Goal: Task Accomplishment & Management: Complete application form

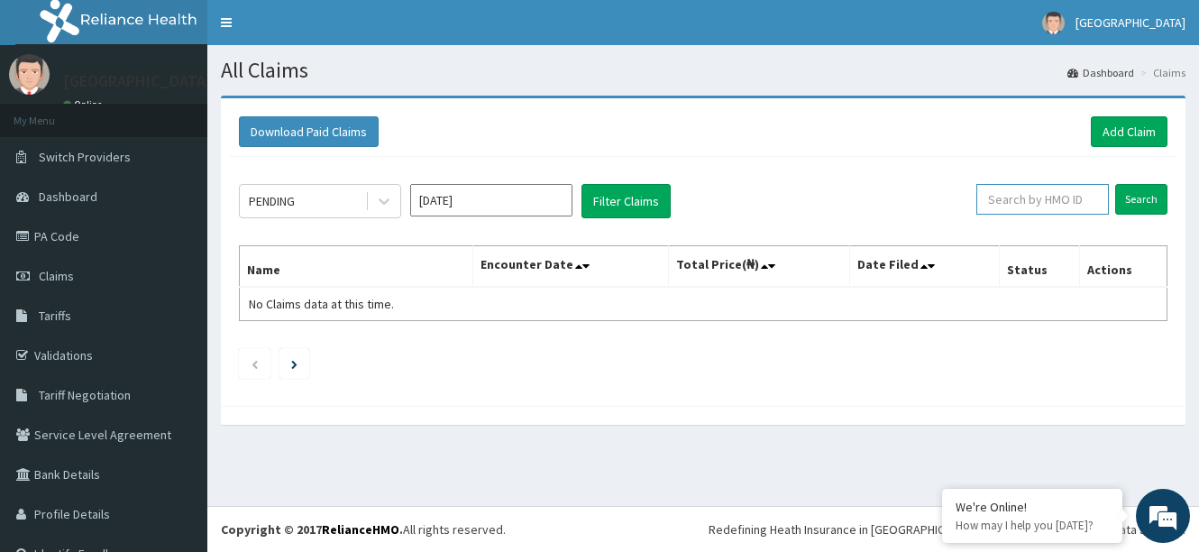
paste input "HFI/10023/A"
type input "HFI/10023/A"
click at [1134, 205] on input "Search" at bounding box center [1141, 199] width 52 height 31
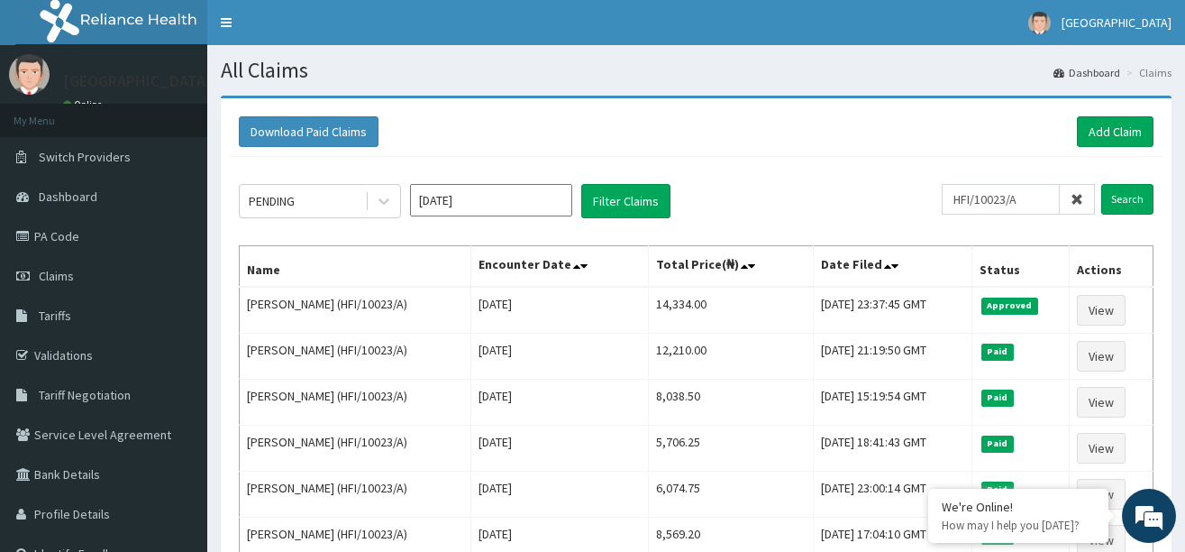
click at [1076, 198] on icon at bounding box center [1077, 199] width 13 height 13
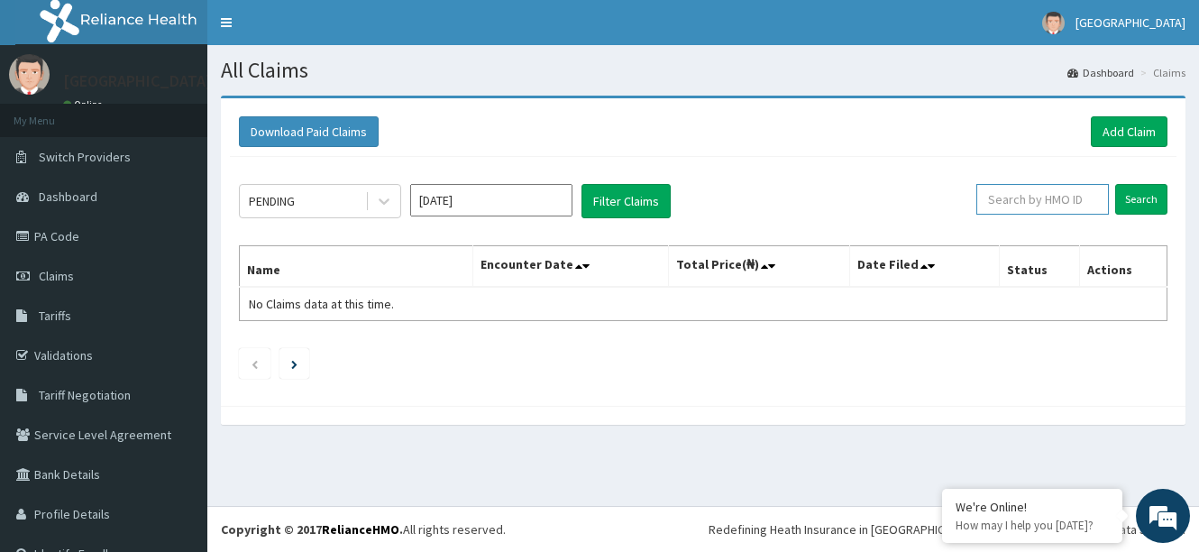
paste input "HFI/10023/E"
type input "HFI/10023/E"
click at [1131, 198] on input "Search" at bounding box center [1141, 199] width 52 height 31
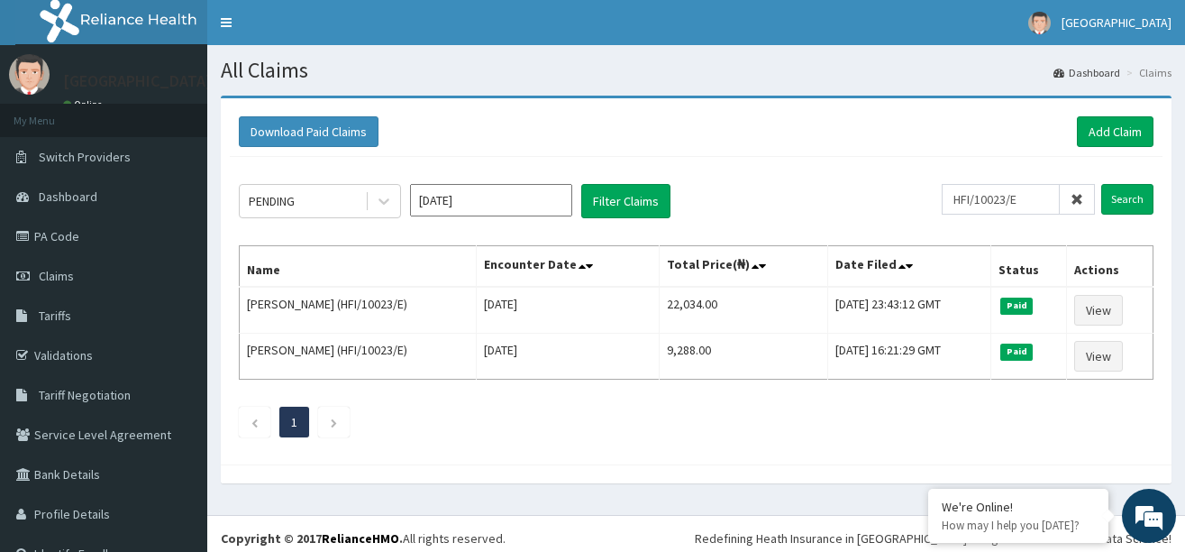
click at [1071, 196] on icon at bounding box center [1077, 199] width 13 height 13
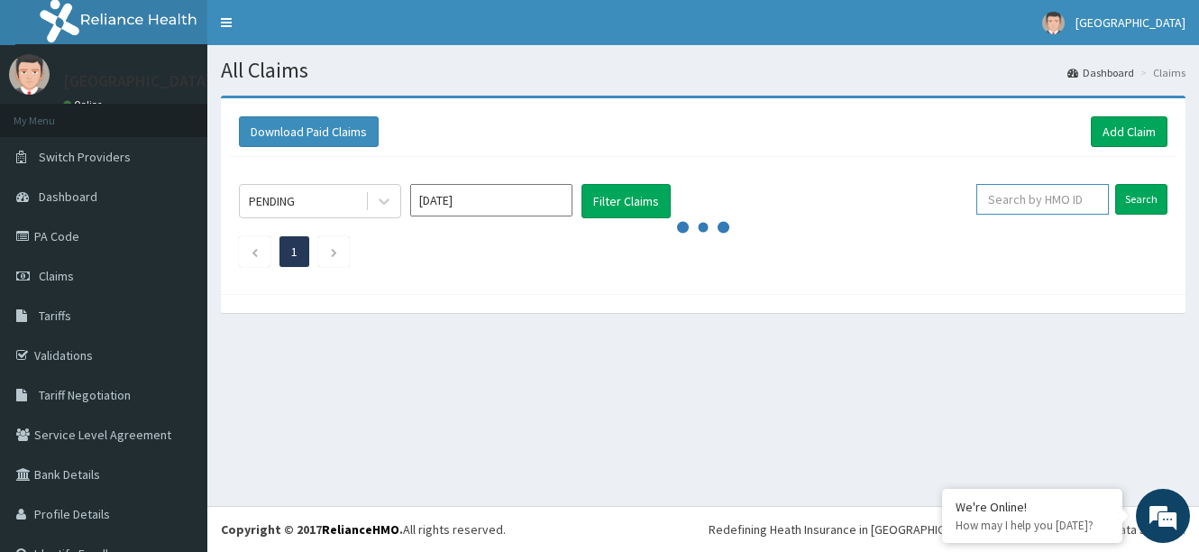
paste input "HFI/10023/D"
type input "HFI/10023/D"
click at [1130, 196] on input "Search" at bounding box center [1141, 199] width 52 height 31
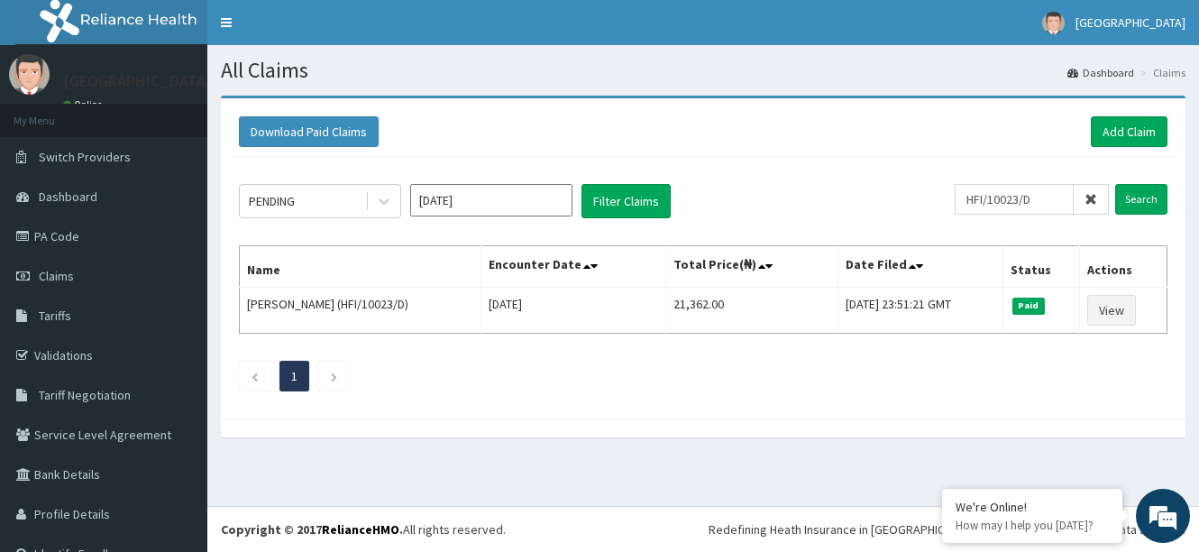
click at [1084, 196] on icon at bounding box center [1090, 199] width 13 height 13
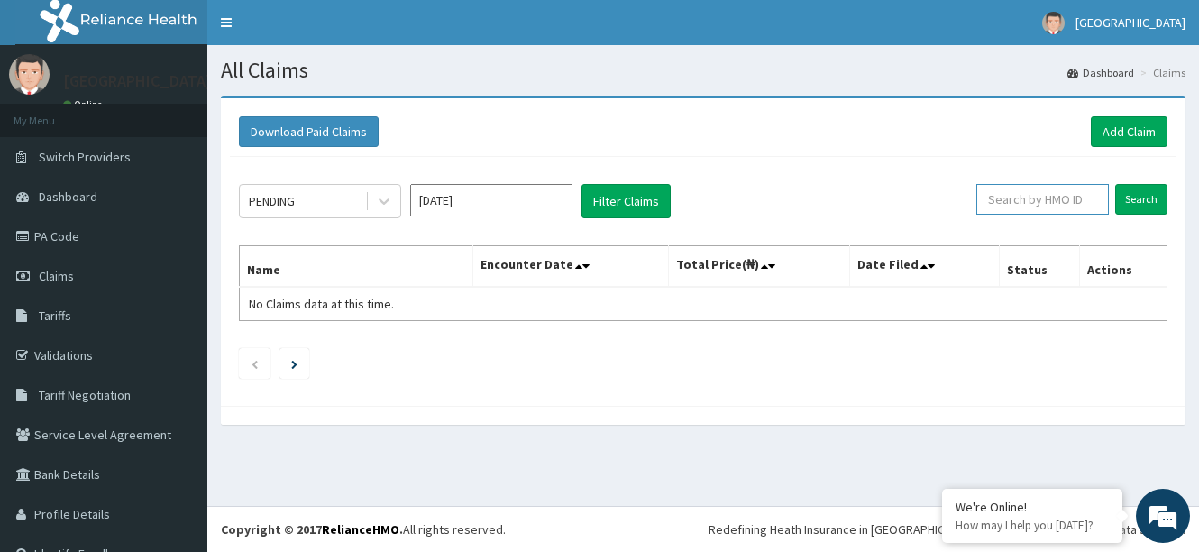
paste input "ELN/10346/B"
type input "ELN/10346/B"
click at [1137, 195] on input "Search" at bounding box center [1141, 199] width 52 height 31
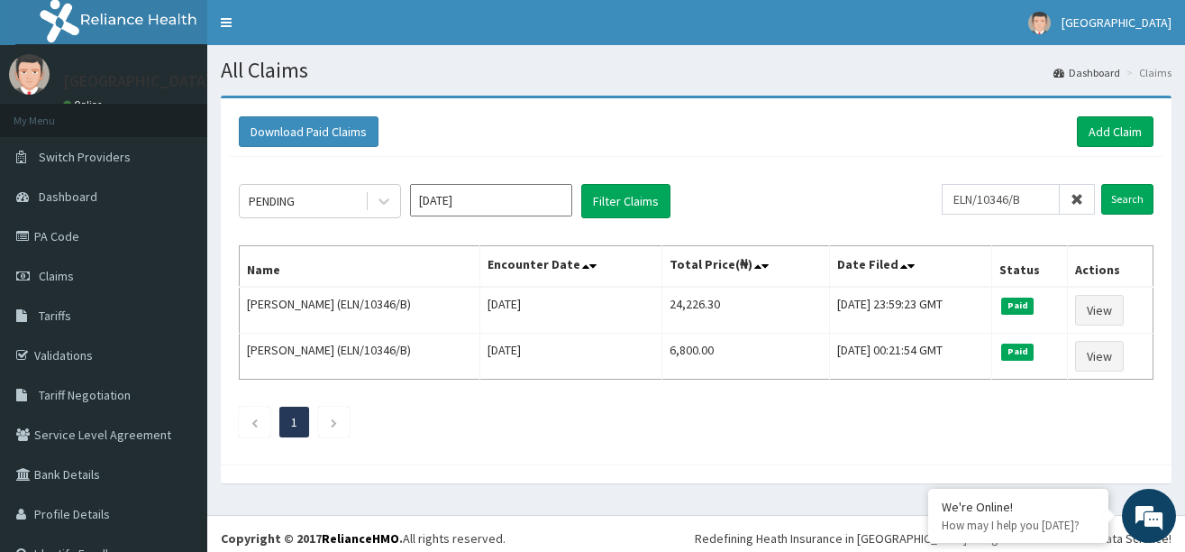
click at [1071, 198] on icon at bounding box center [1077, 199] width 13 height 13
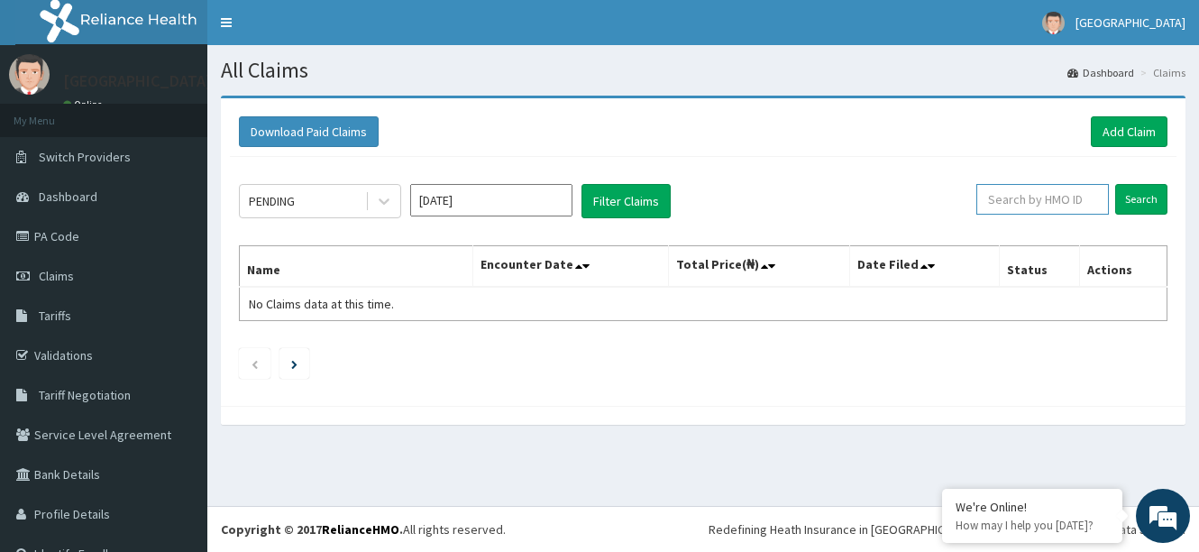
paste input "GSV/14102/A"
type input "GSV/14102/A"
click at [1125, 195] on input "Search" at bounding box center [1141, 199] width 52 height 31
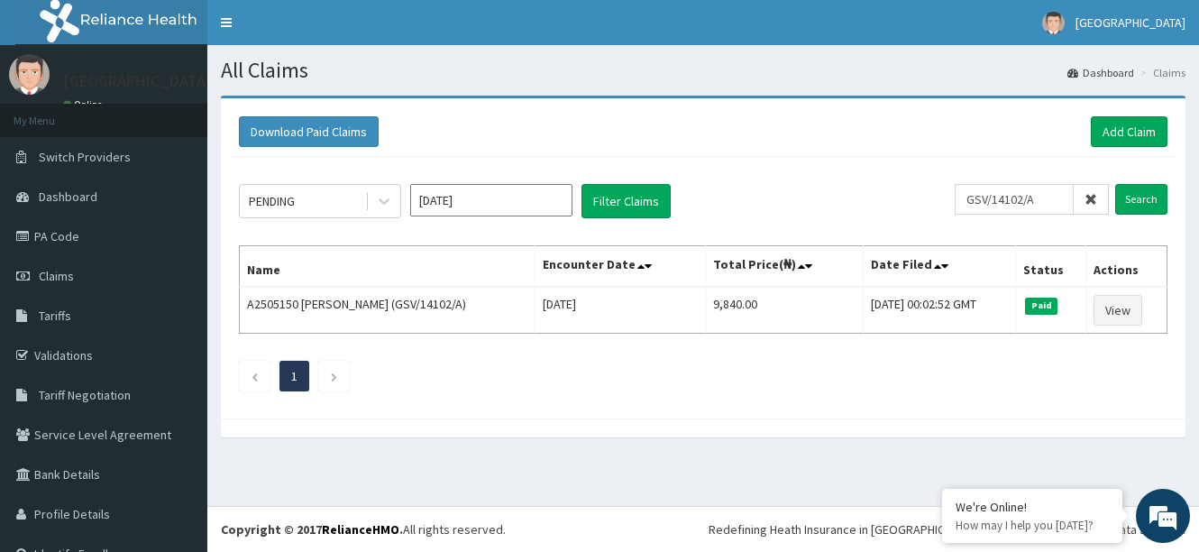
click at [1084, 197] on icon at bounding box center [1090, 199] width 13 height 13
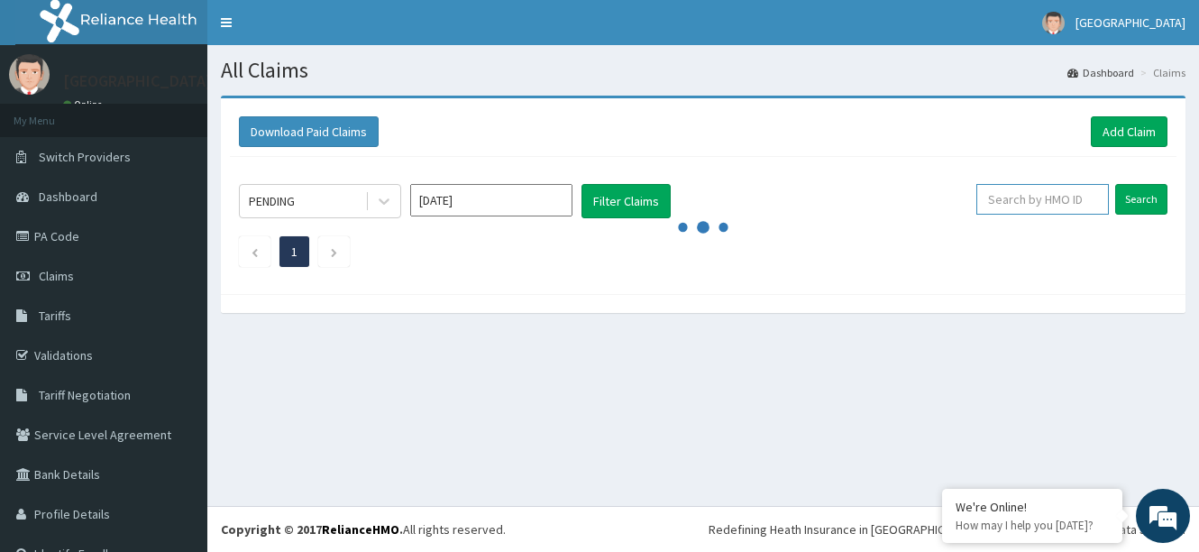
paste input "FAB/10479/A"
type input "FAB/10479/A"
click at [1121, 189] on input "Search" at bounding box center [1141, 199] width 52 height 31
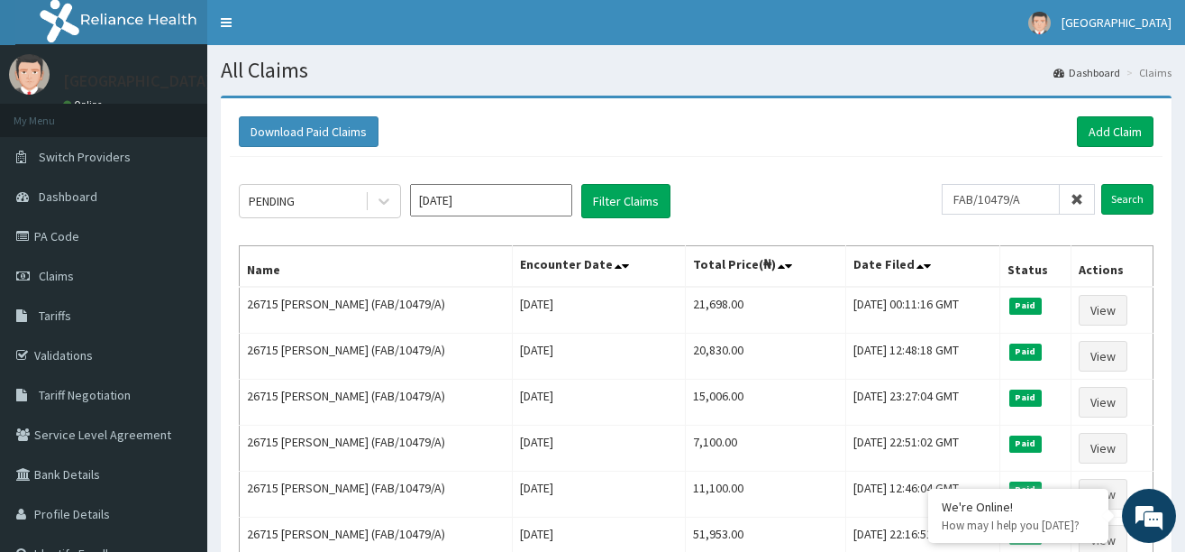
click at [1077, 195] on icon at bounding box center [1077, 199] width 13 height 13
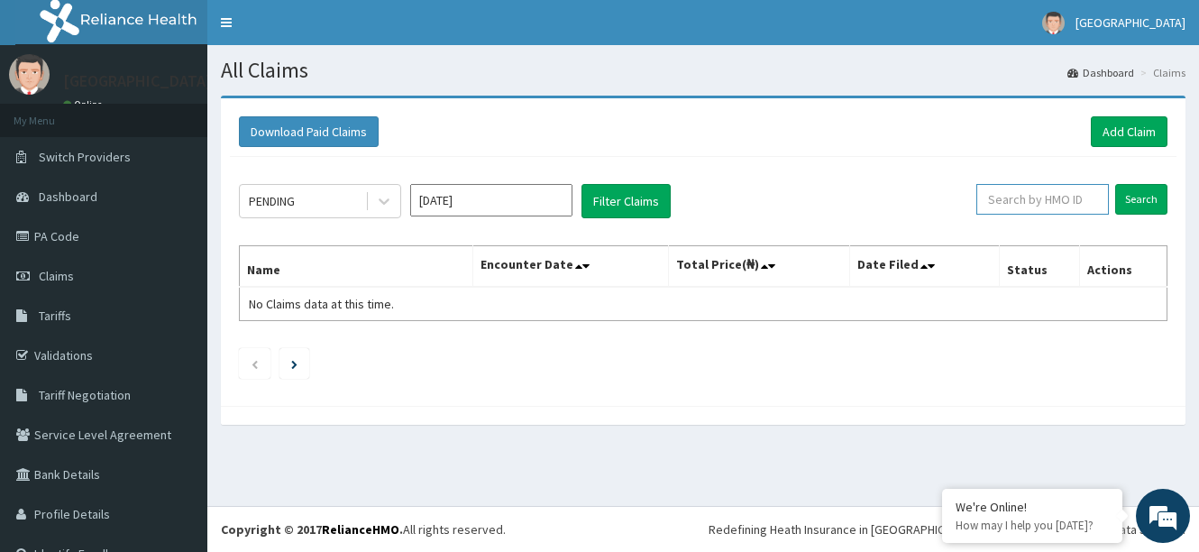
paste input "DCS/10016/C"
type input "DCS/10016/C"
click at [1118, 196] on input "Search" at bounding box center [1141, 199] width 52 height 31
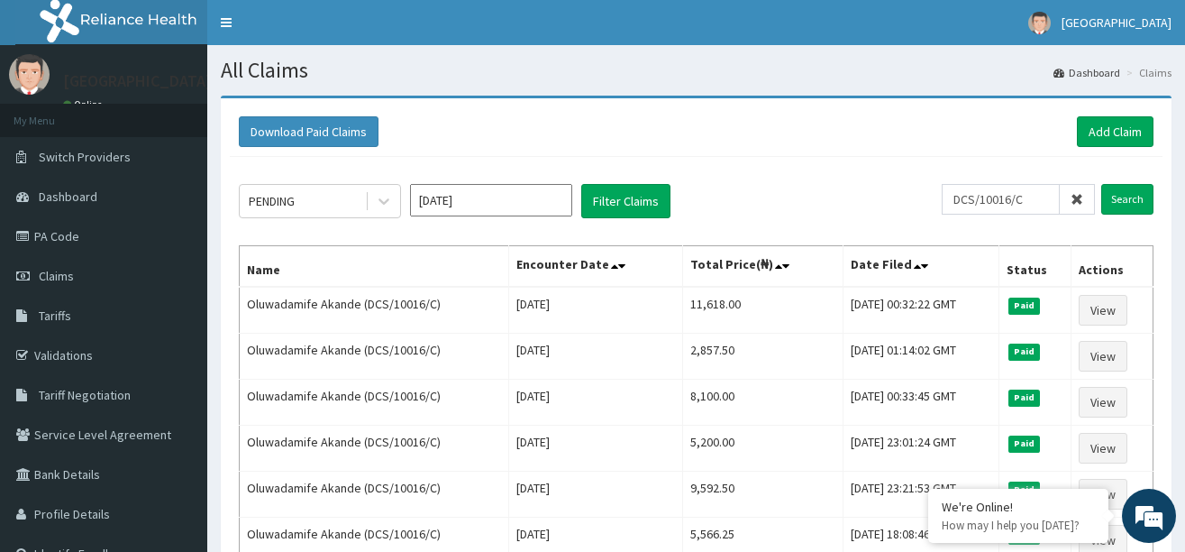
click at [1075, 199] on icon at bounding box center [1077, 199] width 13 height 13
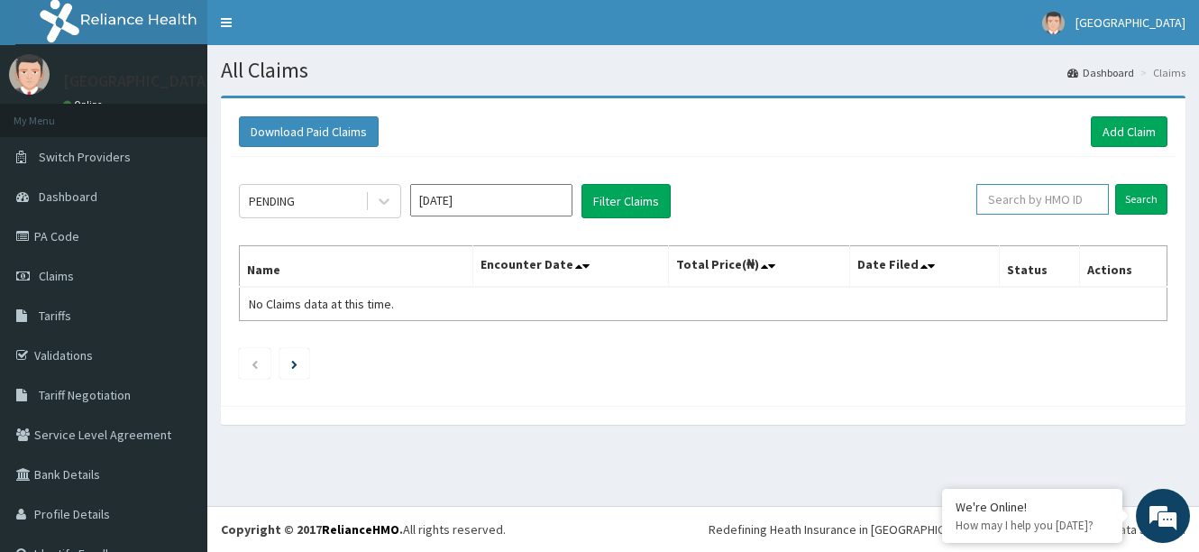
paste input "OHT/12191/A"
type input "OHT/12191/A"
click at [1125, 204] on input "Search" at bounding box center [1141, 199] width 52 height 31
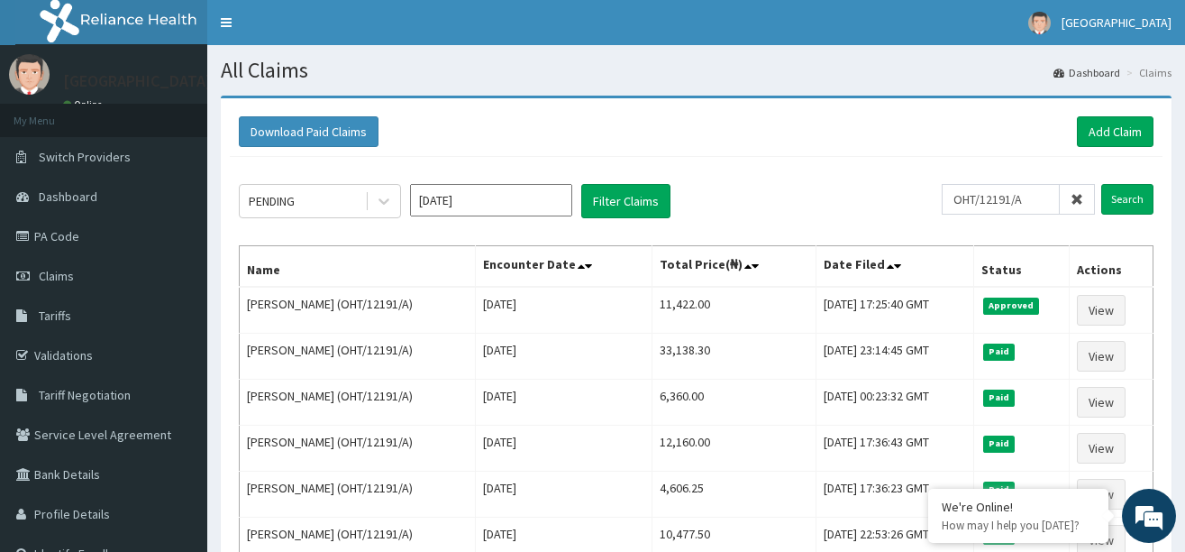
click at [1078, 195] on icon at bounding box center [1077, 199] width 13 height 13
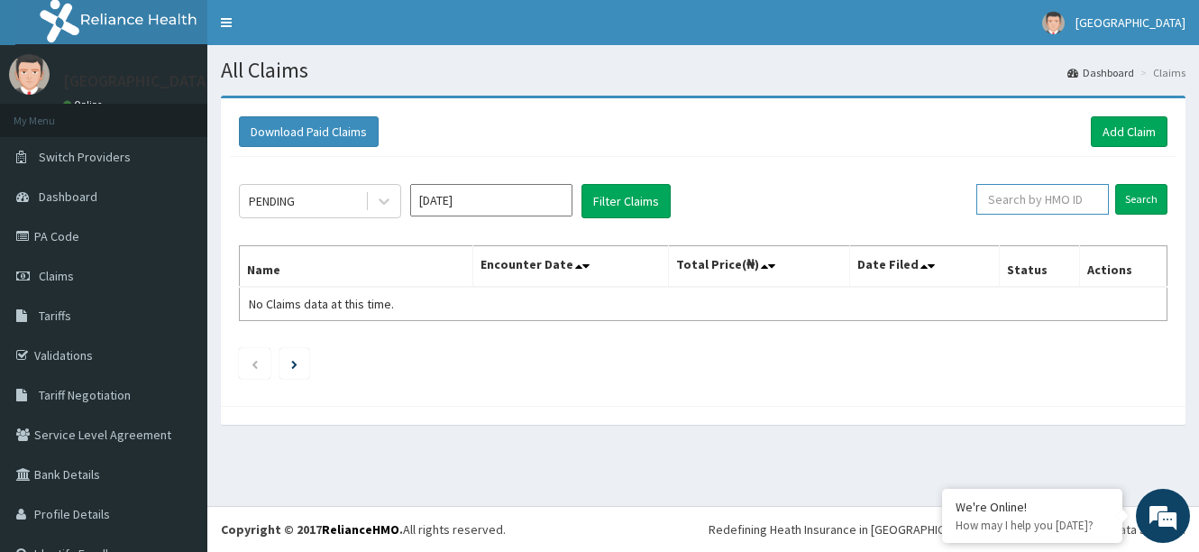
paste input "OHT/12191/C"
type input "OHT/12191/C"
click at [1128, 195] on input "Search" at bounding box center [1141, 199] width 52 height 31
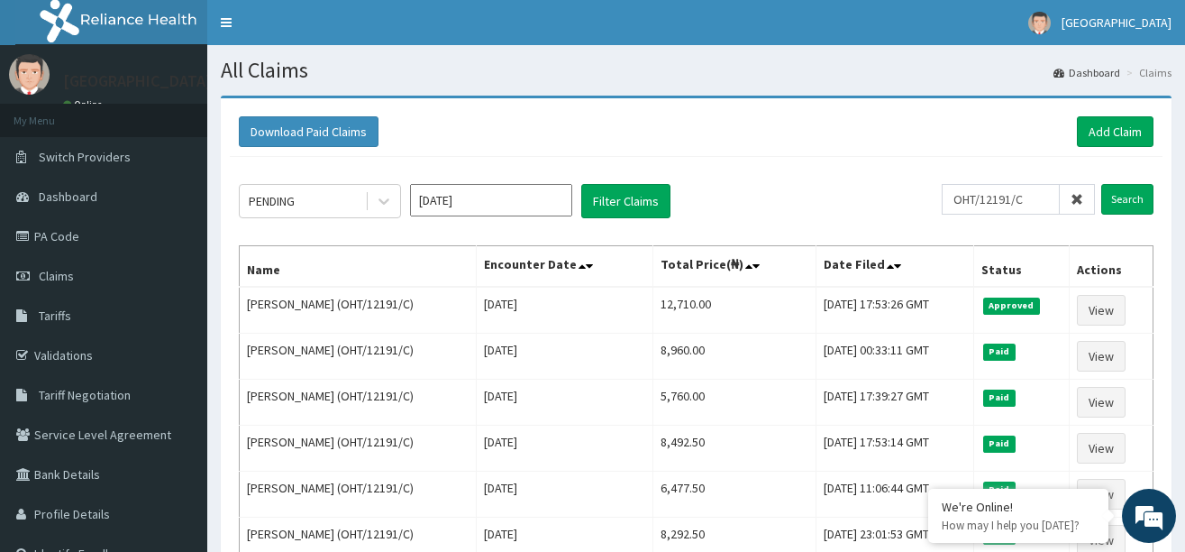
click at [1080, 193] on icon at bounding box center [1077, 199] width 13 height 13
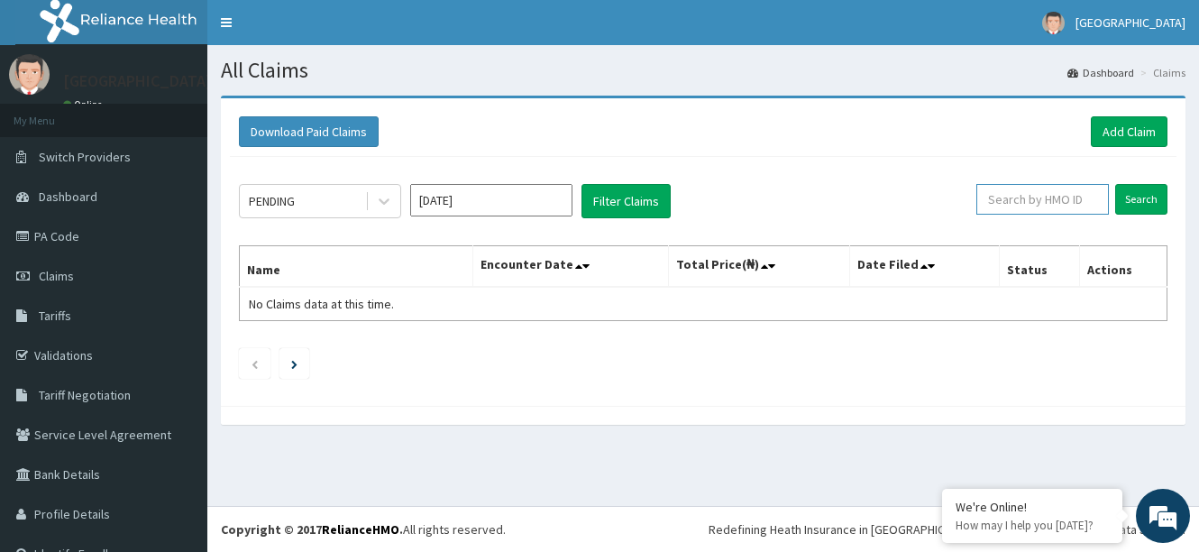
paste input "OHT/12191/D"
type input "OHT/12191/D"
click at [1126, 202] on input "Search" at bounding box center [1141, 199] width 52 height 31
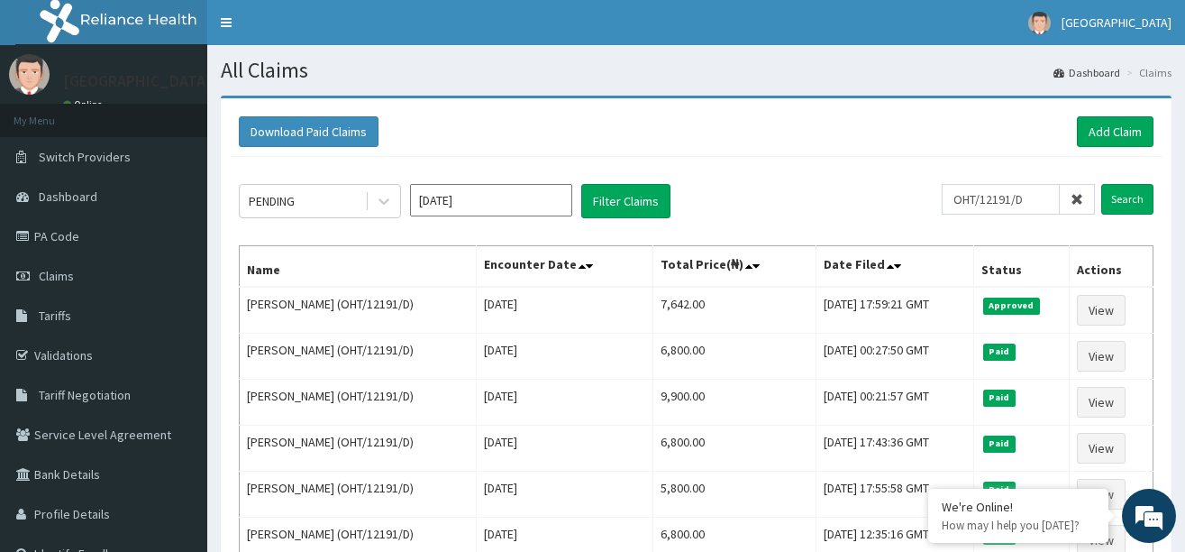
click at [1076, 196] on icon at bounding box center [1077, 199] width 13 height 13
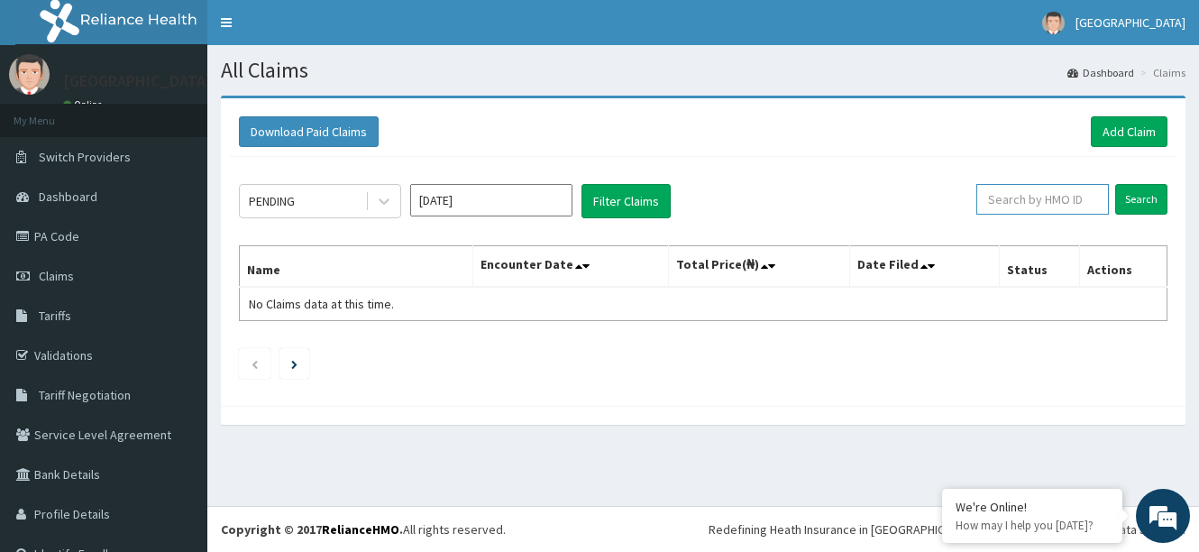
paste input "ELN/10550/C"
type input "ELN/10550/C"
click at [1121, 194] on input "Search" at bounding box center [1141, 199] width 52 height 31
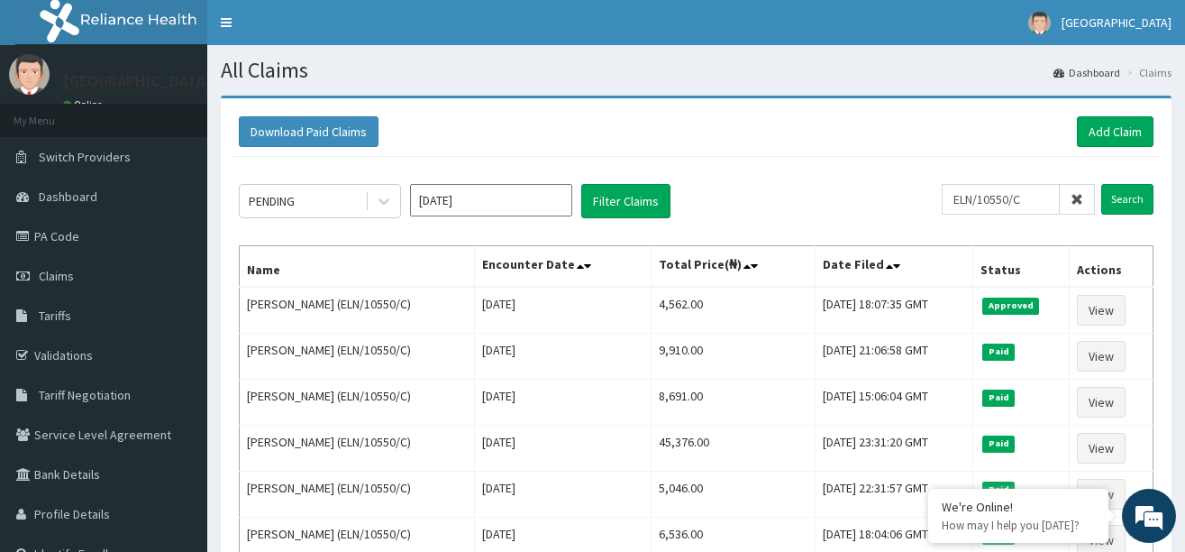
click at [1077, 200] on icon at bounding box center [1077, 199] width 13 height 13
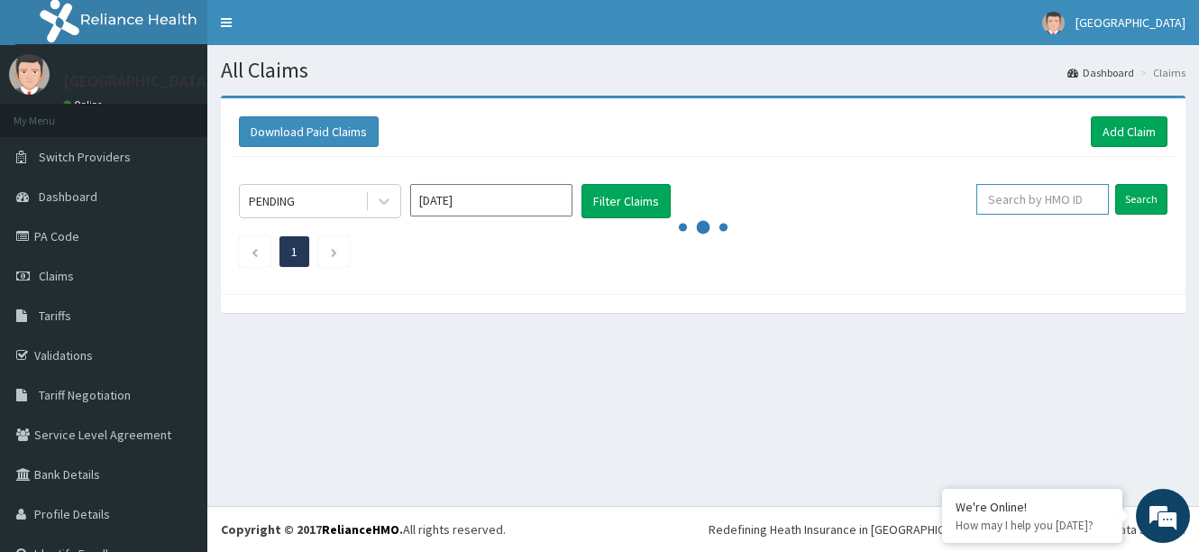
paste input "HFI/10034/B"
type input "HFI/10034/B"
click at [1122, 191] on input "Search" at bounding box center [1141, 199] width 52 height 31
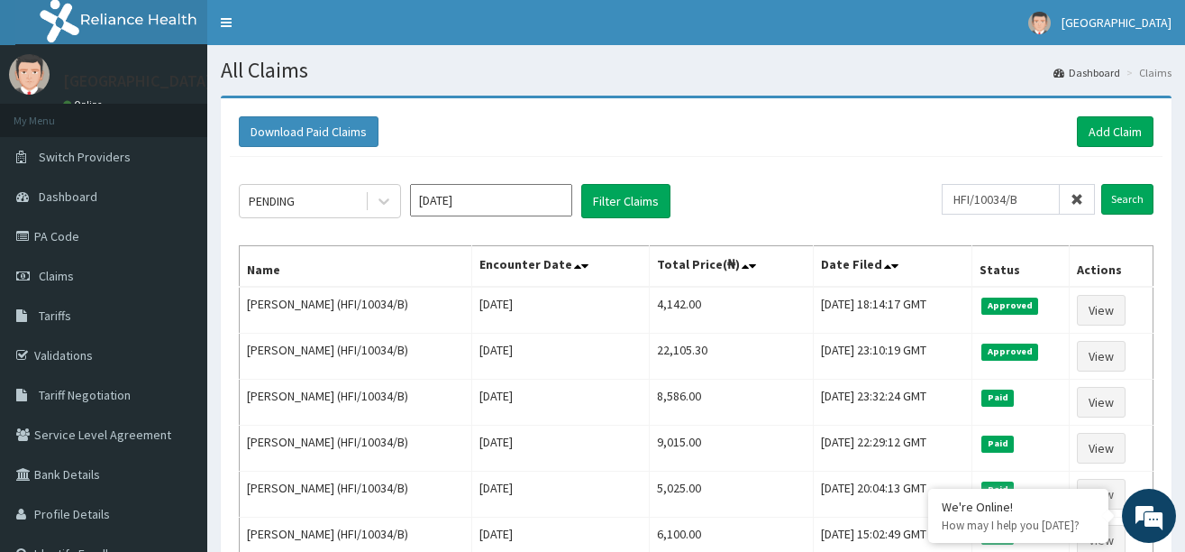
click at [1082, 193] on icon at bounding box center [1077, 199] width 13 height 13
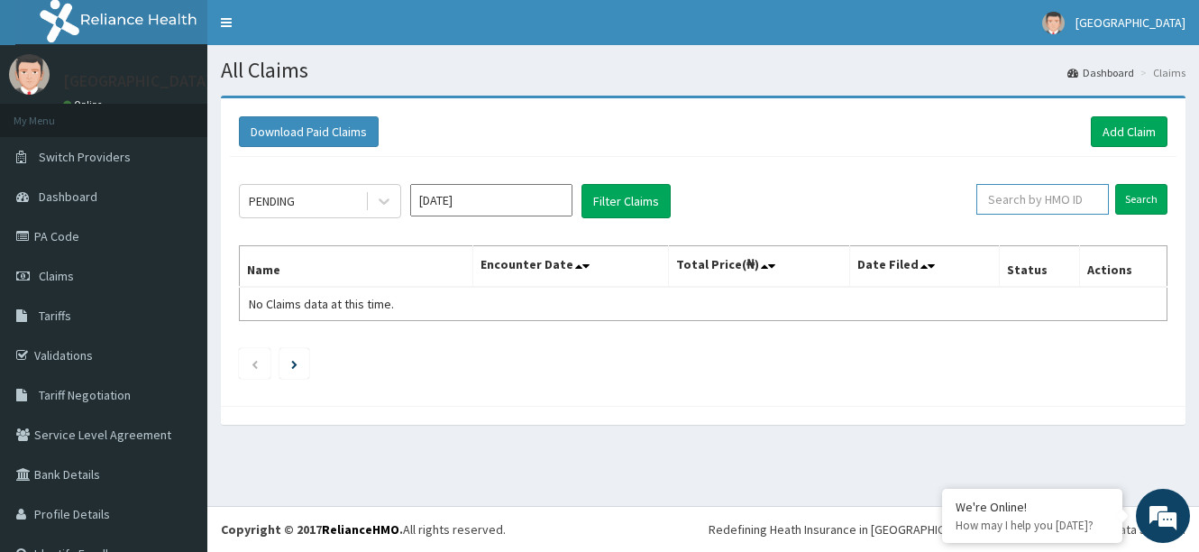
paste input "HFI/10034/C"
type input "HFI/10034/C"
click at [1133, 194] on input "Search" at bounding box center [1141, 199] width 52 height 31
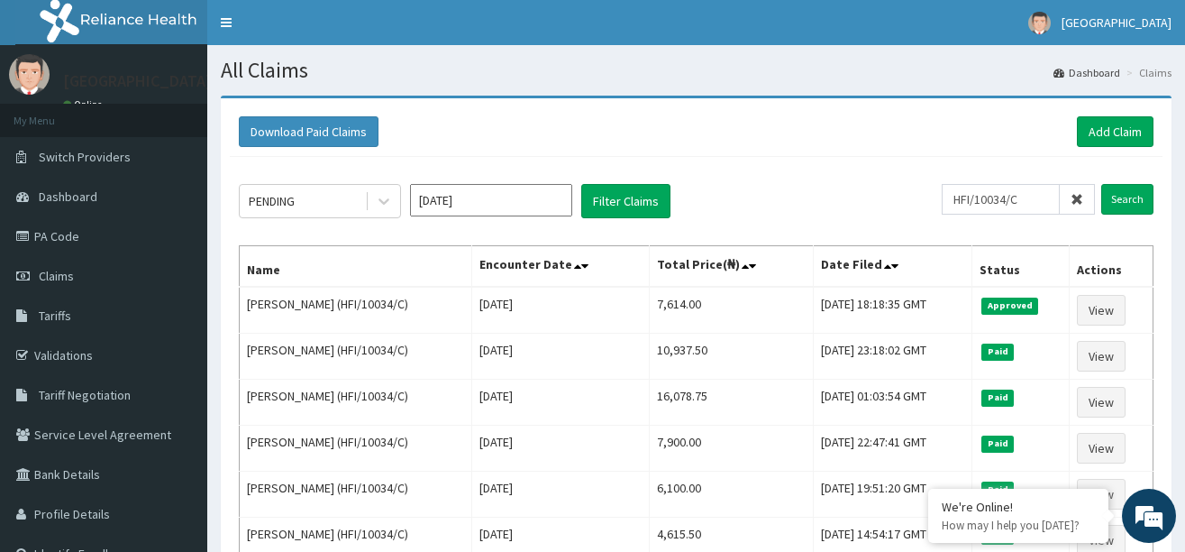
click at [1078, 196] on icon at bounding box center [1077, 199] width 13 height 13
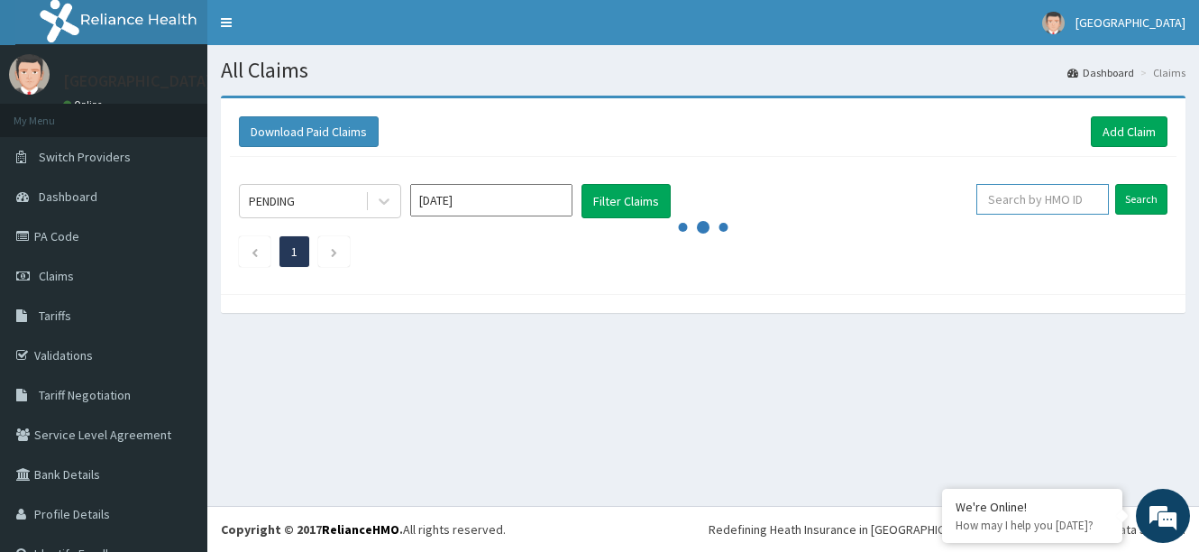
paste input "PPR/10060/D"
type input "PPR/10060/D"
click at [1132, 198] on input "Search" at bounding box center [1141, 199] width 52 height 31
click at [1126, 193] on input "Search" at bounding box center [1141, 199] width 52 height 31
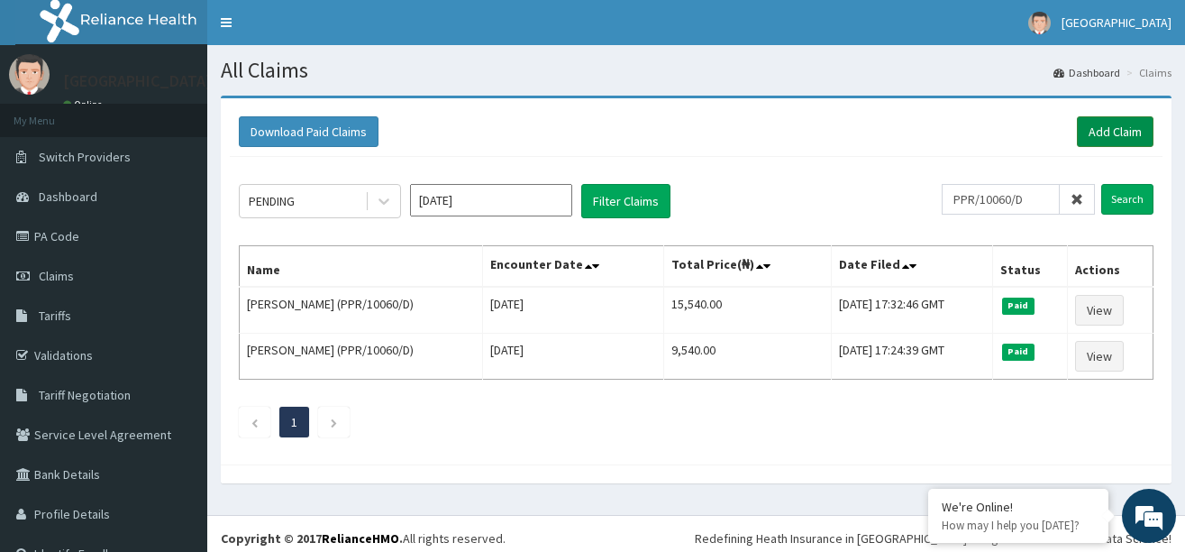
click at [1091, 127] on link "Add Claim" at bounding box center [1115, 131] width 77 height 31
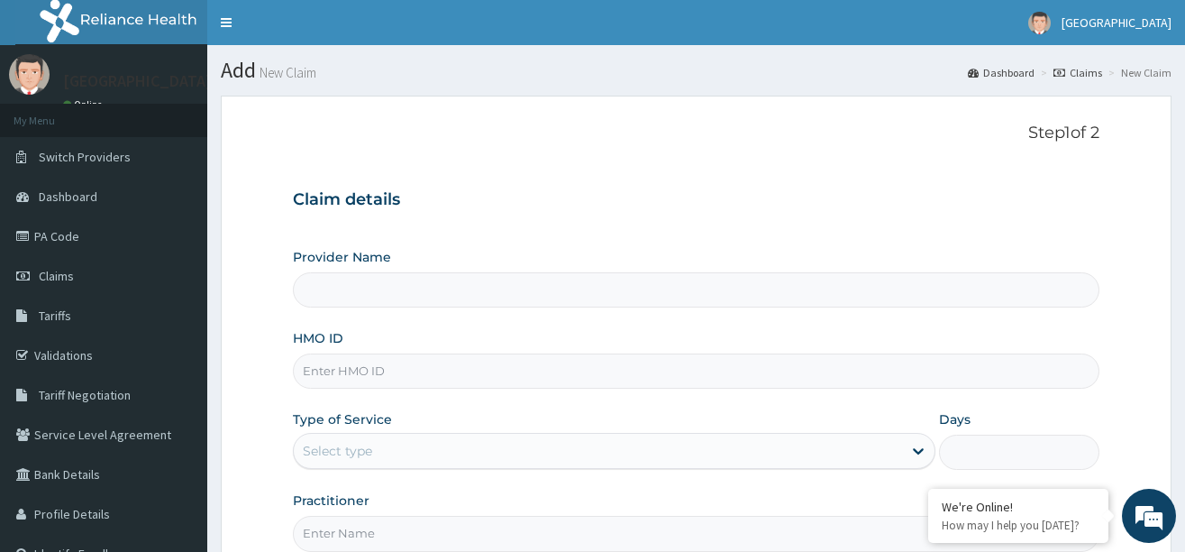
type input "KIngsmill Hospital"
paste input "PPR/10060/D"
type input "PPR/10060/D"
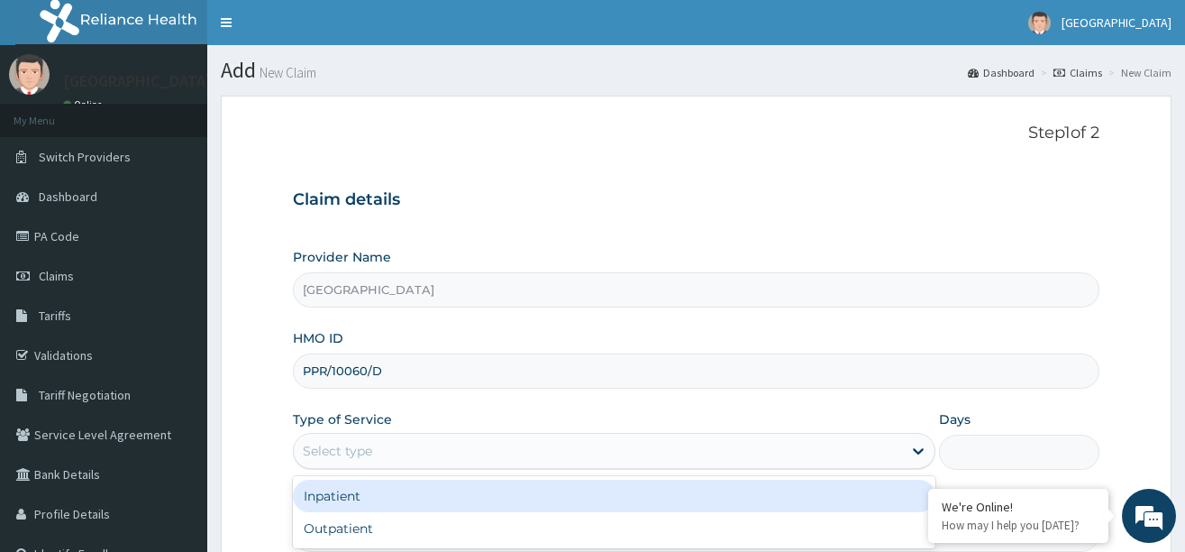
click at [387, 443] on div "Select type" at bounding box center [598, 450] width 608 height 29
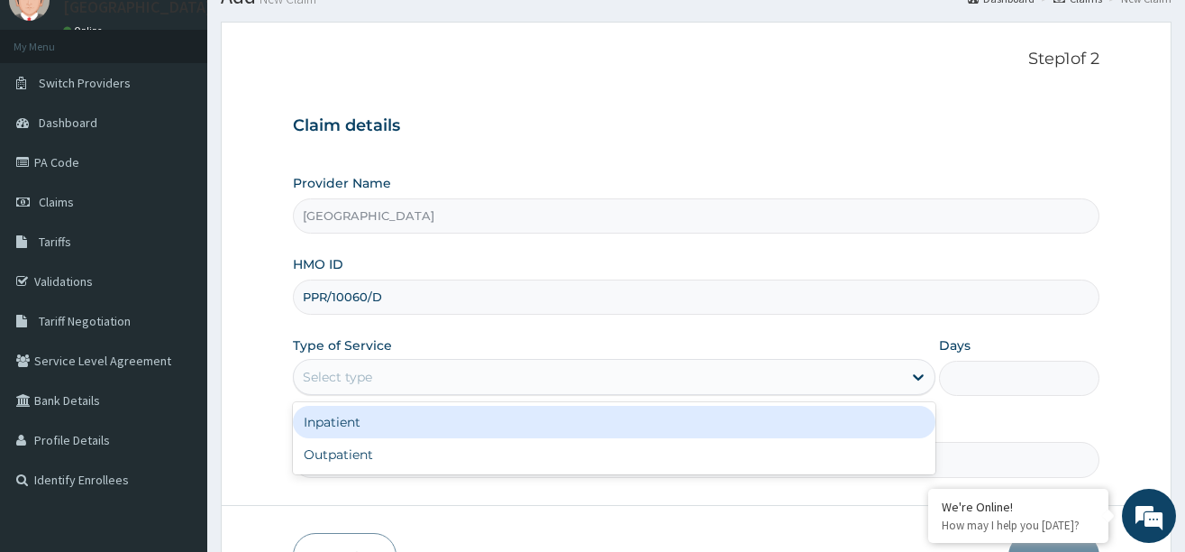
scroll to position [189, 0]
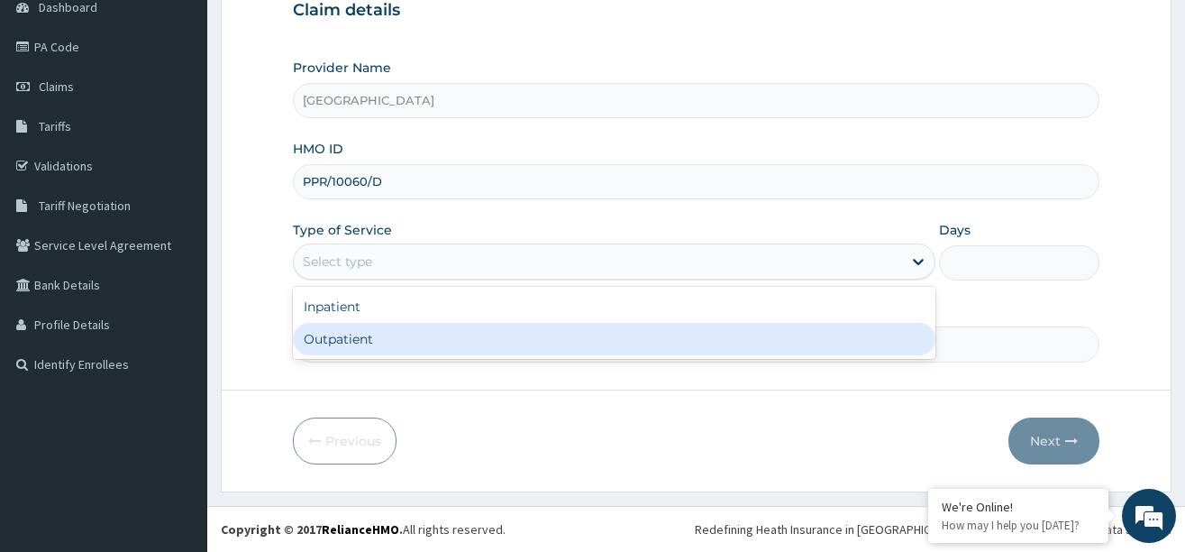
click at [345, 345] on div "Outpatient" at bounding box center [614, 339] width 643 height 32
type input "1"
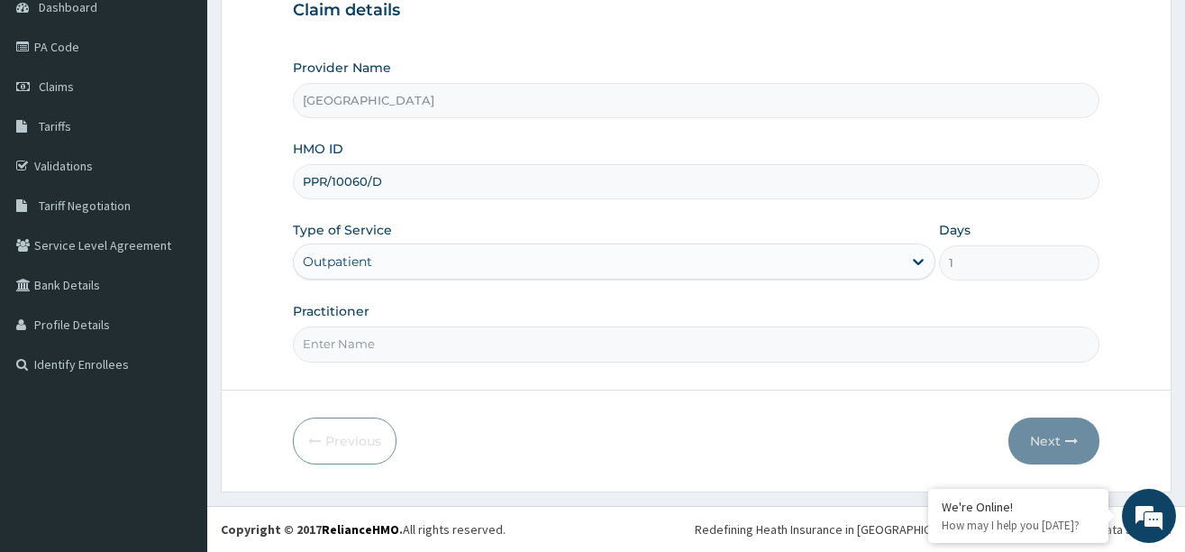
scroll to position [0, 0]
click at [447, 335] on input "Practitioner" at bounding box center [696, 343] width 807 height 35
type input "DR SHITTU"
click at [1068, 449] on button "Next" at bounding box center [1054, 440] width 91 height 47
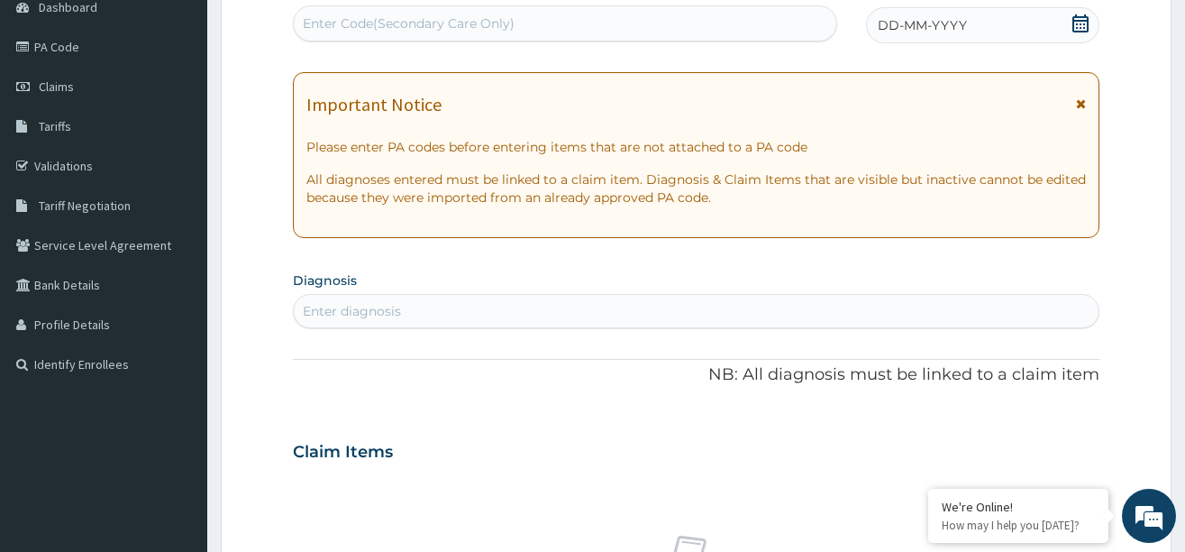
click at [1078, 18] on icon at bounding box center [1081, 23] width 18 height 18
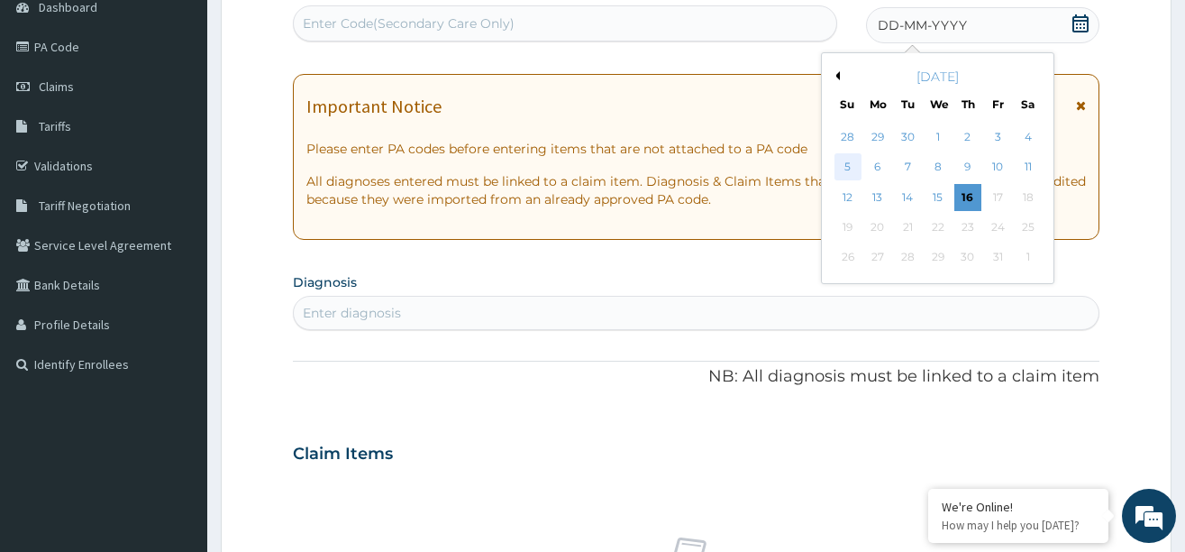
click at [846, 168] on div "5" at bounding box center [848, 167] width 27 height 27
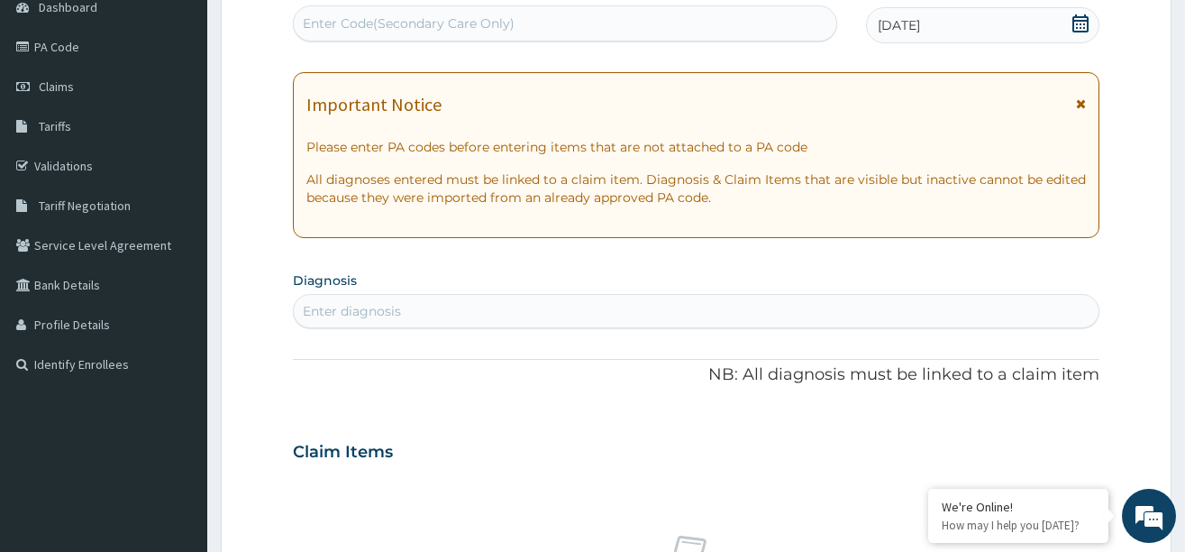
click at [373, 315] on div "Enter diagnosis" at bounding box center [352, 311] width 98 height 18
type input "[MEDICAL_DATA]"
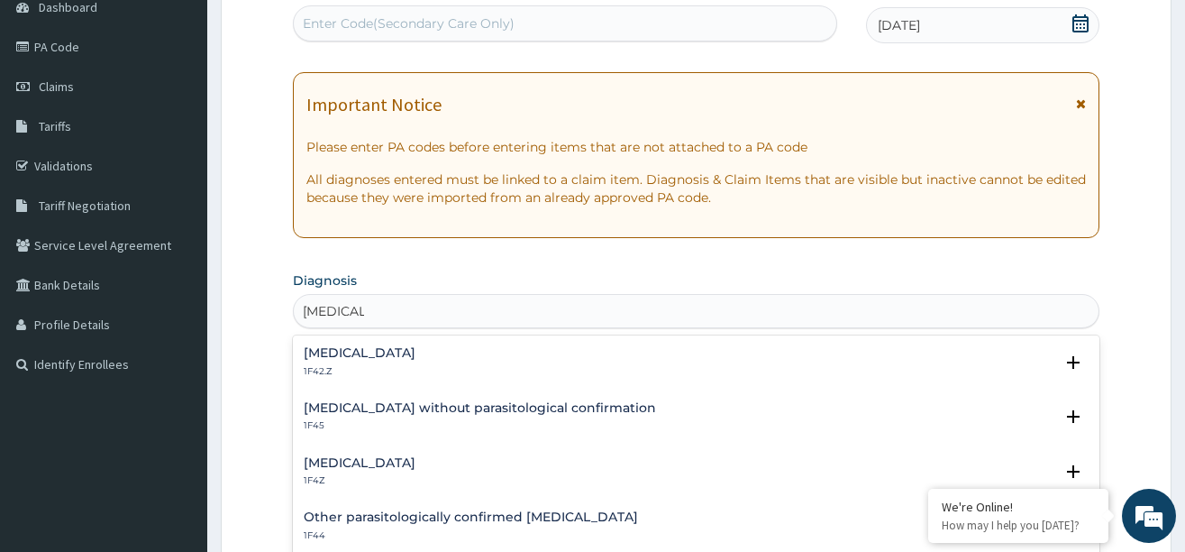
click at [366, 459] on h4 "[MEDICAL_DATA]" at bounding box center [360, 463] width 112 height 14
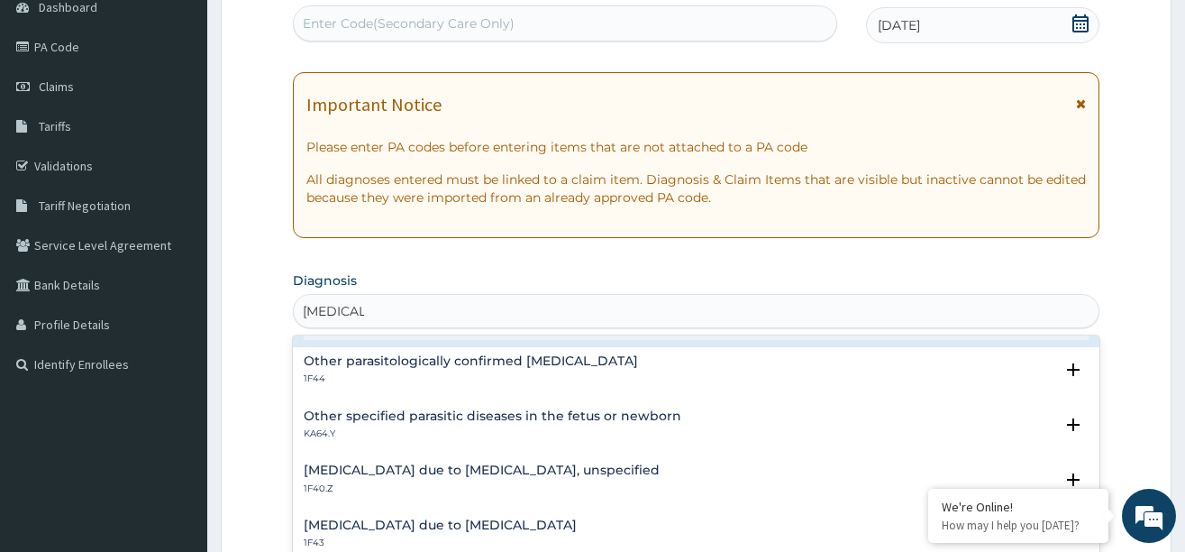
scroll to position [180, 0]
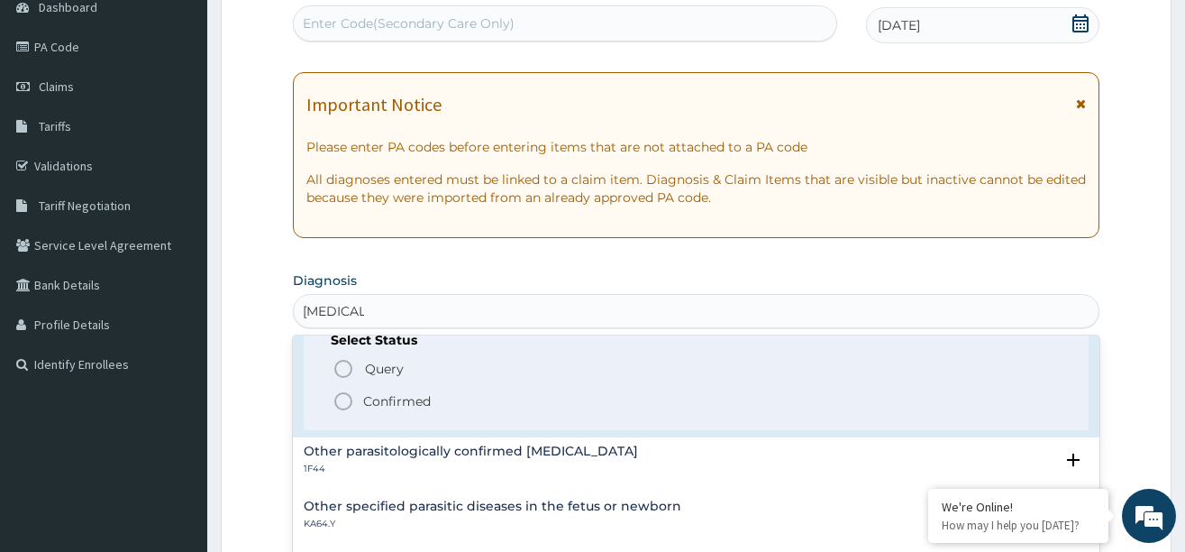
click at [343, 402] on icon "status option filled" at bounding box center [344, 401] width 22 height 22
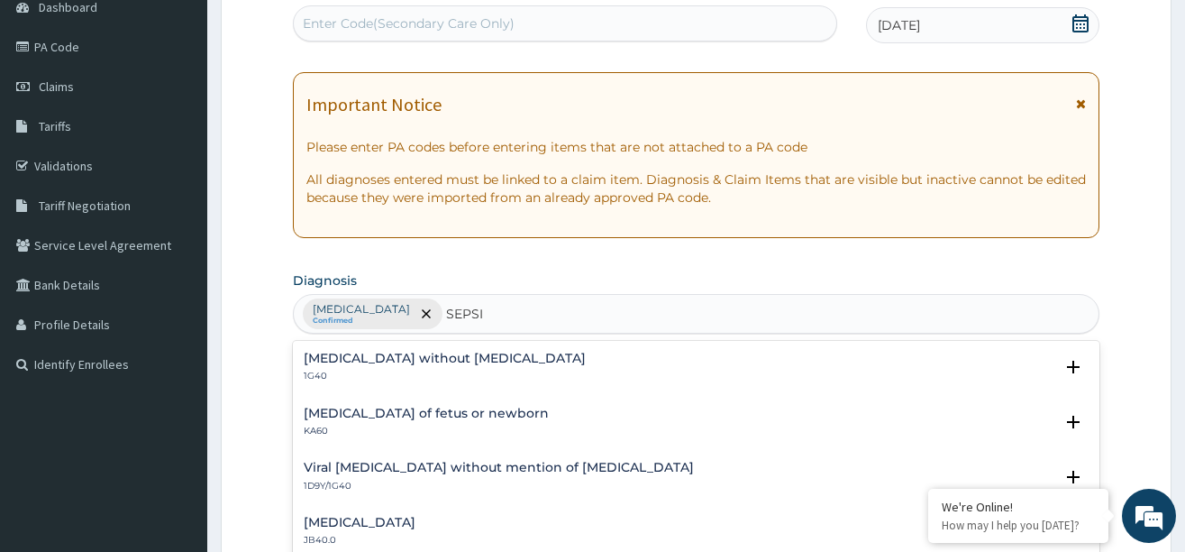
type input "SEPSIS"
click at [406, 360] on h4 "Sepsis without septic shock" at bounding box center [445, 358] width 282 height 14
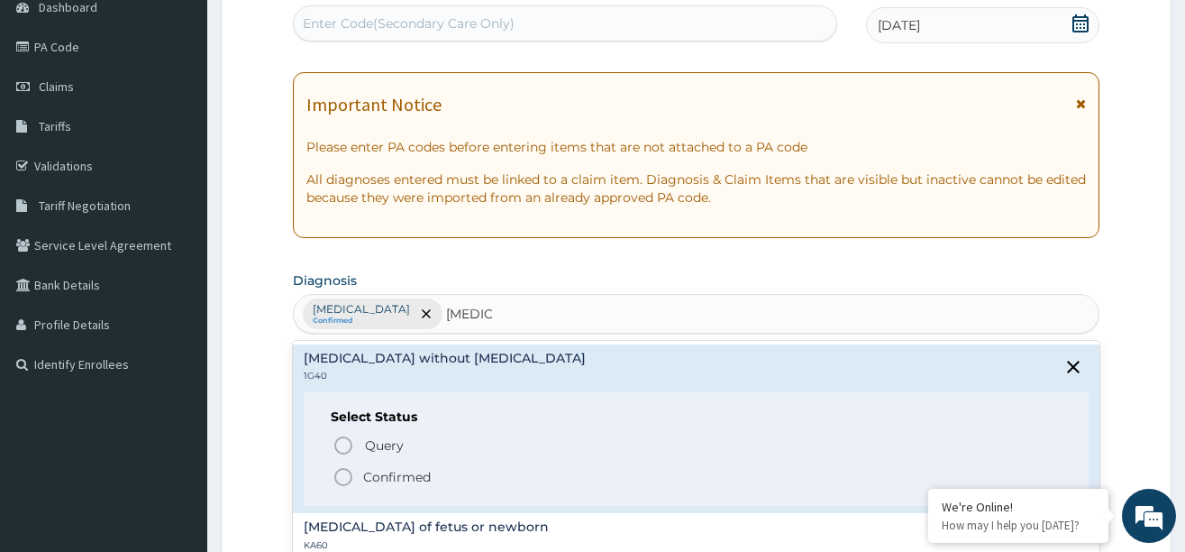
click at [342, 474] on icon "status option filled" at bounding box center [344, 477] width 22 height 22
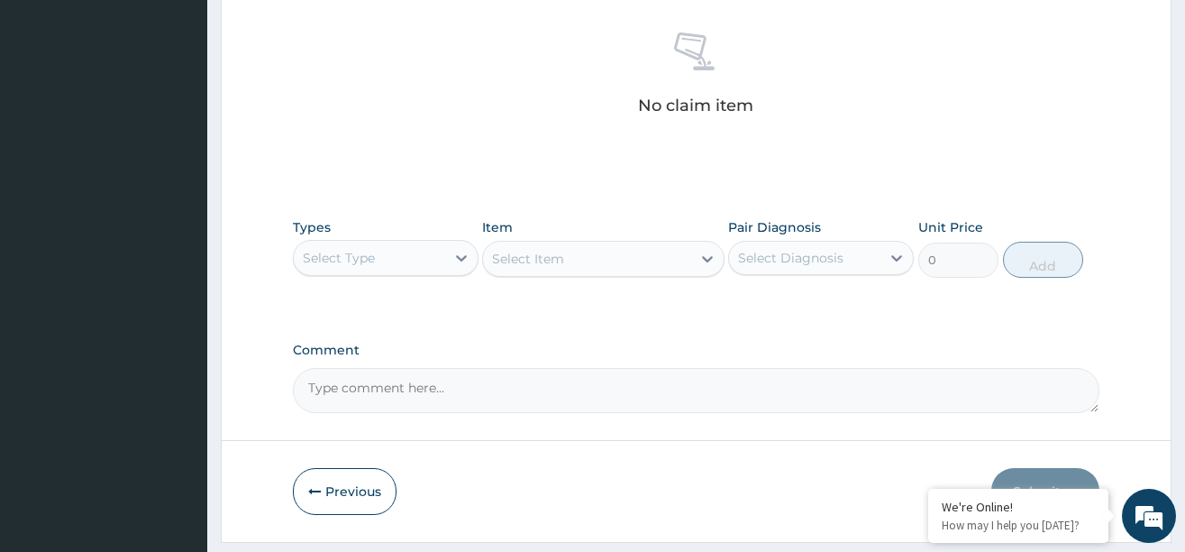
scroll to position [658, 0]
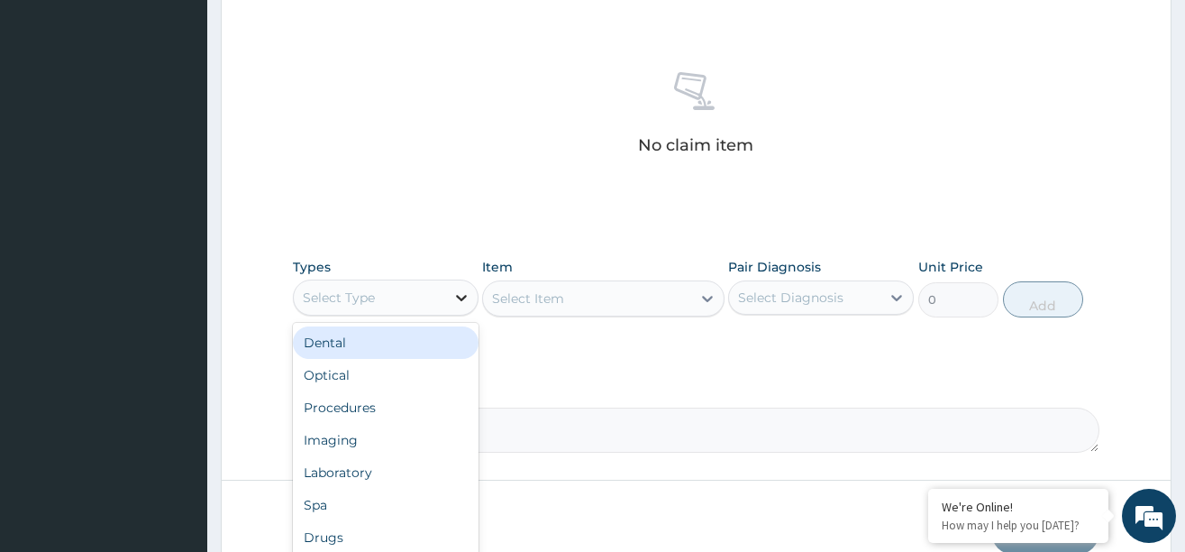
click at [464, 297] on icon at bounding box center [461, 298] width 11 height 6
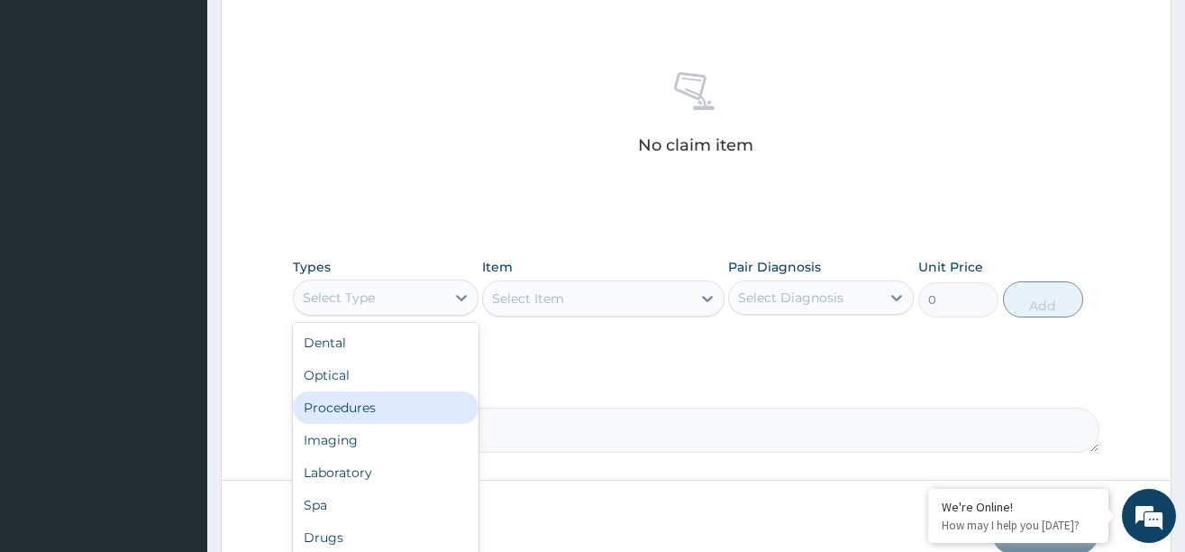
click at [364, 401] on div "Procedures" at bounding box center [386, 407] width 186 height 32
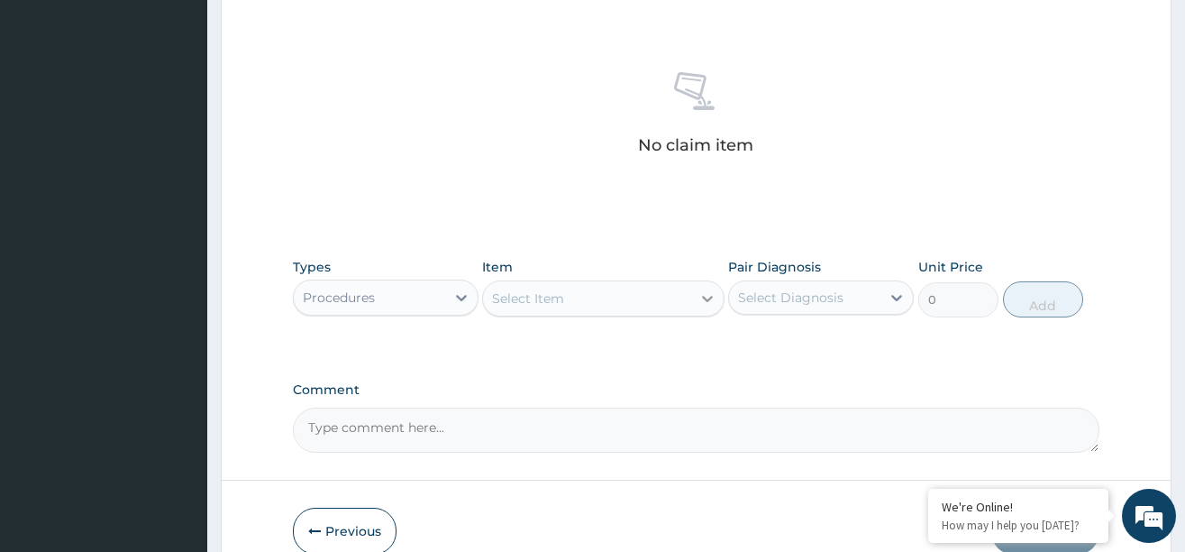
click at [696, 297] on div at bounding box center [707, 298] width 32 height 32
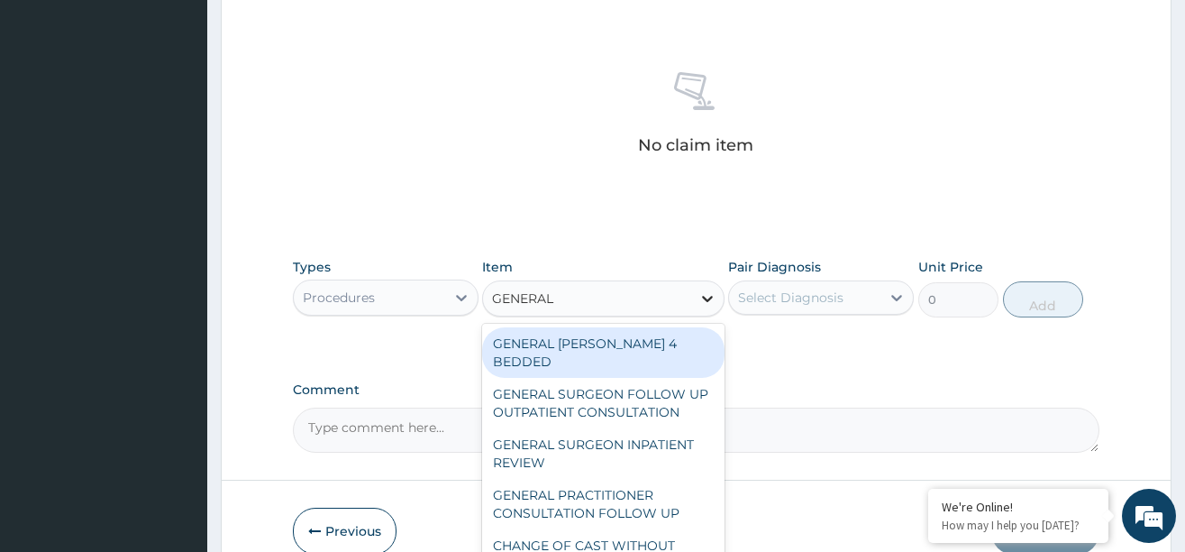
type input "GENERAL P"
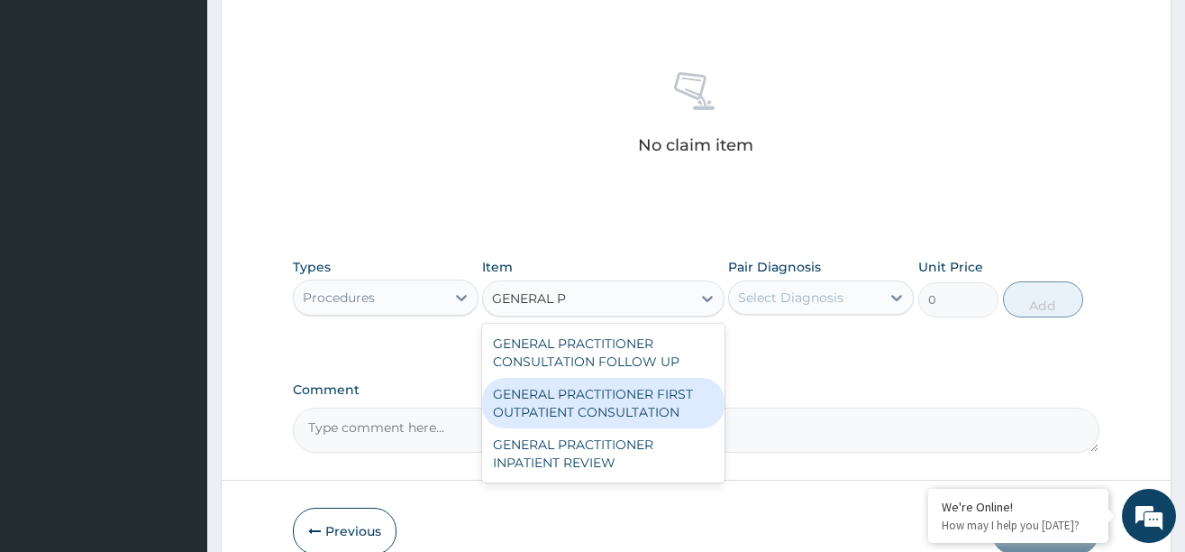
click at [630, 400] on div "GENERAL PRACTITIONER FIRST OUTPATIENT CONSULTATION" at bounding box center [603, 403] width 242 height 50
type input "3750"
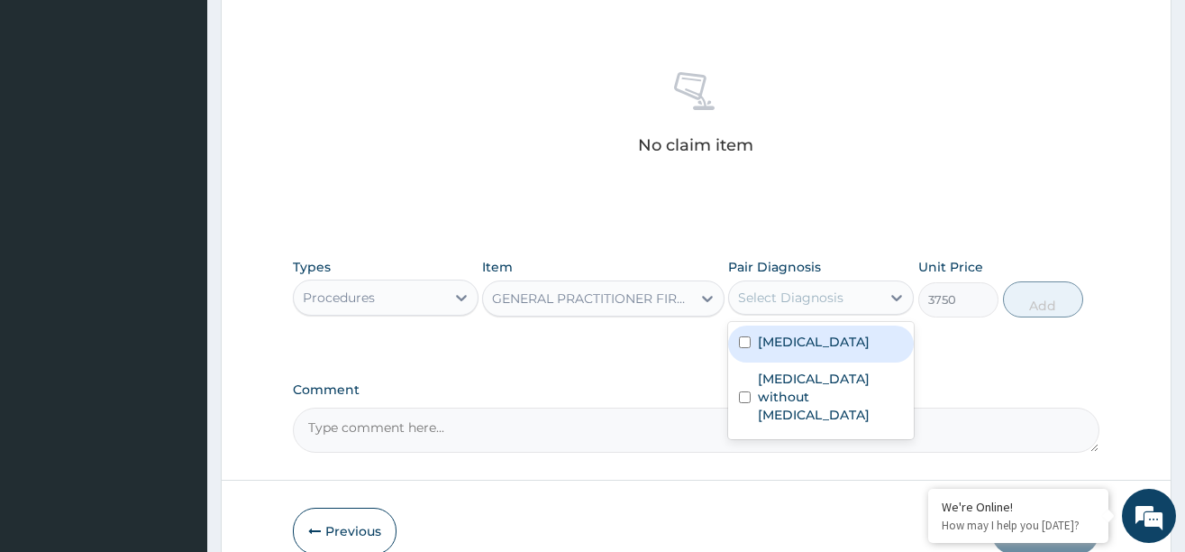
click at [823, 303] on div "Select Diagnosis" at bounding box center [790, 297] width 105 height 18
click at [805, 342] on label "Malaria, unspecified" at bounding box center [814, 342] width 112 height 18
checkbox input "true"
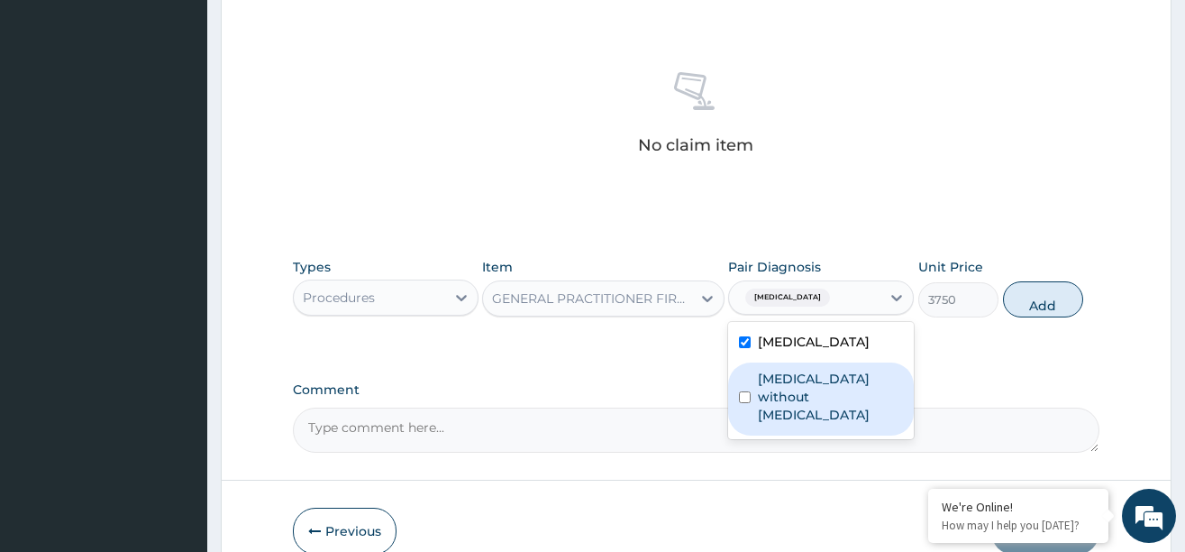
click at [801, 384] on label "Sepsis without septic shock" at bounding box center [830, 397] width 145 height 54
checkbox input "true"
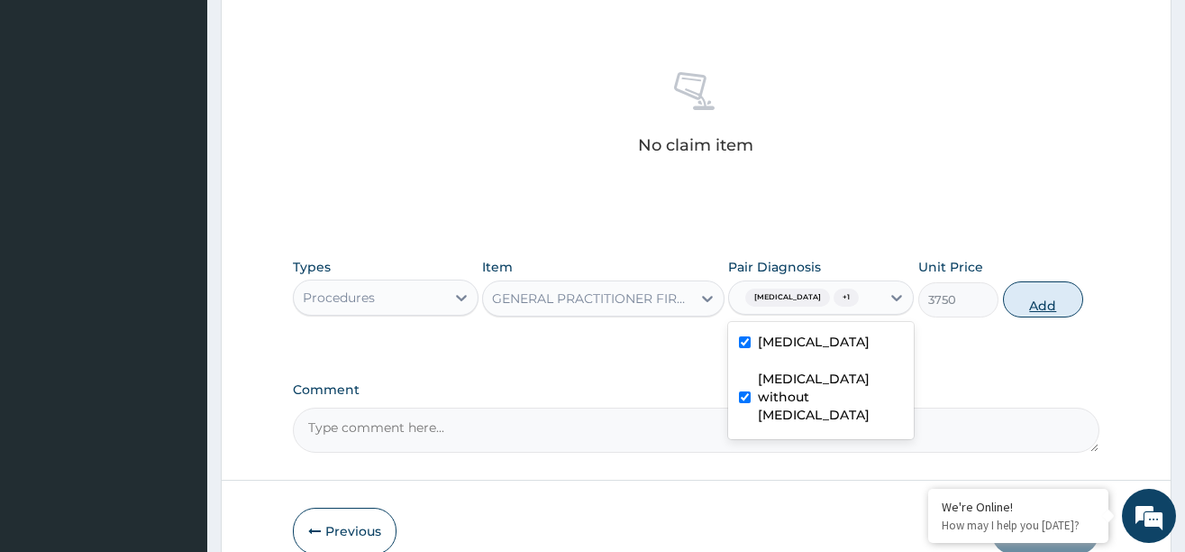
click at [1052, 313] on button "Add" at bounding box center [1043, 299] width 81 height 36
type input "0"
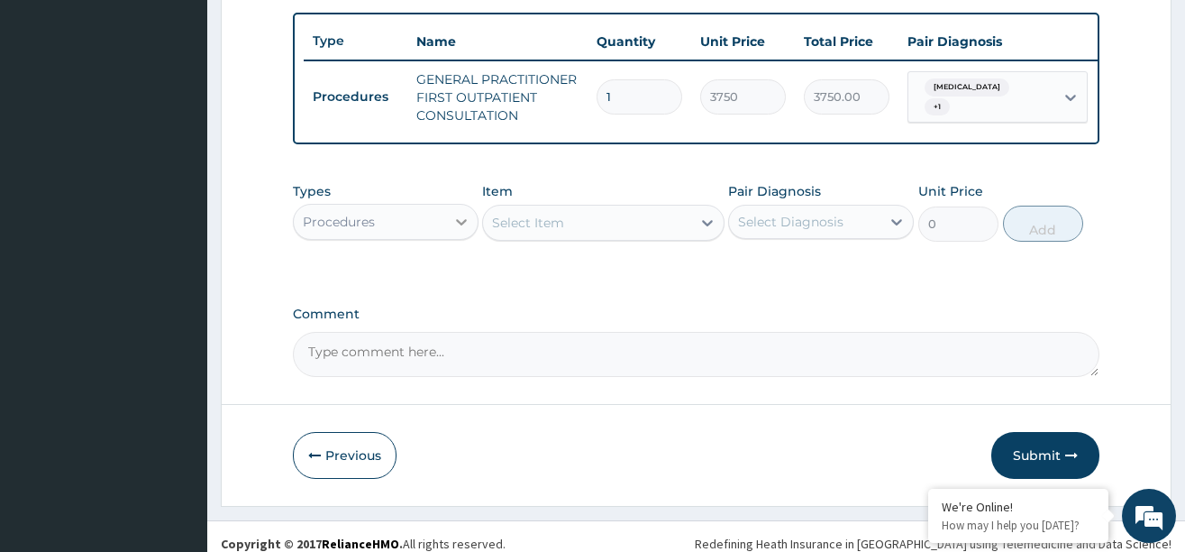
click at [461, 230] on icon at bounding box center [461, 222] width 18 height 18
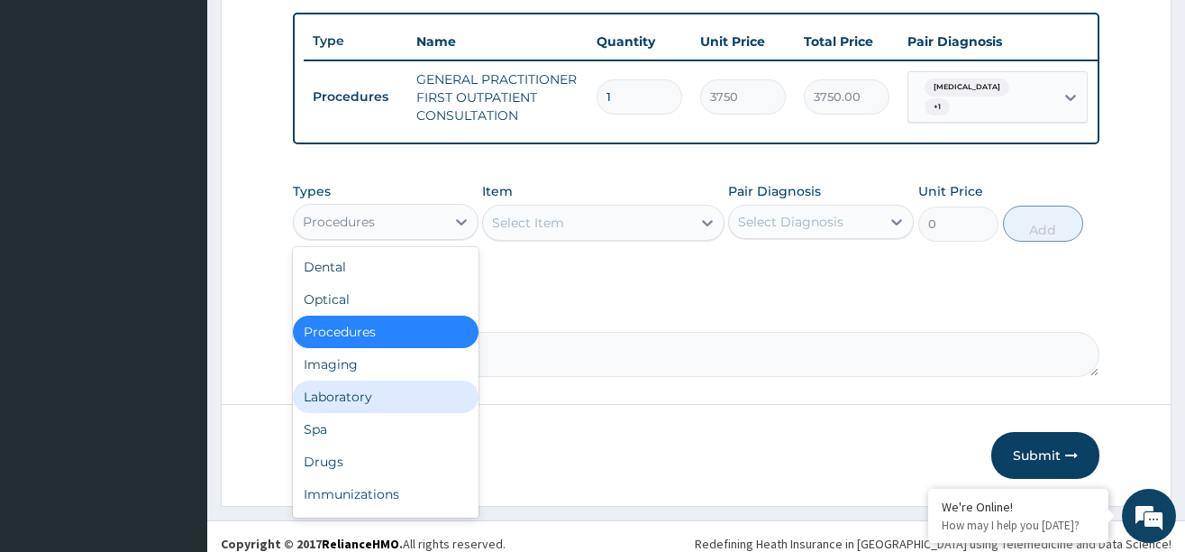
scroll to position [61, 0]
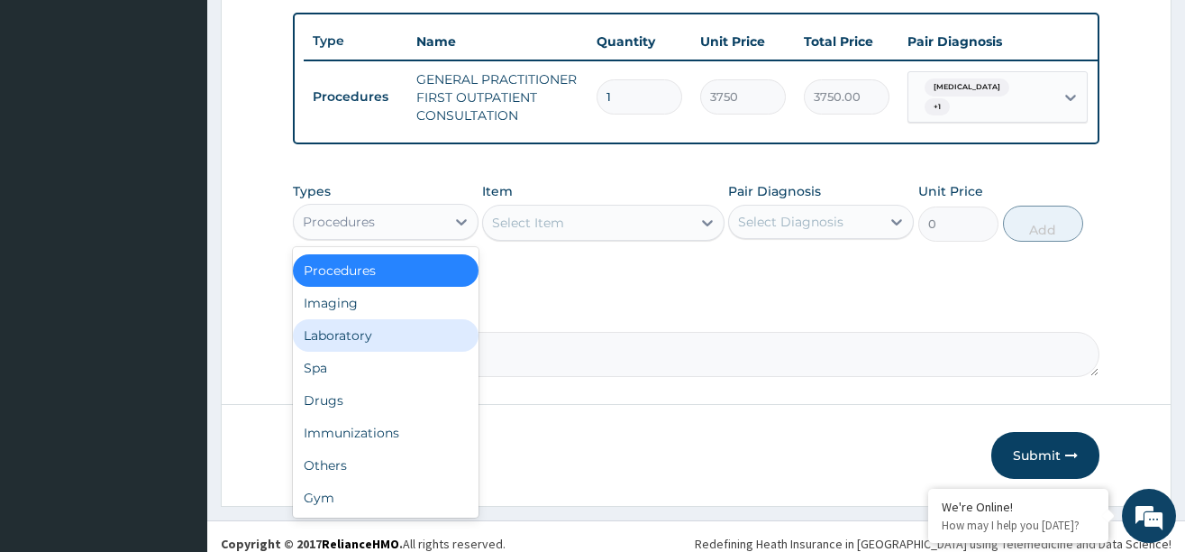
click at [362, 348] on div "Laboratory" at bounding box center [386, 335] width 186 height 32
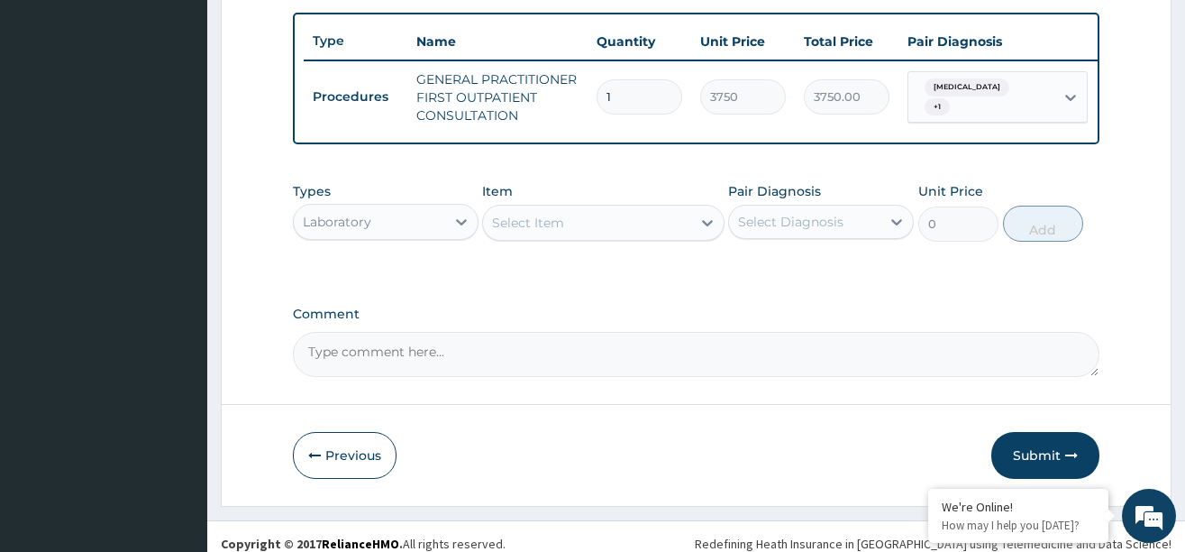
click at [647, 237] on div "Select Item" at bounding box center [587, 222] width 208 height 29
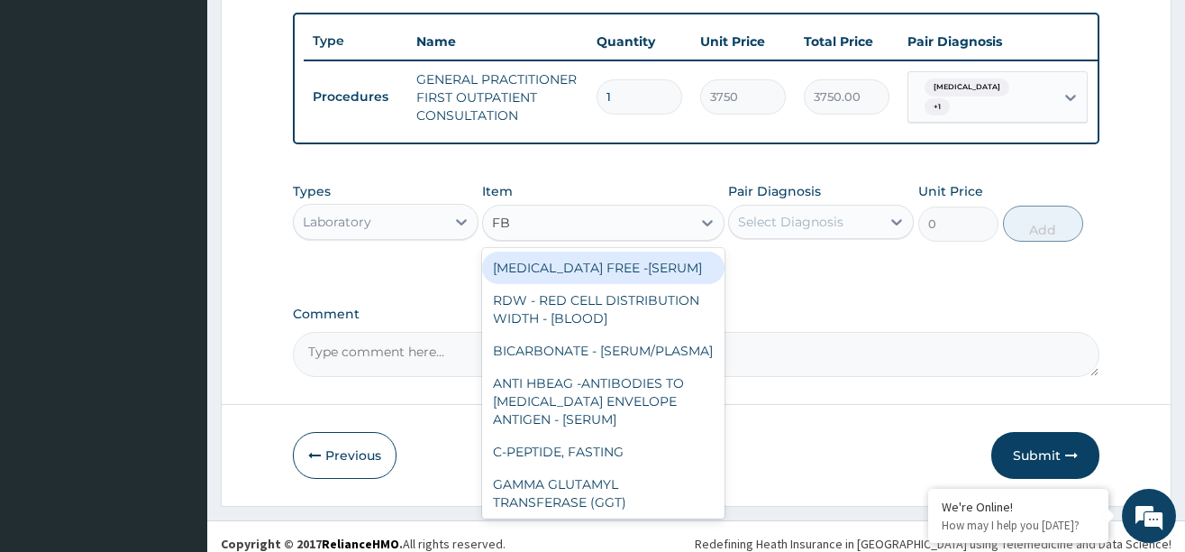
type input "FBC"
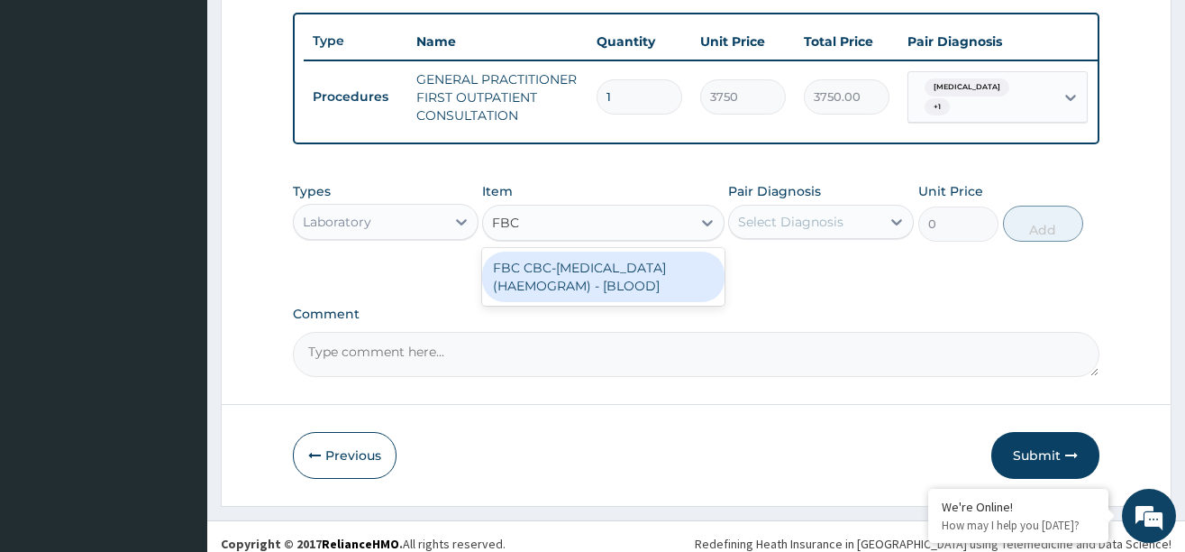
click at [623, 284] on div "FBC CBC-COMPLETE BLOOD COUNT (HAEMOGRAM) - [BLOOD]" at bounding box center [603, 276] width 242 height 50
type input "5000"
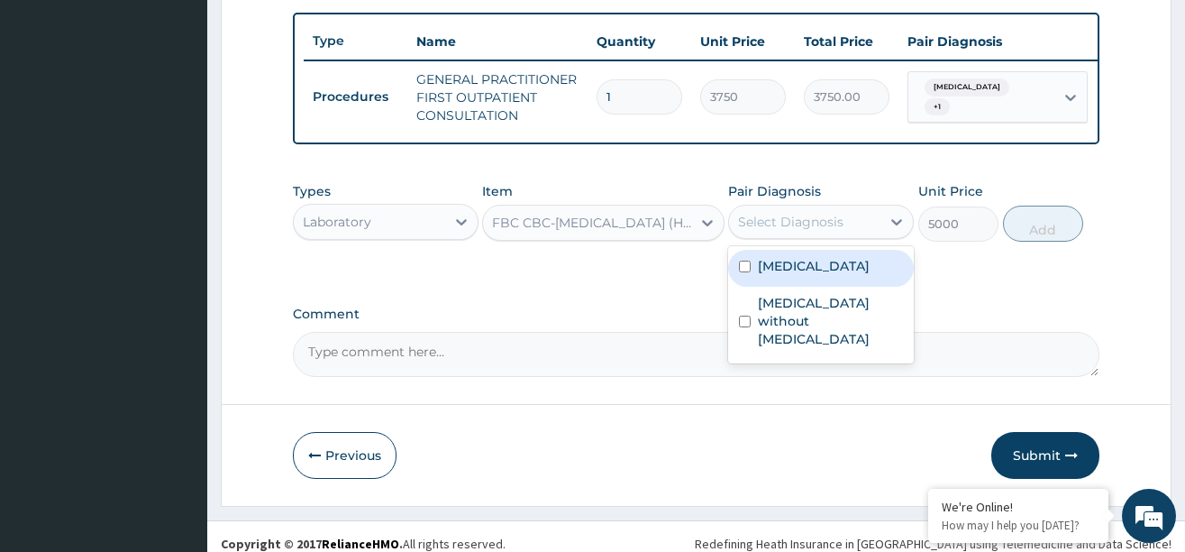
click at [805, 231] on div "Select Diagnosis" at bounding box center [790, 222] width 105 height 18
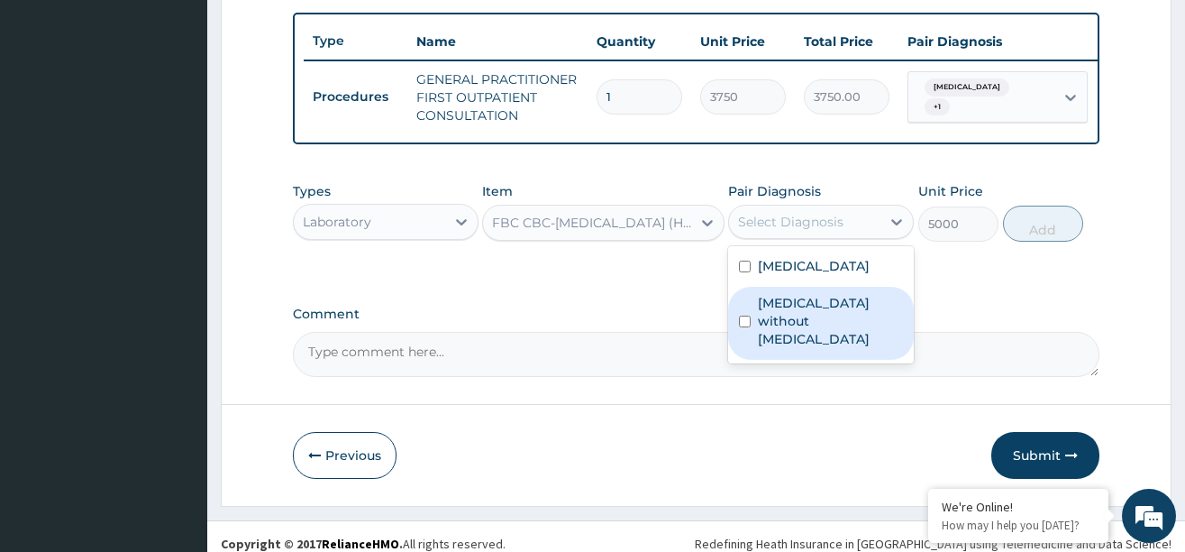
click at [782, 305] on div "Sepsis without septic shock" at bounding box center [821, 323] width 186 height 73
checkbox input "true"
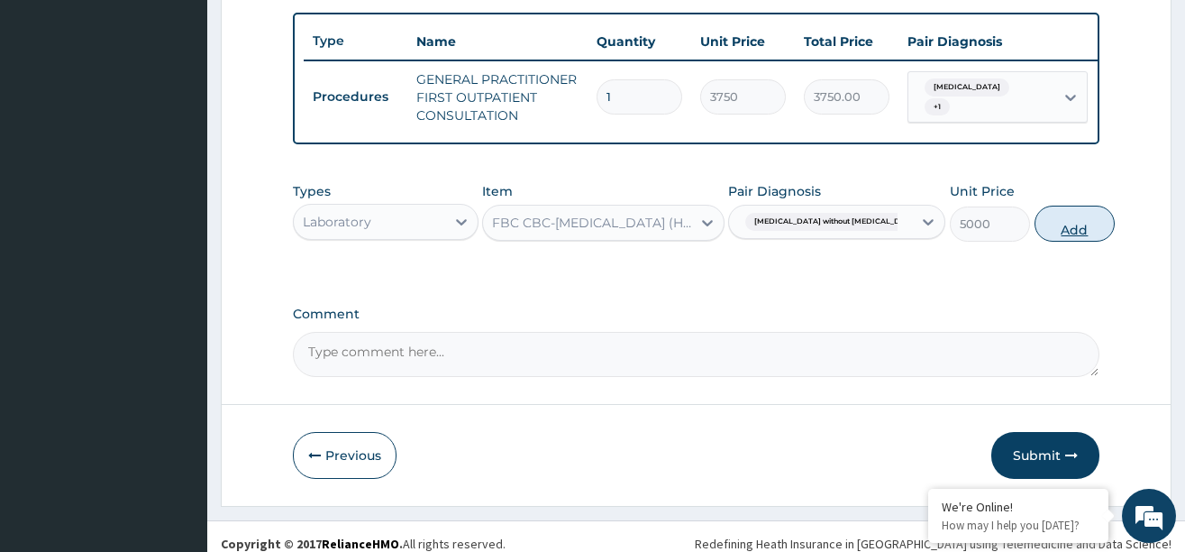
click at [1037, 233] on button "Add" at bounding box center [1075, 223] width 81 height 36
type input "0"
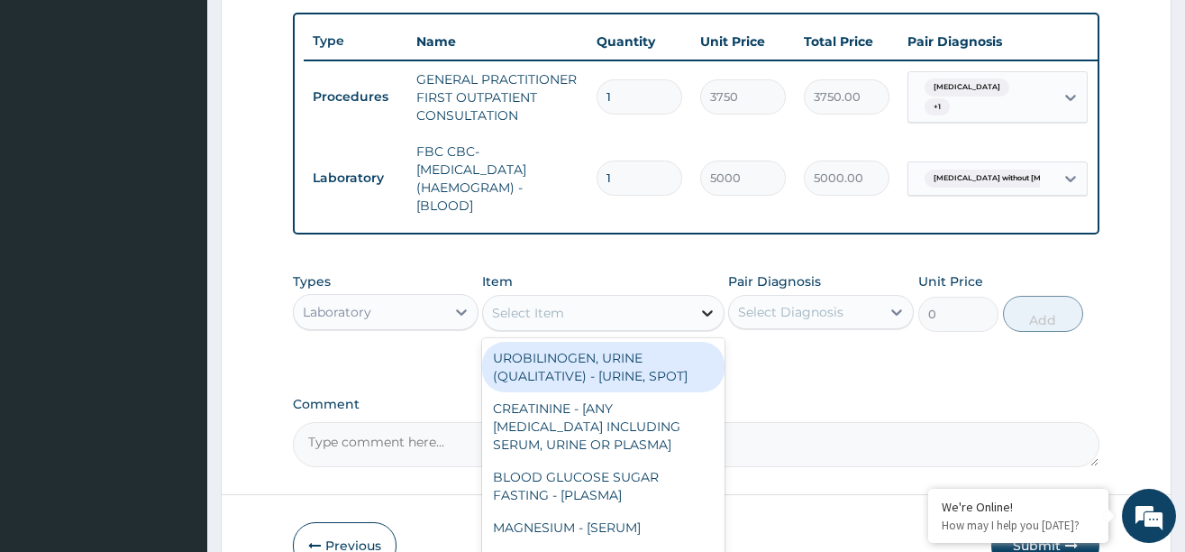
click at [691, 309] on div at bounding box center [707, 313] width 32 height 32
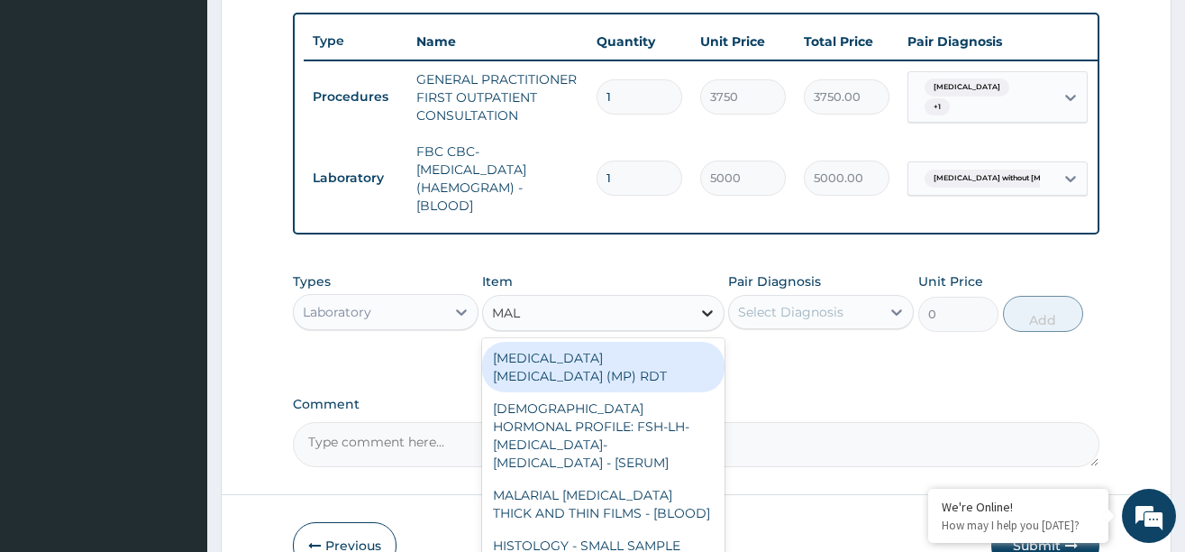
type input "MALA"
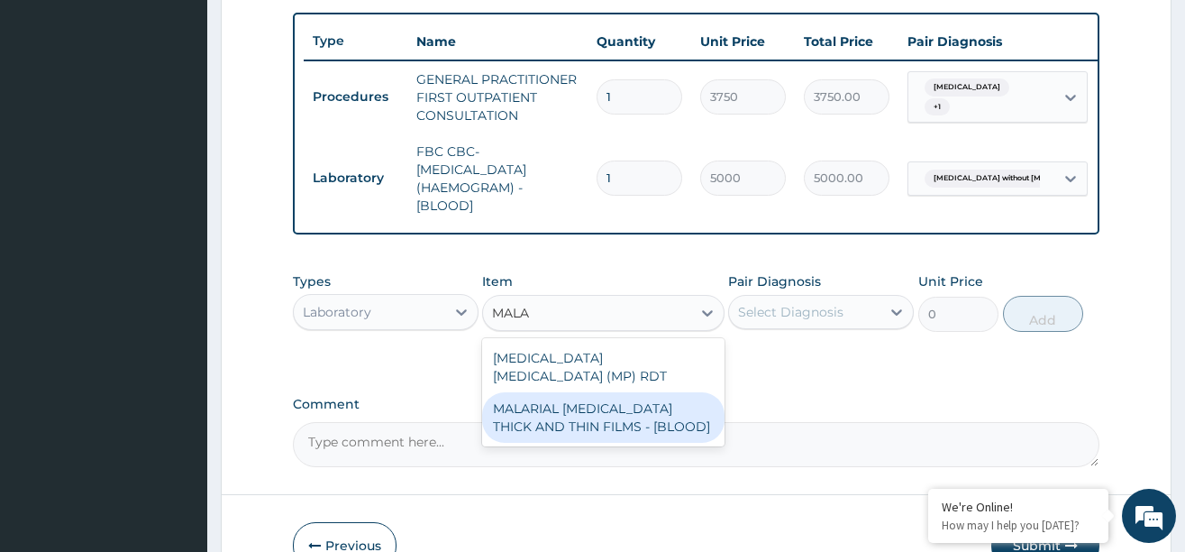
click at [619, 416] on div "MALARIAL PARASITE THICK AND THIN FILMS - [BLOOD]" at bounding box center [603, 417] width 242 height 50
type input "2187.5"
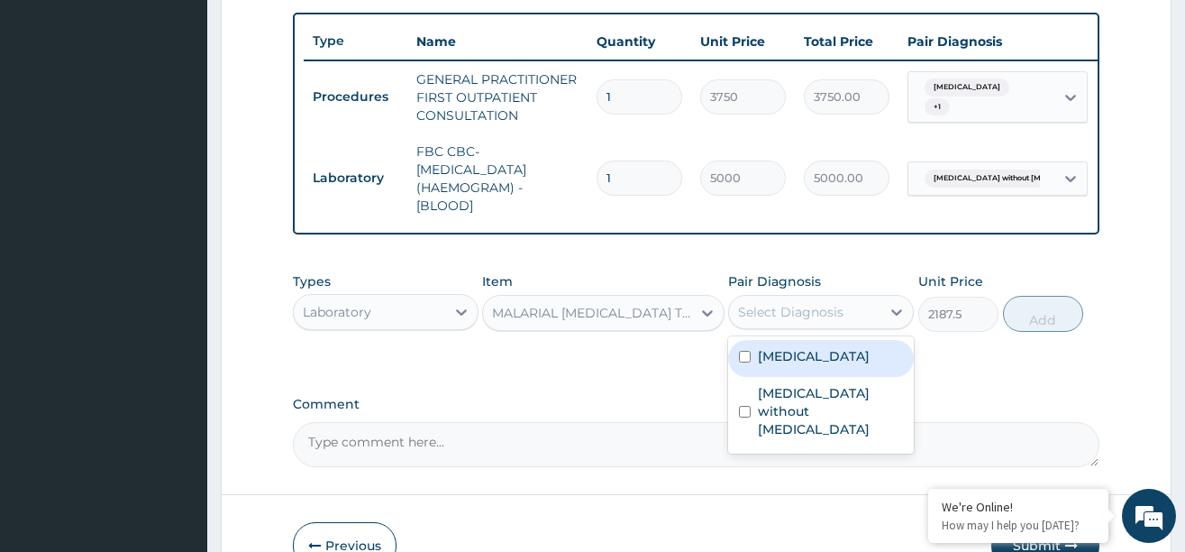
click at [799, 320] on div "Select Diagnosis" at bounding box center [790, 312] width 105 height 18
click at [791, 365] on label "[MEDICAL_DATA]" at bounding box center [814, 356] width 112 height 18
checkbox input "true"
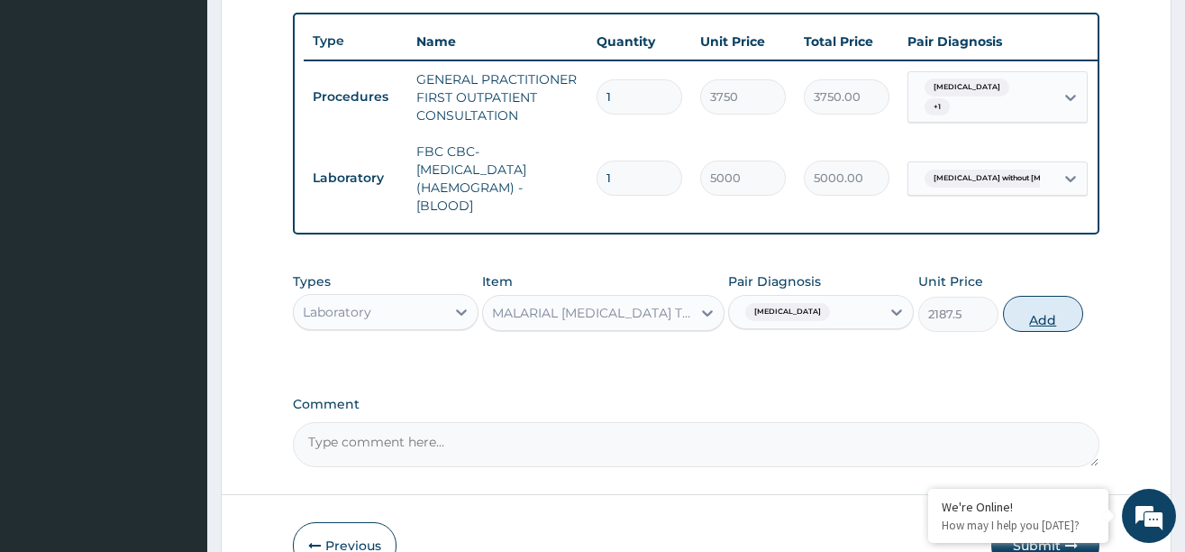
click at [1016, 332] on button "Add" at bounding box center [1043, 314] width 81 height 36
type input "0"
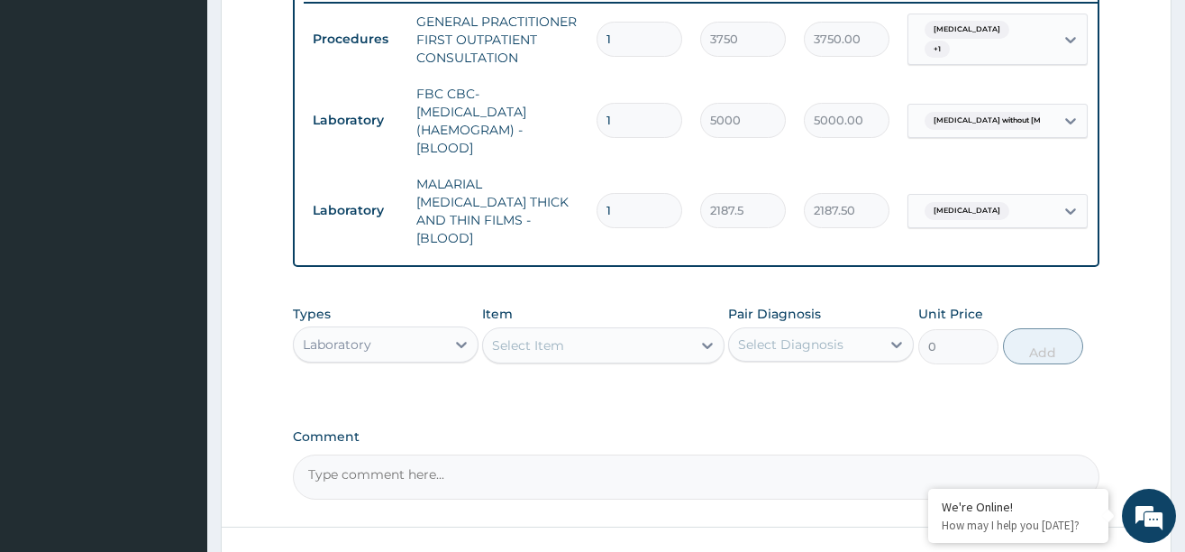
scroll to position [748, 0]
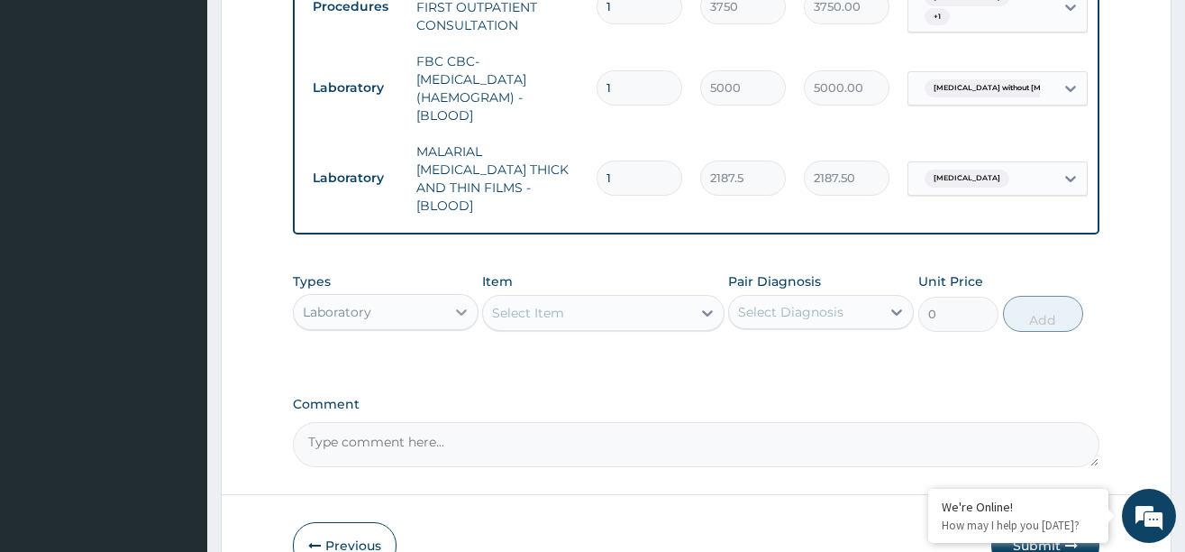
click at [456, 304] on icon at bounding box center [461, 312] width 18 height 18
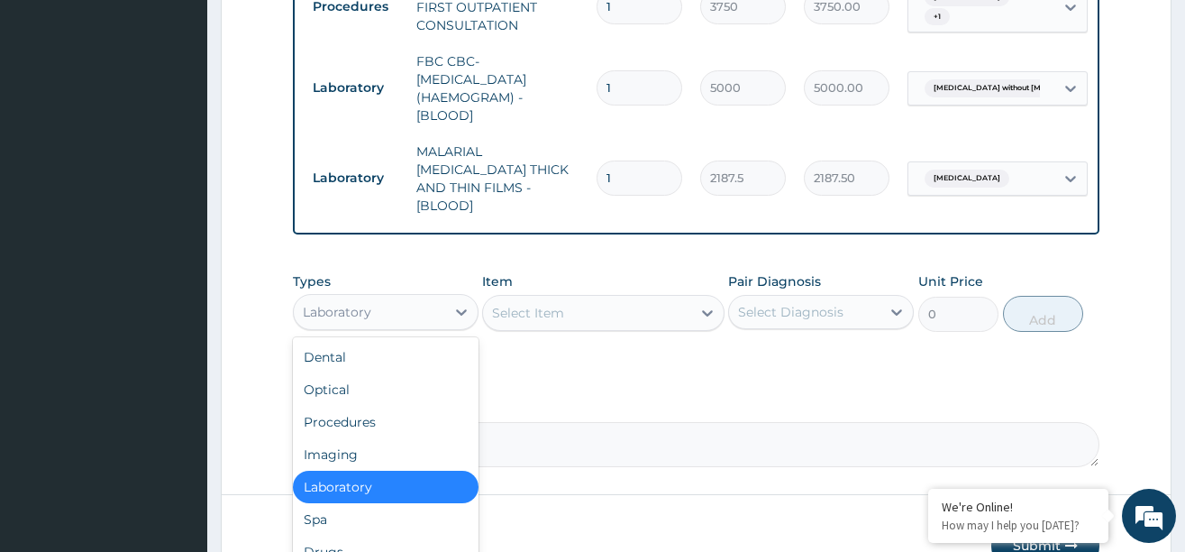
scroll to position [61, 0]
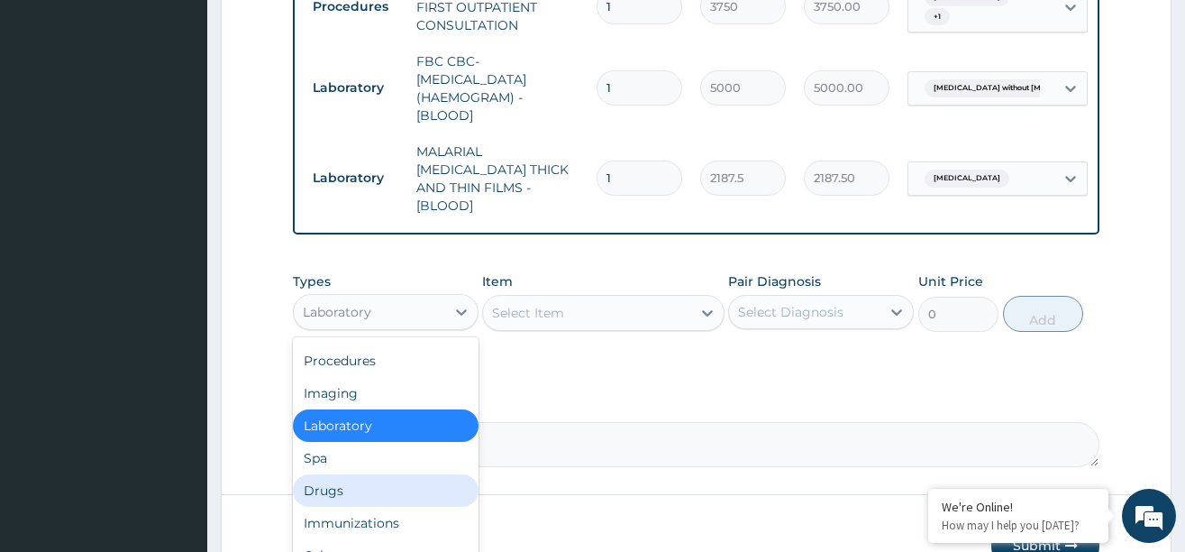
click at [340, 480] on div "Drugs" at bounding box center [386, 490] width 186 height 32
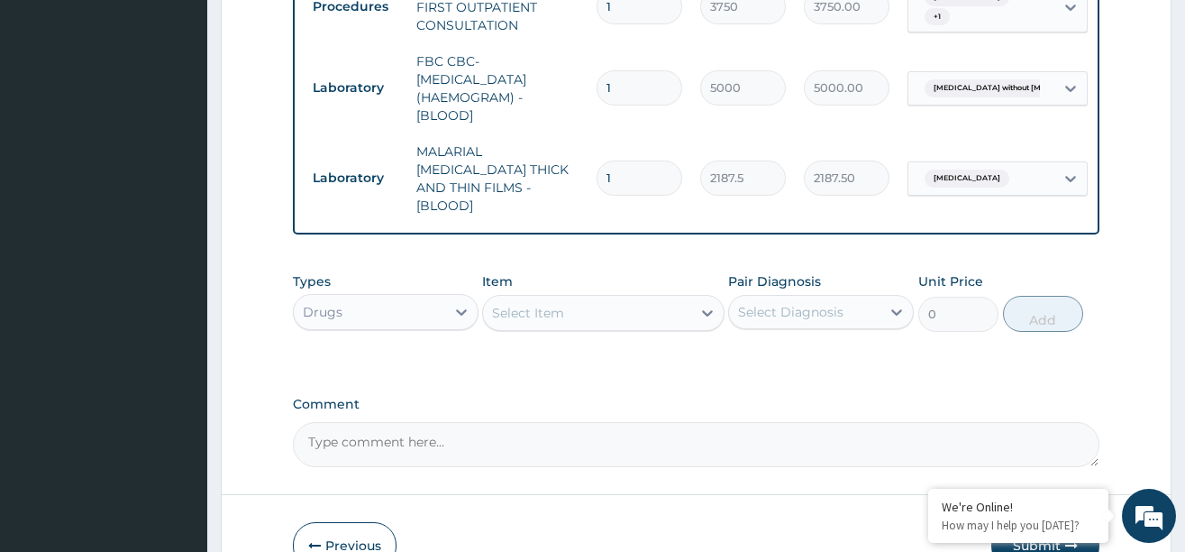
click at [673, 302] on div "Select Item" at bounding box center [587, 312] width 208 height 29
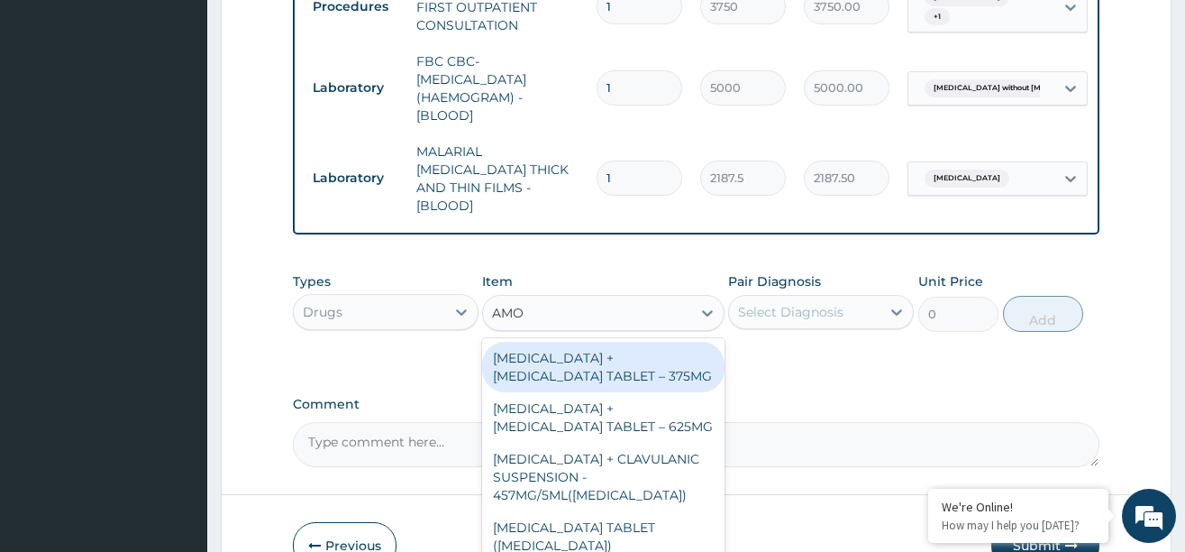
type input "AMOX"
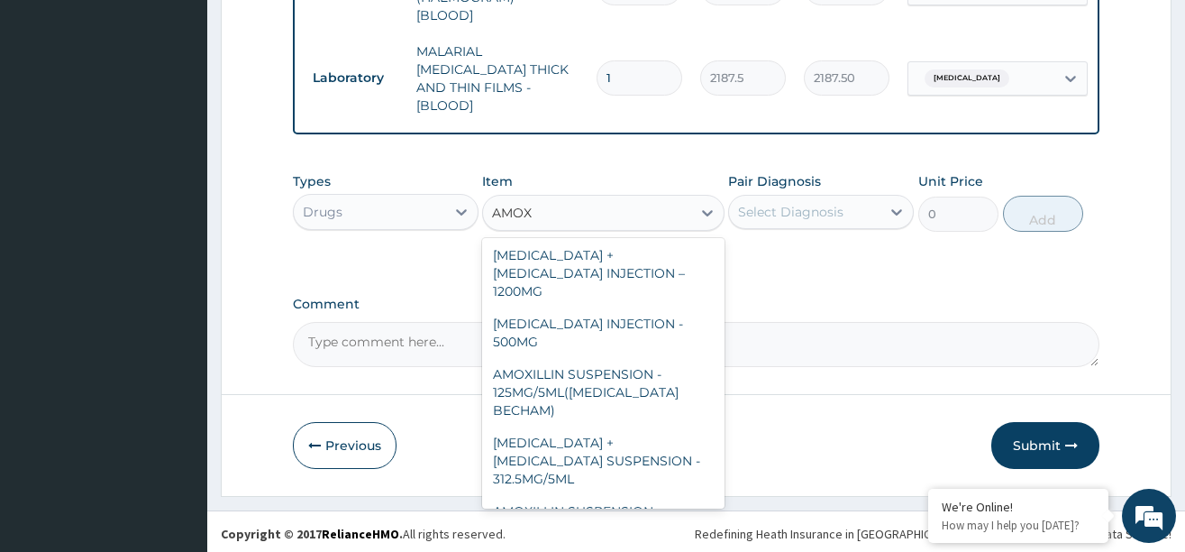
scroll to position [717, 0]
type input "112"
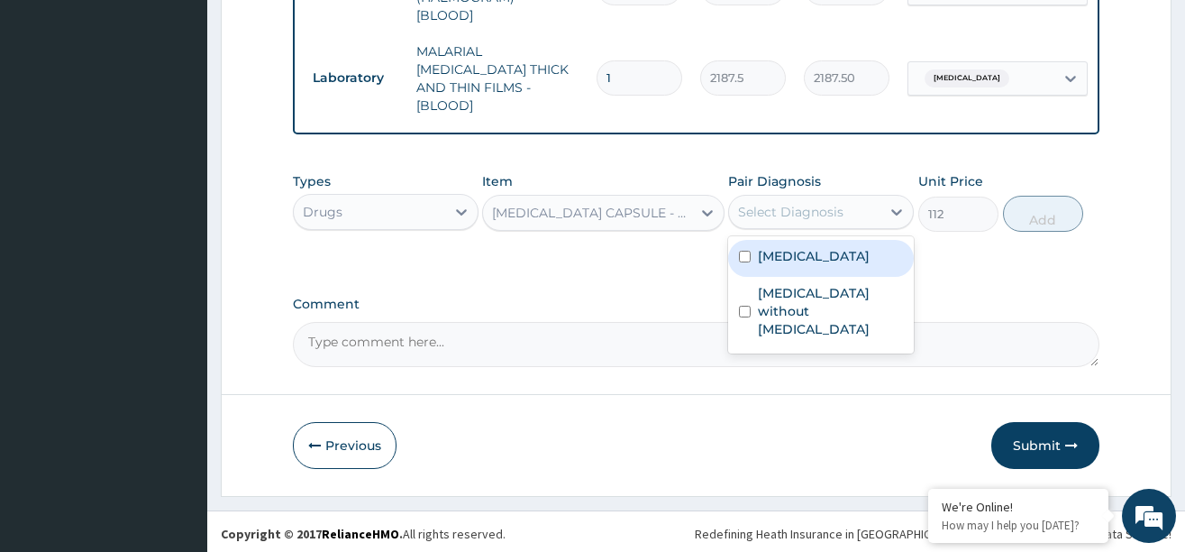
click at [823, 197] on div "Select Diagnosis" at bounding box center [804, 211] width 151 height 29
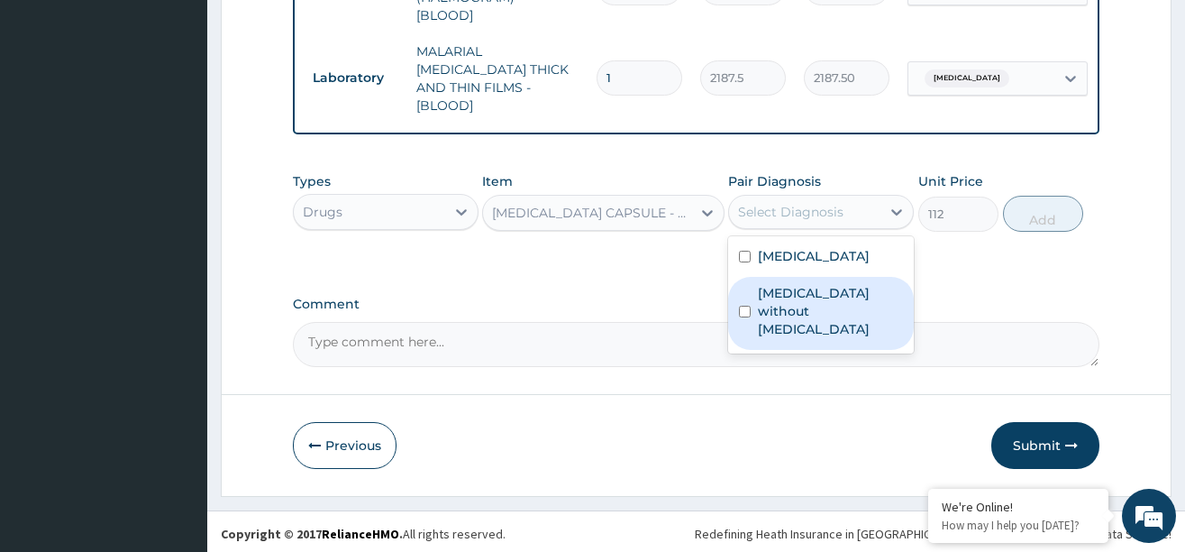
click at [799, 288] on label "Sepsis without septic shock" at bounding box center [830, 311] width 145 height 54
checkbox input "true"
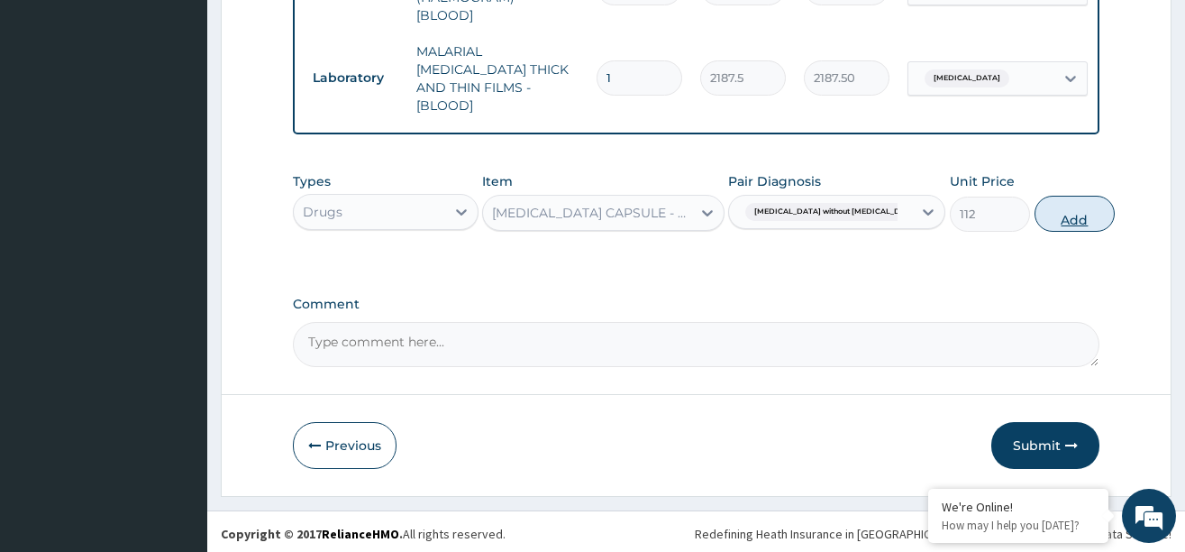
click at [1035, 219] on button "Add" at bounding box center [1075, 214] width 81 height 36
type input "0"
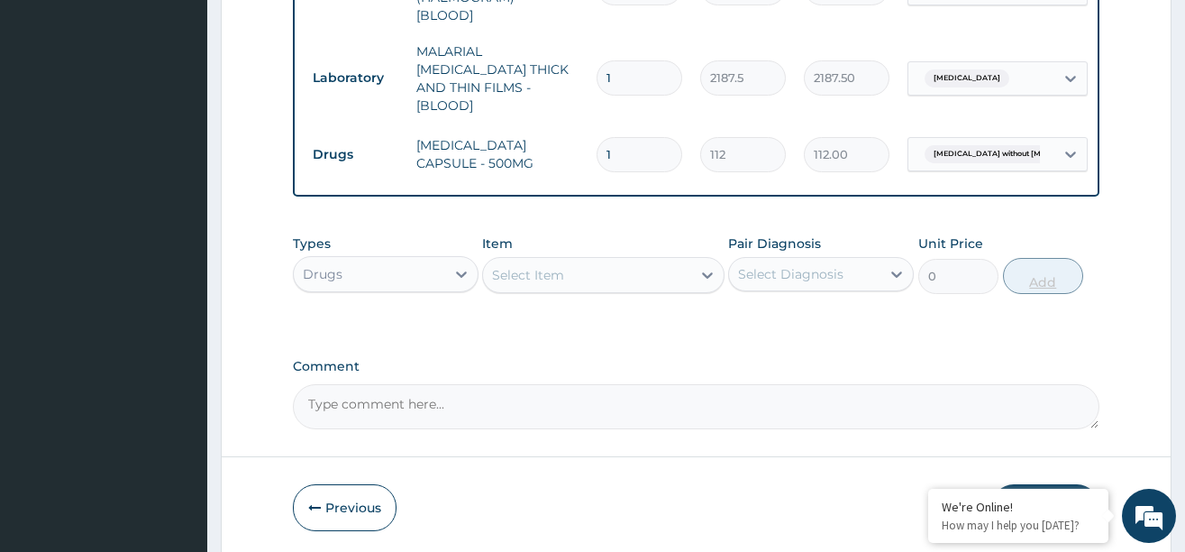
type input "10"
type input "1120.00"
type input "10"
click at [706, 273] on icon at bounding box center [707, 275] width 18 height 18
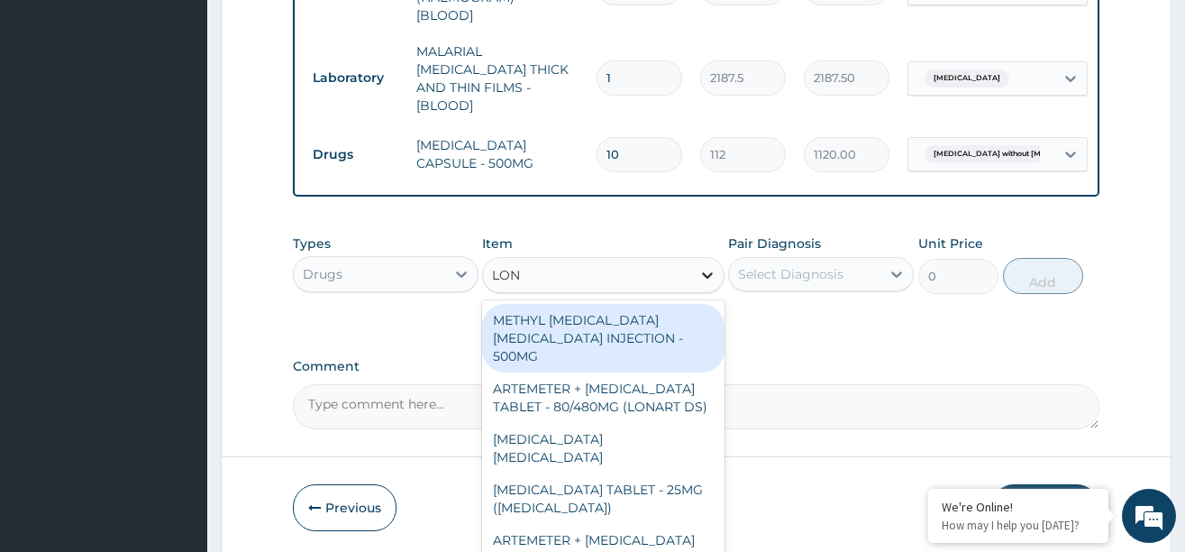
type input "[PERSON_NAME]"
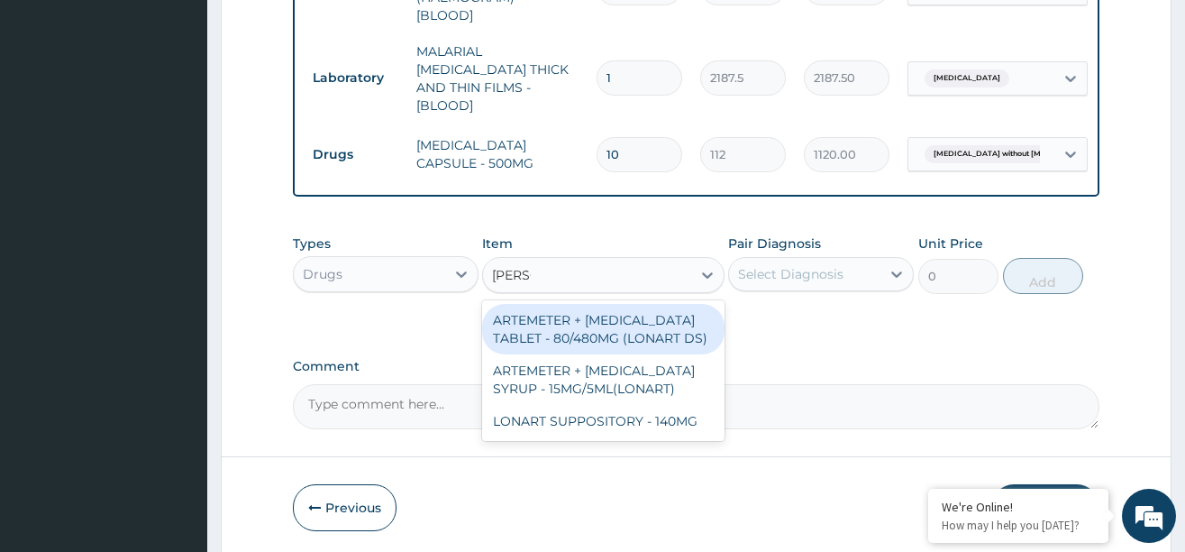
click at [671, 311] on div "ARTEMETER + [MEDICAL_DATA] TABLET - 80/480MG (LONART DS)" at bounding box center [603, 329] width 242 height 50
type input "588"
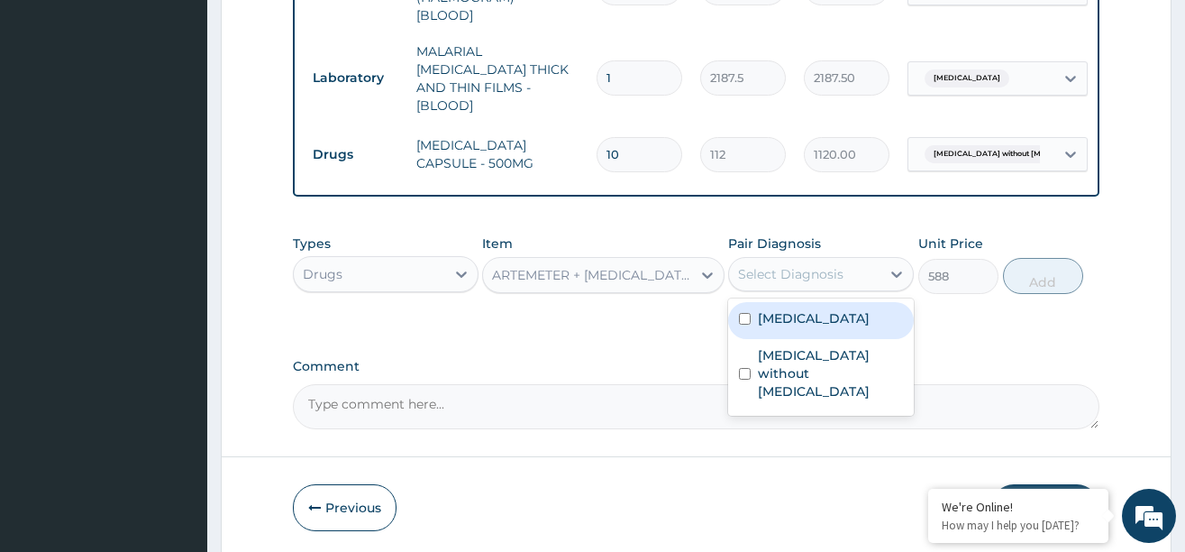
click at [799, 277] on div "Select Diagnosis" at bounding box center [790, 274] width 105 height 18
click at [791, 312] on label "[MEDICAL_DATA]" at bounding box center [814, 318] width 112 height 18
checkbox input "true"
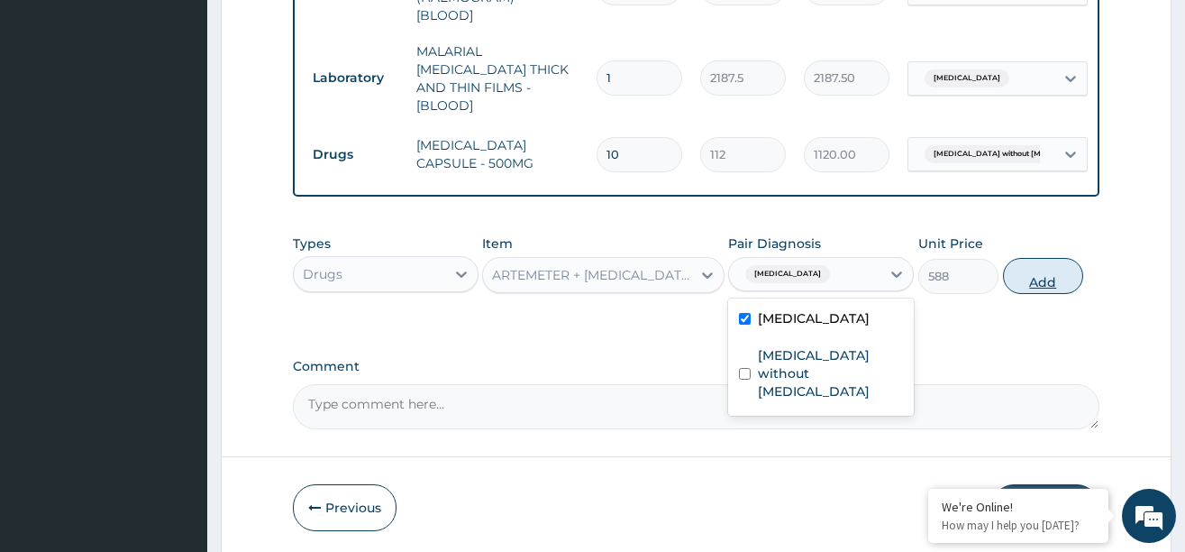
click at [1041, 277] on button "Add" at bounding box center [1043, 276] width 81 height 36
type input "0"
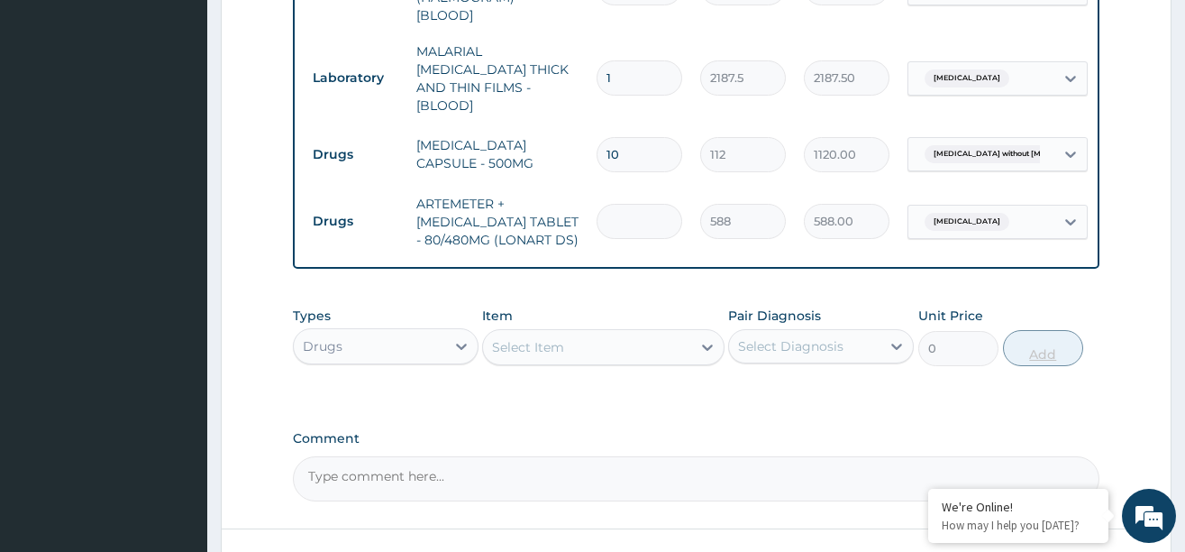
type input "0.00"
type input "6"
type input "3528.00"
type input "6"
click at [657, 335] on div "Select Item" at bounding box center [587, 347] width 208 height 29
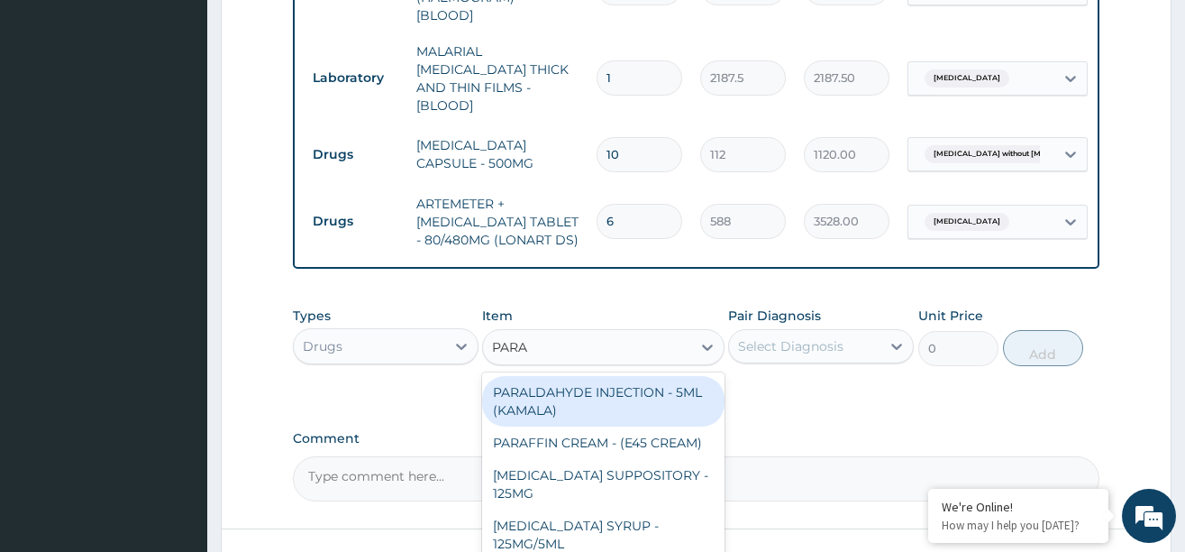
type input "PARAC"
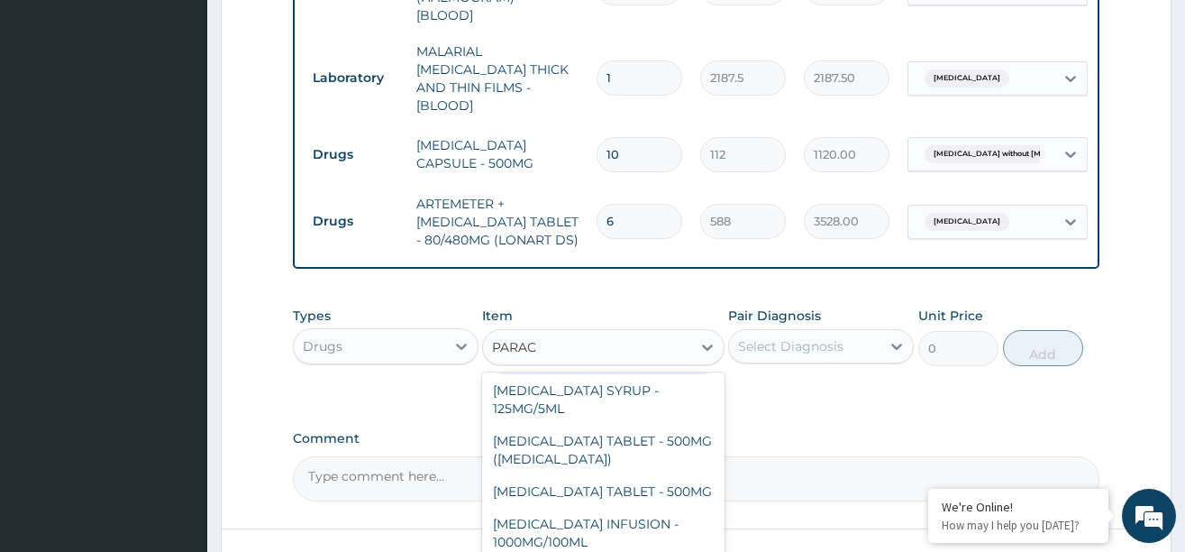
scroll to position [90, 0]
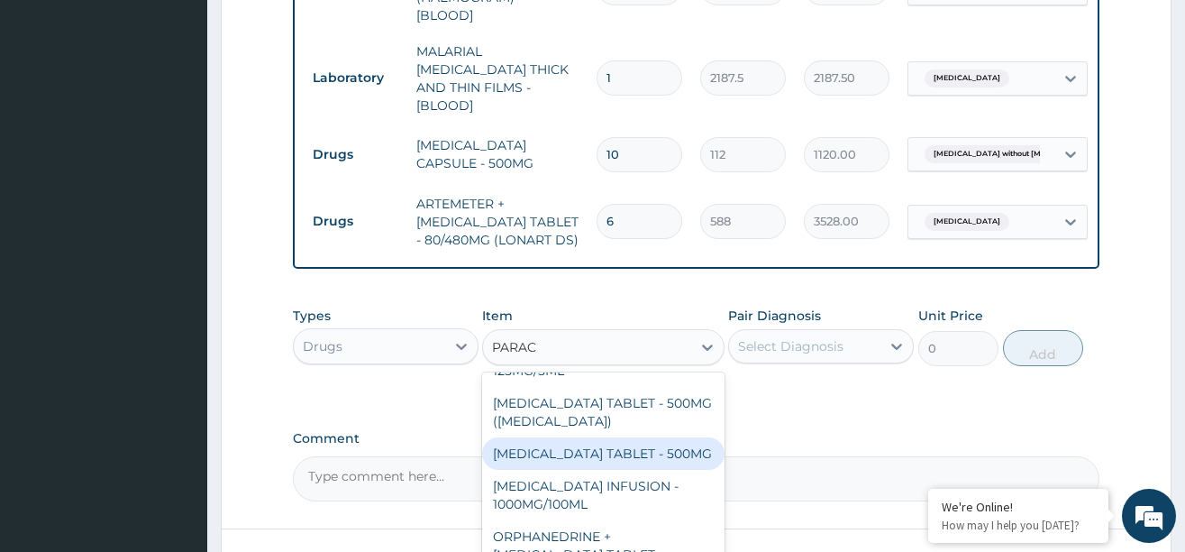
click at [613, 445] on div "[MEDICAL_DATA] TABLET - 500MG" at bounding box center [603, 453] width 242 height 32
type input "33.599999999999994"
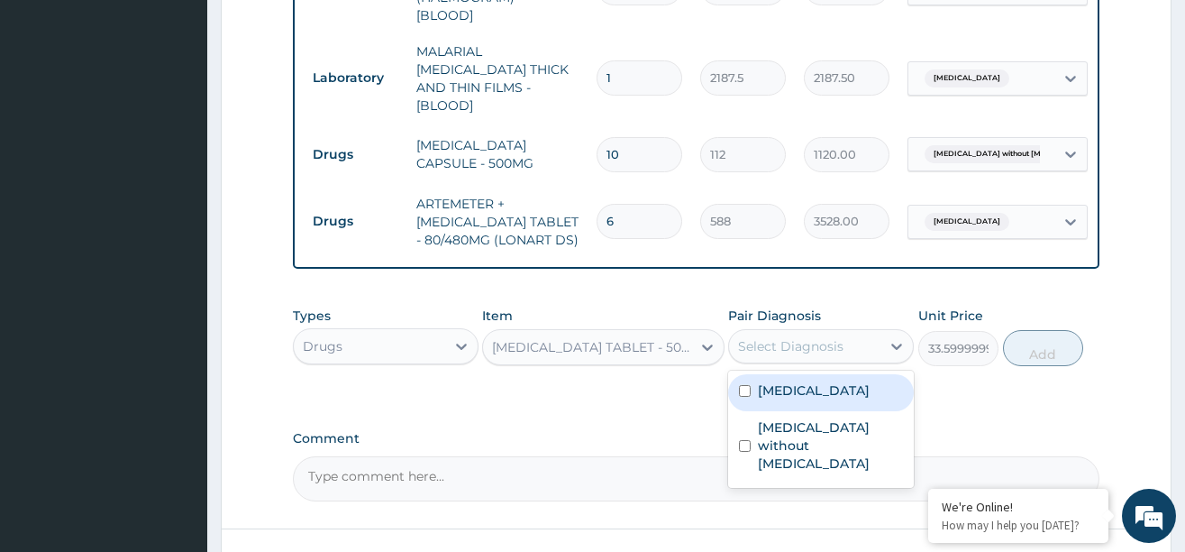
click at [819, 345] on div "Select Diagnosis" at bounding box center [790, 346] width 105 height 18
click at [769, 385] on label "[MEDICAL_DATA]" at bounding box center [814, 390] width 112 height 18
checkbox input "true"
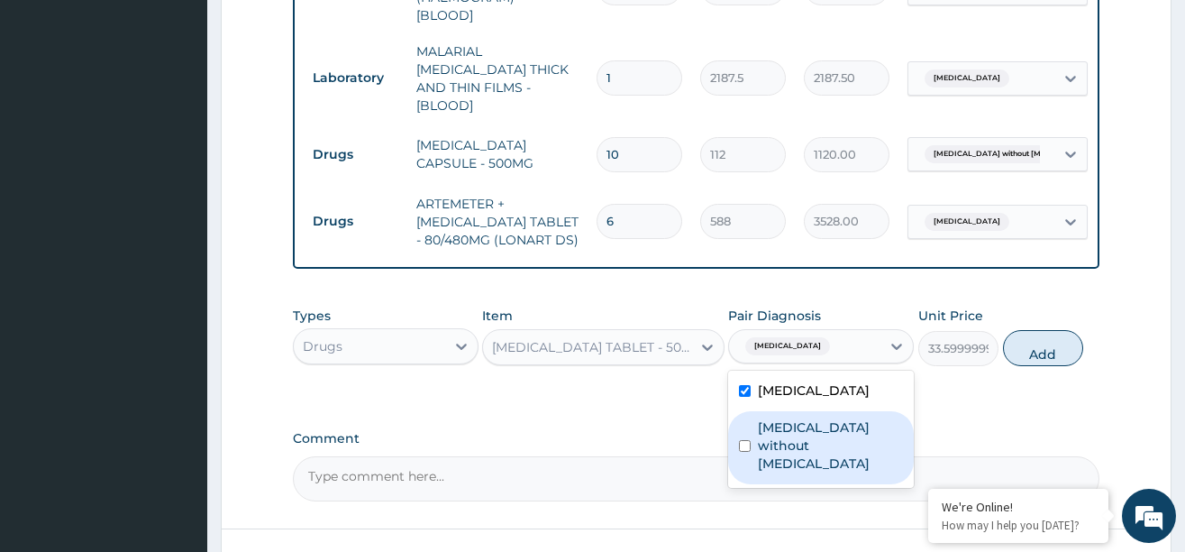
click at [769, 427] on label "Sepsis without septic shock" at bounding box center [830, 445] width 145 height 54
checkbox input "true"
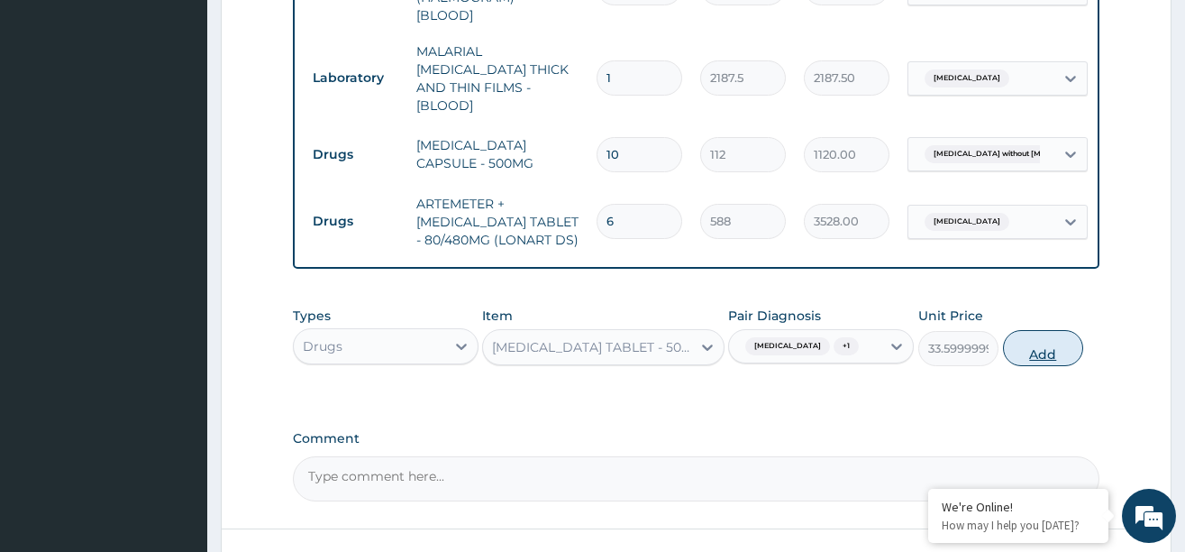
click at [1028, 362] on button "Add" at bounding box center [1043, 348] width 81 height 36
type input "0"
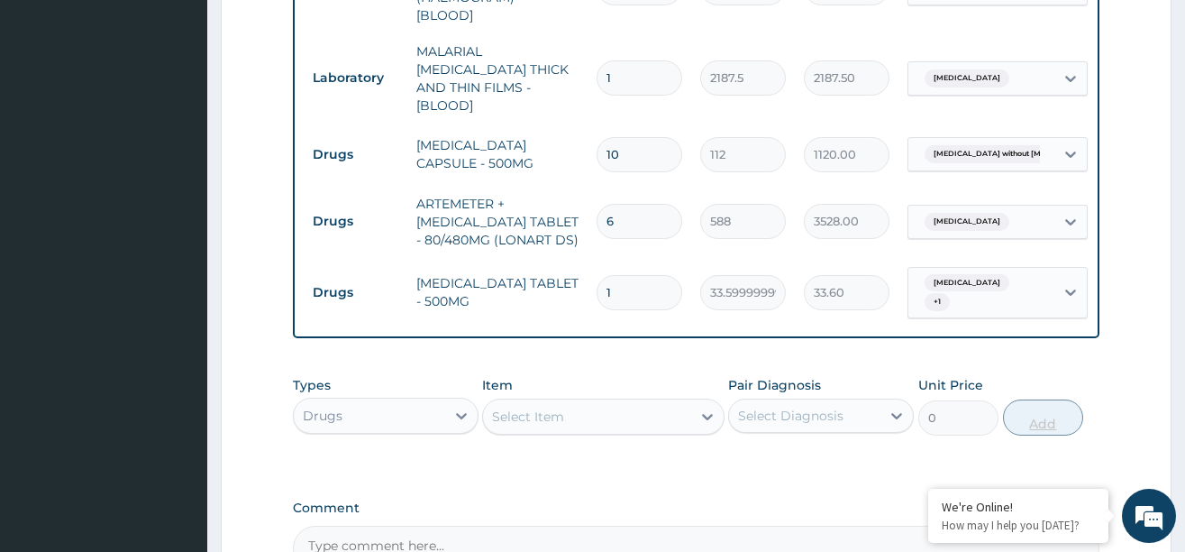
type input "18"
type input "604.80"
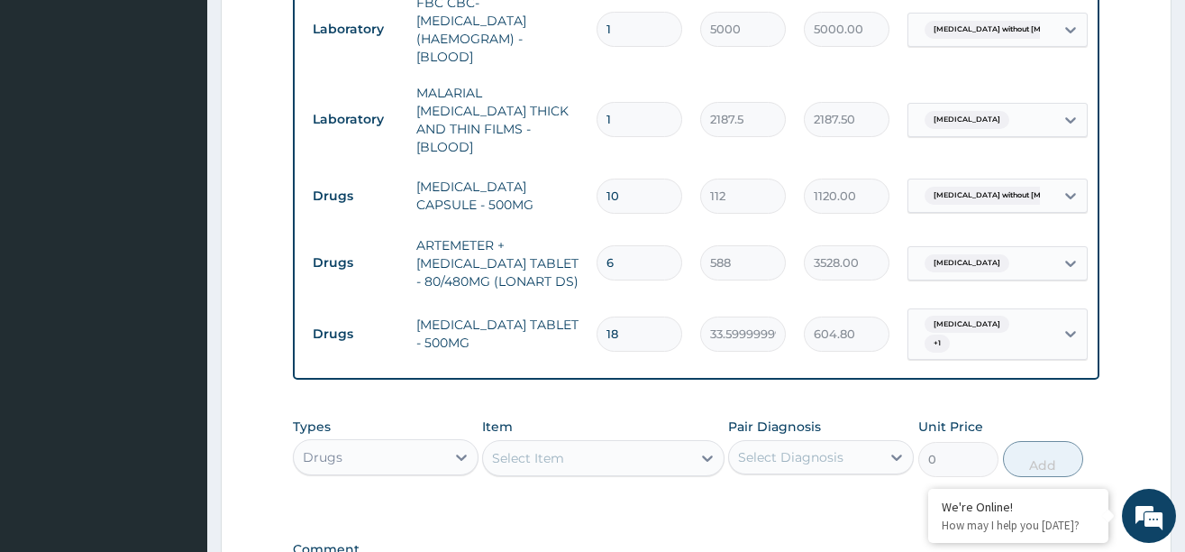
scroll to position [848, 0]
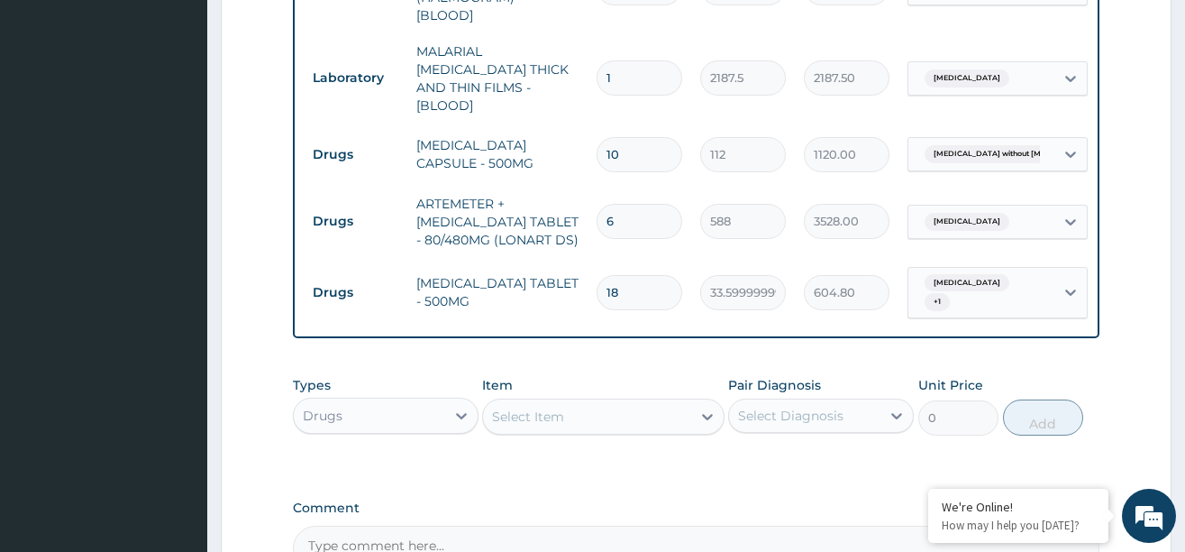
type input "18"
click at [658, 413] on div "Select Item" at bounding box center [587, 416] width 208 height 29
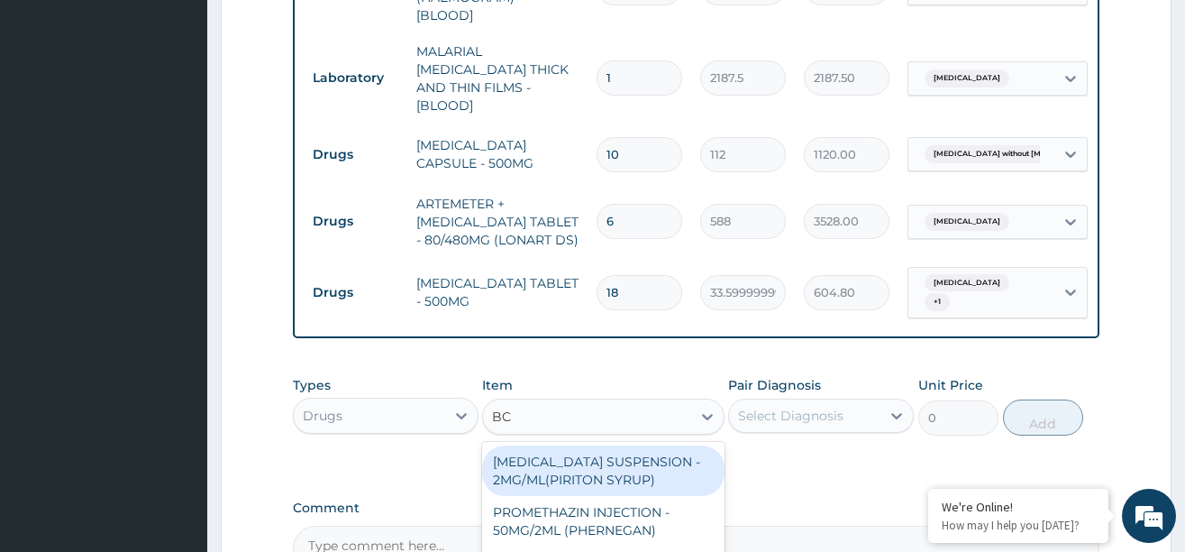
type input "B"
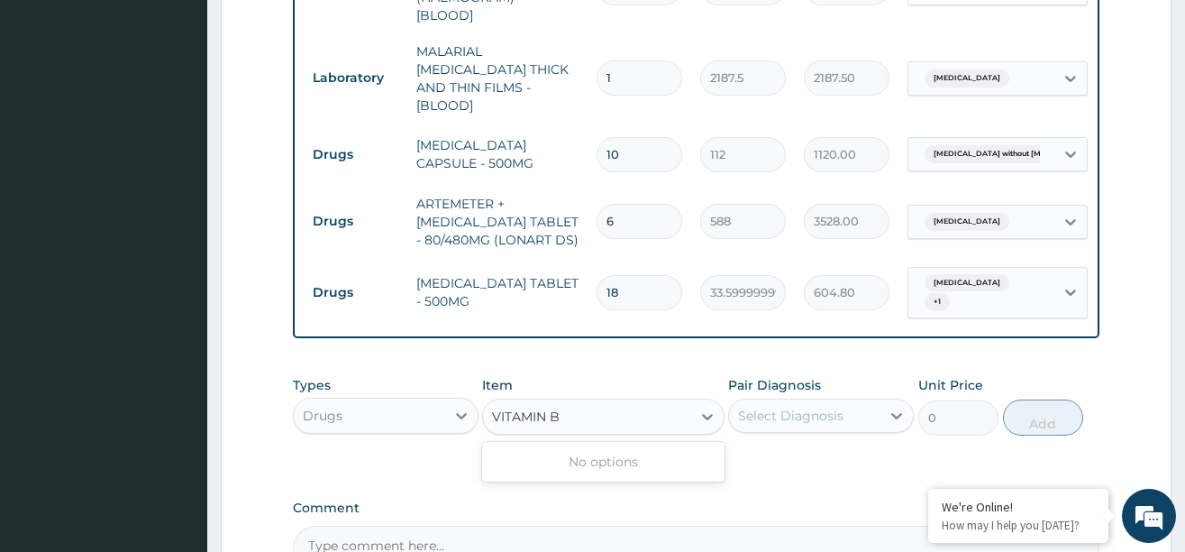
type input "VITAMIN"
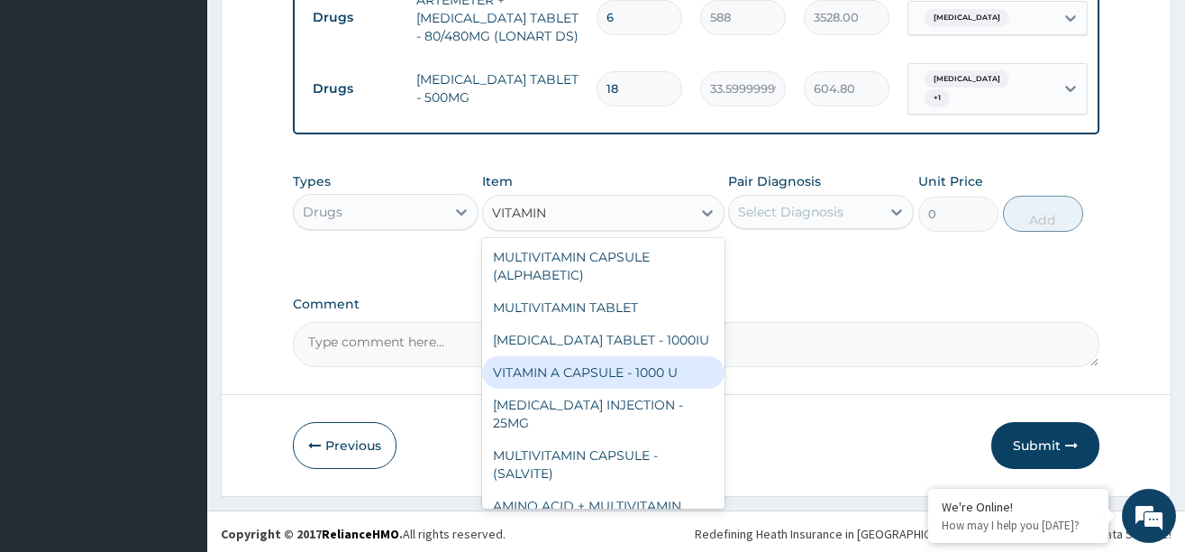
scroll to position [105, 0]
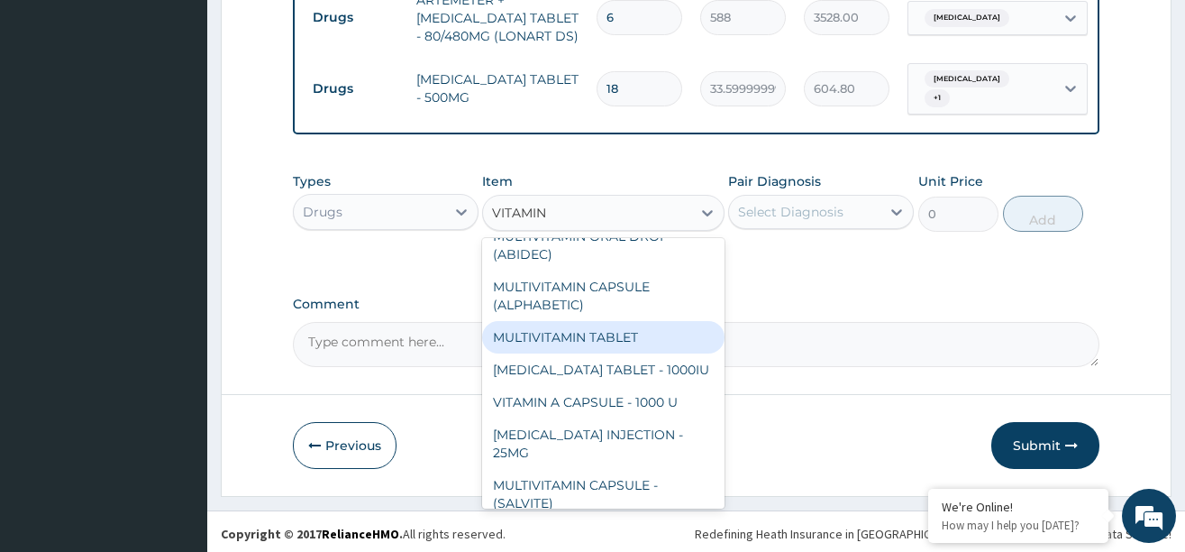
click at [589, 326] on div "MULTIVITAMIN TABLET" at bounding box center [603, 337] width 242 height 32
type input "84"
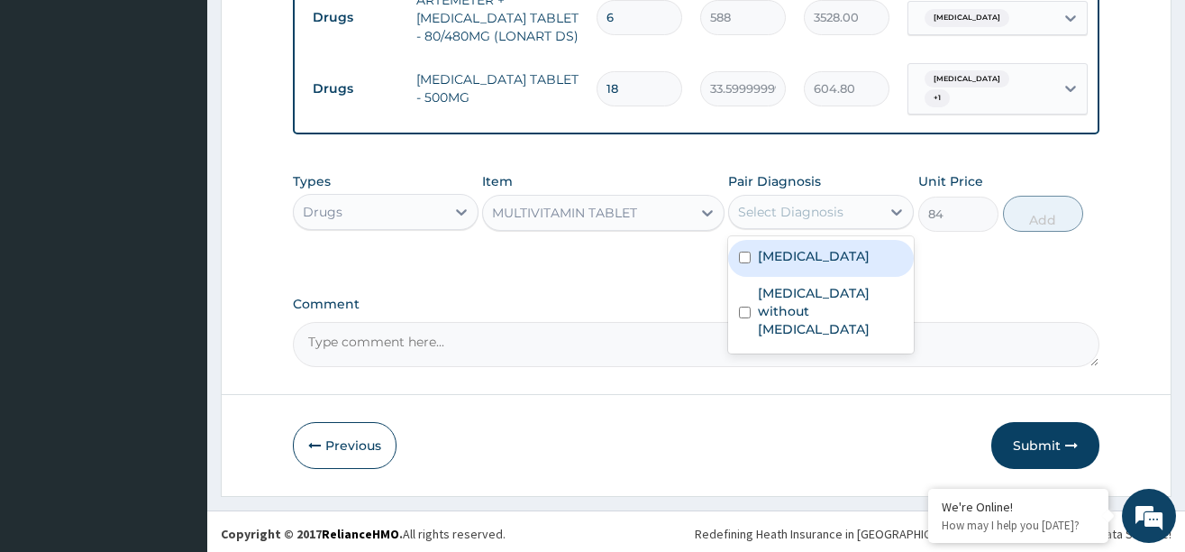
click at [846, 210] on div "Select Diagnosis" at bounding box center [804, 211] width 151 height 29
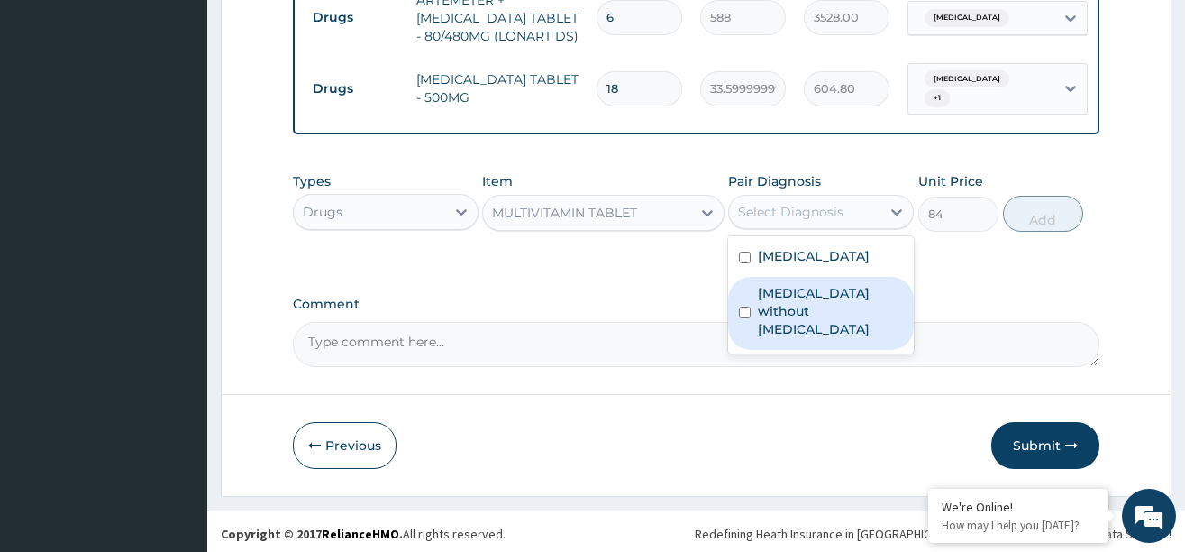
click at [833, 293] on label "Sepsis without septic shock" at bounding box center [830, 311] width 145 height 54
checkbox input "true"
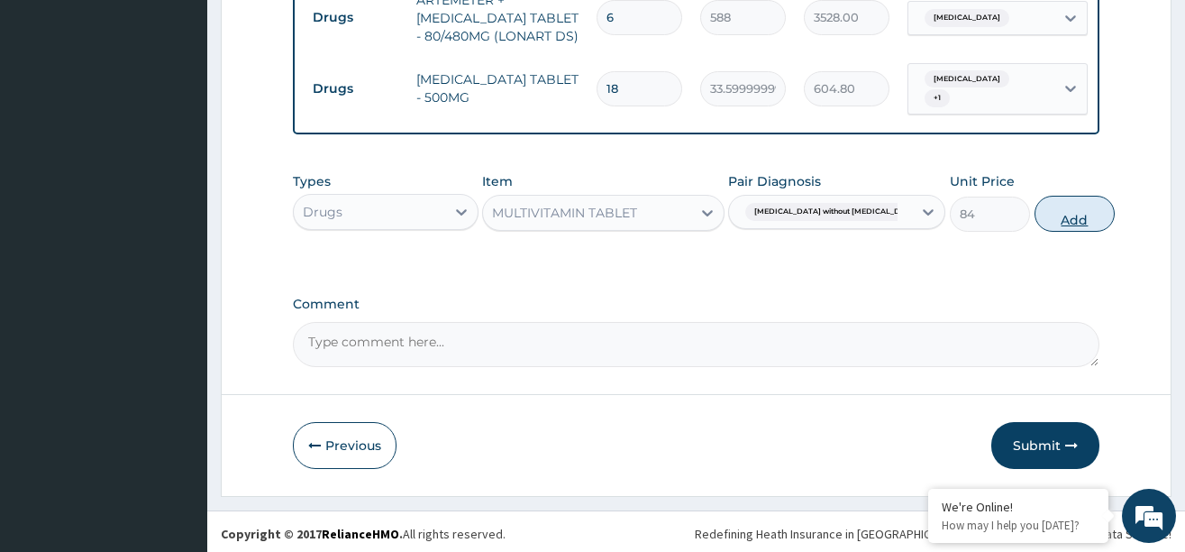
click at [1047, 218] on button "Add" at bounding box center [1075, 214] width 81 height 36
type input "0"
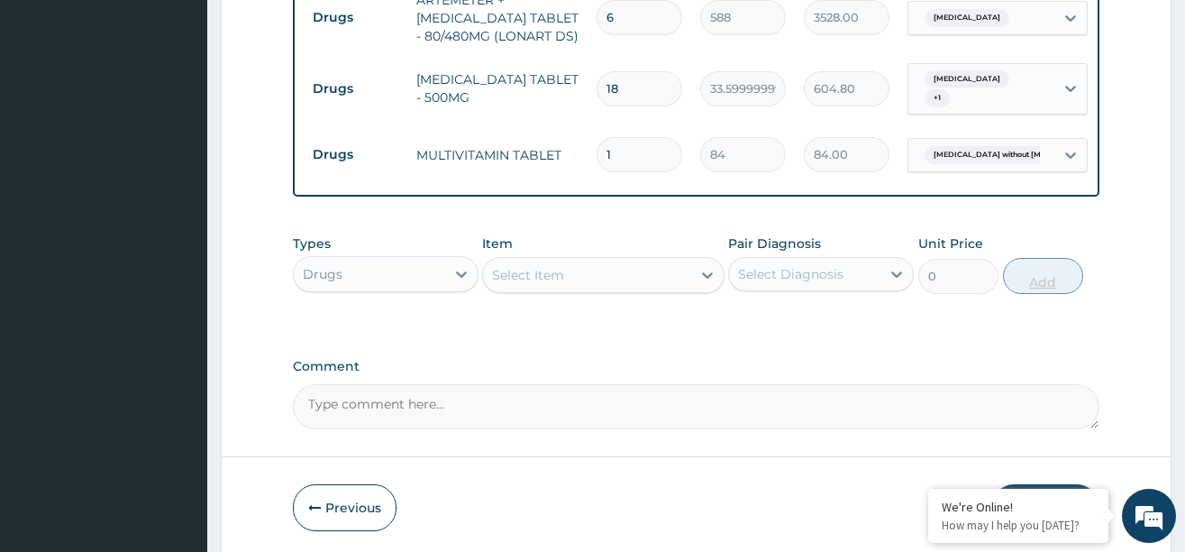
type input "14"
type input "1176.00"
type input "14"
click at [365, 395] on textarea "Comment" at bounding box center [696, 406] width 807 height 45
paste textarea "[MEDICAL_DATA]"
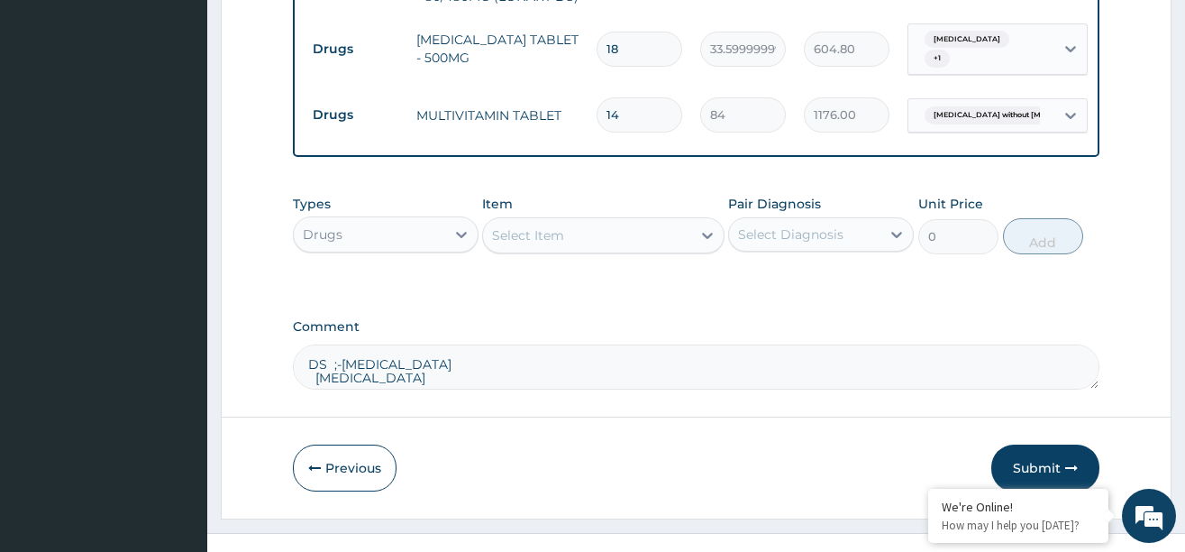
scroll to position [1114, 0]
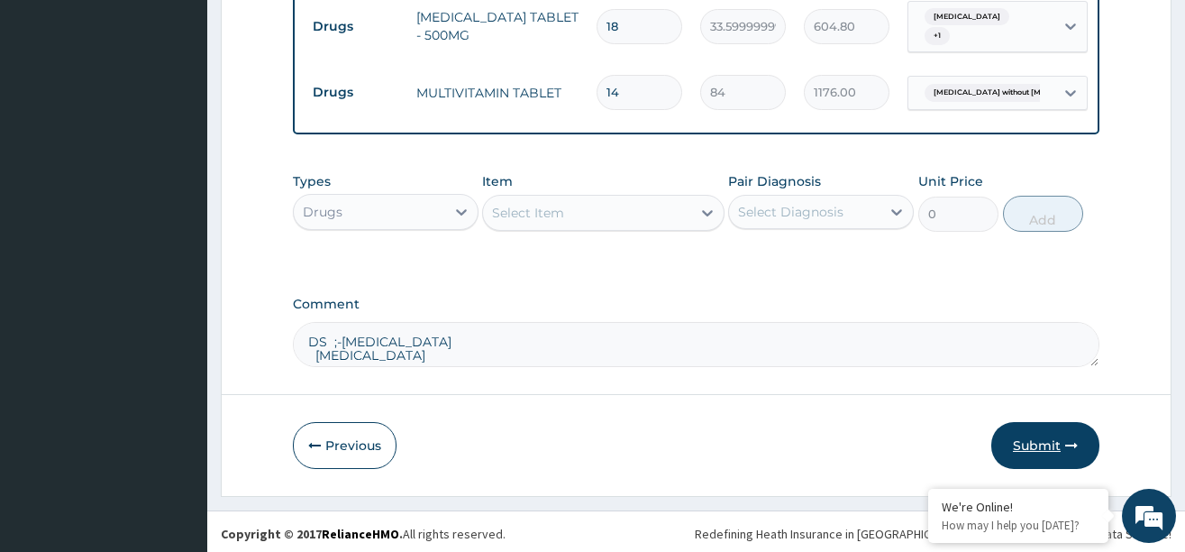
type textarea "DS ;-MALARIA SEPSIS"
click at [1032, 449] on button "Submit" at bounding box center [1045, 445] width 108 height 47
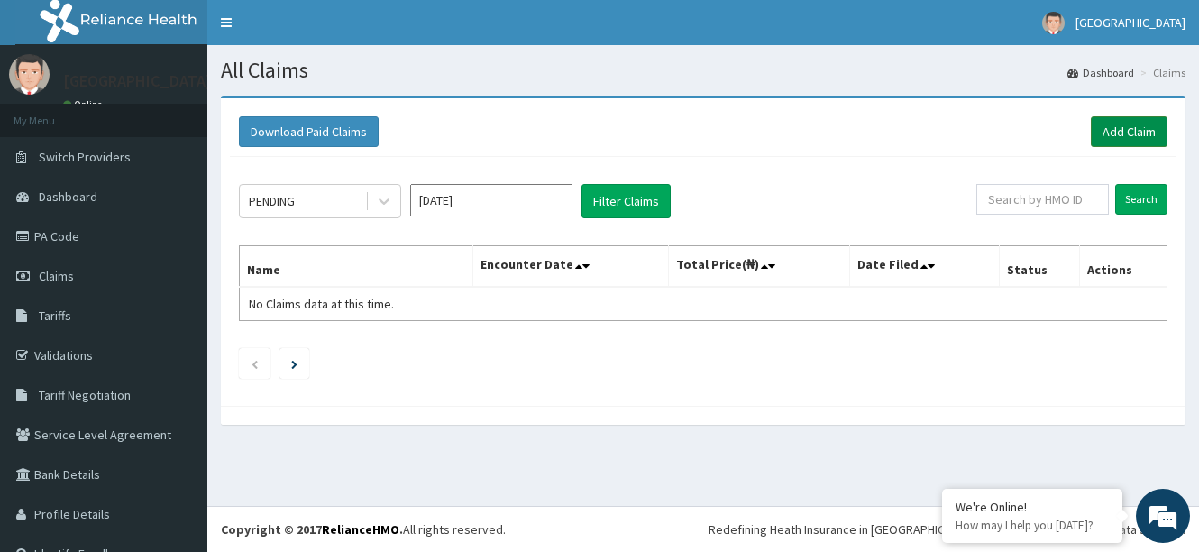
click at [1118, 123] on link "Add Claim" at bounding box center [1129, 131] width 77 height 31
click at [1112, 128] on link "Add Claim" at bounding box center [1129, 131] width 77 height 31
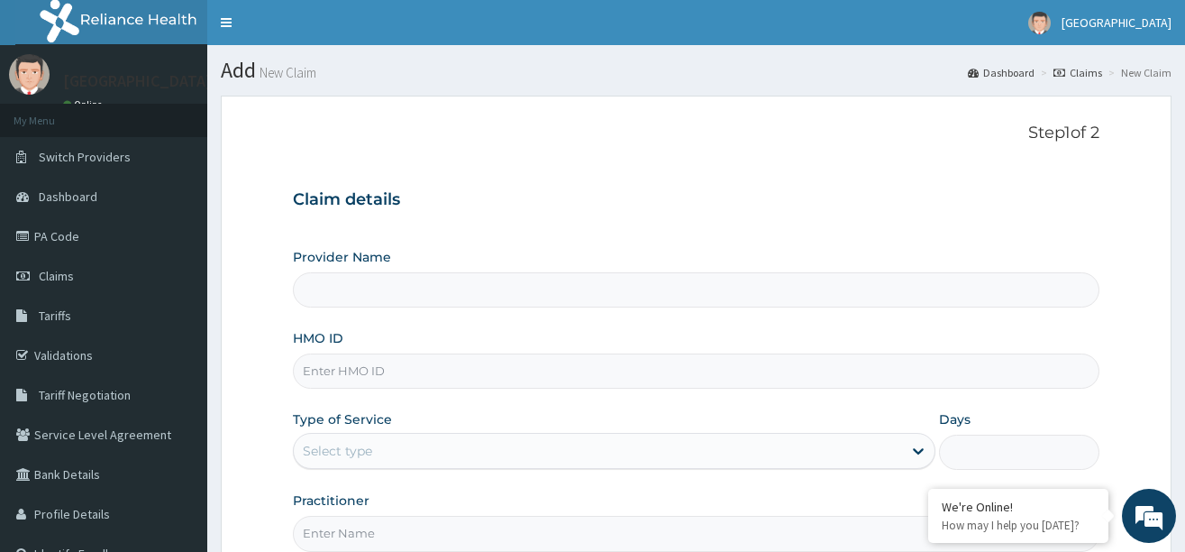
paste input "IAB/10019/B"
type input "IAB/10019/B"
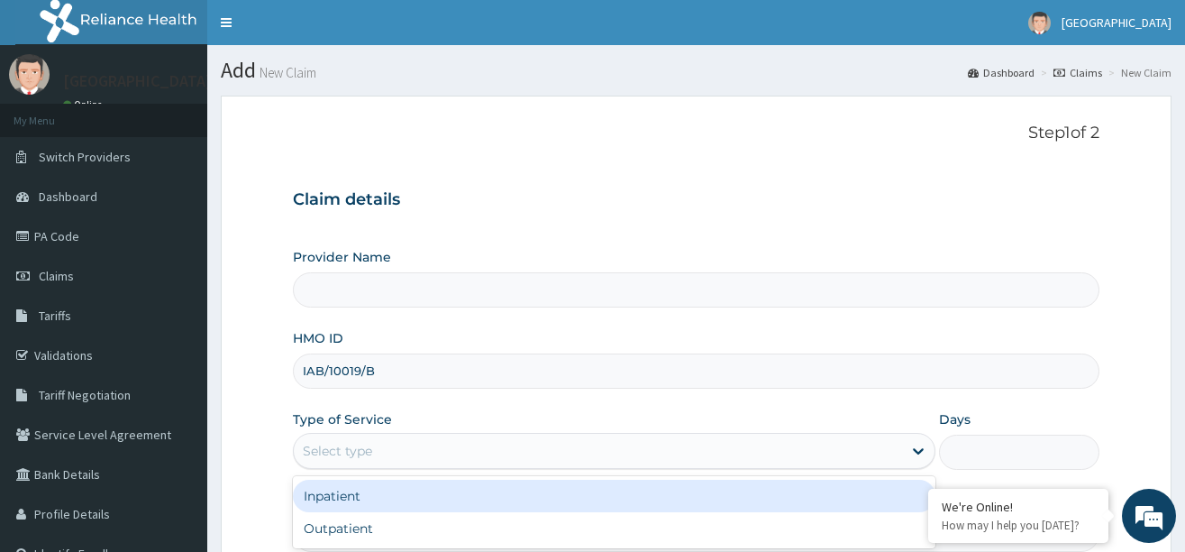
click at [387, 458] on div "Select type" at bounding box center [598, 450] width 608 height 29
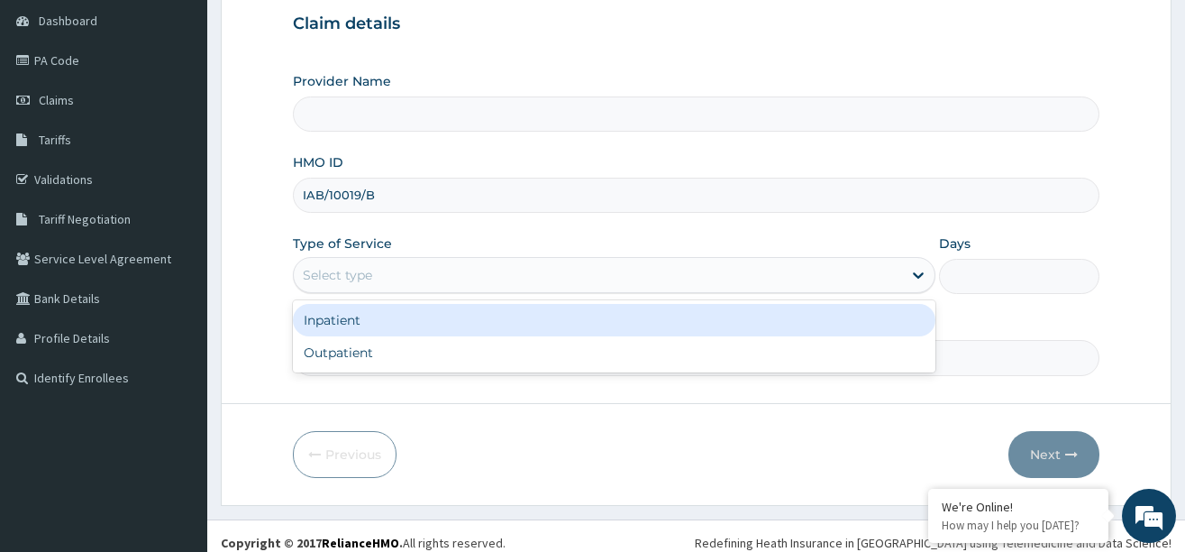
scroll to position [180, 0]
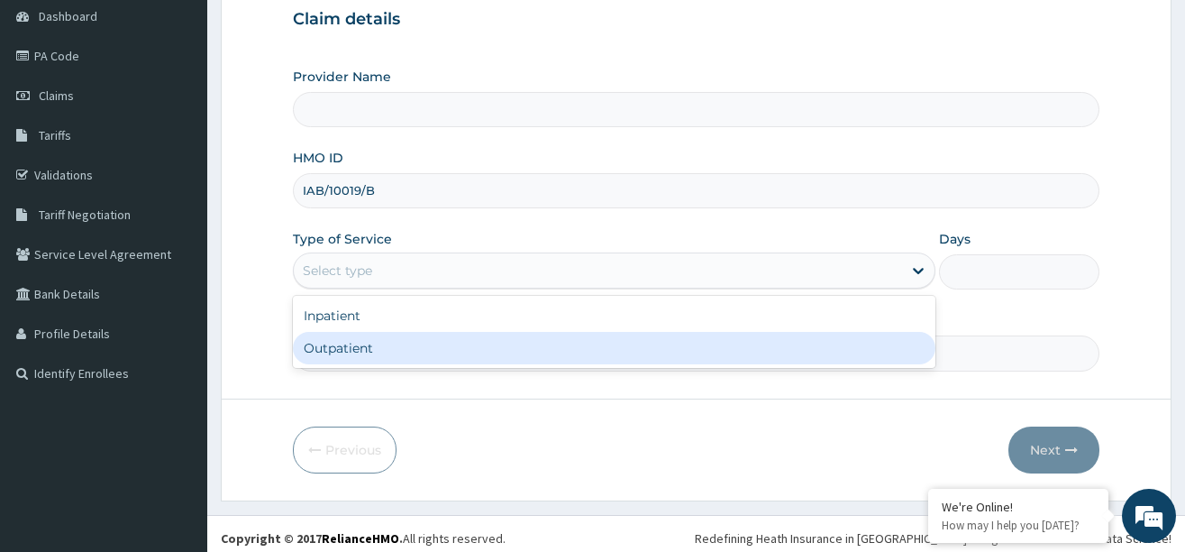
click at [358, 344] on div "Outpatient" at bounding box center [614, 348] width 643 height 32
type input "1"
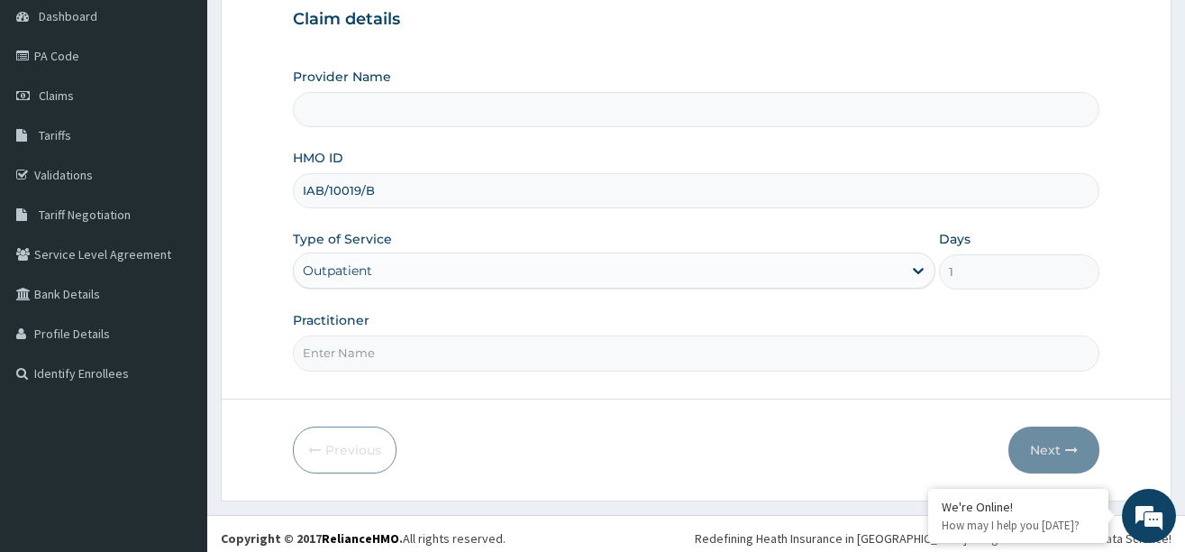
click at [361, 354] on input "Practitioner" at bounding box center [696, 352] width 807 height 35
type input "KIngsmill Hospital"
type input "DR SHITTU"
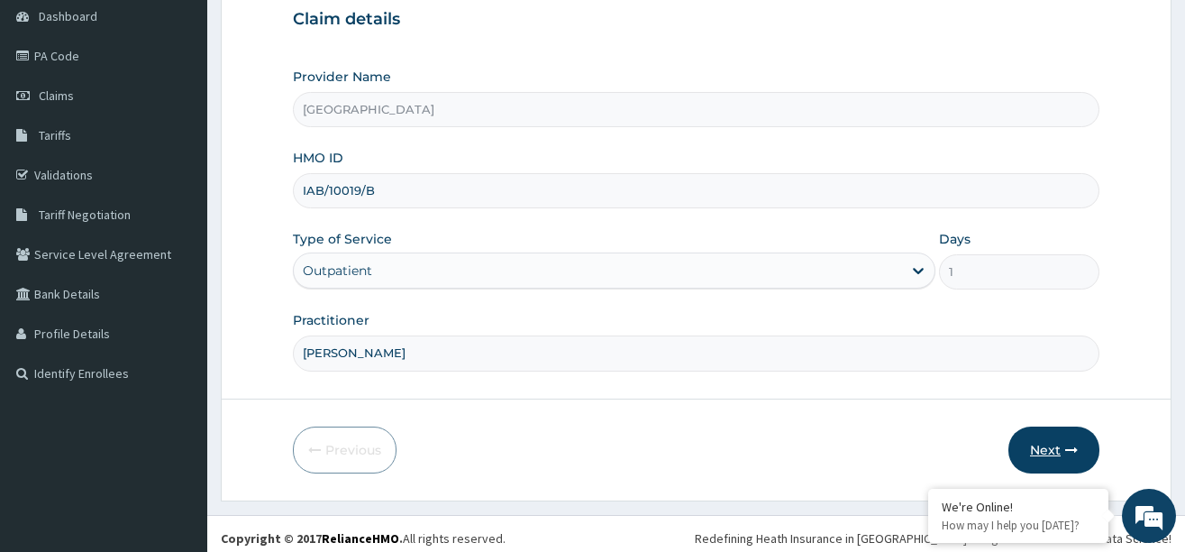
click at [1045, 436] on button "Next" at bounding box center [1054, 449] width 91 height 47
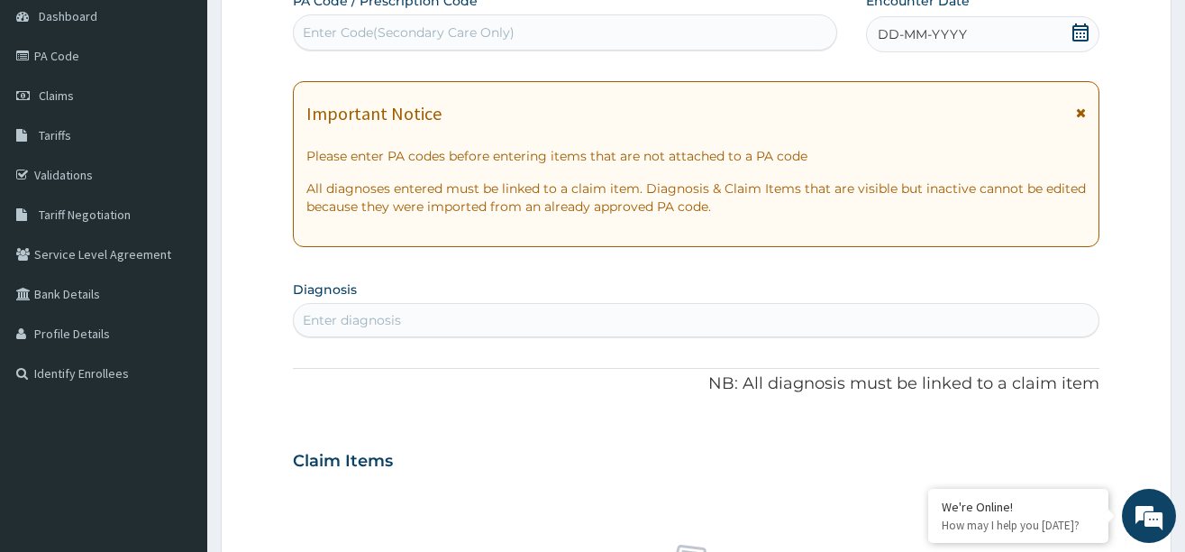
click at [1077, 29] on icon at bounding box center [1081, 32] width 16 height 18
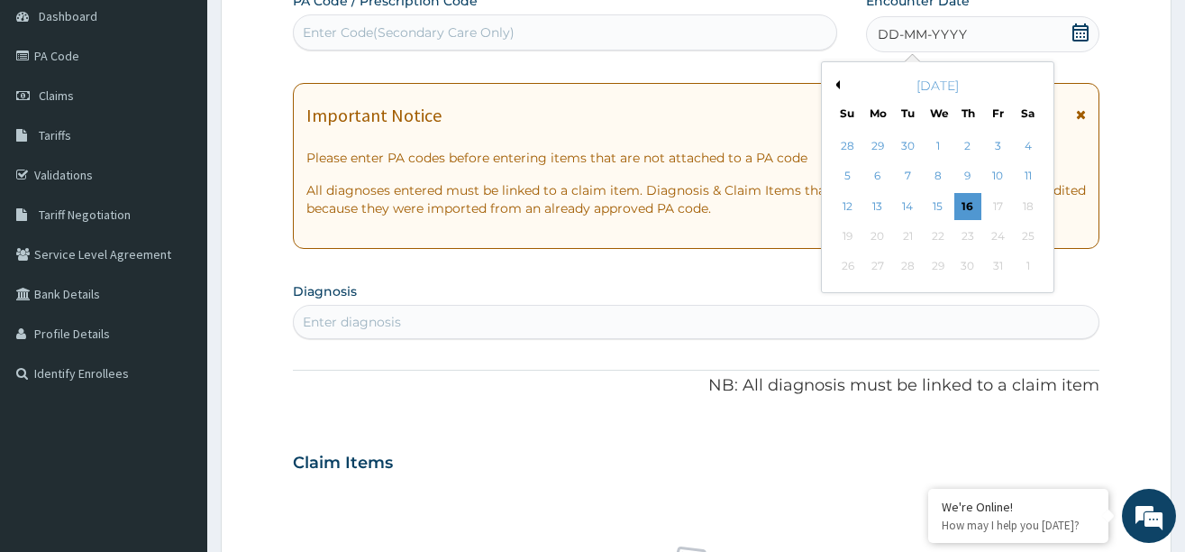
scroll to position [0, 0]
click at [881, 177] on div "6" at bounding box center [877, 176] width 27 height 27
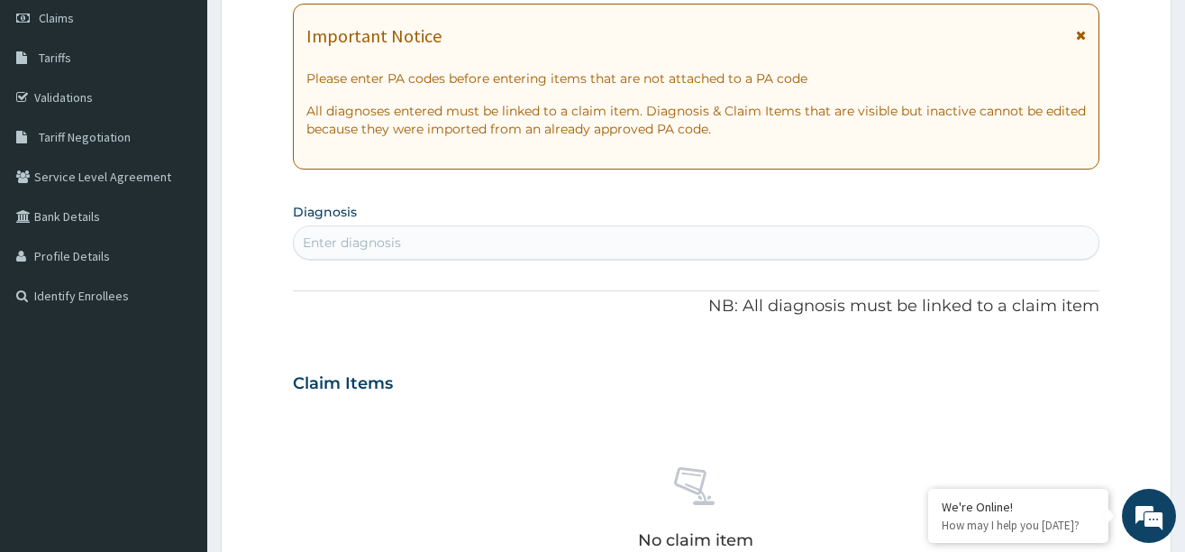
scroll to position [180, 0]
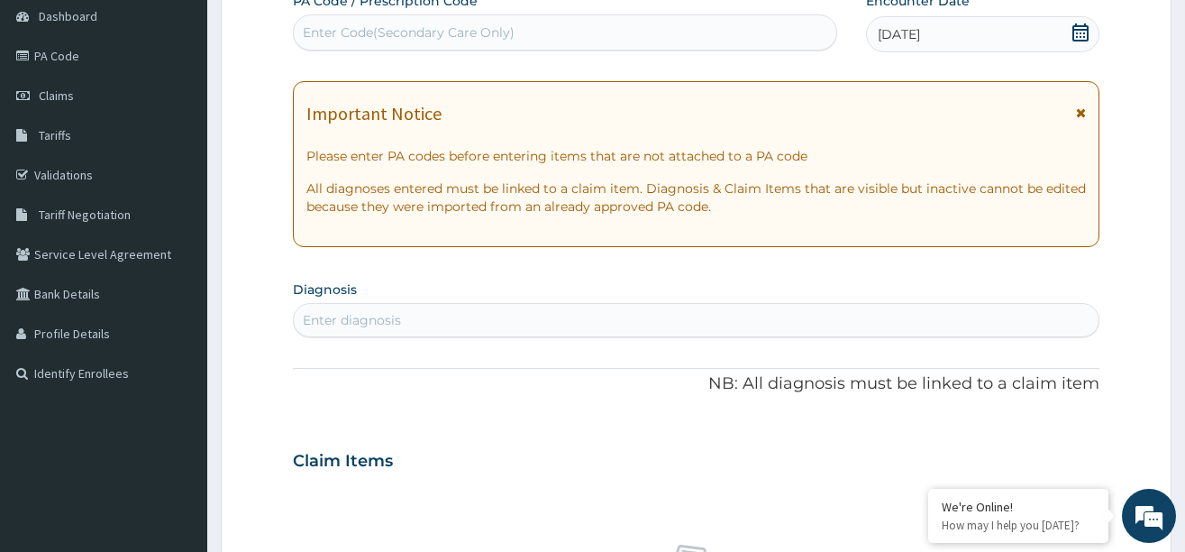
click at [379, 315] on div "Enter diagnosis" at bounding box center [352, 320] width 98 height 18
type input "[MEDICAL_DATA]"
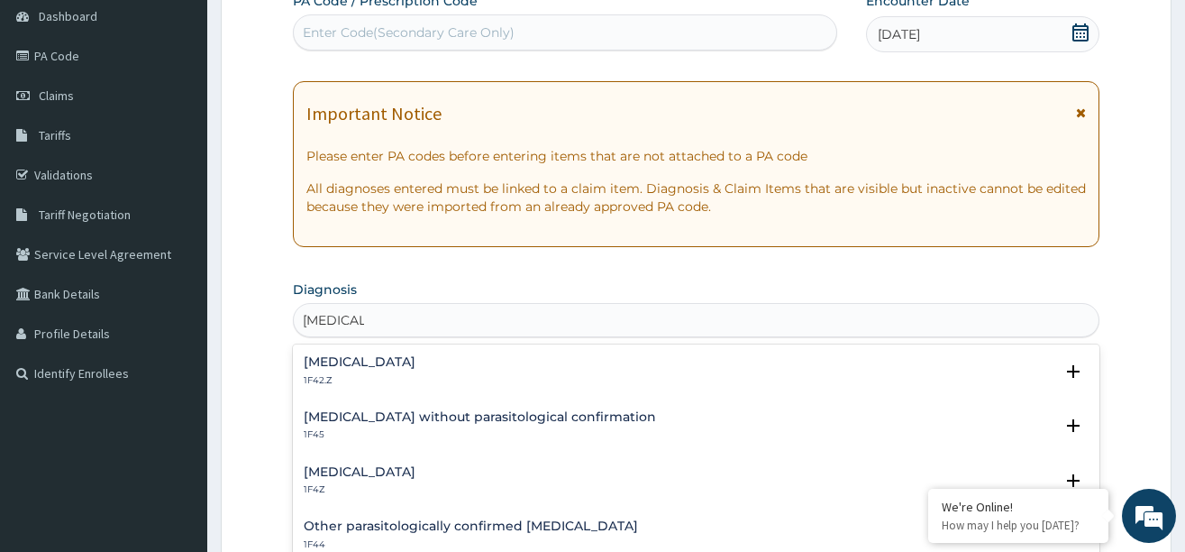
click at [360, 472] on h4 "[MEDICAL_DATA]" at bounding box center [360, 472] width 112 height 14
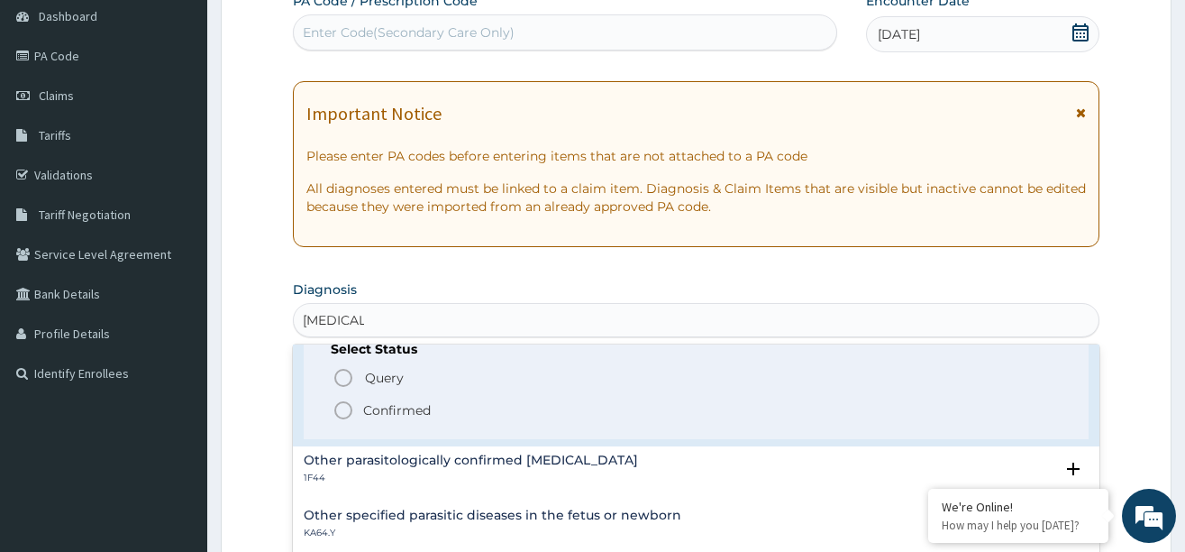
click at [348, 405] on icon "status option filled" at bounding box center [344, 410] width 22 height 22
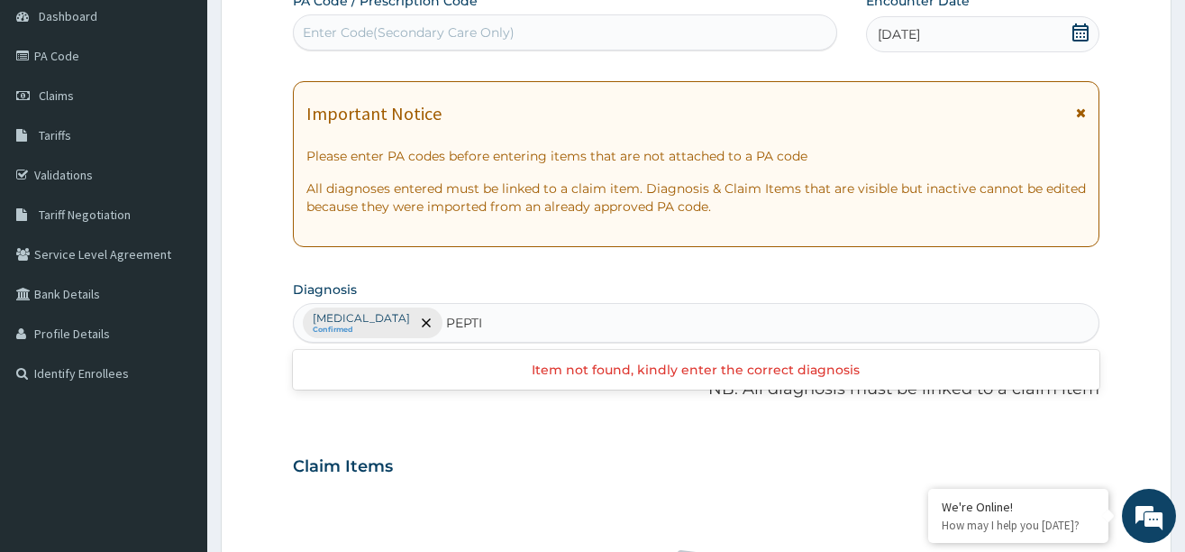
type input "PEPTIC"
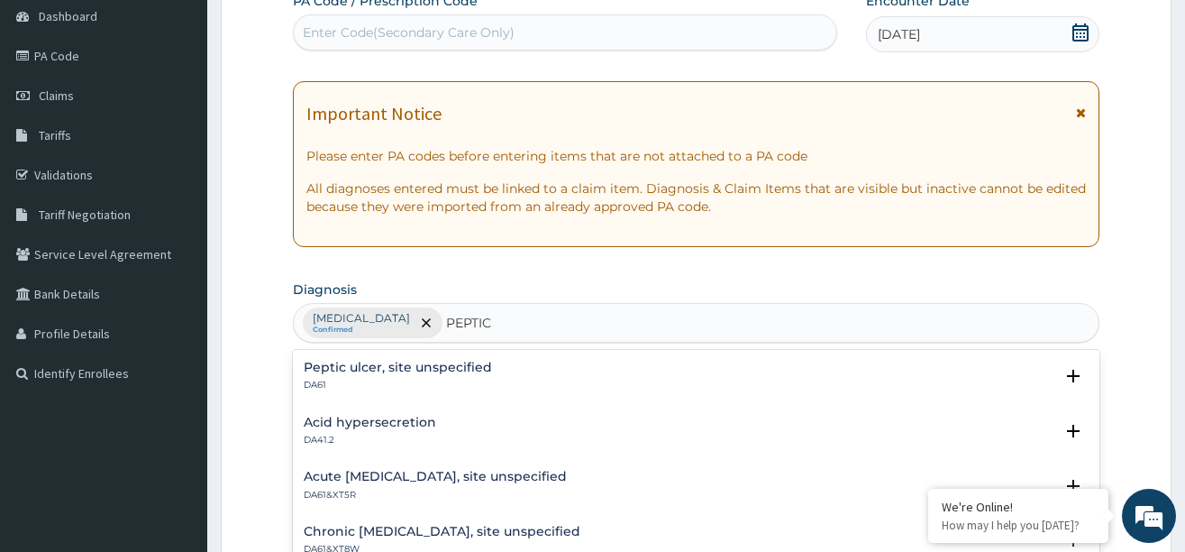
scroll to position [270, 0]
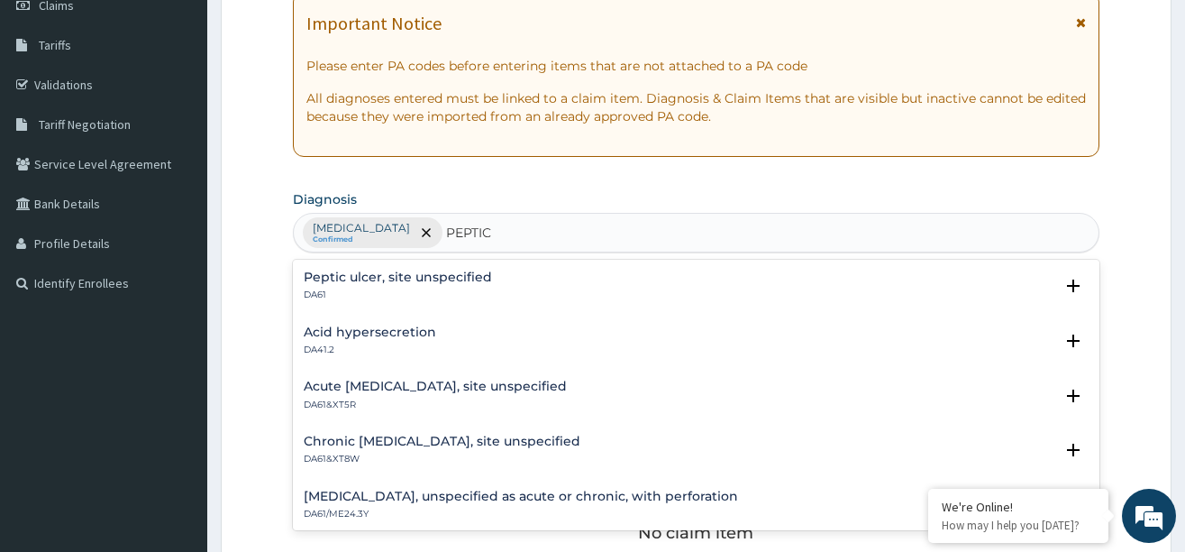
click at [419, 272] on h4 "Peptic ulcer, site unspecified" at bounding box center [398, 277] width 188 height 14
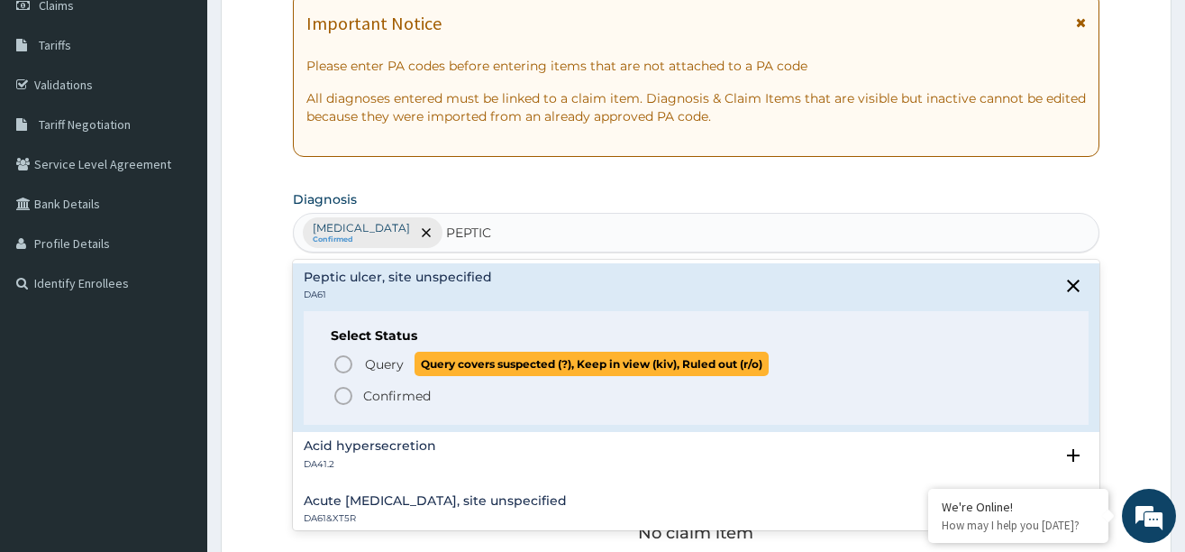
click at [342, 367] on icon "status option query" at bounding box center [344, 364] width 22 height 22
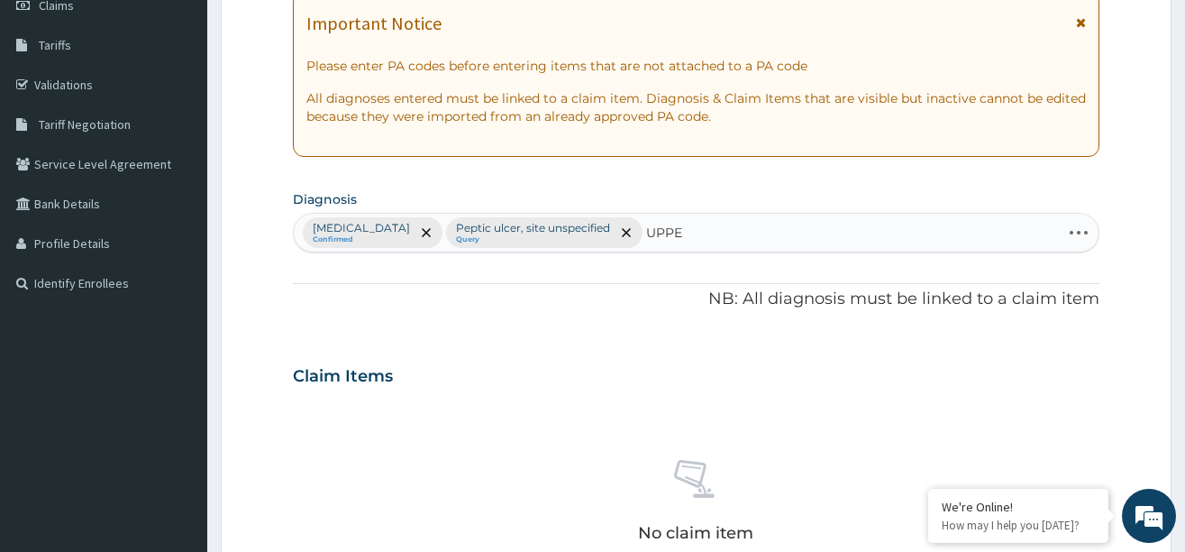
type input "UPPER"
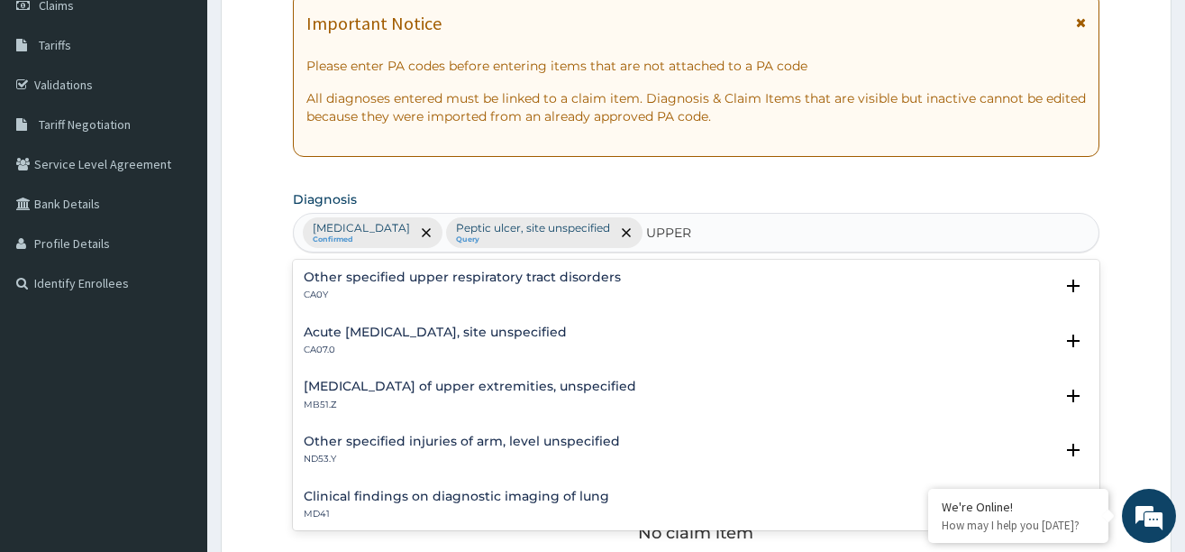
click at [415, 332] on h4 "Acute [MEDICAL_DATA], site unspecified" at bounding box center [435, 332] width 263 height 14
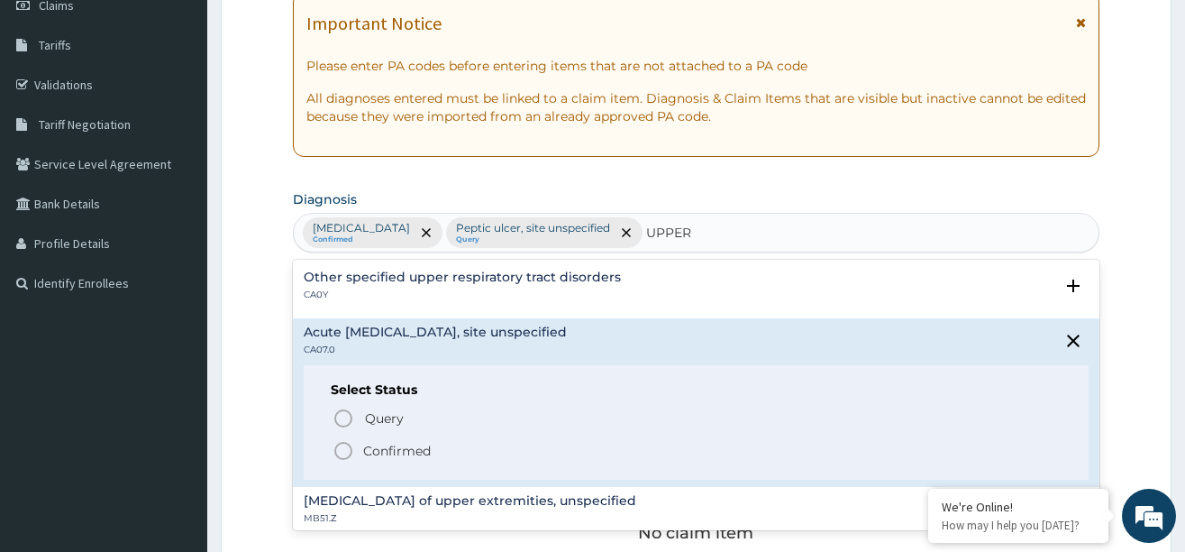
click at [345, 446] on icon "status option filled" at bounding box center [344, 451] width 22 height 22
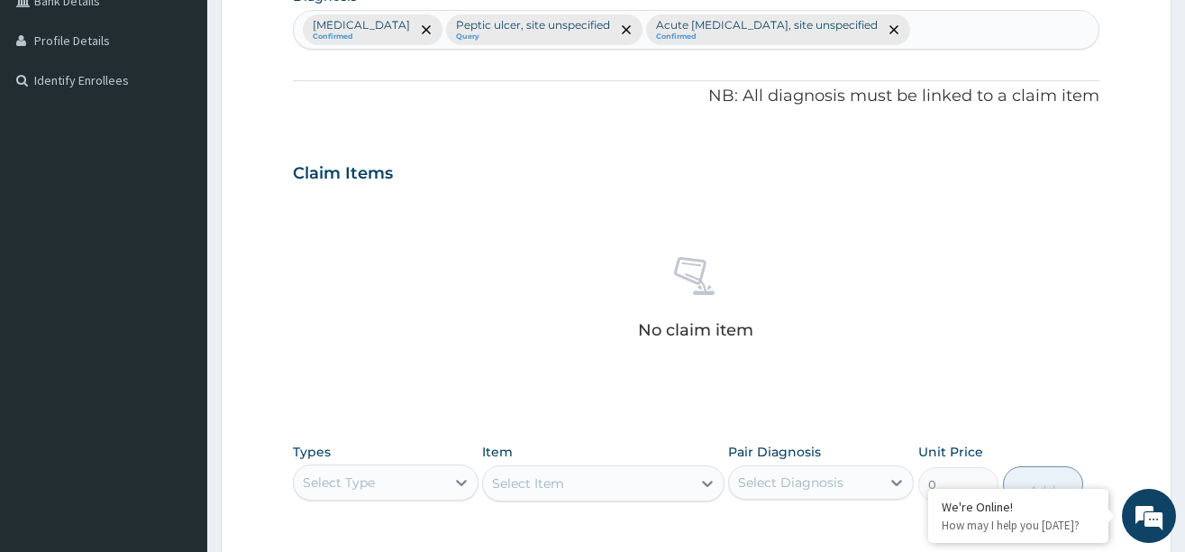
scroll to position [541, 0]
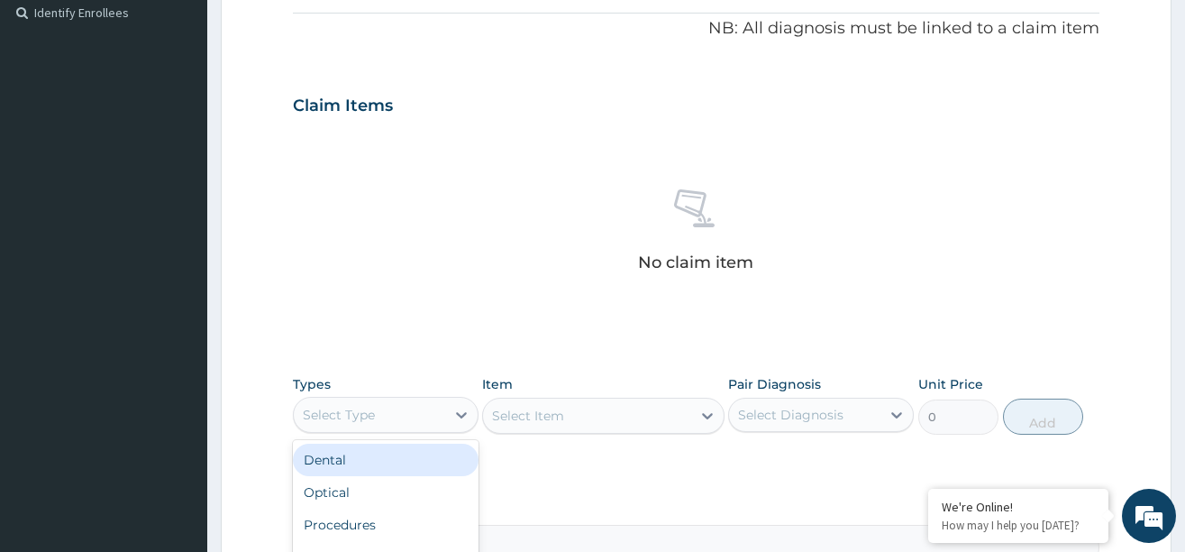
click at [415, 404] on div "Select Type" at bounding box center [369, 414] width 151 height 29
click at [377, 464] on div "Procedures" at bounding box center [386, 463] width 186 height 32
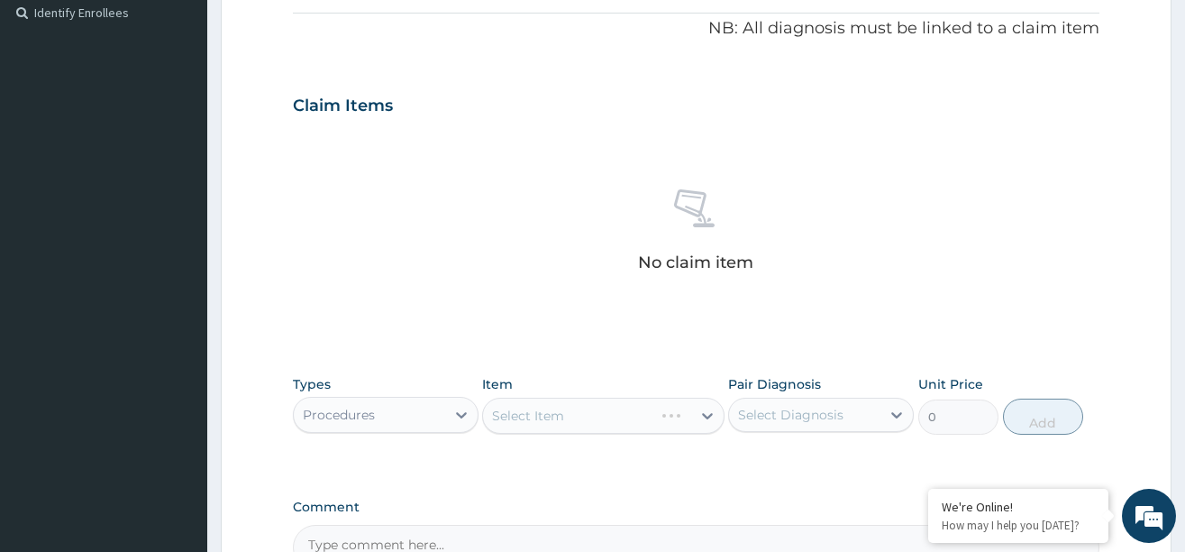
click at [592, 424] on div "Select Item" at bounding box center [603, 415] width 242 height 36
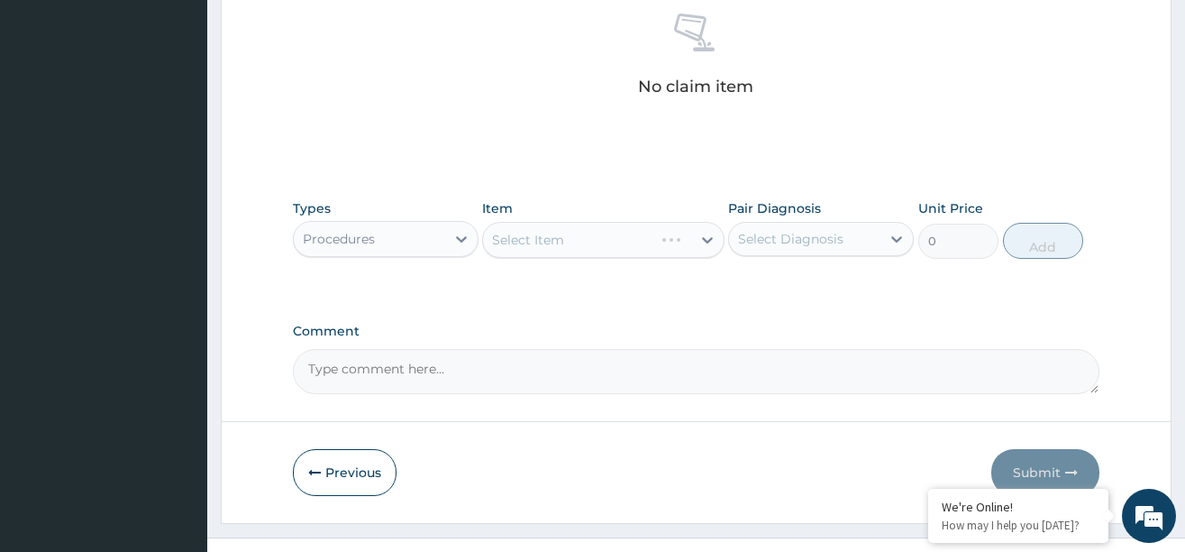
scroll to position [721, 0]
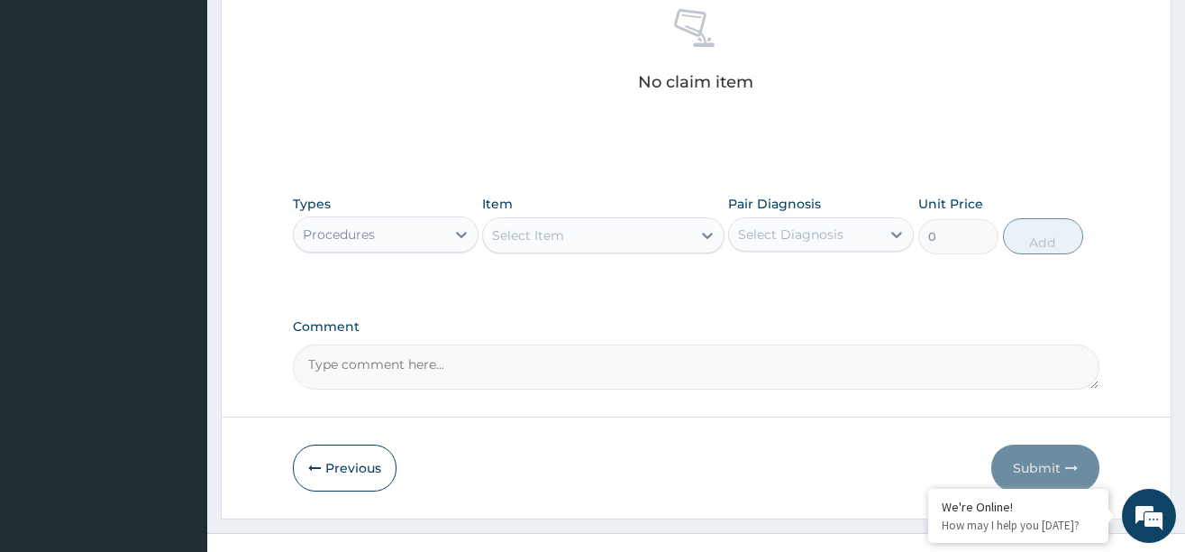
click at [678, 231] on div "Select Item" at bounding box center [587, 235] width 208 height 29
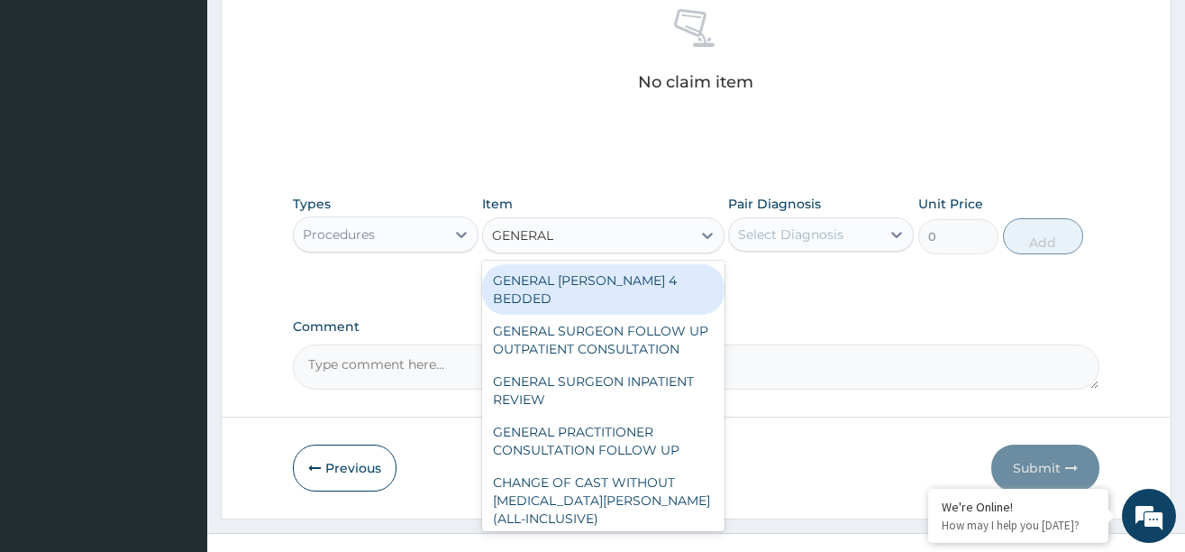
type input "GENERAL P"
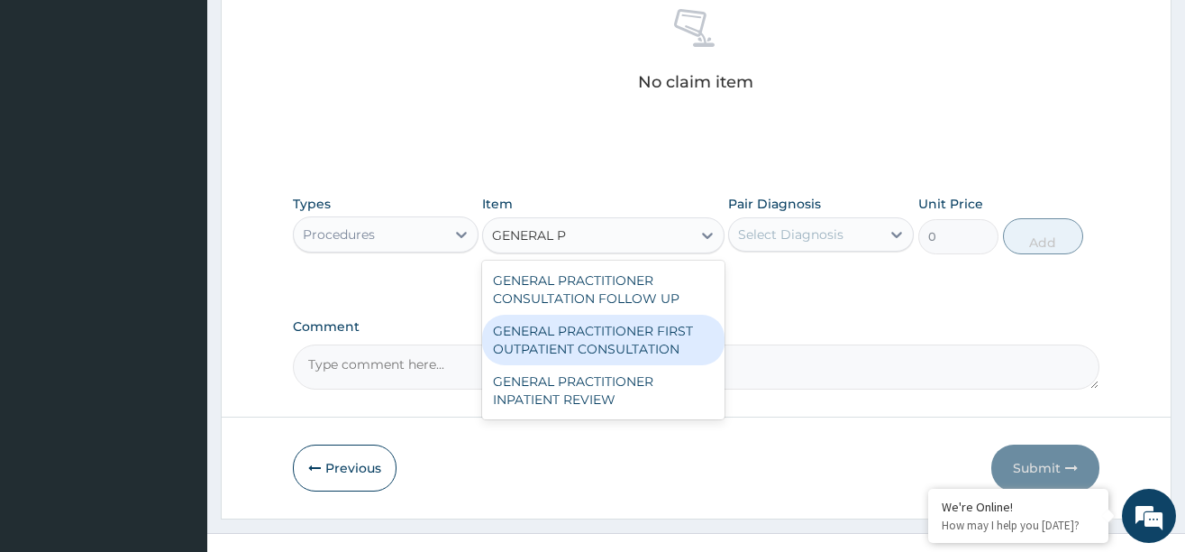
click at [611, 338] on div "GENERAL PRACTITIONER FIRST OUTPATIENT CONSULTATION" at bounding box center [603, 340] width 242 height 50
type input "3750"
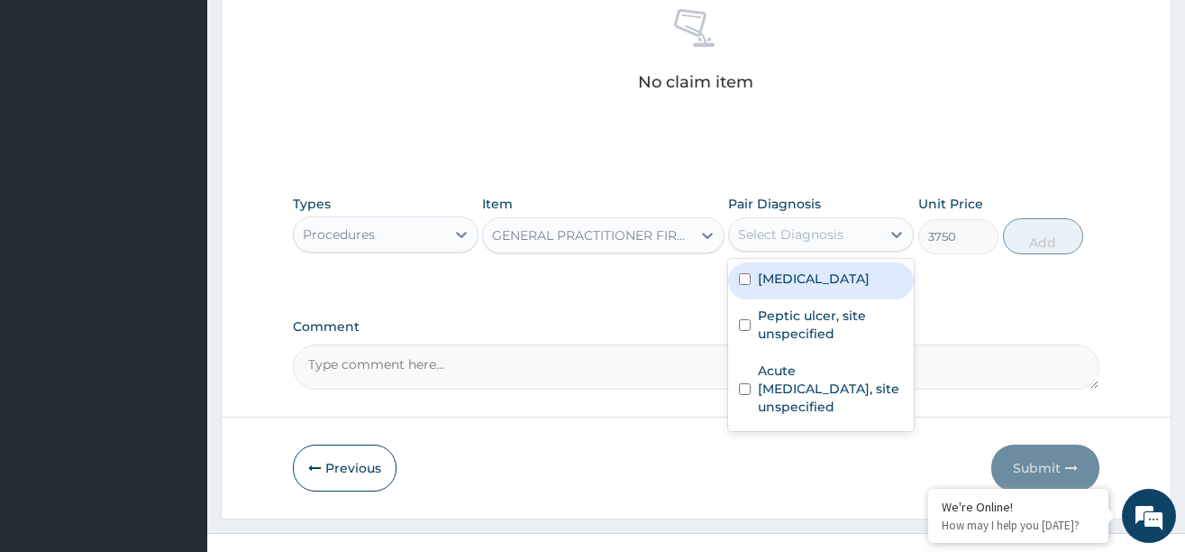
click at [854, 229] on div "Select Diagnosis" at bounding box center [804, 234] width 151 height 29
click at [823, 276] on label "[MEDICAL_DATA]" at bounding box center [814, 278] width 112 height 18
checkbox input "true"
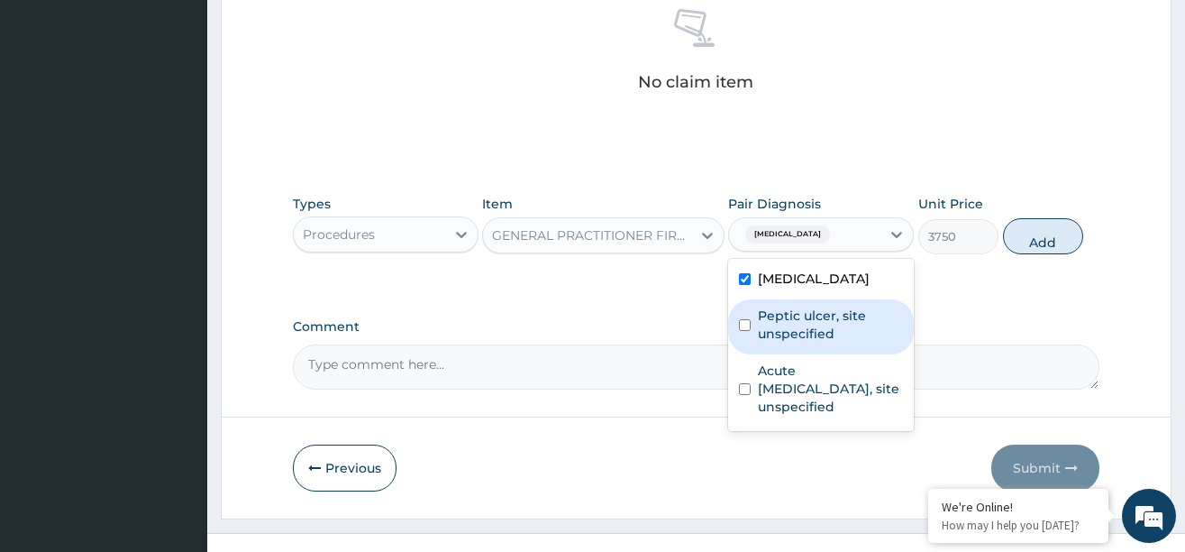
click at [803, 318] on label "Peptic ulcer, site unspecified" at bounding box center [830, 324] width 145 height 36
checkbox input "true"
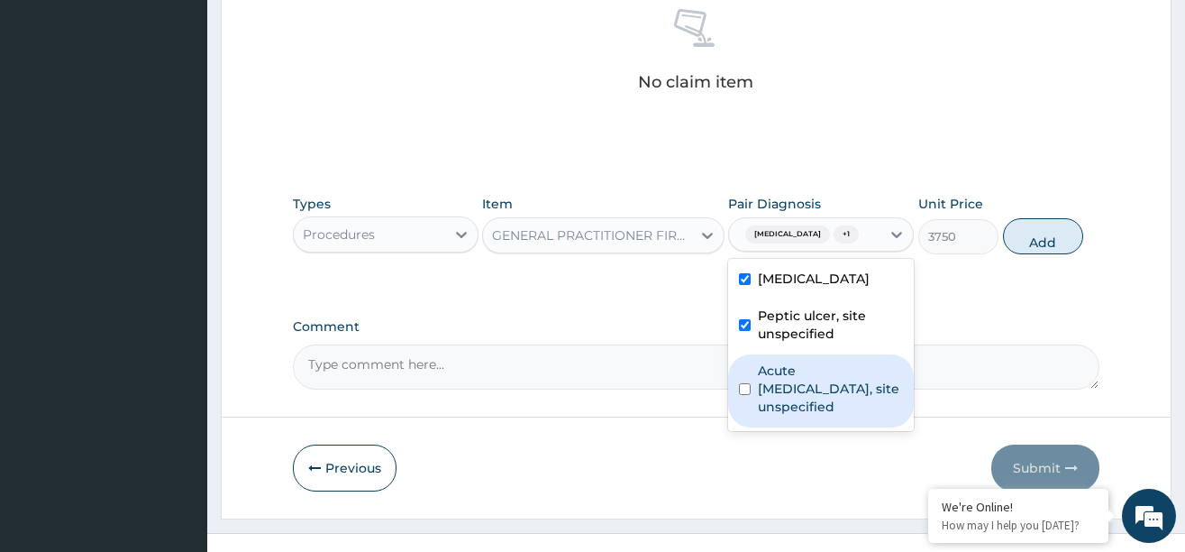
click at [800, 382] on label "Acute [MEDICAL_DATA], site unspecified" at bounding box center [830, 388] width 145 height 54
checkbox input "true"
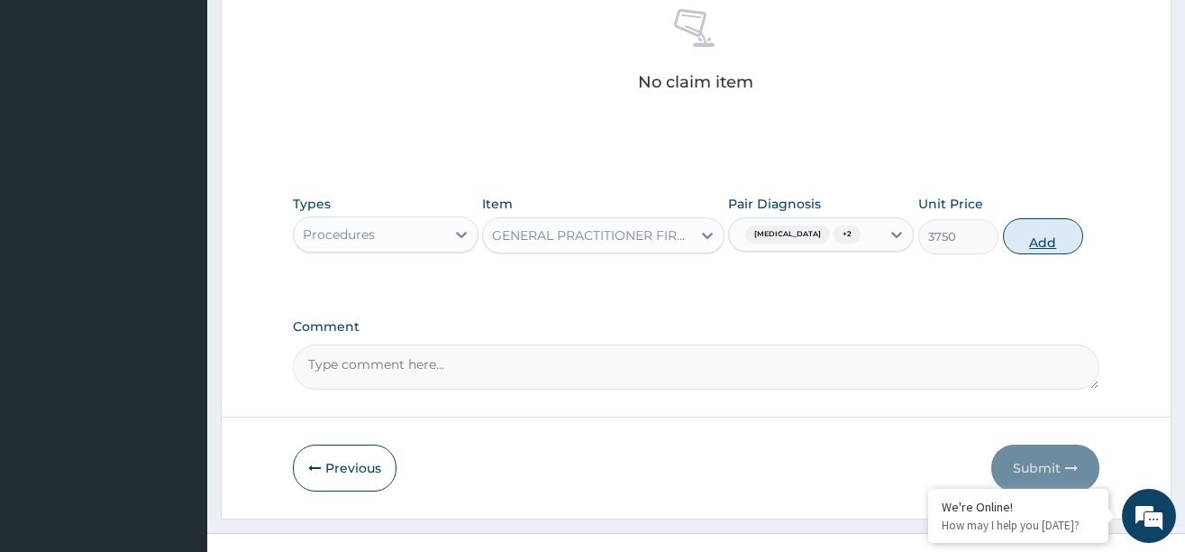
click at [1036, 251] on button "Add" at bounding box center [1043, 236] width 81 height 36
type input "0"
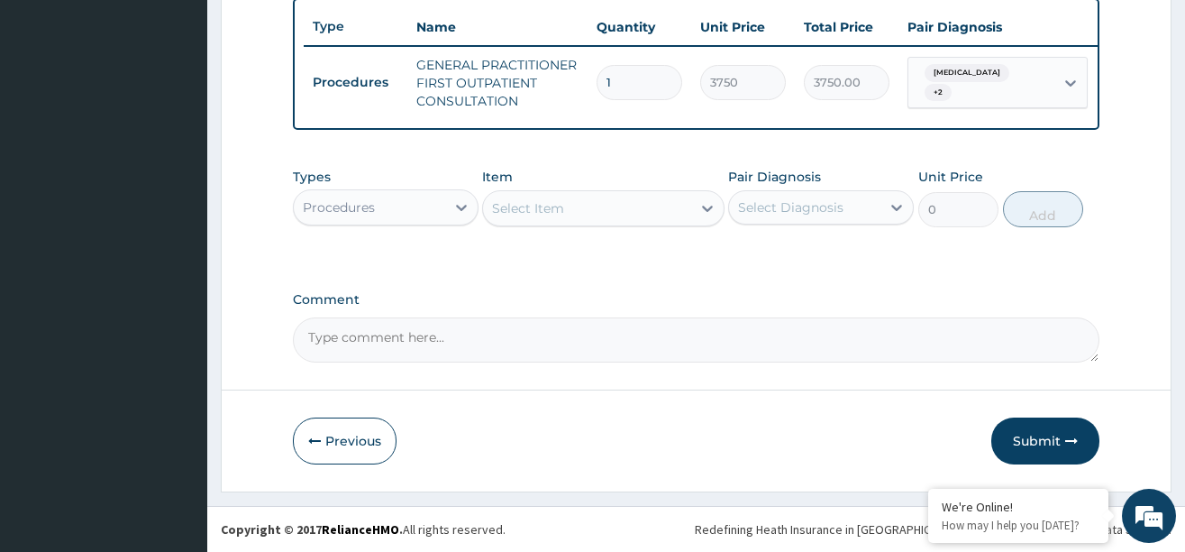
scroll to position [686, 0]
click at [452, 198] on icon at bounding box center [461, 207] width 18 height 18
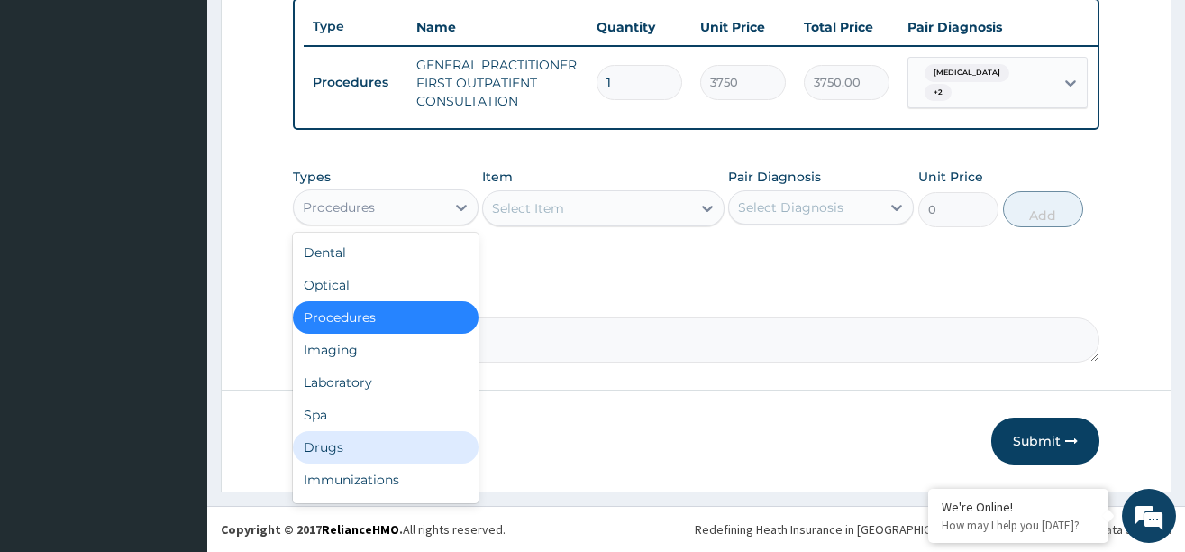
click at [329, 444] on div "Drugs" at bounding box center [386, 447] width 186 height 32
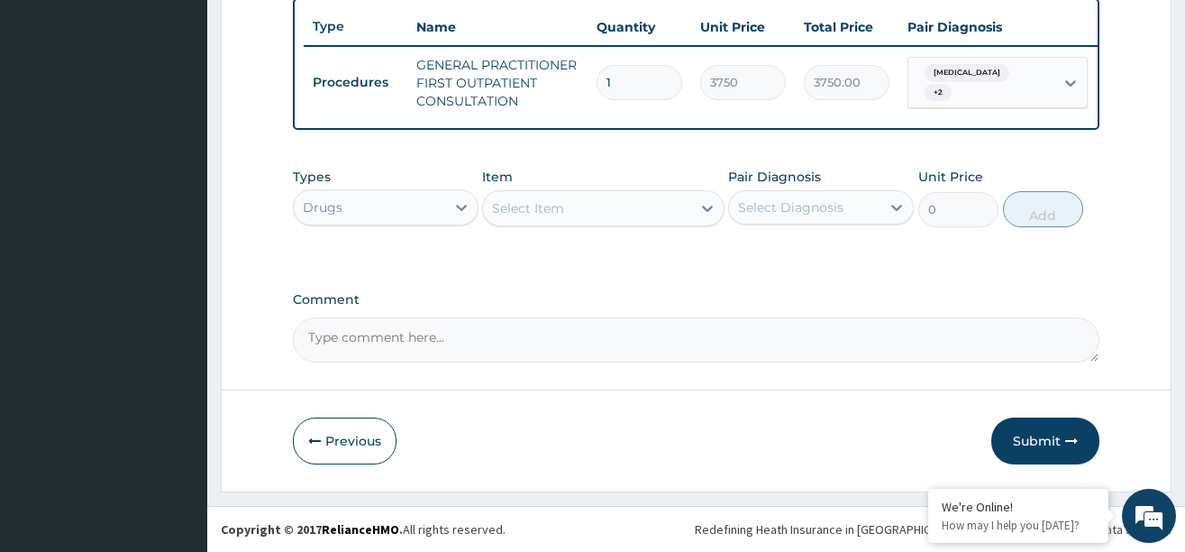
click at [662, 215] on div "Select Item" at bounding box center [587, 208] width 208 height 29
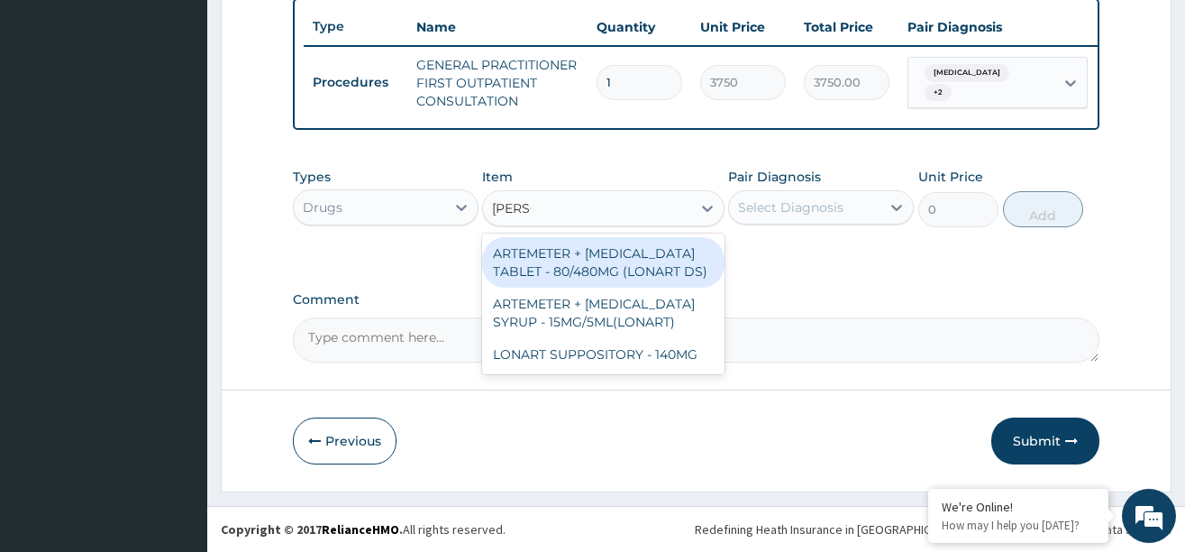
type input "LONAR"
click at [665, 246] on div "ARTEMETER + [MEDICAL_DATA] TABLET - 80/480MG (LONART DS)" at bounding box center [603, 262] width 242 height 50
type input "588"
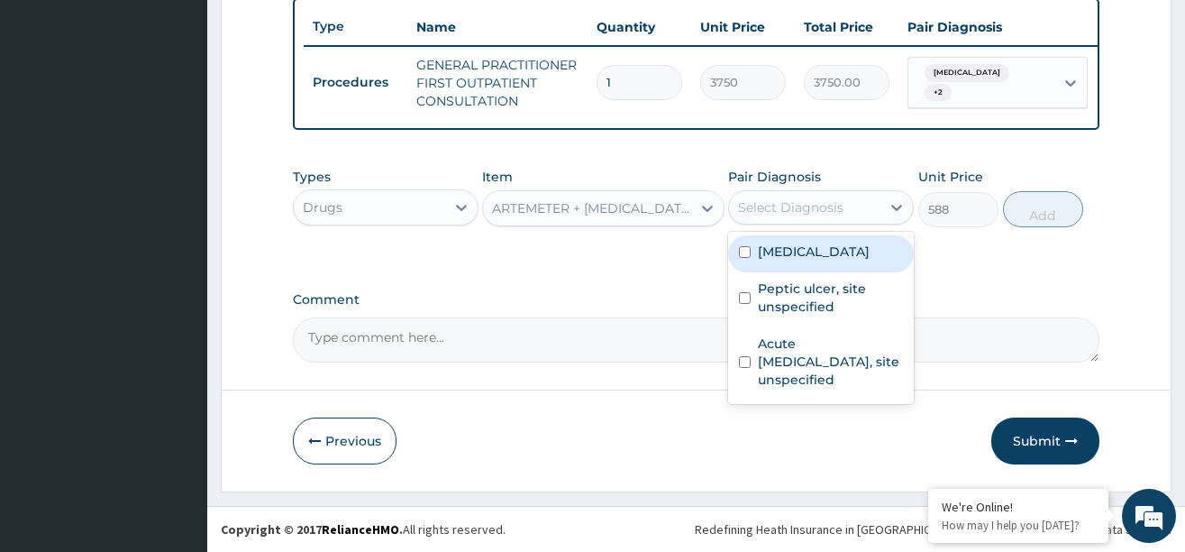
click at [784, 209] on div "Select Diagnosis" at bounding box center [790, 207] width 105 height 18
click at [783, 255] on label "[MEDICAL_DATA]" at bounding box center [814, 251] width 112 height 18
checkbox input "true"
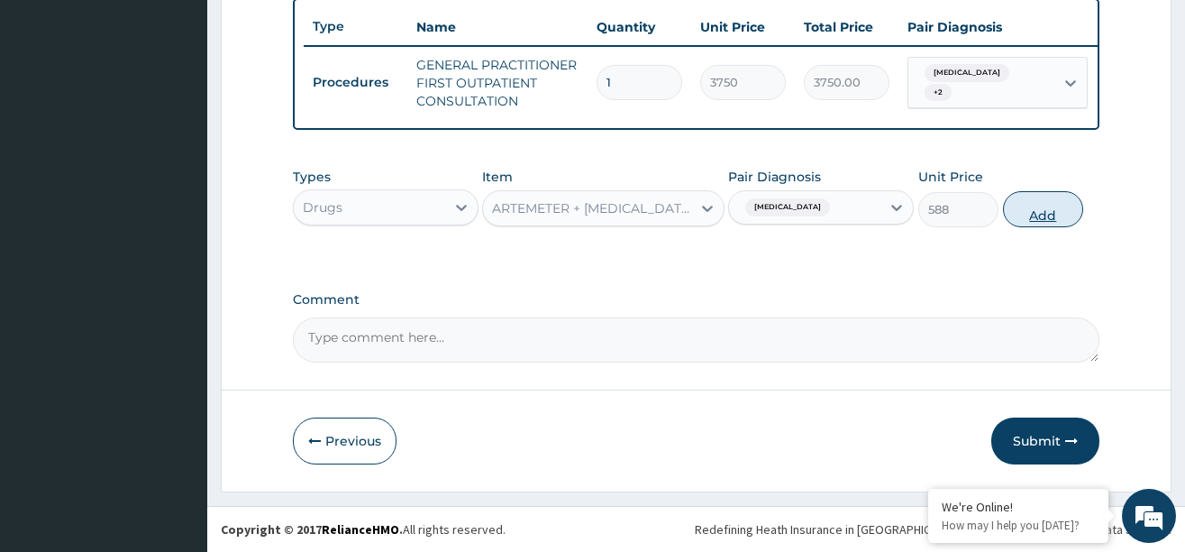
click at [1015, 208] on button "Add" at bounding box center [1043, 209] width 81 height 36
type input "0"
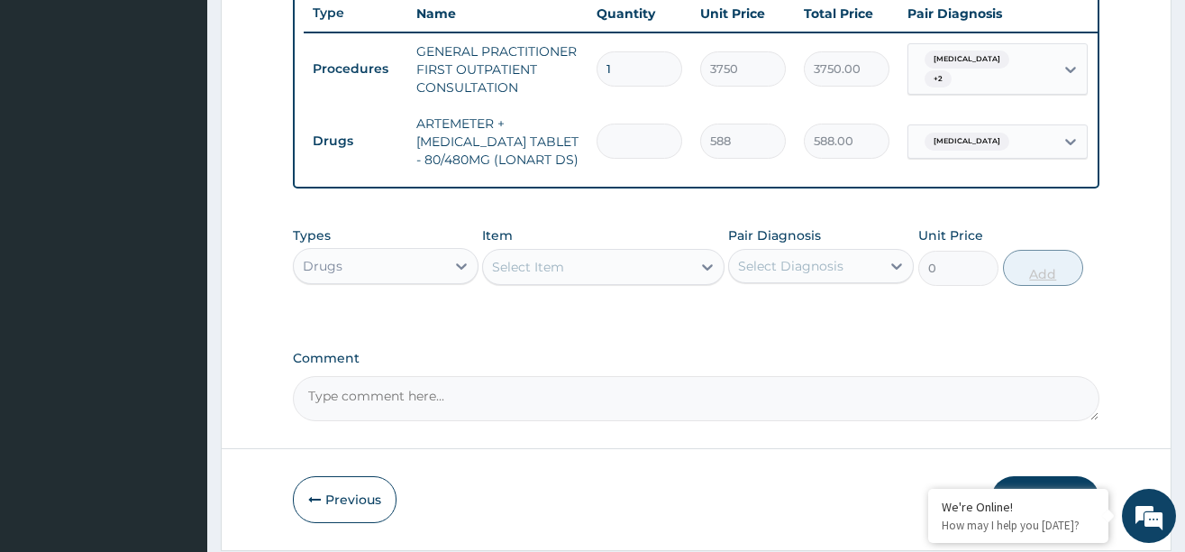
type input "0.00"
type input "6"
type input "3528.00"
type input "6"
click at [612, 269] on div "Select Item" at bounding box center [587, 266] width 208 height 29
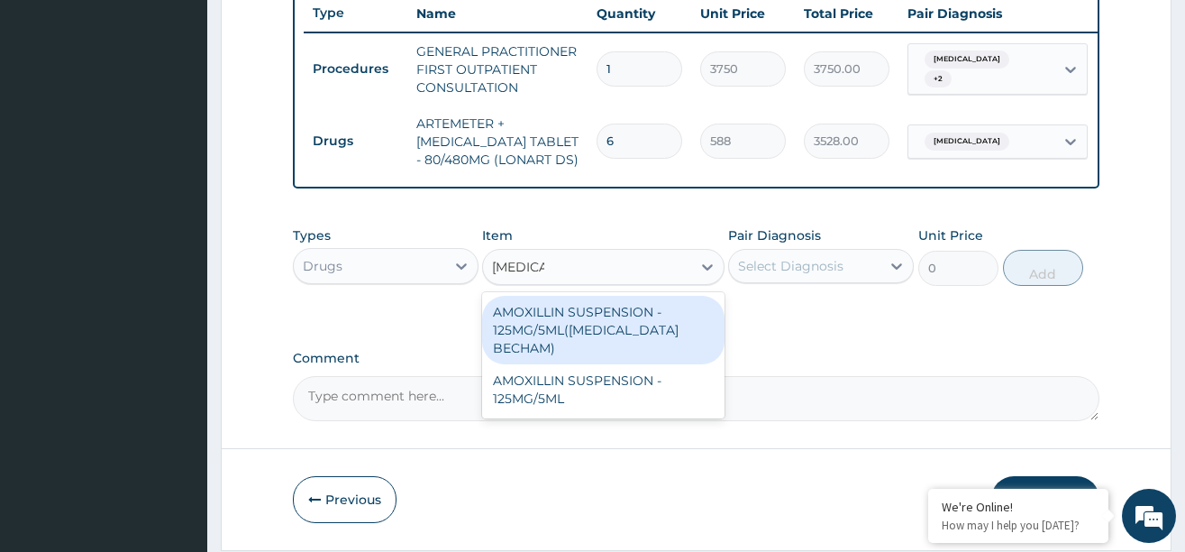
scroll to position [758, 0]
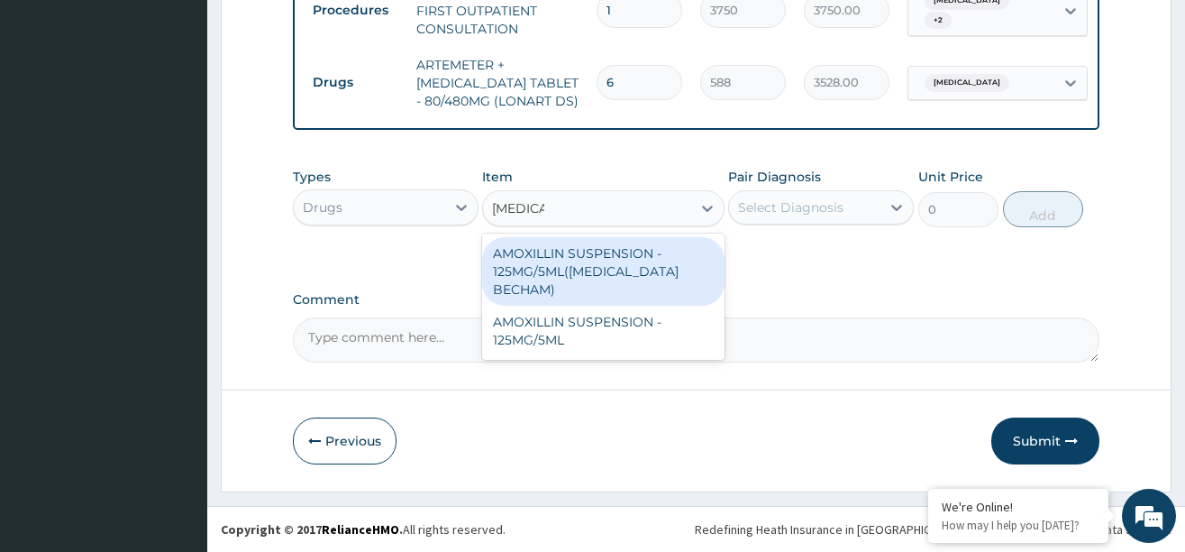
type input "AMOXI"
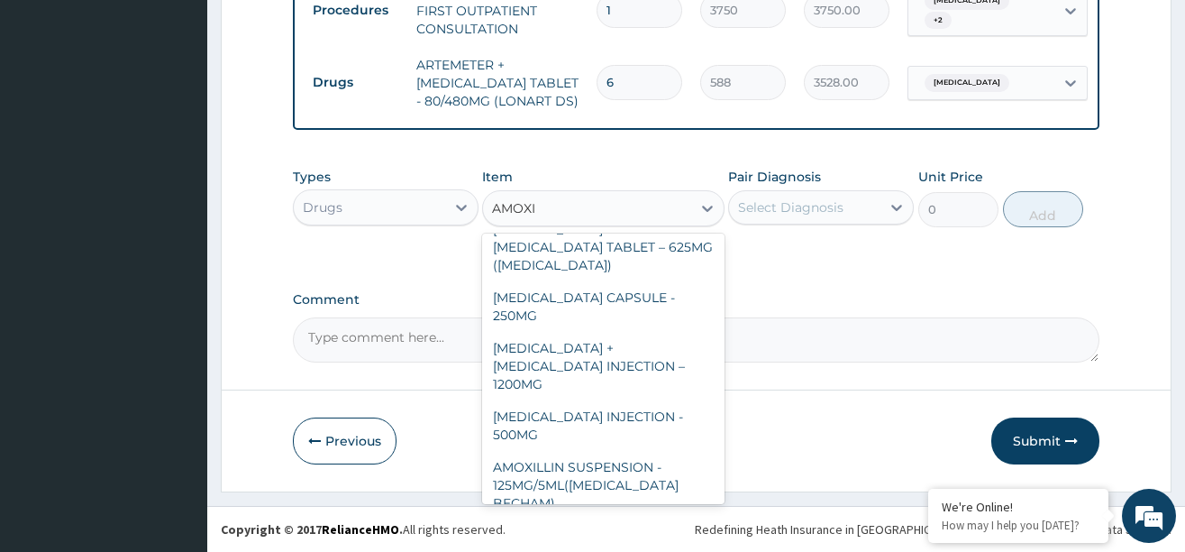
scroll to position [667, 0]
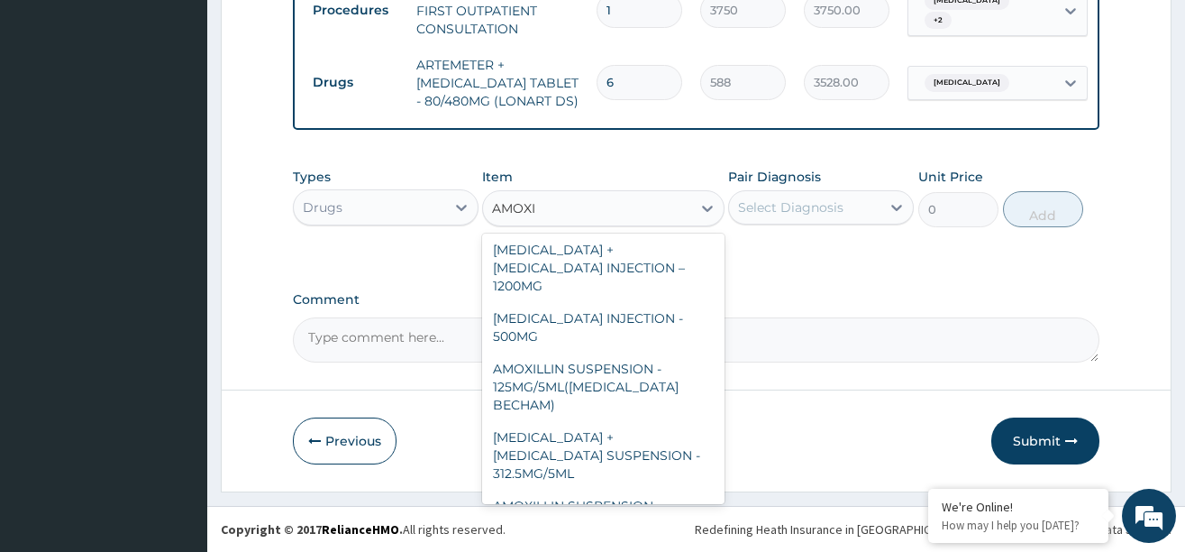
type input "112"
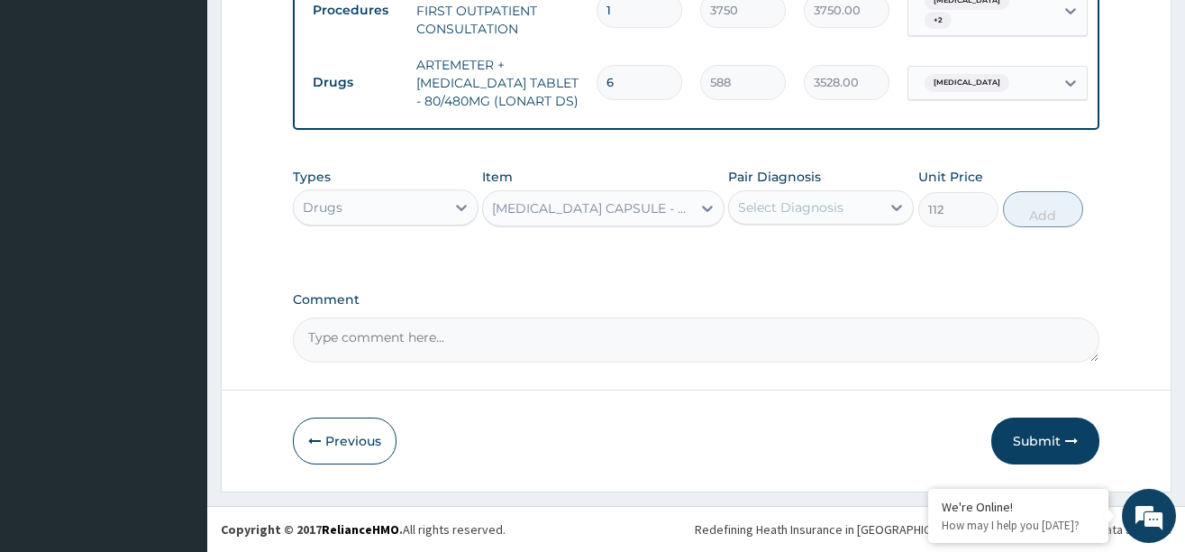
click at [826, 194] on div "Select Diagnosis" at bounding box center [804, 207] width 151 height 29
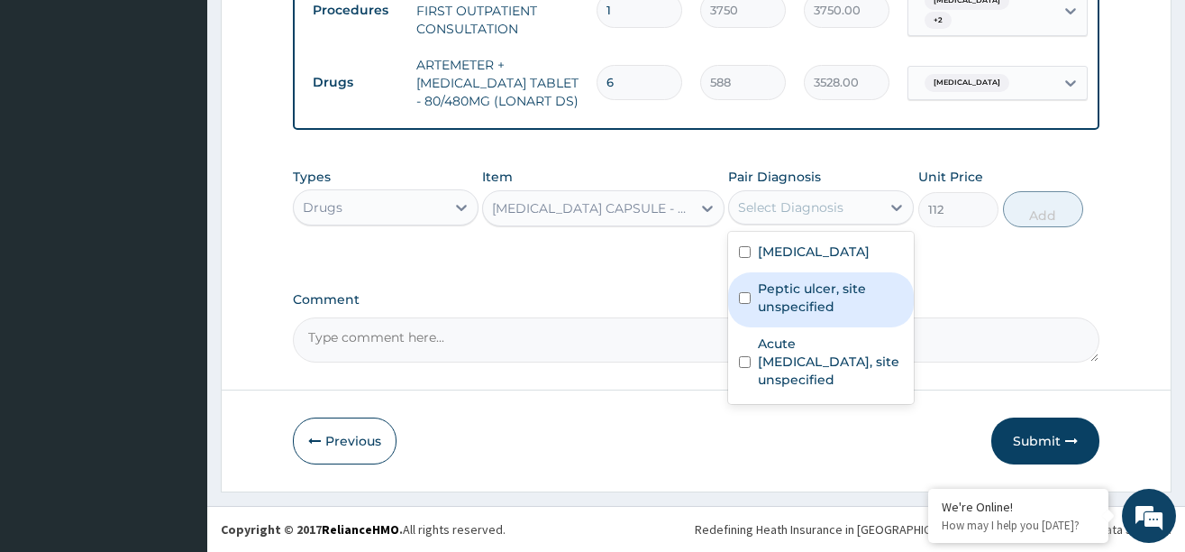
drag, startPoint x: 765, startPoint y: 281, endPoint x: 763, endPoint y: 311, distance: 29.8
click at [764, 292] on label "Peptic ulcer, site unspecified" at bounding box center [830, 297] width 145 height 36
checkbox input "true"
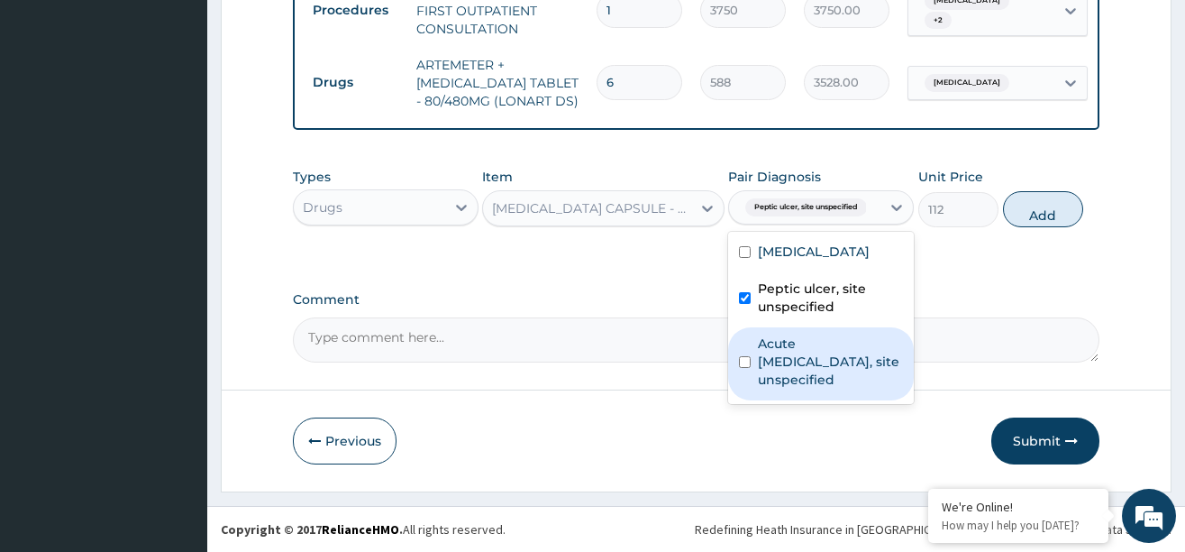
click at [762, 349] on label "Acute [MEDICAL_DATA], site unspecified" at bounding box center [830, 361] width 145 height 54
checkbox input "true"
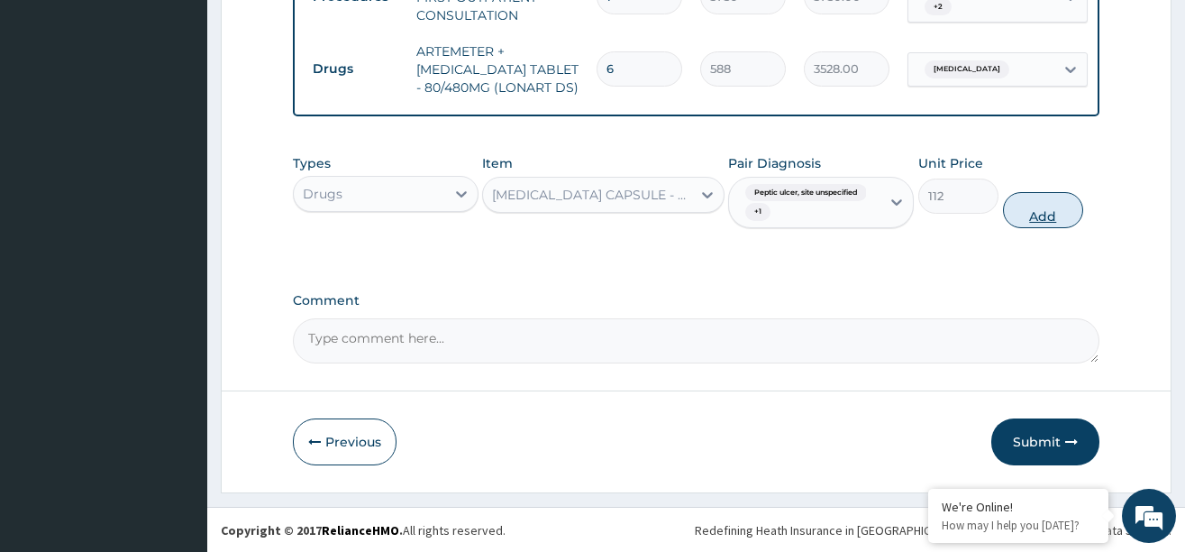
click at [1030, 224] on button "Add" at bounding box center [1043, 210] width 81 height 36
type input "0"
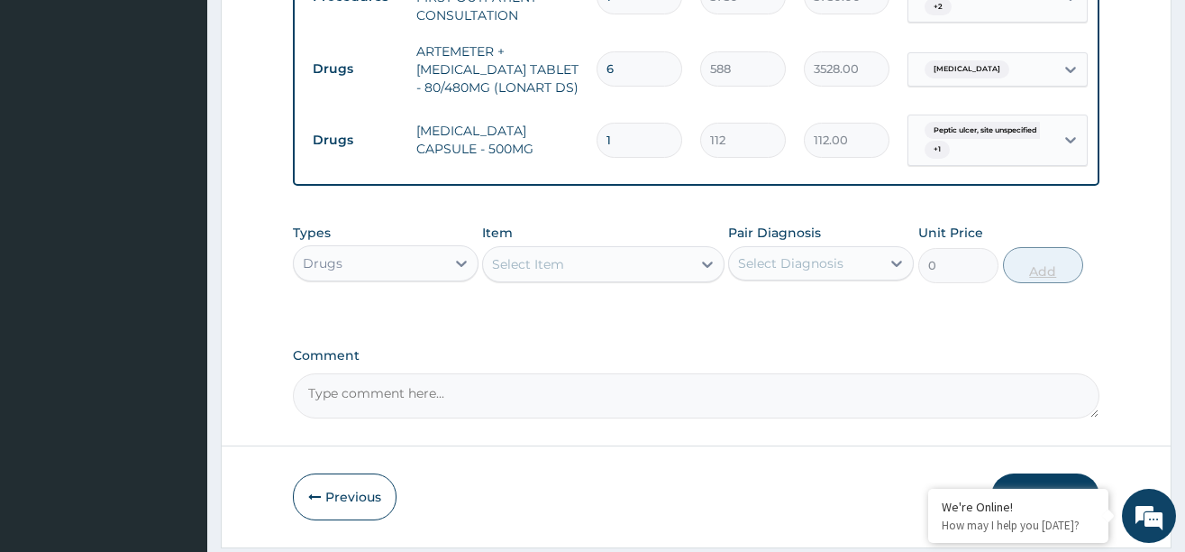
type input "10"
type input "1120.00"
type input "10"
click at [653, 272] on div "Select Item" at bounding box center [587, 264] width 208 height 29
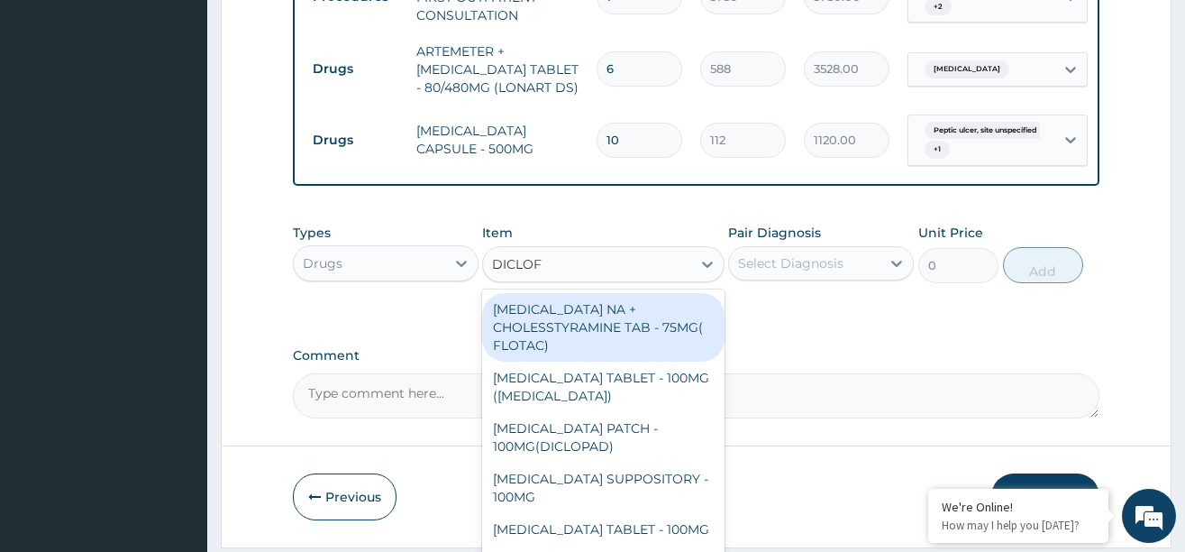
type input "DICLOFE"
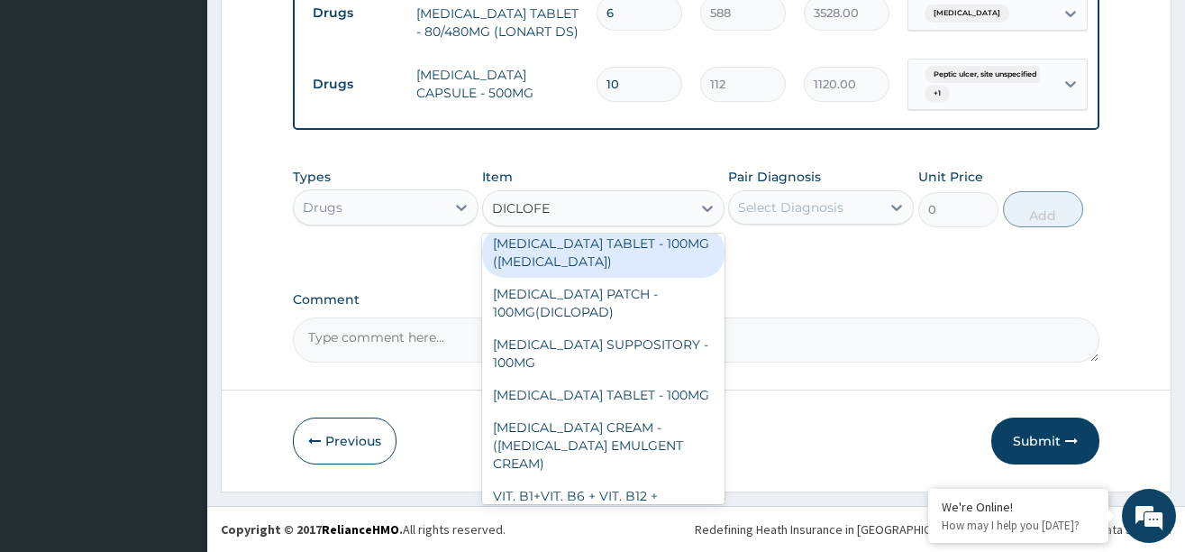
scroll to position [0, 0]
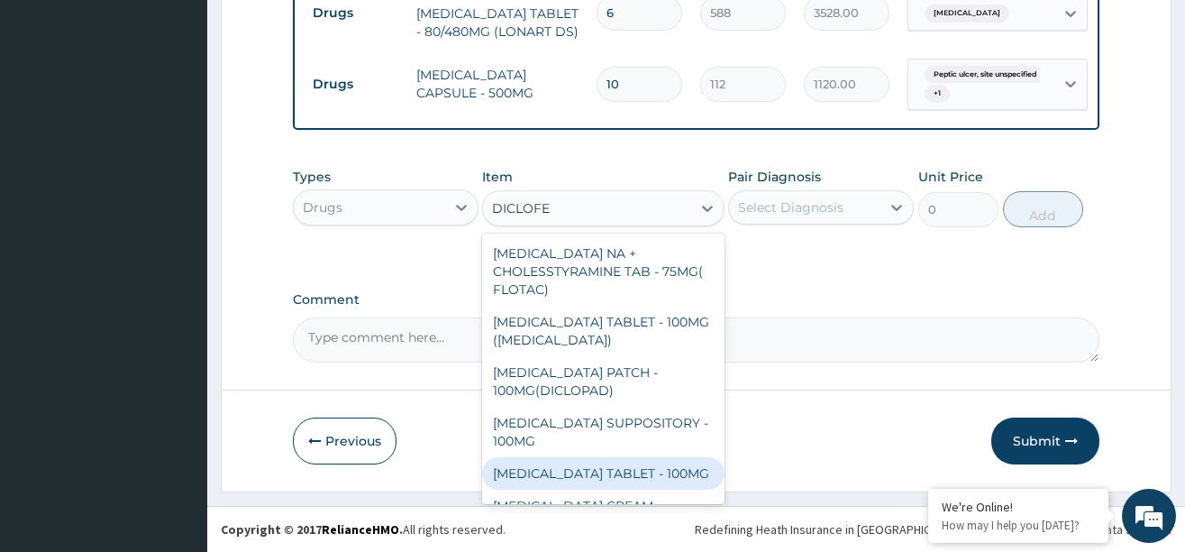
click at [589, 470] on div "[MEDICAL_DATA] TABLET - 100MG" at bounding box center [603, 473] width 242 height 32
type input "112"
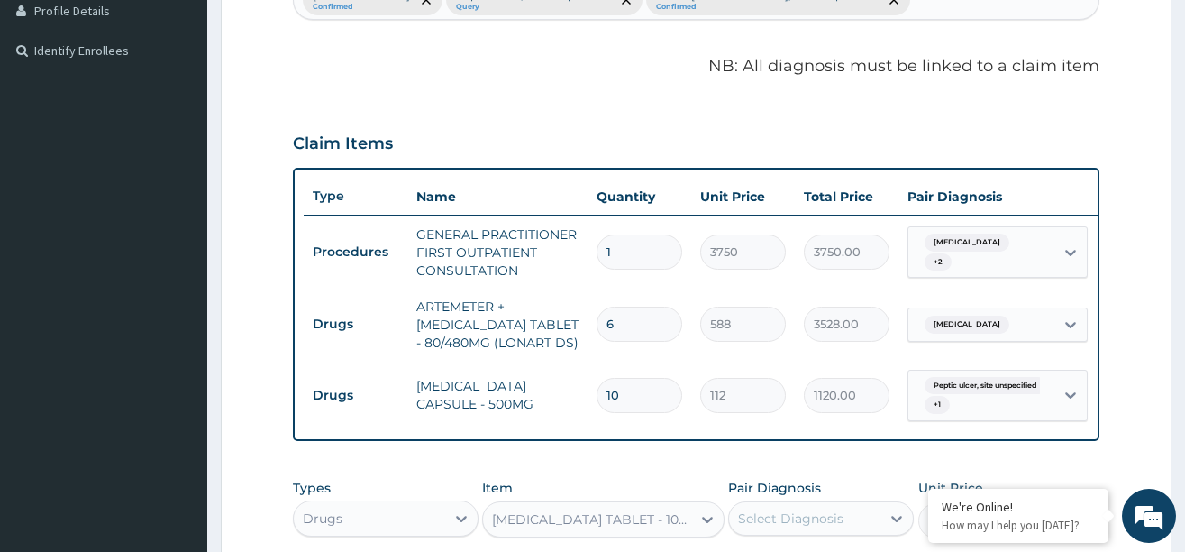
scroll to position [467, 0]
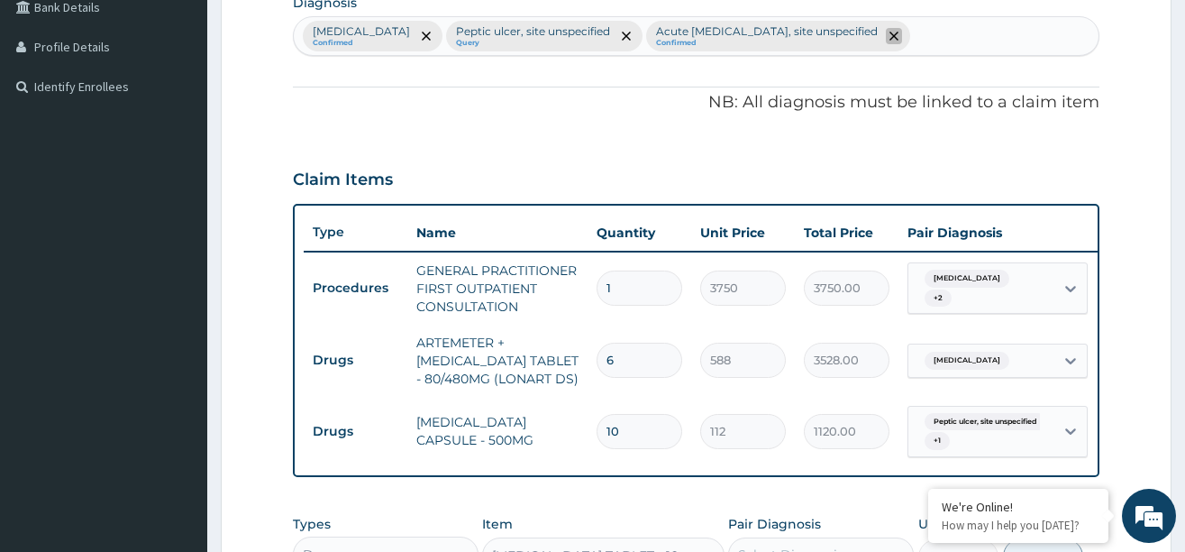
click at [899, 34] on icon "remove selection option" at bounding box center [894, 36] width 9 height 9
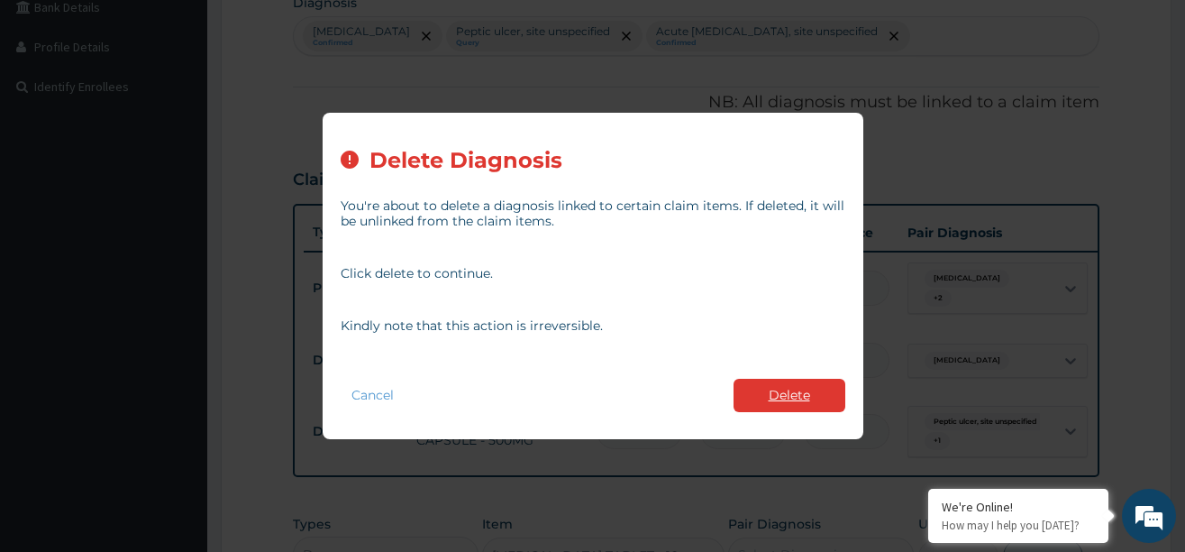
click at [800, 392] on button "Delete" at bounding box center [790, 395] width 112 height 33
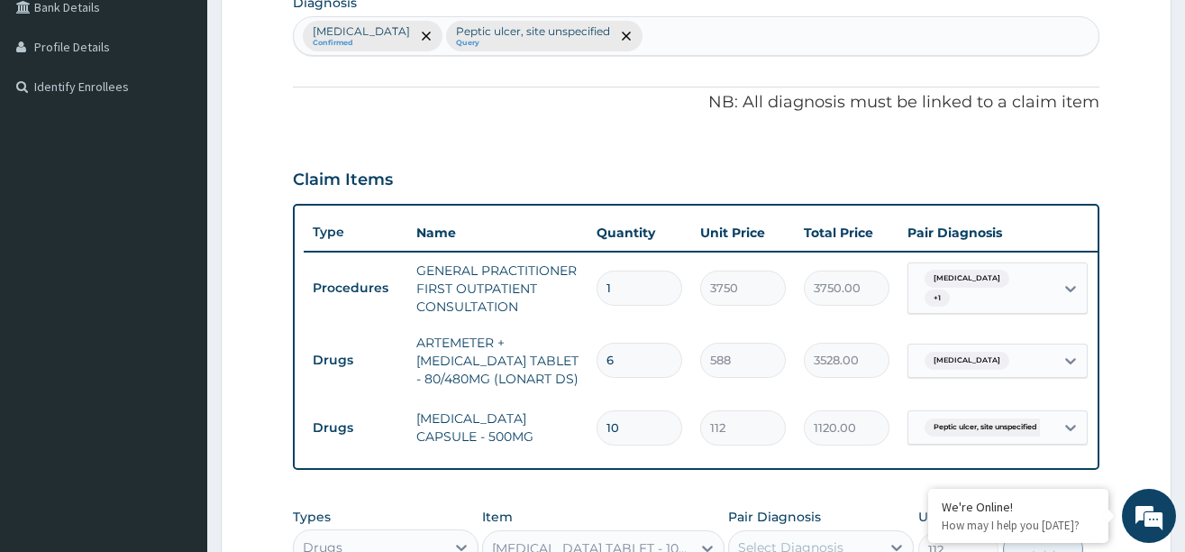
click at [715, 25] on div "Malaria, unspecified Confirmed Peptic ulcer, site unspecified Query" at bounding box center [696, 36] width 805 height 38
type input "PREGNAN"
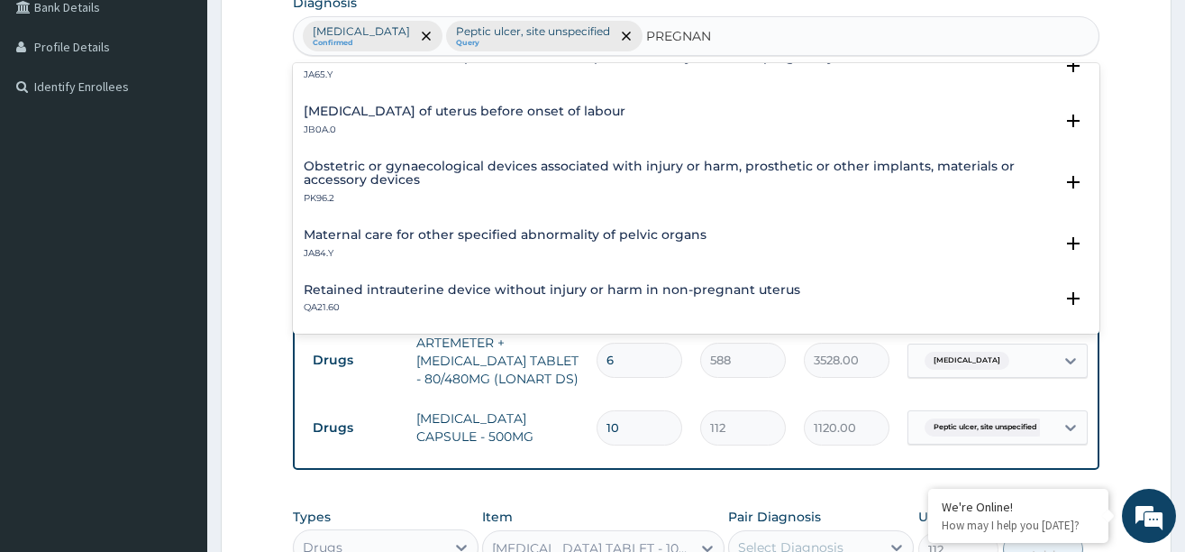
scroll to position [0, 0]
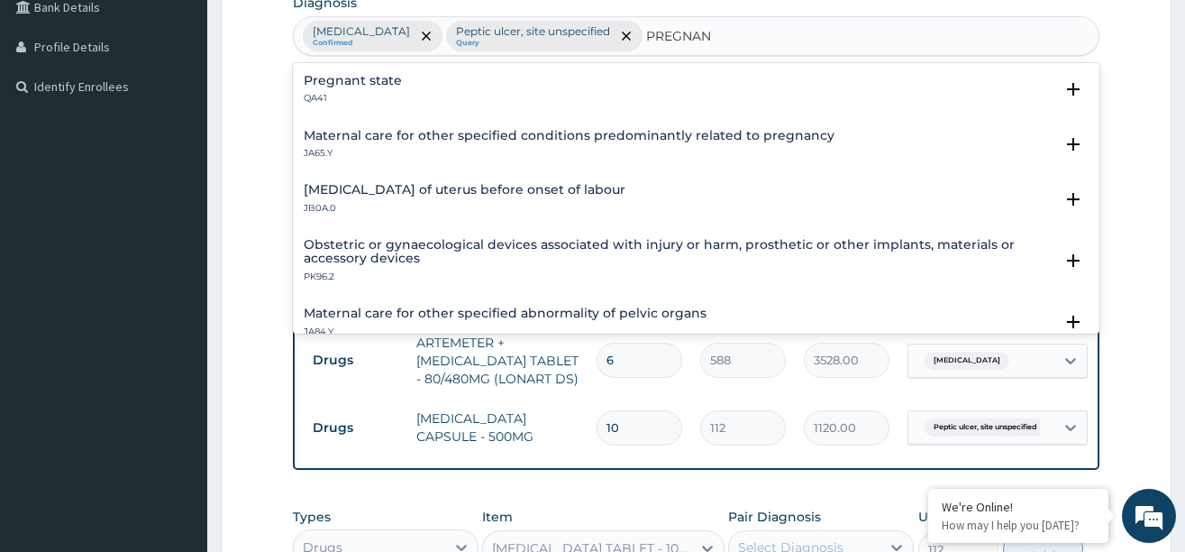
click at [343, 74] on h4 "Pregnant state" at bounding box center [353, 81] width 98 height 14
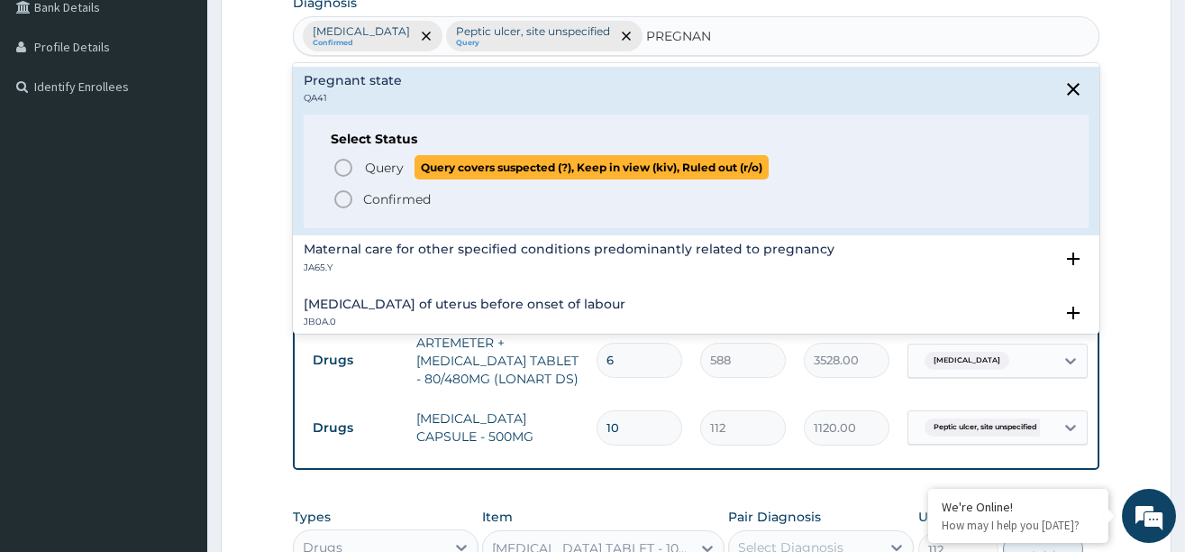
click at [337, 163] on circle "status option query" at bounding box center [343, 168] width 16 height 16
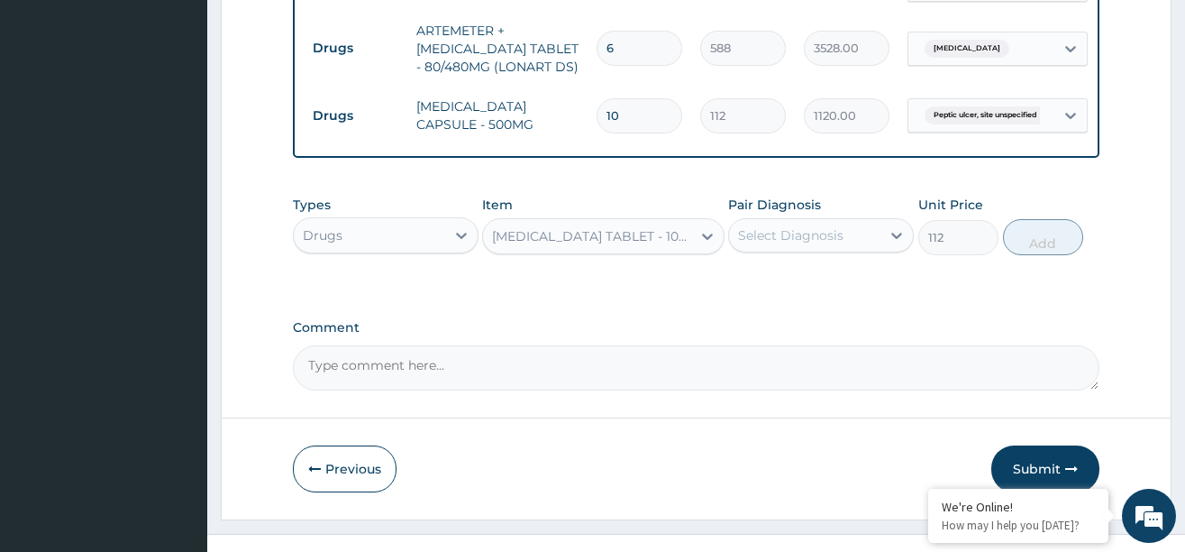
scroll to position [820, 0]
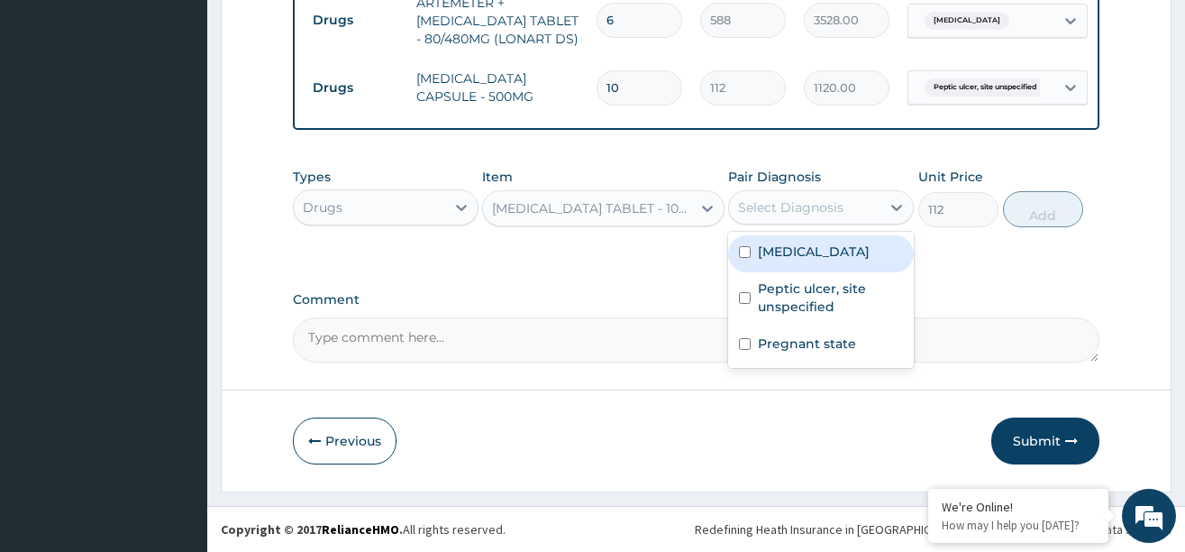
click at [869, 205] on div "Select Diagnosis" at bounding box center [804, 207] width 151 height 29
click at [802, 254] on label "[MEDICAL_DATA]" at bounding box center [814, 251] width 112 height 18
checkbox input "true"
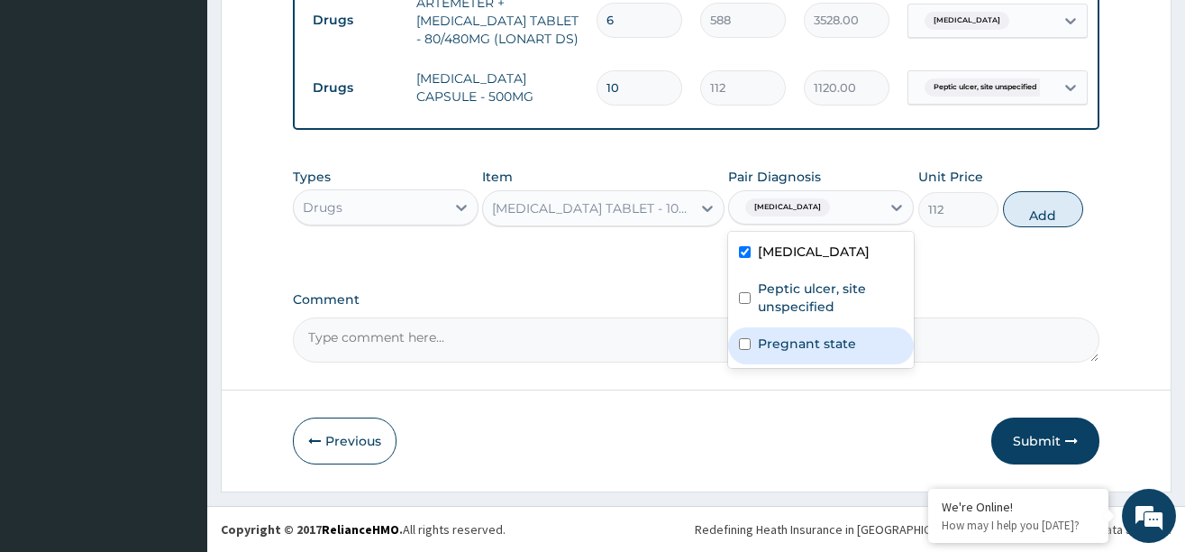
click at [801, 336] on label "Pregnant state" at bounding box center [807, 343] width 98 height 18
click at [781, 352] on label "Pregnant state" at bounding box center [807, 343] width 98 height 18
checkbox input "false"
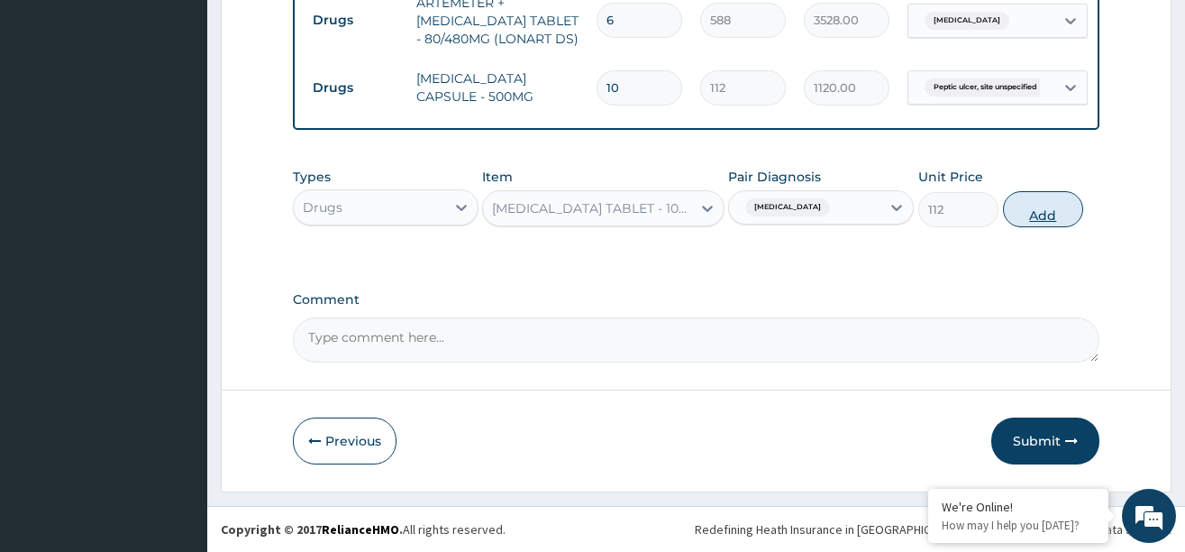
click at [1013, 213] on button "Add" at bounding box center [1043, 209] width 81 height 36
type input "0"
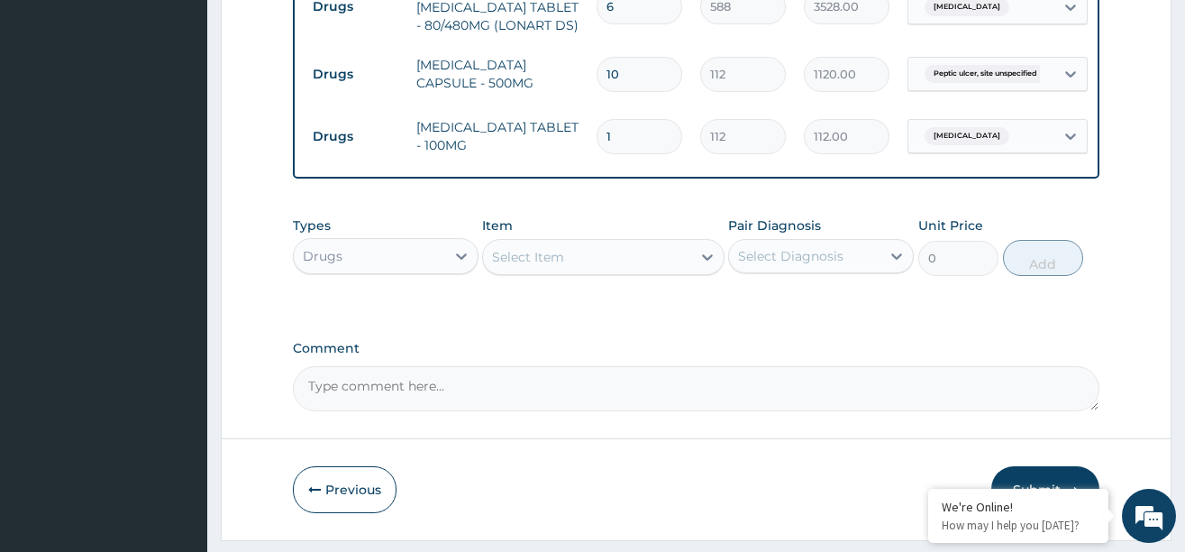
type input "10"
type input "1120.00"
type input "10"
click at [637, 267] on div "Select Item" at bounding box center [587, 256] width 208 height 29
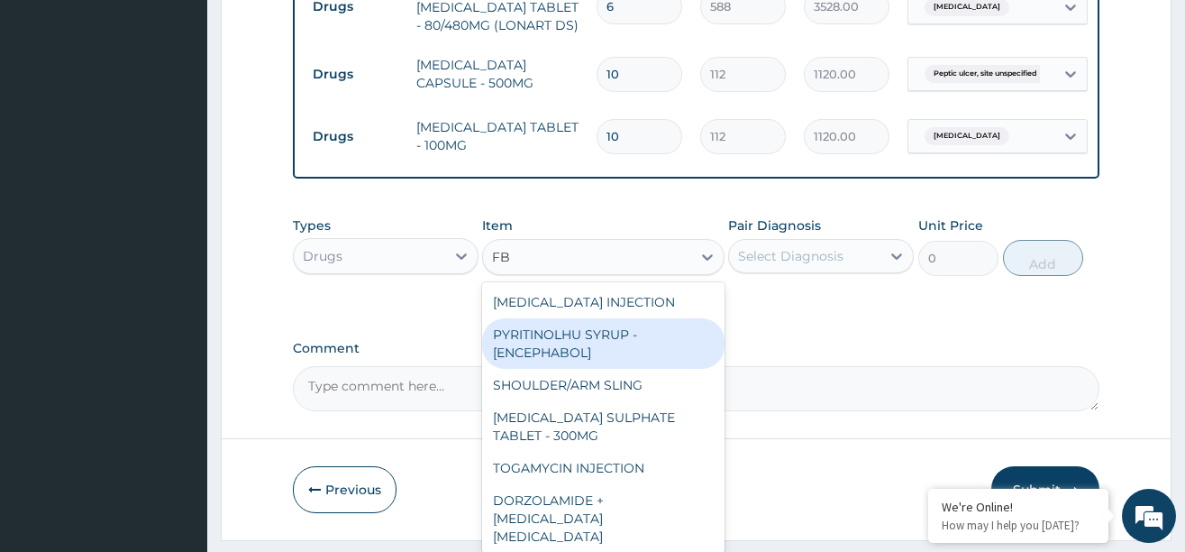
type input "F"
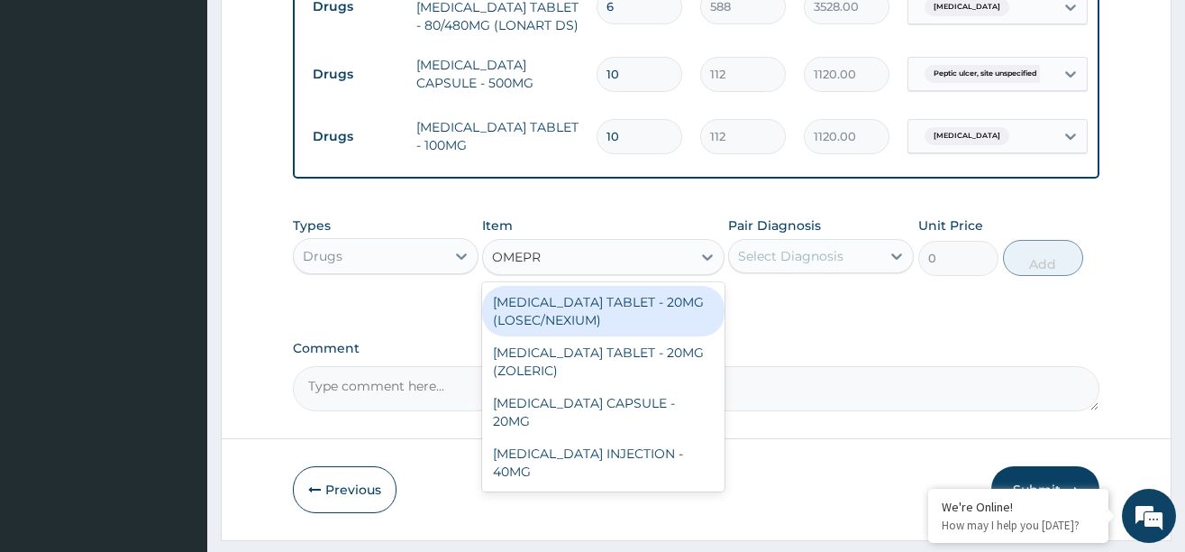
type input "OMEPRA"
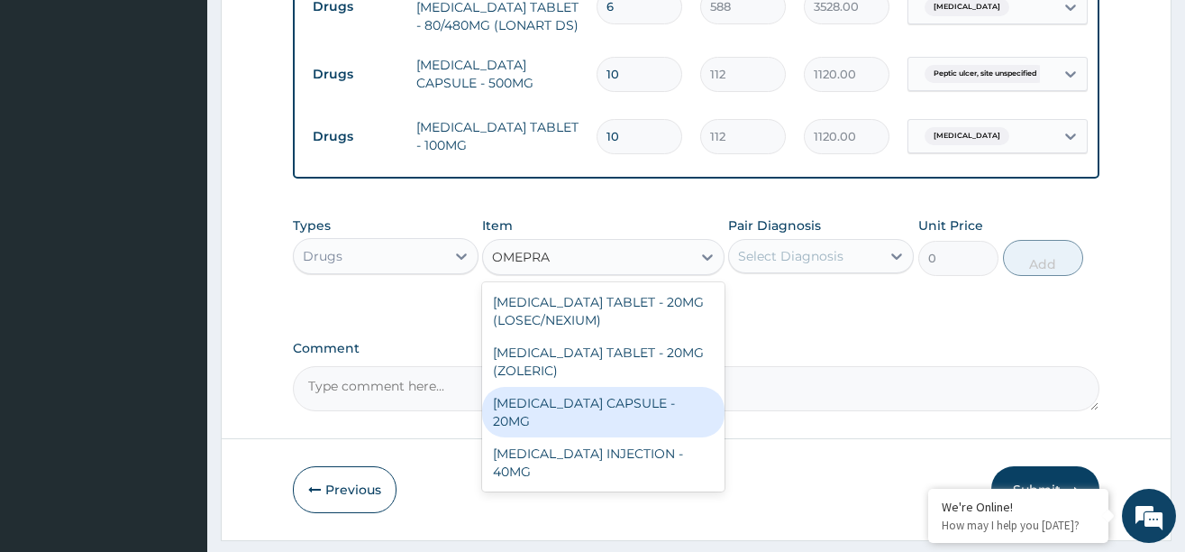
click at [616, 412] on div "[MEDICAL_DATA] CAPSULE - 20MG" at bounding box center [603, 412] width 242 height 50
type input "140"
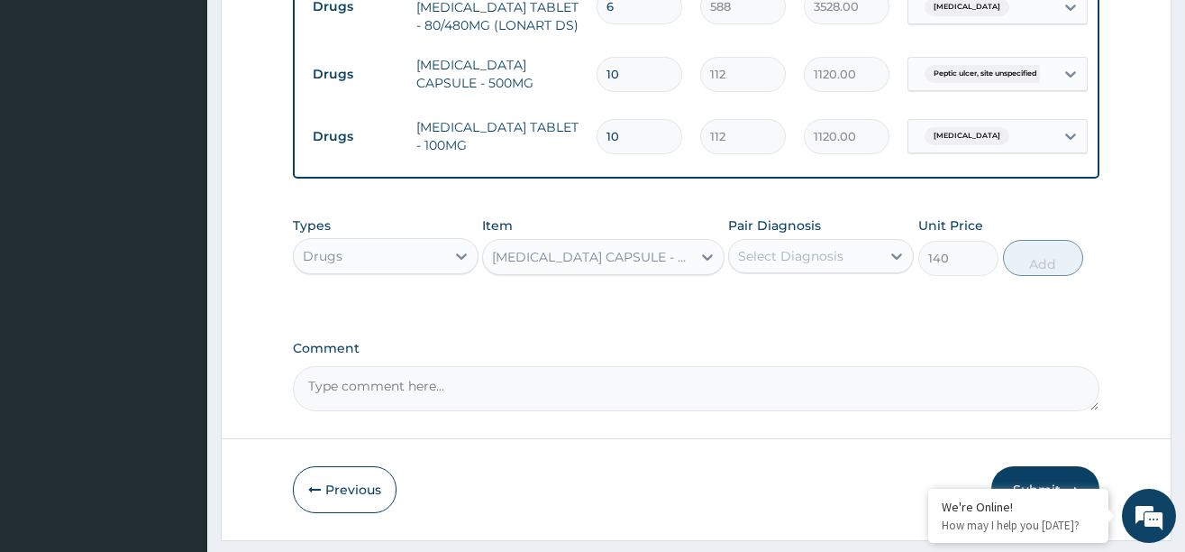
click at [815, 265] on div "Select Diagnosis" at bounding box center [790, 256] width 105 height 18
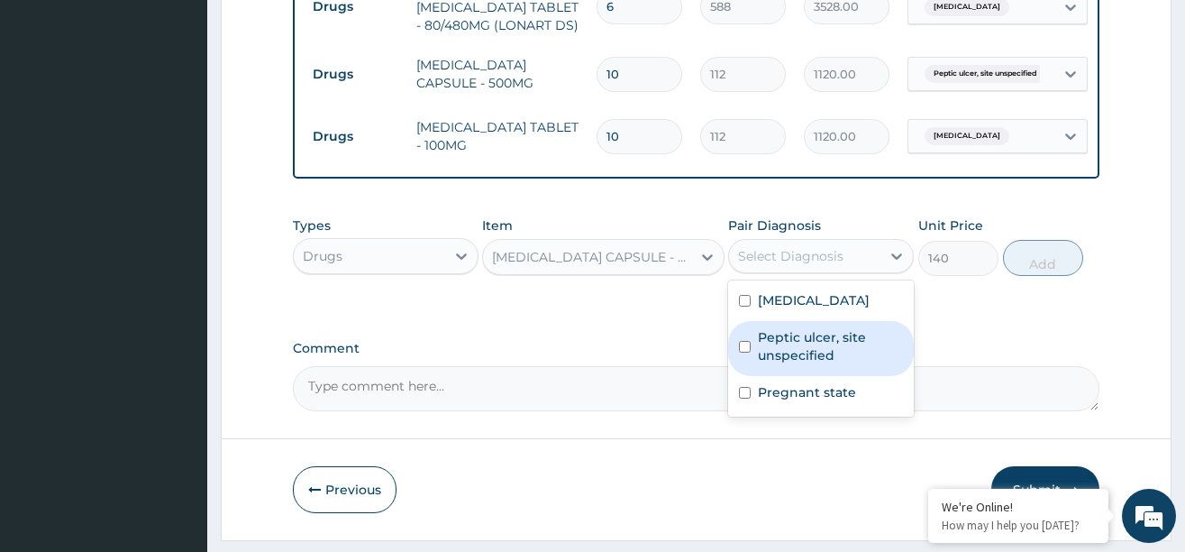
click at [789, 354] on label "Peptic ulcer, site unspecified" at bounding box center [830, 346] width 145 height 36
checkbox input "true"
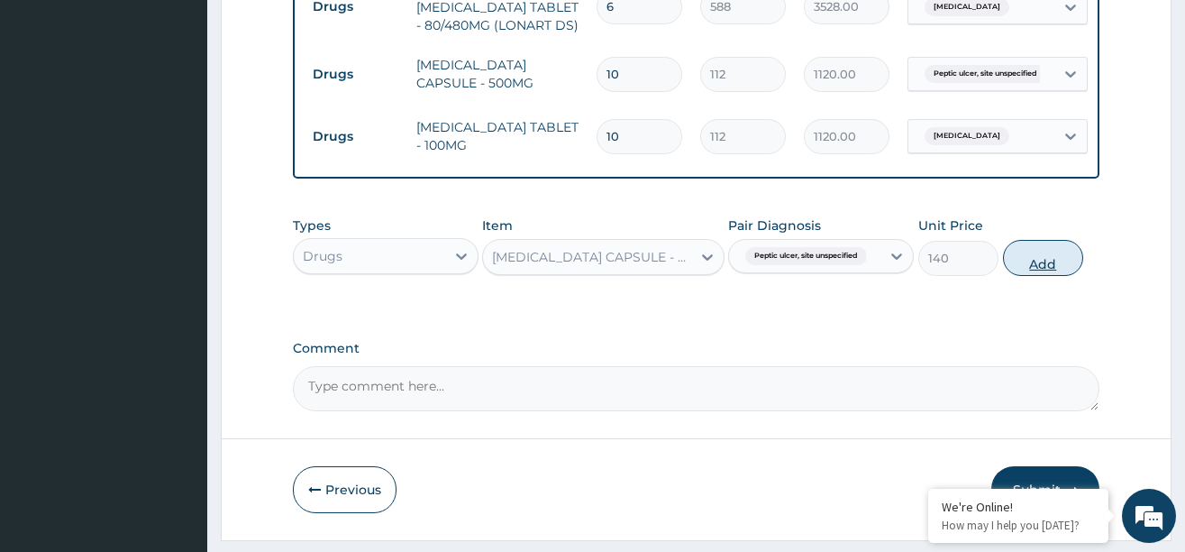
click at [1043, 268] on button "Add" at bounding box center [1043, 258] width 81 height 36
type input "0"
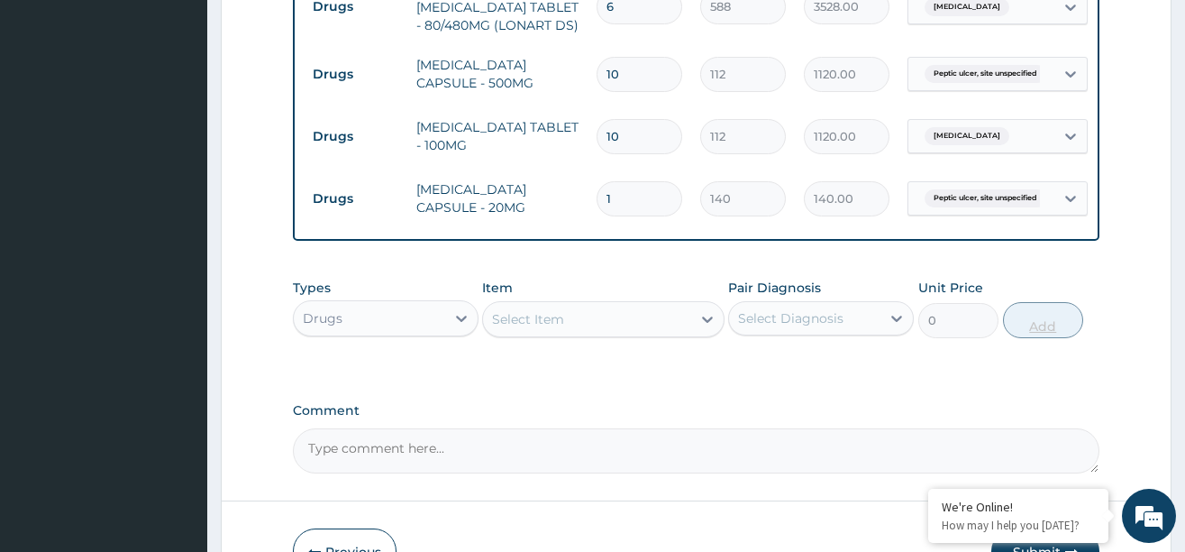
type input "14"
type input "1960.00"
type input "14"
click at [702, 328] on icon at bounding box center [707, 319] width 18 height 18
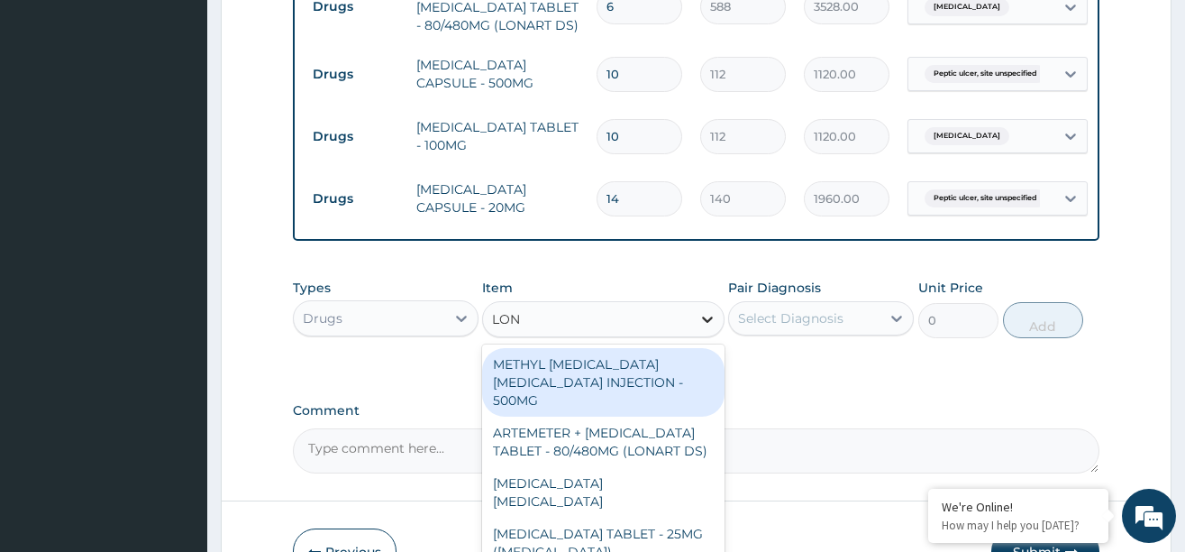
type input "LONA"
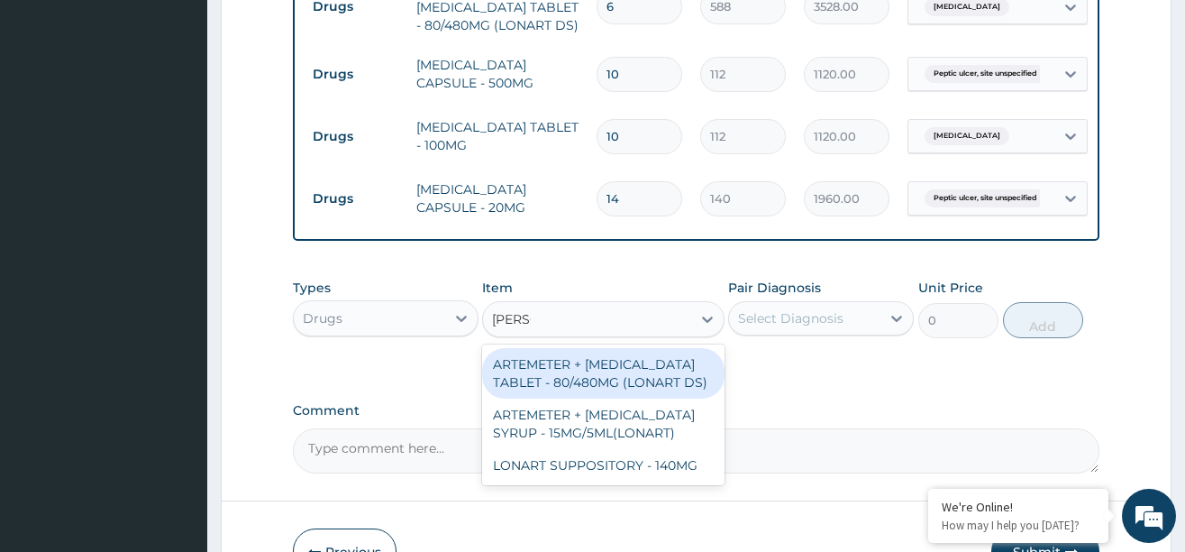
click at [590, 392] on div "ARTEMETER + [MEDICAL_DATA] TABLET - 80/480MG (LONART DS)" at bounding box center [603, 373] width 242 height 50
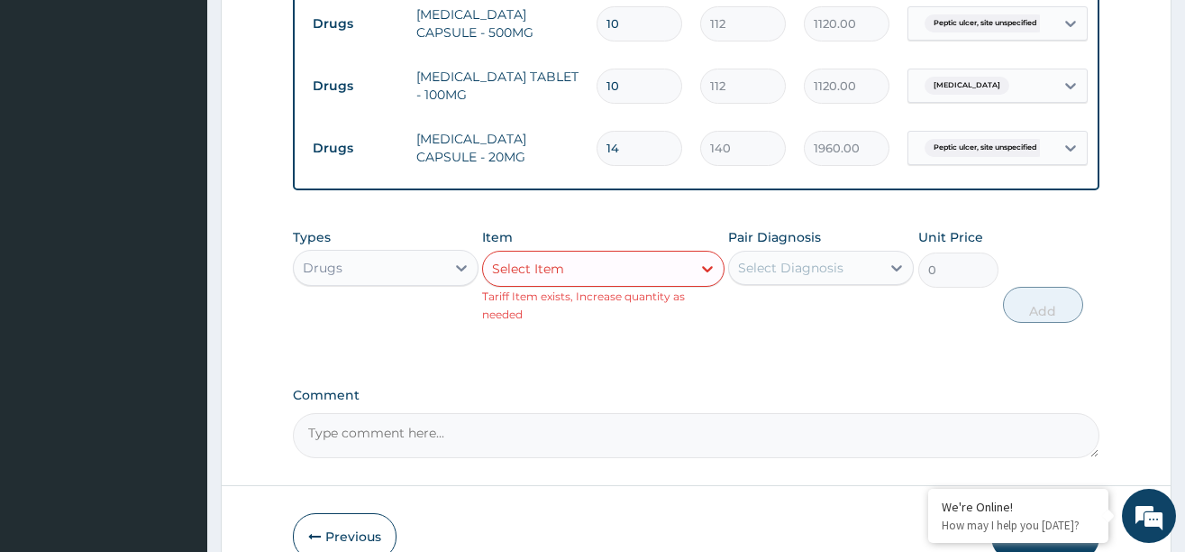
scroll to position [910, 0]
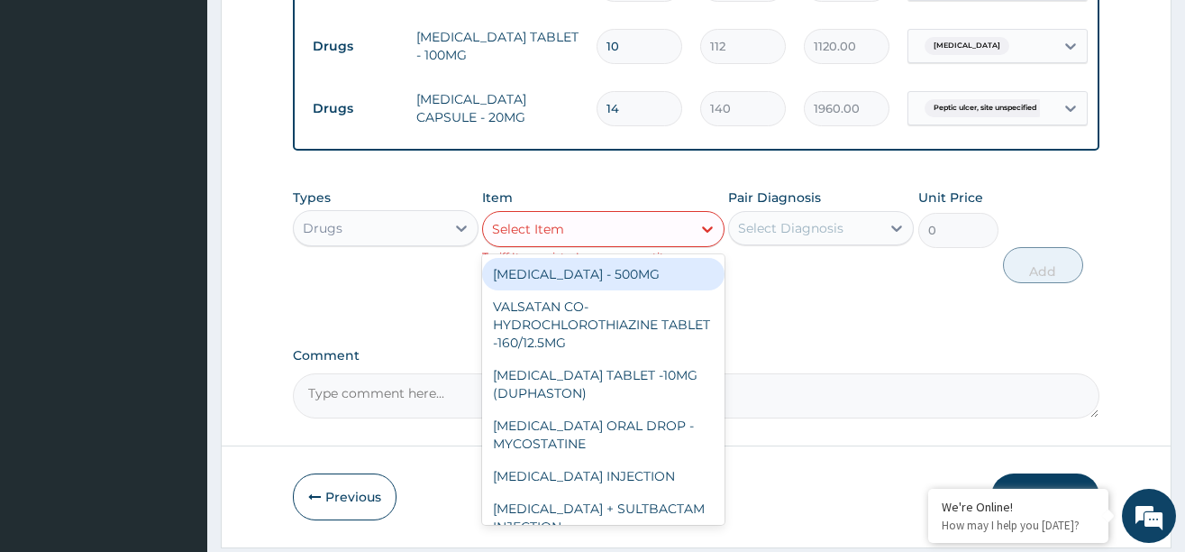
click at [577, 235] on div "Select Item" at bounding box center [587, 229] width 208 height 29
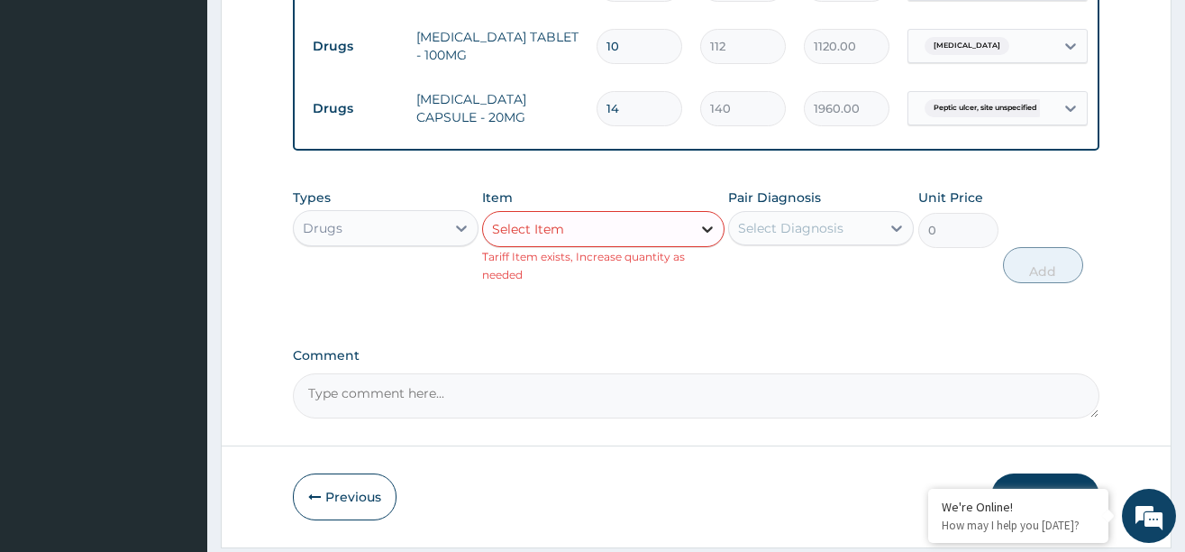
click at [693, 239] on div at bounding box center [707, 229] width 32 height 32
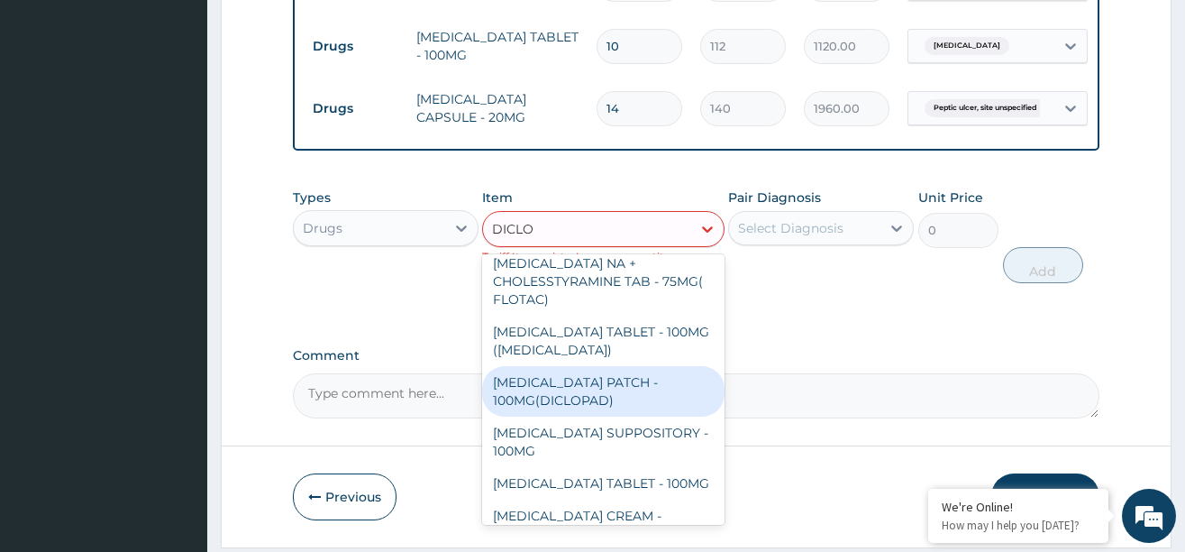
scroll to position [0, 0]
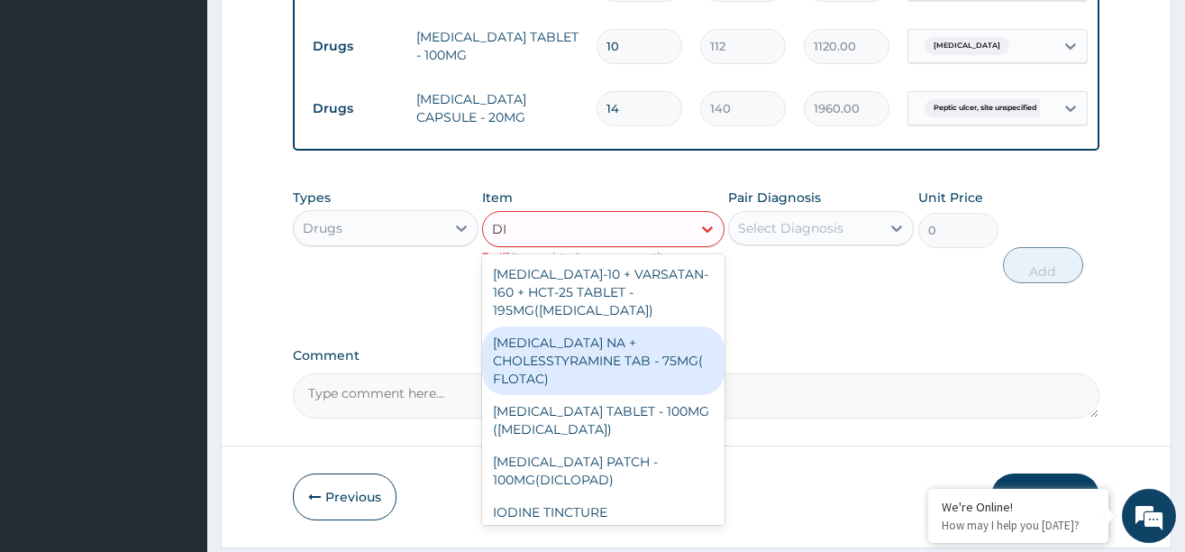
type input "D"
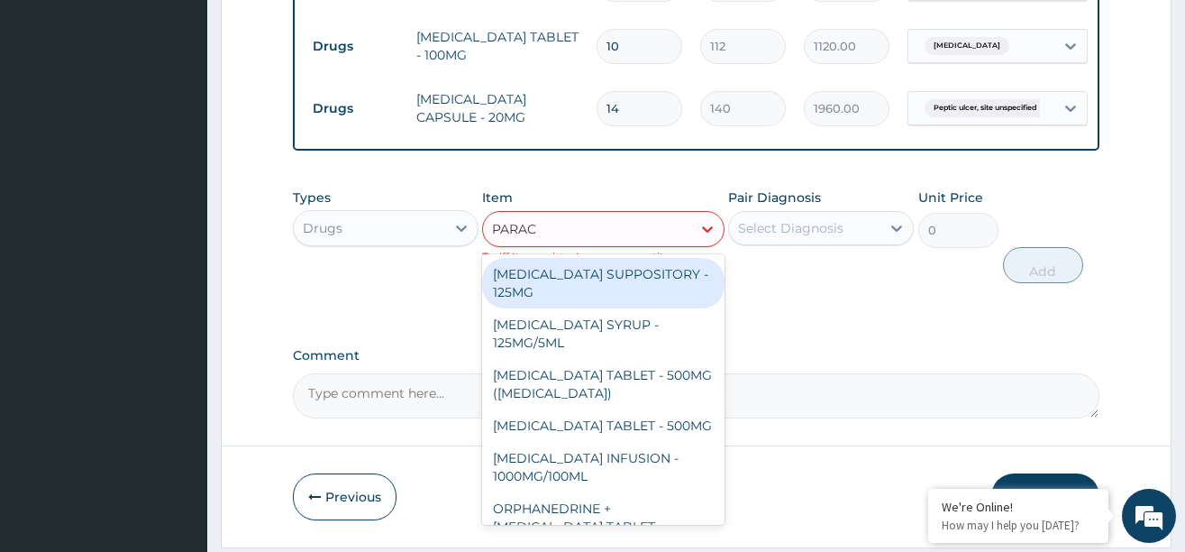
type input "PARACE"
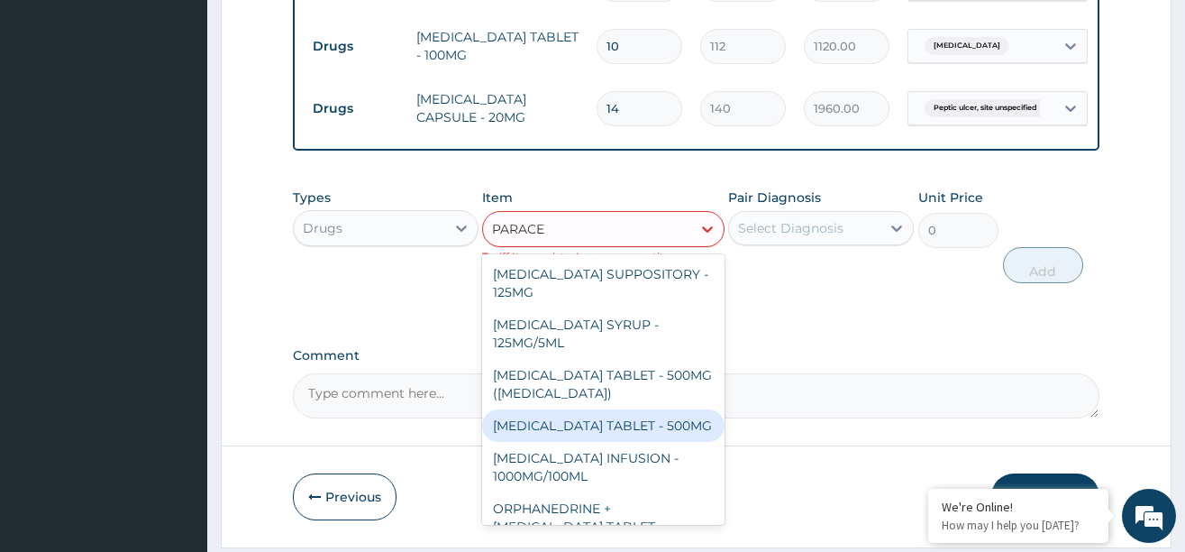
click at [598, 441] on div "[MEDICAL_DATA] TABLET - 500MG" at bounding box center [603, 425] width 242 height 32
type input "33.599999999999994"
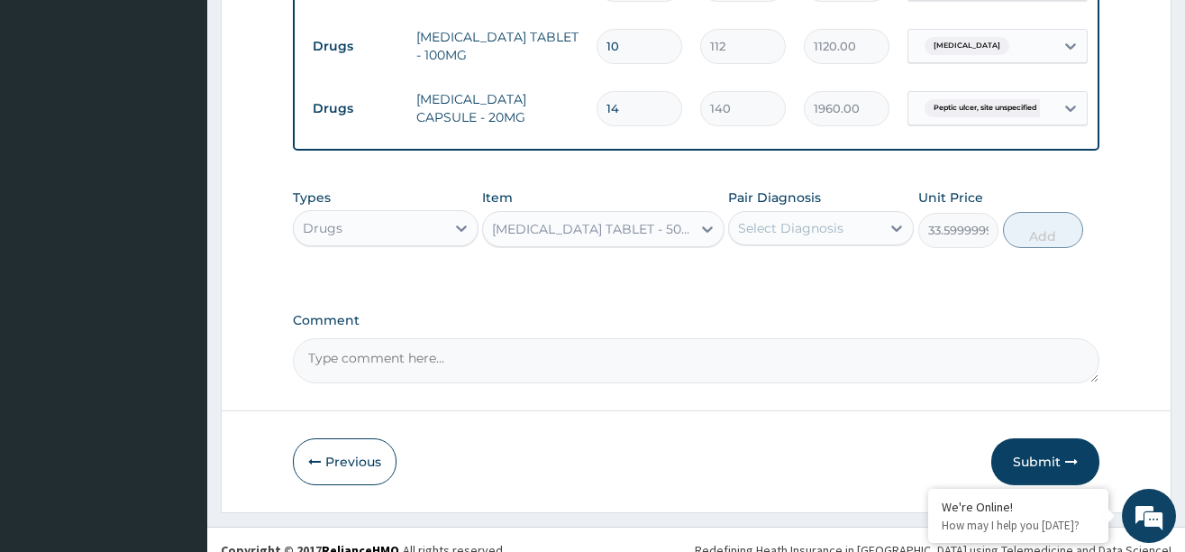
click at [791, 237] on div "Select Diagnosis" at bounding box center [790, 228] width 105 height 18
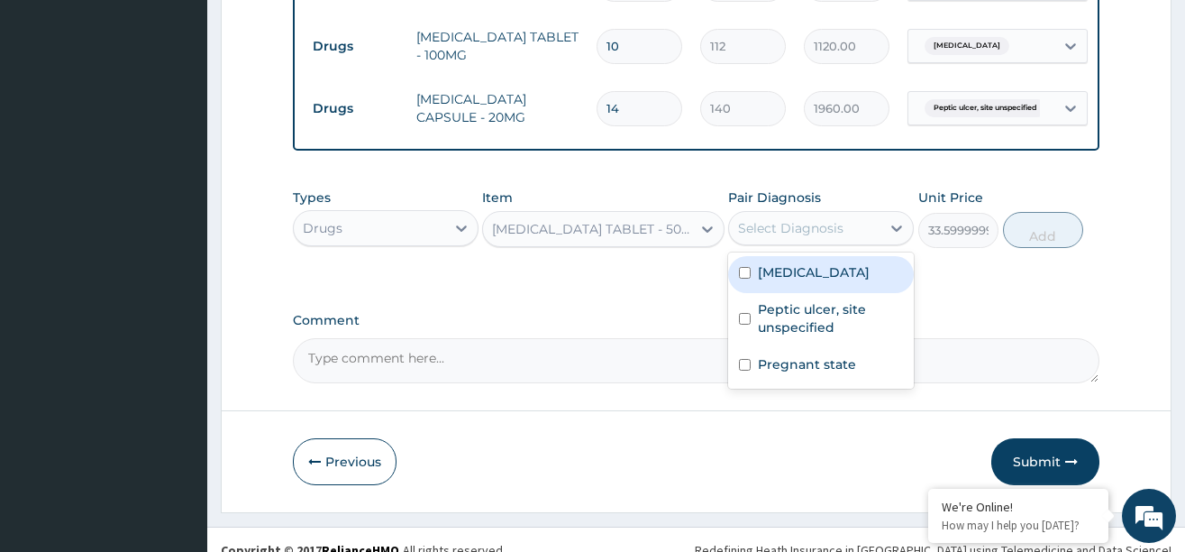
click at [744, 278] on input "checkbox" at bounding box center [745, 273] width 12 height 12
checkbox input "true"
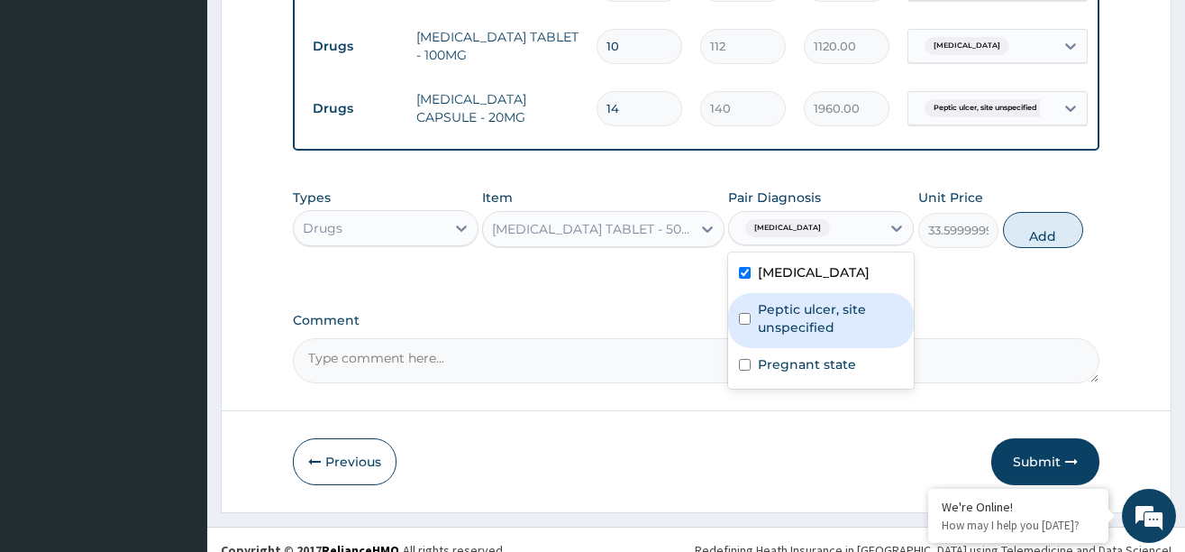
click at [744, 324] on input "checkbox" at bounding box center [745, 319] width 12 height 12
checkbox input "true"
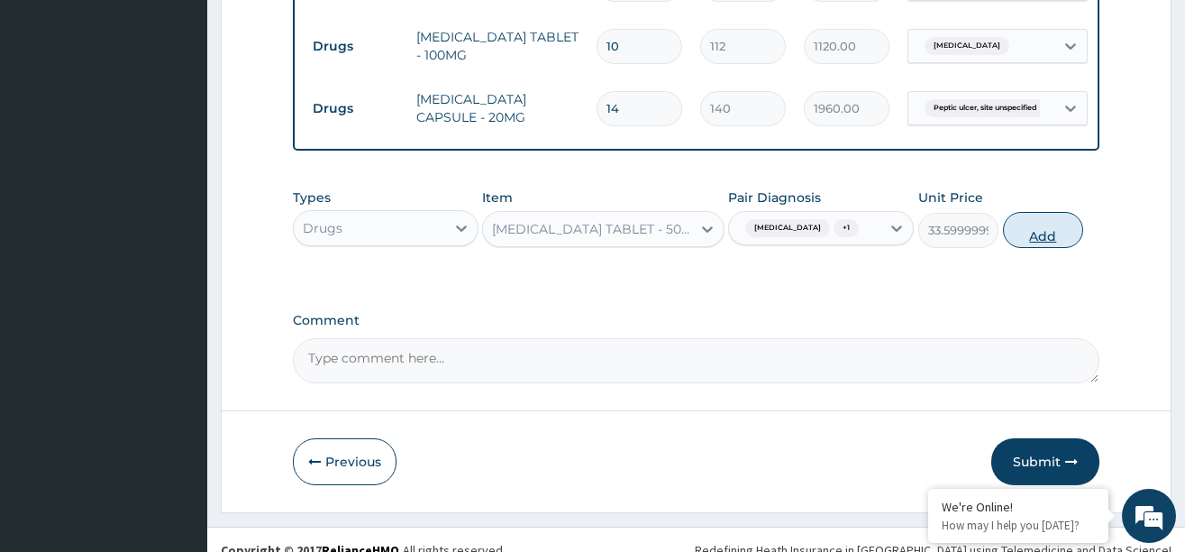
click at [1041, 248] on button "Add" at bounding box center [1043, 230] width 81 height 36
type input "0"
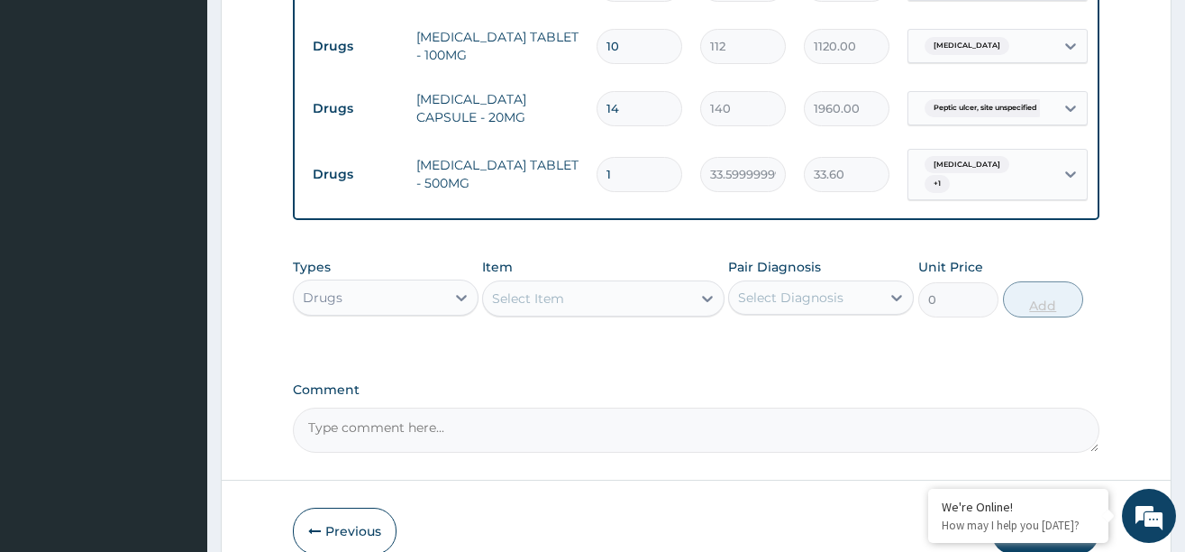
type input "18"
type input "604.80"
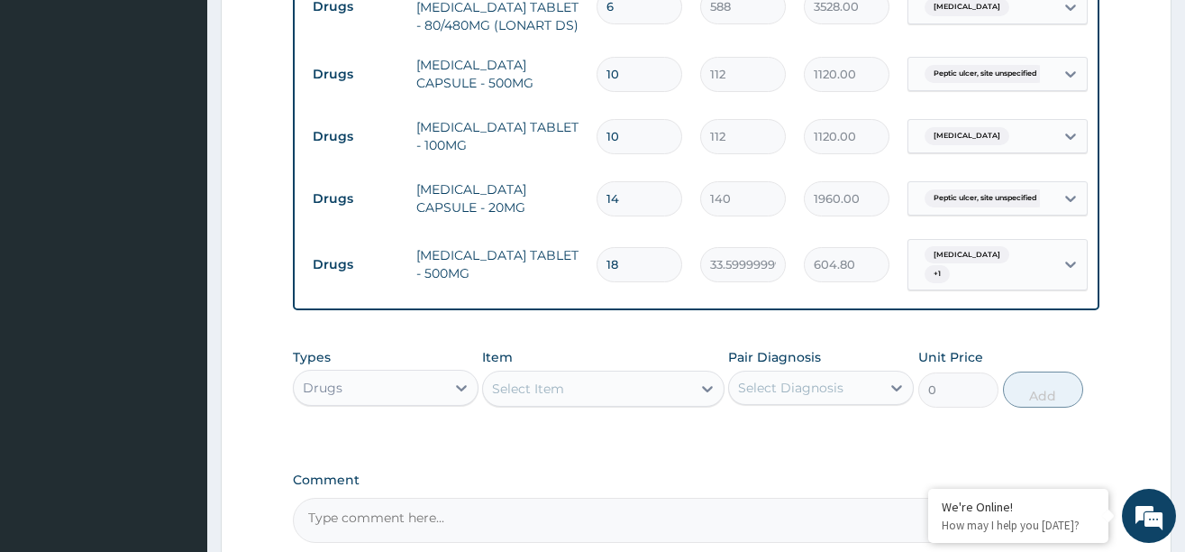
type input "18"
click at [662, 132] on input "10" at bounding box center [640, 136] width 86 height 35
type input "1"
type input "112.00"
type input "0.00"
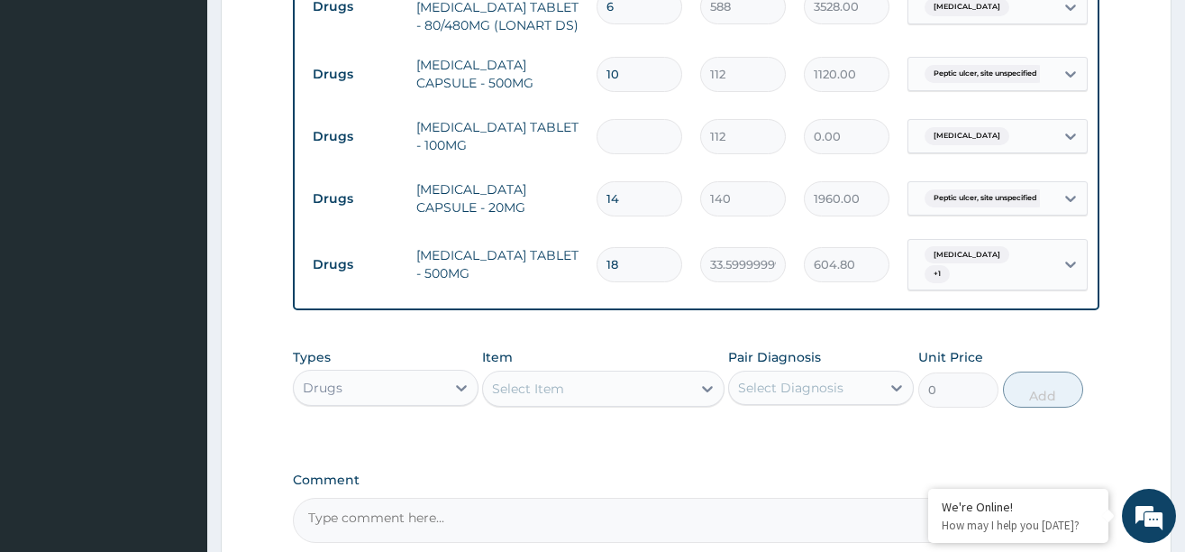
type input "5"
type input "560.00"
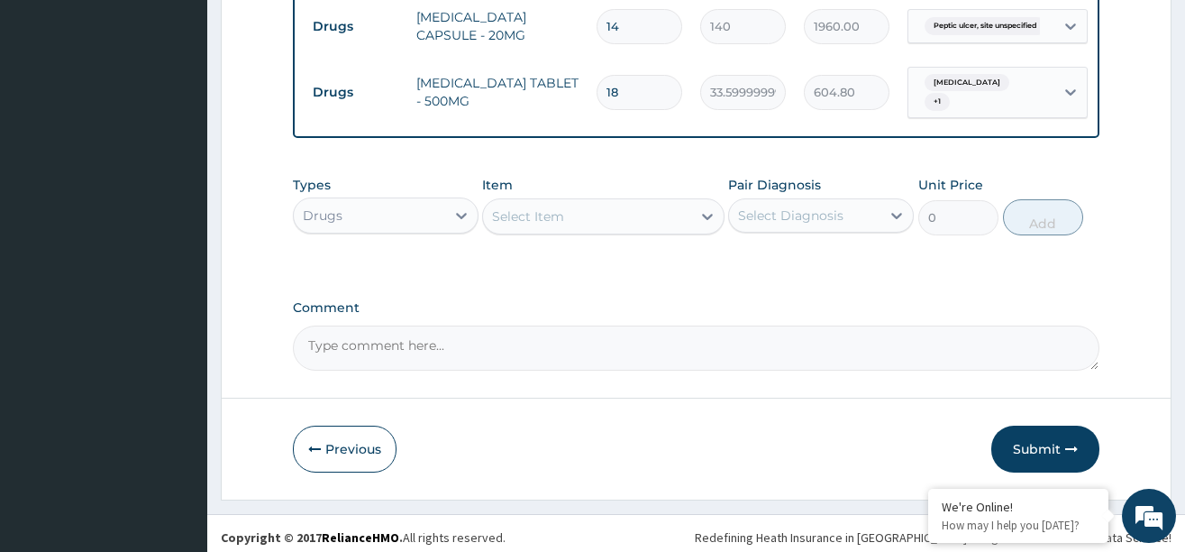
scroll to position [1000, 0]
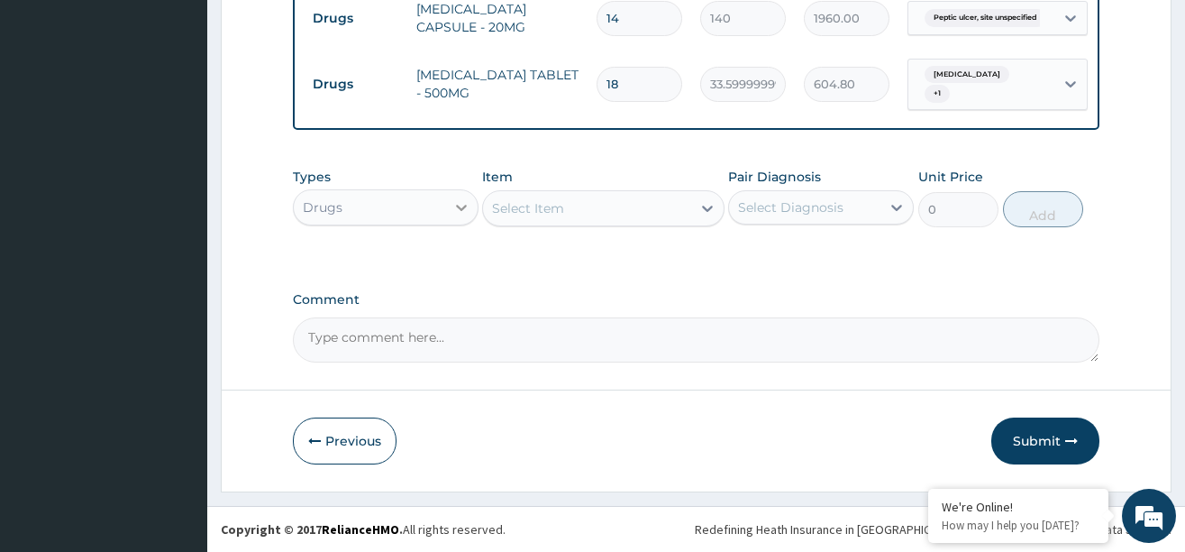
type input "5"
click at [448, 216] on div at bounding box center [461, 207] width 32 height 32
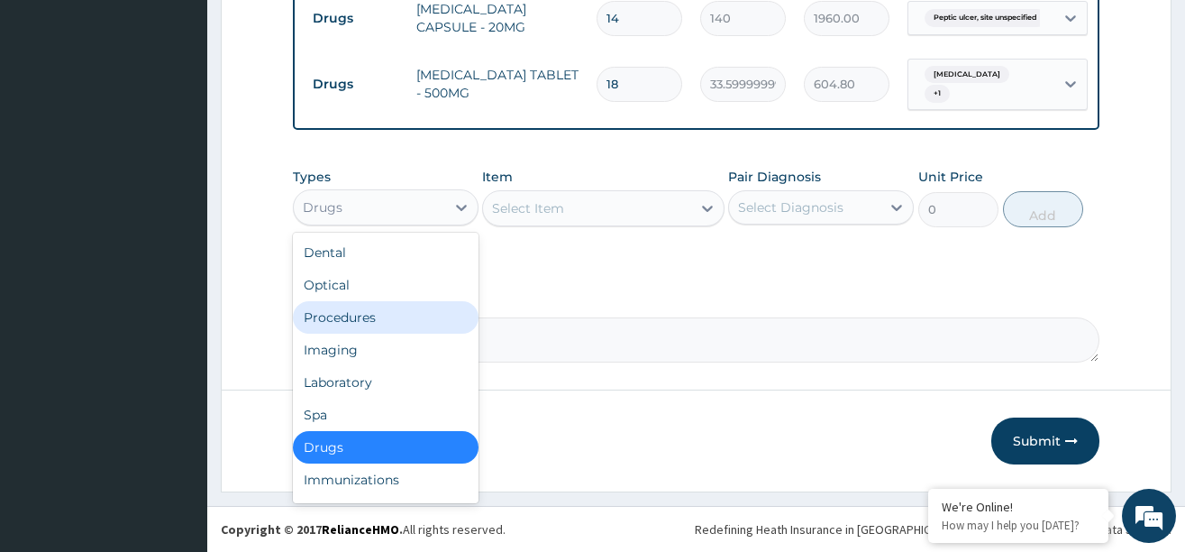
click at [347, 330] on div "Procedures" at bounding box center [386, 317] width 186 height 32
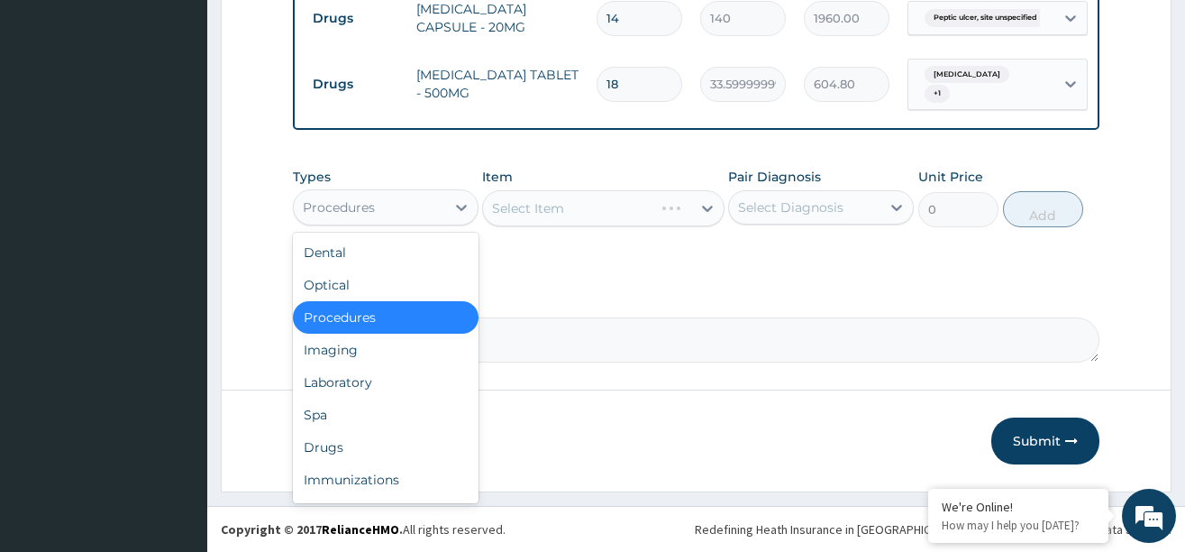
click at [418, 215] on div "Procedures" at bounding box center [369, 207] width 151 height 29
click at [353, 395] on div "Laboratory" at bounding box center [386, 382] width 186 height 32
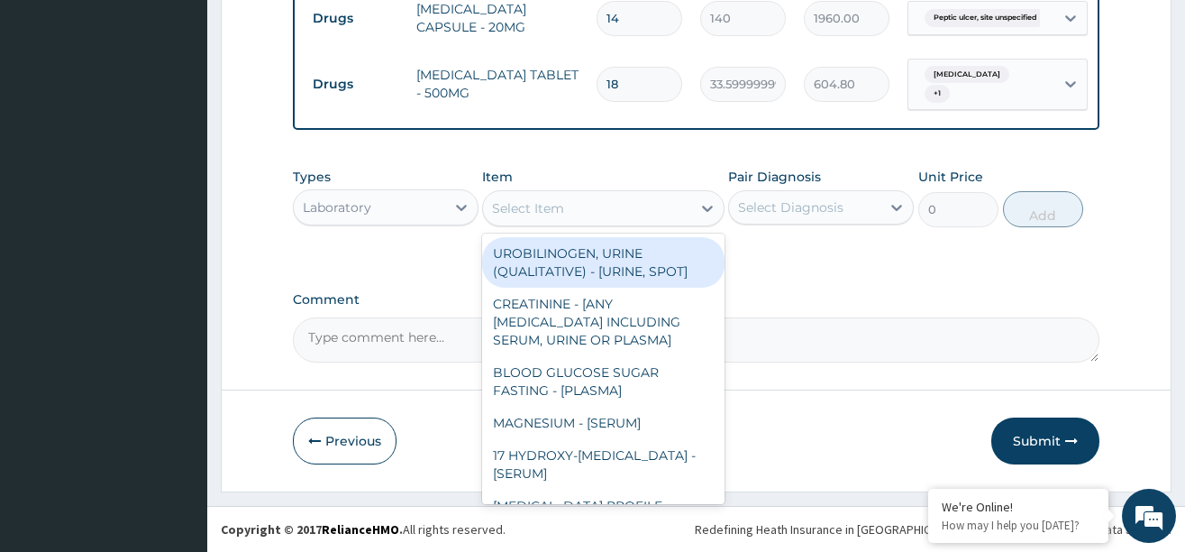
click at [691, 221] on div at bounding box center [707, 208] width 32 height 32
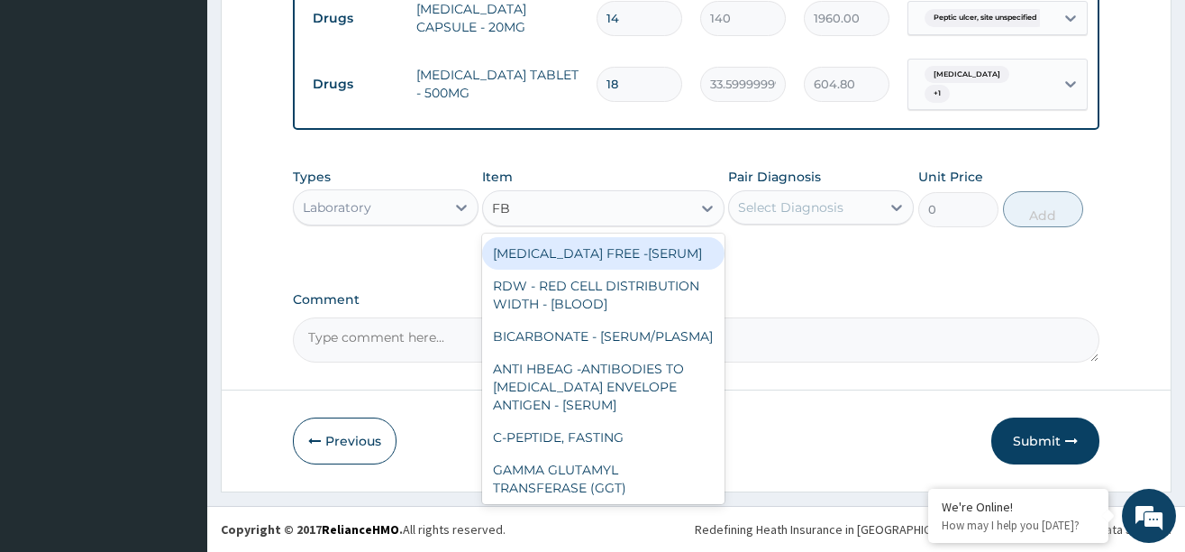
type input "FBC"
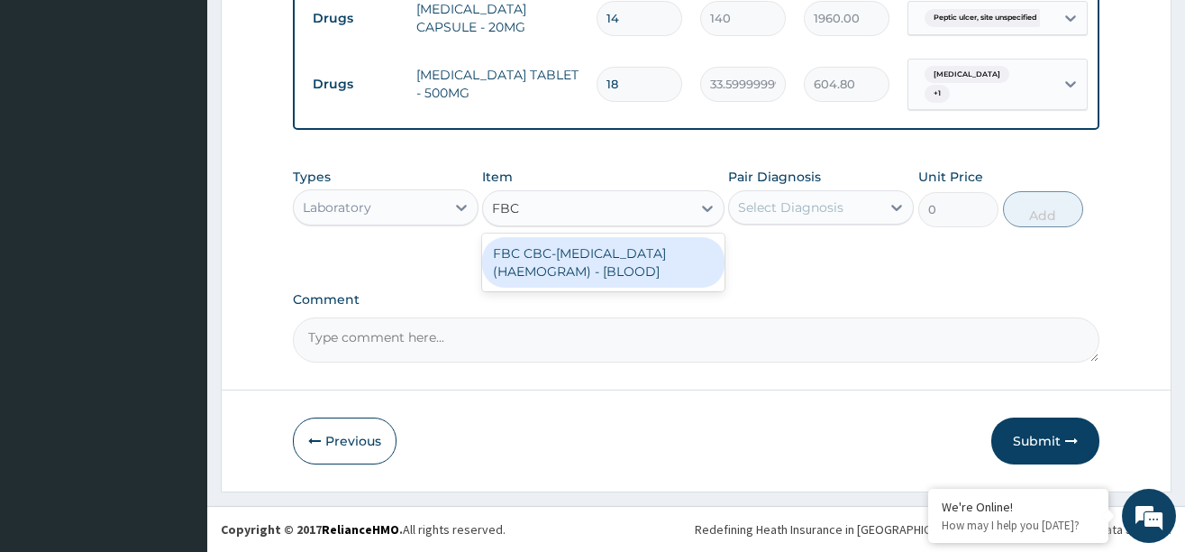
click at [655, 272] on div "FBC CBC-COMPLETE BLOOD COUNT (HAEMOGRAM) - [BLOOD]" at bounding box center [603, 262] width 242 height 50
type input "5000"
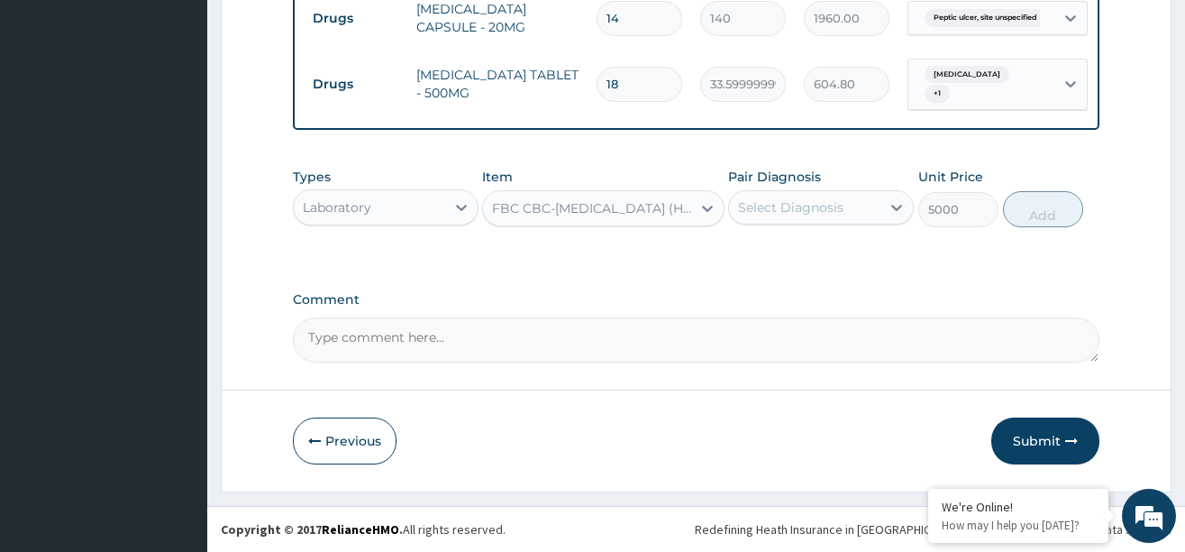
click at [824, 216] on div "Select Diagnosis" at bounding box center [790, 207] width 105 height 18
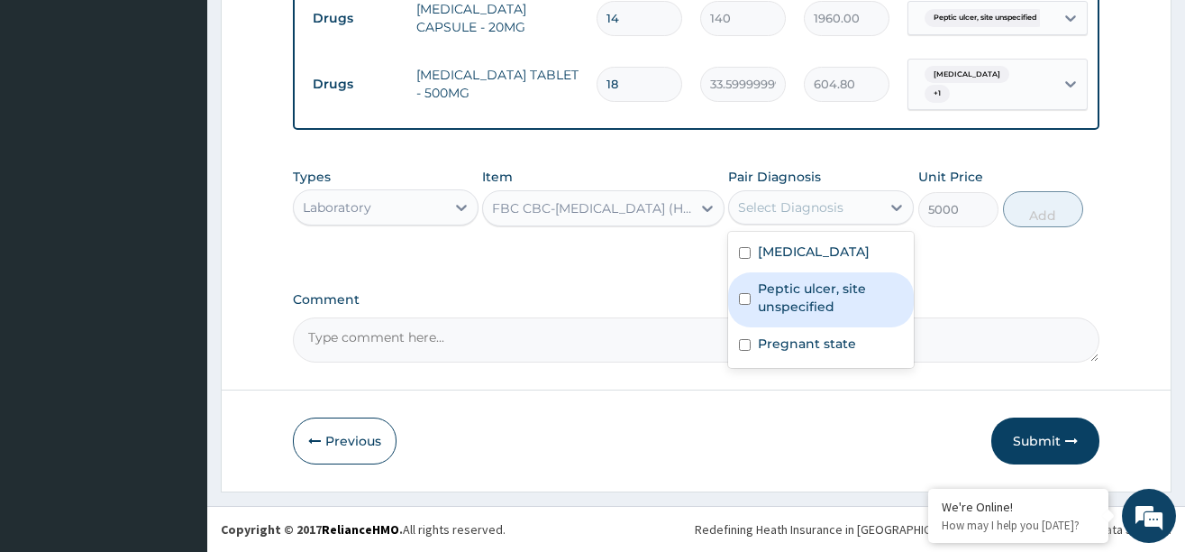
click at [799, 307] on label "Peptic ulcer, site unspecified" at bounding box center [830, 297] width 145 height 36
checkbox input "true"
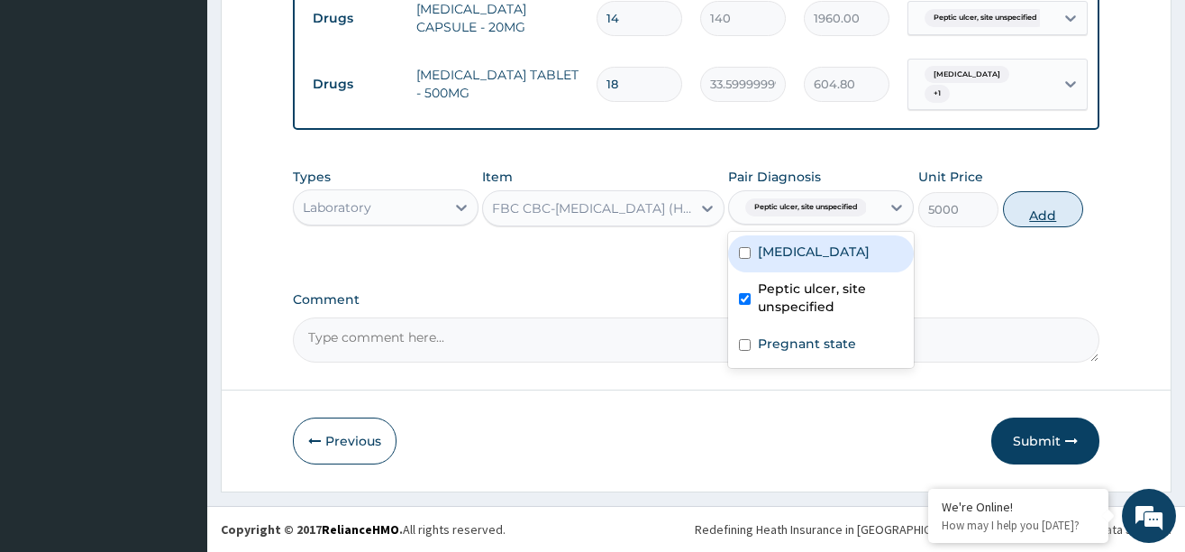
click at [1030, 223] on button "Add" at bounding box center [1043, 209] width 81 height 36
type input "0"
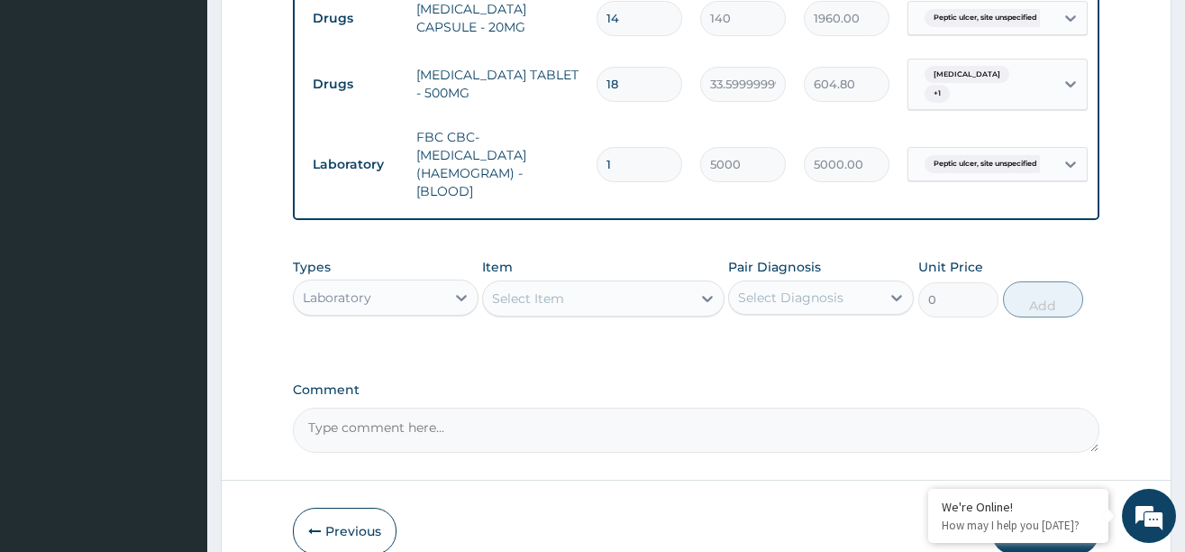
click at [667, 308] on div "Select Item" at bounding box center [587, 298] width 208 height 29
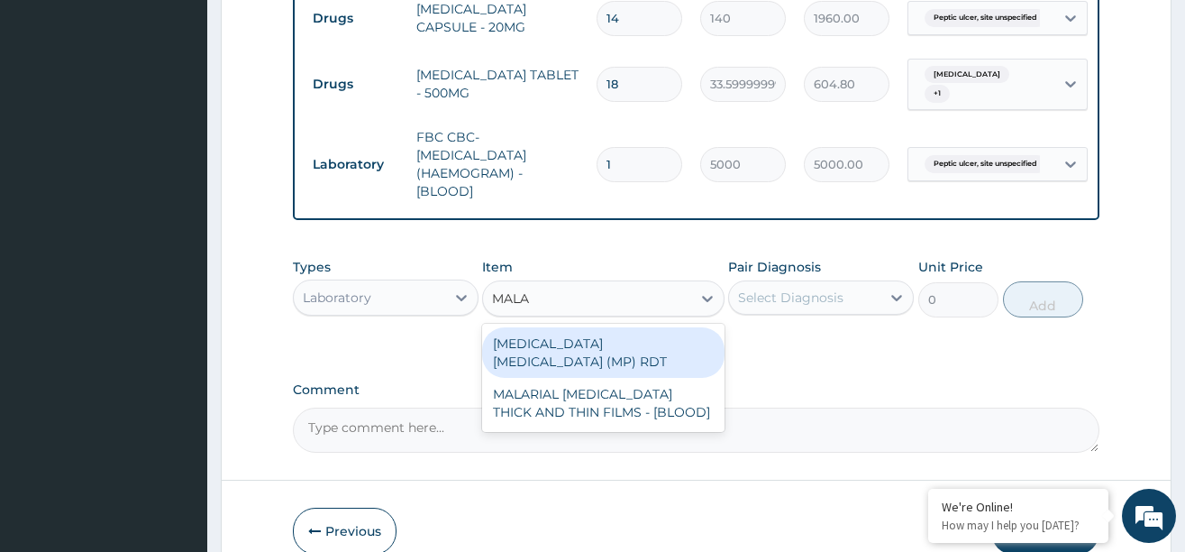
type input "MALAR"
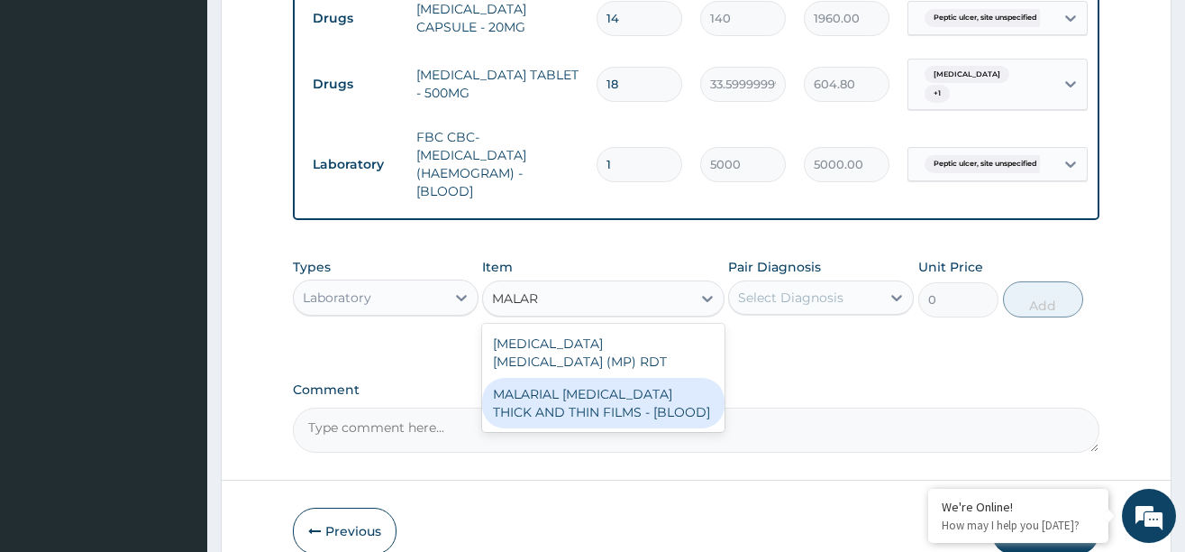
click at [648, 386] on div "MALARIAL PARASITE THICK AND THIN FILMS - [BLOOD]" at bounding box center [603, 403] width 242 height 50
type input "2187.5"
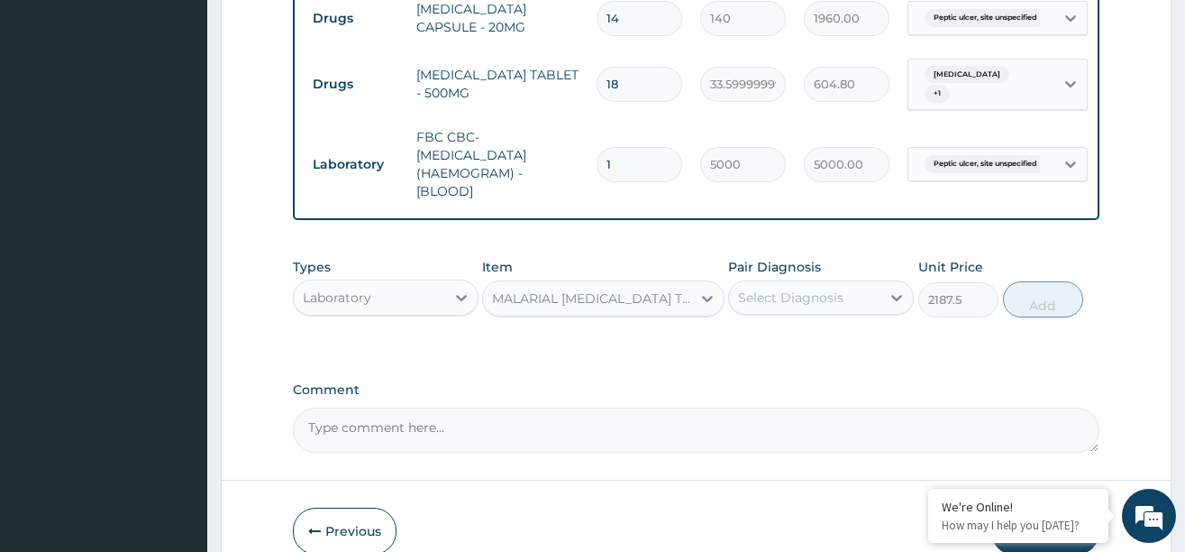
click at [799, 306] on div "Select Diagnosis" at bounding box center [790, 297] width 105 height 18
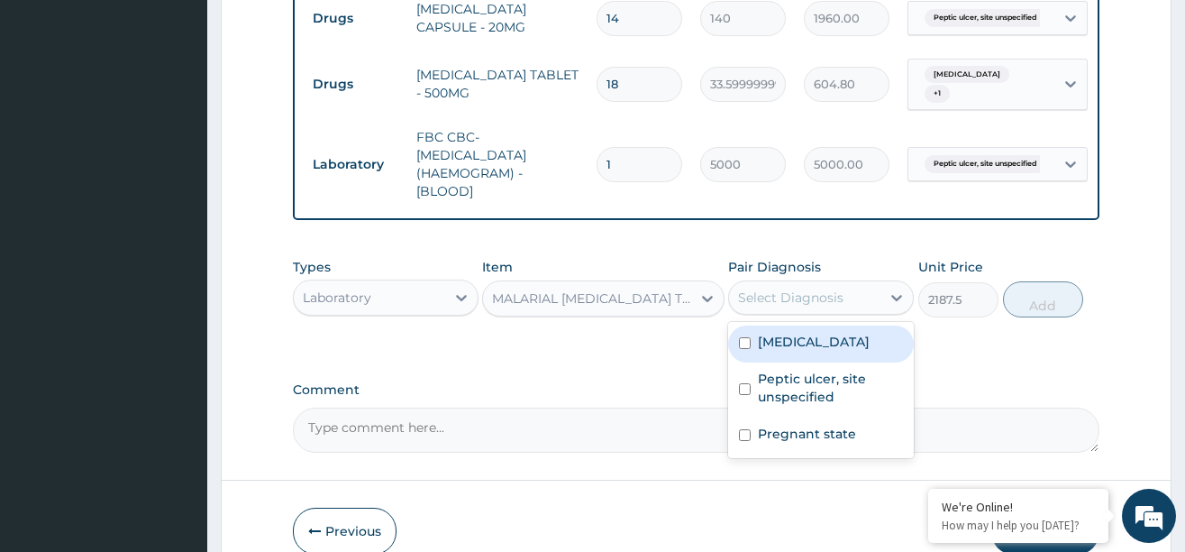
click at [790, 351] on label "[MEDICAL_DATA]" at bounding box center [814, 342] width 112 height 18
checkbox input "true"
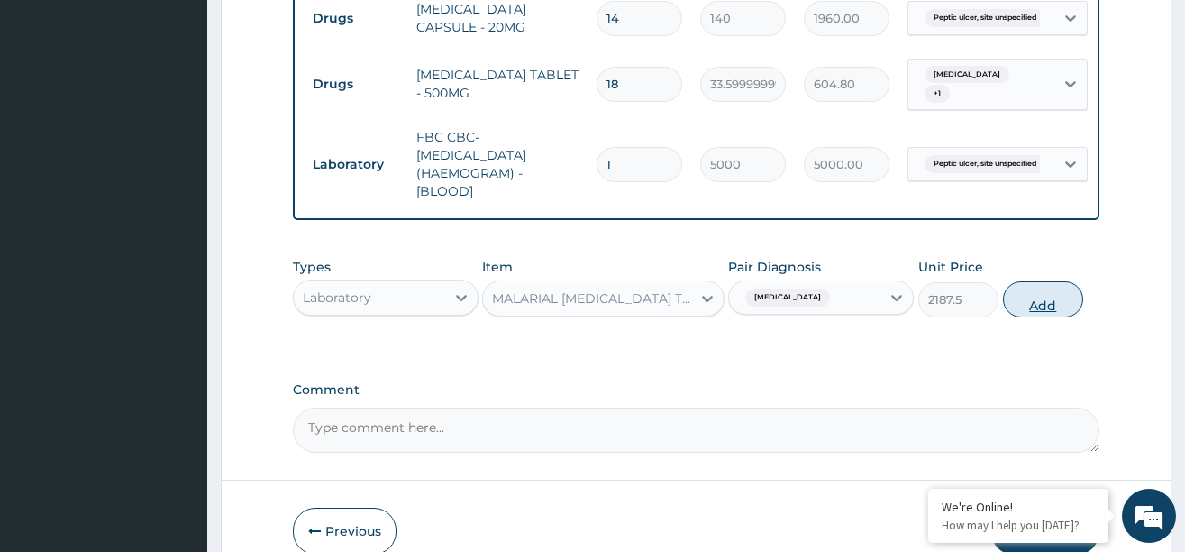
click at [1036, 307] on button "Add" at bounding box center [1043, 299] width 81 height 36
type input "0"
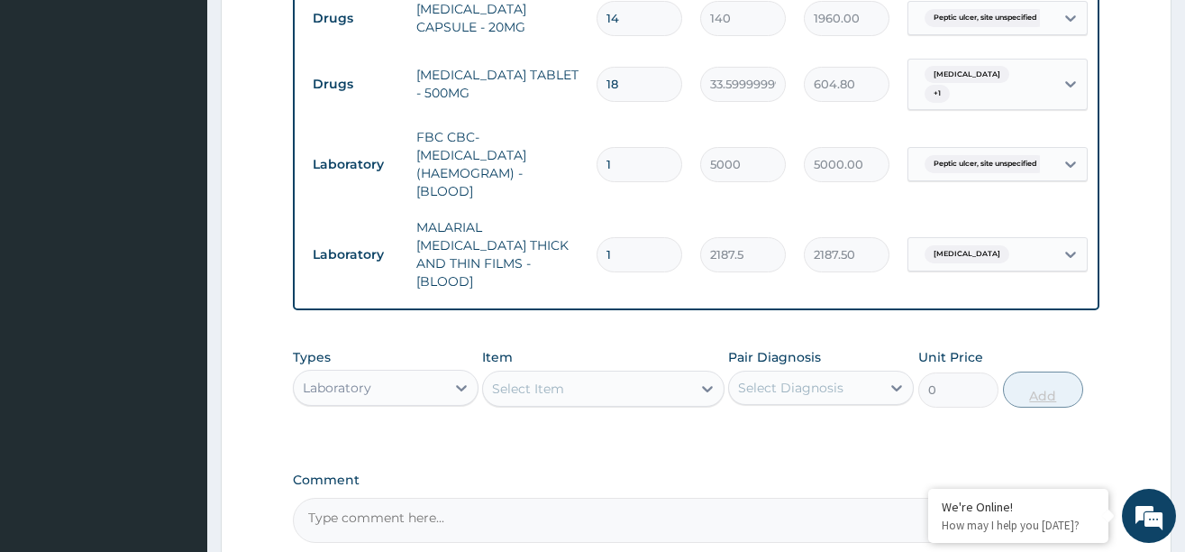
type input "0.00"
type input "1"
type input "2187.50"
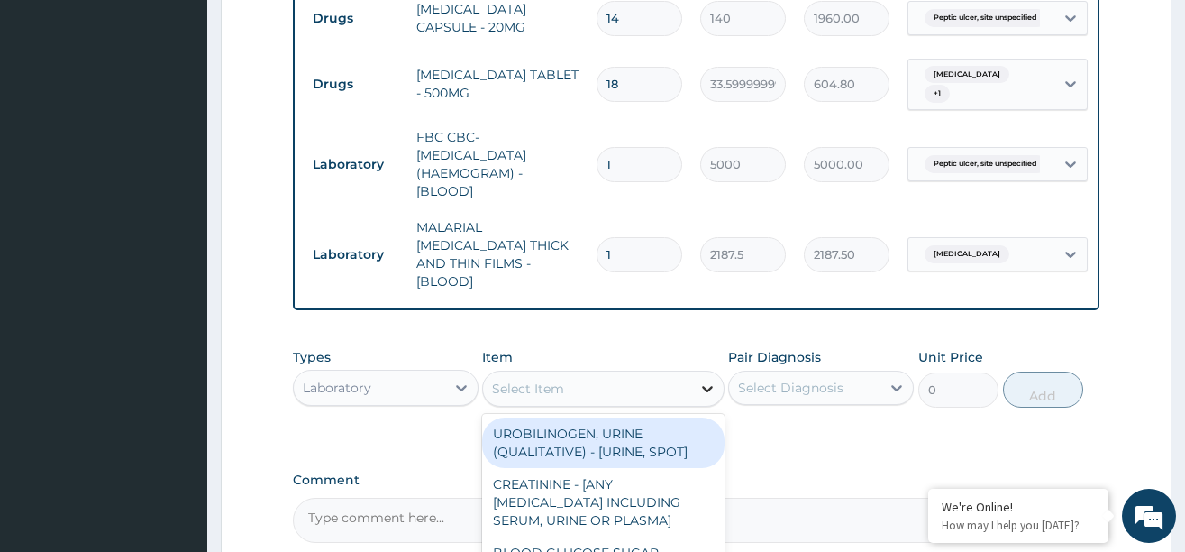
click at [694, 372] on div at bounding box center [707, 388] width 32 height 32
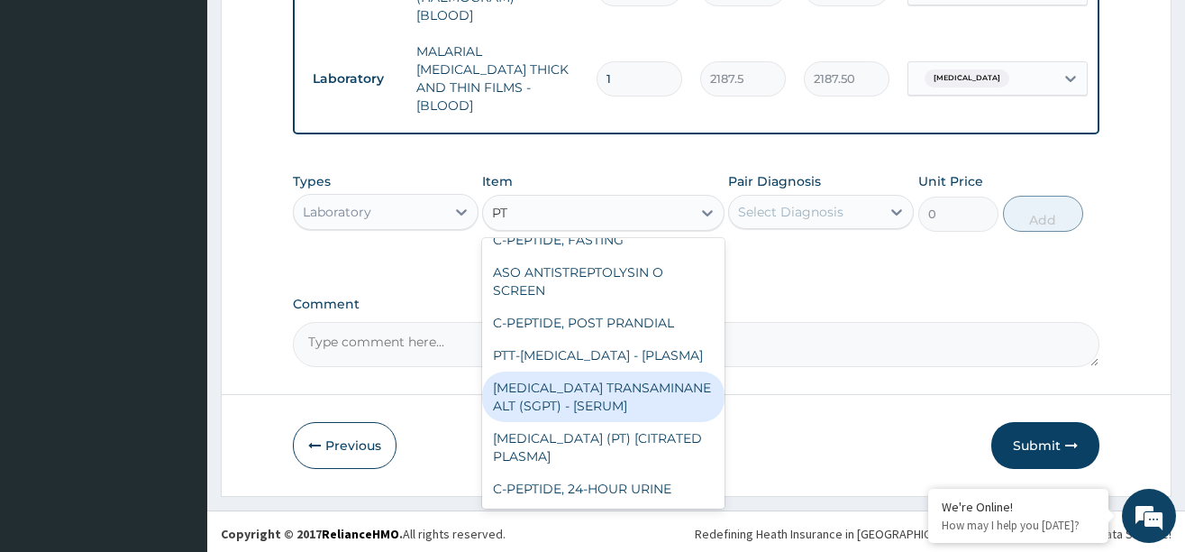
scroll to position [123, 0]
type input "P"
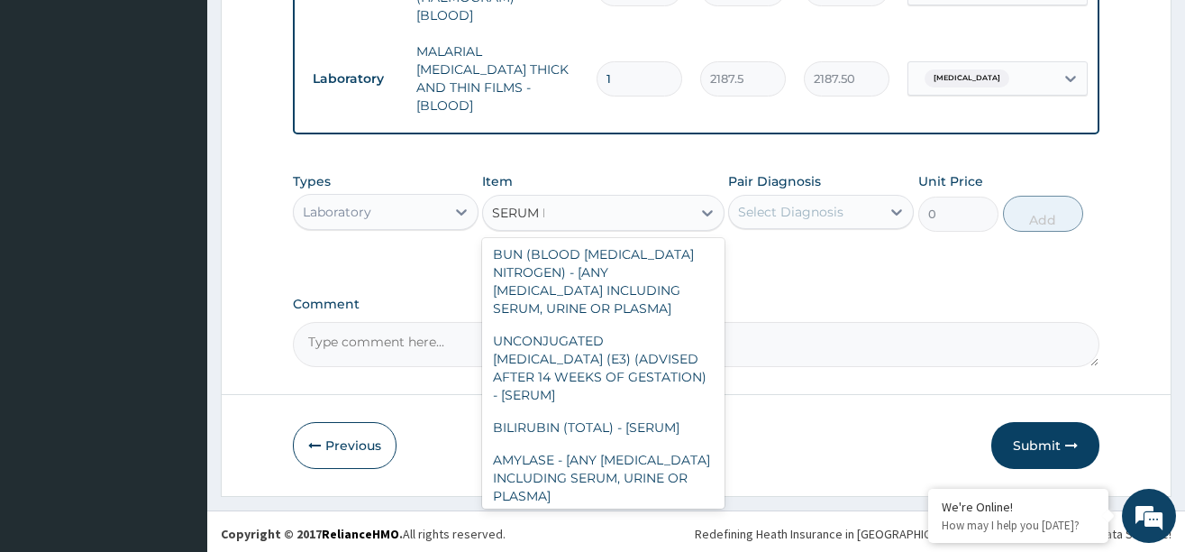
scroll to position [0, 0]
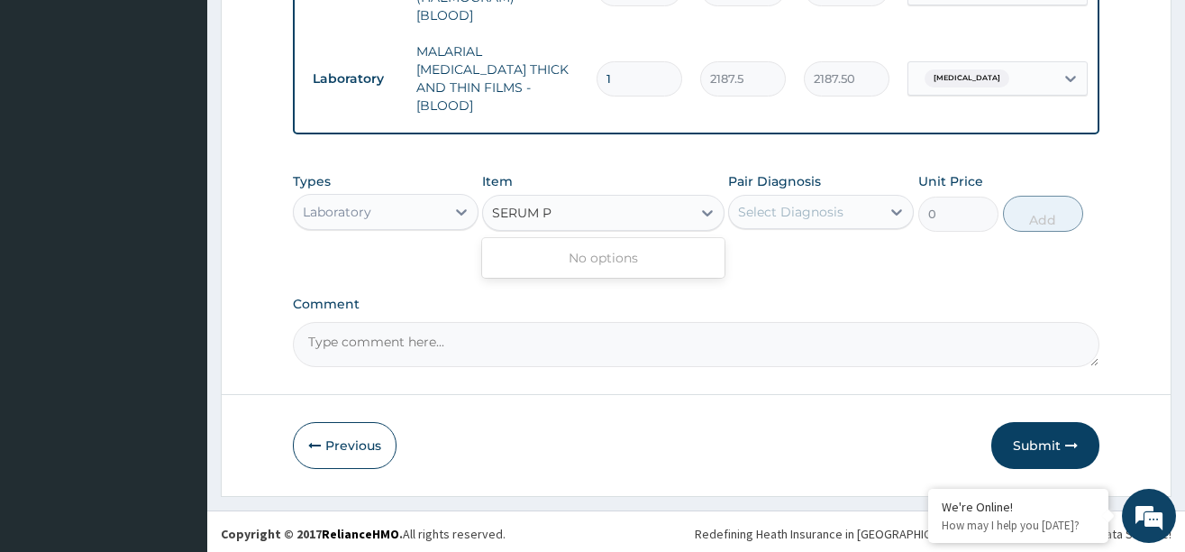
type input "SERUM"
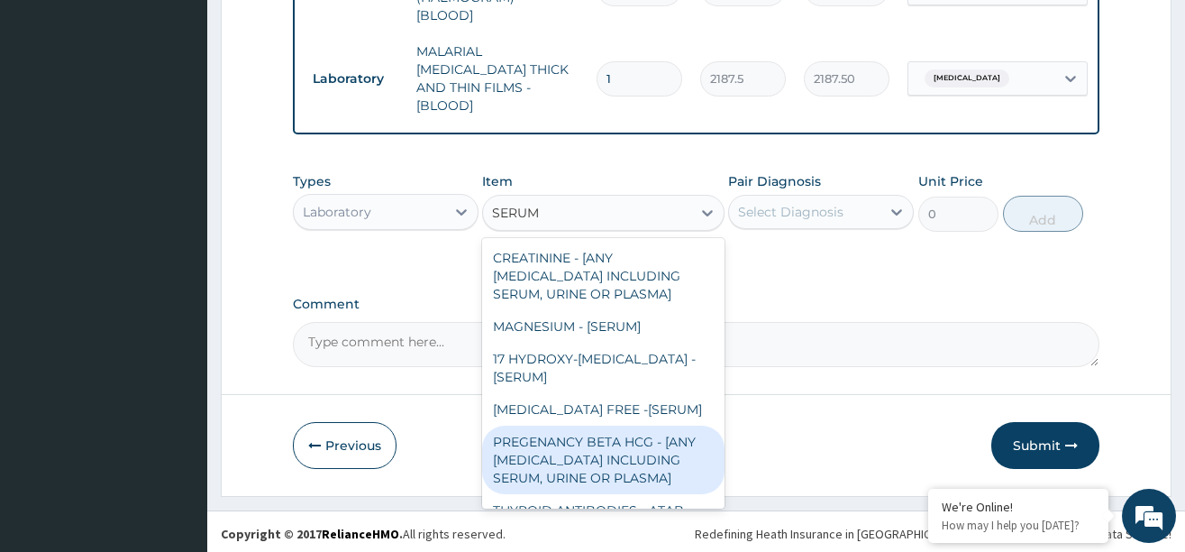
click at [561, 452] on div "PREGENANCY BETA HCG - [ANY BODY FLUID INCLUDING SERUM, URINE OR PLASMA]" at bounding box center [603, 459] width 242 height 68
type input "2500"
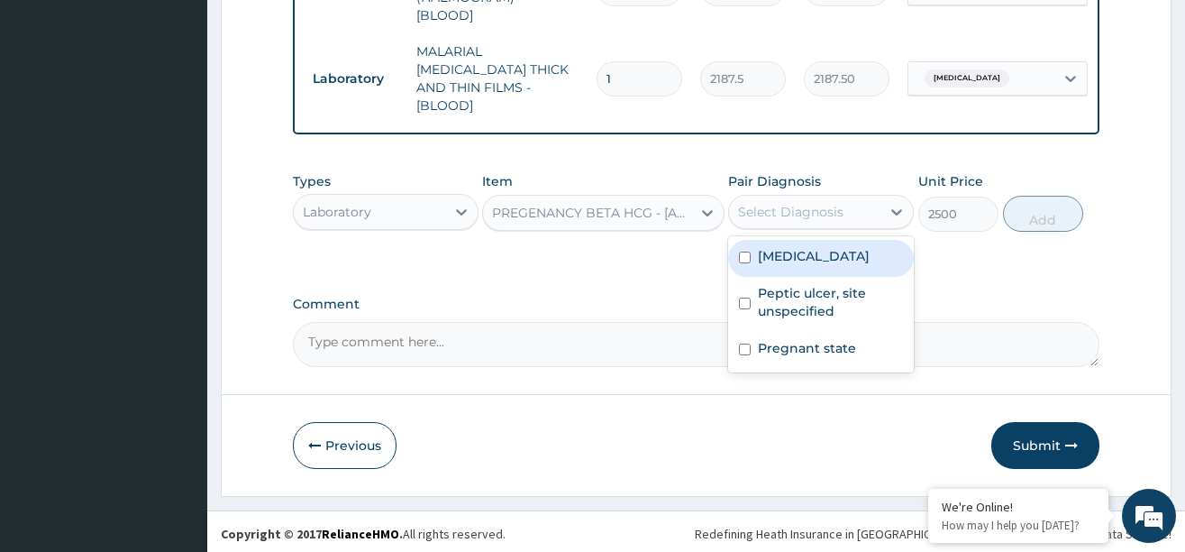
click at [844, 209] on div "Select Diagnosis" at bounding box center [804, 211] width 151 height 29
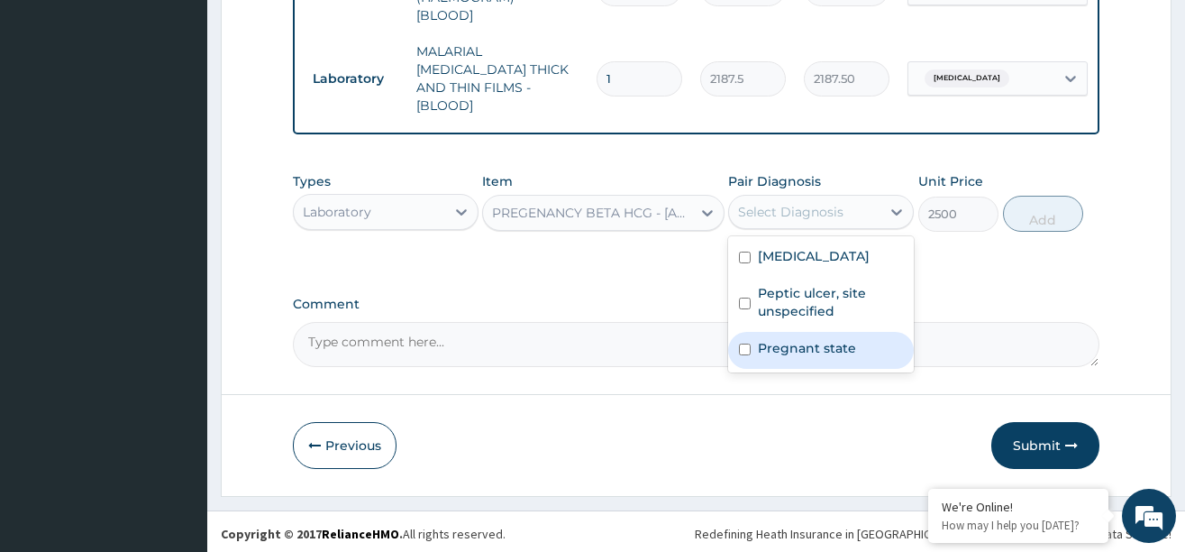
click at [773, 342] on label "Pregnant state" at bounding box center [807, 348] width 98 height 18
checkbox input "true"
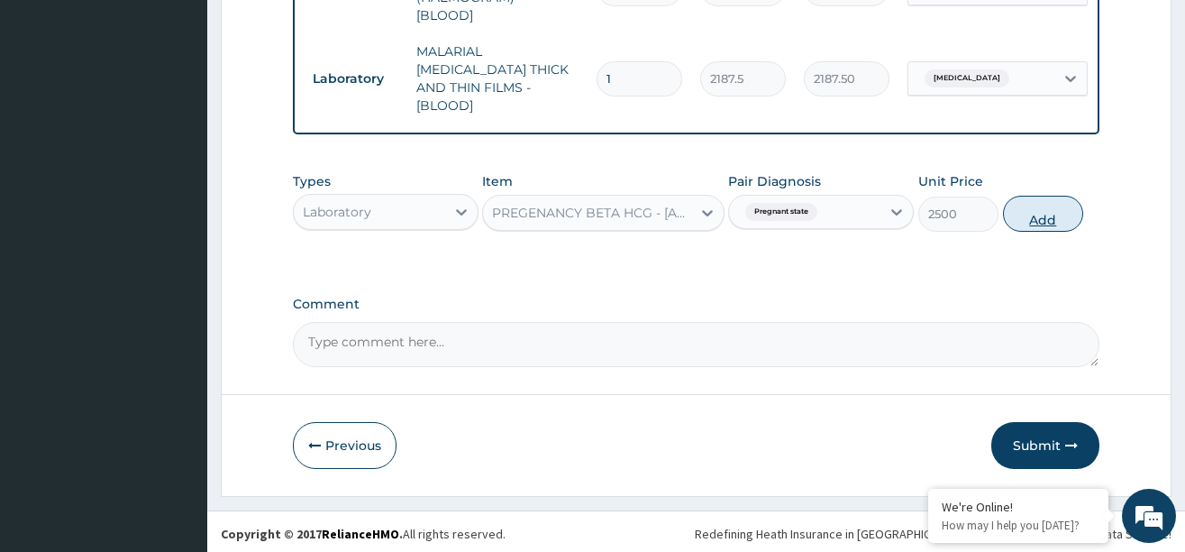
click at [1025, 207] on button "Add" at bounding box center [1043, 214] width 81 height 36
type input "0"
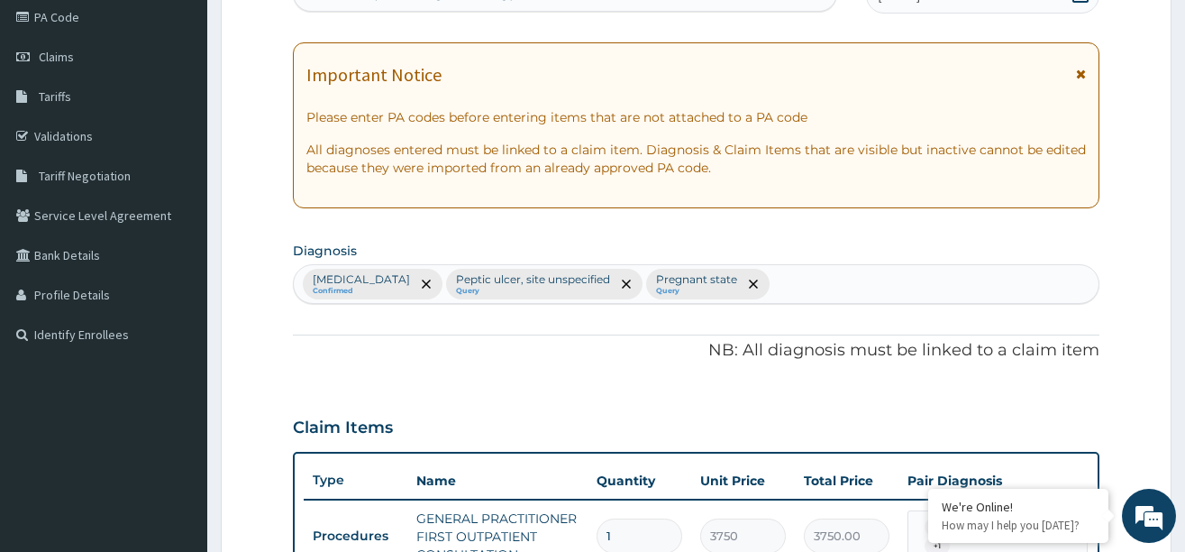
scroll to position [185, 0]
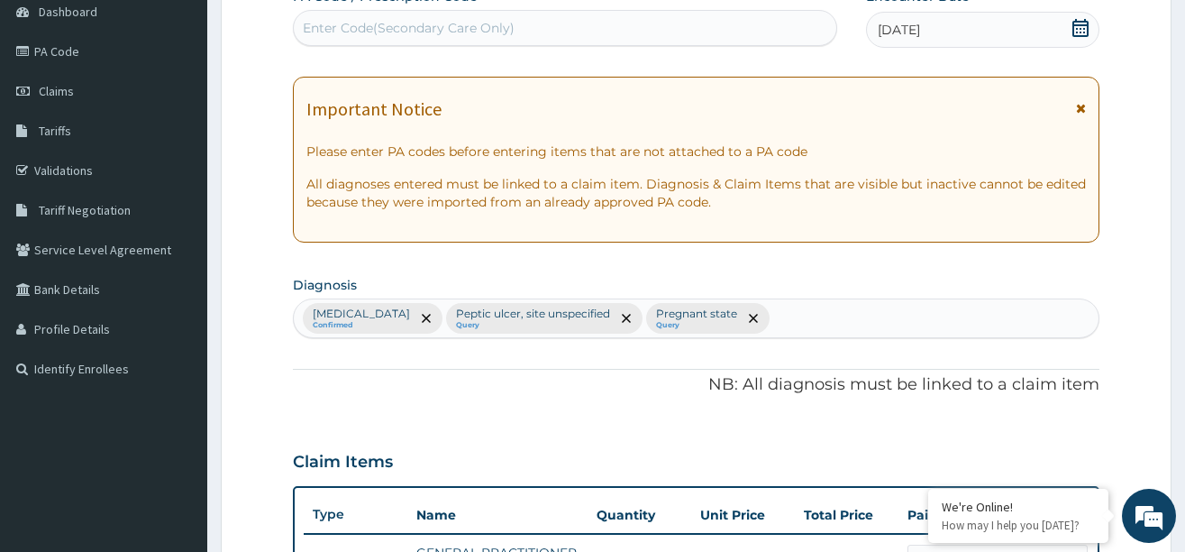
click at [787, 323] on div "Malaria, unspecified Confirmed Peptic ulcer, site unspecified Query Pregnant st…" at bounding box center [696, 318] width 805 height 38
type input "UPPER"
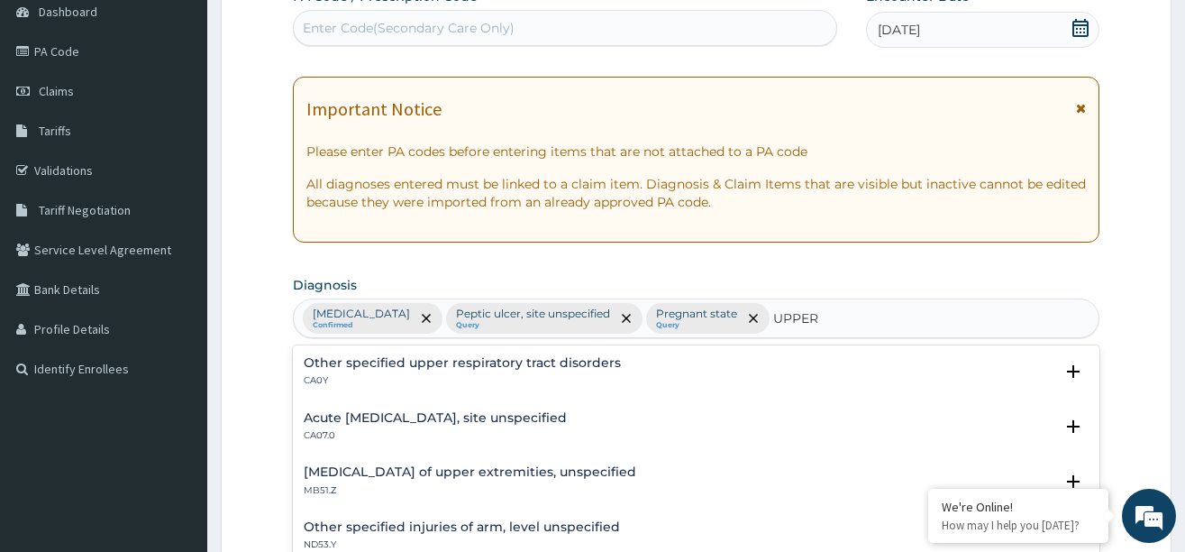
click at [424, 418] on h4 "Acute [MEDICAL_DATA], site unspecified" at bounding box center [435, 418] width 263 height 14
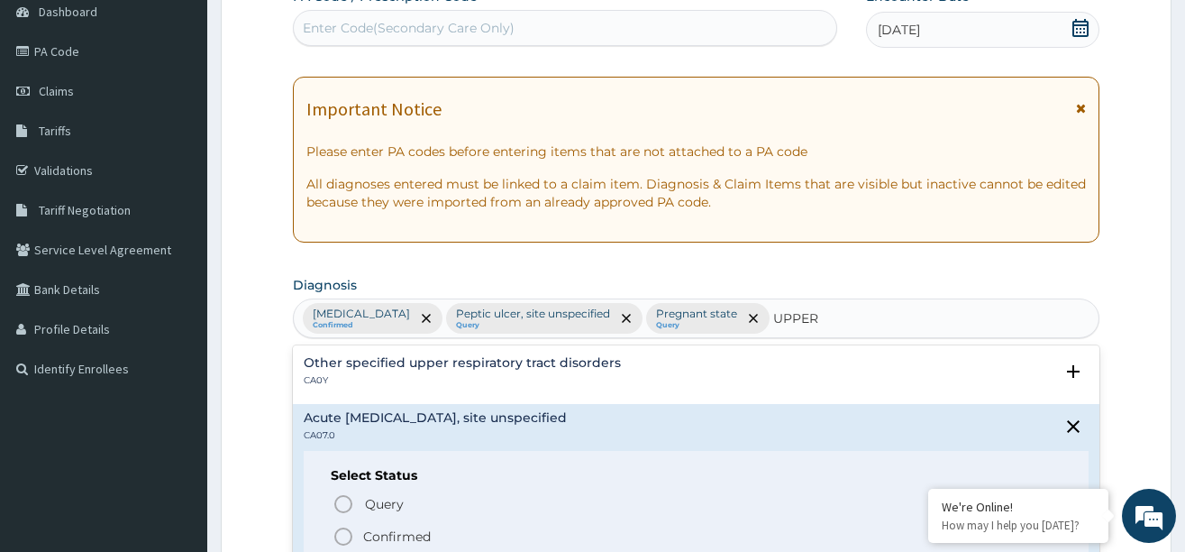
click at [346, 536] on icon "status option filled" at bounding box center [344, 536] width 22 height 22
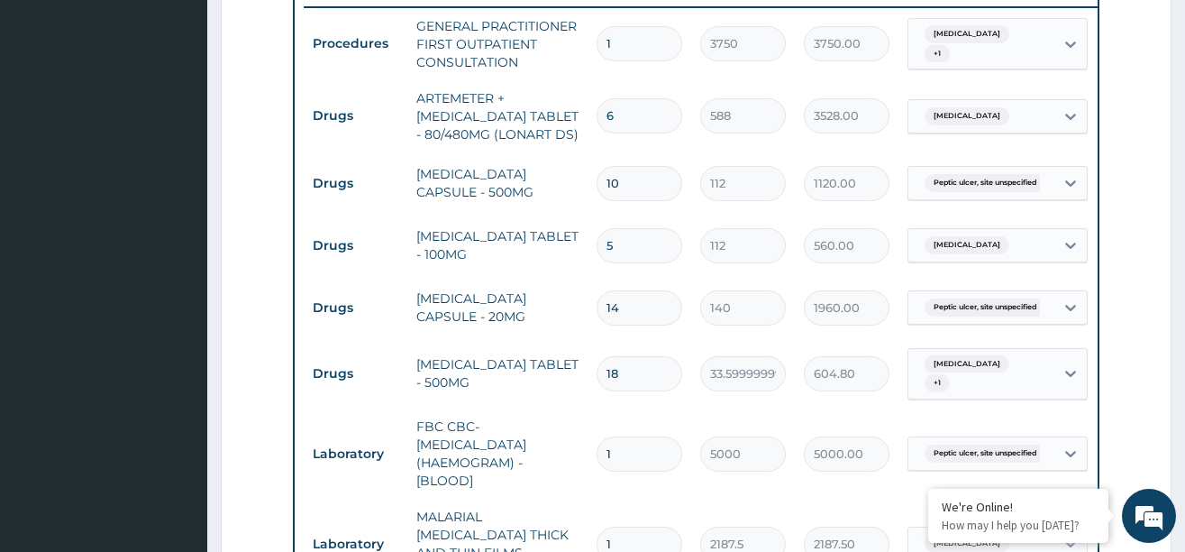
scroll to position [726, 0]
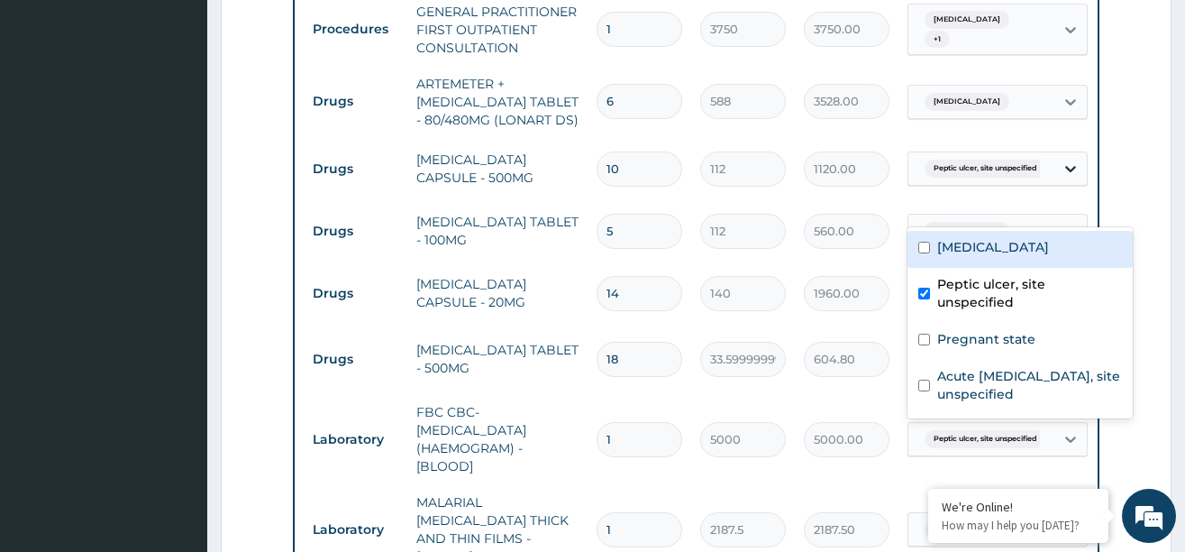
click at [1072, 178] on icon at bounding box center [1071, 169] width 18 height 18
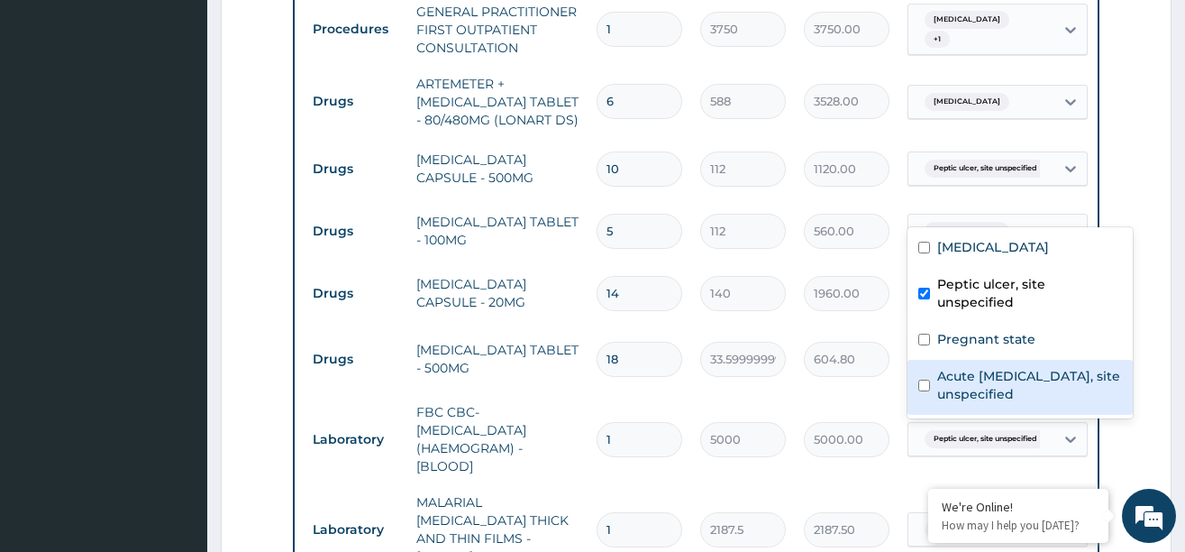
click at [927, 379] on input "checkbox" at bounding box center [924, 385] width 12 height 12
checkbox input "true"
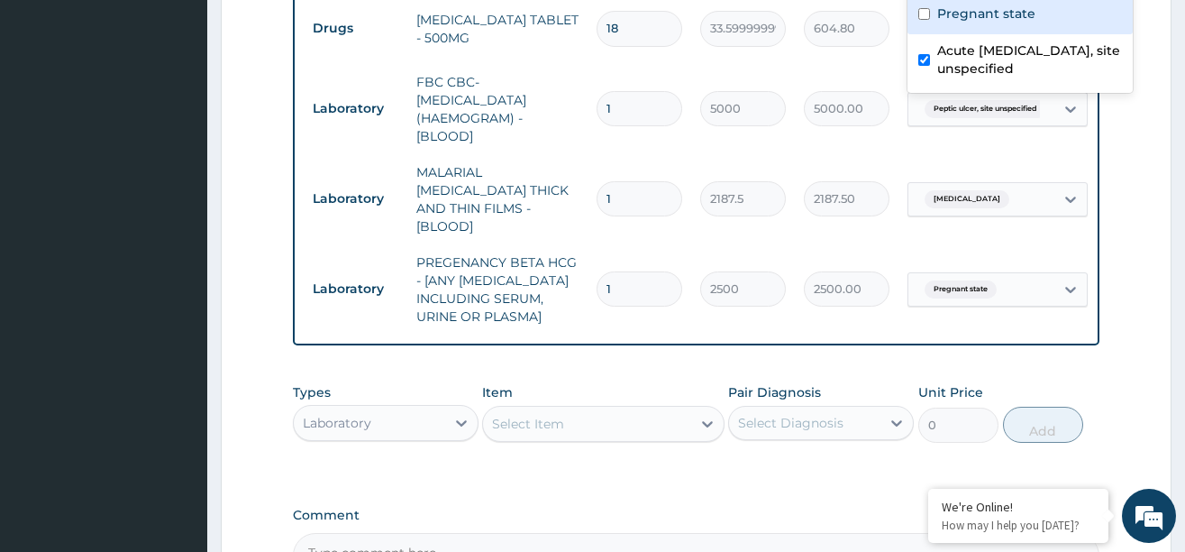
scroll to position [1176, 0]
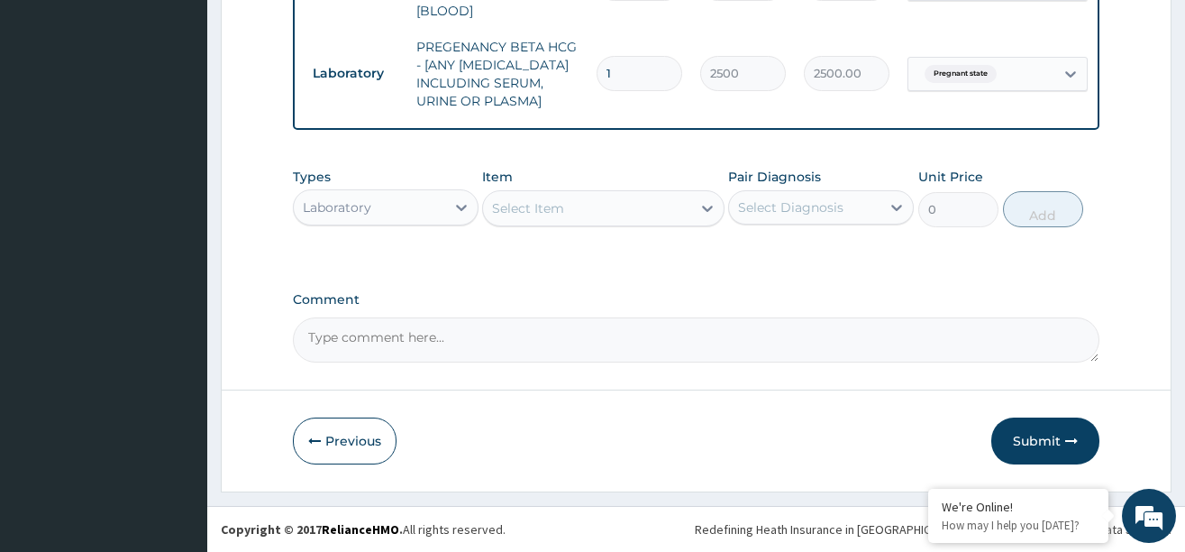
scroll to position [1309, 0]
click at [386, 333] on textarea "Comment" at bounding box center [696, 339] width 807 height 45
type textarea "DS ;- MALARIA, URTI, ?CYESIS, PUD"
click at [1053, 438] on button "Submit" at bounding box center [1045, 440] width 108 height 47
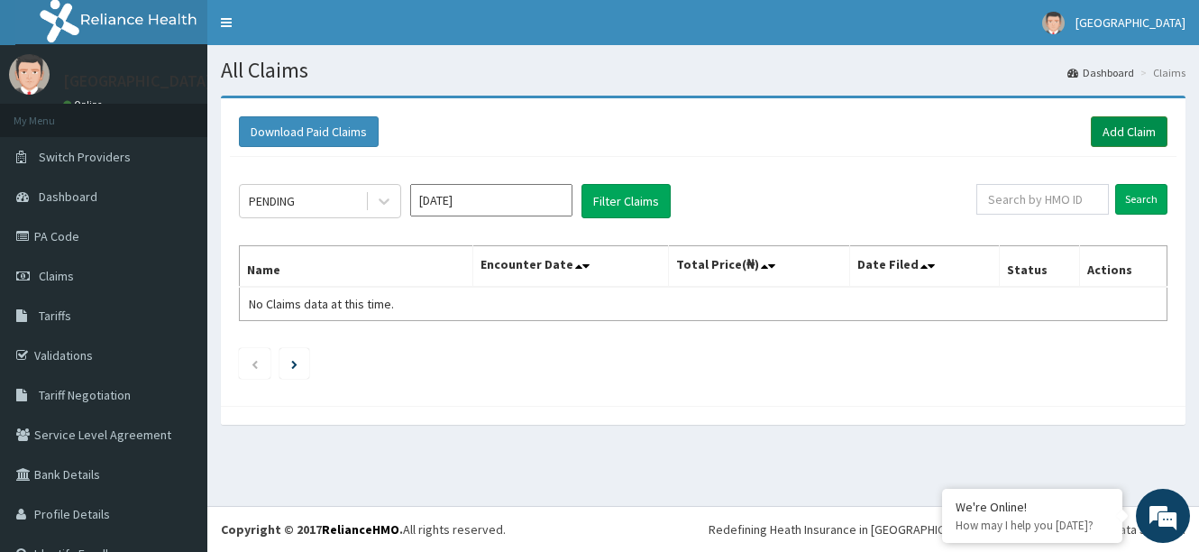
click at [1106, 133] on link "Add Claim" at bounding box center [1129, 131] width 77 height 31
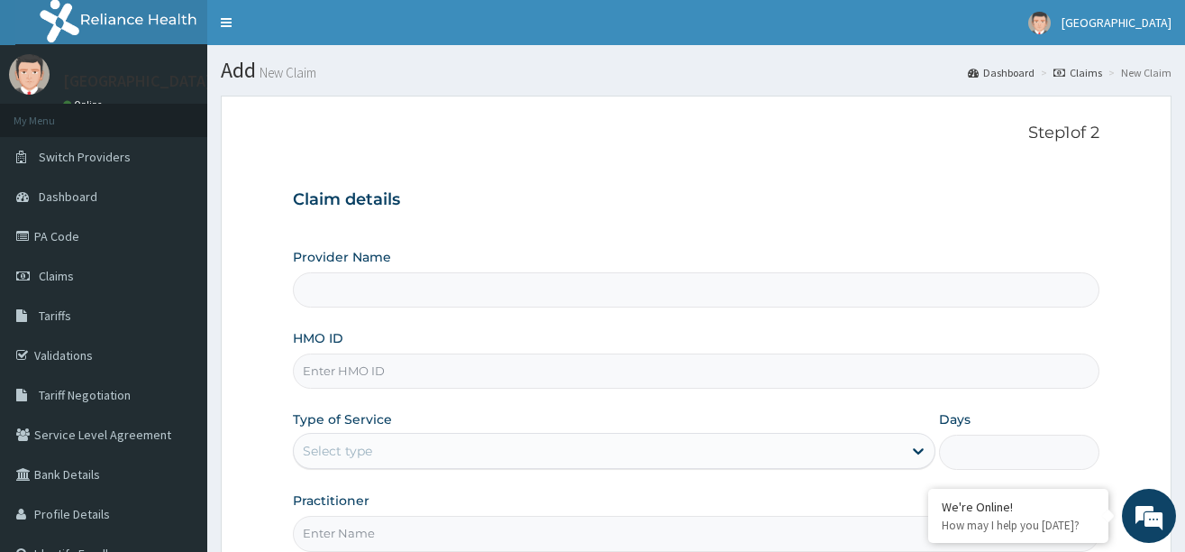
paste input "GSV/14492/A"
type input "GSV/14492/A"
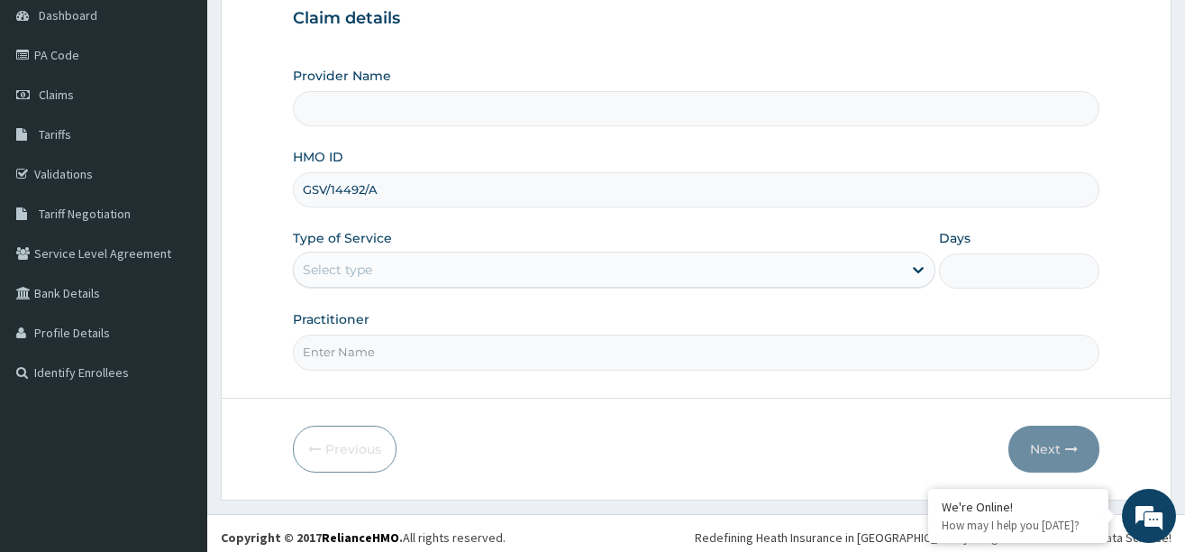
scroll to position [189, 0]
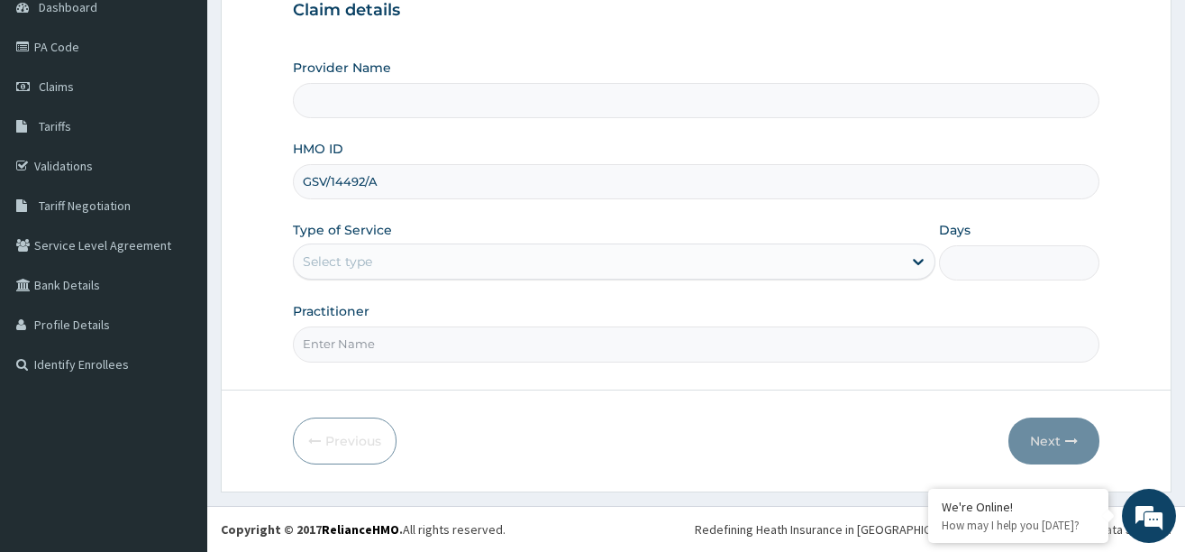
type input "[GEOGRAPHIC_DATA]"
type input "GSV/14492/A"
click at [403, 264] on div "Select type" at bounding box center [598, 261] width 608 height 29
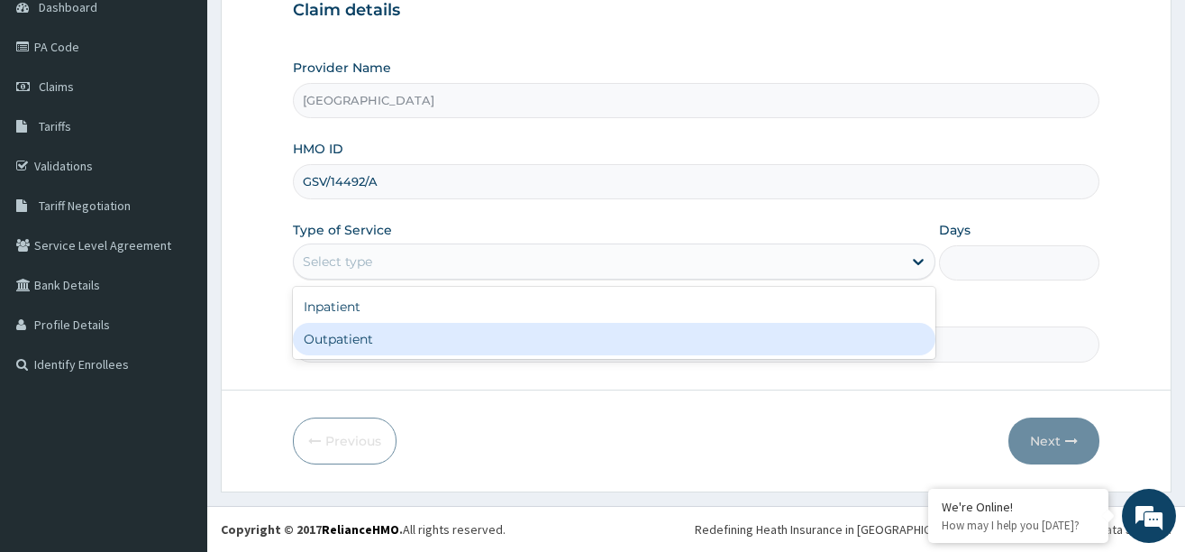
click at [336, 336] on div "Outpatient" at bounding box center [614, 339] width 643 height 32
type input "1"
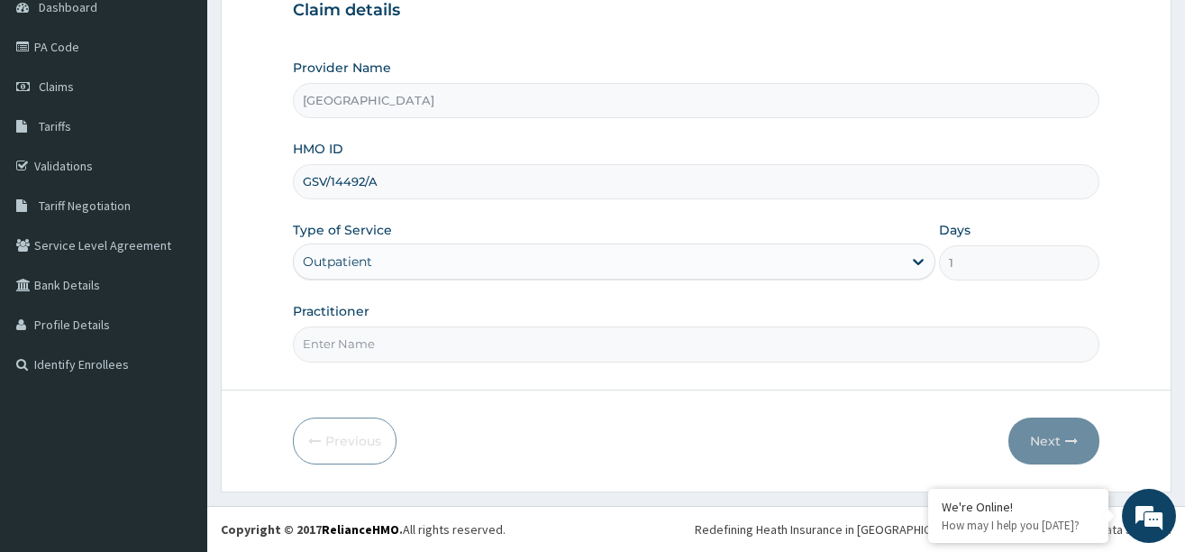
click at [358, 342] on input "Practitioner" at bounding box center [696, 343] width 807 height 35
type input "DR. [PERSON_NAME]"
click at [1045, 433] on button "Next" at bounding box center [1054, 440] width 91 height 47
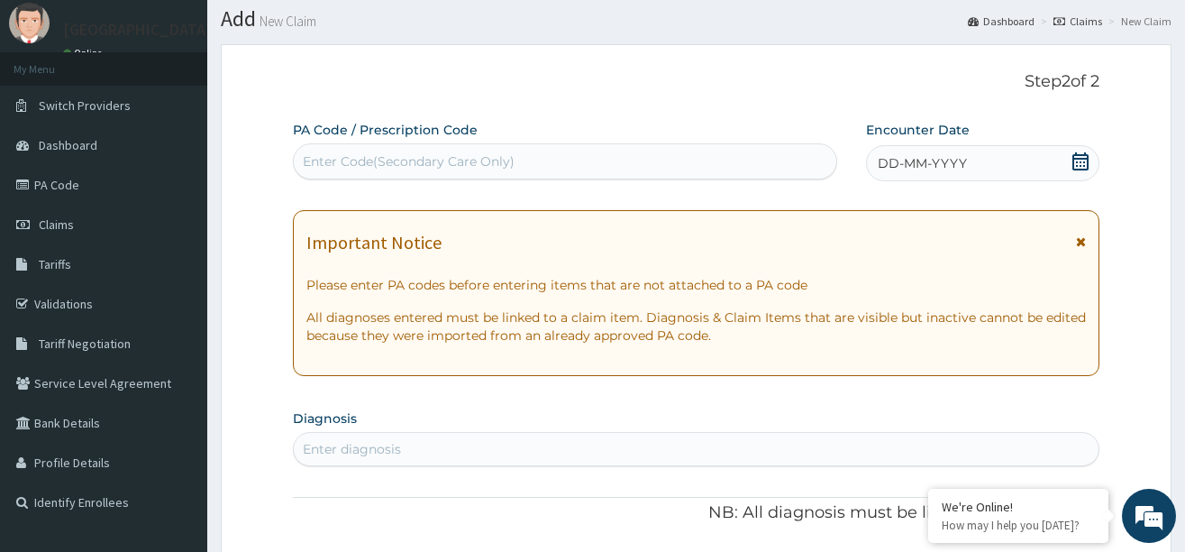
scroll to position [9, 0]
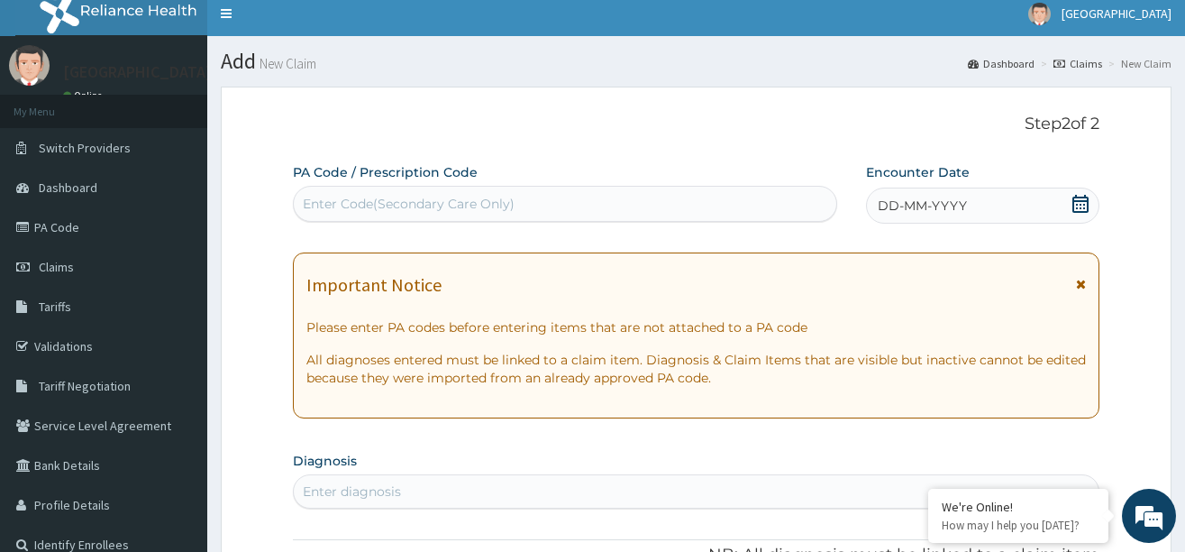
click at [633, 201] on div "Enter Code(Secondary Care Only)" at bounding box center [565, 203] width 543 height 29
click at [1080, 201] on icon at bounding box center [1081, 204] width 16 height 18
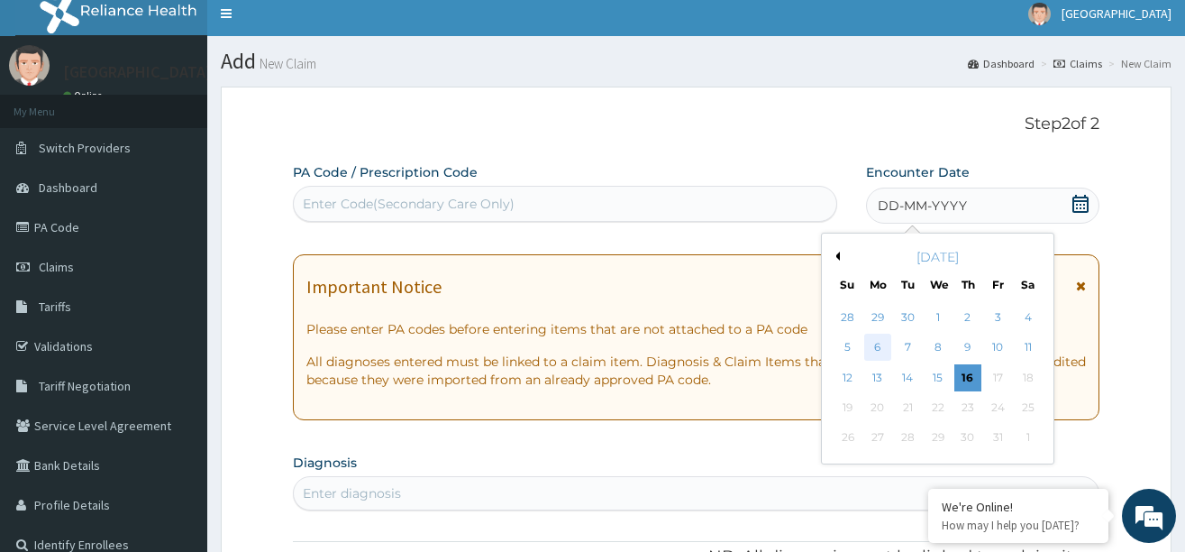
click at [879, 351] on div "6" at bounding box center [877, 347] width 27 height 27
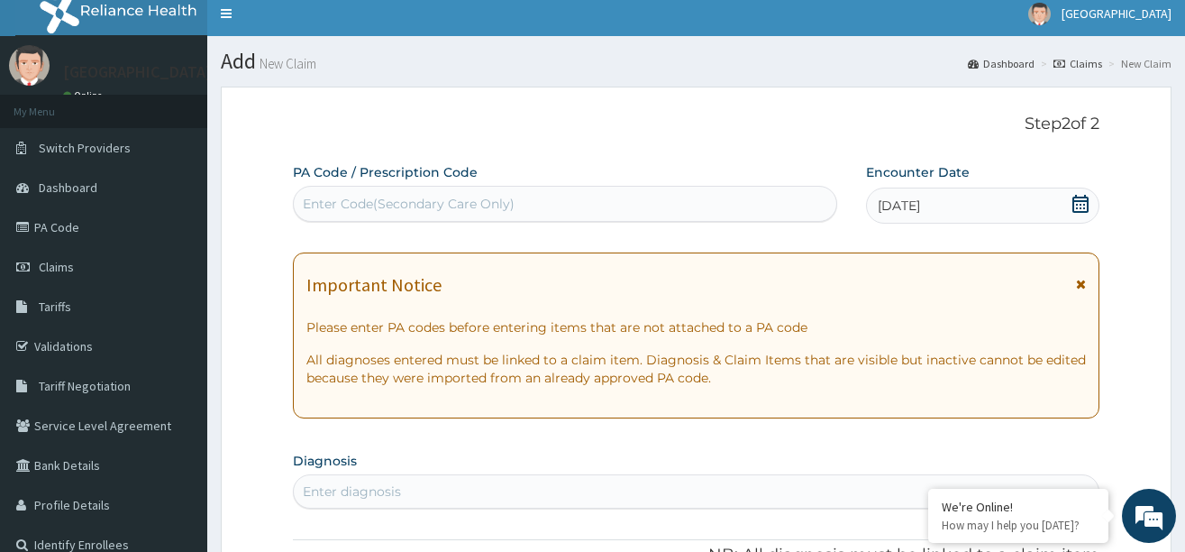
scroll to position [279, 0]
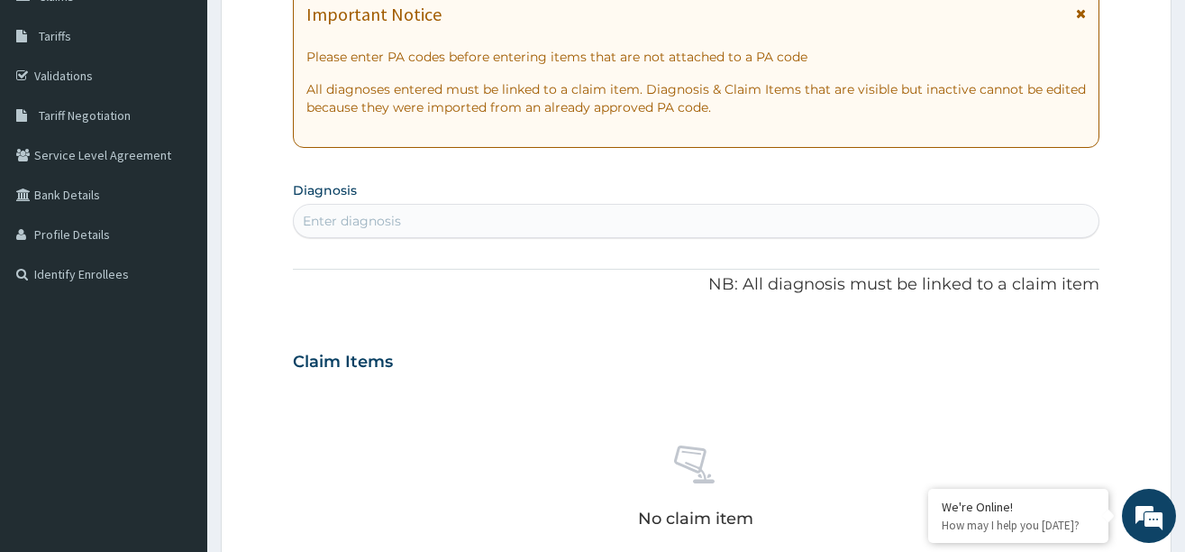
click at [379, 215] on div "Enter diagnosis" at bounding box center [352, 221] width 98 height 18
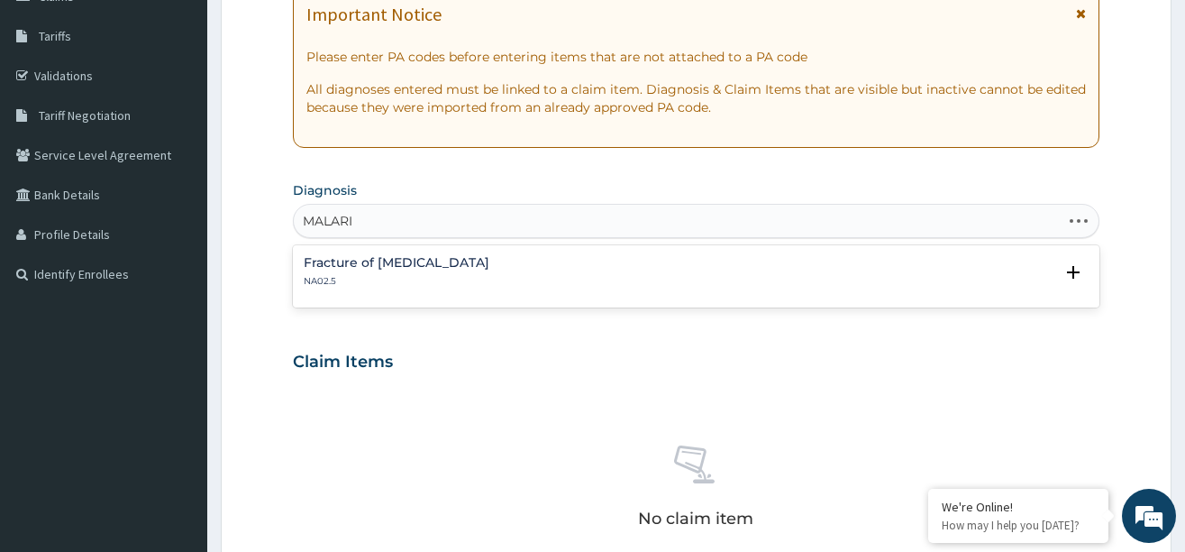
type input "[MEDICAL_DATA]"
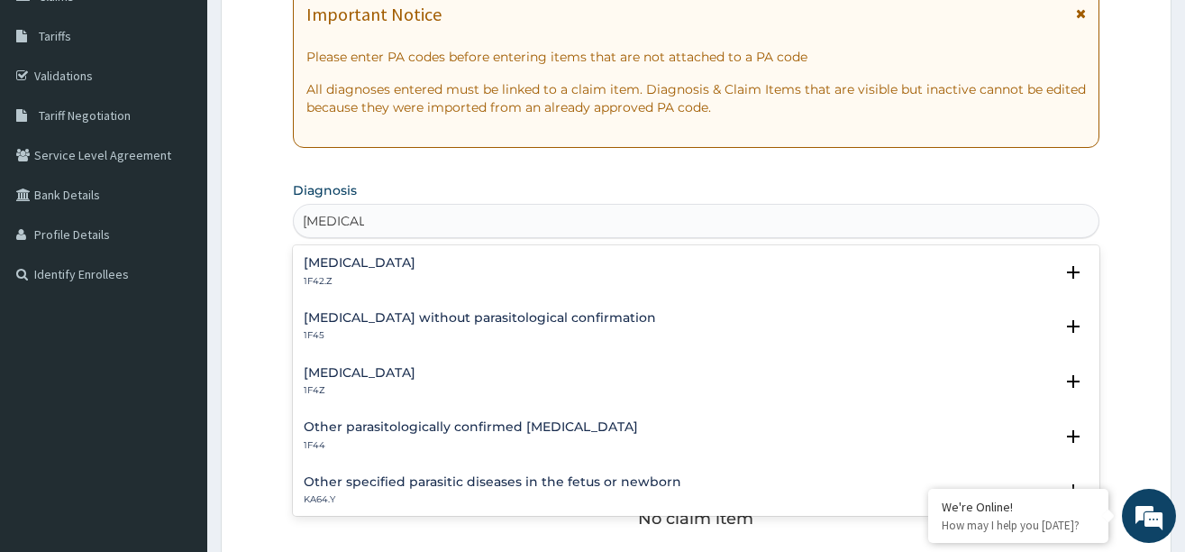
click at [346, 372] on h4 "[MEDICAL_DATA]" at bounding box center [360, 373] width 112 height 14
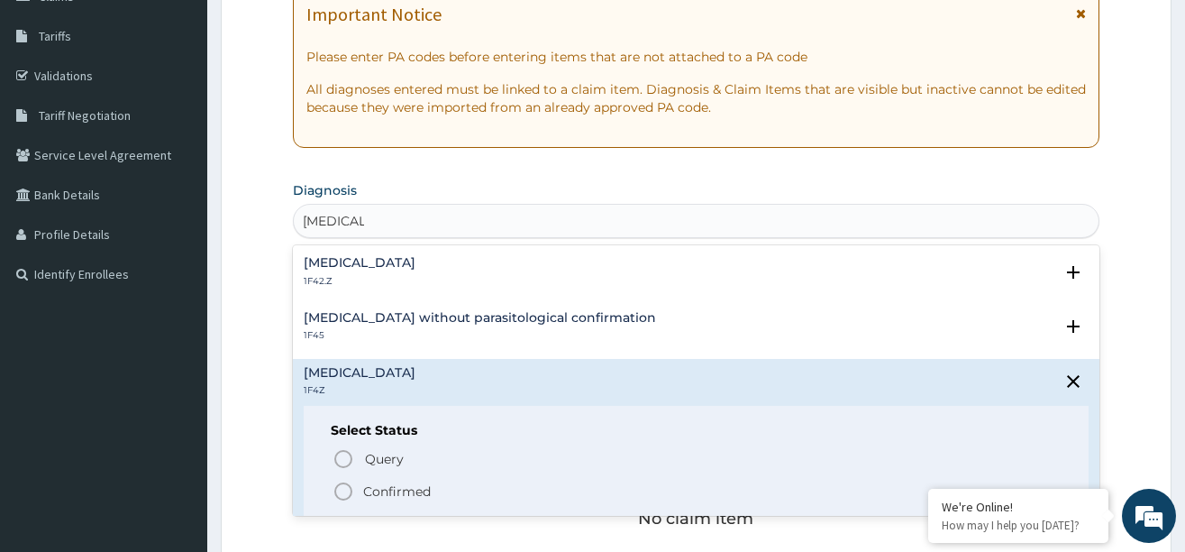
click at [339, 485] on circle "status option filled" at bounding box center [343, 491] width 16 height 16
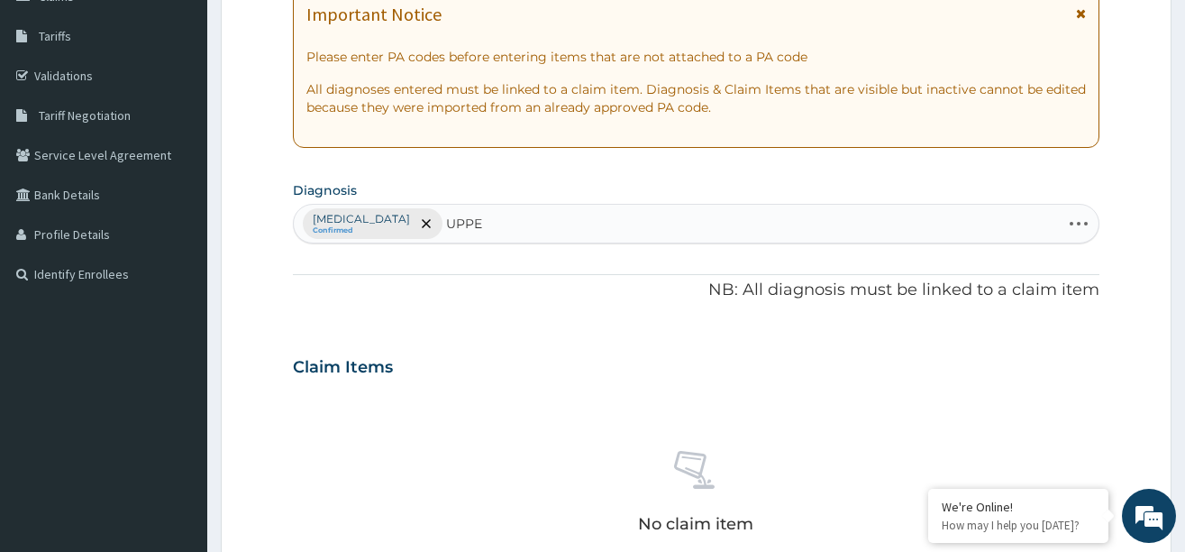
type input "UPPER"
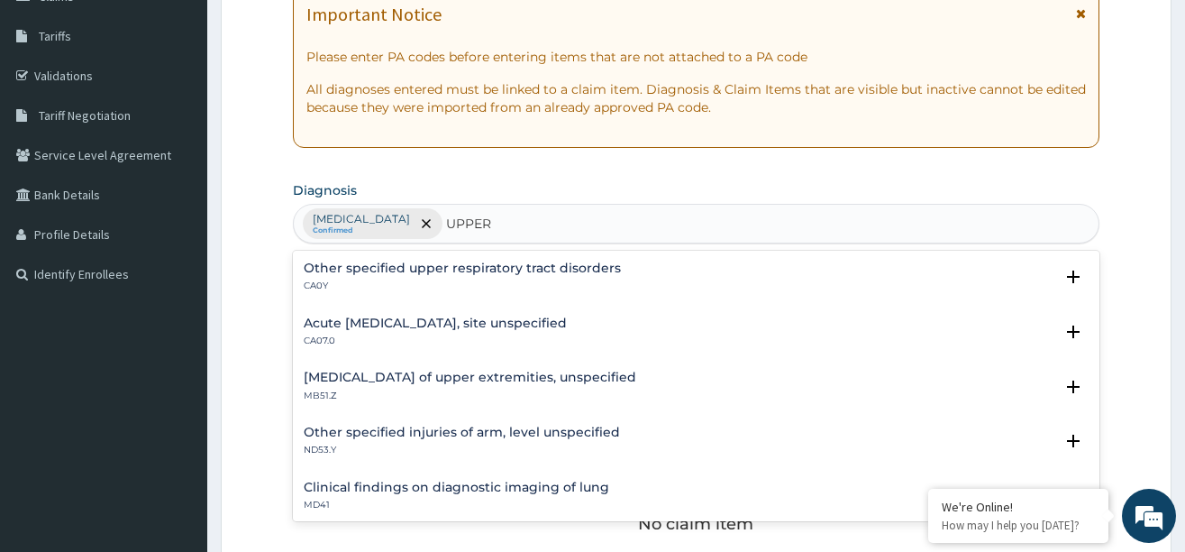
click at [415, 318] on h4 "Acute [MEDICAL_DATA], site unspecified" at bounding box center [435, 323] width 263 height 14
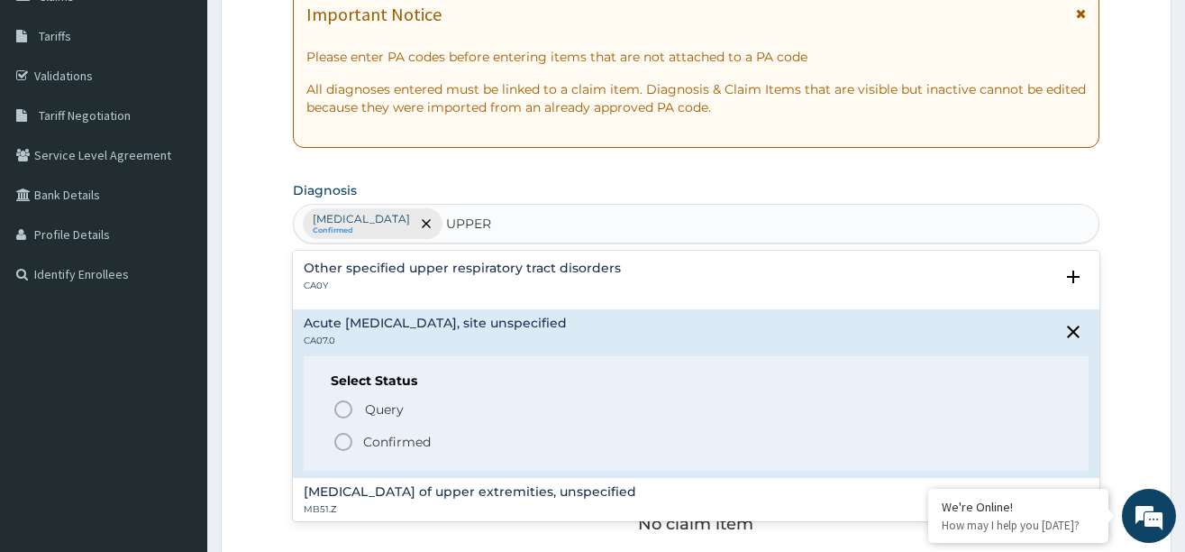
click at [345, 440] on icon "status option filled" at bounding box center [344, 442] width 22 height 22
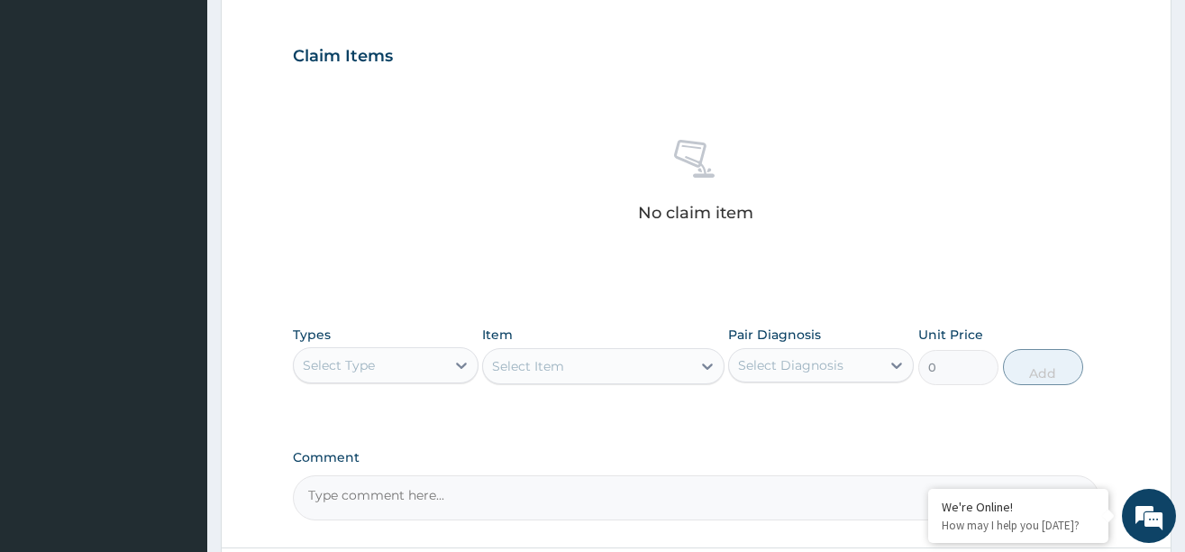
scroll to position [640, 0]
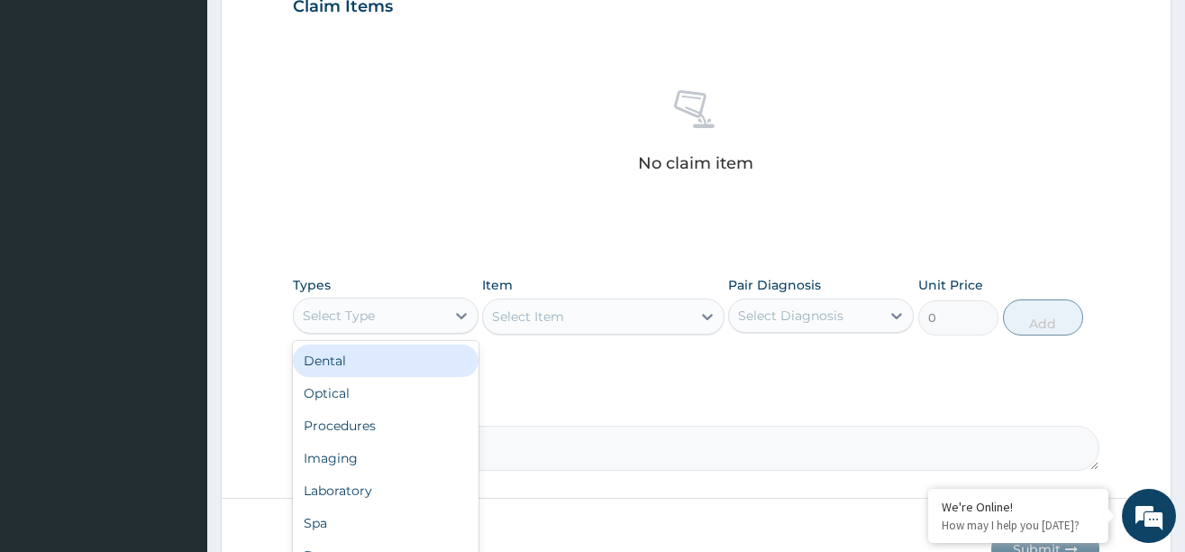
click at [396, 316] on div "Select Type" at bounding box center [369, 315] width 151 height 29
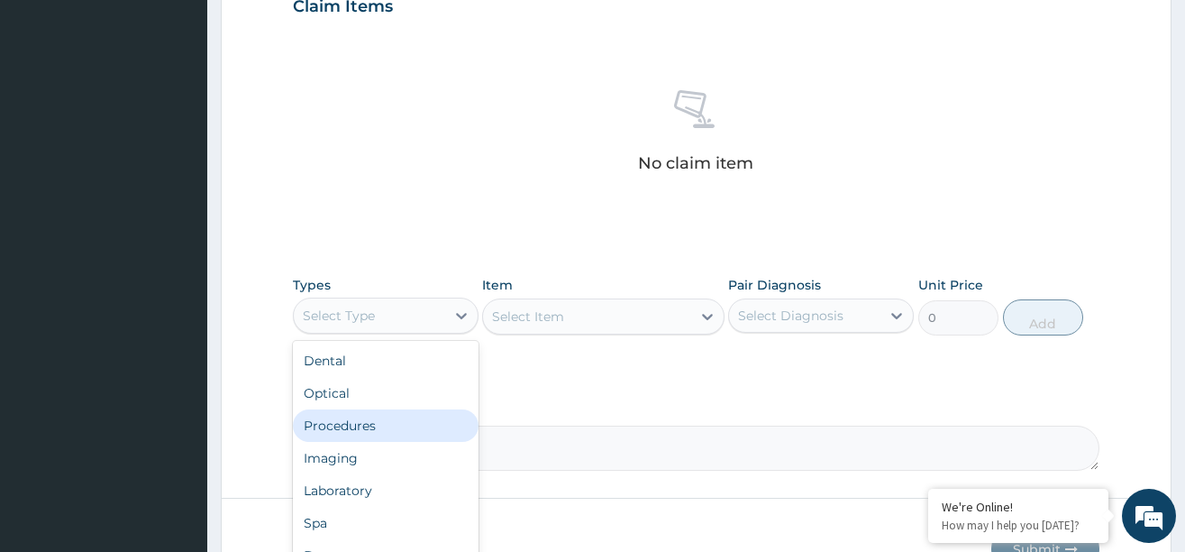
click at [371, 419] on div "Procedures" at bounding box center [386, 425] width 186 height 32
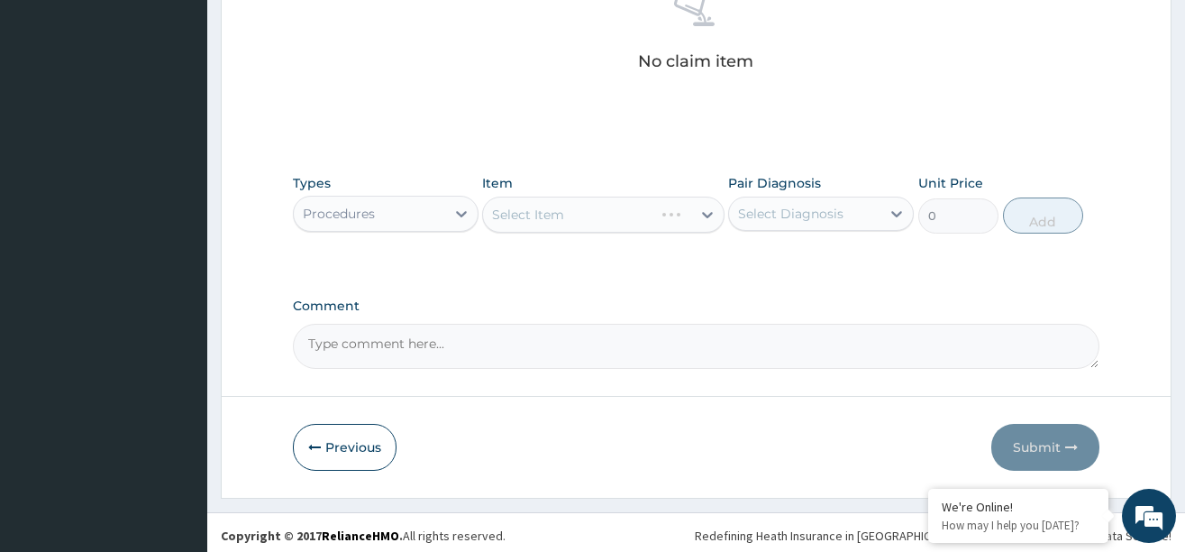
scroll to position [748, 0]
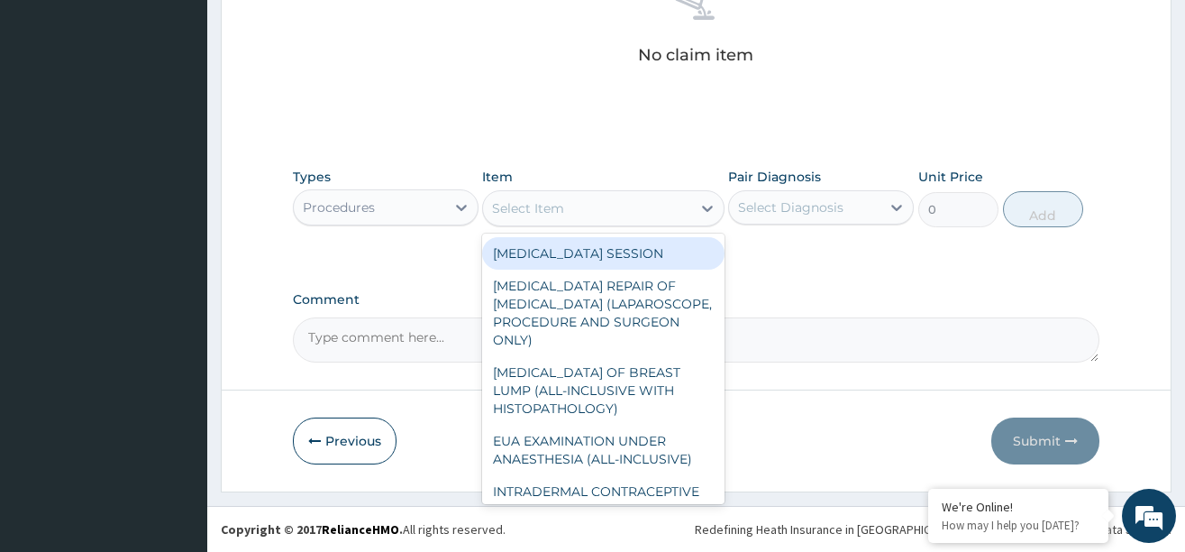
click at [669, 211] on div "Select Item" at bounding box center [587, 208] width 208 height 29
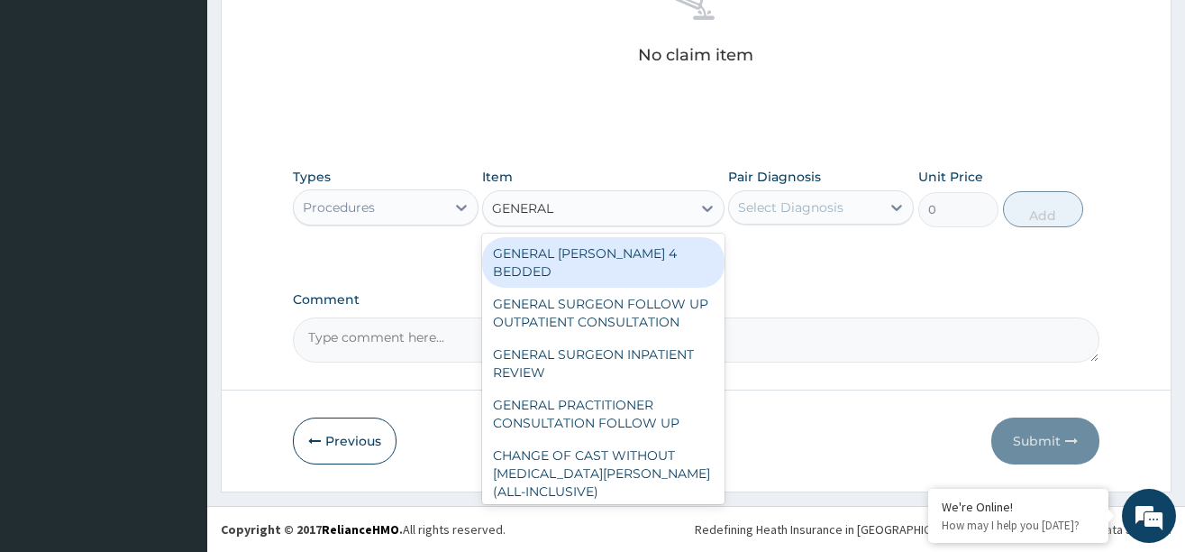
type input "GENERAL P"
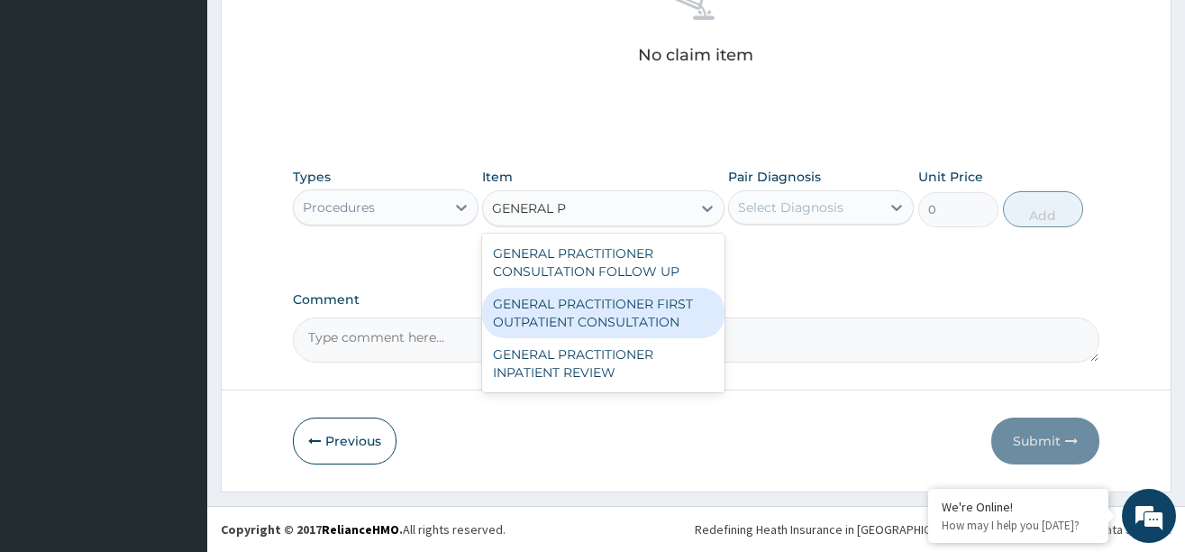
click at [634, 322] on div "GENERAL PRACTITIONER FIRST OUTPATIENT CONSULTATION" at bounding box center [603, 313] width 242 height 50
type input "3750"
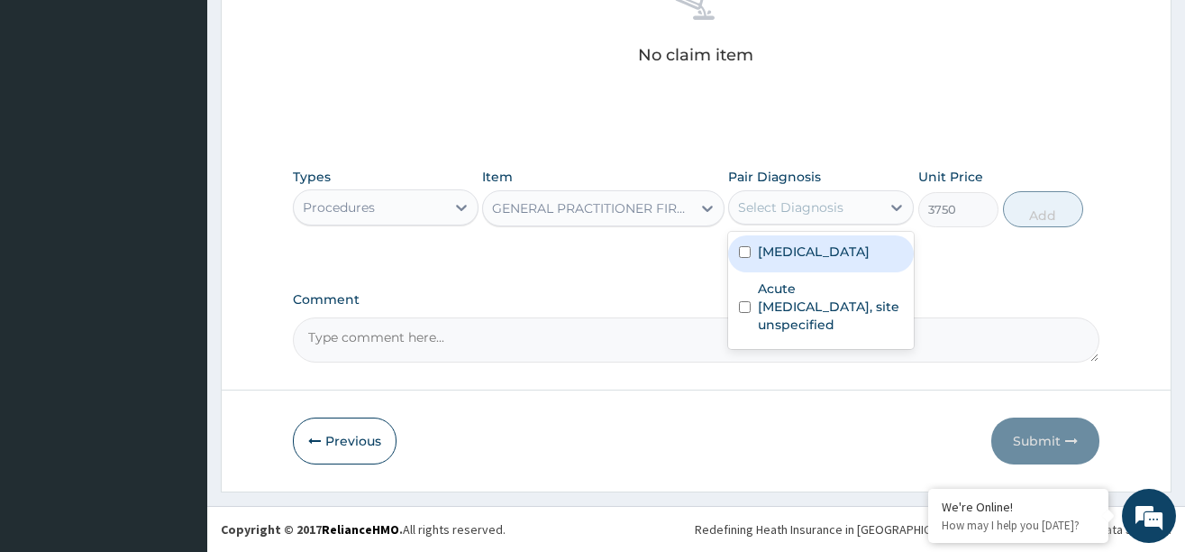
click at [835, 204] on div "Select Diagnosis" at bounding box center [790, 207] width 105 height 18
click at [811, 250] on label "[MEDICAL_DATA]" at bounding box center [814, 251] width 112 height 18
checkbox input "true"
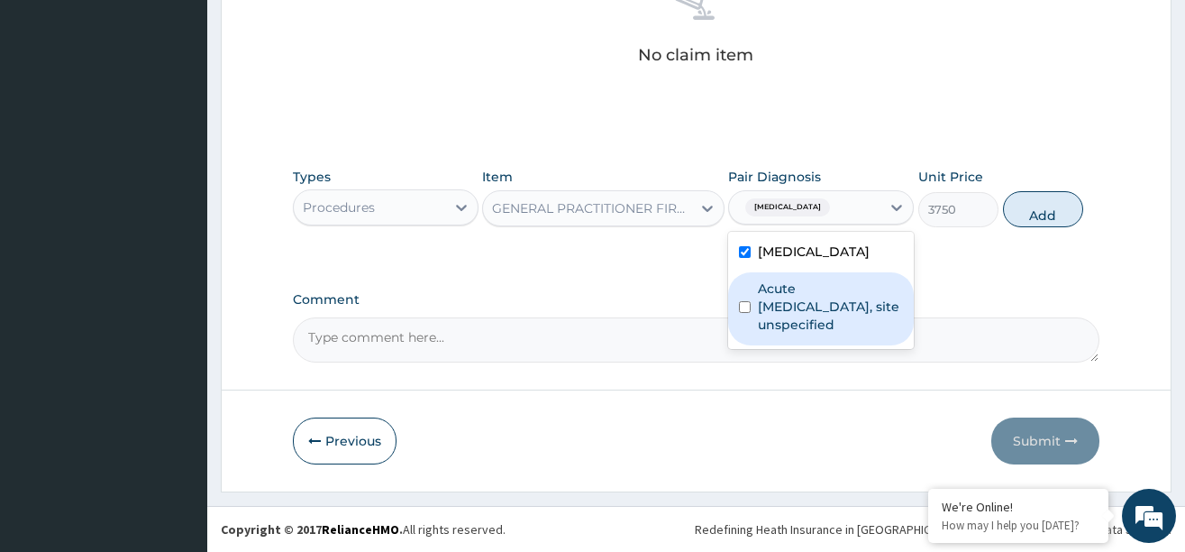
click at [802, 299] on label "Acute [MEDICAL_DATA], site unspecified" at bounding box center [830, 306] width 145 height 54
checkbox input "true"
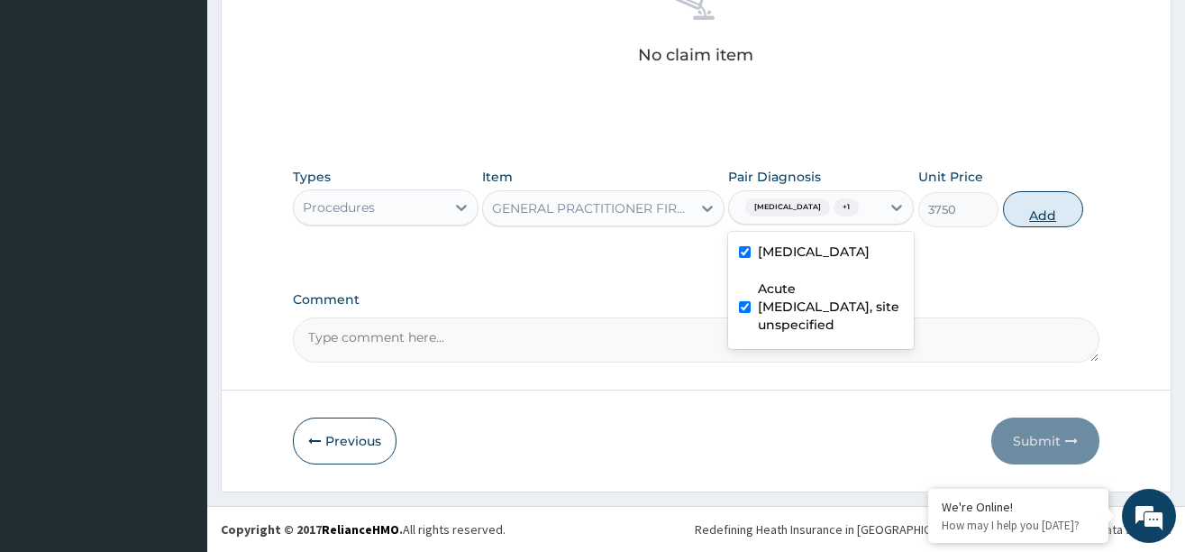
click at [1028, 226] on button "Add" at bounding box center [1043, 209] width 81 height 36
type input "0"
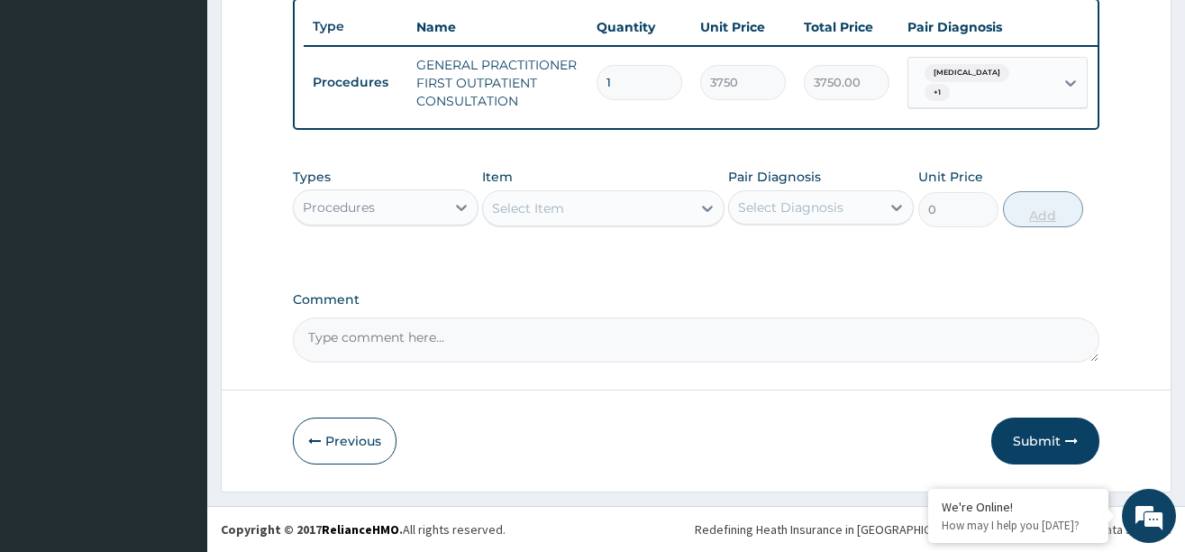
scroll to position [686, 0]
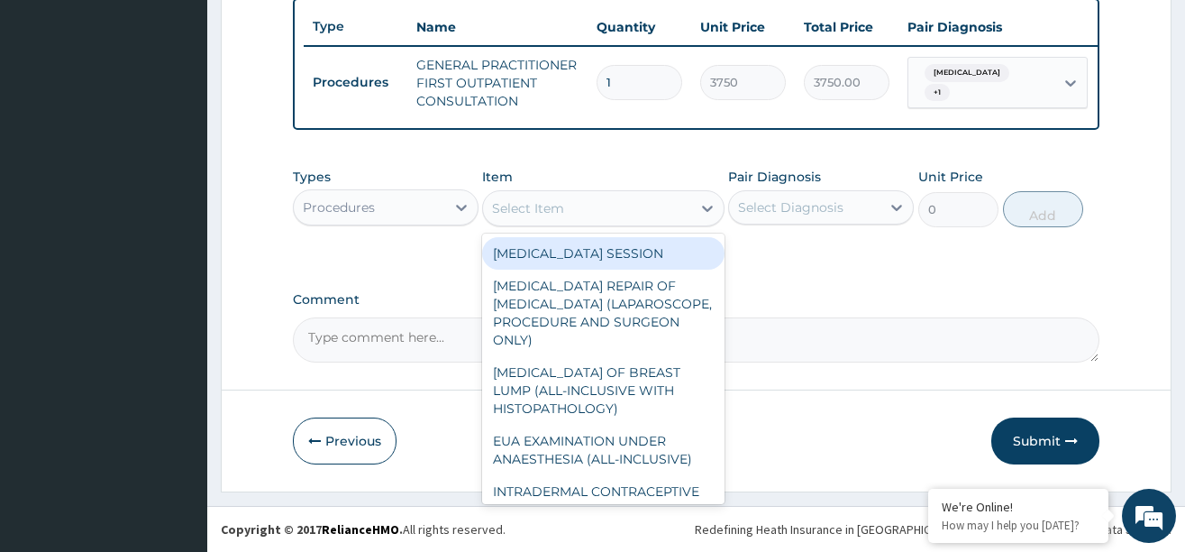
click at [623, 214] on div "Select Item" at bounding box center [587, 208] width 208 height 29
click at [432, 214] on div "Procedures" at bounding box center [369, 207] width 151 height 29
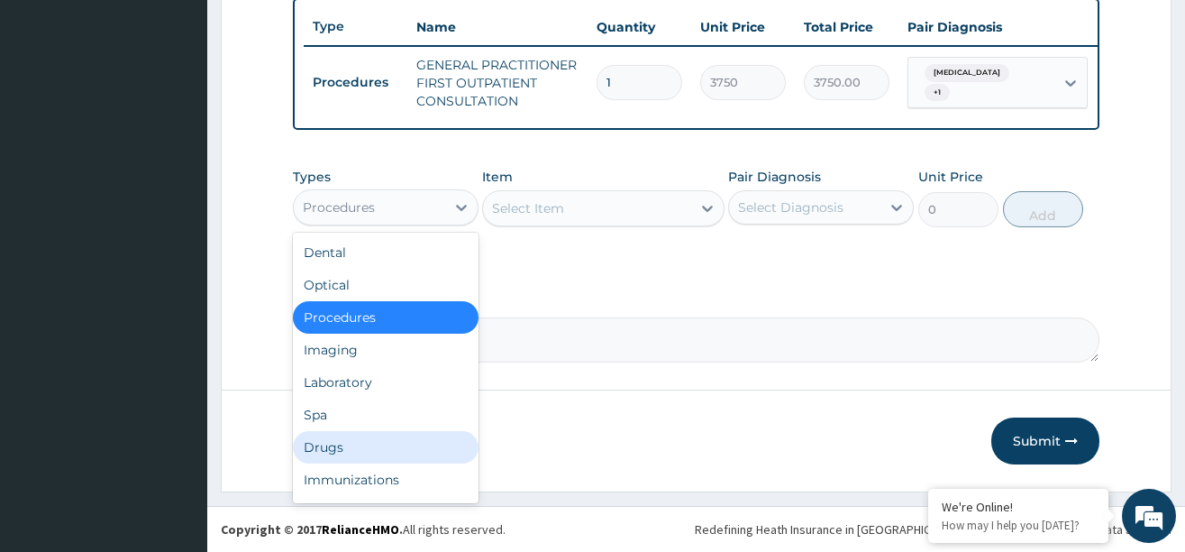
click at [346, 454] on div "Drugs" at bounding box center [386, 447] width 186 height 32
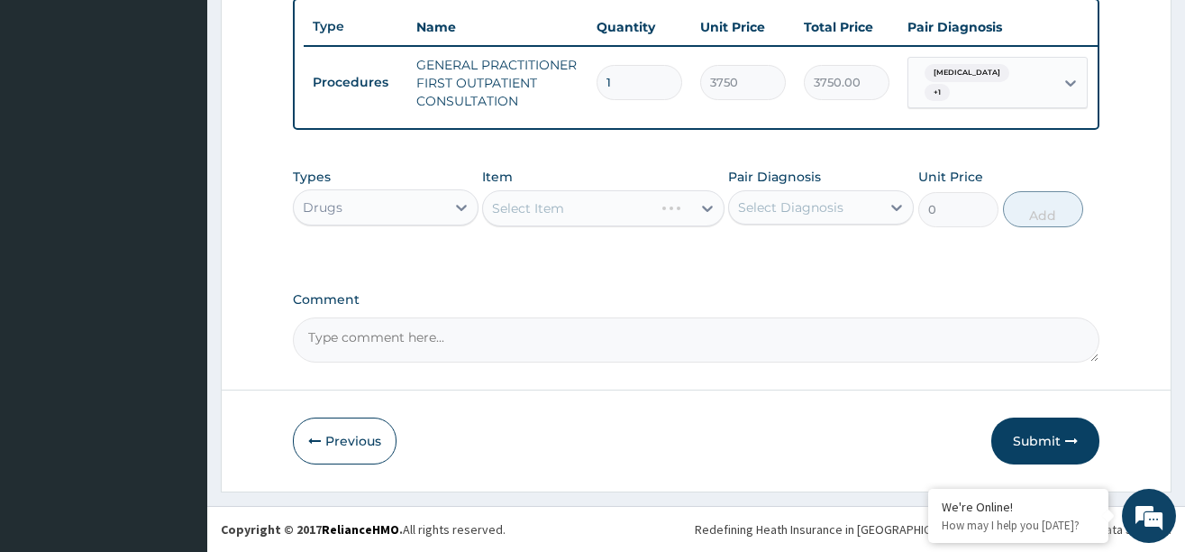
click at [674, 207] on div "Select Item" at bounding box center [603, 208] width 242 height 36
click at [362, 336] on textarea "Comment" at bounding box center [696, 339] width 807 height 45
paste textarea "[MEDICAL_DATA] WITH CRANIALGIA URTI"
type textarea "DS ;- [MEDICAL_DATA] WITH CRANIALGIA URTI"
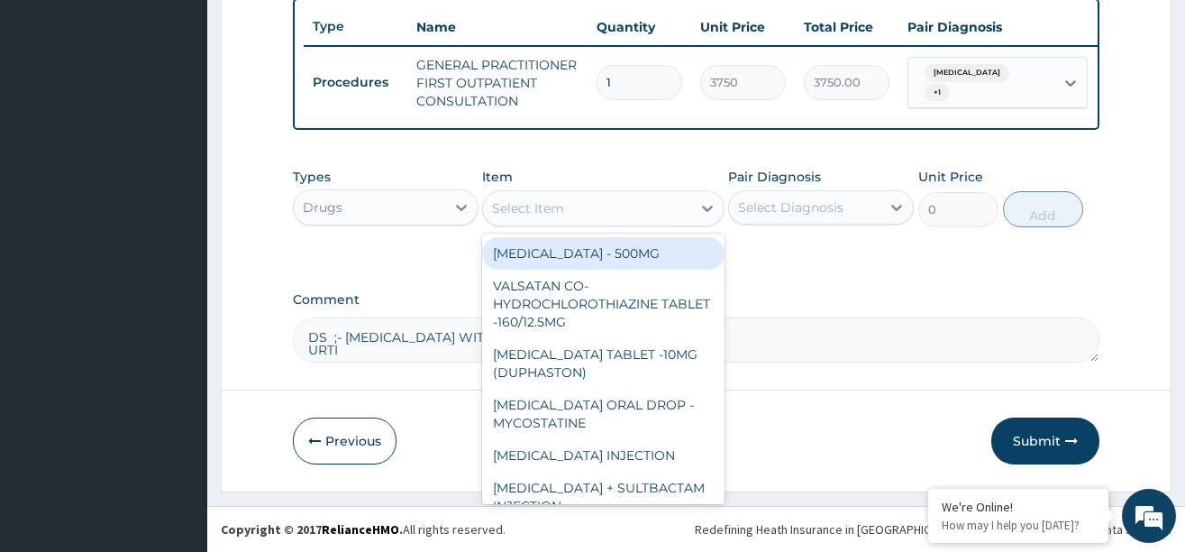
click at [687, 203] on div "Select Item" at bounding box center [587, 208] width 208 height 29
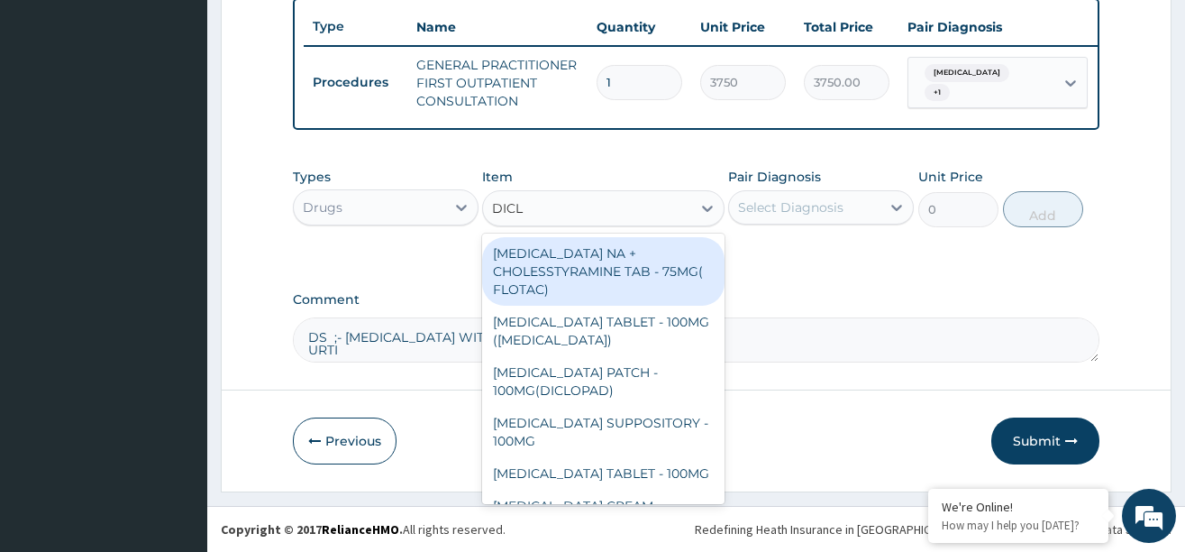
type input "DICLO"
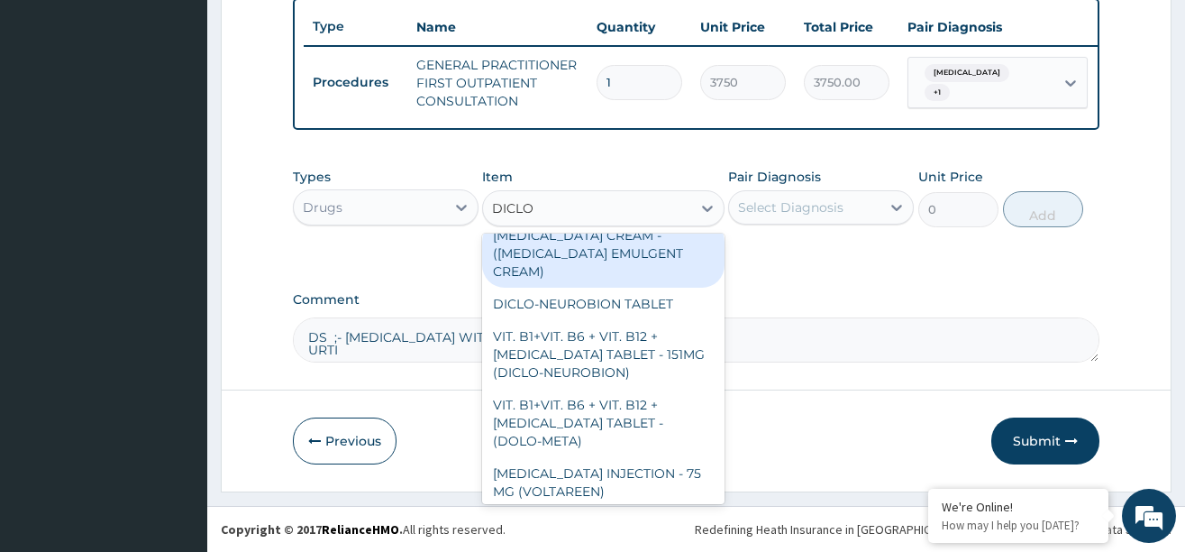
scroll to position [361, 0]
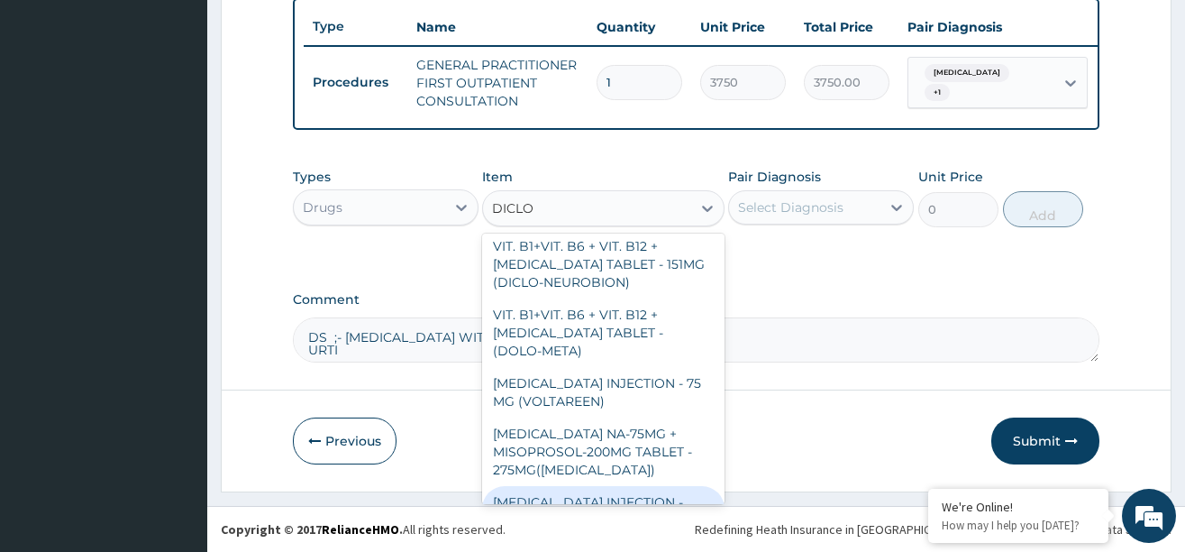
click at [616, 488] on div "[MEDICAL_DATA] INJECTION - 75MG" at bounding box center [603, 511] width 242 height 50
type input "420"
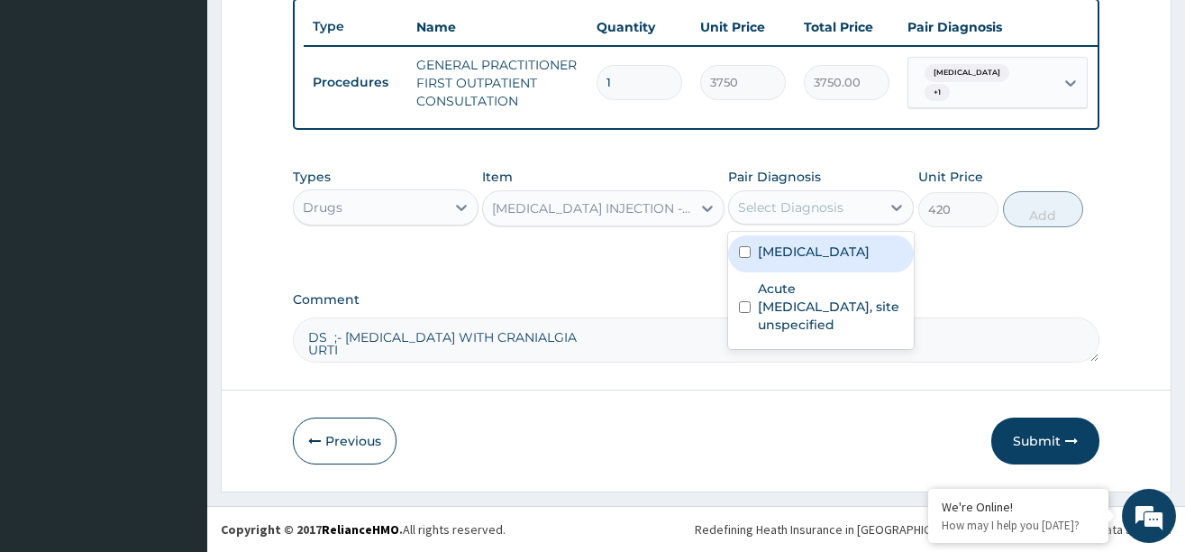
click at [817, 211] on div "Select Diagnosis" at bounding box center [790, 207] width 105 height 18
click at [793, 256] on label "[MEDICAL_DATA]" at bounding box center [814, 251] width 112 height 18
checkbox input "true"
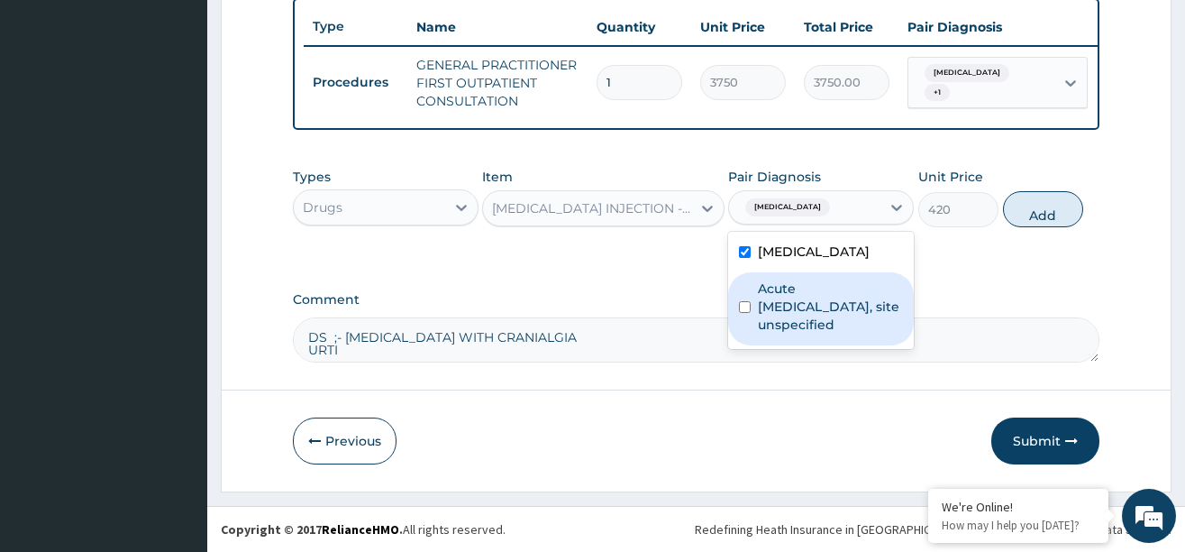
click at [784, 299] on label "Acute [MEDICAL_DATA], site unspecified" at bounding box center [830, 306] width 145 height 54
checkbox input "true"
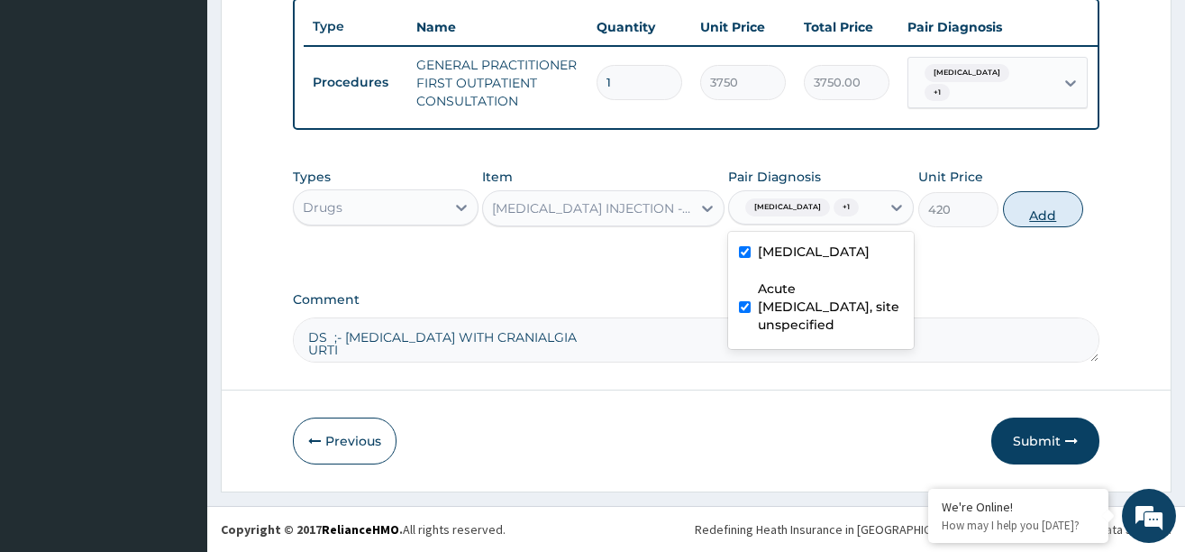
click at [1027, 220] on button "Add" at bounding box center [1043, 209] width 81 height 36
type input "0"
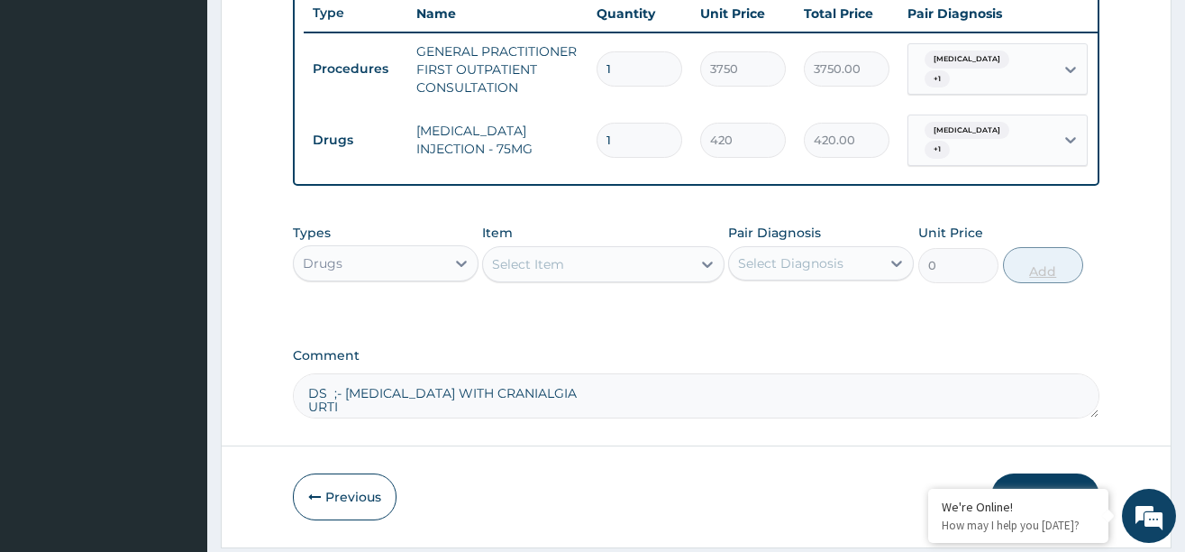
type input "0.00"
type input "1"
type input "420.00"
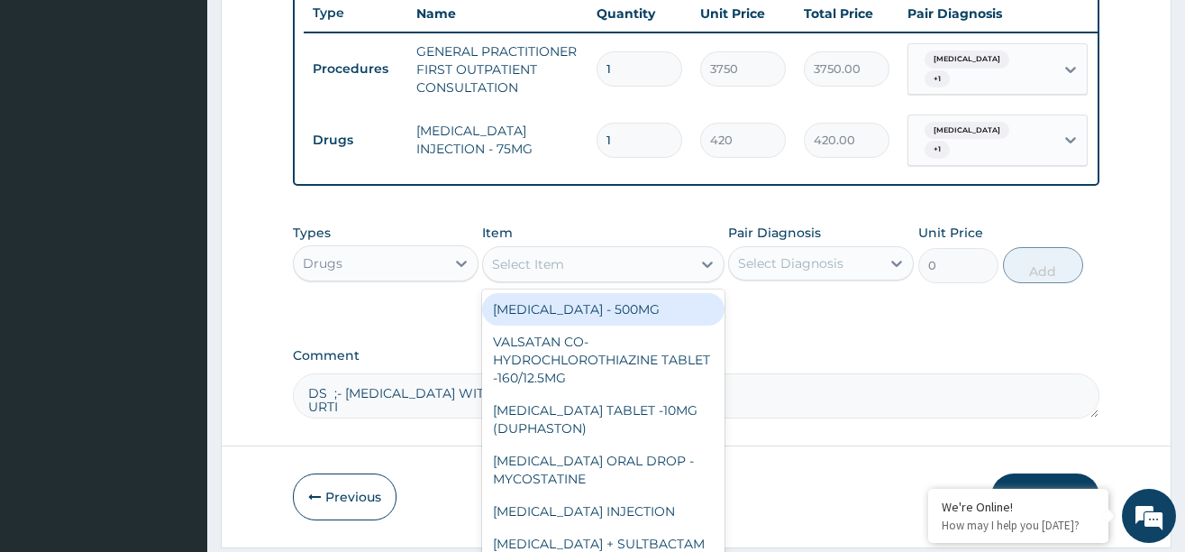
click at [677, 269] on div "Select Item" at bounding box center [587, 264] width 208 height 29
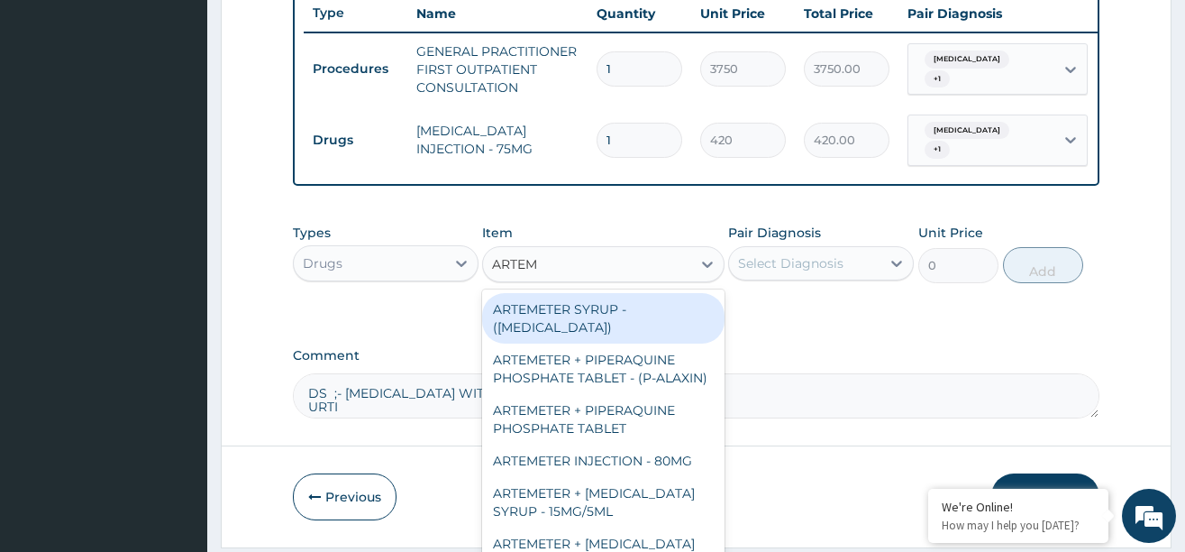
type input "ARTEME"
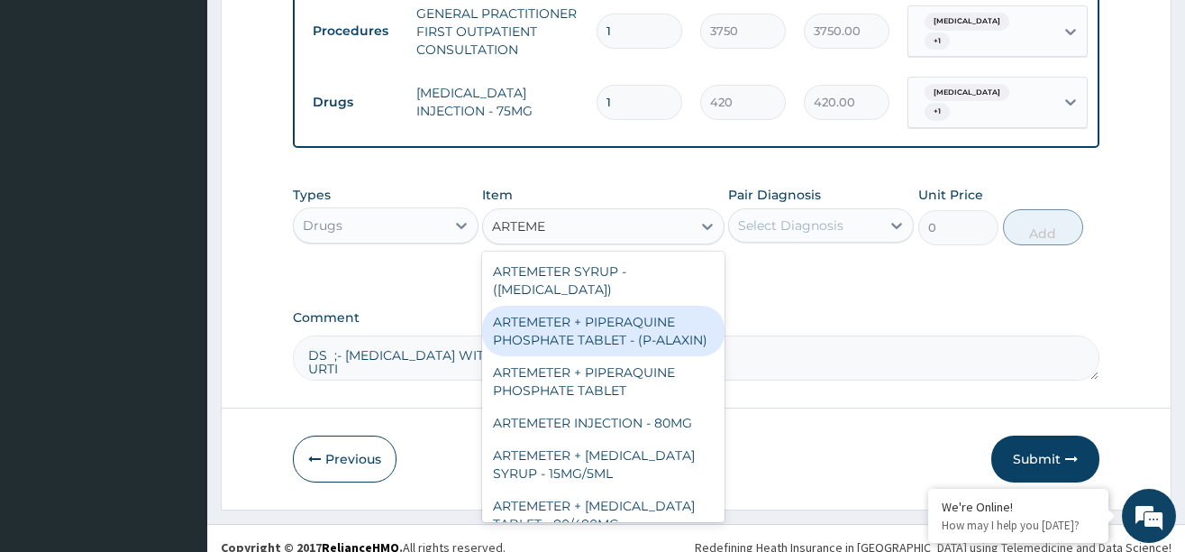
scroll to position [755, 0]
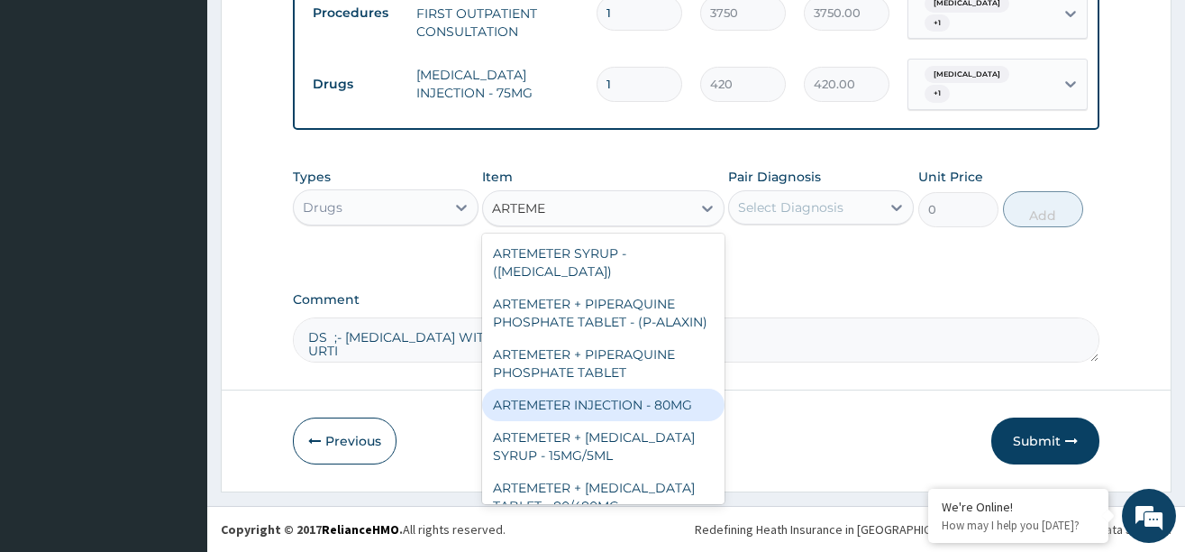
click at [616, 421] on div "ARTEMETER INJECTION - 80MG" at bounding box center [603, 404] width 242 height 32
type input "475.99999999999994"
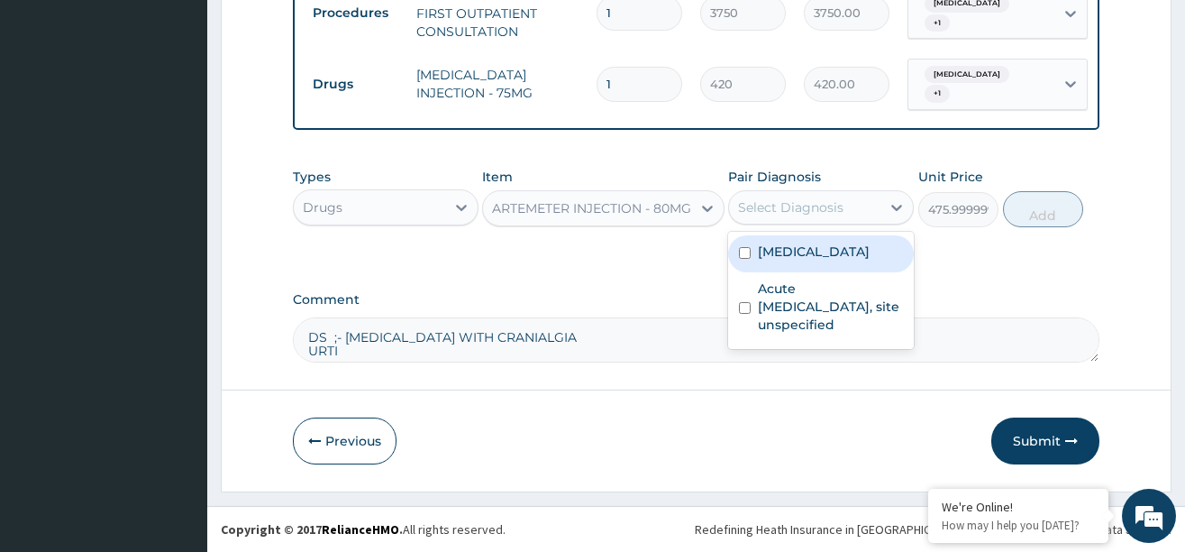
click at [786, 205] on div "Select Diagnosis" at bounding box center [790, 207] width 105 height 18
click at [775, 250] on label "[MEDICAL_DATA]" at bounding box center [814, 251] width 112 height 18
checkbox input "true"
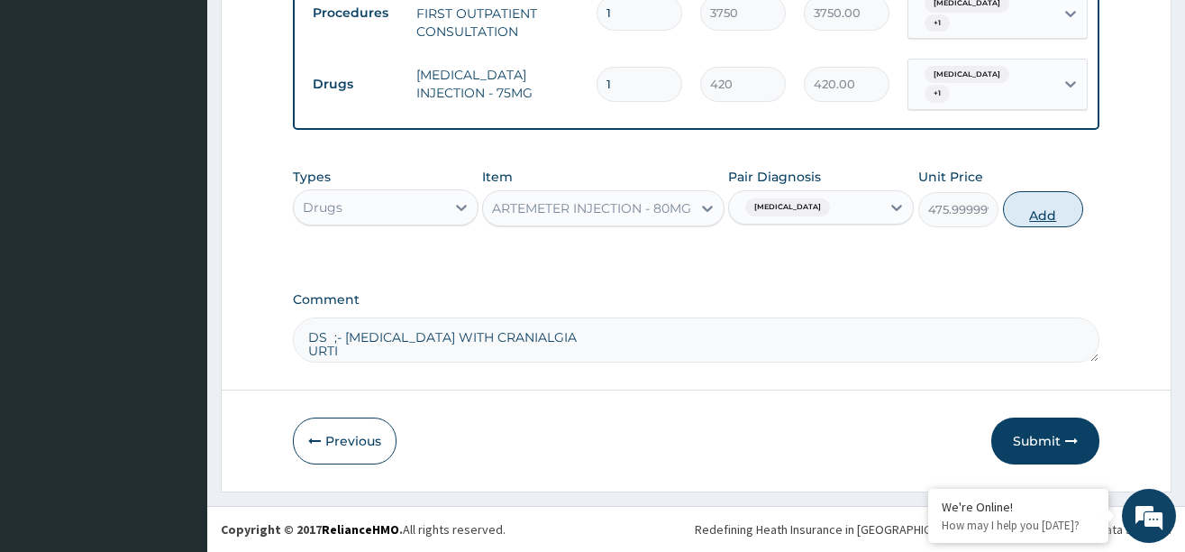
click at [1031, 213] on button "Add" at bounding box center [1043, 209] width 81 height 36
type input "0"
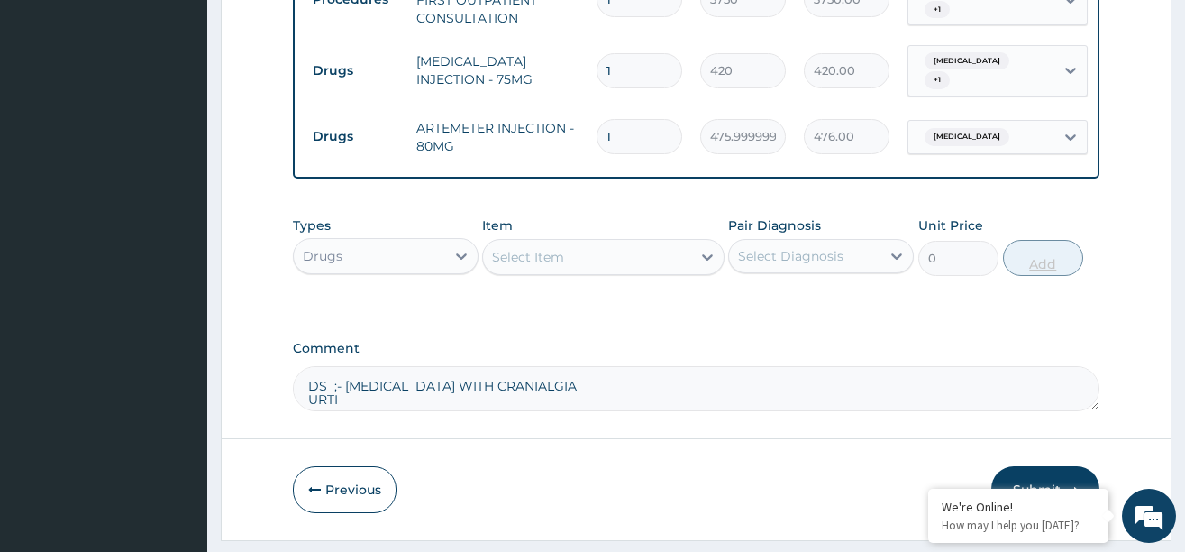
type input "0.00"
type input "2"
type input "952.00"
type input "2"
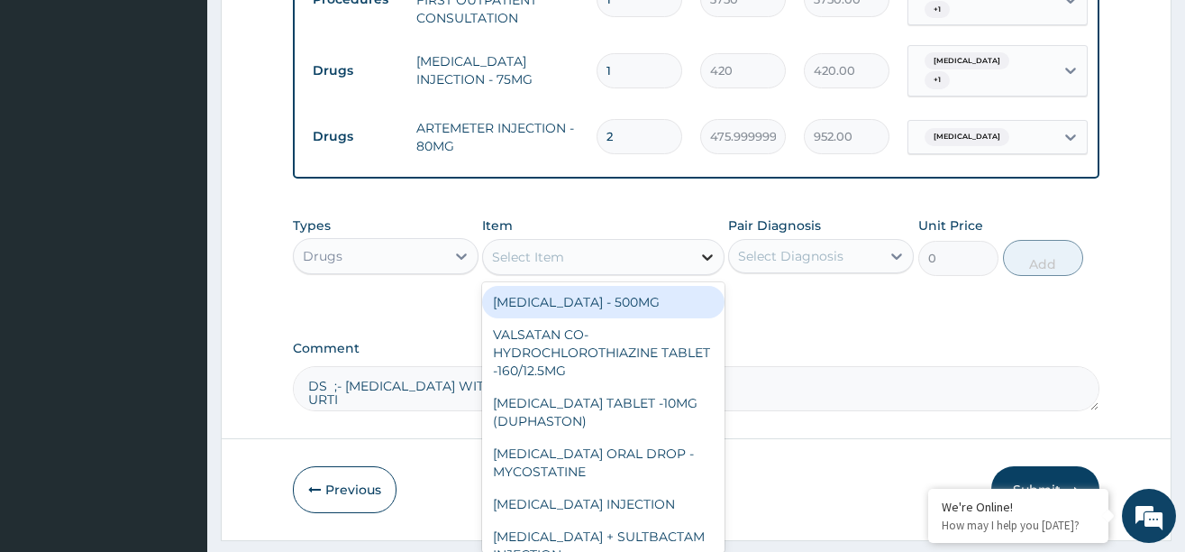
click at [697, 265] on div at bounding box center [707, 257] width 32 height 32
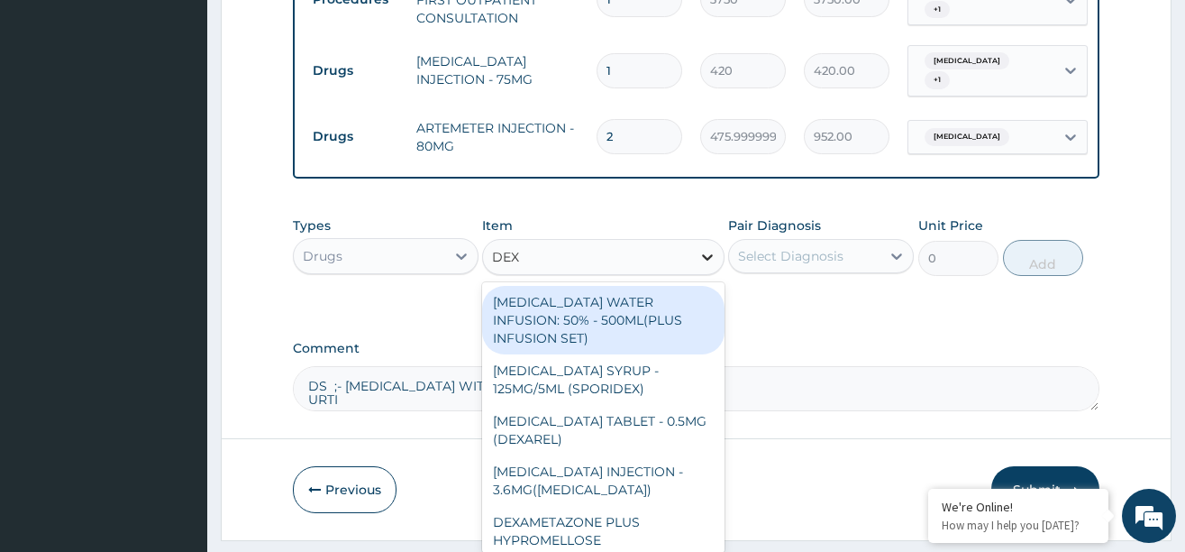
type input "DEXA"
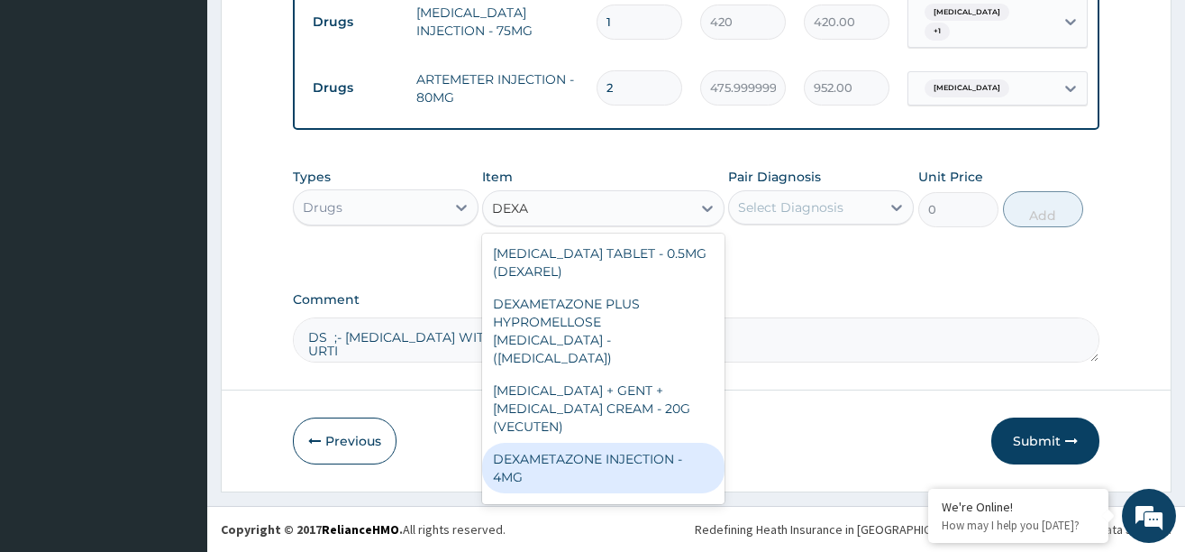
scroll to position [43, 0]
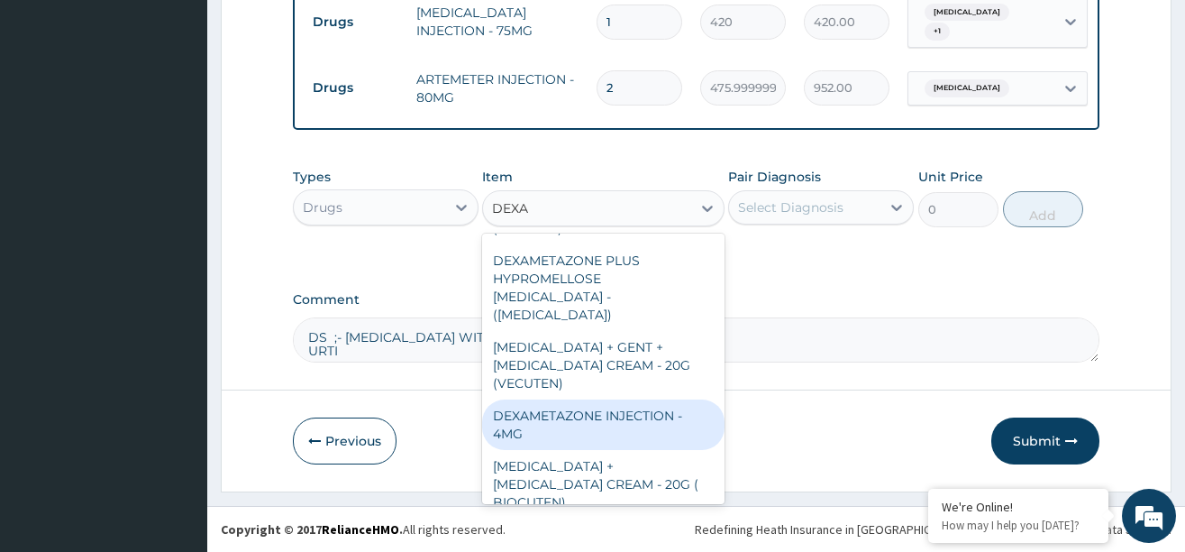
click at [624, 399] on div "DEXAMETAZONE INJECTION - 4MG" at bounding box center [603, 424] width 242 height 50
type input "280"
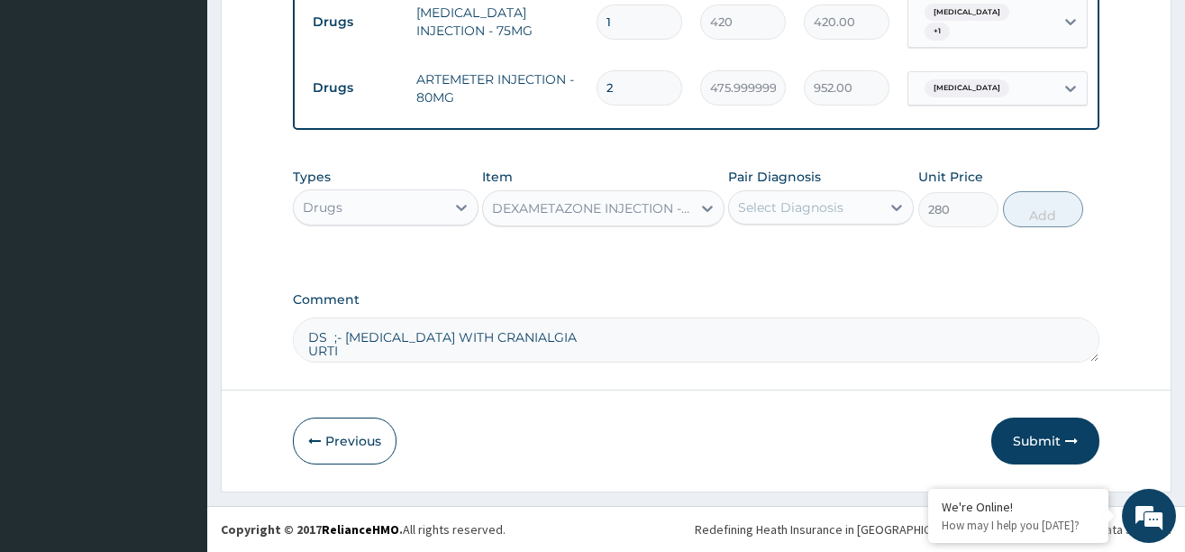
click at [816, 207] on div "Select Diagnosis" at bounding box center [790, 207] width 105 height 18
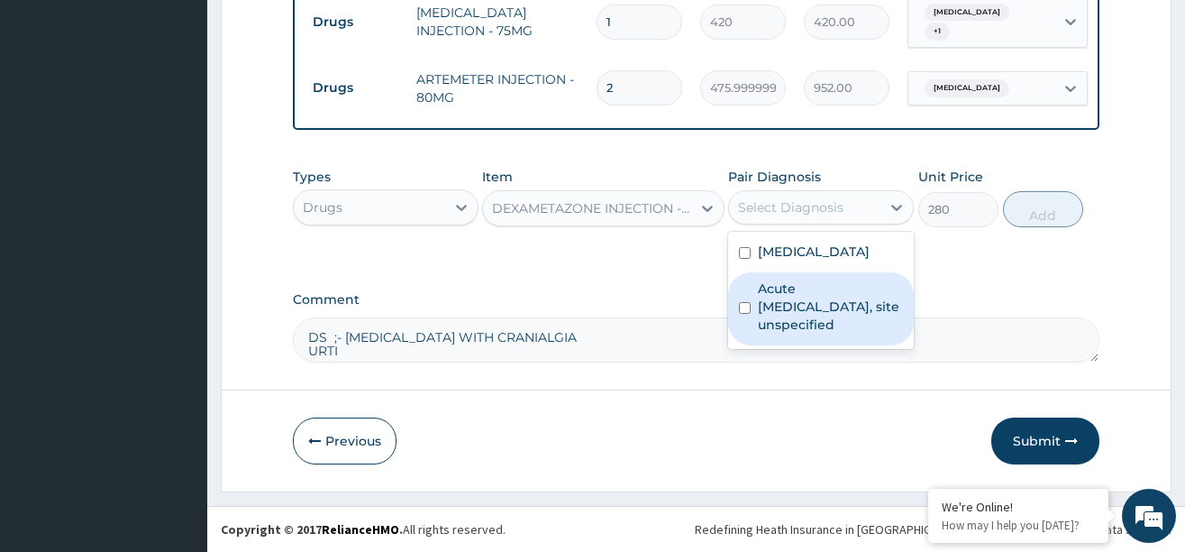
click at [793, 288] on label "Acute [MEDICAL_DATA], site unspecified" at bounding box center [830, 306] width 145 height 54
checkbox input "true"
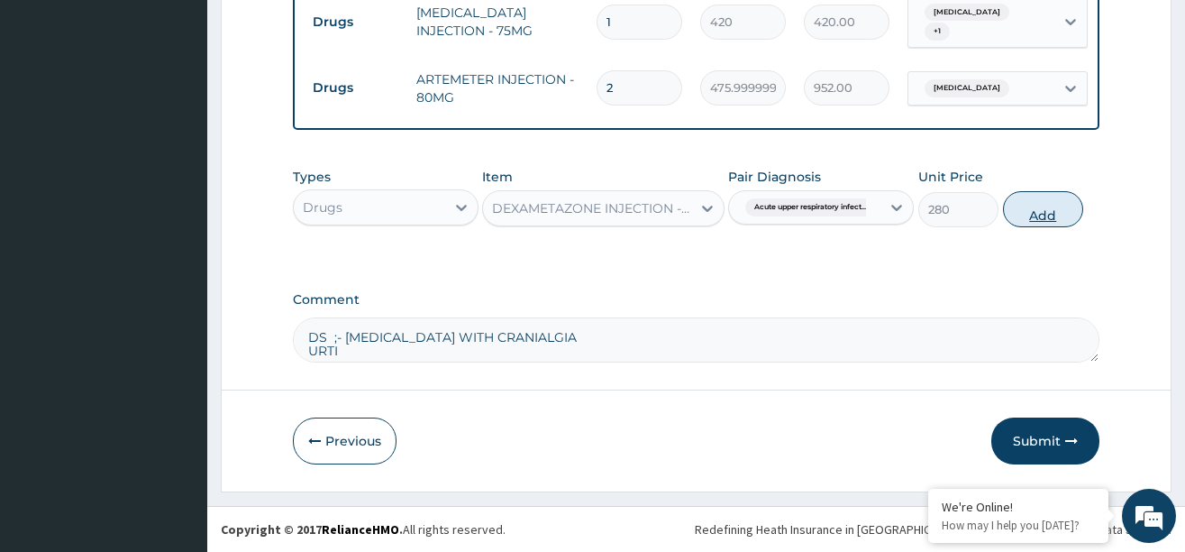
click at [1023, 205] on button "Add" at bounding box center [1043, 209] width 81 height 36
type input "0"
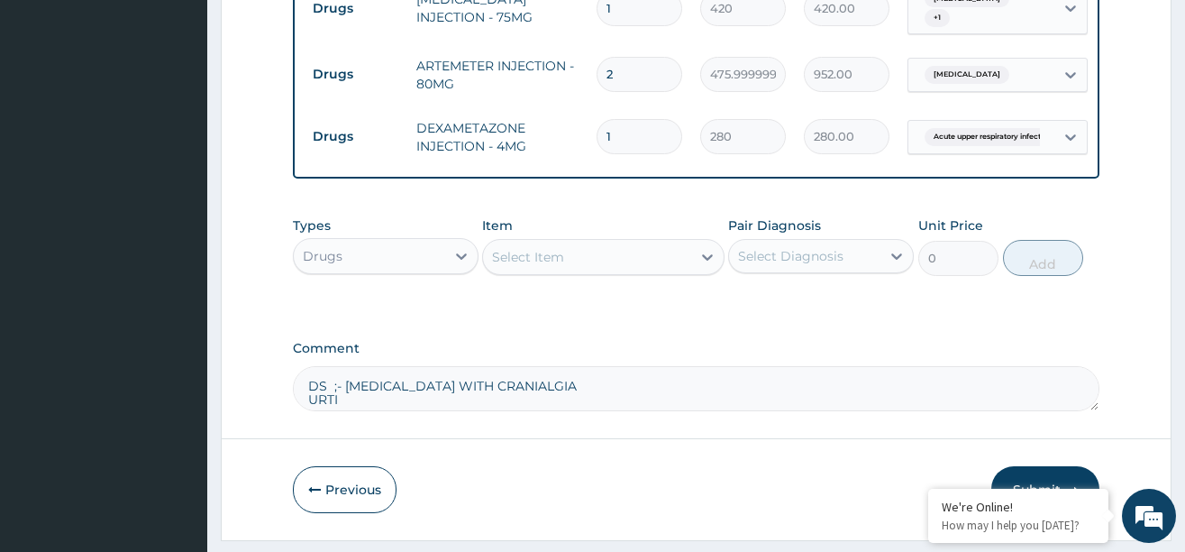
click at [603, 267] on div "Select Item" at bounding box center [587, 256] width 208 height 29
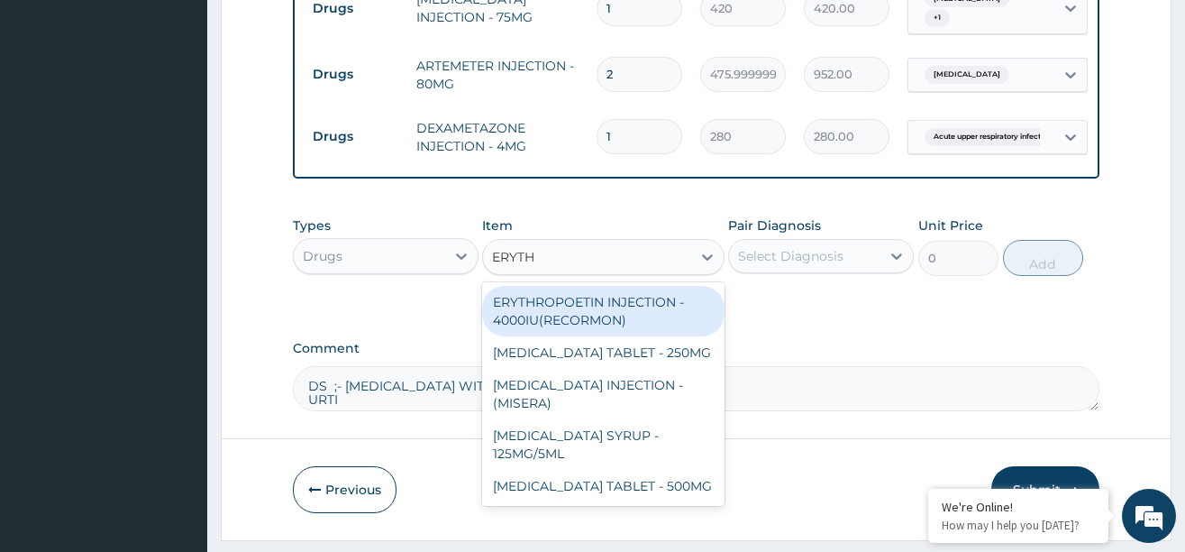
type input "ERYTHR"
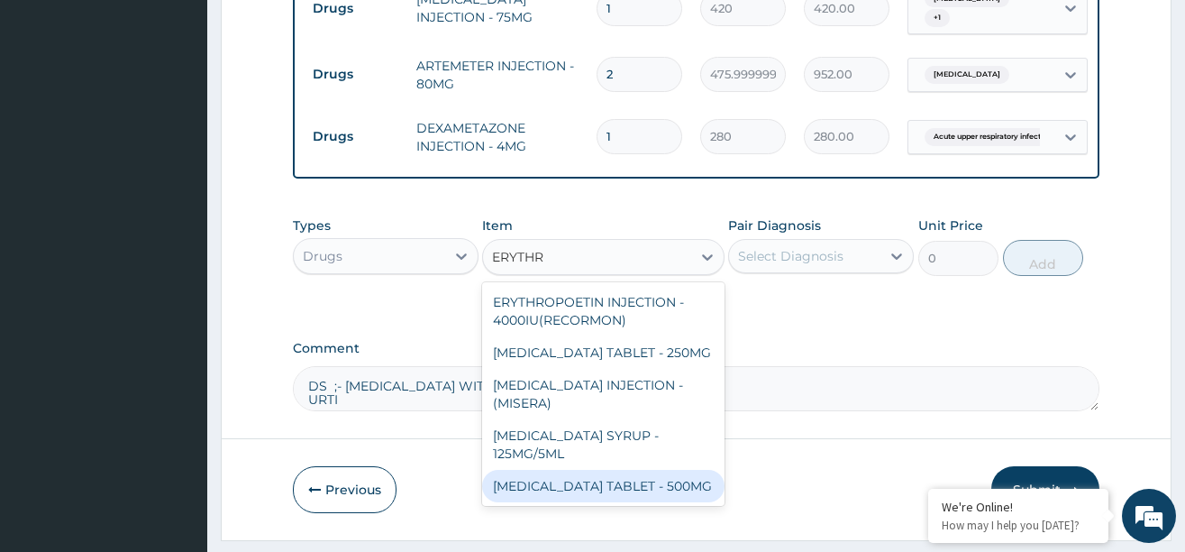
click at [574, 496] on div "[MEDICAL_DATA] TABLET - 500MG" at bounding box center [603, 486] width 242 height 32
type input "140"
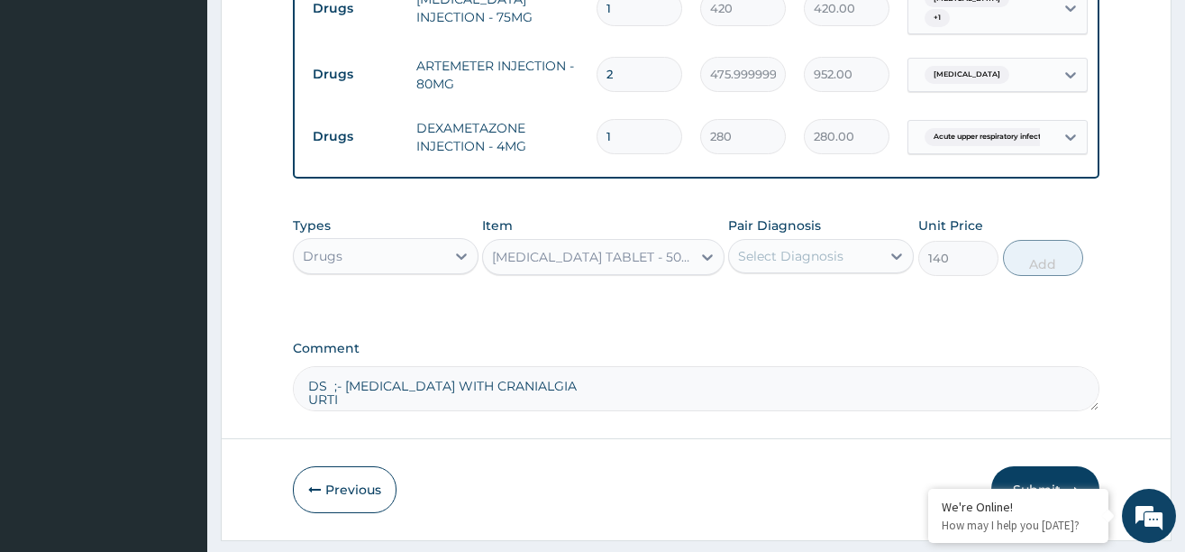
click at [819, 264] on div "Select Diagnosis" at bounding box center [790, 256] width 105 height 18
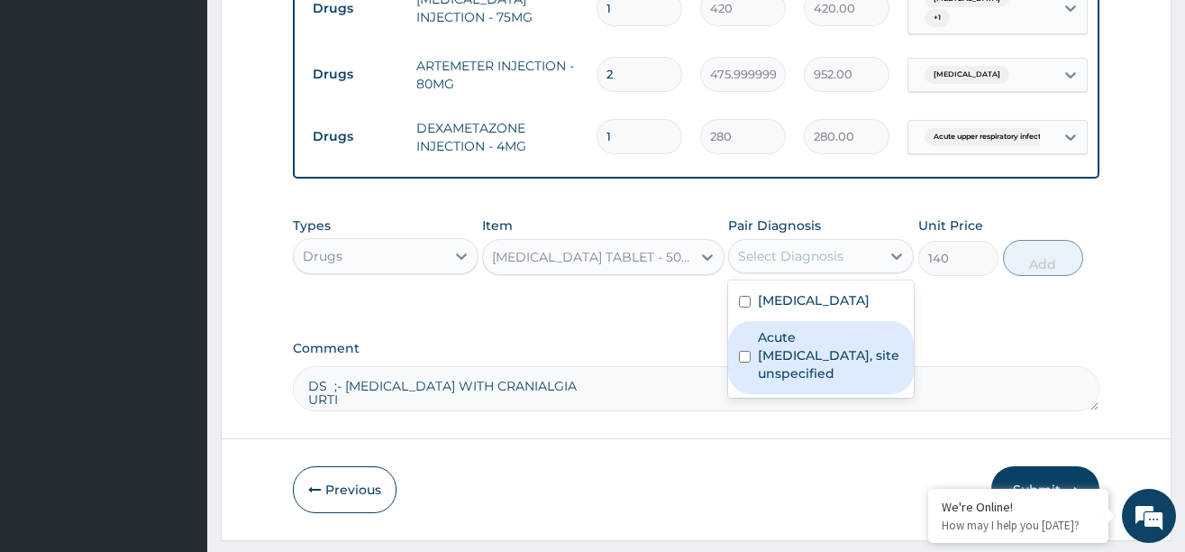
click at [791, 361] on label "Acute [MEDICAL_DATA], site unspecified" at bounding box center [830, 355] width 145 height 54
checkbox input "true"
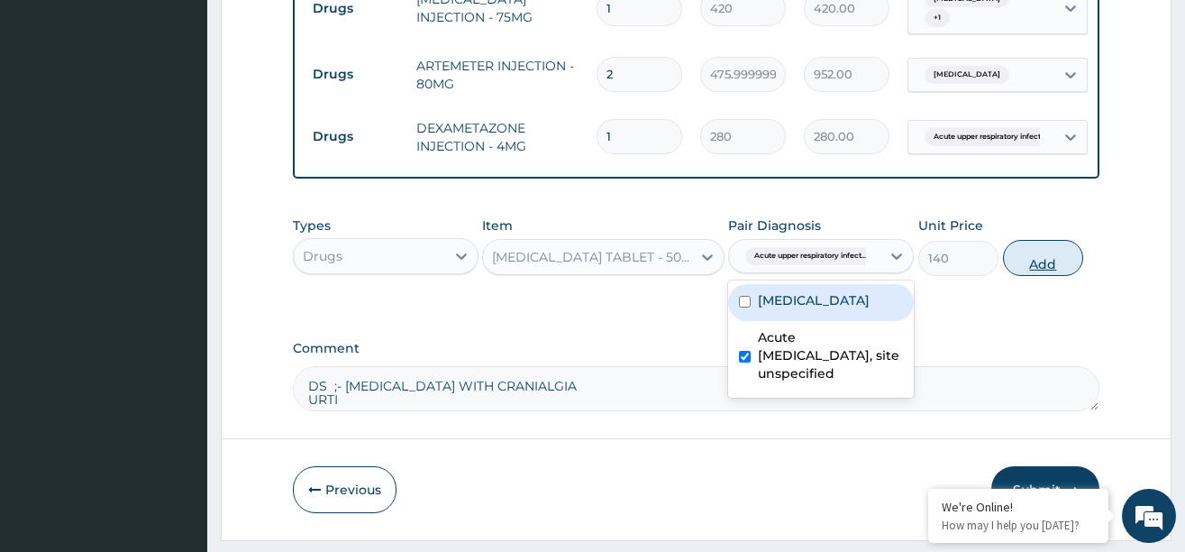
click at [1031, 271] on button "Add" at bounding box center [1043, 258] width 81 height 36
type input "0"
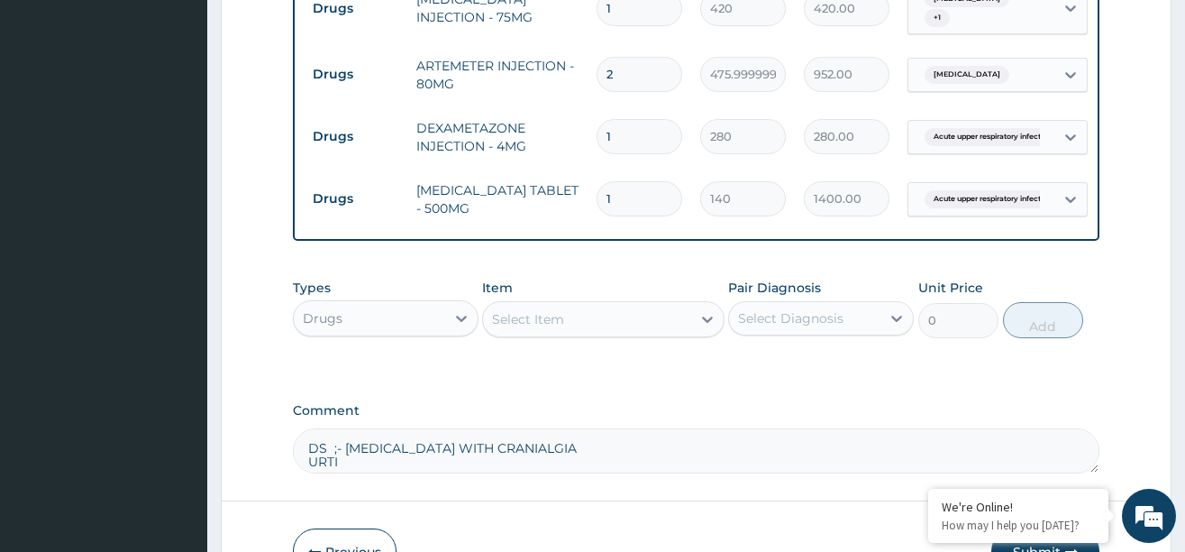
type input "10"
type input "1400.00"
type input "10"
click at [693, 332] on div at bounding box center [707, 319] width 32 height 32
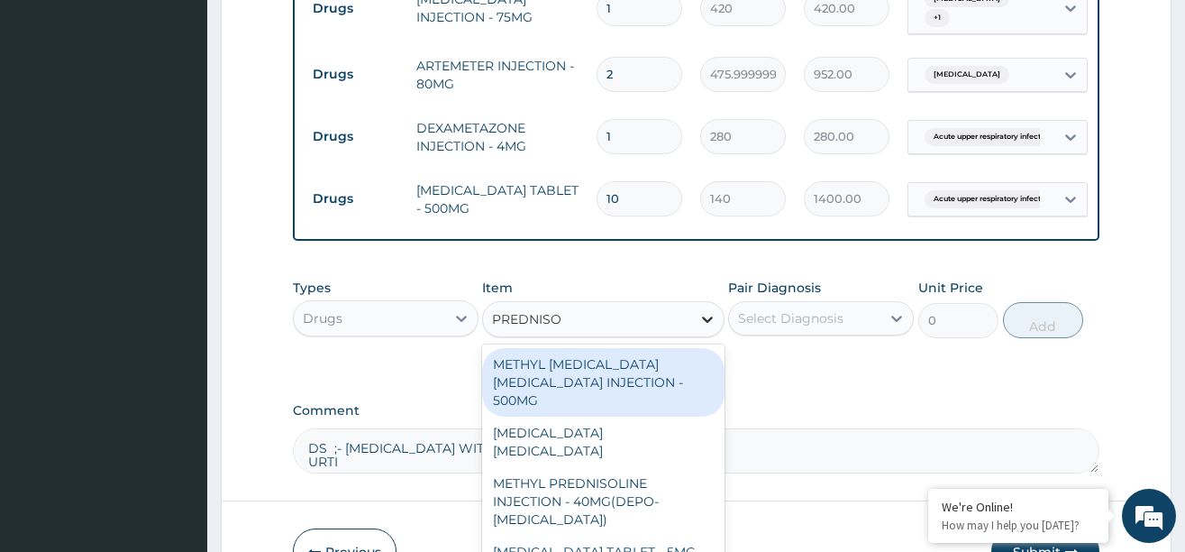
type input "[MEDICAL_DATA]"
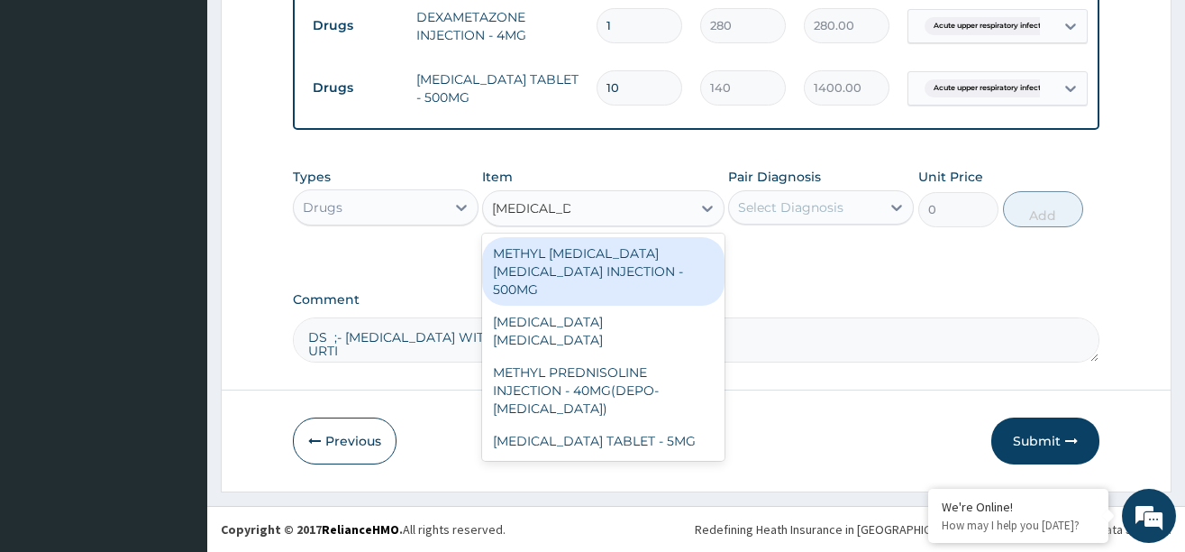
scroll to position [942, 0]
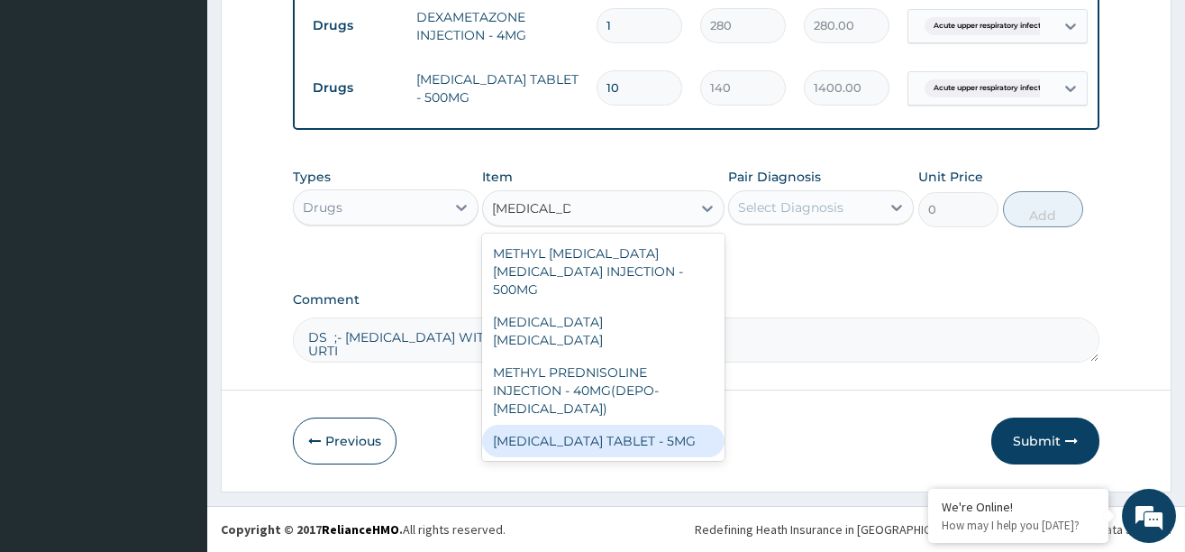
click at [671, 424] on div "[MEDICAL_DATA] TABLET - 5MG" at bounding box center [603, 440] width 242 height 32
type input "42"
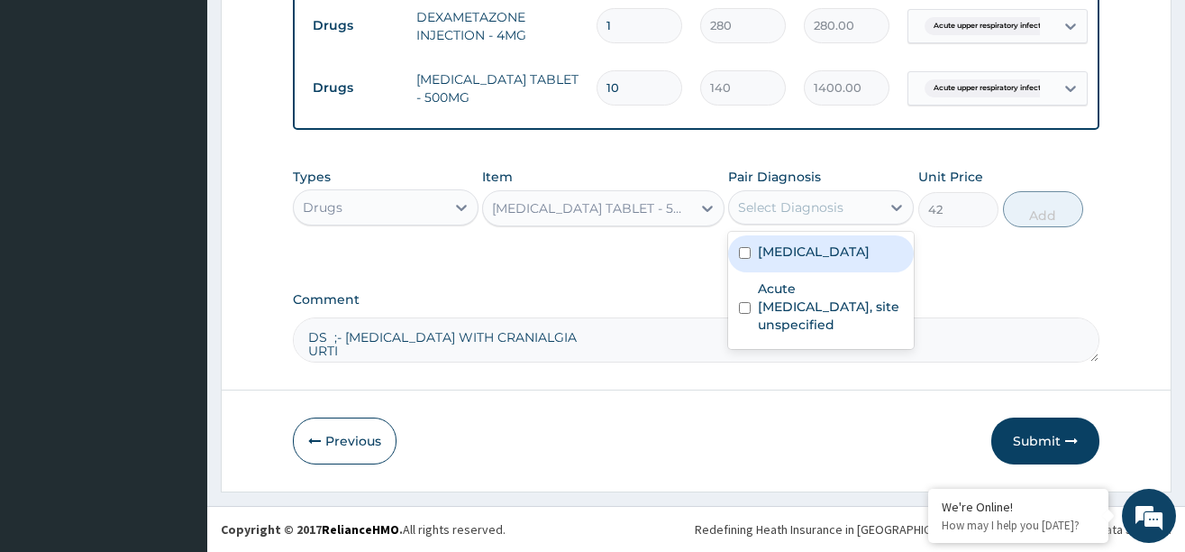
click at [858, 203] on div "Select Diagnosis" at bounding box center [804, 207] width 151 height 29
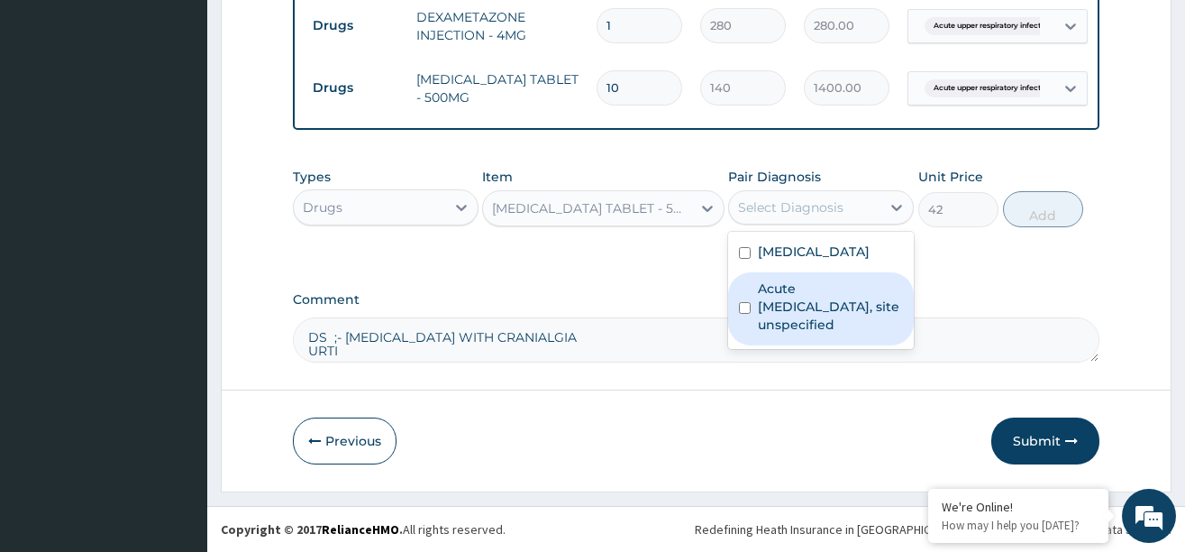
click at [808, 284] on label "Acute [MEDICAL_DATA], site unspecified" at bounding box center [830, 306] width 145 height 54
checkbox input "true"
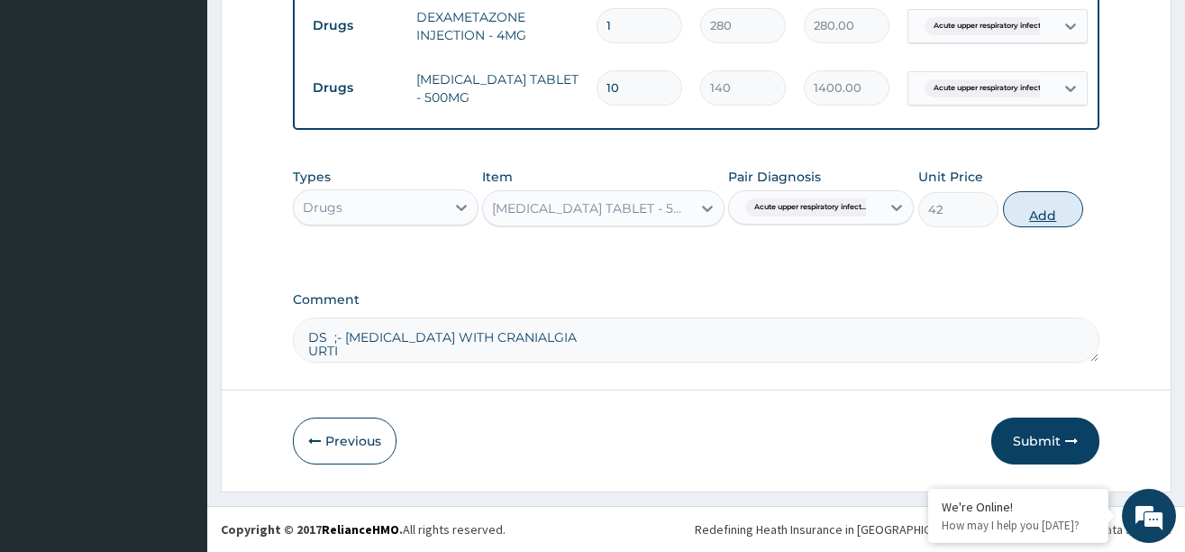
click at [1042, 205] on button "Add" at bounding box center [1043, 209] width 81 height 36
type input "0"
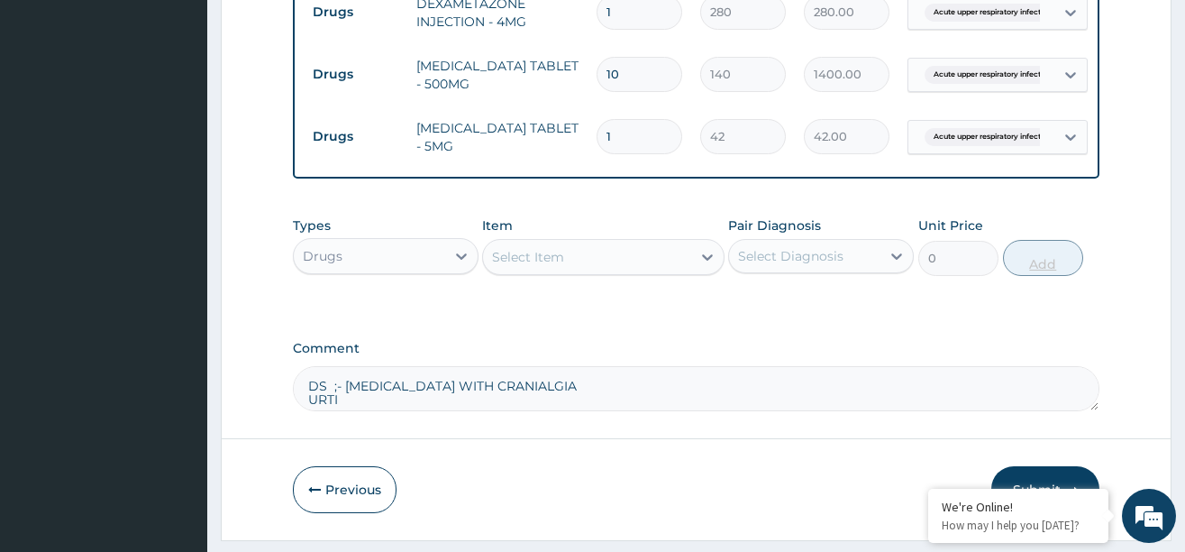
type input "10"
type input "420.00"
type input "10"
click at [681, 271] on div "Select Item" at bounding box center [587, 256] width 208 height 29
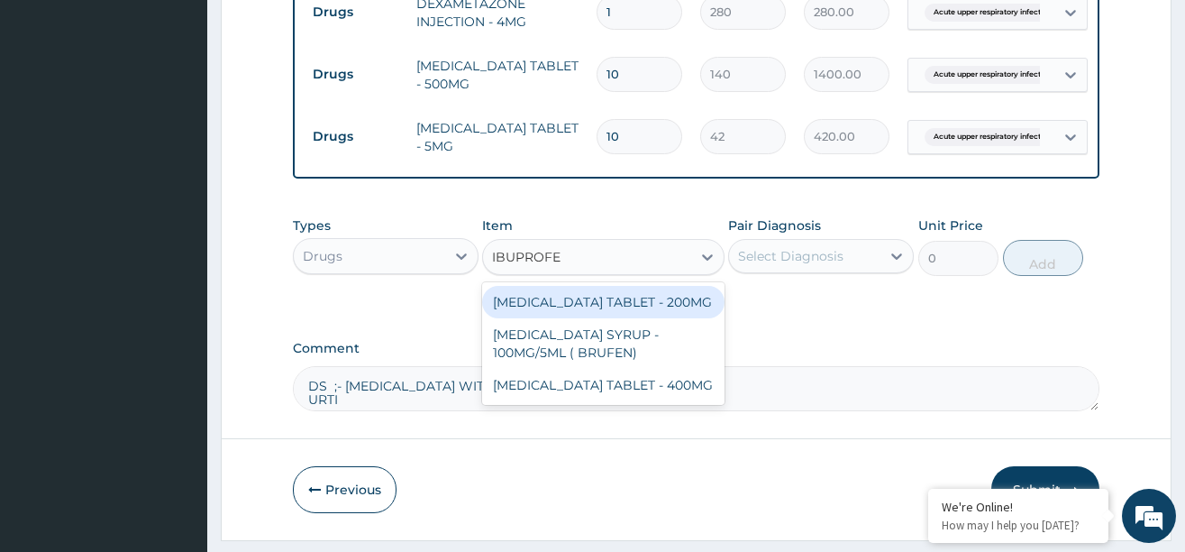
type input "[MEDICAL_DATA]"
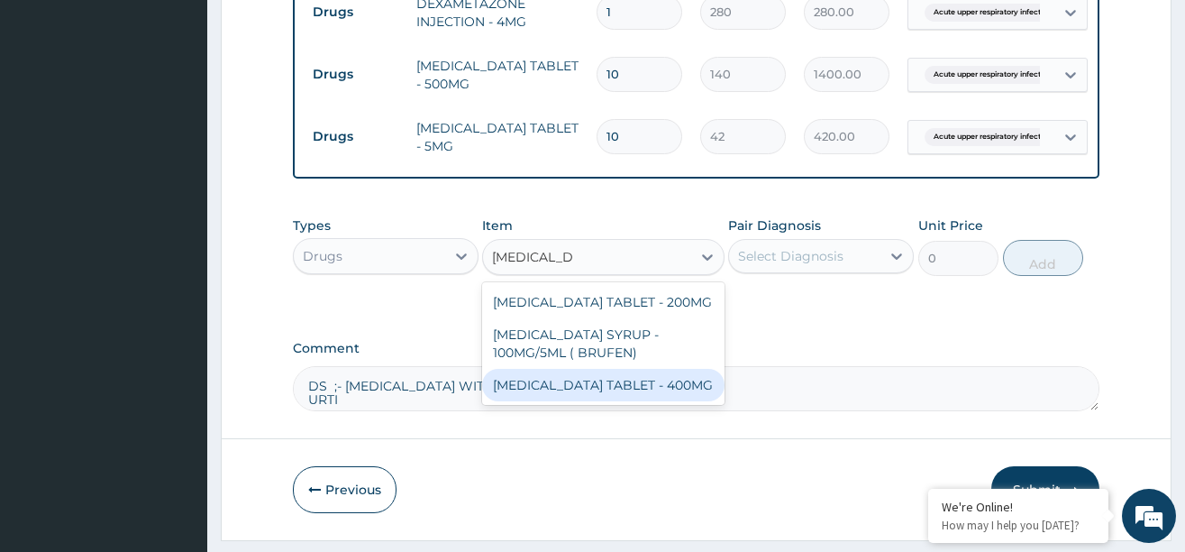
click at [637, 390] on div "[MEDICAL_DATA] TABLET - 400MG" at bounding box center [603, 385] width 242 height 32
type input "560"
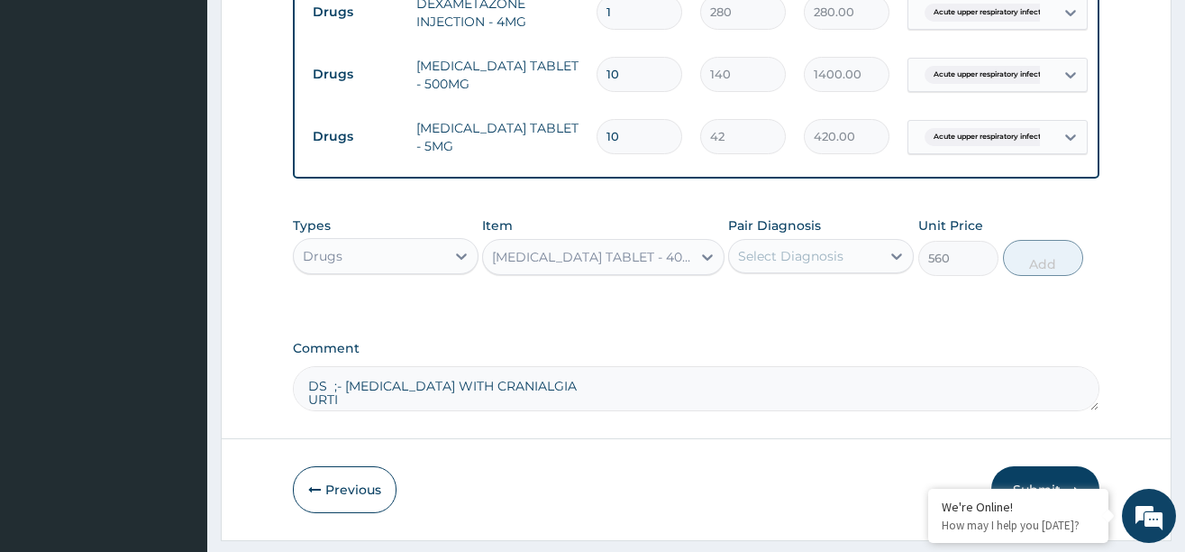
click at [805, 265] on div "Select Diagnosis" at bounding box center [790, 256] width 105 height 18
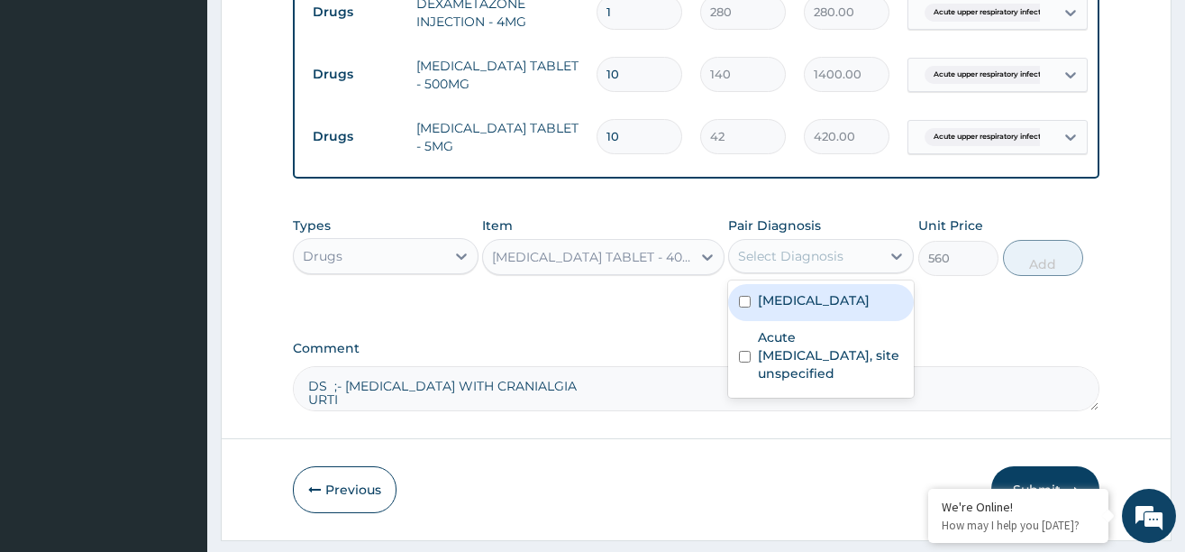
click at [805, 309] on label "[MEDICAL_DATA]" at bounding box center [814, 300] width 112 height 18
checkbox input "true"
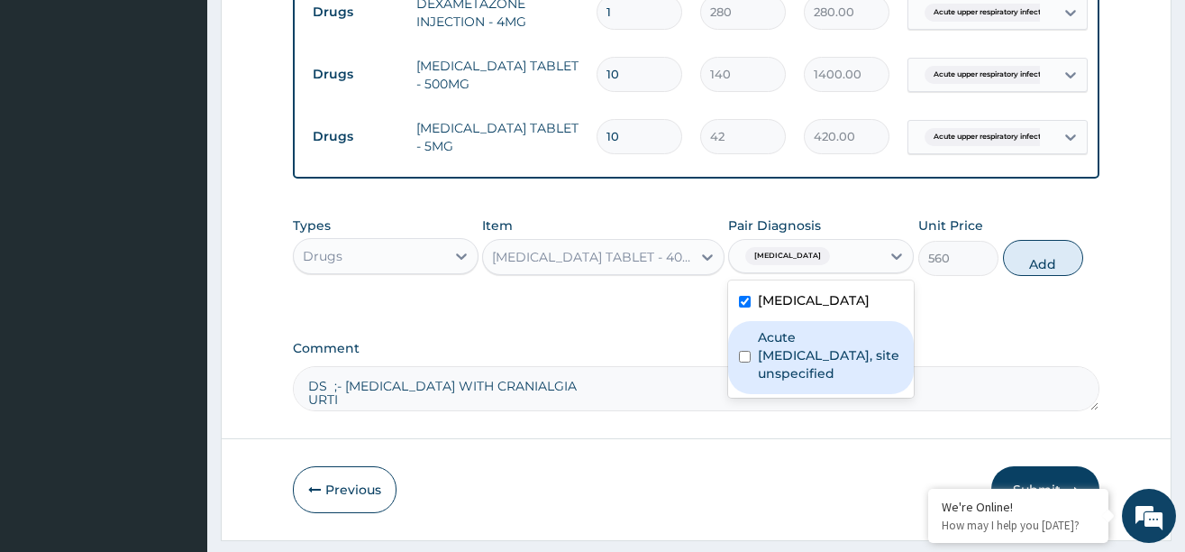
drag, startPoint x: 790, startPoint y: 366, endPoint x: 918, endPoint y: 344, distance: 129.8
click at [813, 361] on label "Acute [MEDICAL_DATA], site unspecified" at bounding box center [830, 355] width 145 height 54
checkbox input "true"
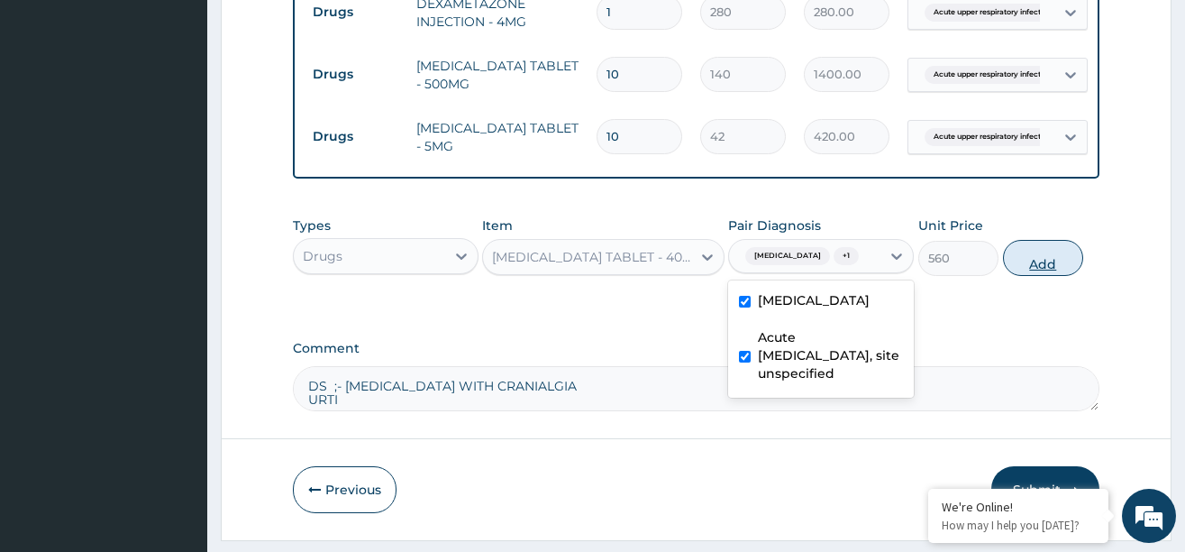
click at [1027, 276] on button "Add" at bounding box center [1043, 258] width 81 height 36
type input "0"
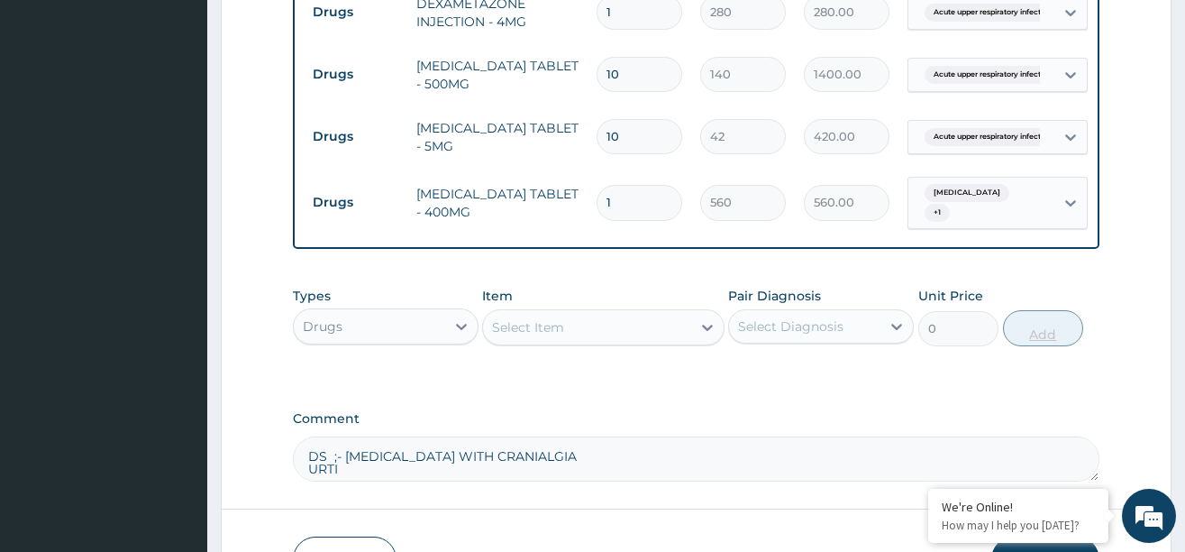
type input "10"
type input "5600.00"
type input "10"
click at [696, 334] on div at bounding box center [707, 327] width 32 height 32
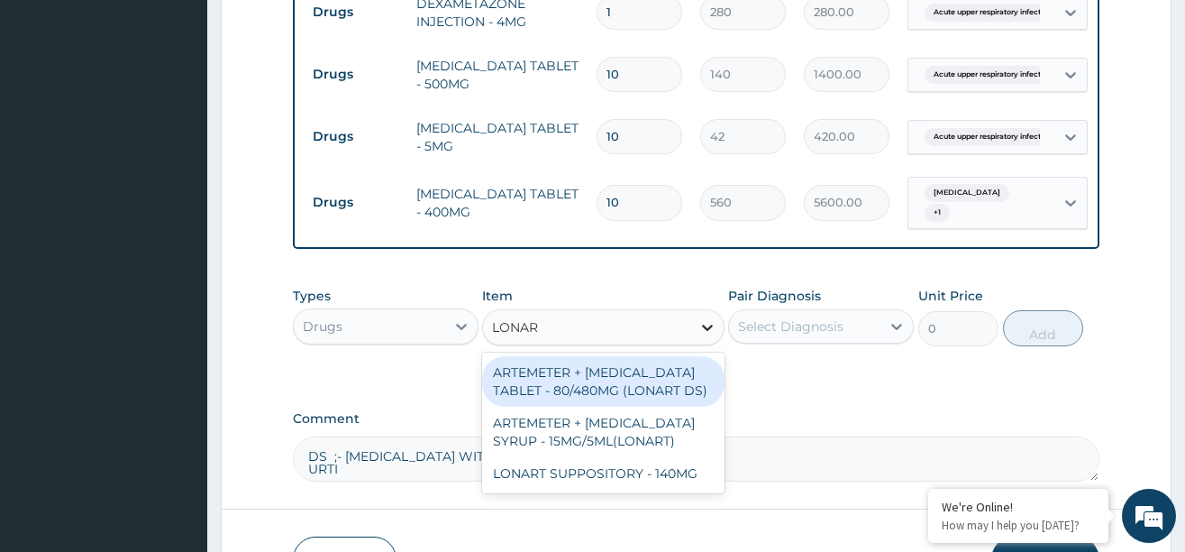
type input "LONART"
click at [626, 396] on div "ARTEMETER + [MEDICAL_DATA] TABLET - 80/480MG (LONART DS)" at bounding box center [603, 381] width 242 height 50
type input "588"
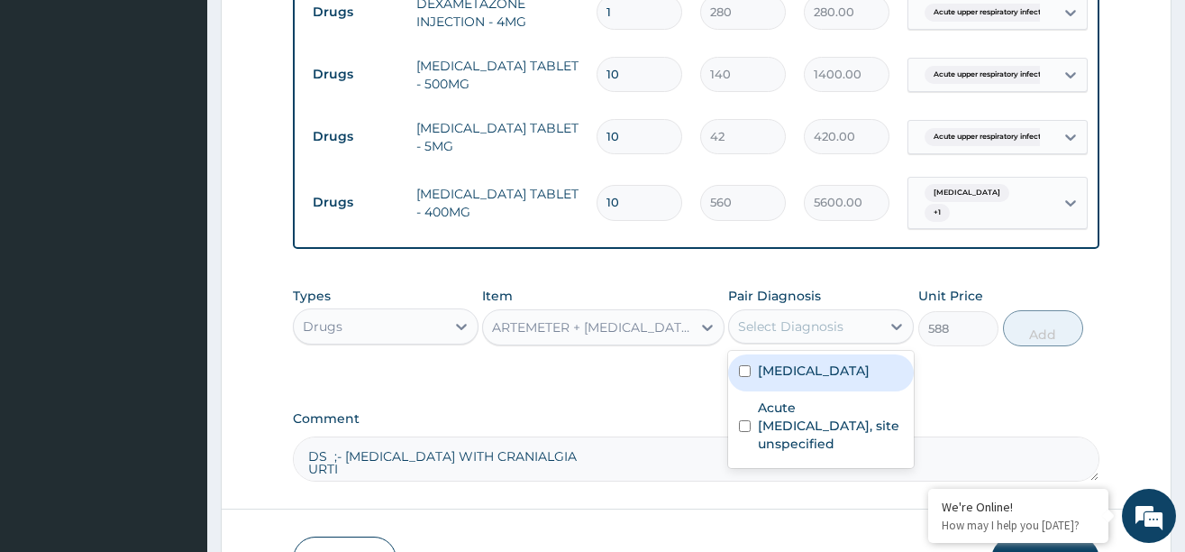
click at [804, 335] on div "Select Diagnosis" at bounding box center [790, 326] width 105 height 18
click at [796, 379] on label "[MEDICAL_DATA]" at bounding box center [814, 370] width 112 height 18
checkbox input "true"
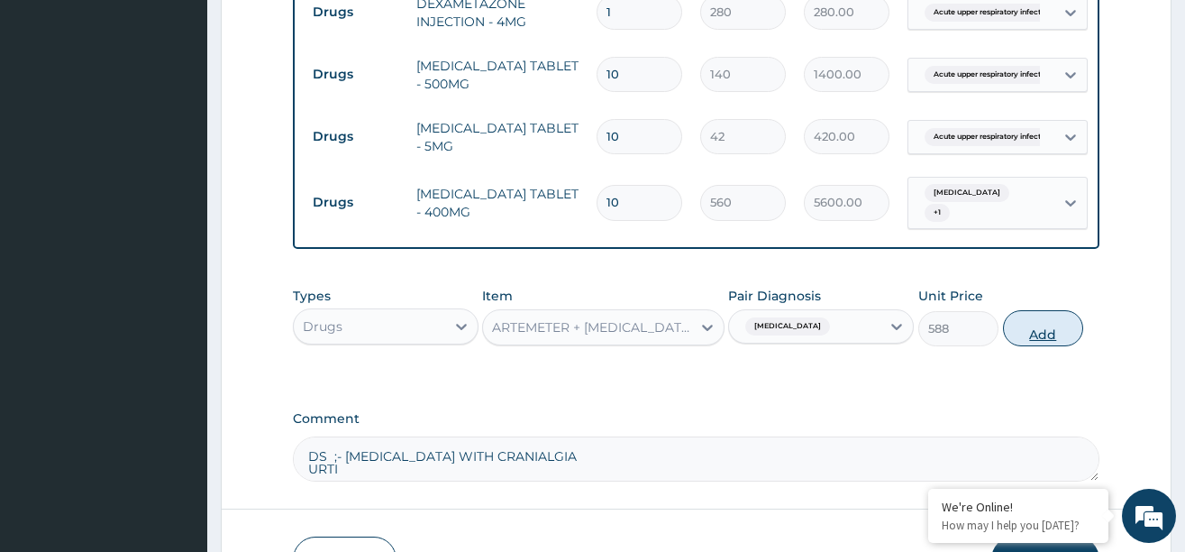
click at [1036, 344] on button "Add" at bounding box center [1043, 328] width 81 height 36
type input "0"
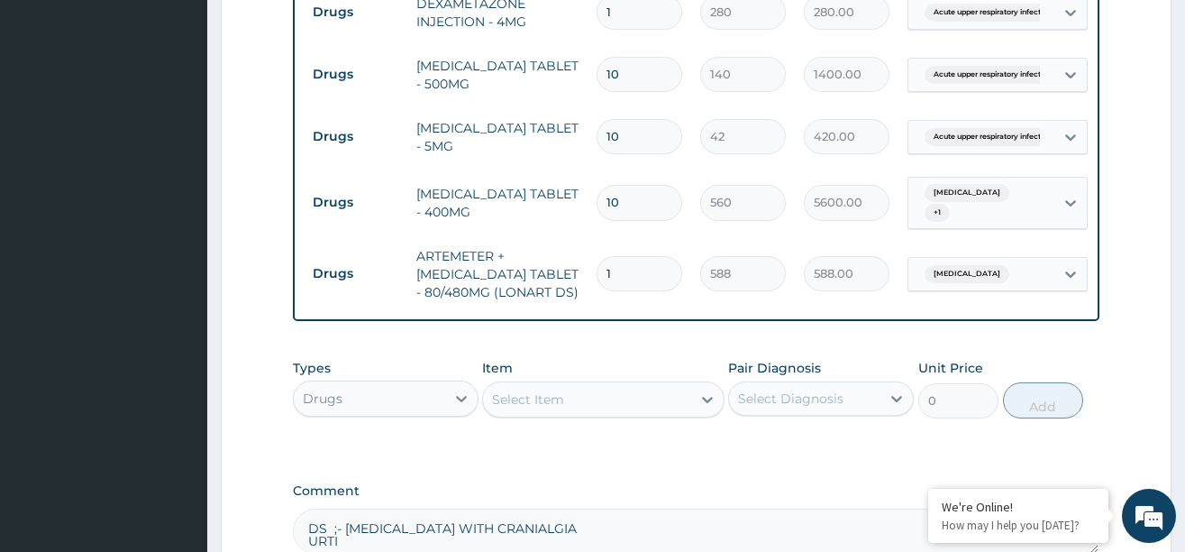
type input "0.00"
type input "6"
type input "3528.00"
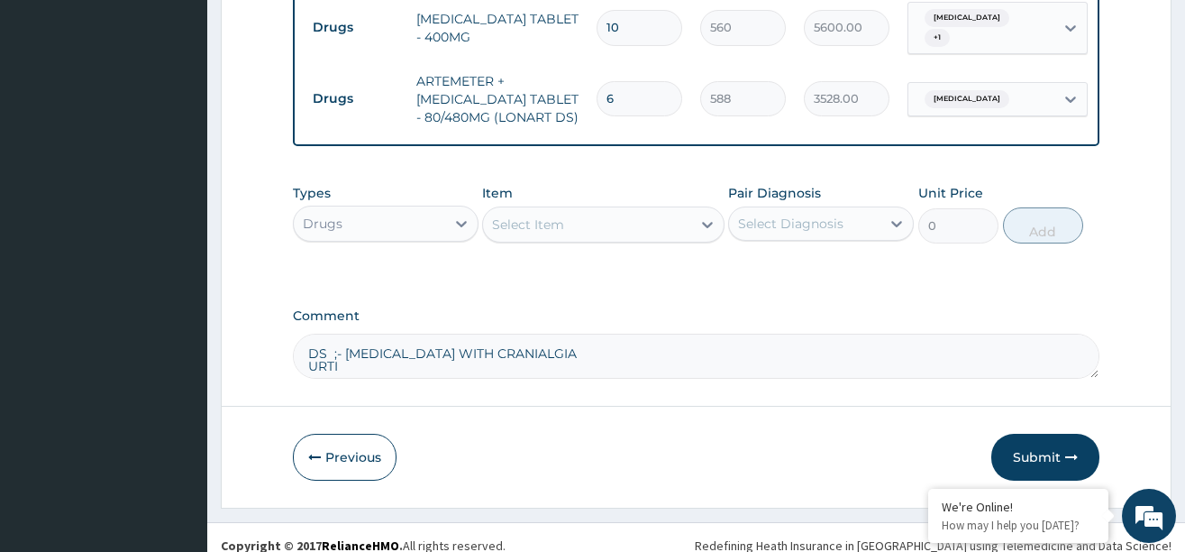
scroll to position [1122, 0]
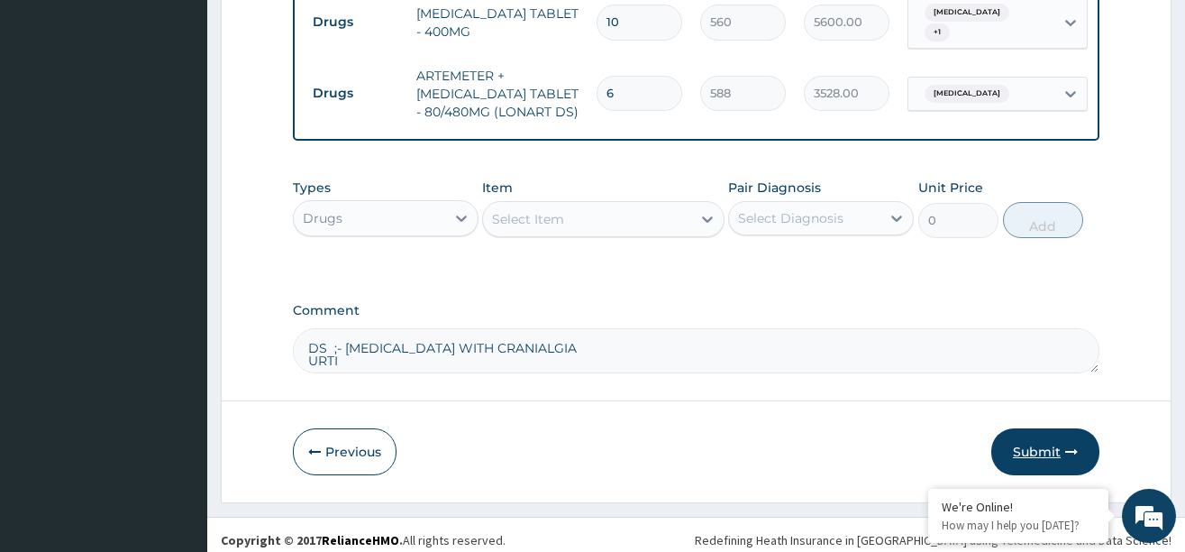
type input "6"
drag, startPoint x: 1031, startPoint y: 463, endPoint x: 738, endPoint y: 299, distance: 335.7
click at [669, 233] on div "Select Item" at bounding box center [587, 219] width 208 height 29
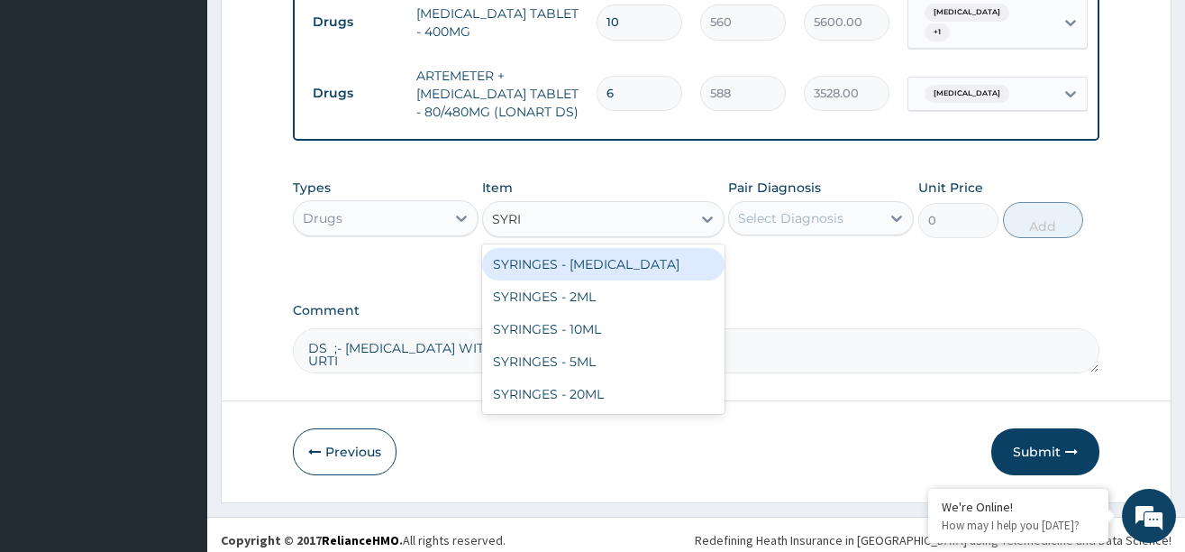
type input "SYRIN"
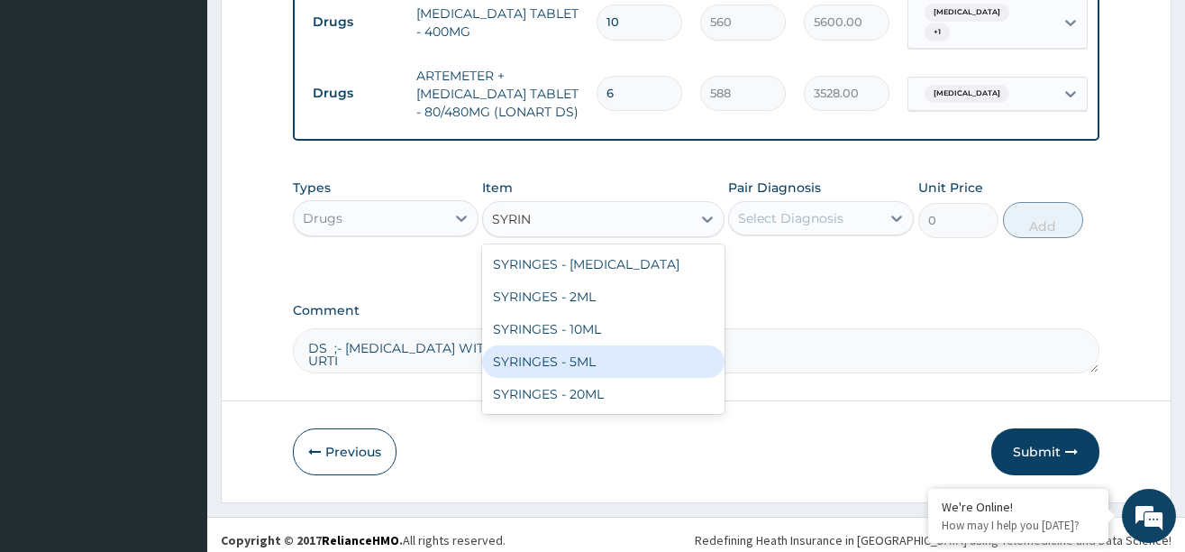
click at [551, 371] on div "SYRINGES - 5ML" at bounding box center [603, 361] width 242 height 32
type input "42"
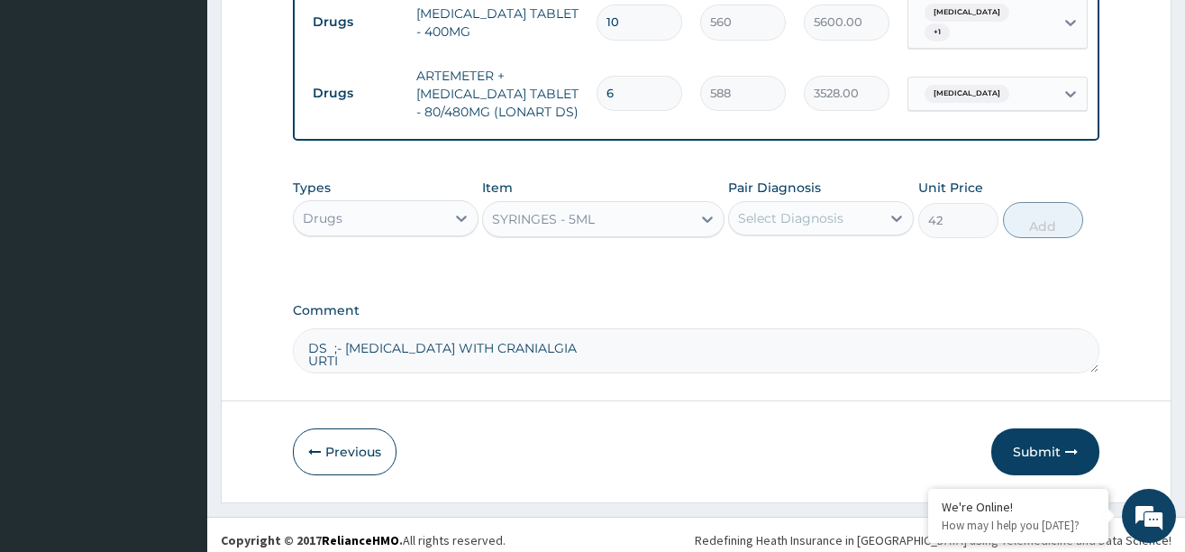
click at [839, 227] on div "Select Diagnosis" at bounding box center [790, 218] width 105 height 18
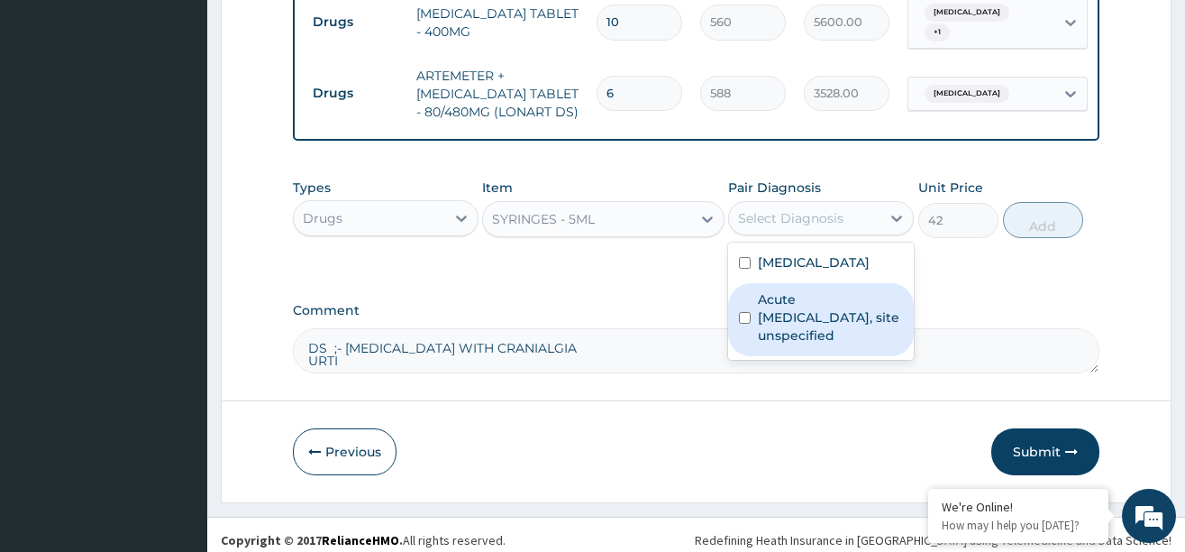
click at [788, 322] on label "Acute [MEDICAL_DATA], site unspecified" at bounding box center [830, 317] width 145 height 54
checkbox input "true"
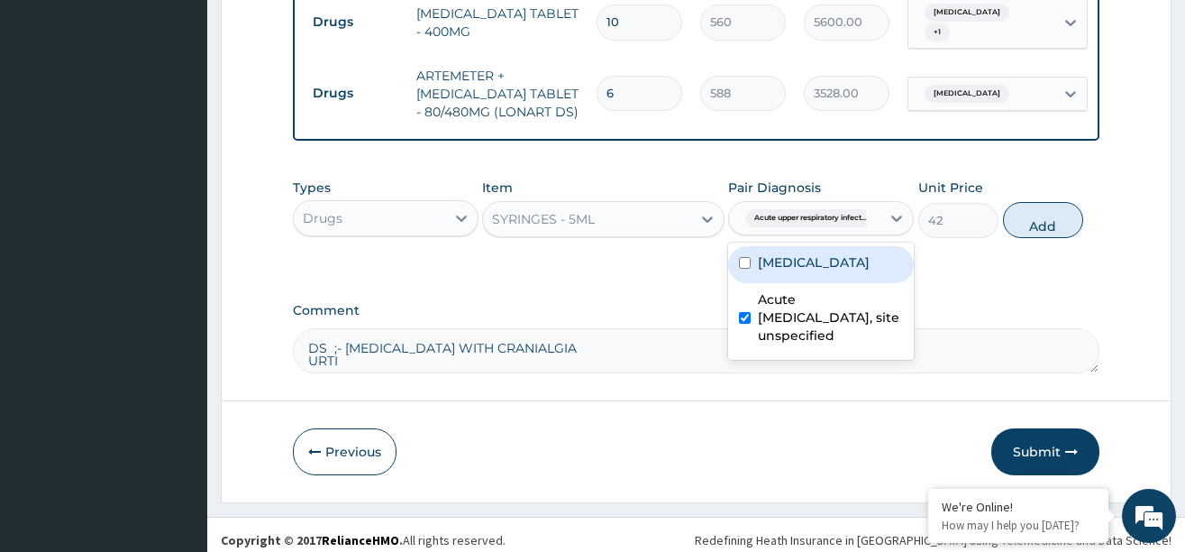
click at [810, 271] on label "[MEDICAL_DATA]" at bounding box center [814, 262] width 112 height 18
checkbox input "true"
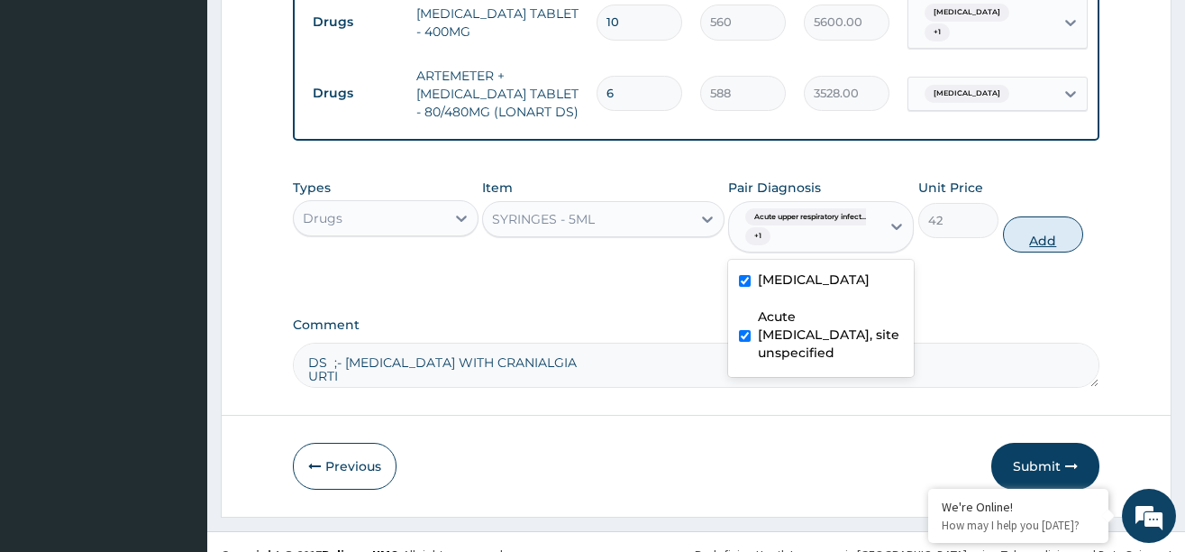
click at [1029, 246] on button "Add" at bounding box center [1043, 234] width 81 height 36
type input "0"
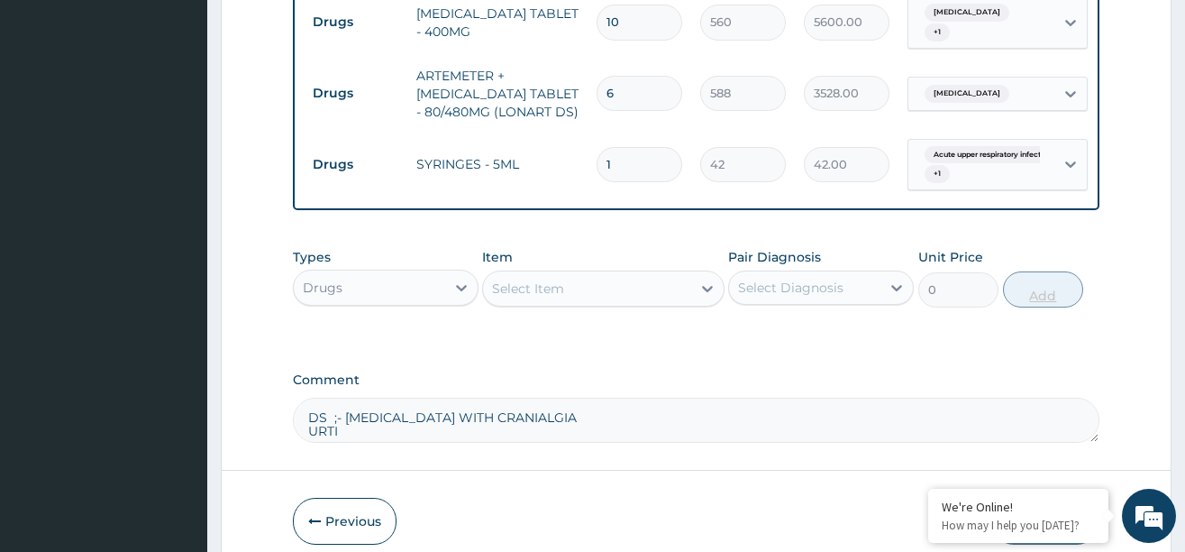
type input "0.00"
type input "3"
type input "126.00"
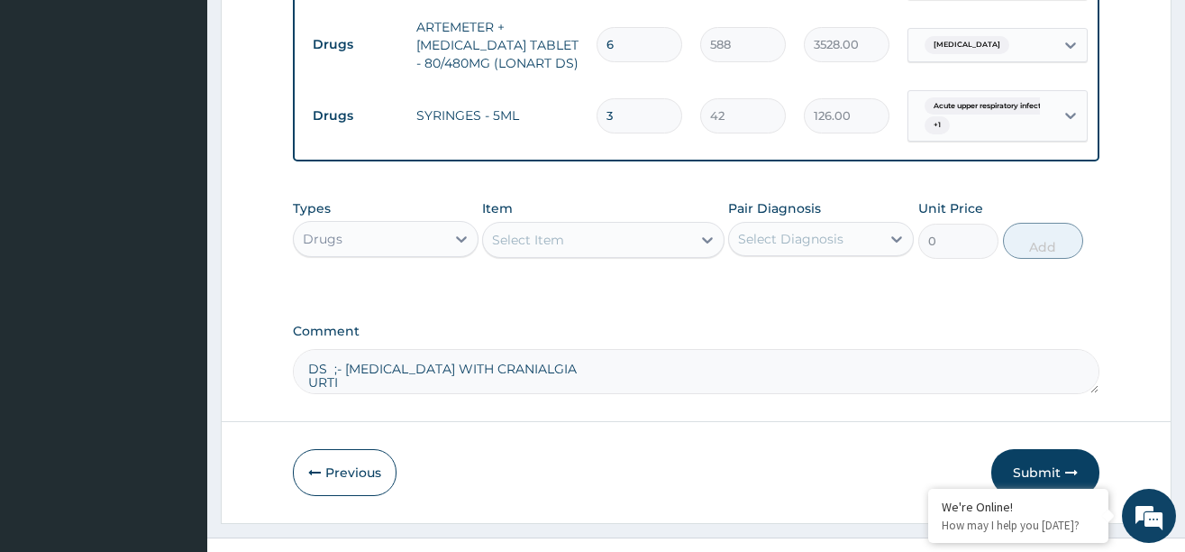
scroll to position [1216, 0]
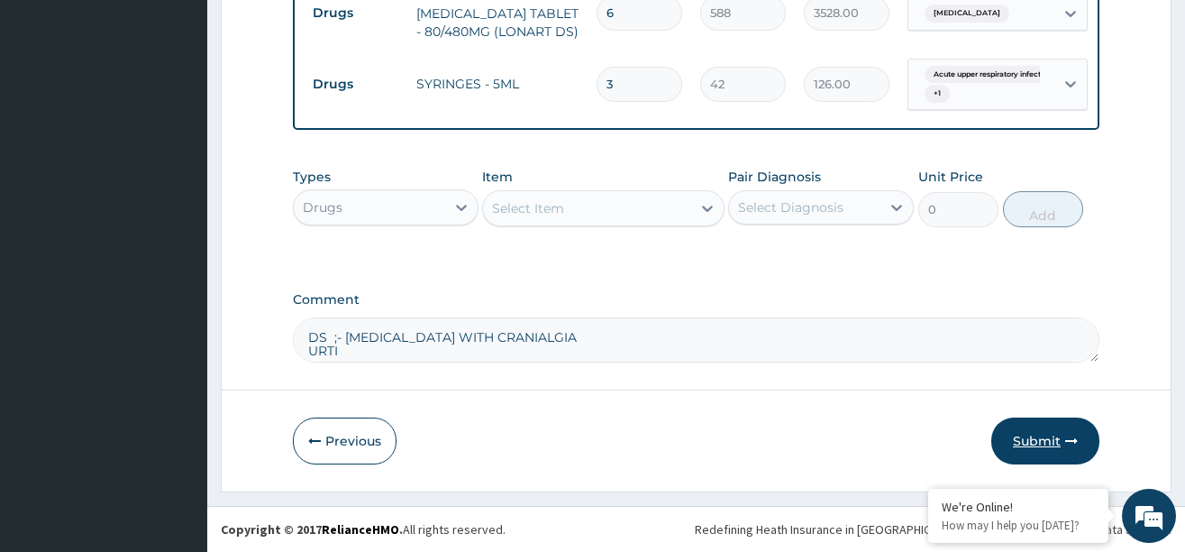
type input "3"
click at [1046, 452] on button "Submit" at bounding box center [1045, 440] width 108 height 47
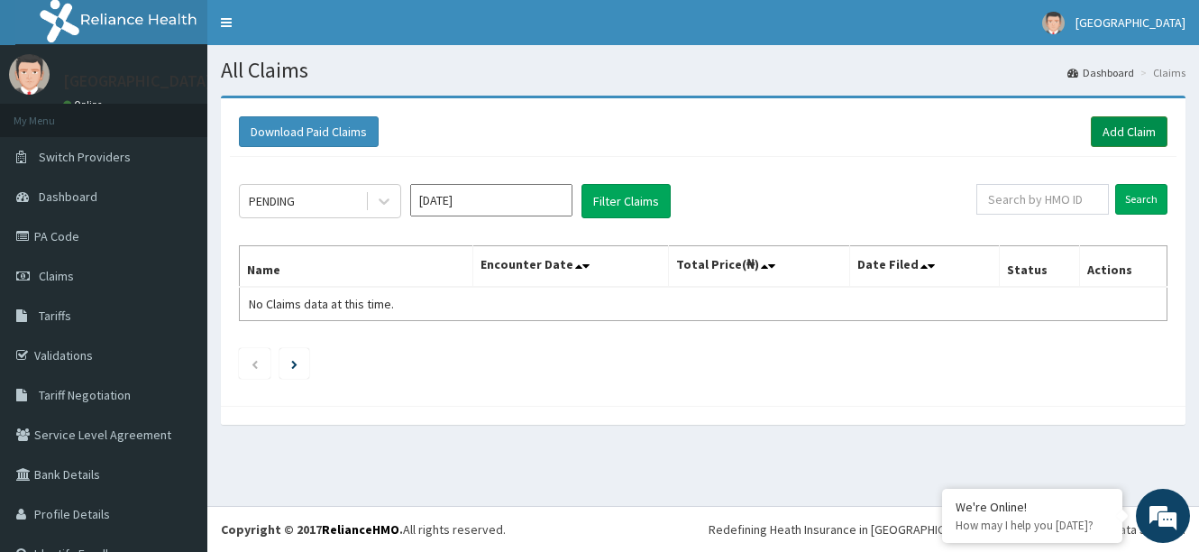
click at [1129, 130] on link "Add Claim" at bounding box center [1129, 131] width 77 height 31
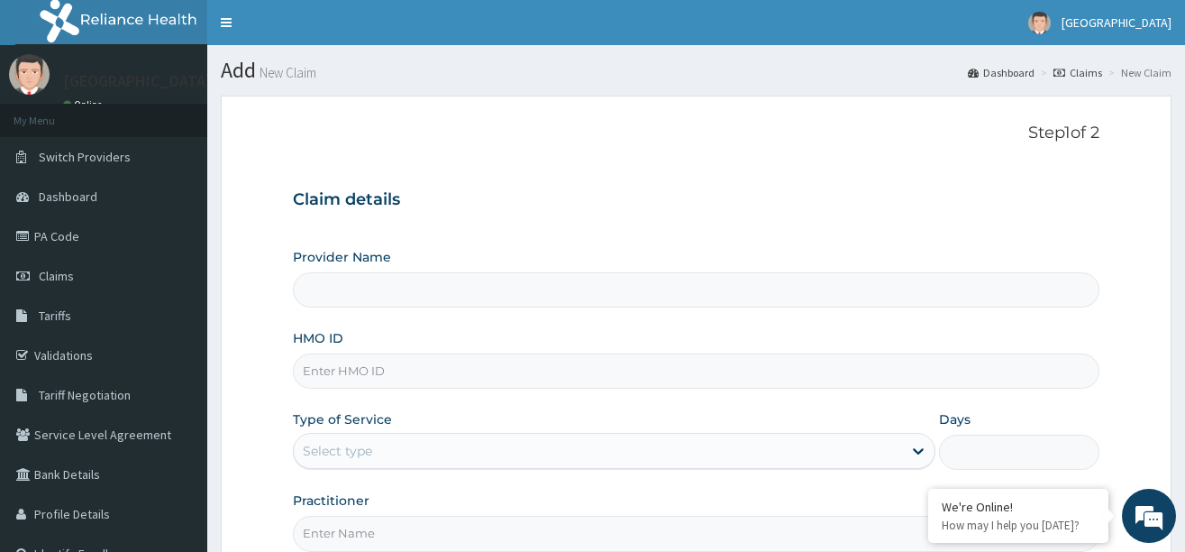
type input "[GEOGRAPHIC_DATA]"
paste input "ELN/10550/B"
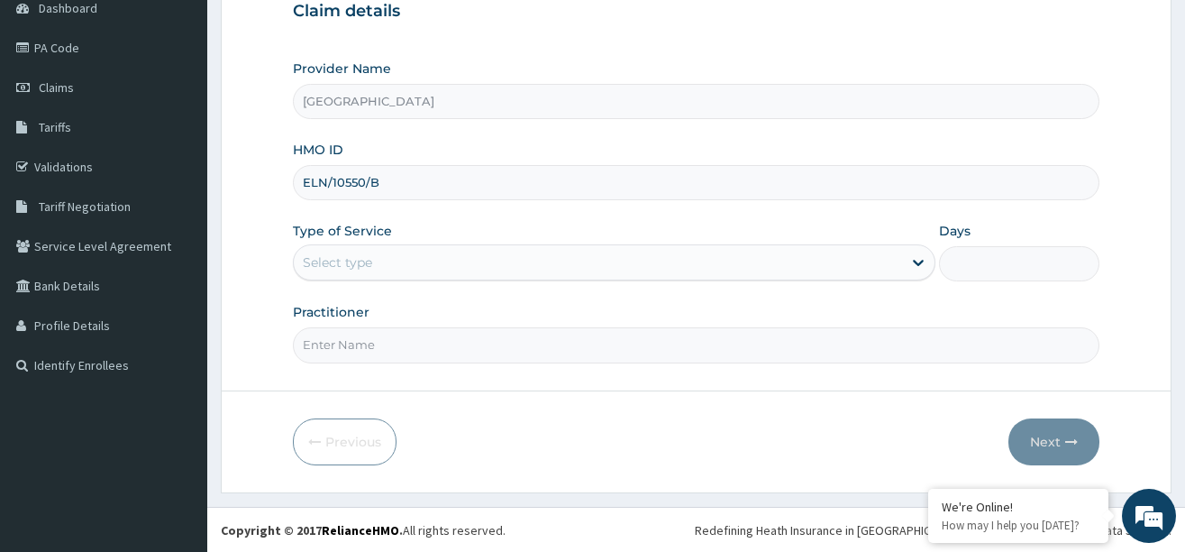
scroll to position [189, 0]
type input "ELN/10550/B"
click at [383, 268] on div "Select type" at bounding box center [598, 261] width 608 height 29
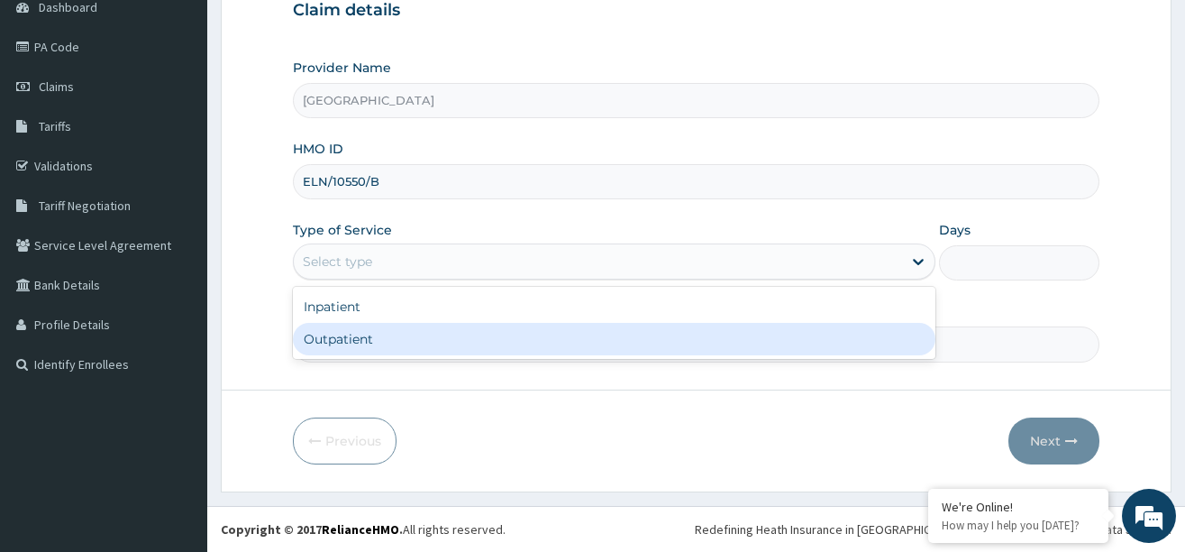
click at [349, 334] on div "Outpatient" at bounding box center [614, 339] width 643 height 32
type input "1"
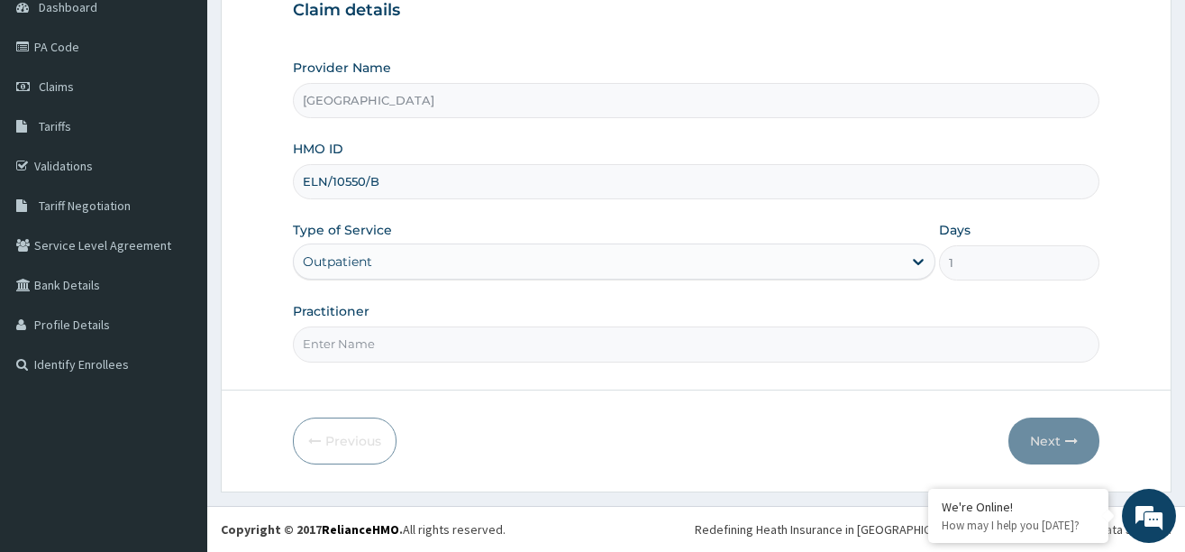
click at [368, 335] on input "Practitioner" at bounding box center [696, 343] width 807 height 35
type input "DR. [PERSON_NAME]"
click at [1044, 441] on button "Next" at bounding box center [1054, 440] width 91 height 47
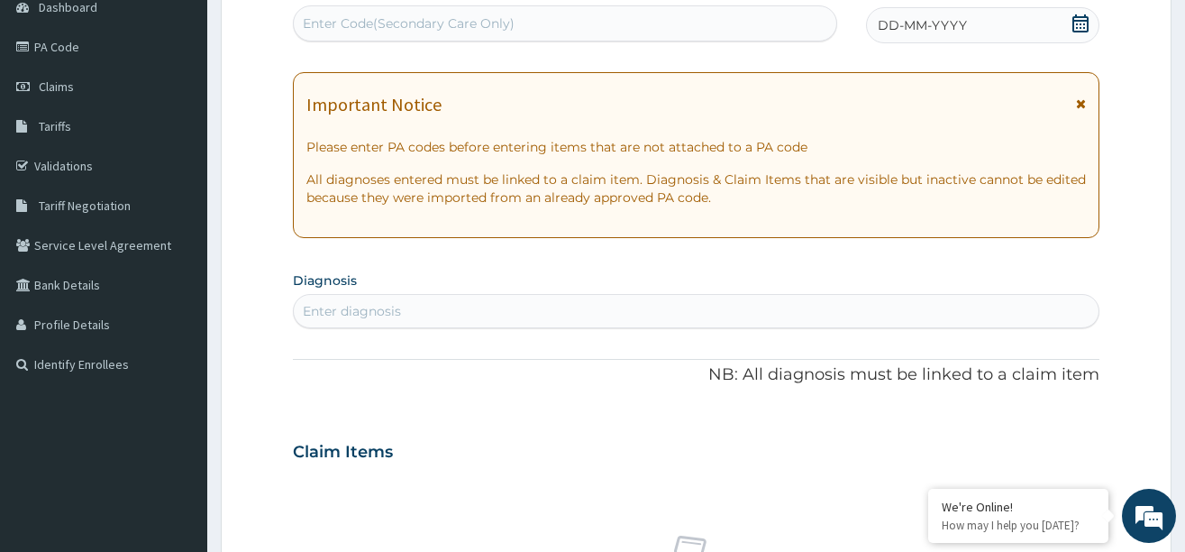
click at [1077, 11] on div "DD-MM-YYYY" at bounding box center [982, 25] width 233 height 36
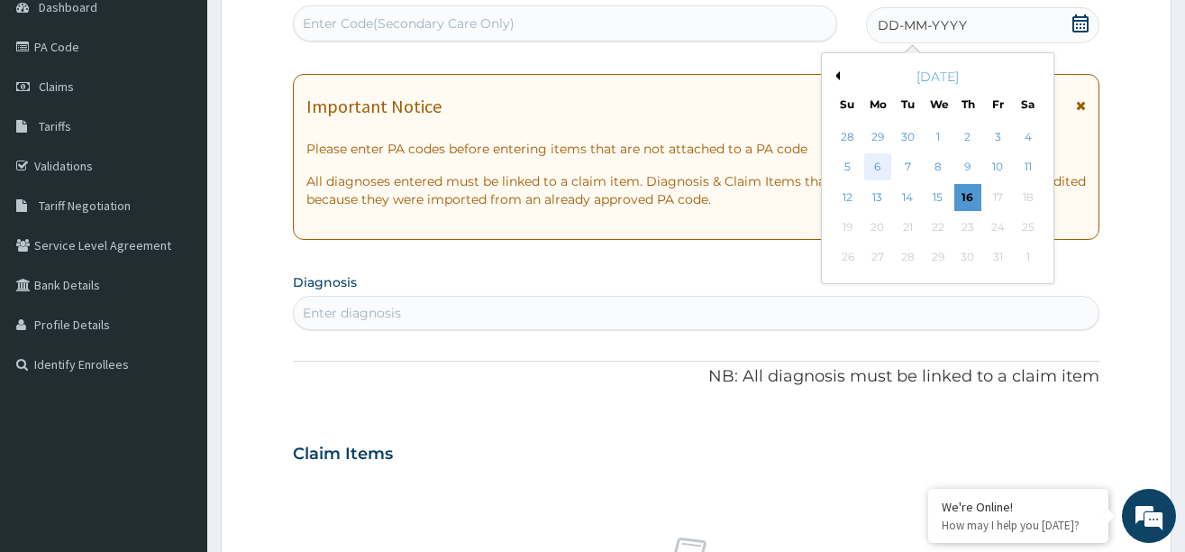
scroll to position [0, 0]
click at [880, 165] on div "6" at bounding box center [877, 167] width 27 height 27
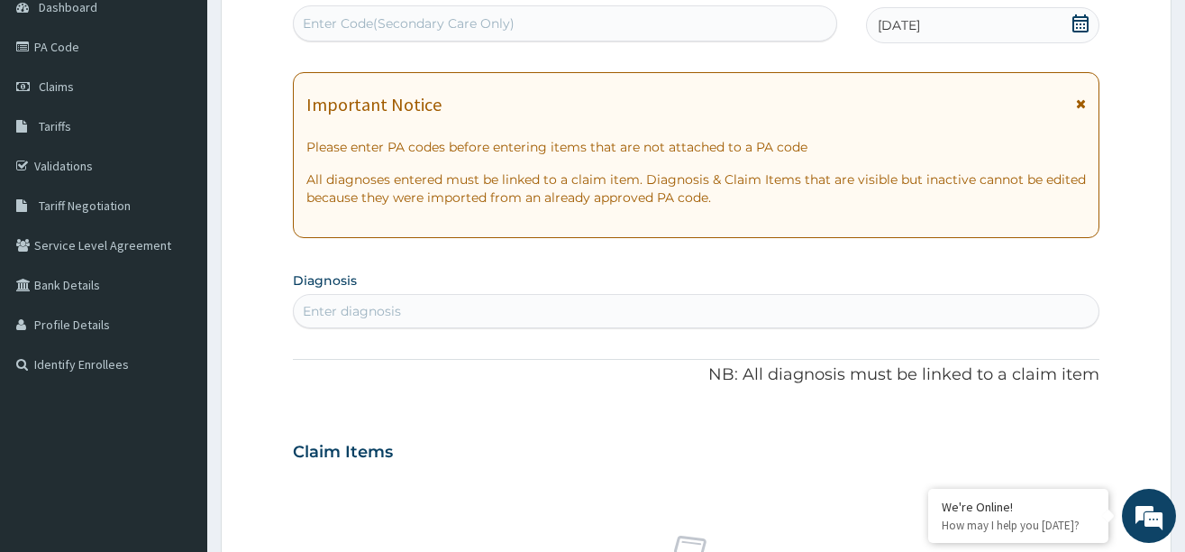
click at [588, 310] on div "Enter diagnosis" at bounding box center [696, 311] width 805 height 29
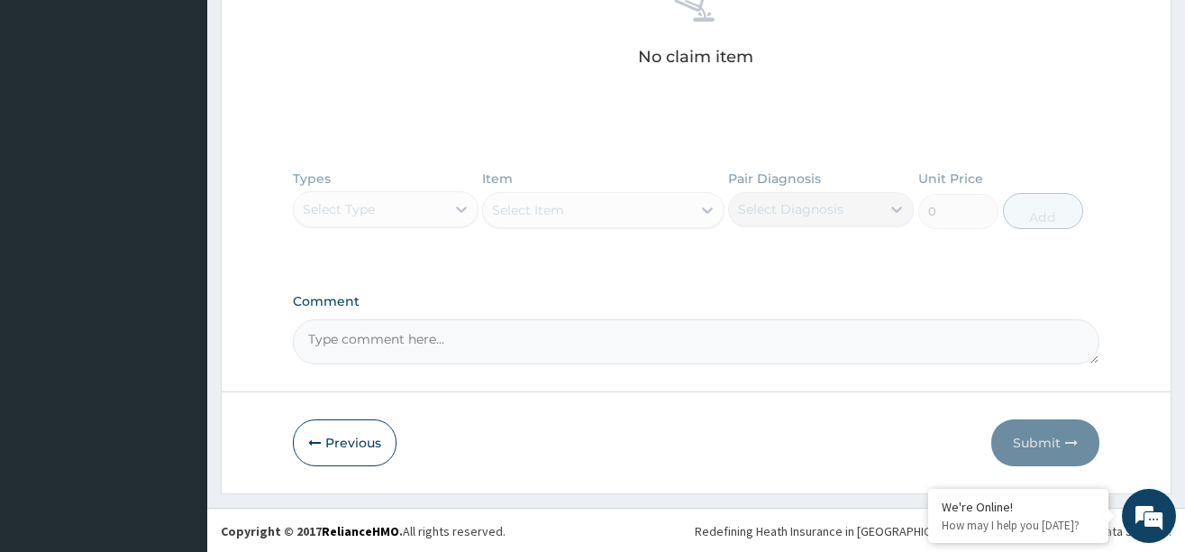
scroll to position [743, 0]
click at [355, 336] on textarea "Comment" at bounding box center [696, 339] width 807 height 45
paste textarea "[MEDICAL_DATA] [MEDICAL_DATA] URTI"
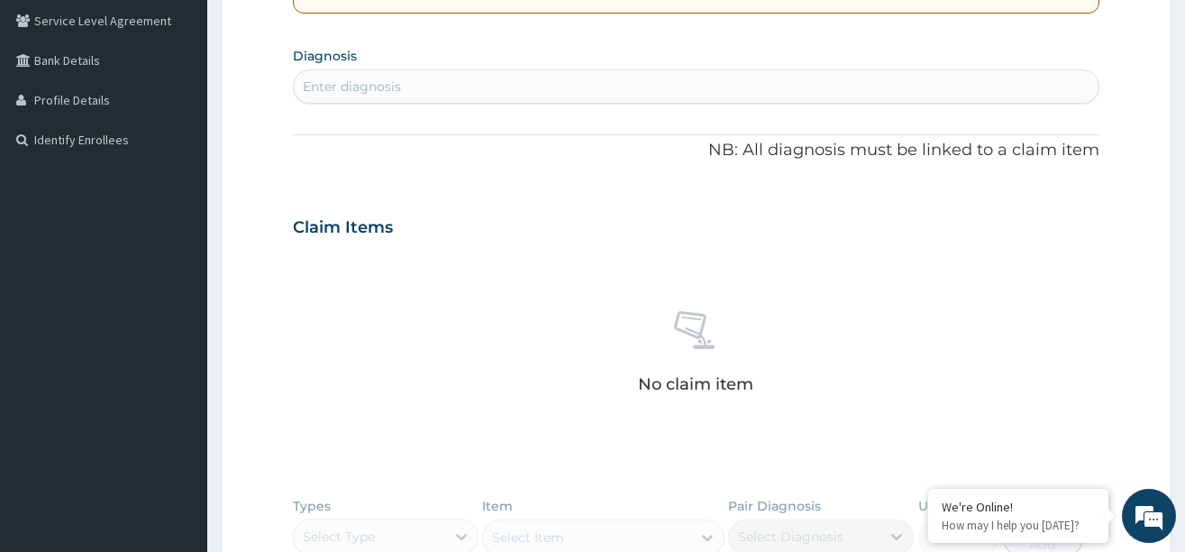
scroll to position [382, 0]
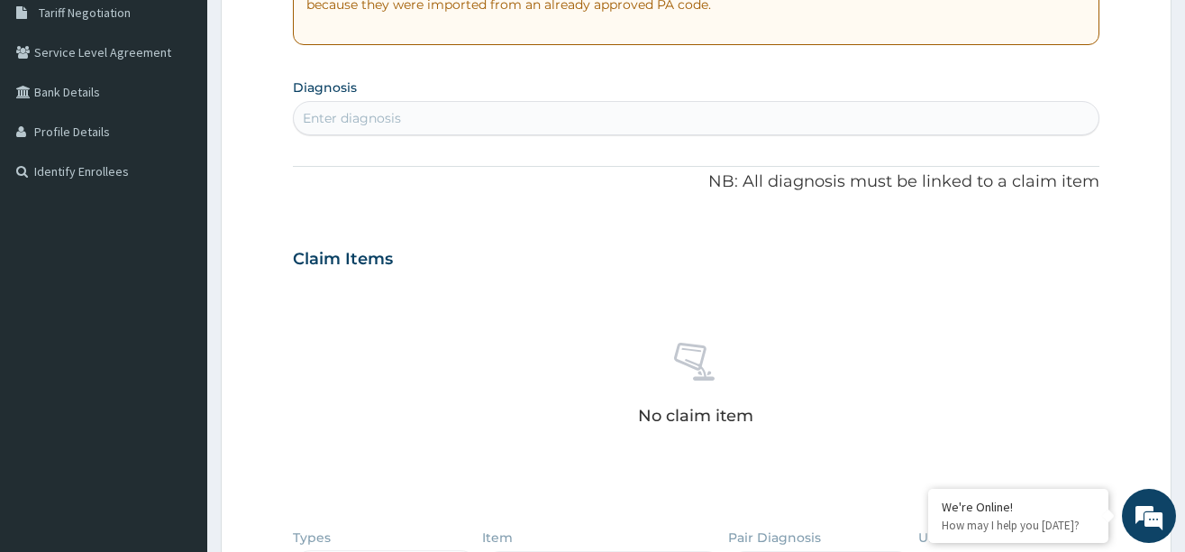
type textarea "DS ;- [MEDICAL_DATA] [MEDICAL_DATA] URTI"
click at [396, 115] on div "Enter diagnosis" at bounding box center [352, 118] width 98 height 18
type input "[MEDICAL_DATA]"
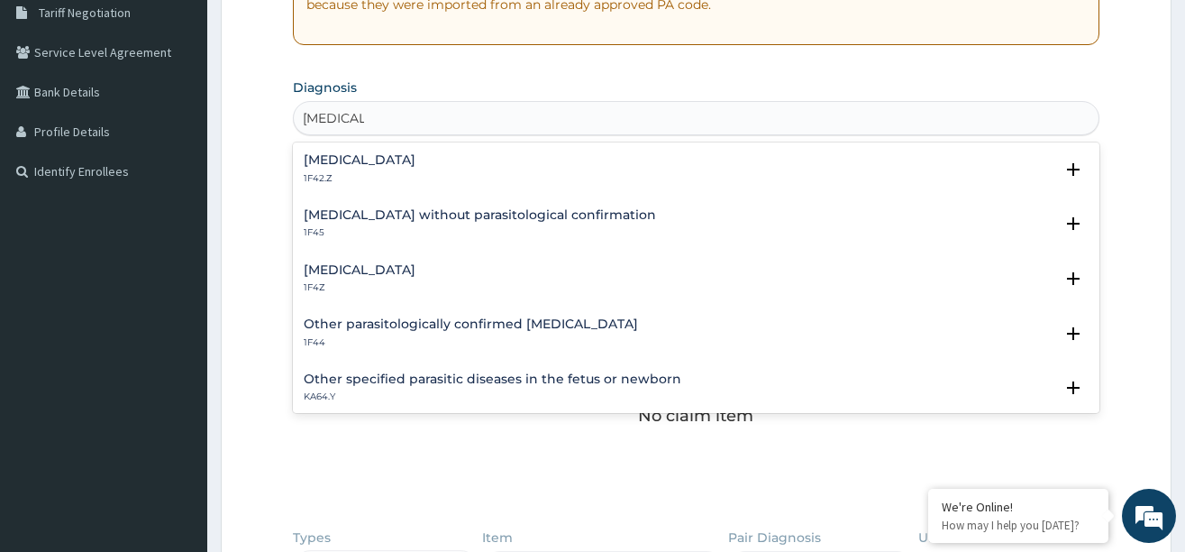
click at [328, 263] on h4 "[MEDICAL_DATA]" at bounding box center [360, 270] width 112 height 14
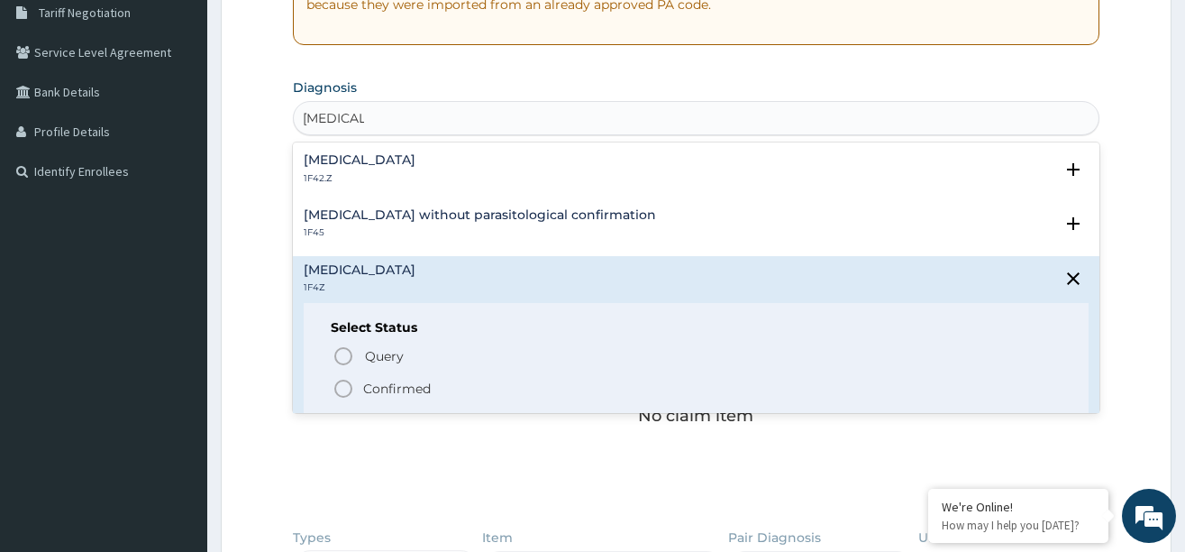
click at [342, 394] on icon "status option filled" at bounding box center [344, 389] width 22 height 22
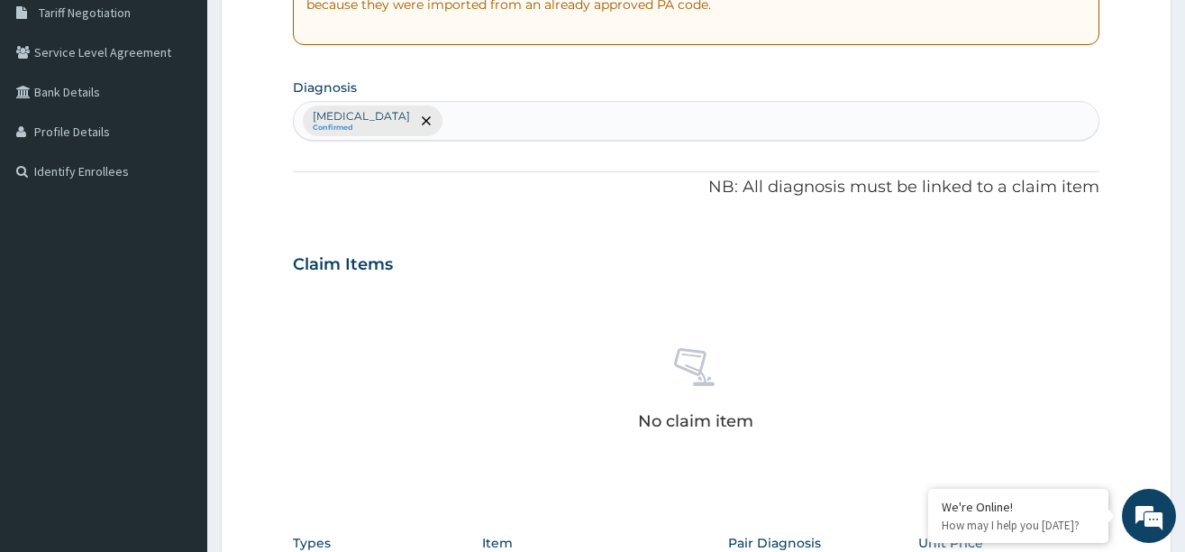
type input "D"
type input "[MEDICAL_DATA]"
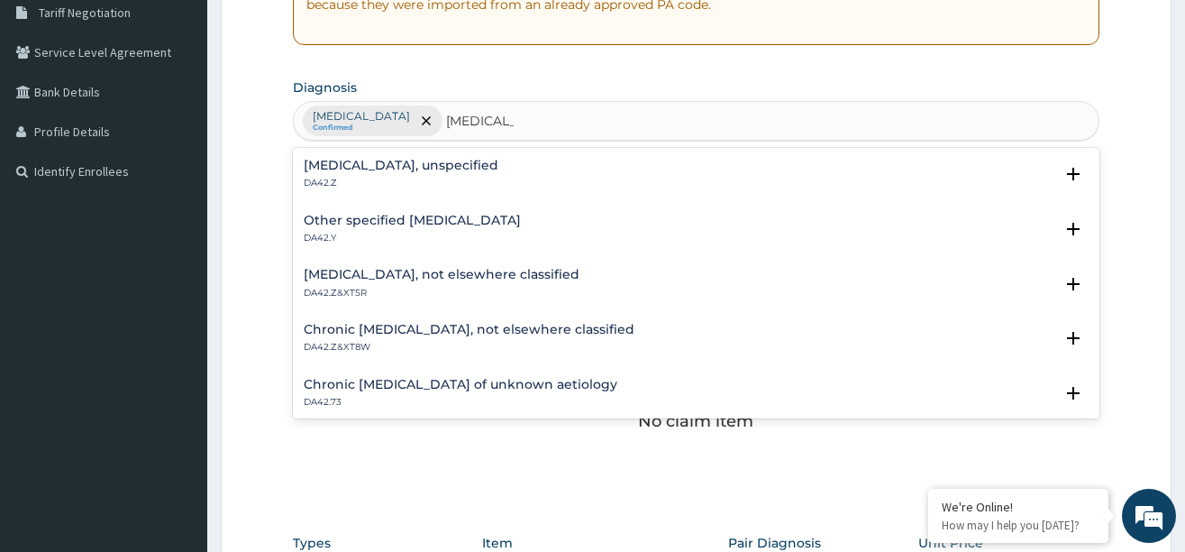
click at [361, 162] on h4 "[MEDICAL_DATA], unspecified" at bounding box center [401, 166] width 195 height 14
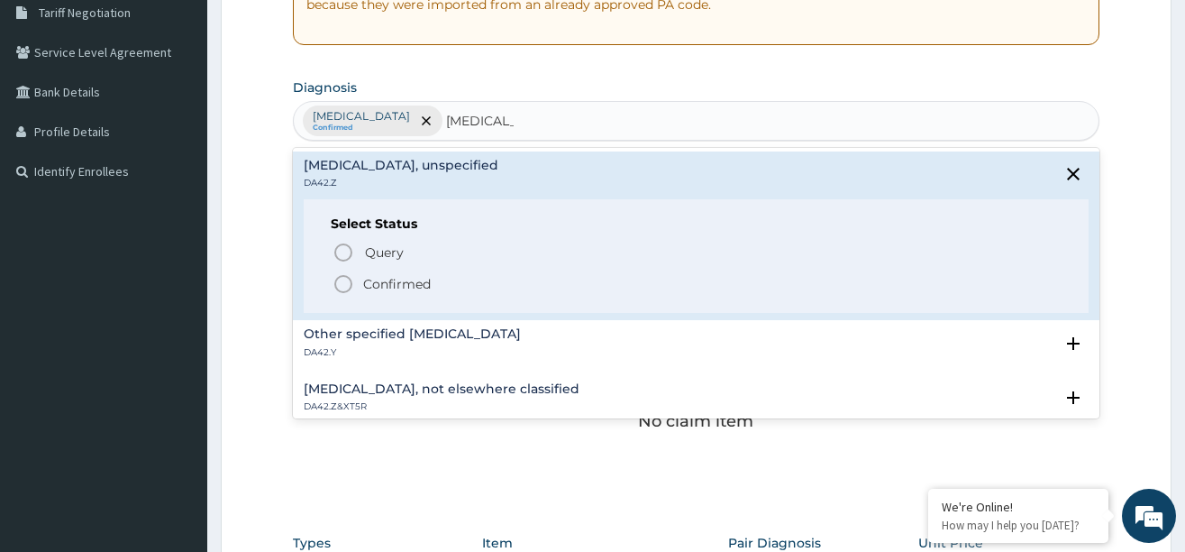
click at [344, 284] on icon "status option filled" at bounding box center [344, 284] width 22 height 22
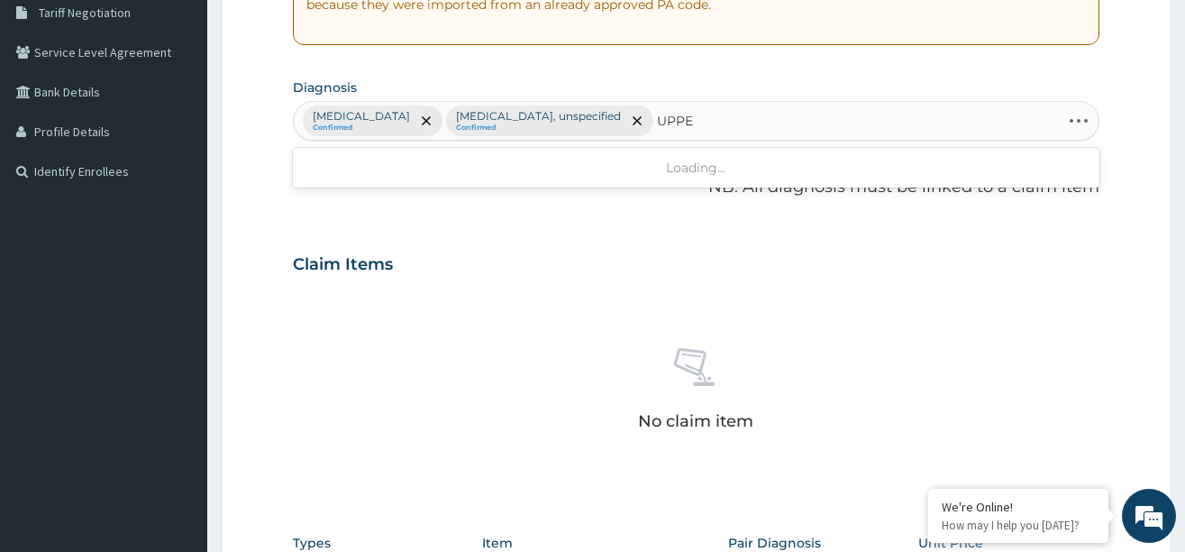
type input "UPPER"
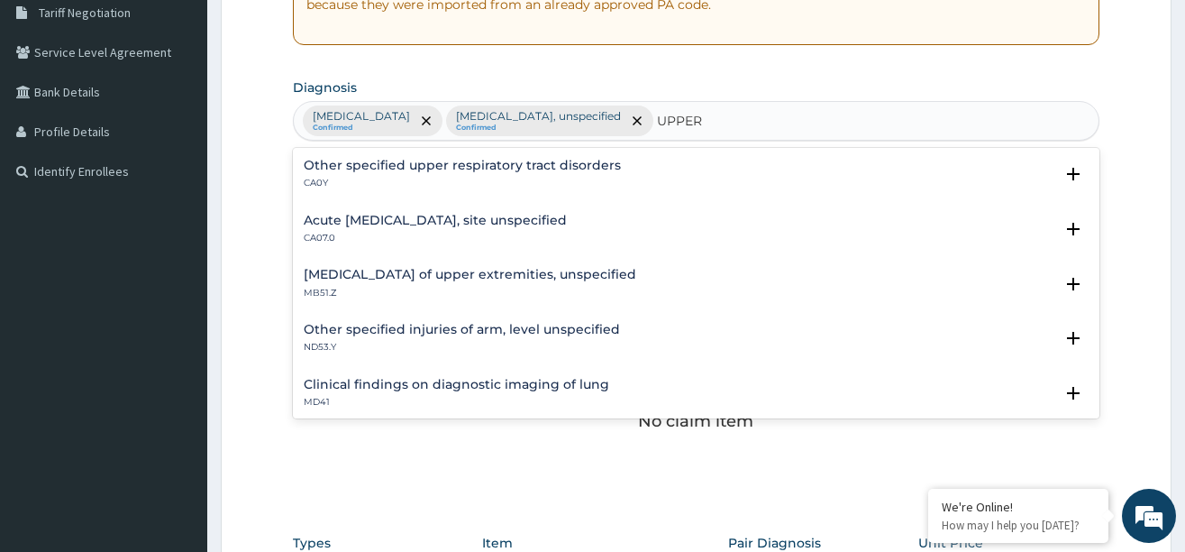
click at [350, 215] on h4 "Acute upper respiratory infection, site unspecified" at bounding box center [435, 221] width 263 height 14
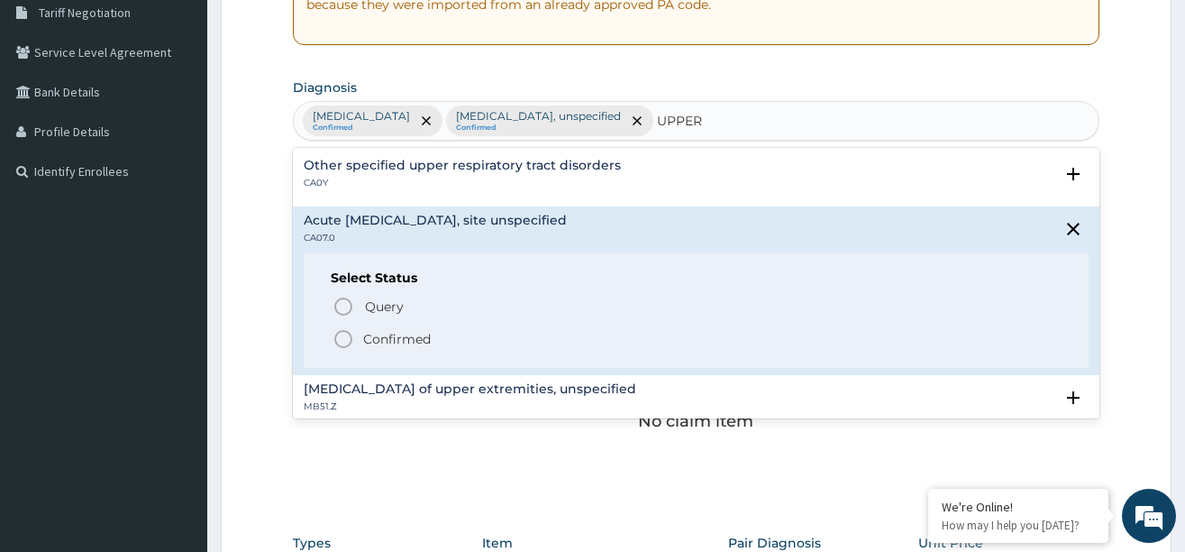
click at [344, 333] on icon "status option filled" at bounding box center [344, 339] width 22 height 22
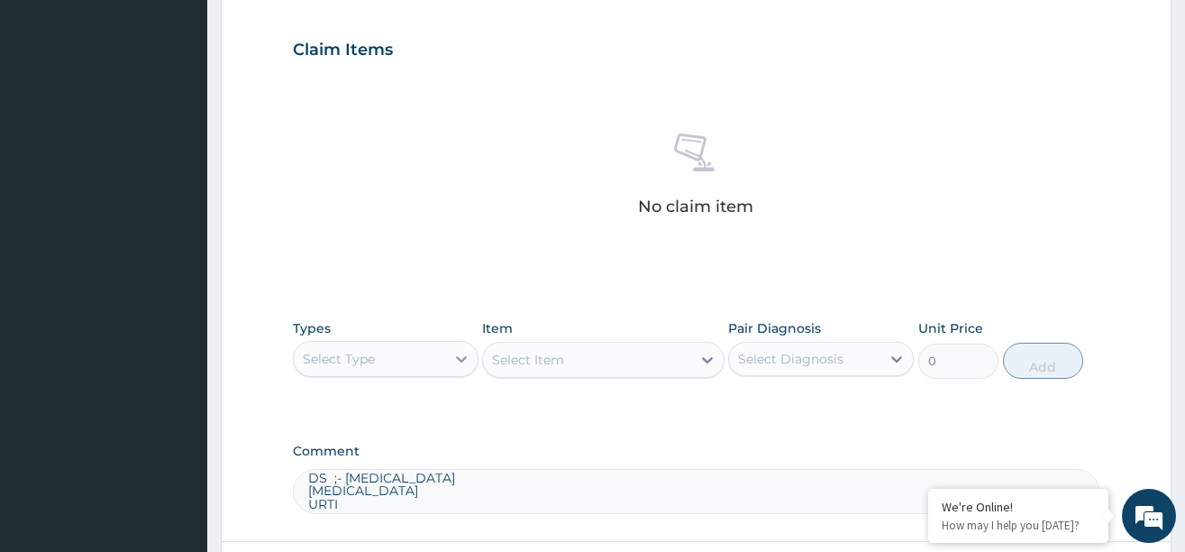
scroll to position [653, 0]
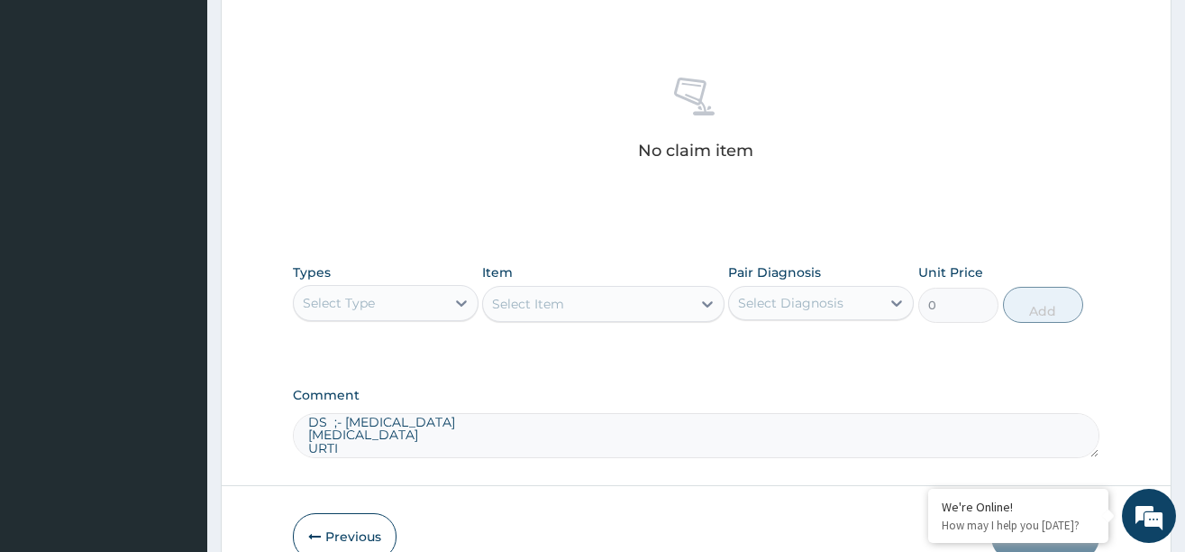
click at [443, 299] on div "Select Type" at bounding box center [369, 302] width 151 height 29
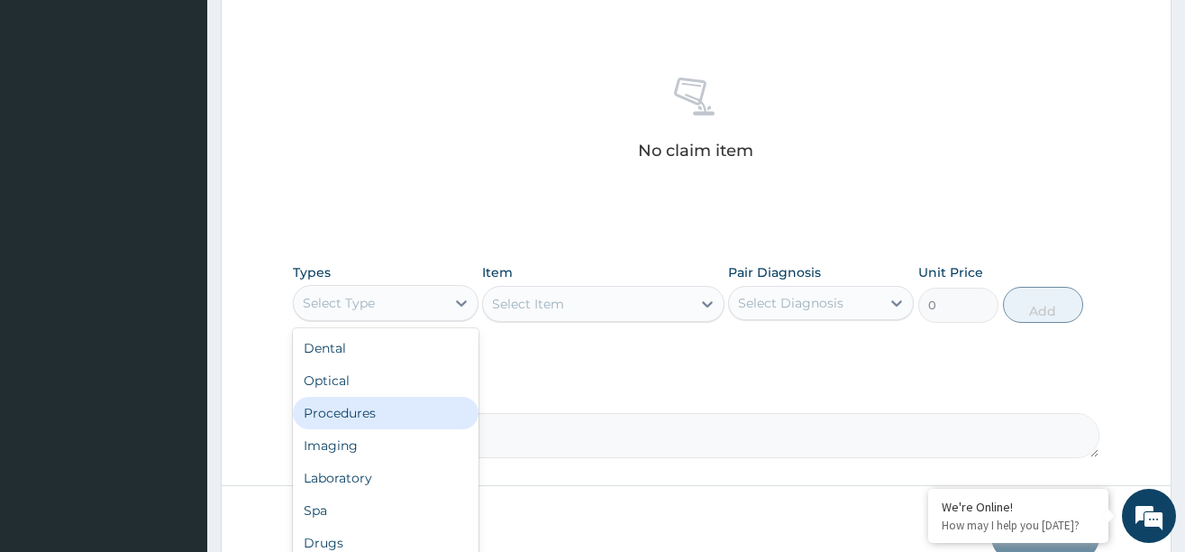
click at [373, 416] on div "Procedures" at bounding box center [386, 413] width 186 height 32
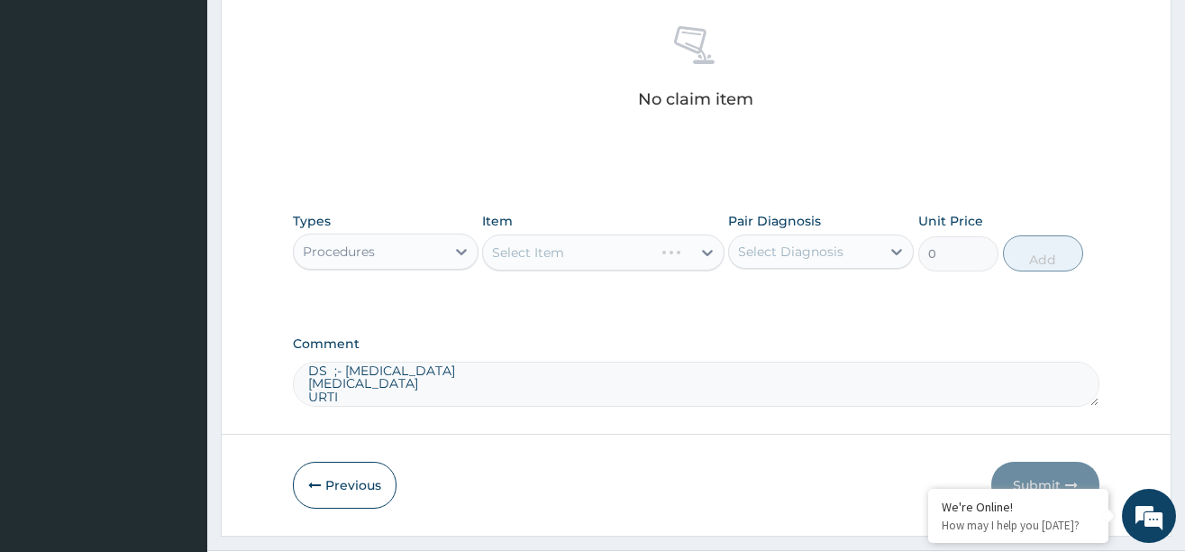
scroll to position [748, 0]
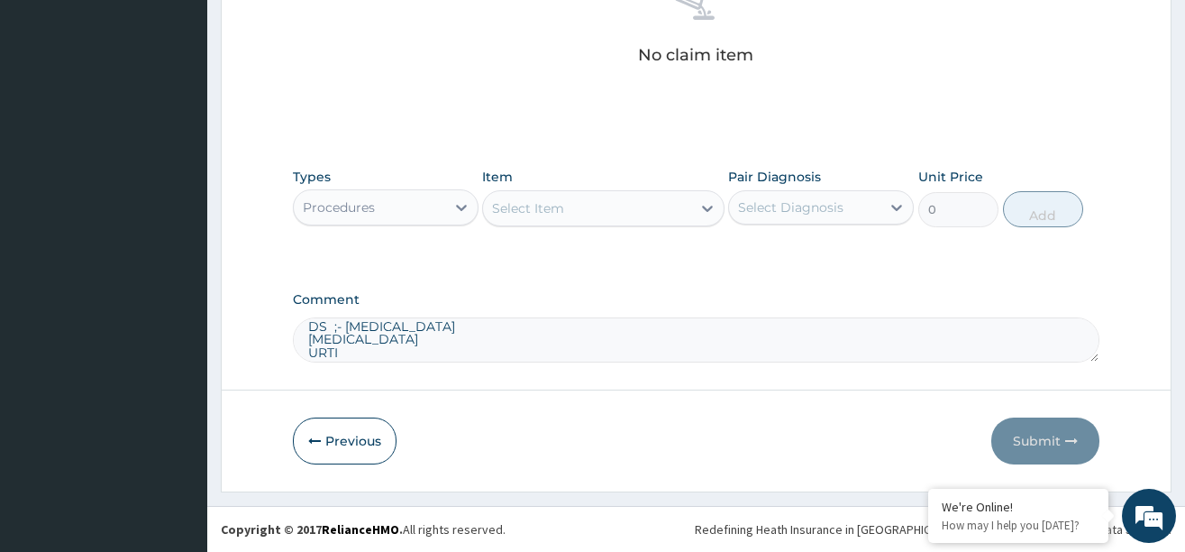
click at [624, 207] on div "Select Item" at bounding box center [587, 208] width 208 height 29
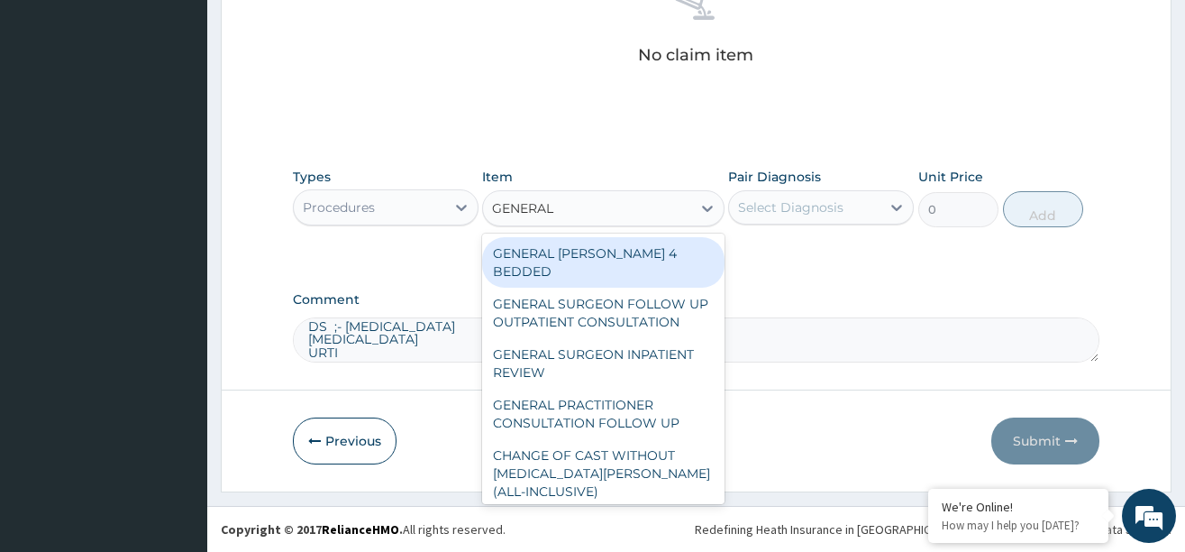
type input "GENERAL P"
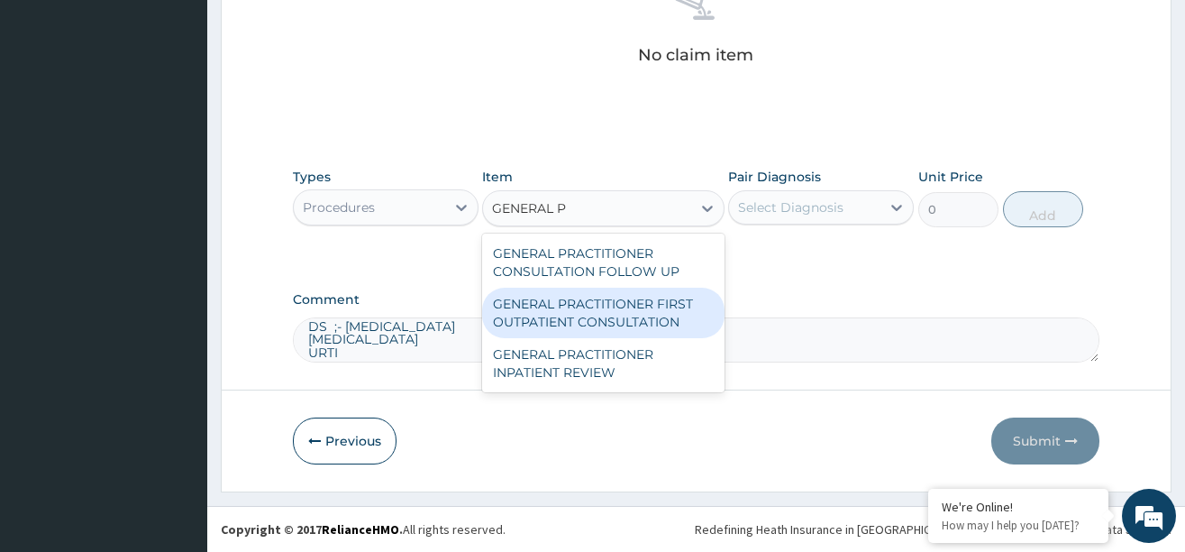
click at [634, 303] on div "GENERAL PRACTITIONER FIRST OUTPATIENT CONSULTATION" at bounding box center [603, 313] width 242 height 50
type input "3750"
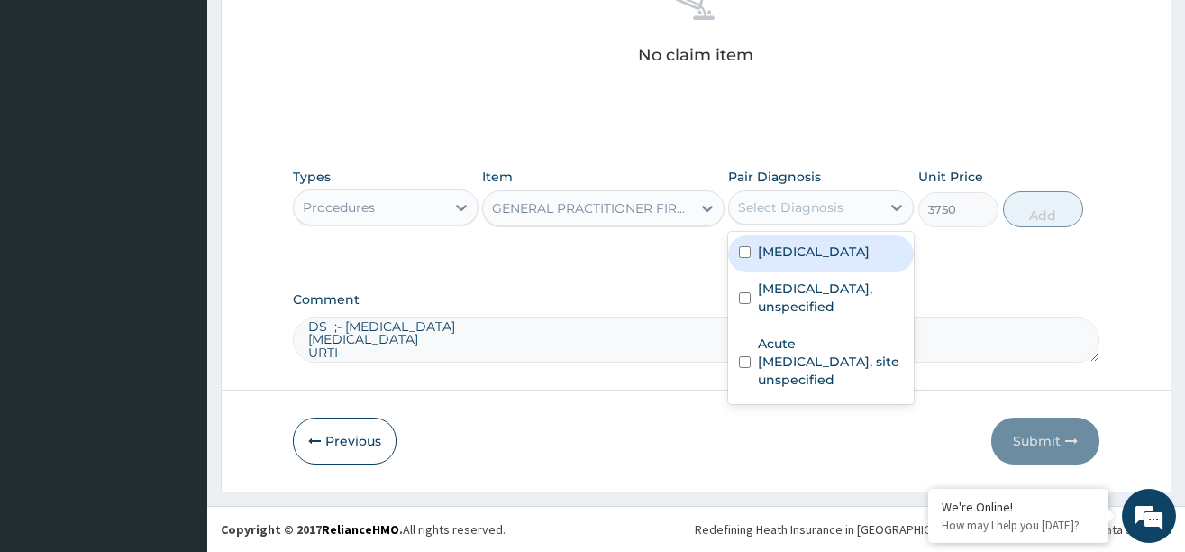
click at [828, 215] on div "Select Diagnosis" at bounding box center [790, 207] width 105 height 18
click at [814, 251] on label "[MEDICAL_DATA]" at bounding box center [814, 251] width 112 height 18
checkbox input "true"
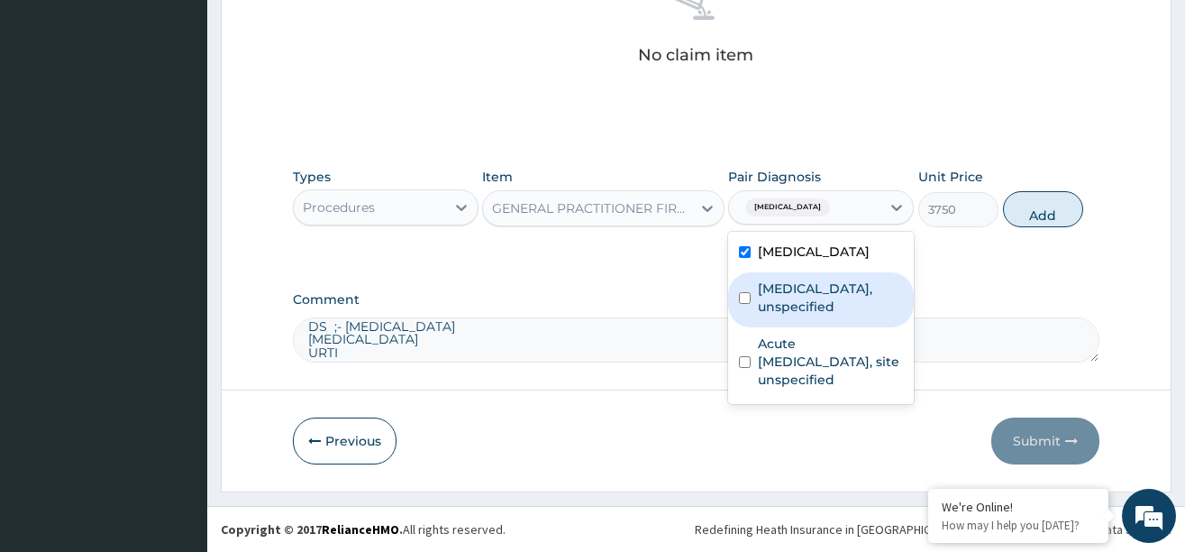
click at [816, 289] on label "Gastritis, unspecified" at bounding box center [830, 297] width 145 height 36
checkbox input "true"
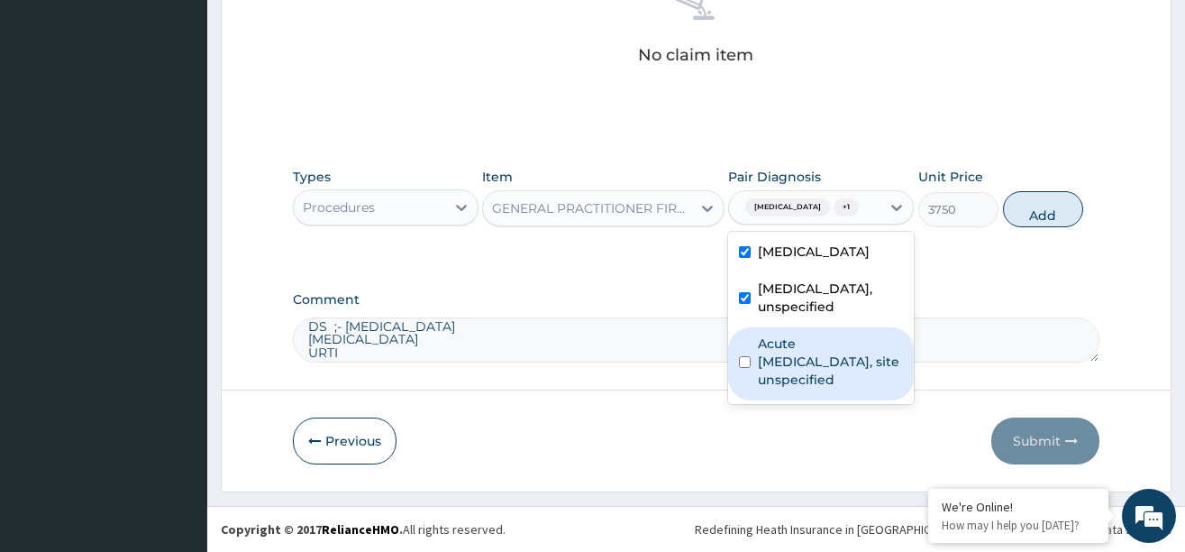
click at [797, 337] on label "Acute [MEDICAL_DATA], site unspecified" at bounding box center [830, 361] width 145 height 54
checkbox input "true"
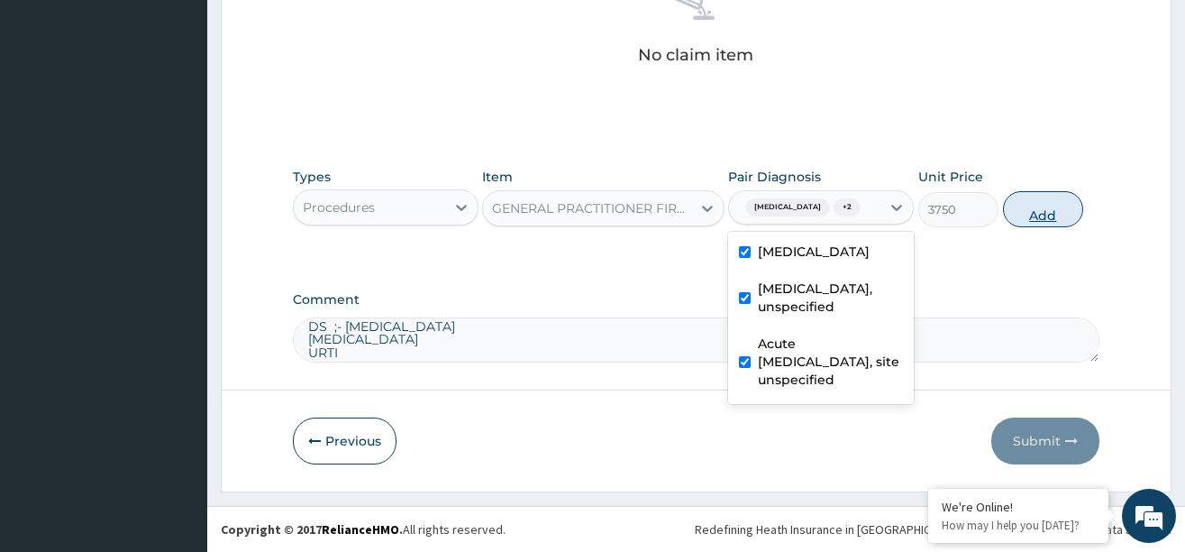
click at [1034, 227] on button "Add" at bounding box center [1043, 209] width 81 height 36
type input "0"
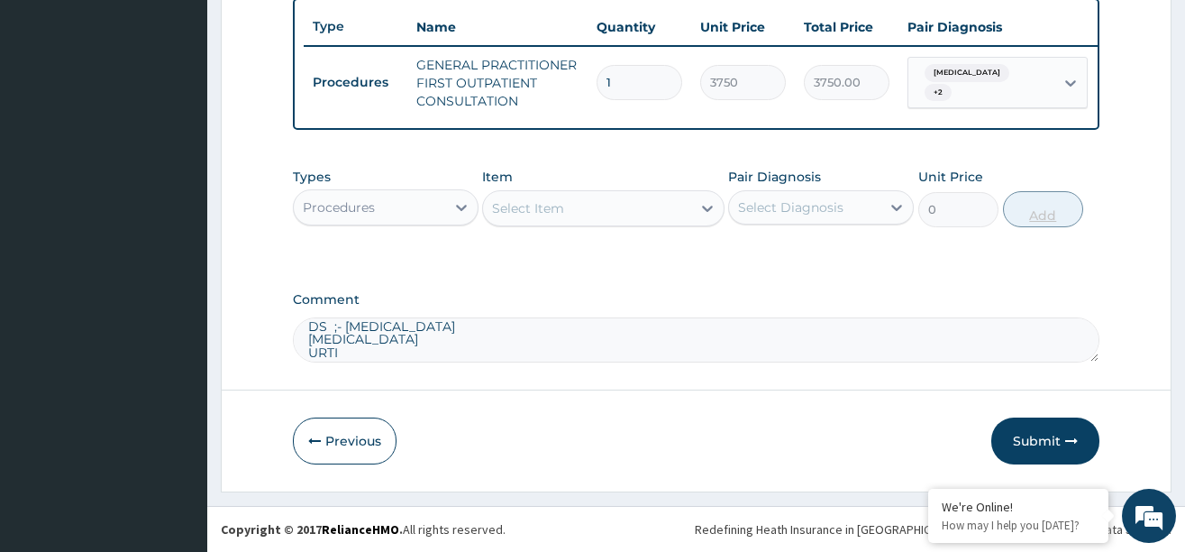
scroll to position [686, 0]
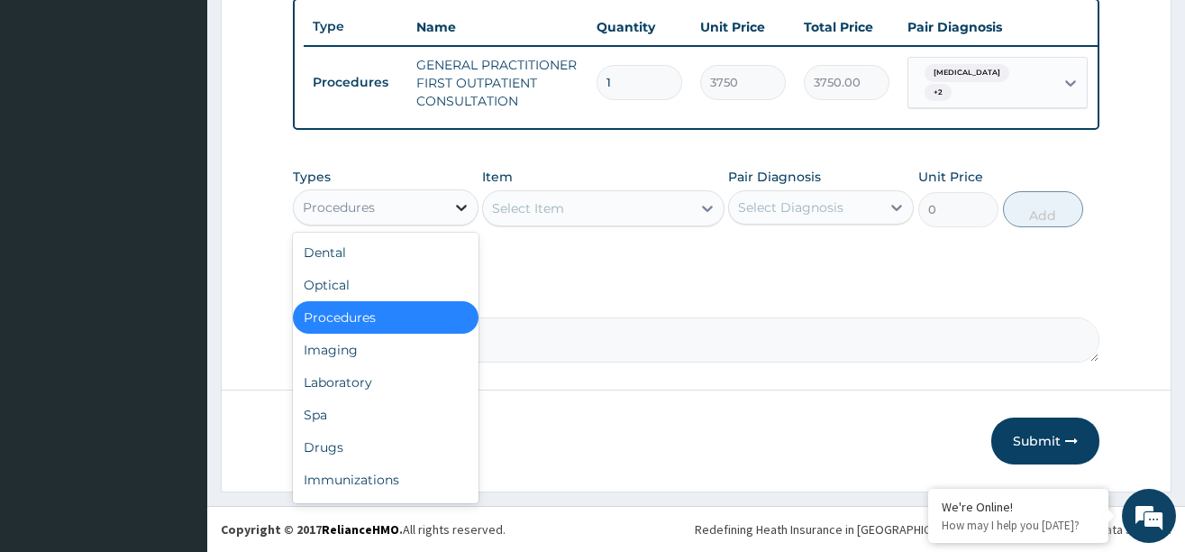
click at [458, 203] on icon at bounding box center [461, 207] width 18 height 18
click at [350, 440] on div "Drugs" at bounding box center [386, 447] width 186 height 32
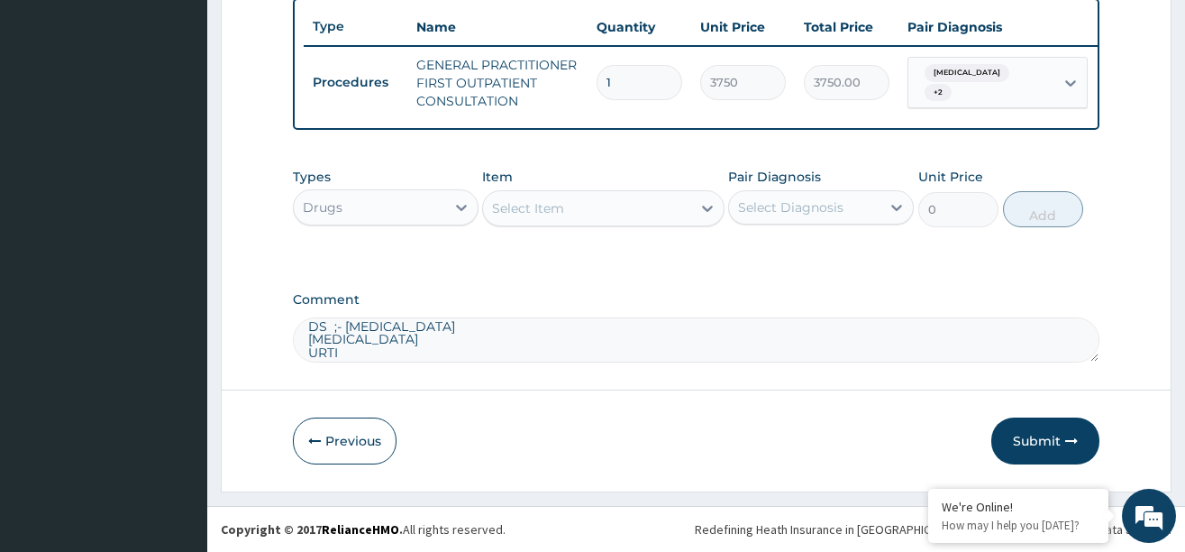
click at [693, 204] on div at bounding box center [707, 208] width 32 height 32
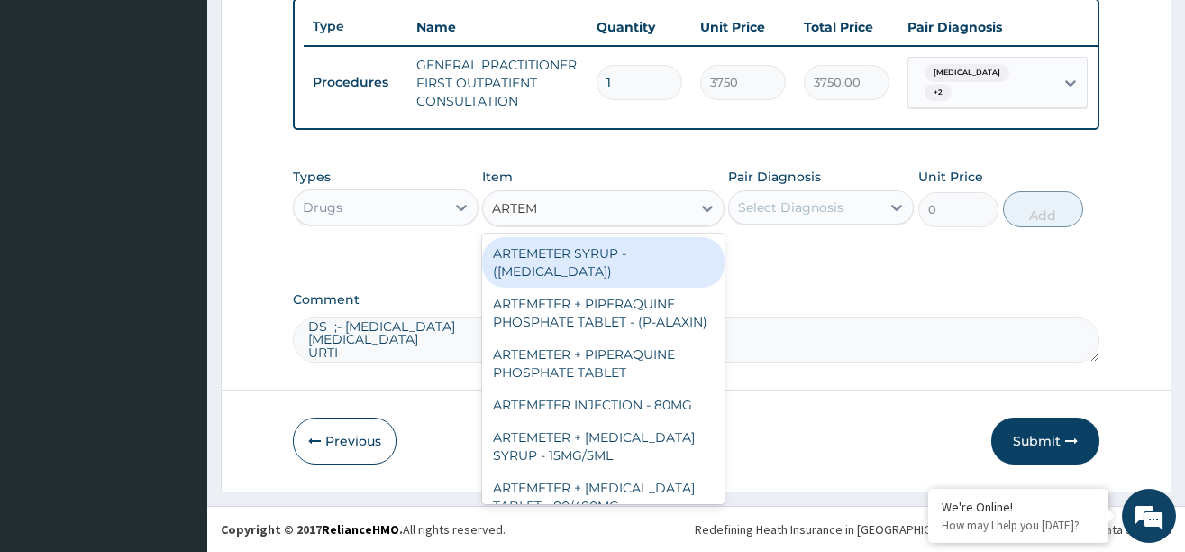
type input "ARTE"
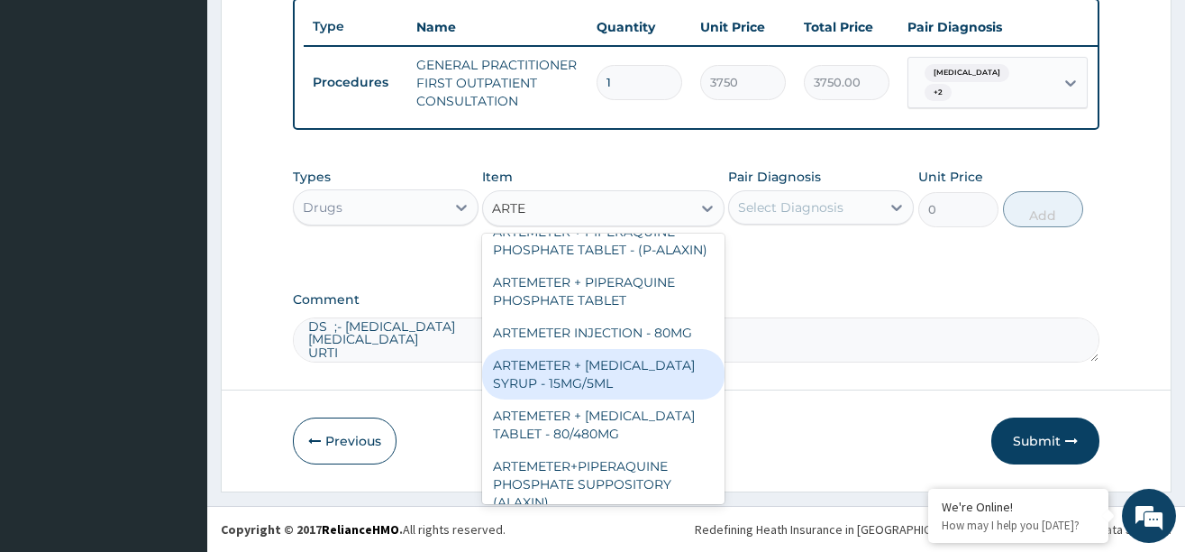
scroll to position [90, 0]
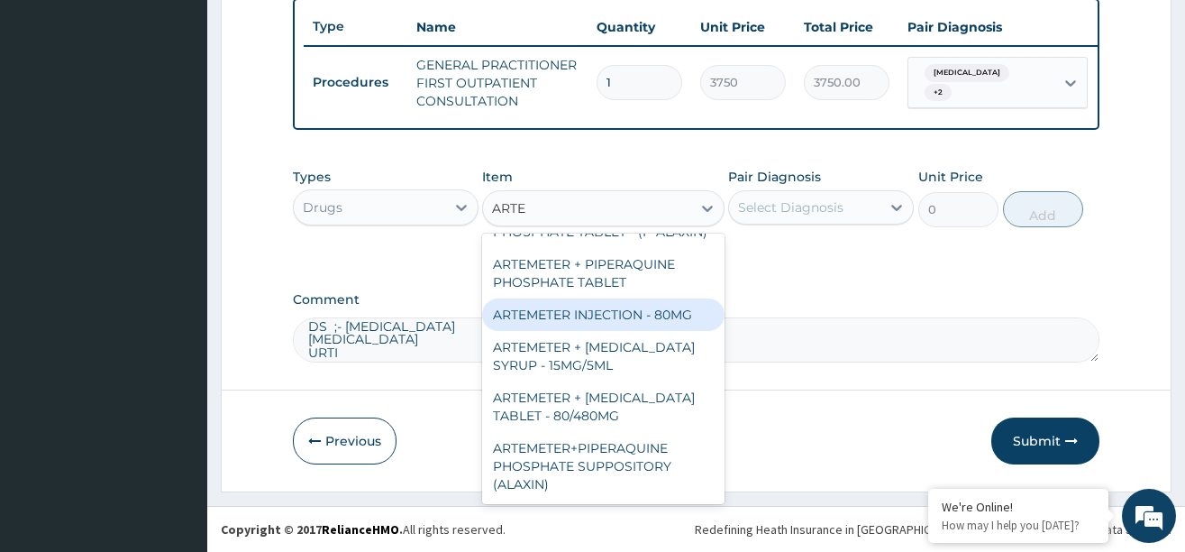
click at [638, 331] on div "ARTEMETER INJECTION - 80MG" at bounding box center [603, 314] width 242 height 32
type input "475.99999999999994"
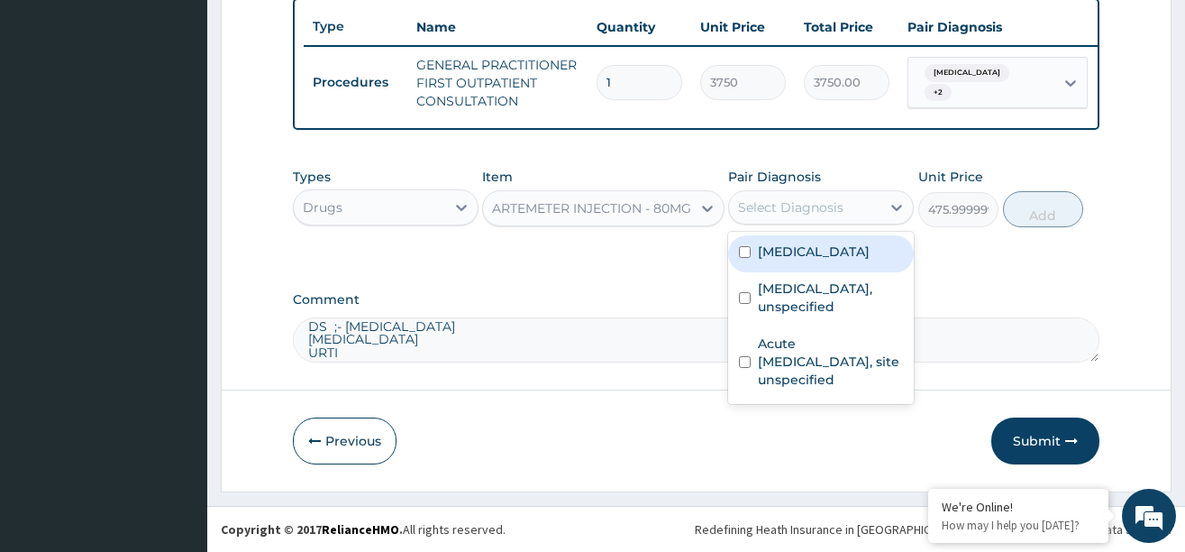
click at [785, 214] on div "Select Diagnosis" at bounding box center [790, 207] width 105 height 18
drag, startPoint x: 790, startPoint y: 249, endPoint x: 961, endPoint y: 234, distance: 171.8
click at [796, 249] on label "[MEDICAL_DATA]" at bounding box center [814, 251] width 112 height 18
checkbox input "true"
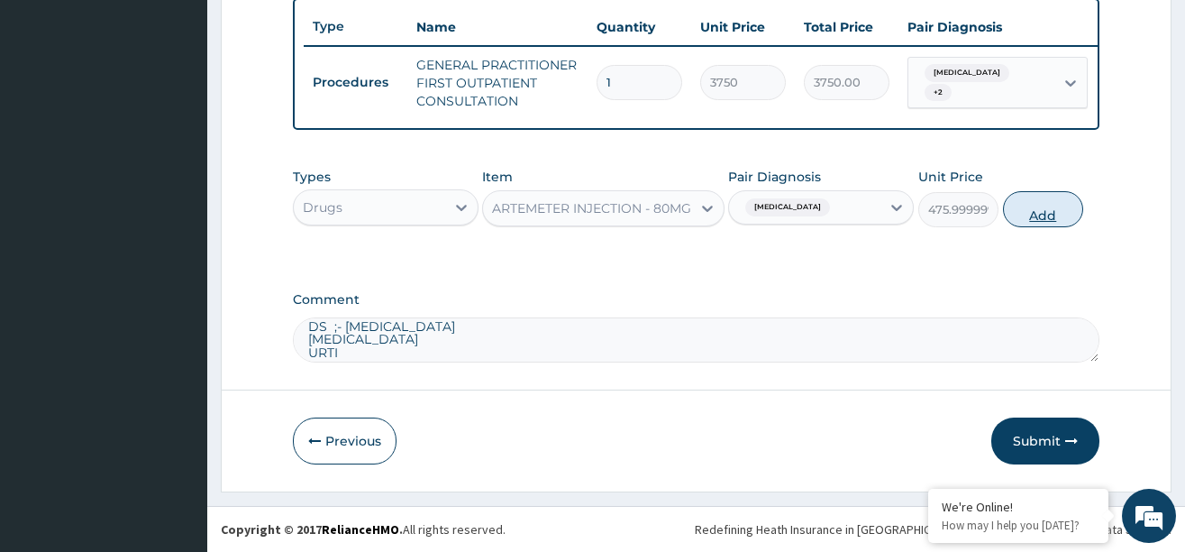
click at [1023, 215] on button "Add" at bounding box center [1043, 209] width 81 height 36
type input "0"
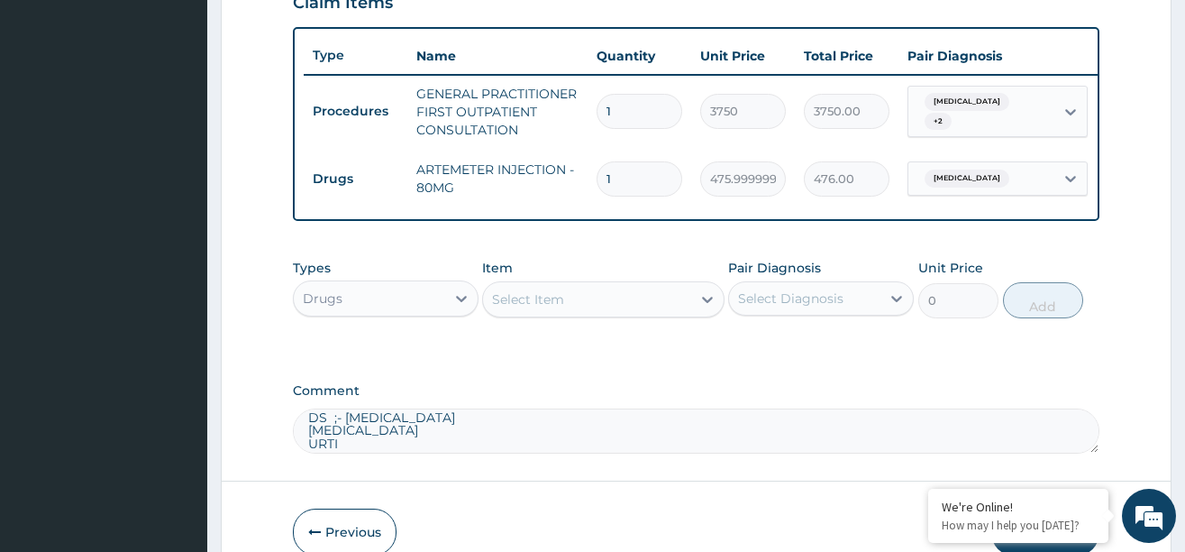
scroll to position [686, 0]
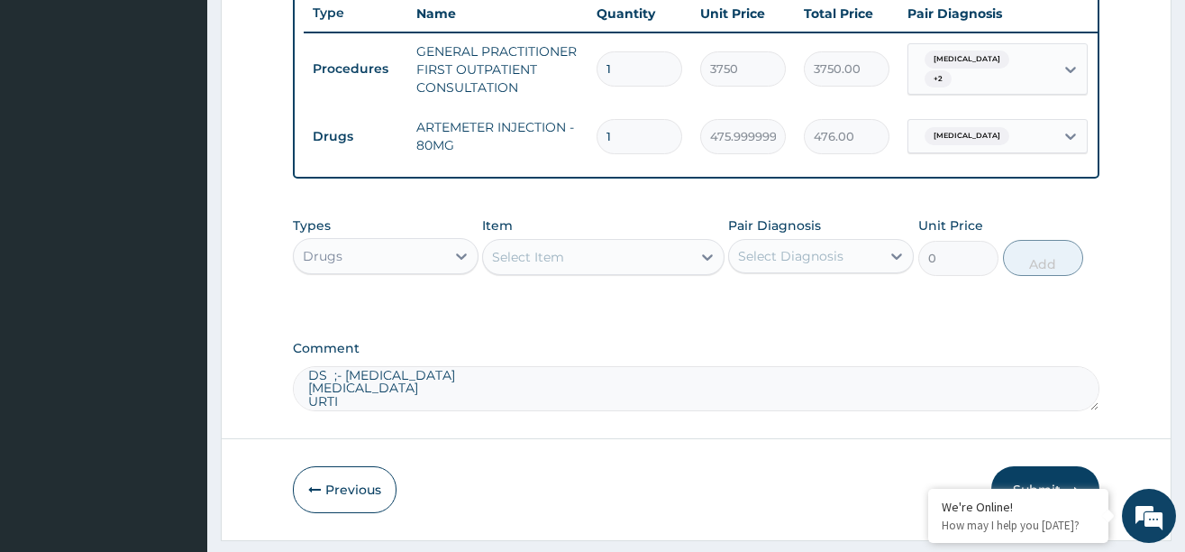
click at [618, 271] on div "Select Item" at bounding box center [587, 256] width 208 height 29
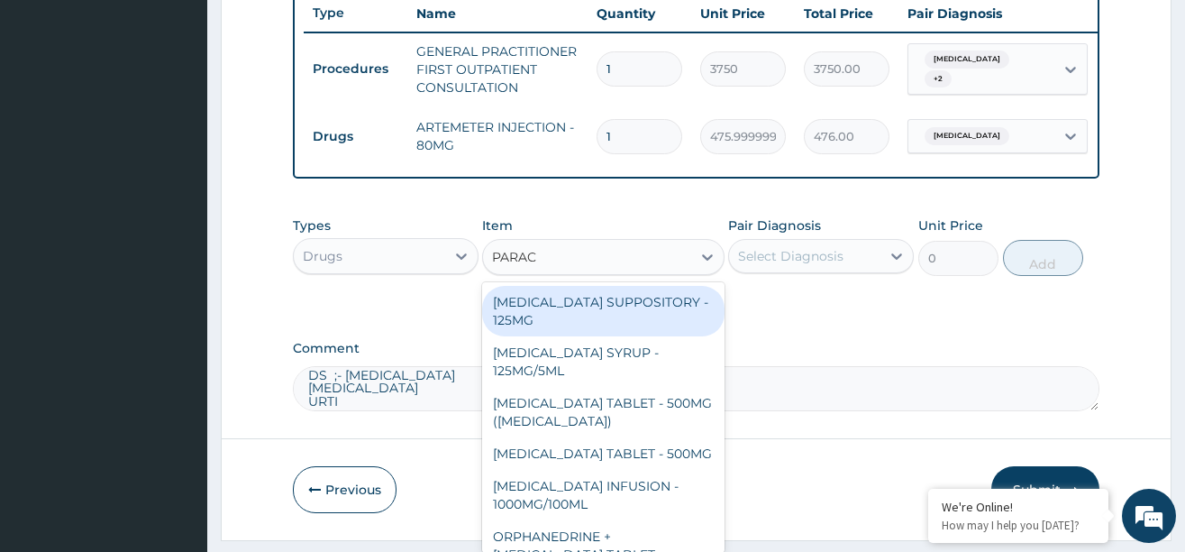
type input "PARACE"
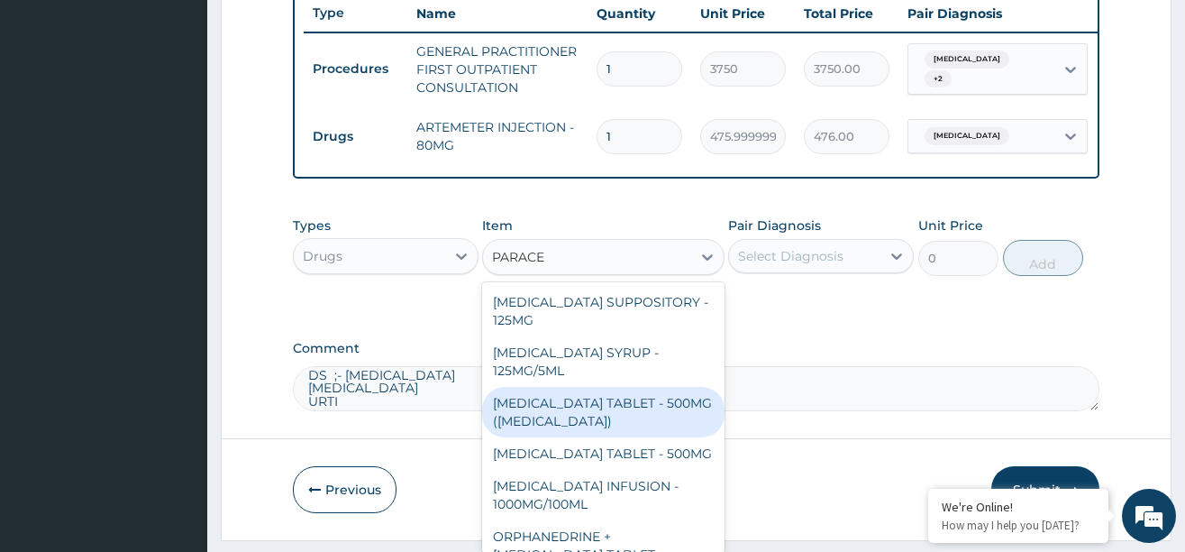
scroll to position [209, 0]
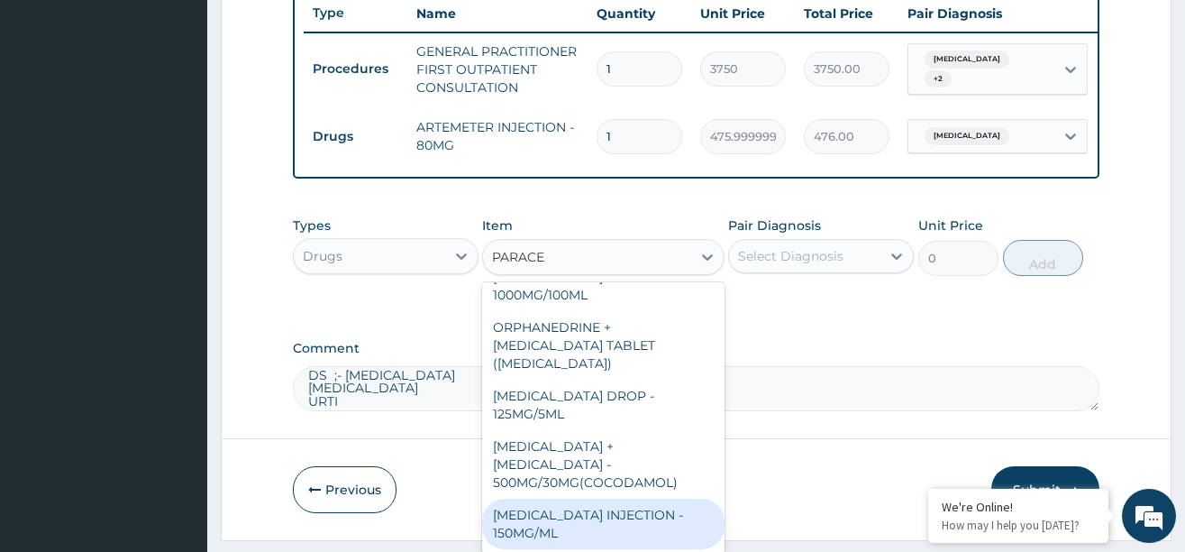
click at [601, 517] on div "[MEDICAL_DATA] INJECTION - 150MG/ML" at bounding box center [603, 523] width 242 height 50
type input "560"
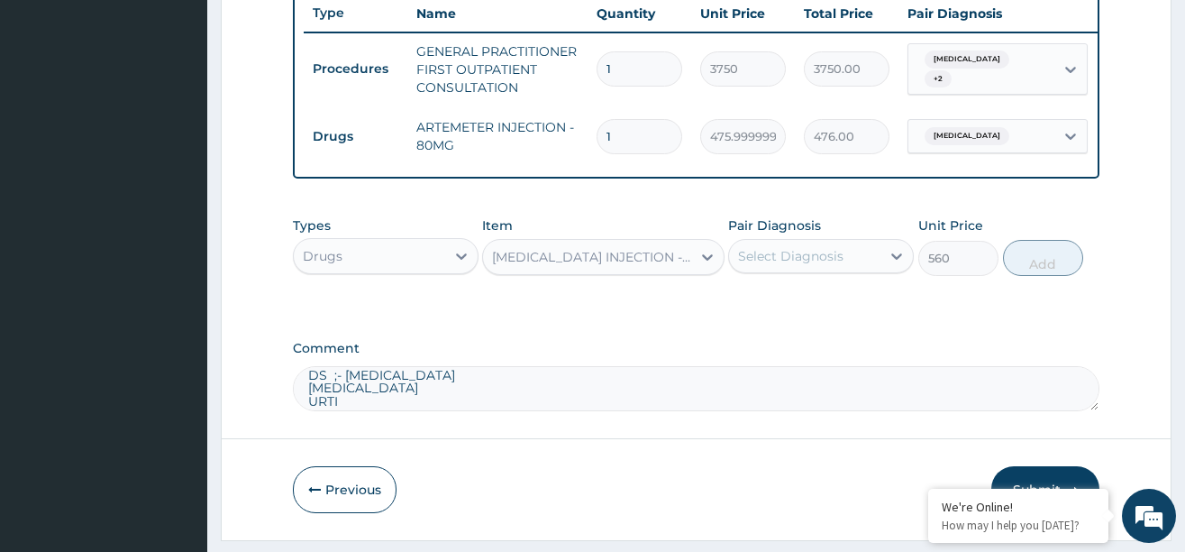
click at [820, 265] on div "Select Diagnosis" at bounding box center [790, 256] width 105 height 18
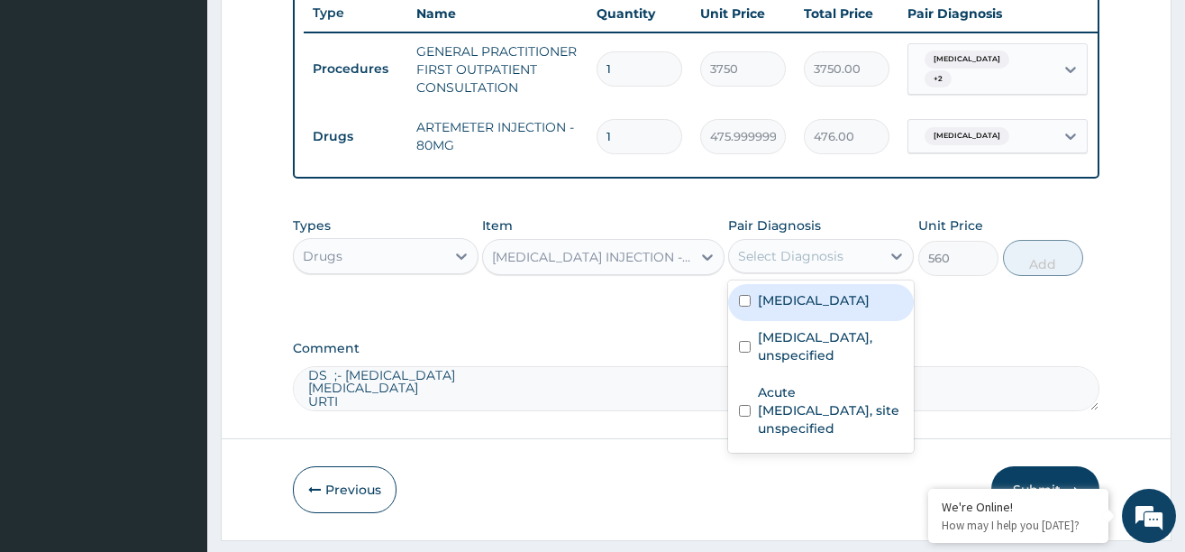
click at [780, 302] on div "[MEDICAL_DATA]" at bounding box center [821, 302] width 186 height 37
checkbox input "true"
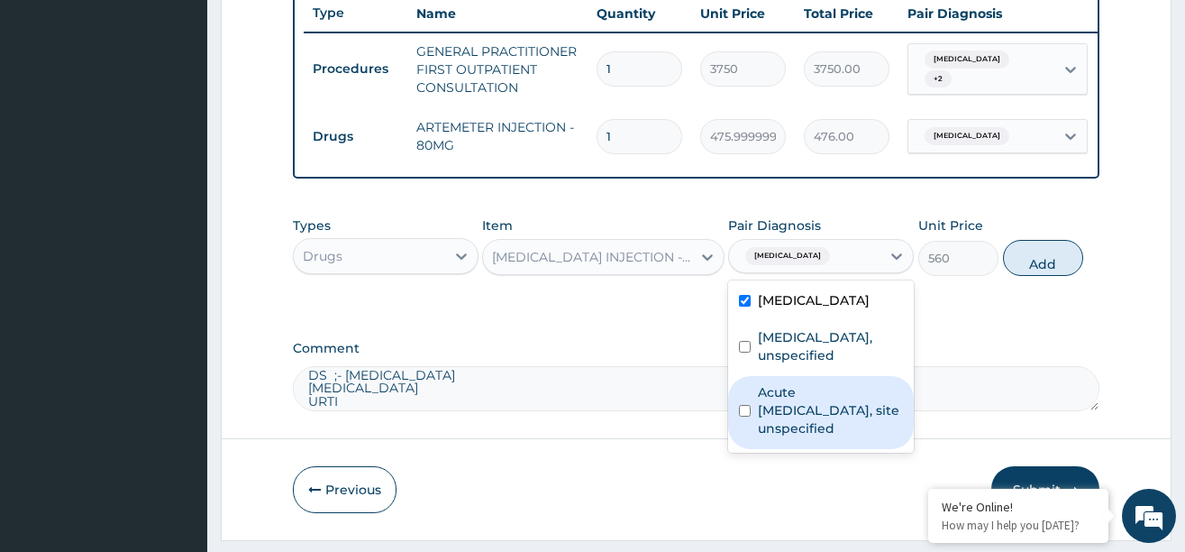
click at [804, 409] on label "Acute [MEDICAL_DATA], site unspecified" at bounding box center [830, 410] width 145 height 54
checkbox input "true"
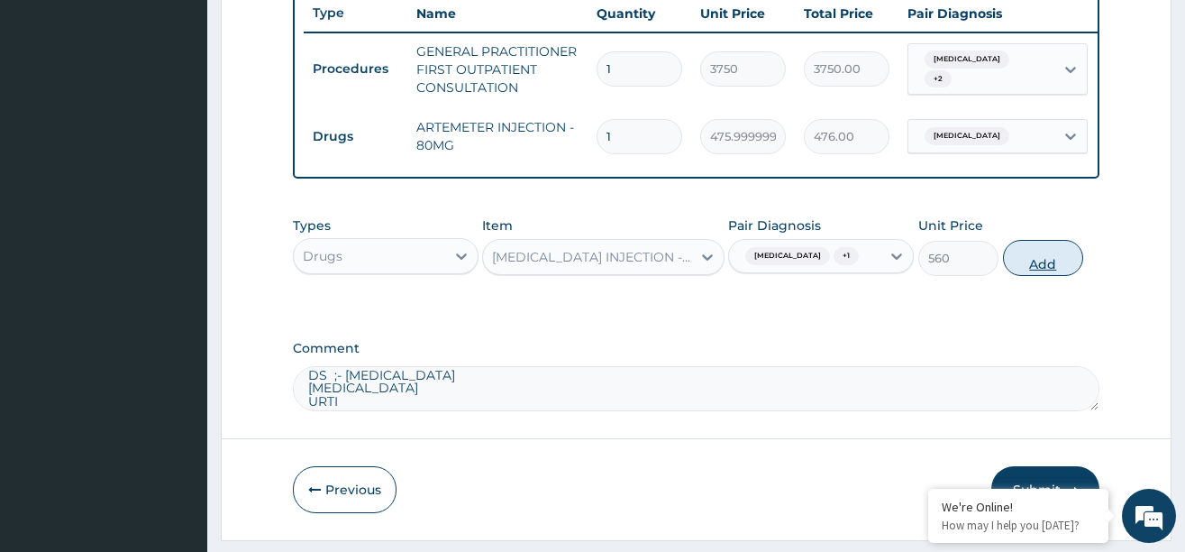
click at [1032, 276] on button "Add" at bounding box center [1043, 258] width 81 height 36
type input "0"
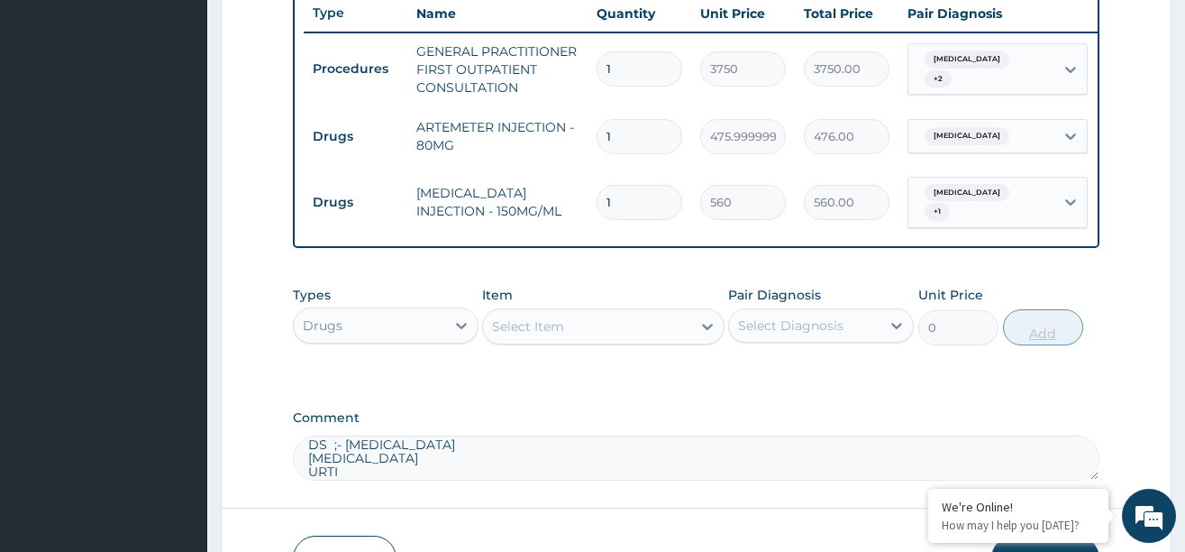
type input "0.00"
type input "2"
type input "1120.00"
type input "2"
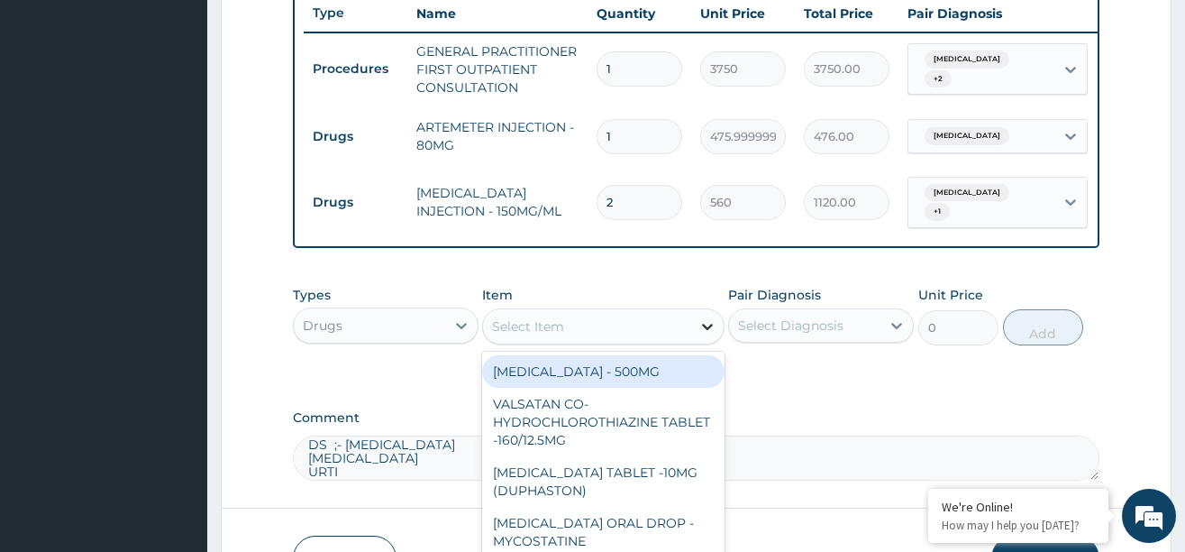
click at [696, 334] on div at bounding box center [707, 326] width 32 height 32
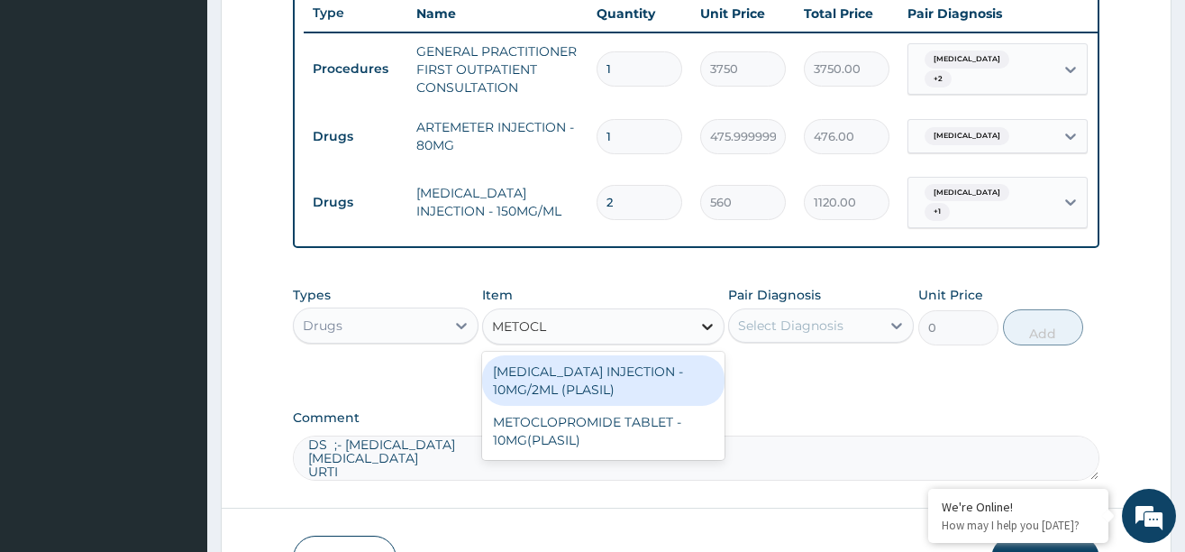
type input "METOCLO"
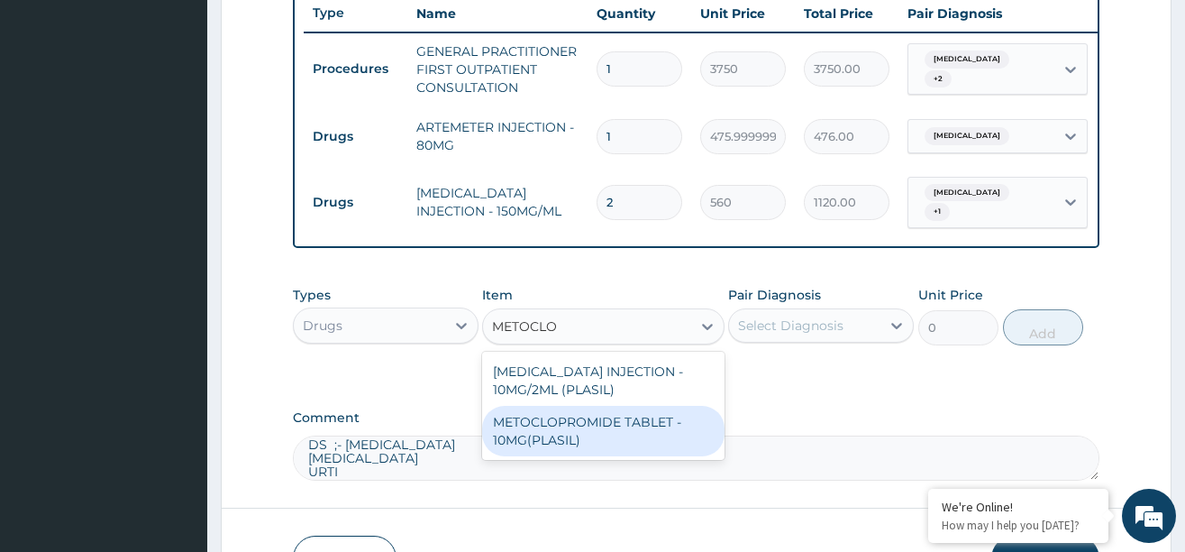
click at [586, 437] on div "METOCLOPROMIDE TABLET - 10MG(PLASIL)" at bounding box center [603, 431] width 242 height 50
type input "56"
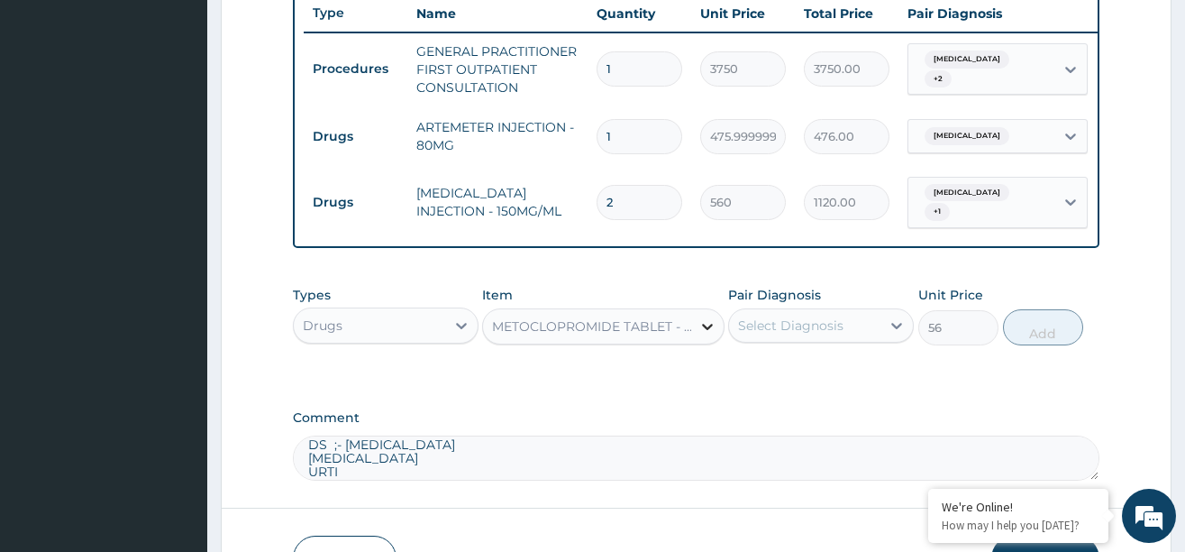
click at [697, 338] on div at bounding box center [707, 326] width 32 height 32
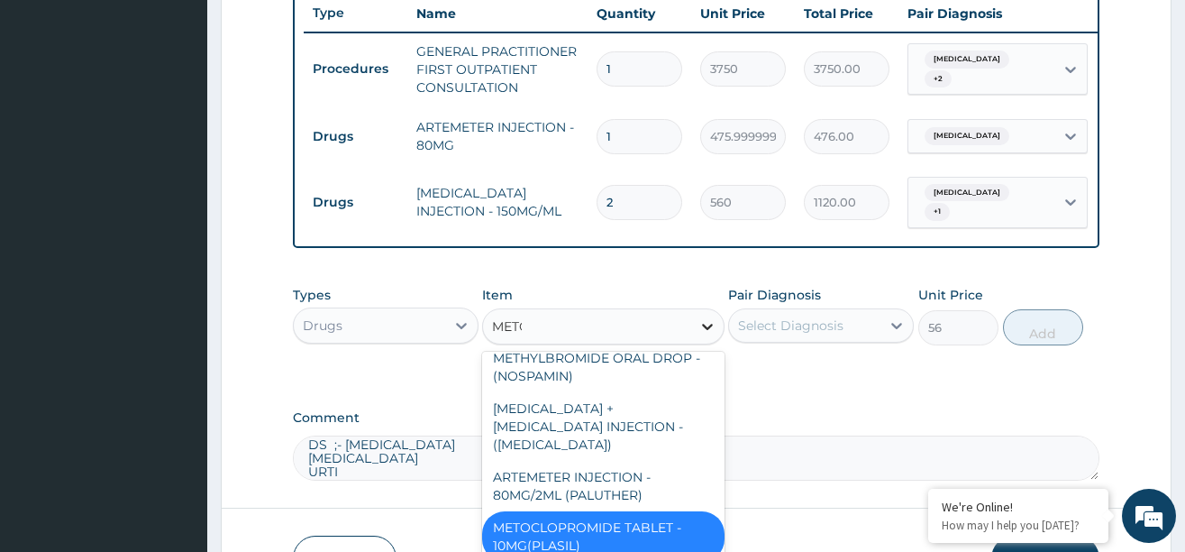
scroll to position [0, 0]
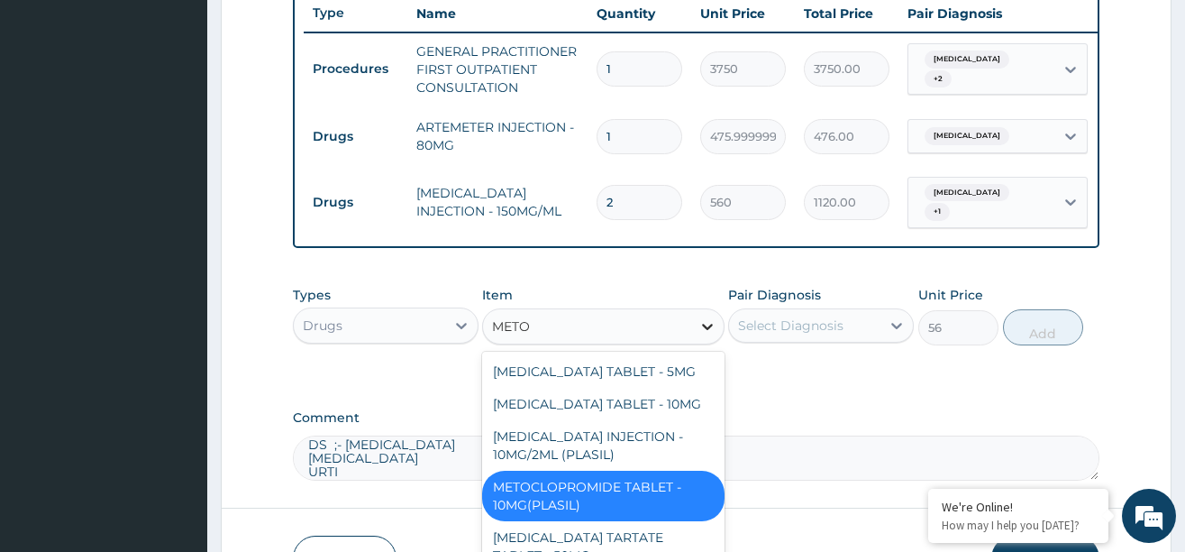
type input "METOC"
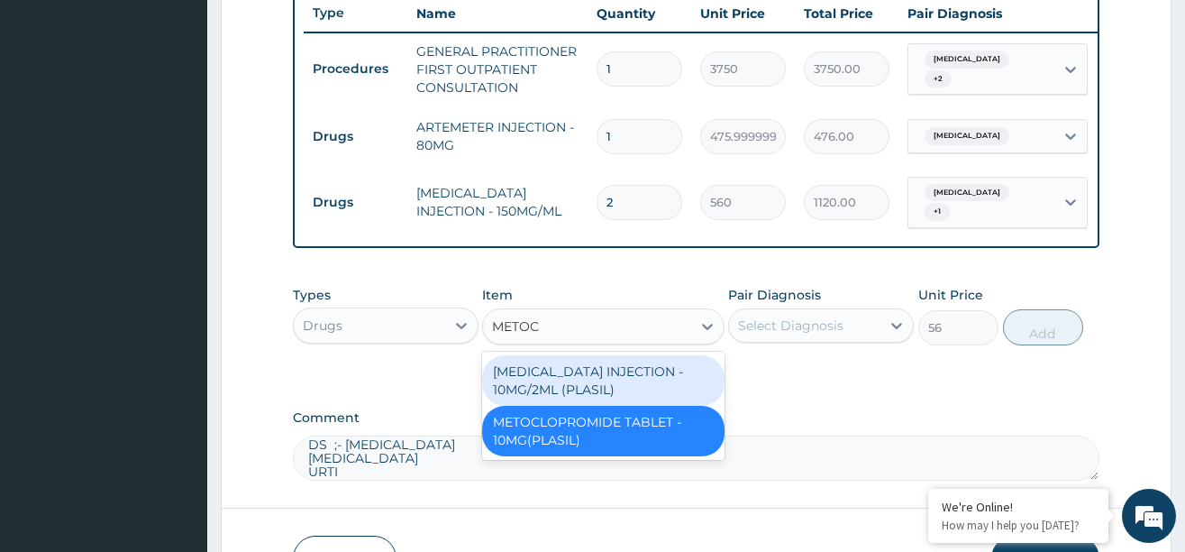
click at [576, 395] on div "[MEDICAL_DATA] INJECTION - 10MG/2ML (PLASIL)" at bounding box center [603, 380] width 242 height 50
type input "274.4"
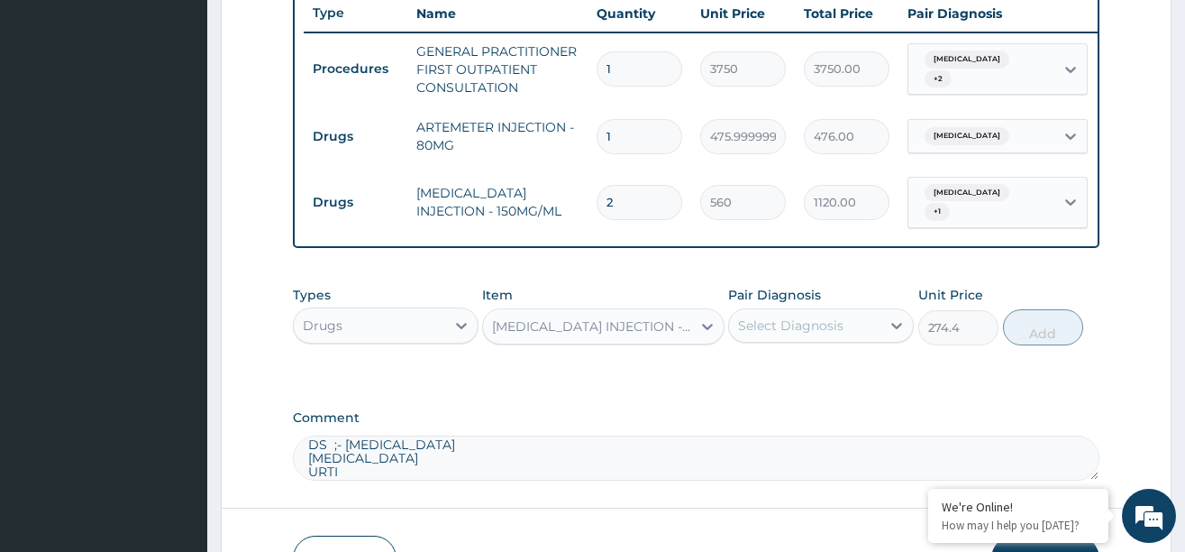
click at [794, 334] on div "Select Diagnosis" at bounding box center [790, 325] width 105 height 18
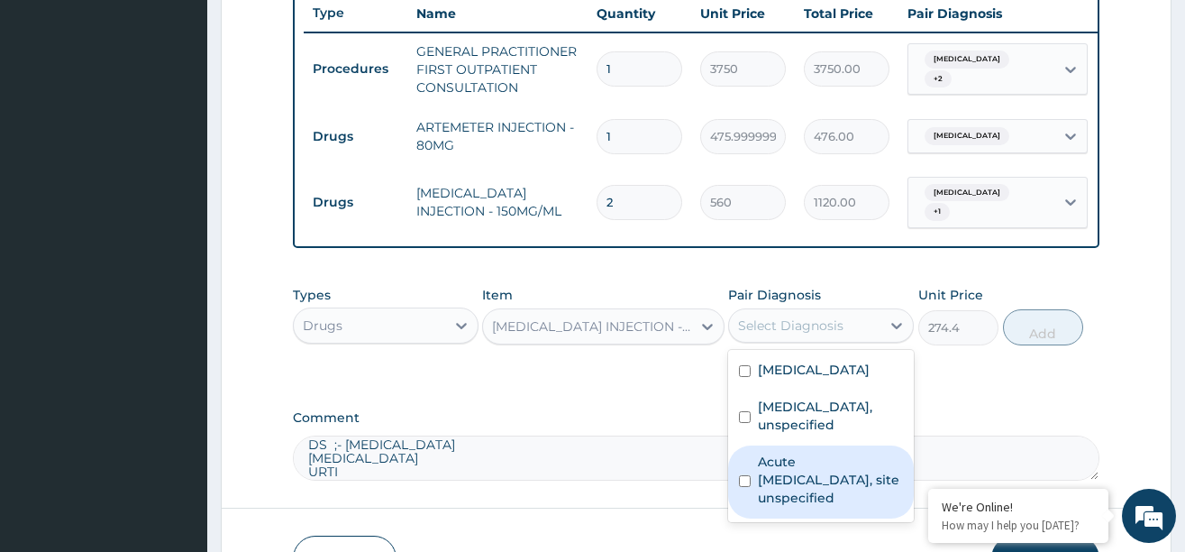
click at [783, 458] on label "Acute [MEDICAL_DATA], site unspecified" at bounding box center [830, 479] width 145 height 54
checkbox input "true"
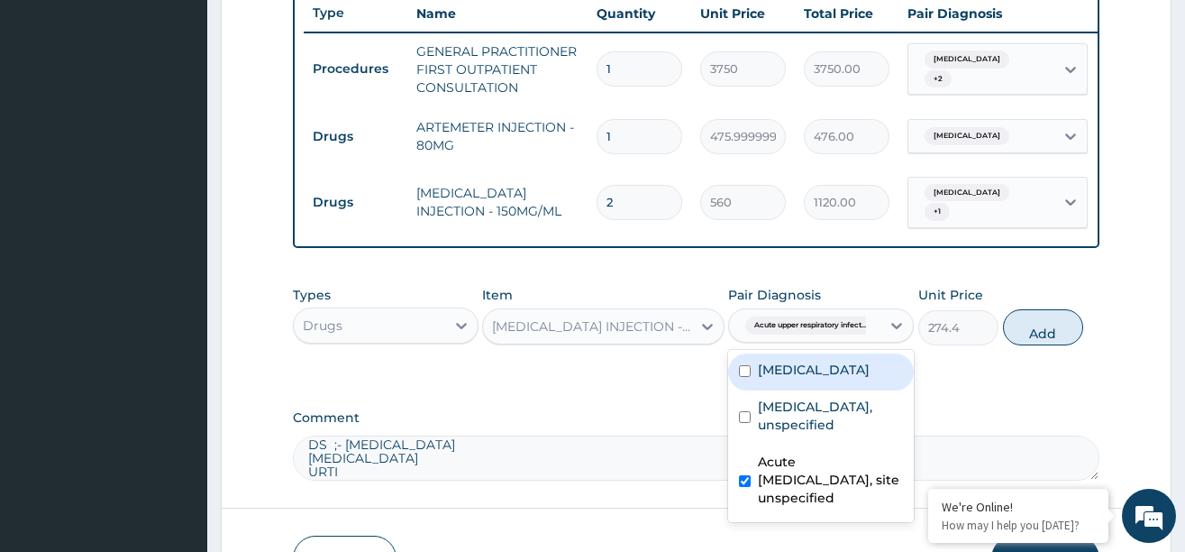
click at [830, 379] on label "[MEDICAL_DATA]" at bounding box center [814, 370] width 112 height 18
checkbox input "true"
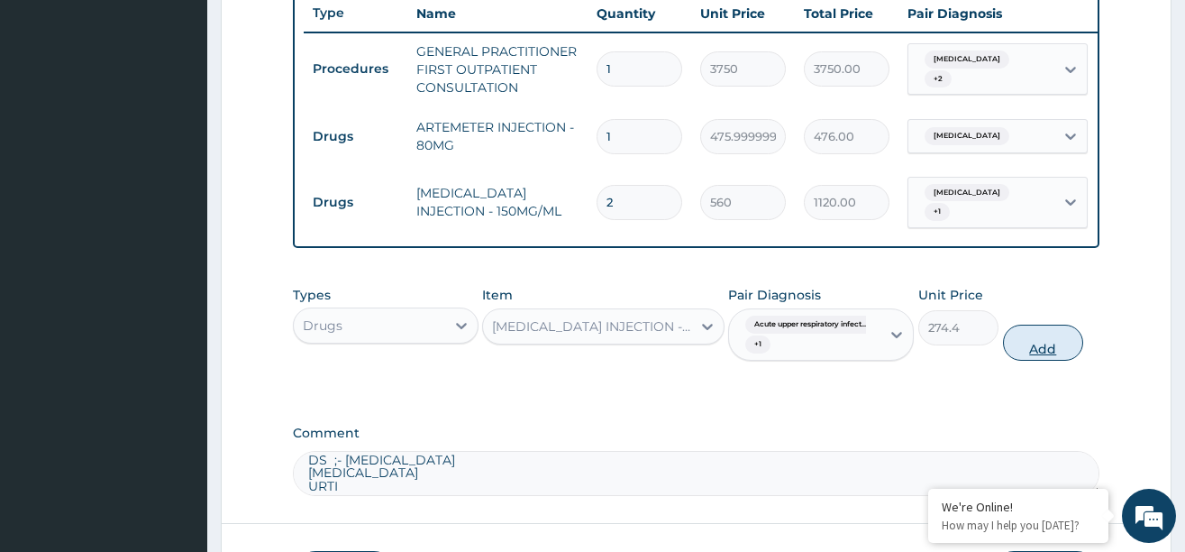
click at [1029, 361] on button "Add" at bounding box center [1043, 342] width 81 height 36
type input "0"
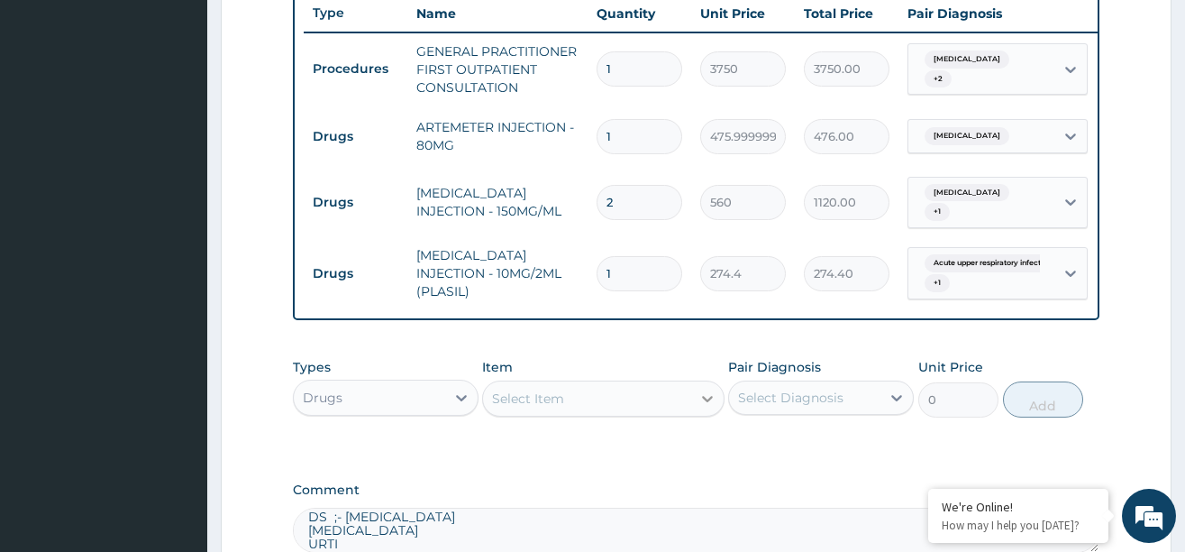
click at [703, 407] on icon at bounding box center [707, 398] width 18 height 18
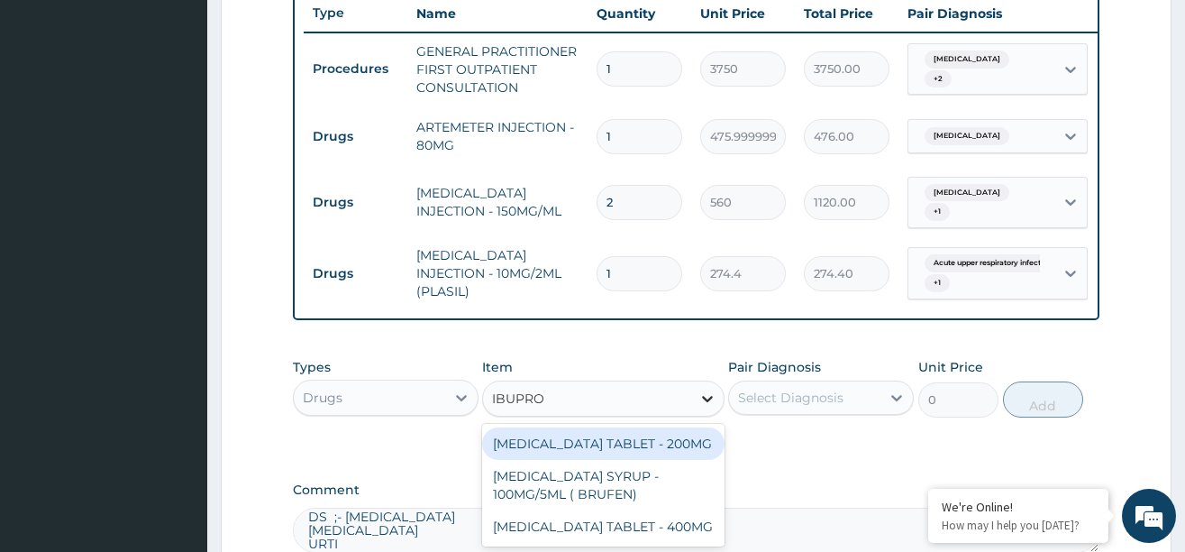
type input "IBUPROF"
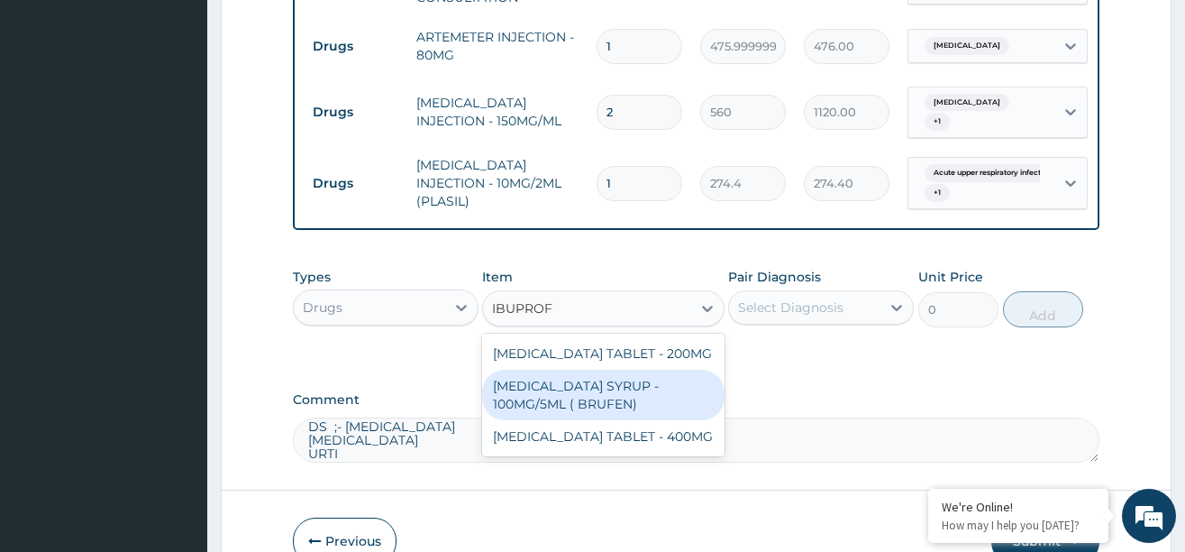
scroll to position [866, 0]
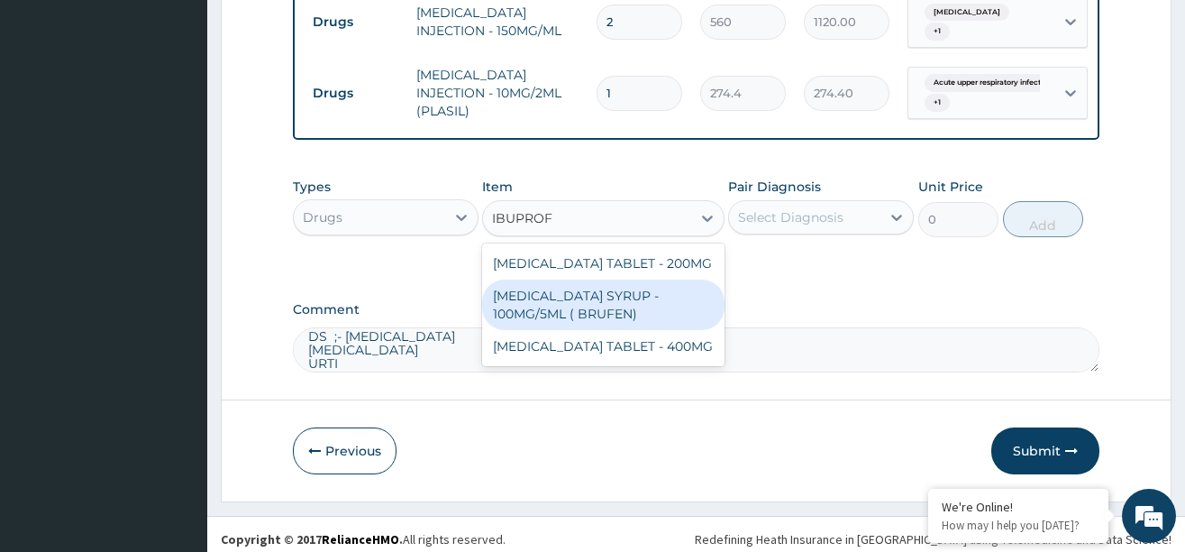
click at [616, 318] on div "[MEDICAL_DATA] SYRUP - 100MG/5ML ( BRUFEN)" at bounding box center [603, 304] width 242 height 50
type input "475.99999999999994"
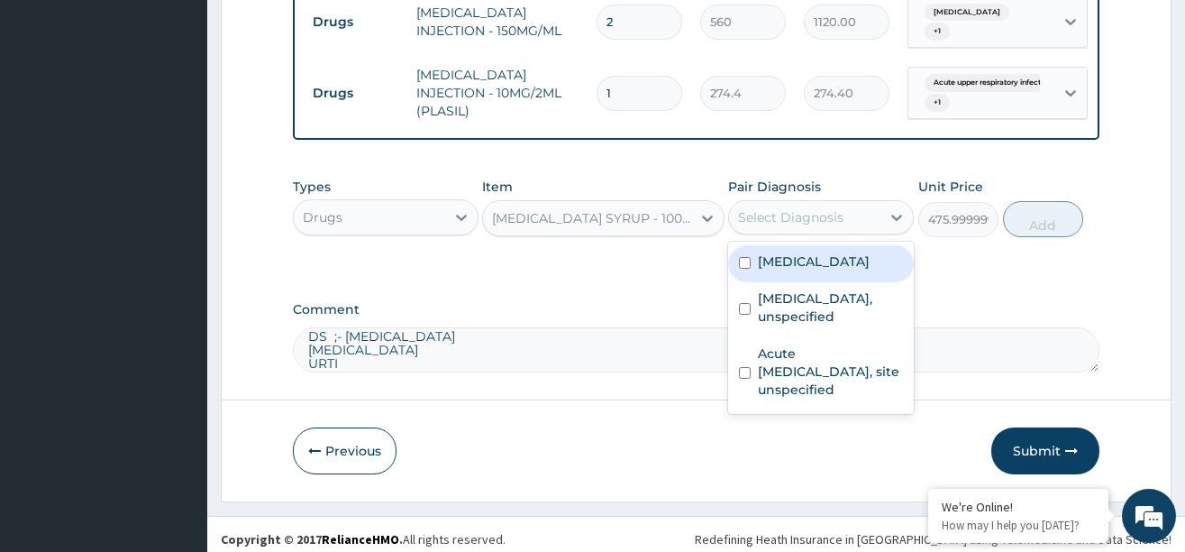
click at [809, 226] on div "Select Diagnosis" at bounding box center [790, 217] width 105 height 18
click at [788, 270] on label "[MEDICAL_DATA]" at bounding box center [814, 261] width 112 height 18
checkbox input "true"
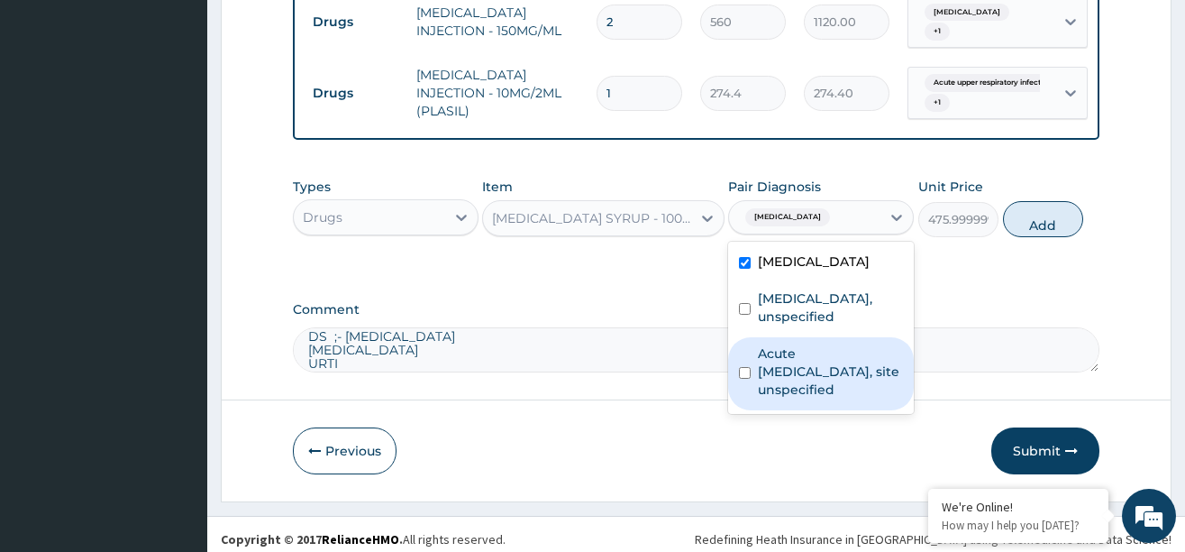
click at [787, 351] on label "Acute [MEDICAL_DATA], site unspecified" at bounding box center [830, 371] width 145 height 54
checkbox input "true"
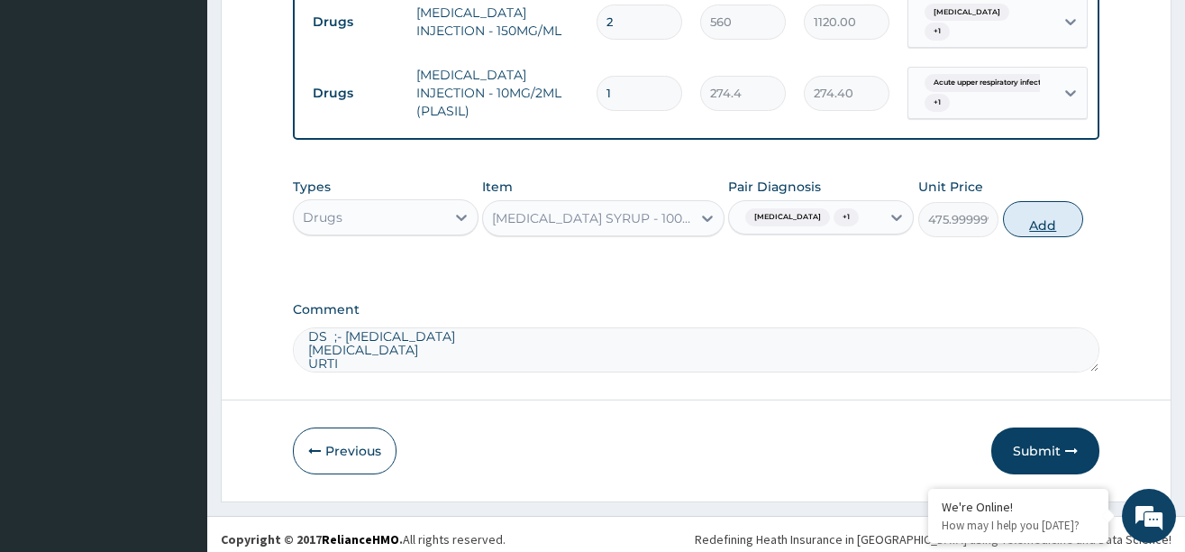
click at [1048, 237] on button "Add" at bounding box center [1043, 219] width 81 height 36
type input "0"
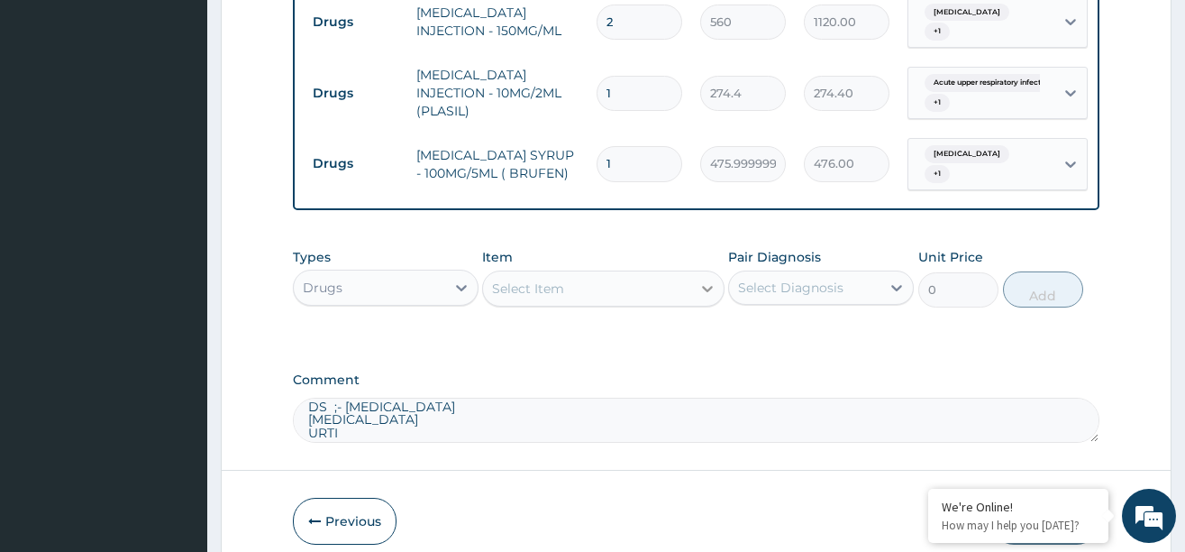
click at [697, 302] on div at bounding box center [707, 288] width 32 height 32
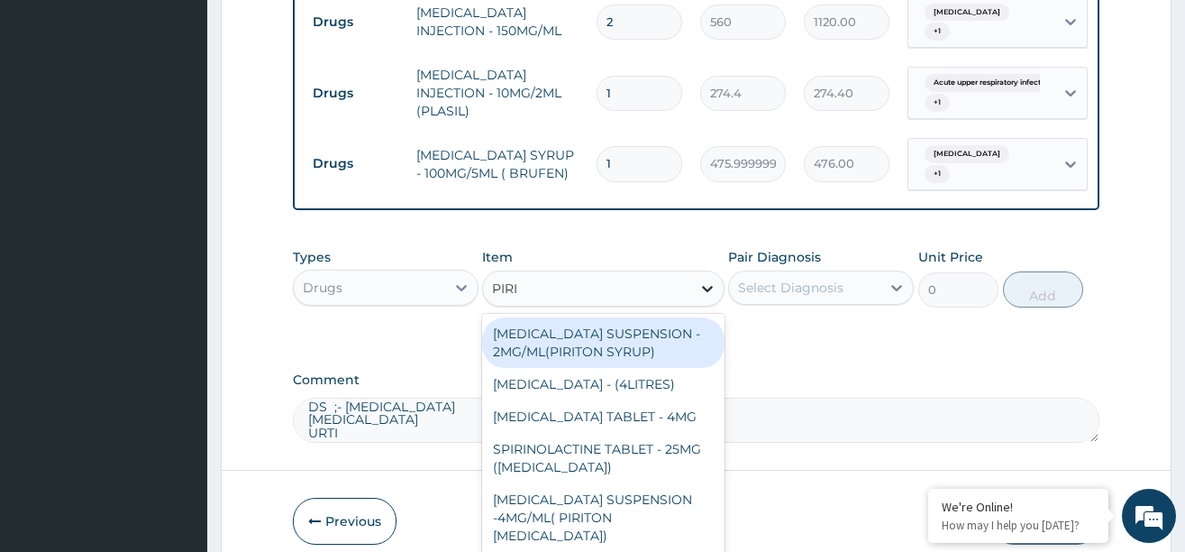
type input "PIRIT"
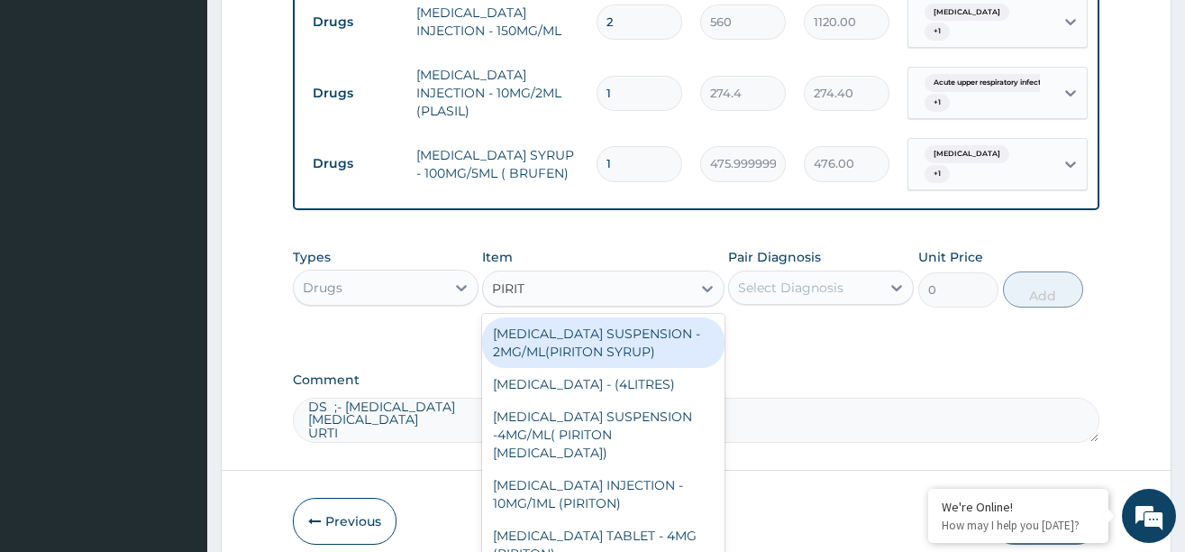
click at [553, 368] on div "[MEDICAL_DATA] SUSPENSION - 2MG/ML(PIRITON SYRUP)" at bounding box center [603, 342] width 242 height 50
type input "840"
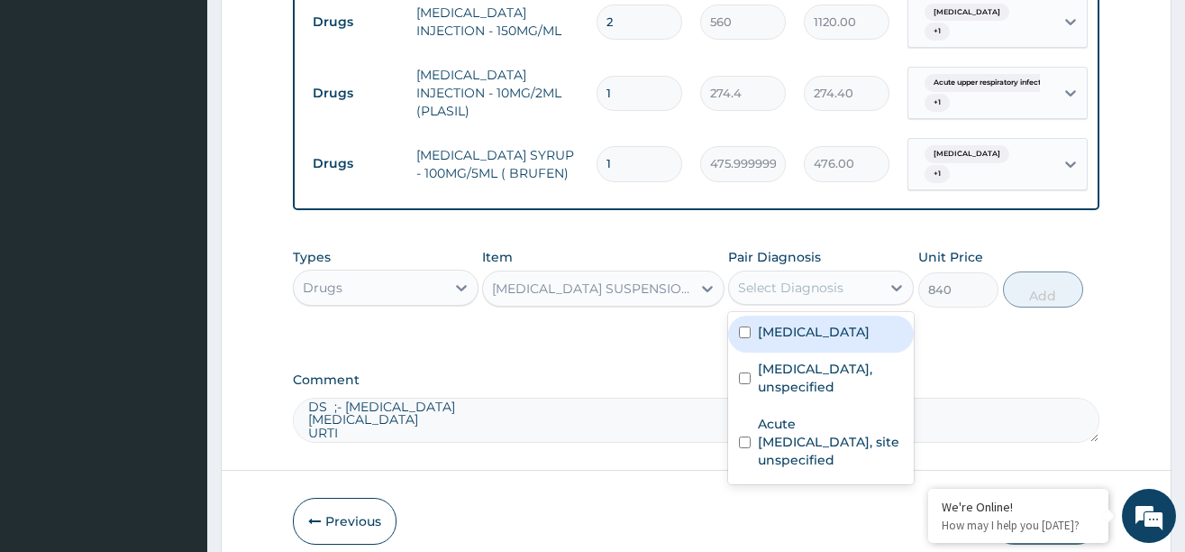
click at [808, 297] on div "Select Diagnosis" at bounding box center [790, 287] width 105 height 18
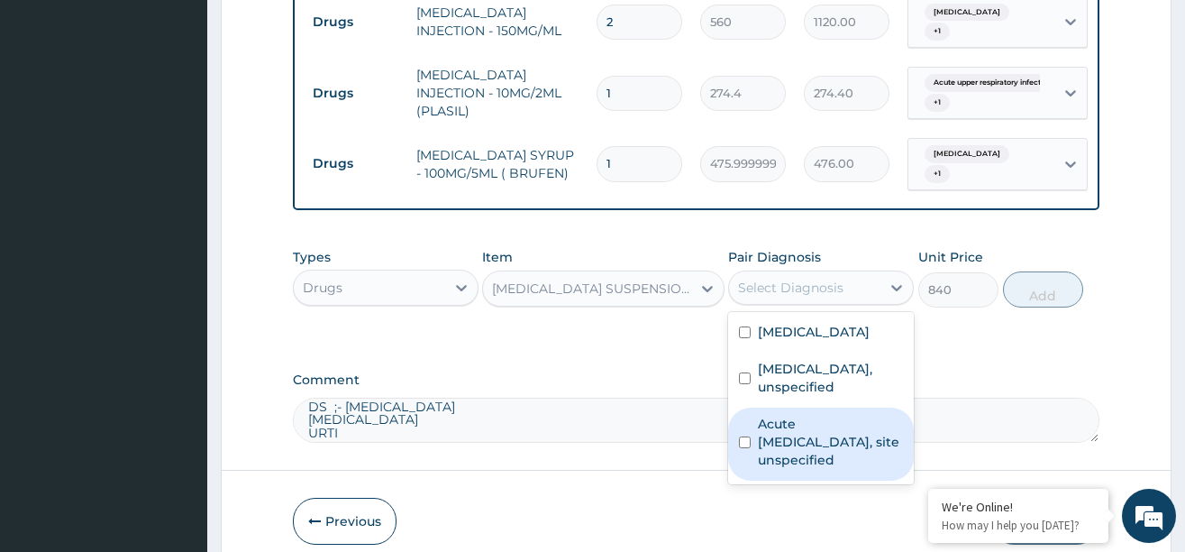
click at [790, 424] on label "Acute [MEDICAL_DATA], site unspecified" at bounding box center [830, 442] width 145 height 54
checkbox input "true"
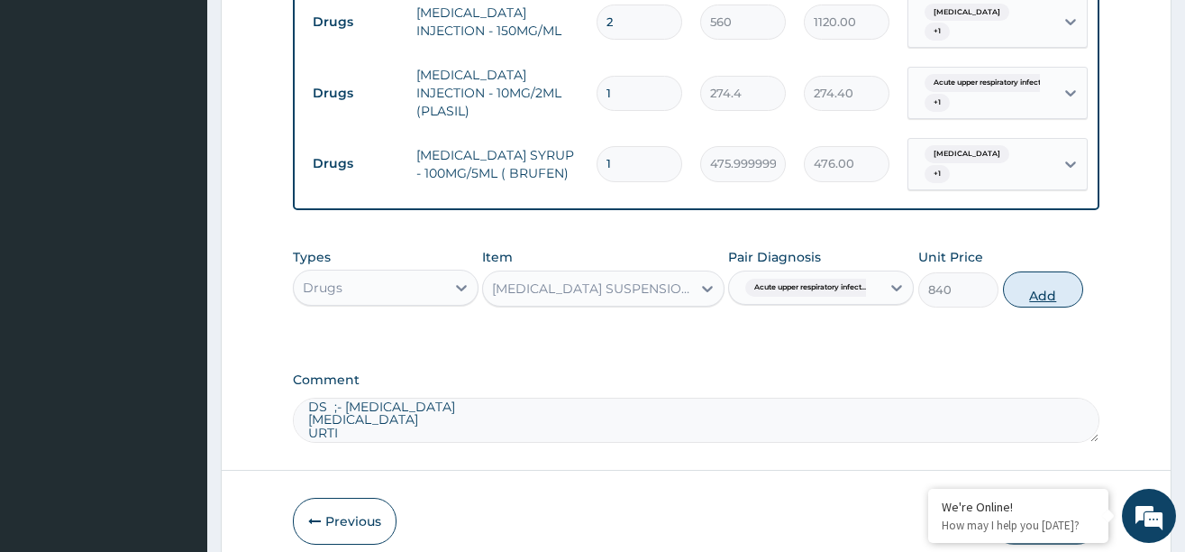
click at [1036, 296] on button "Add" at bounding box center [1043, 289] width 81 height 36
type input "0"
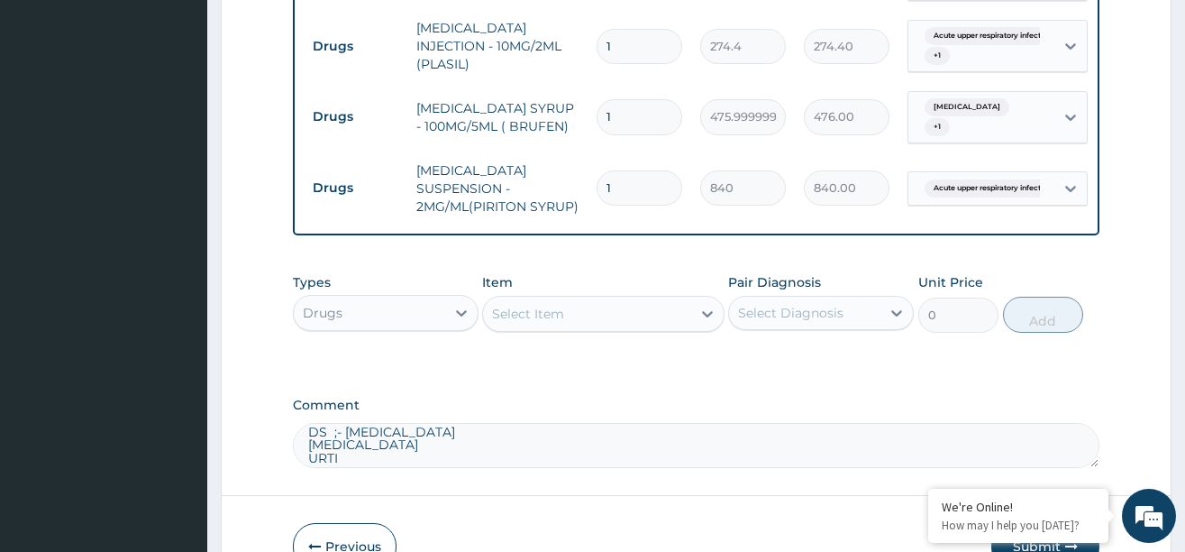
scroll to position [956, 0]
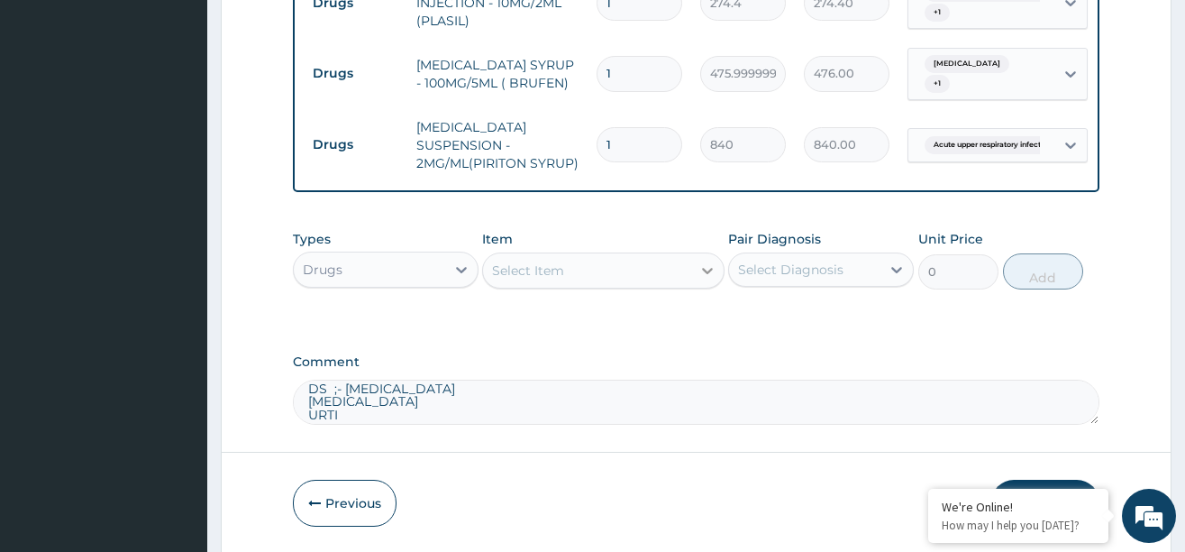
click at [697, 286] on div at bounding box center [707, 270] width 32 height 32
type input "AMOXIC"
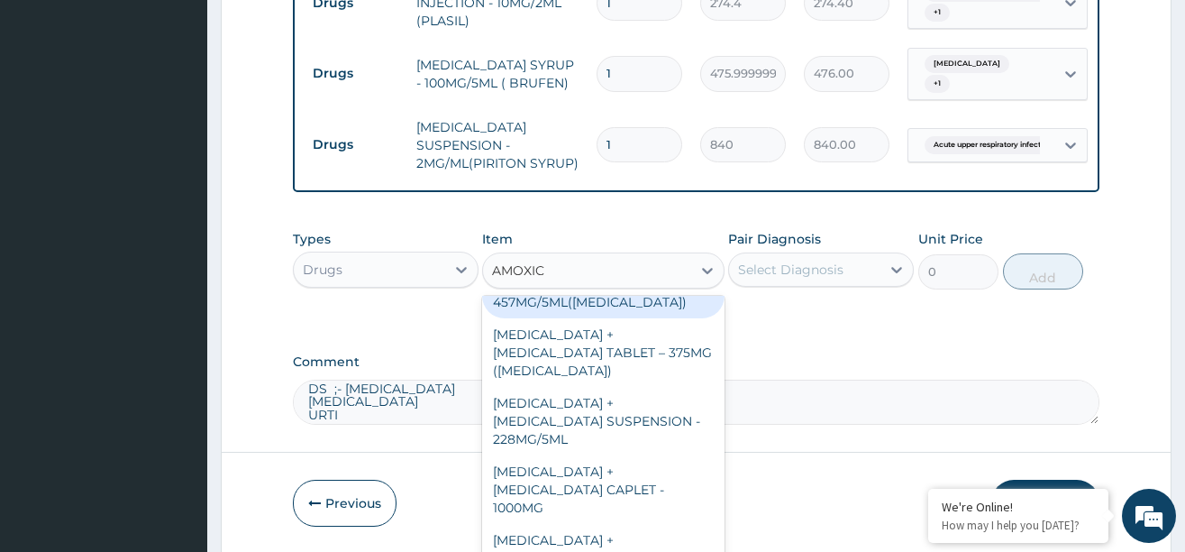
scroll to position [180, 0]
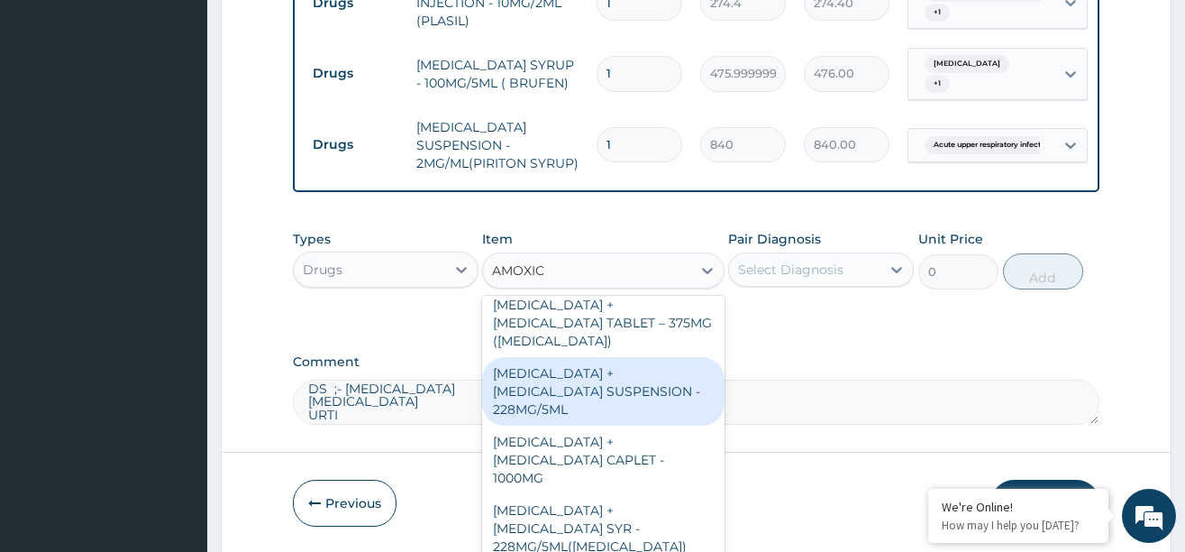
click at [549, 402] on div "[MEDICAL_DATA] + [MEDICAL_DATA] SUSPENSION - 228MG/5ML" at bounding box center [603, 391] width 242 height 68
type input "2800"
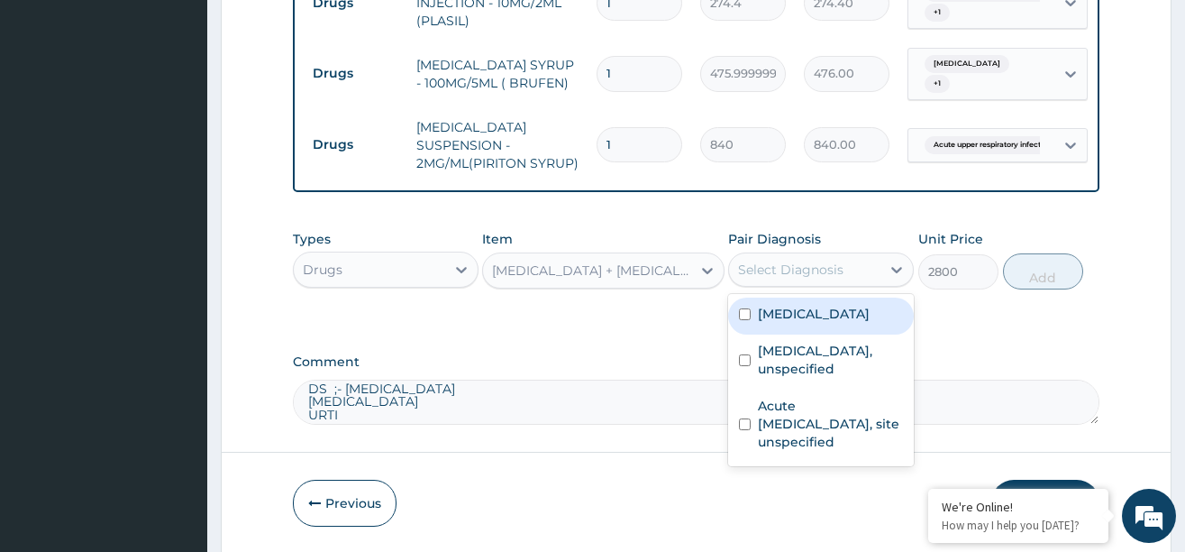
click at [796, 274] on div "Select Diagnosis" at bounding box center [790, 269] width 105 height 18
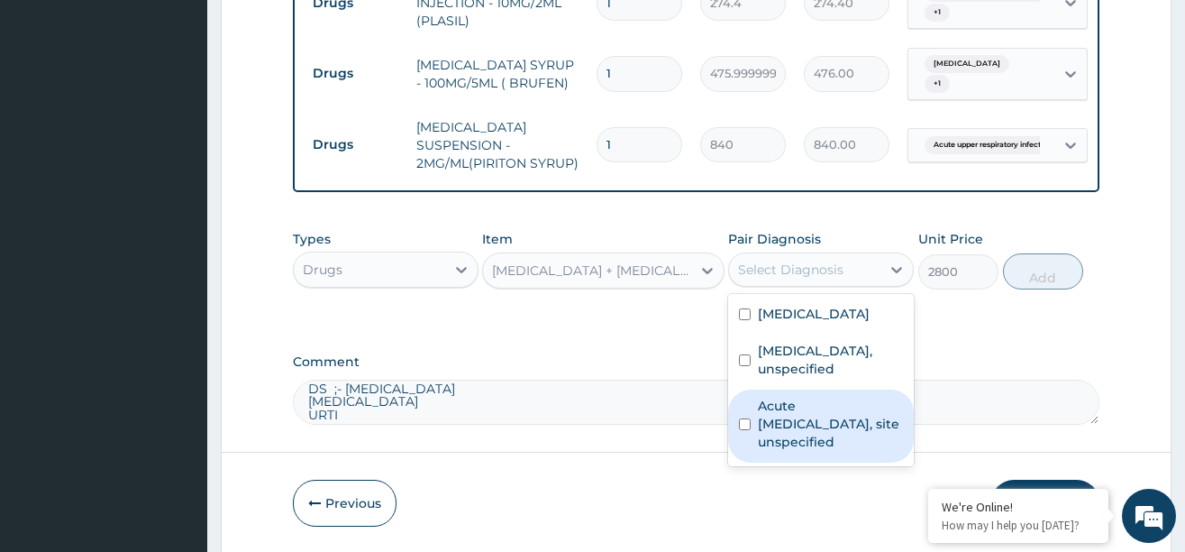
click at [782, 410] on label "Acute [MEDICAL_DATA], site unspecified" at bounding box center [830, 424] width 145 height 54
checkbox input "true"
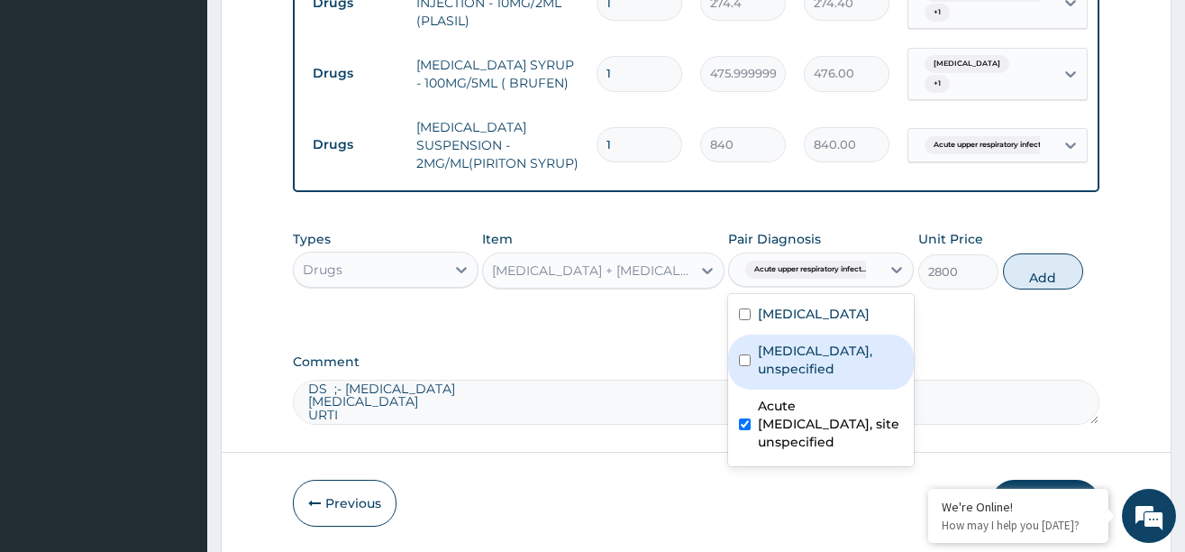
click at [818, 370] on label "Gastritis, unspecified" at bounding box center [830, 360] width 145 height 36
checkbox input "true"
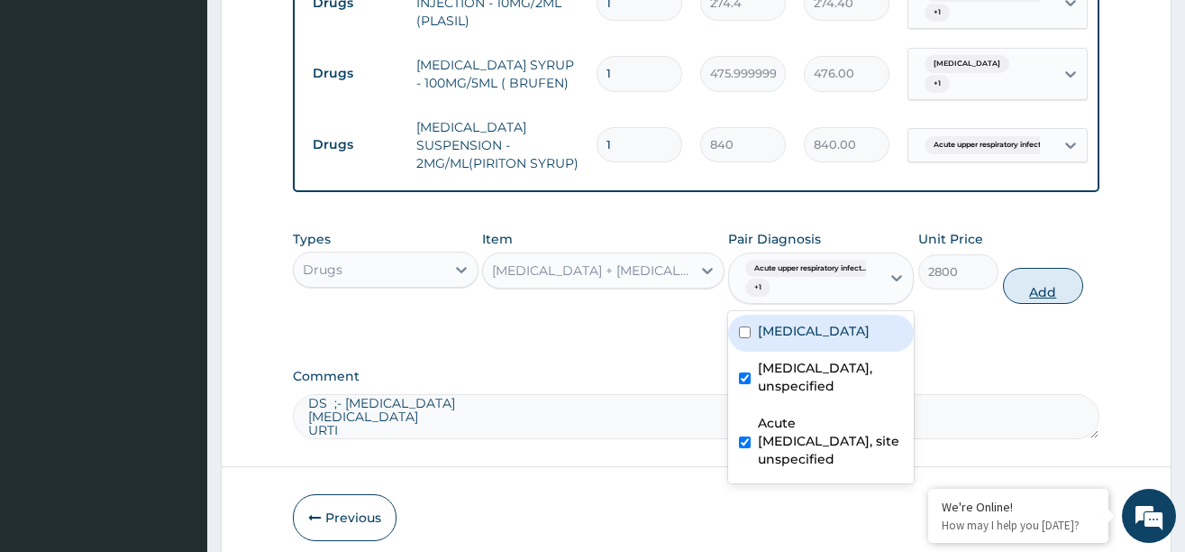
click at [1033, 297] on button "Add" at bounding box center [1043, 286] width 81 height 36
type input "0"
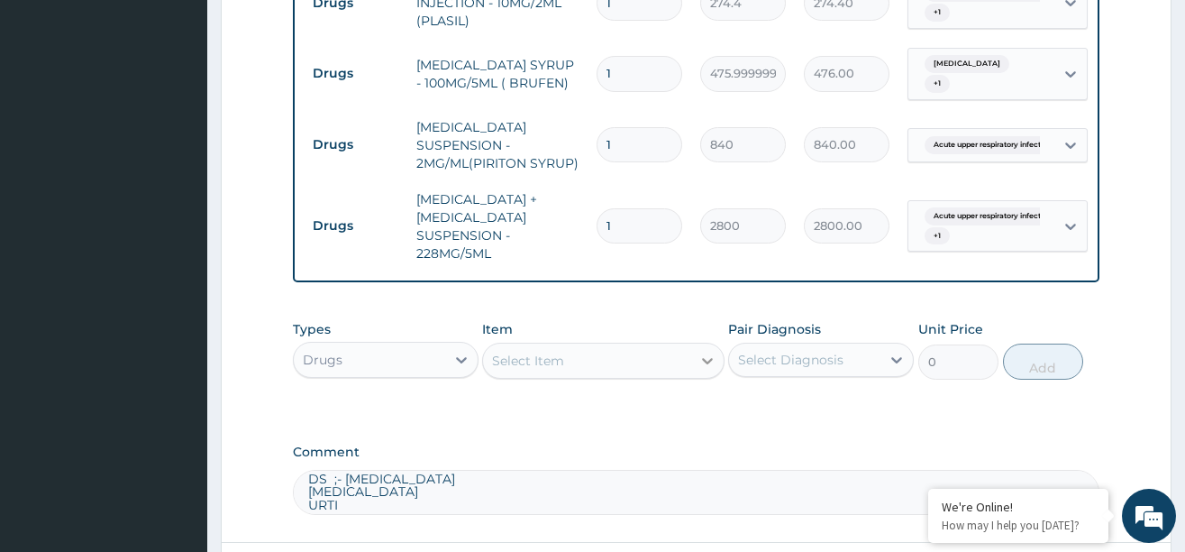
click at [697, 370] on div at bounding box center [707, 360] width 32 height 32
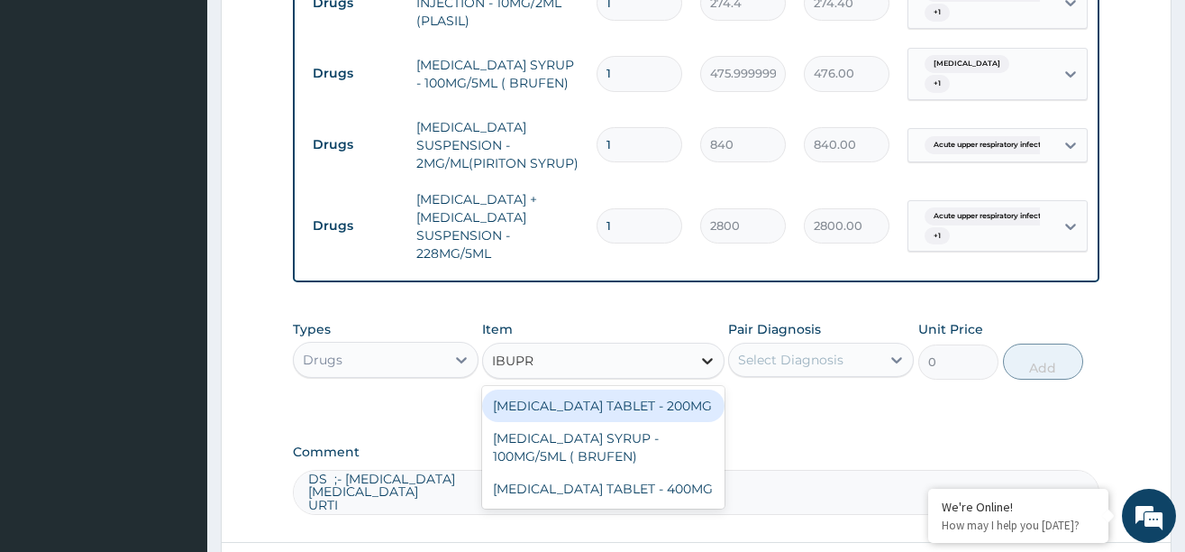
type input "IBUPRO"
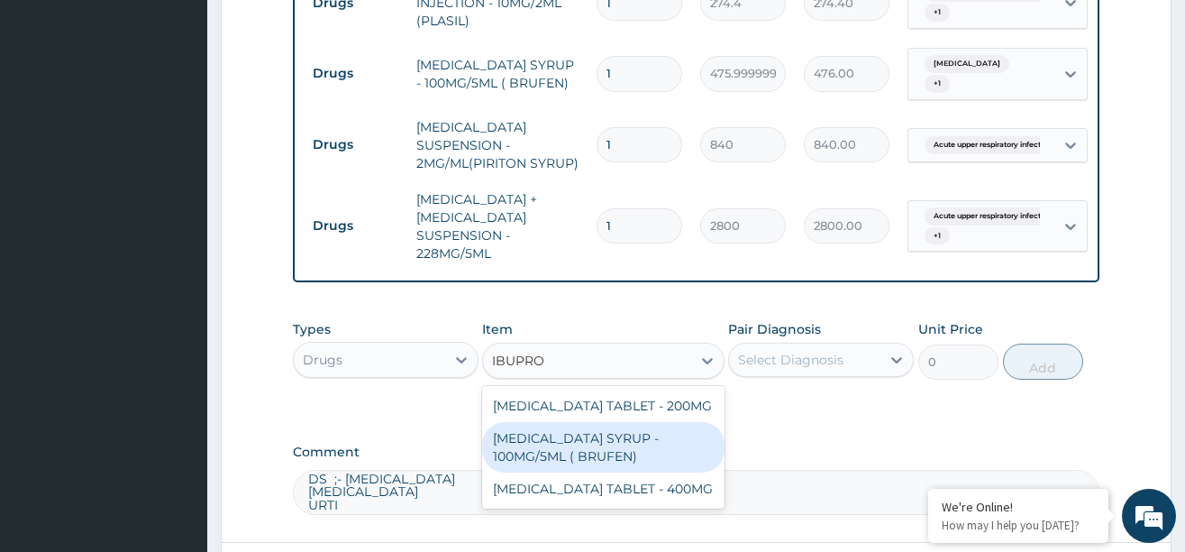
click at [607, 447] on div "[MEDICAL_DATA] SYRUP - 100MG/5ML ( BRUFEN)" at bounding box center [603, 447] width 242 height 50
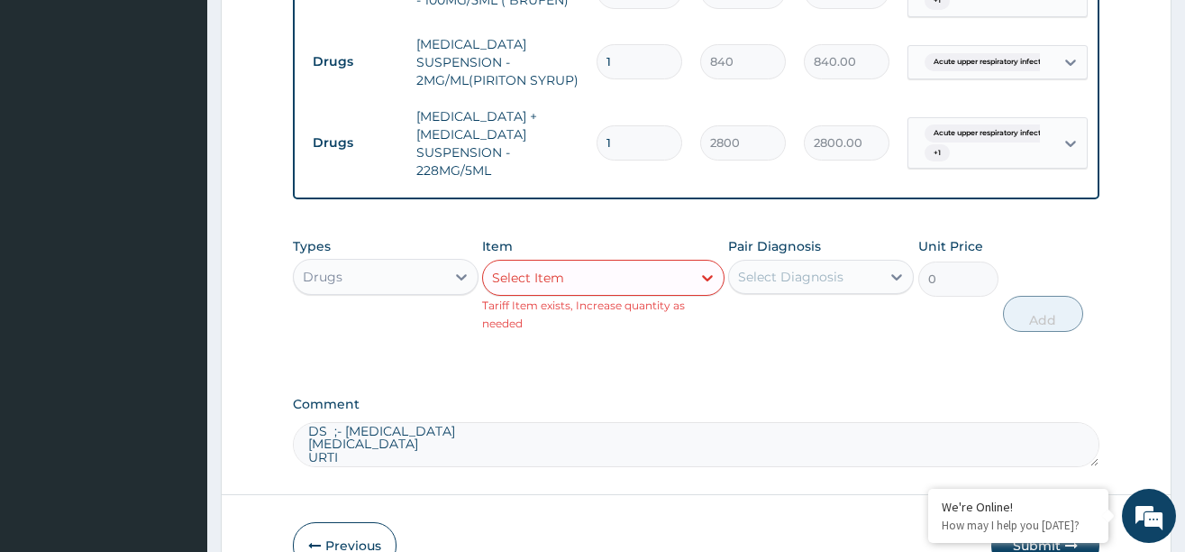
scroll to position [1046, 0]
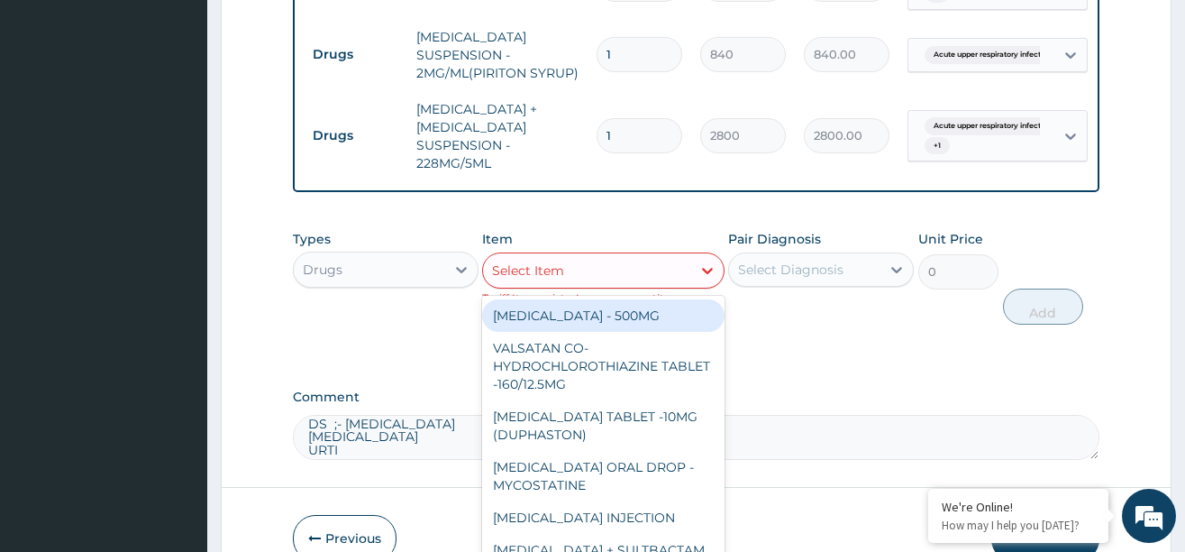
click at [674, 284] on div "Select Item" at bounding box center [587, 270] width 208 height 29
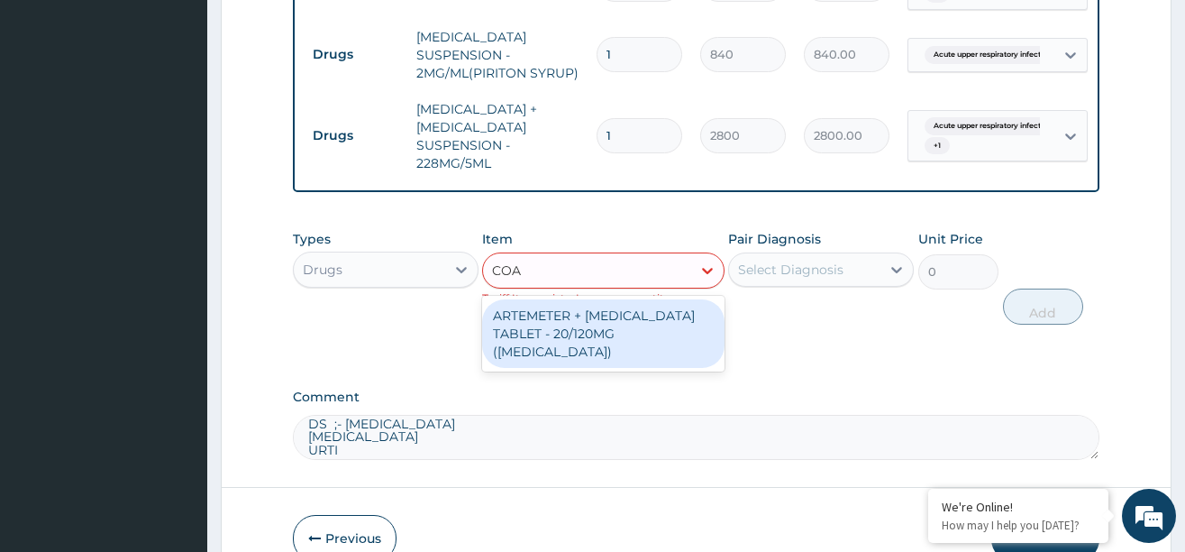
type input "COAR"
click at [603, 334] on div "ARTEMETER + [MEDICAL_DATA] TABLET - 20/120MG ([MEDICAL_DATA])" at bounding box center [603, 333] width 242 height 68
type input "210"
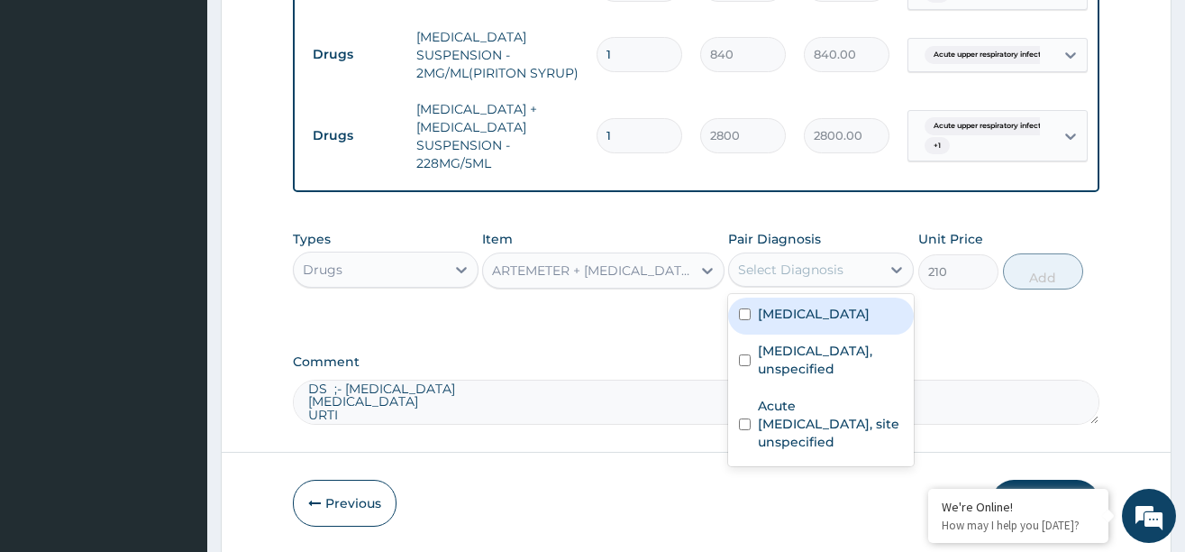
click at [804, 278] on div "Select Diagnosis" at bounding box center [790, 269] width 105 height 18
click at [801, 323] on label "[MEDICAL_DATA]" at bounding box center [814, 314] width 112 height 18
checkbox input "true"
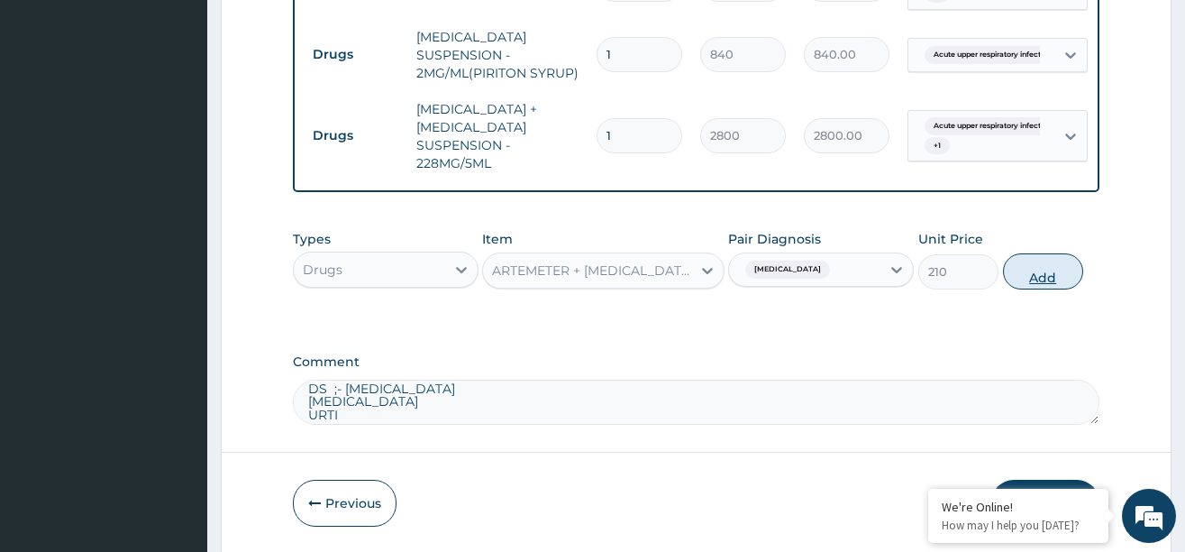
click at [1042, 289] on button "Add" at bounding box center [1043, 271] width 81 height 36
type input "0"
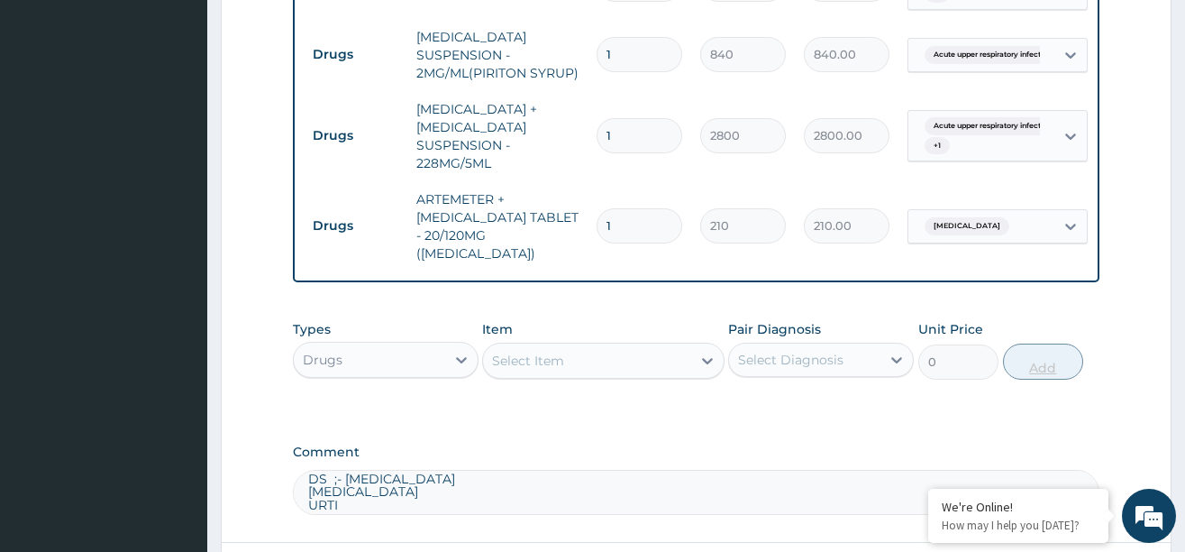
type input "12"
type input "2520.00"
type input "12"
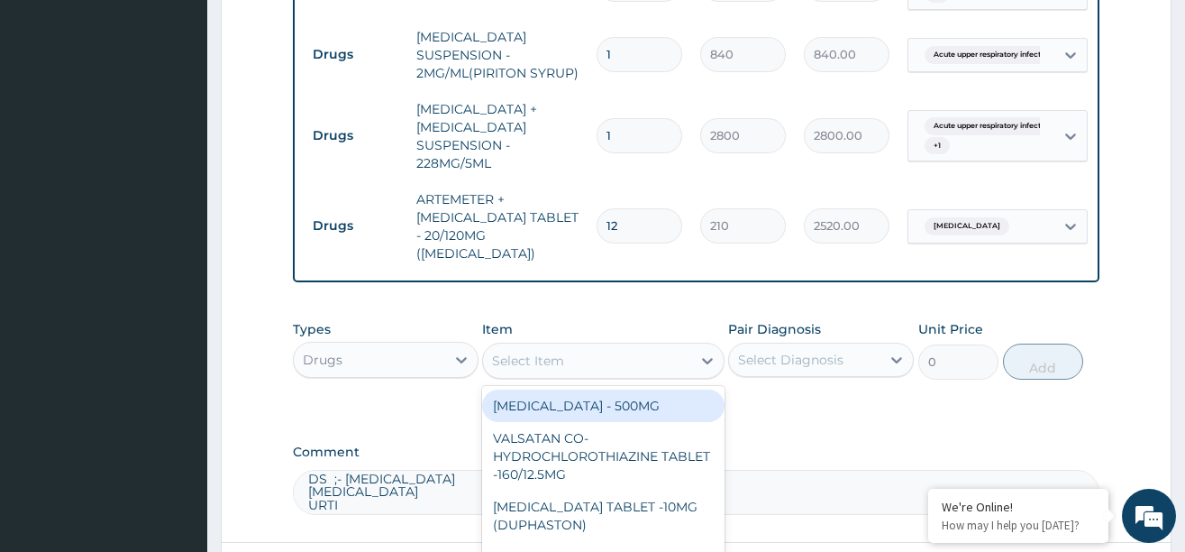
click at [683, 347] on div "Select Item" at bounding box center [587, 360] width 208 height 29
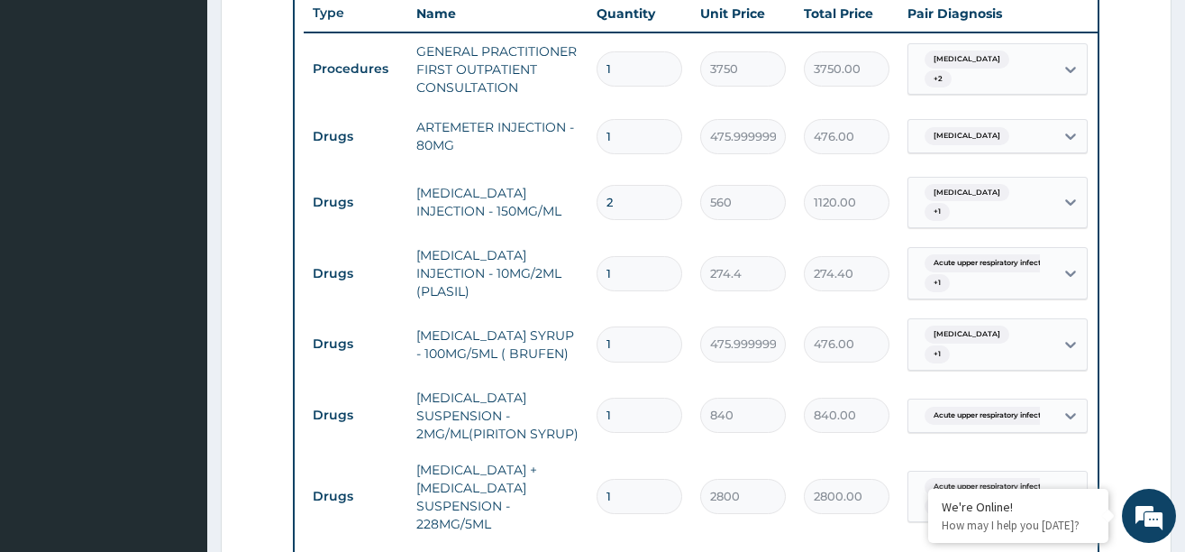
scroll to position [1137, 0]
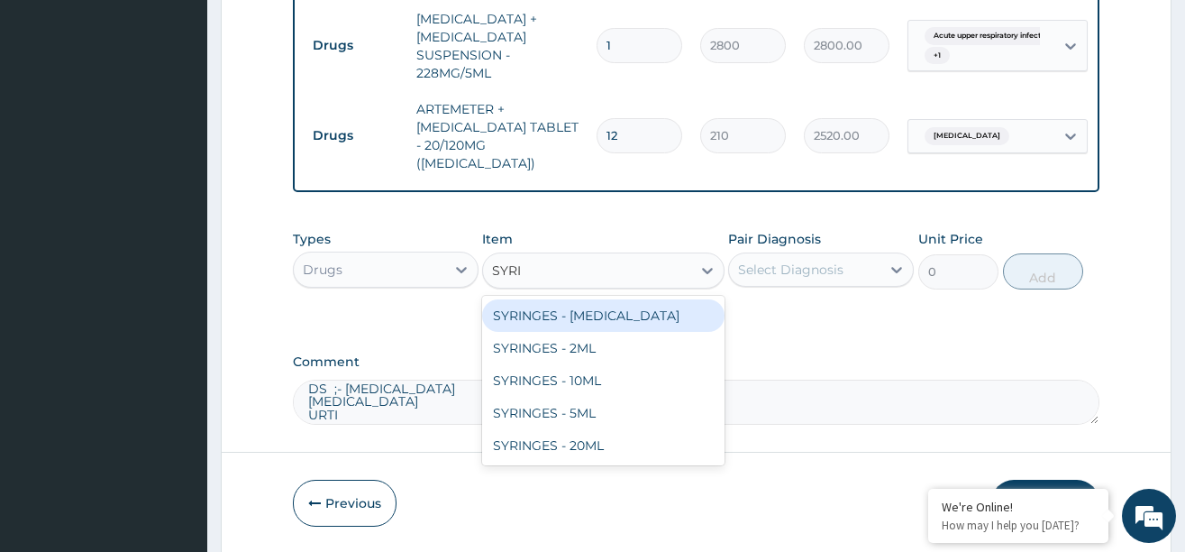
type input "SYRIN"
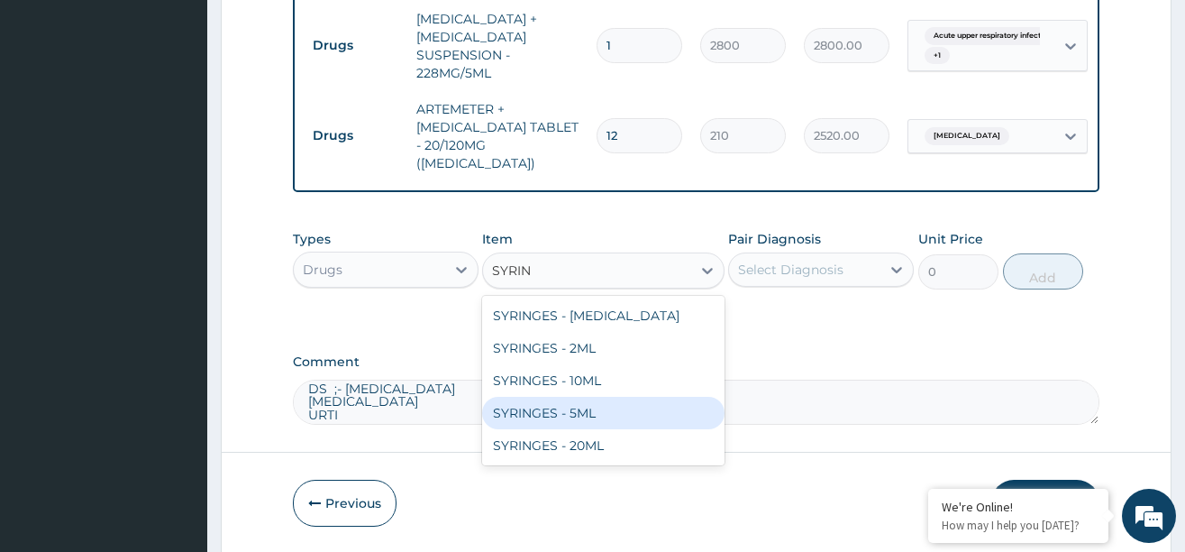
click at [571, 404] on div "SYRINGES - 5ML" at bounding box center [603, 413] width 242 height 32
type input "42"
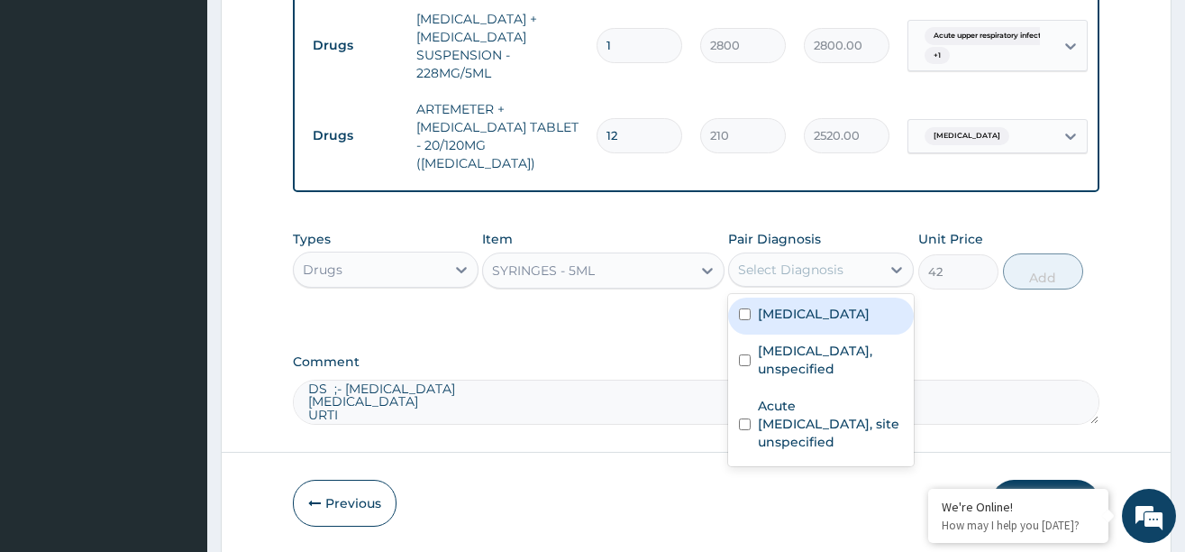
click at [794, 262] on div "Select Diagnosis" at bounding box center [790, 269] width 105 height 18
click at [799, 307] on label "[MEDICAL_DATA]" at bounding box center [814, 314] width 112 height 18
checkbox input "true"
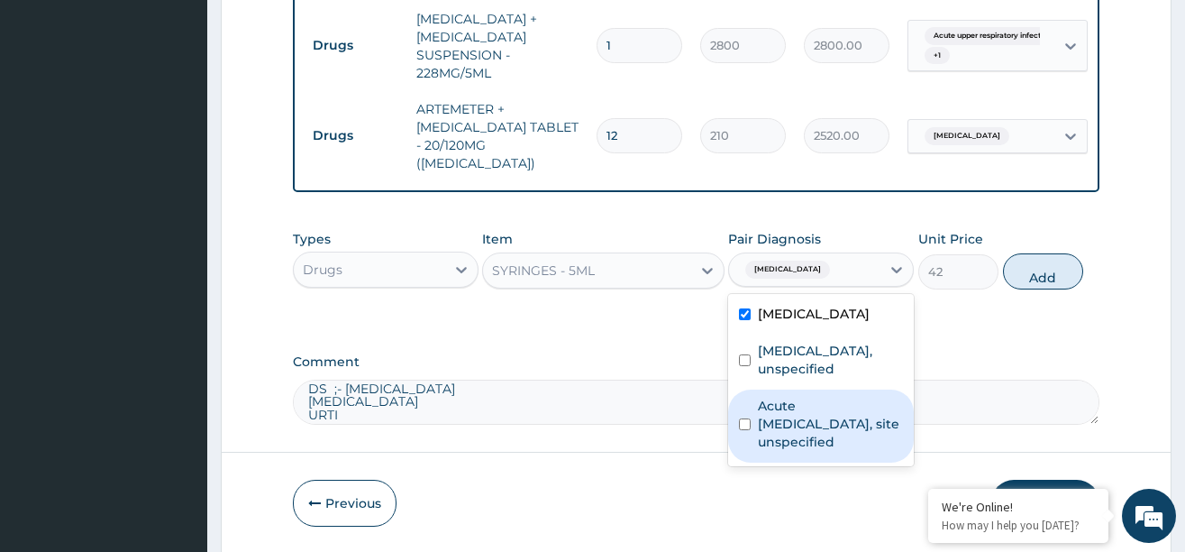
click at [788, 401] on label "Acute [MEDICAL_DATA], site unspecified" at bounding box center [830, 424] width 145 height 54
checkbox input "true"
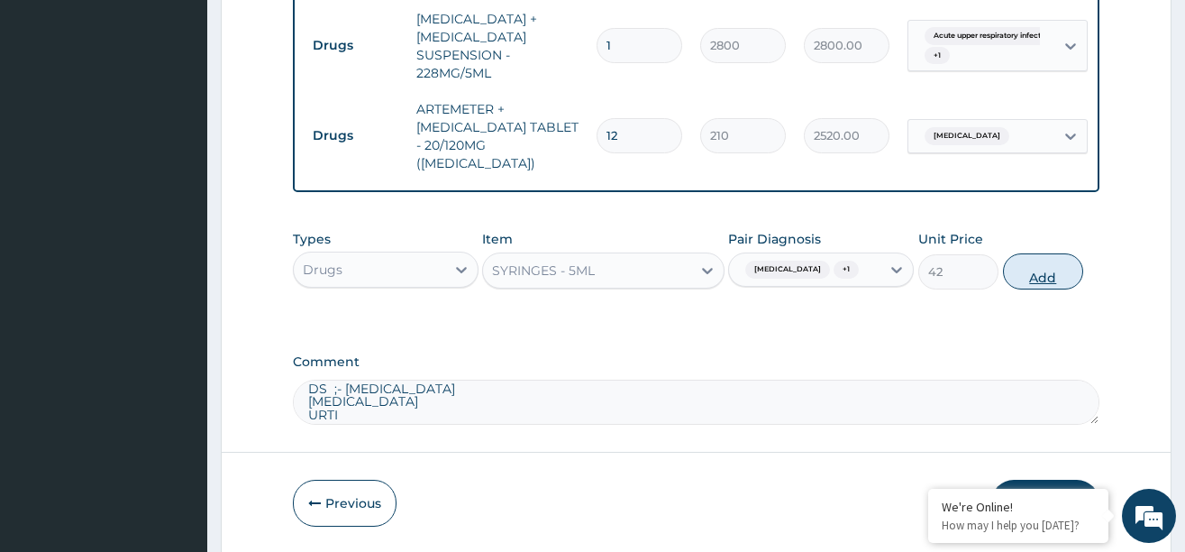
click at [1033, 277] on button "Add" at bounding box center [1043, 271] width 81 height 36
type input "0"
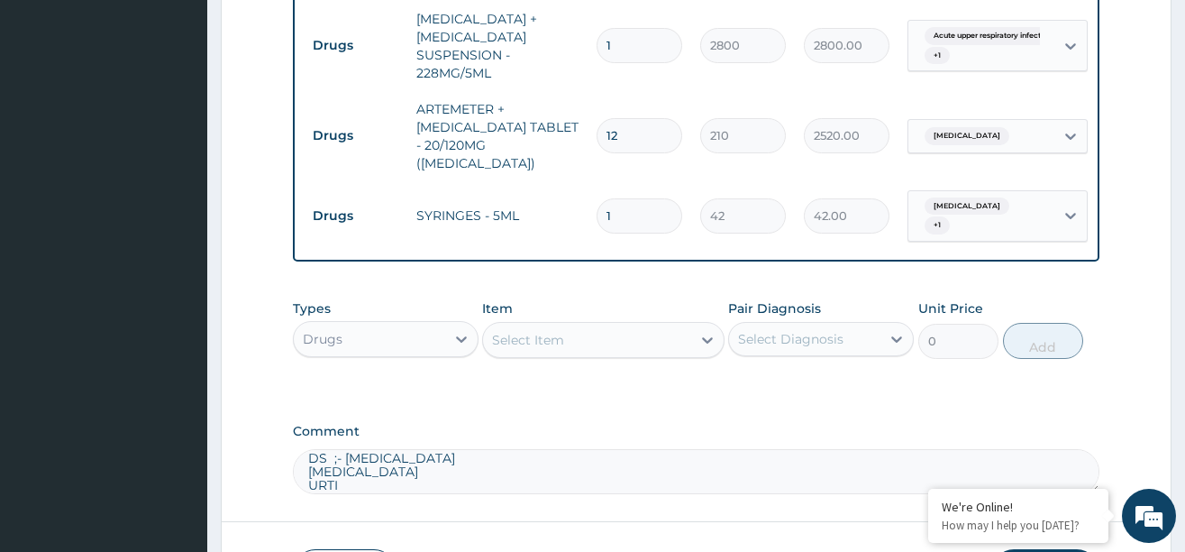
type input "0.00"
type input "2"
type input "84.00"
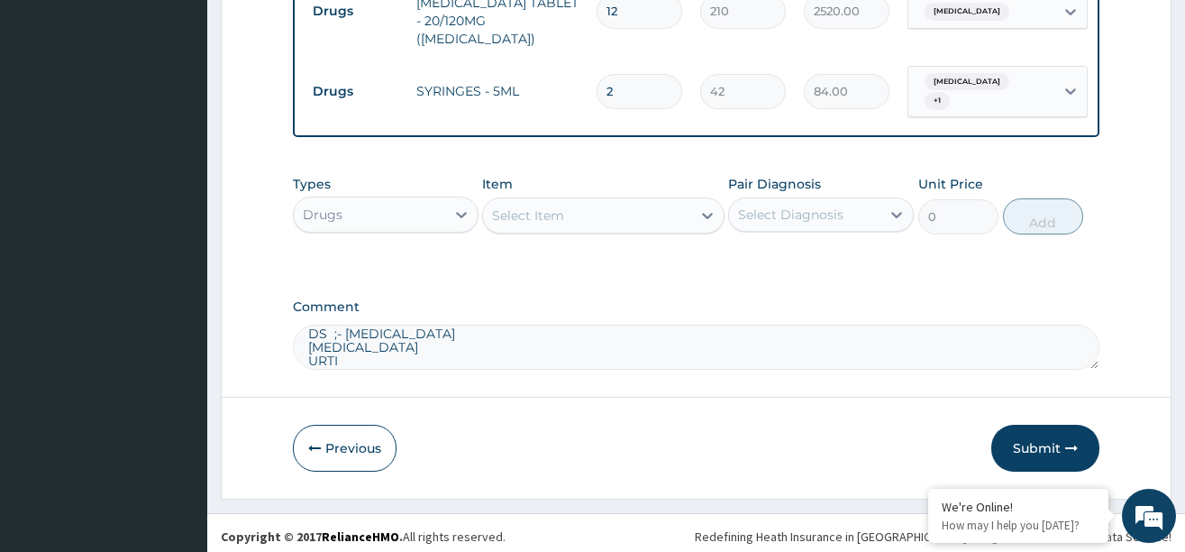
scroll to position [1264, 0]
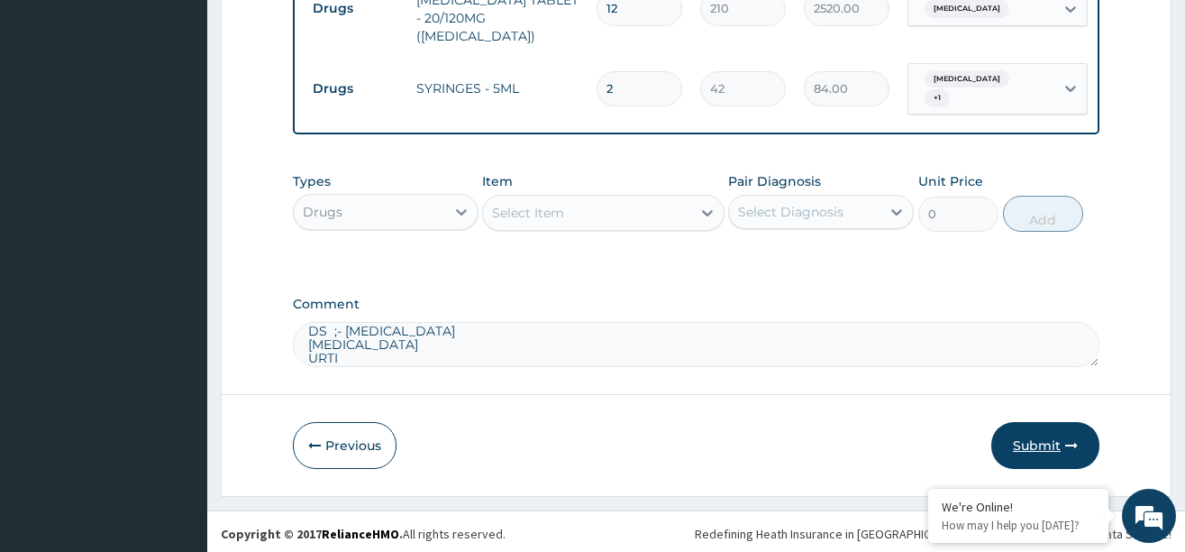
type input "2"
click at [1033, 436] on button "Submit" at bounding box center [1045, 445] width 108 height 47
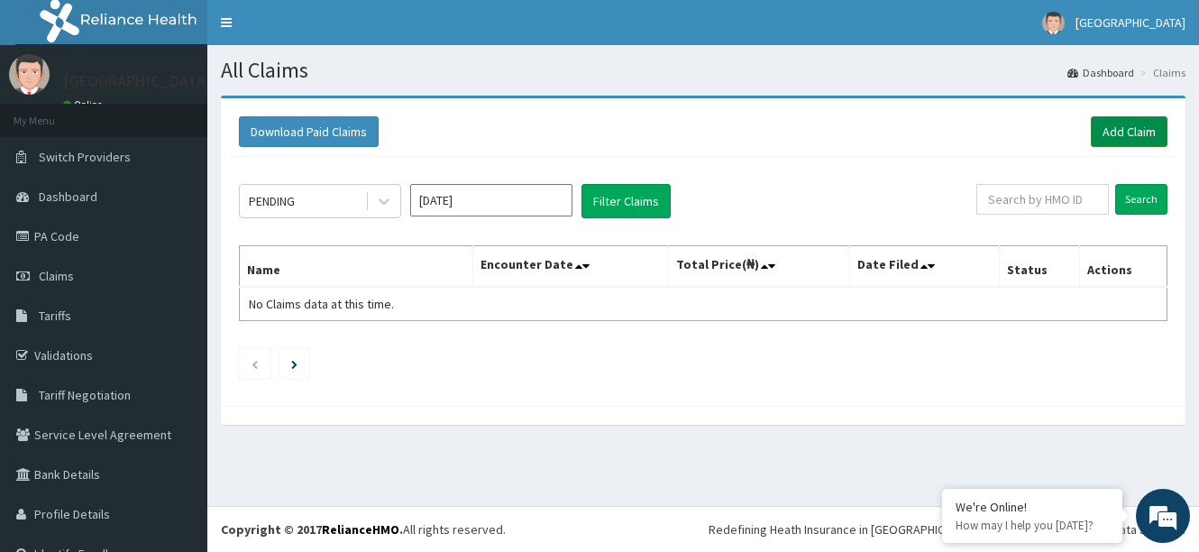
click at [1115, 135] on link "Add Claim" at bounding box center [1129, 131] width 77 height 31
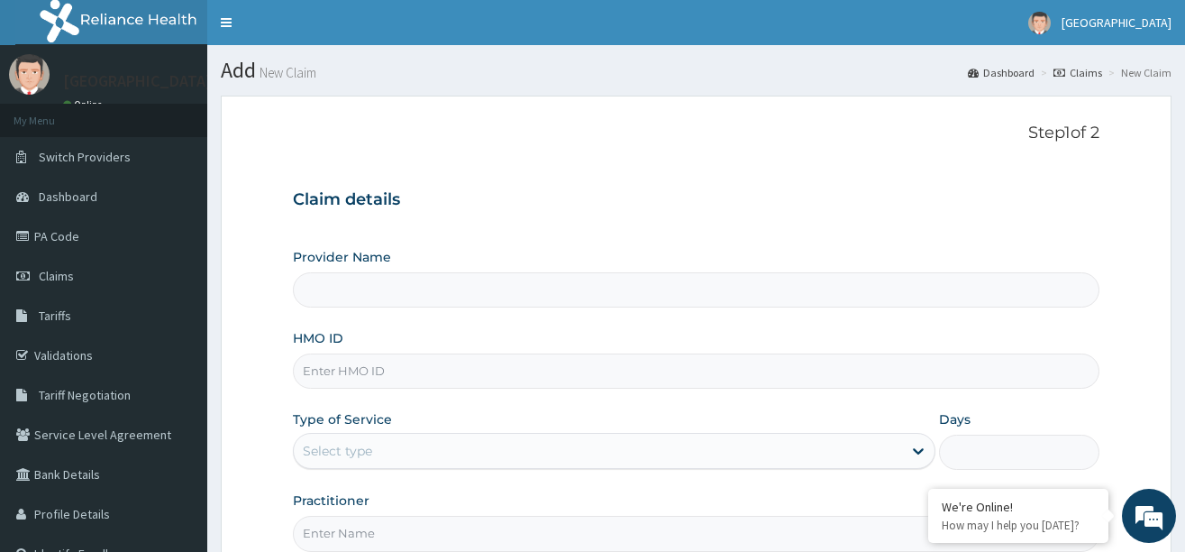
type input "[GEOGRAPHIC_DATA]"
paste input "ELN/10550/D"
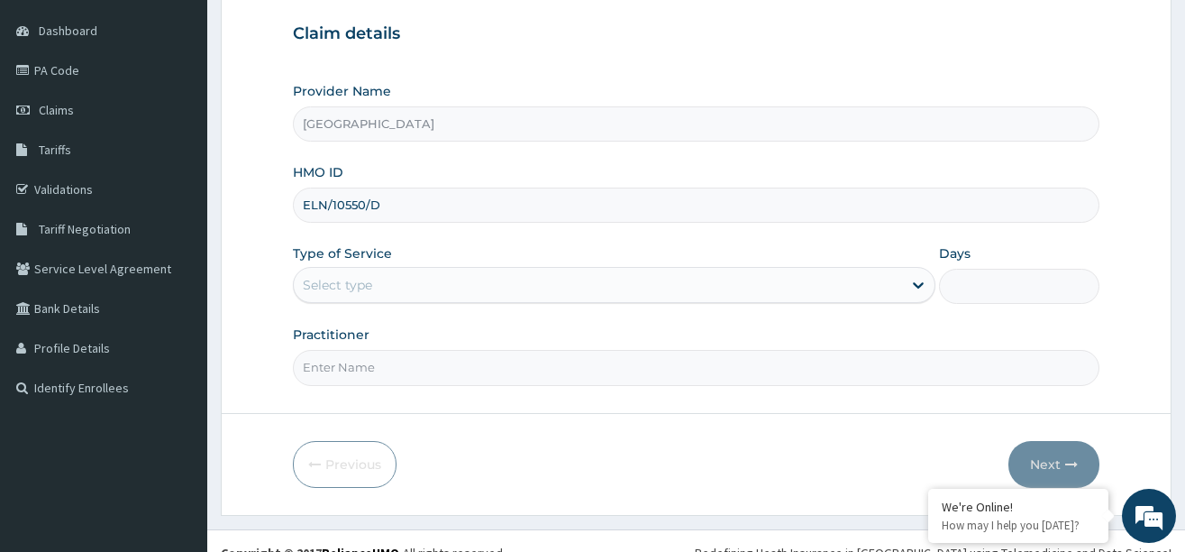
scroll to position [189, 0]
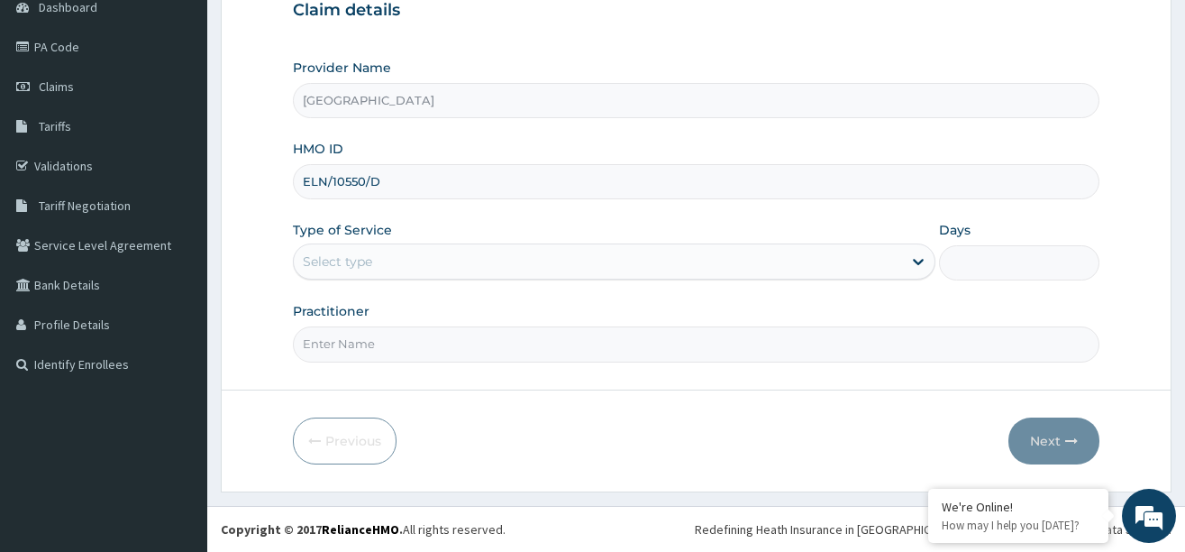
type input "ELN/10550/D"
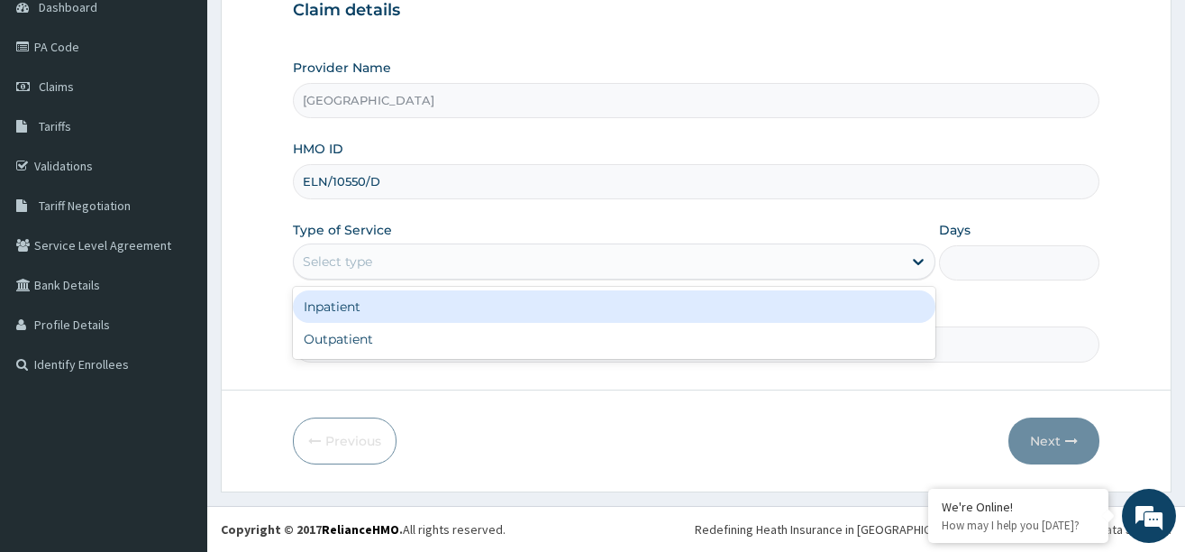
click at [363, 260] on div "Select type" at bounding box center [337, 261] width 69 height 18
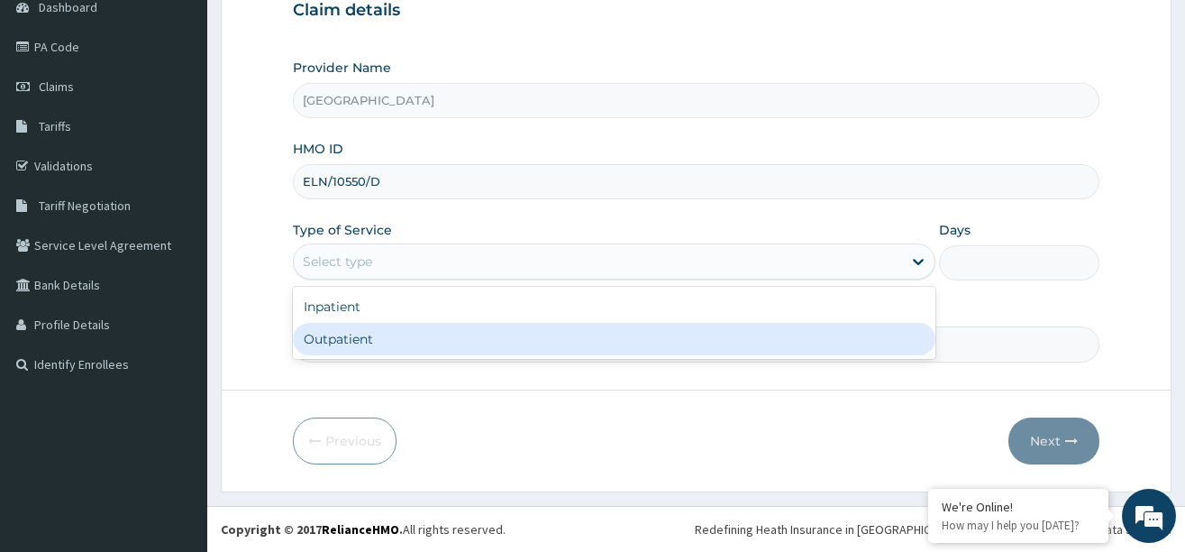
click at [353, 342] on div "Outpatient" at bounding box center [614, 339] width 643 height 32
type input "1"
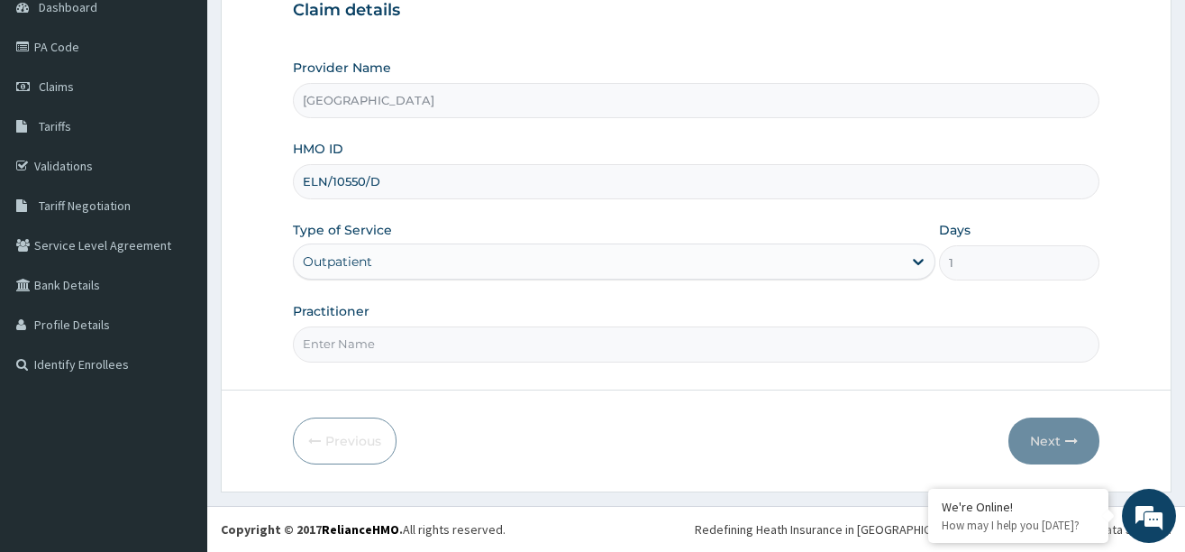
click at [368, 342] on input "Practitioner" at bounding box center [696, 343] width 807 height 35
type input "DR. [PERSON_NAME]"
click at [1038, 427] on button "Next" at bounding box center [1054, 440] width 91 height 47
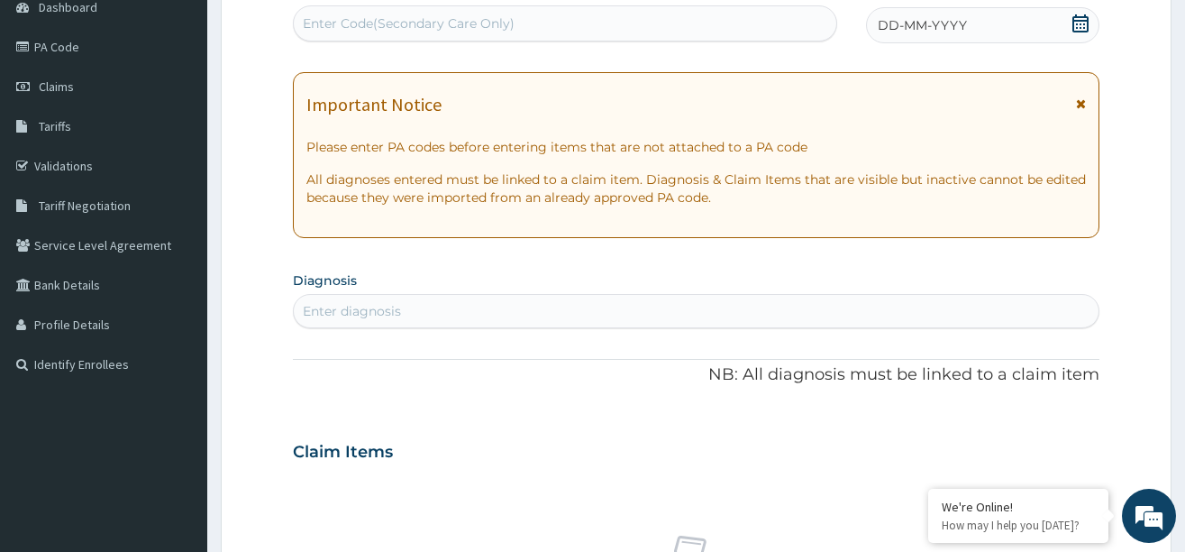
click at [1080, 23] on icon at bounding box center [1081, 23] width 18 height 18
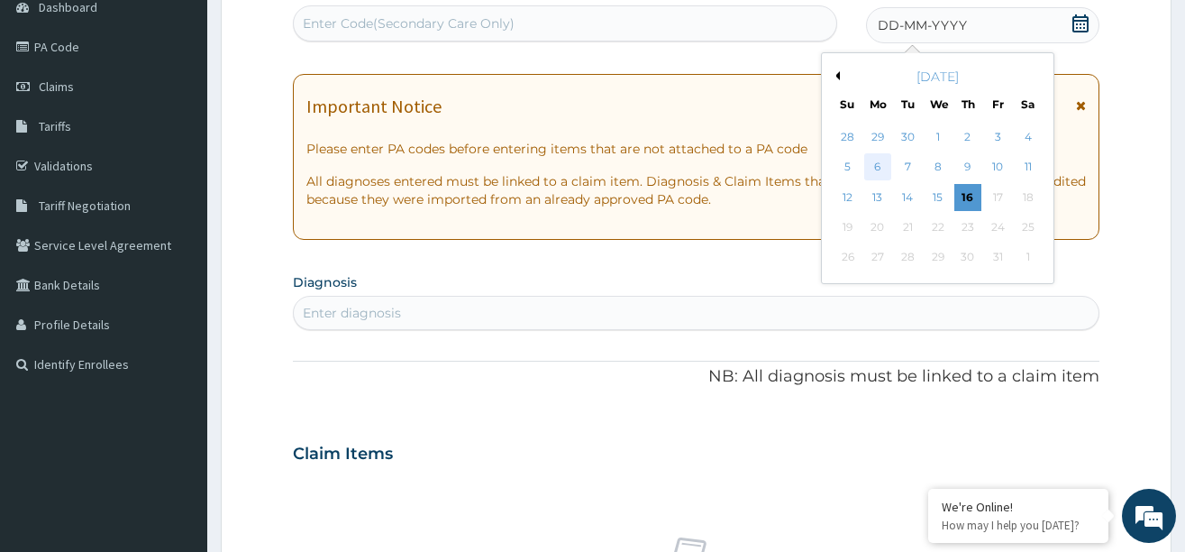
click at [877, 167] on div "6" at bounding box center [877, 167] width 27 height 27
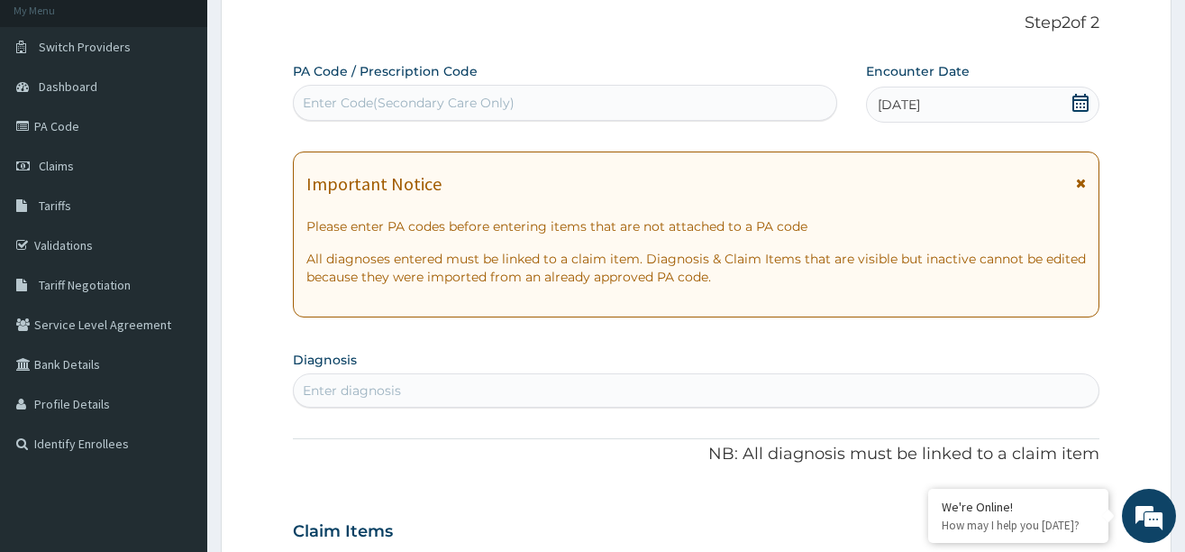
scroll to position [370, 0]
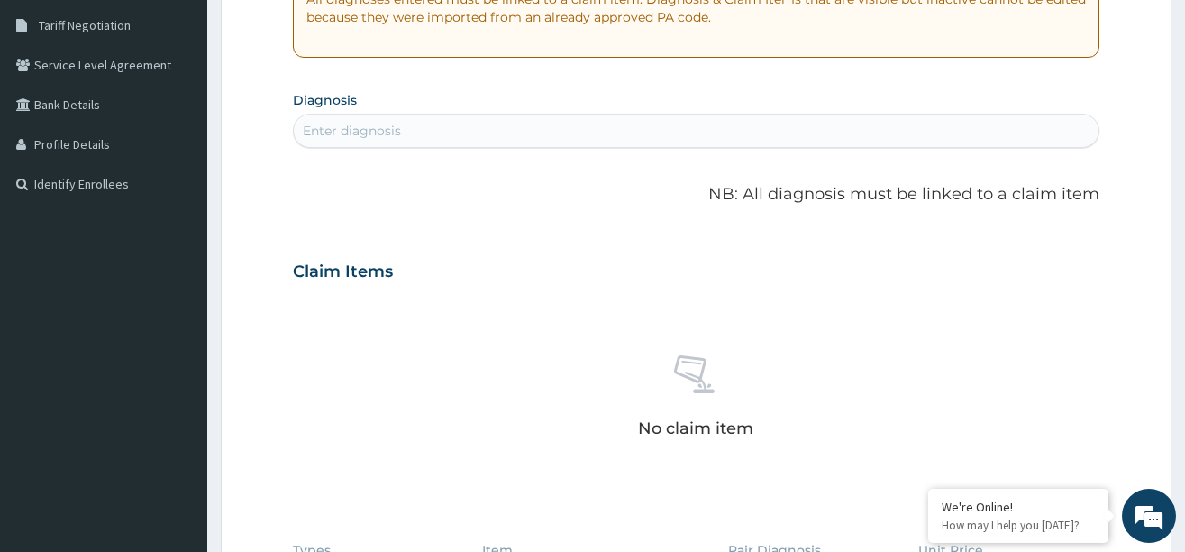
click at [468, 129] on div "Enter diagnosis" at bounding box center [696, 130] width 805 height 29
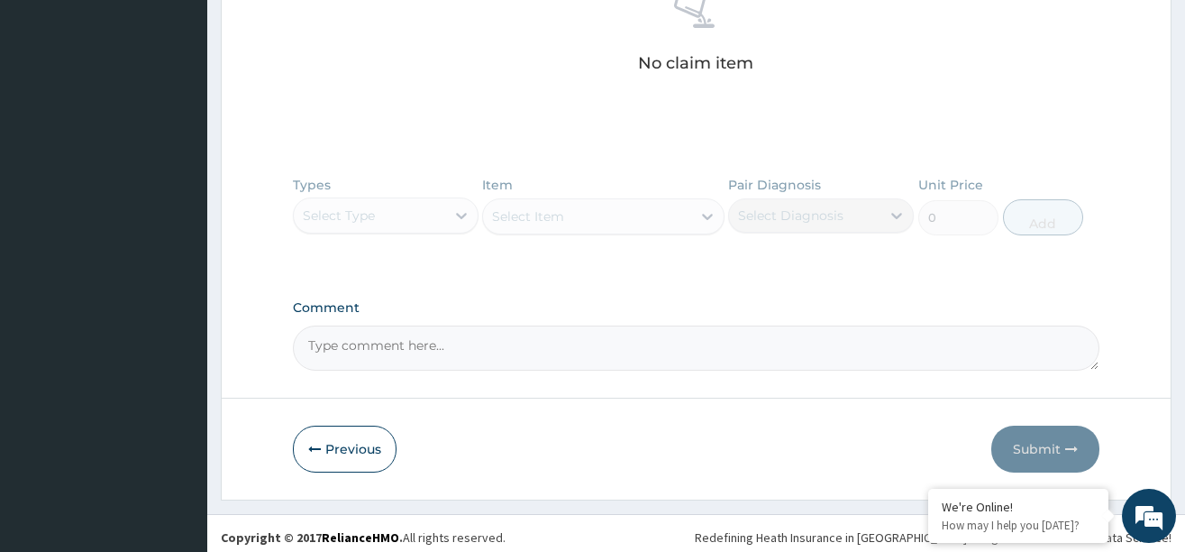
scroll to position [743, 0]
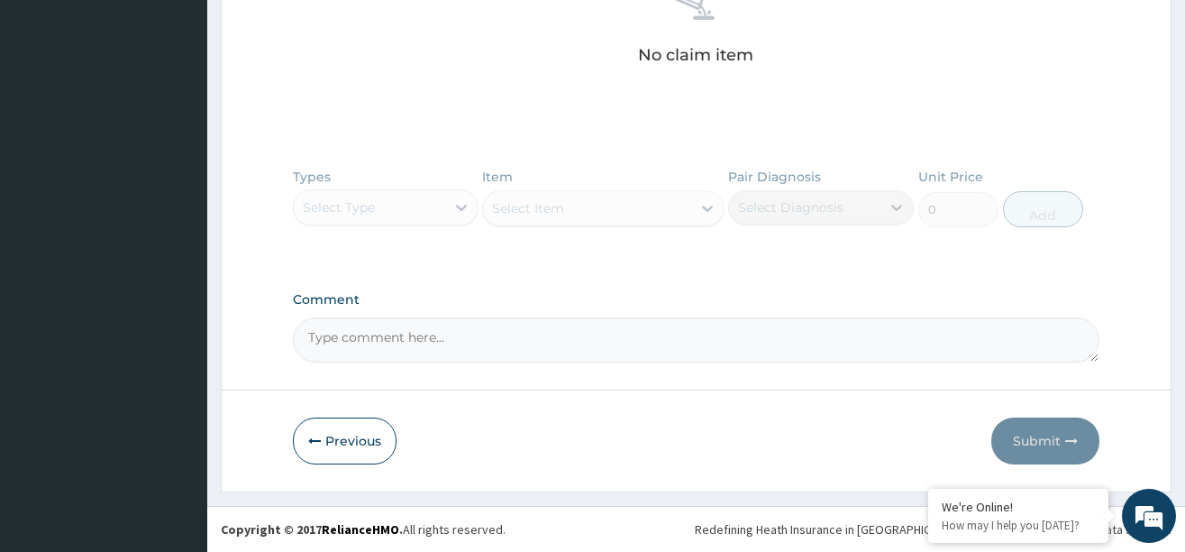
type input "PNEUMONI"
click at [384, 339] on textarea "Comment" at bounding box center [696, 339] width 807 height 45
paste textarea "[MEDICAL_DATA] [MEDICAL_DATA]"
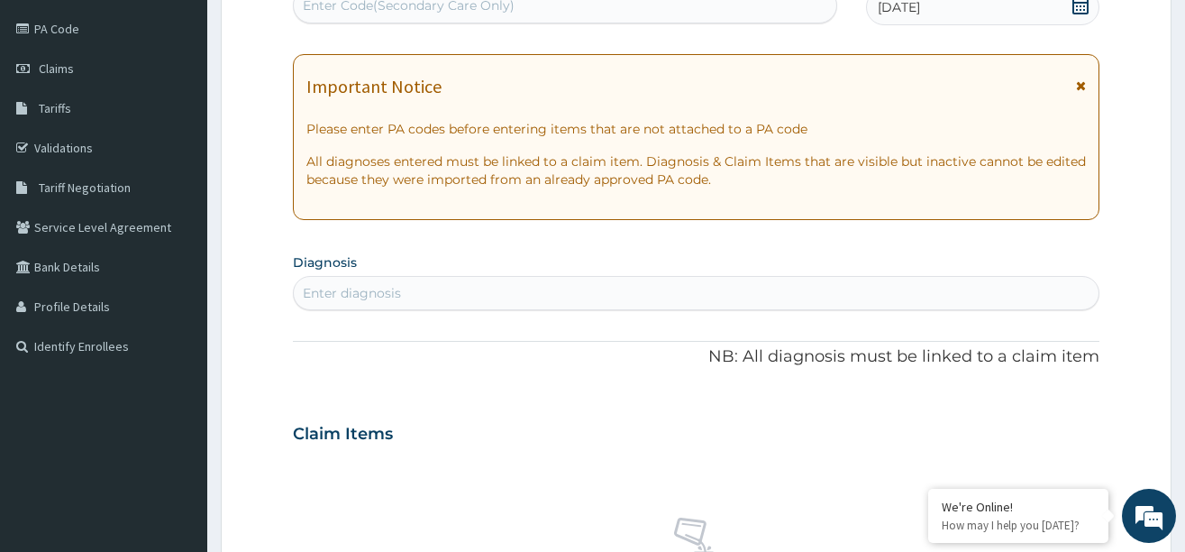
scroll to position [202, 0]
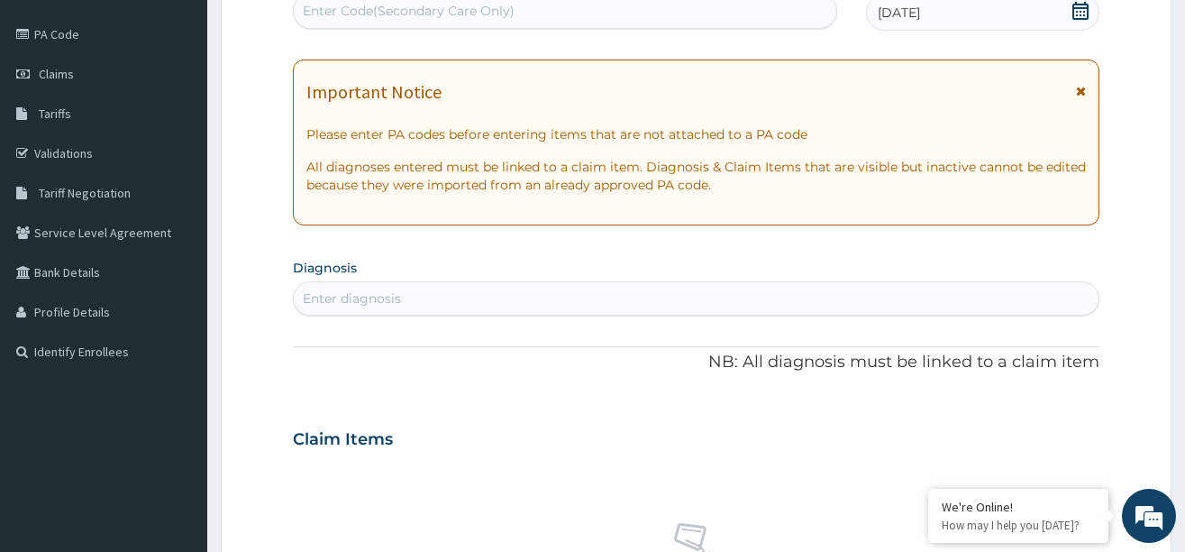
type textarea "DS ;-[MEDICAL_DATA] [MEDICAL_DATA]"
click at [397, 303] on div "Enter diagnosis" at bounding box center [352, 298] width 98 height 18
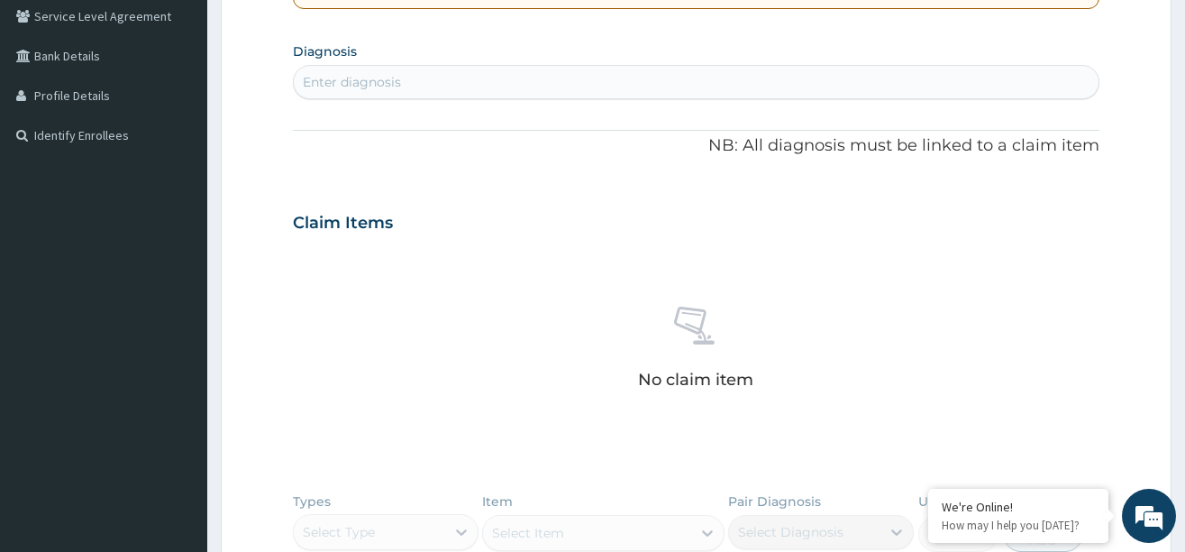
scroll to position [382, 0]
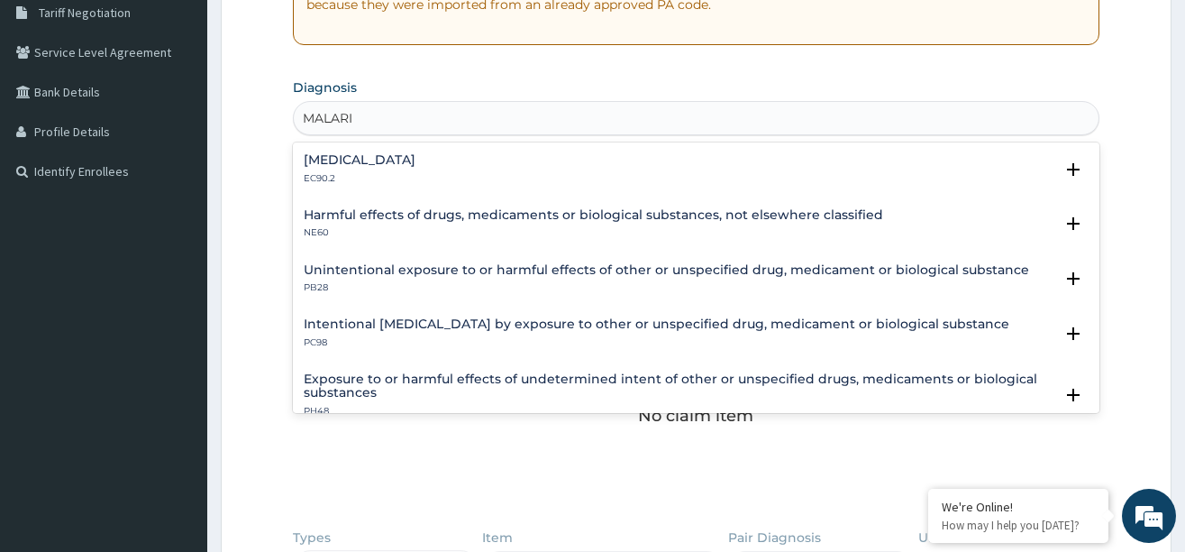
type input "[MEDICAL_DATA]"
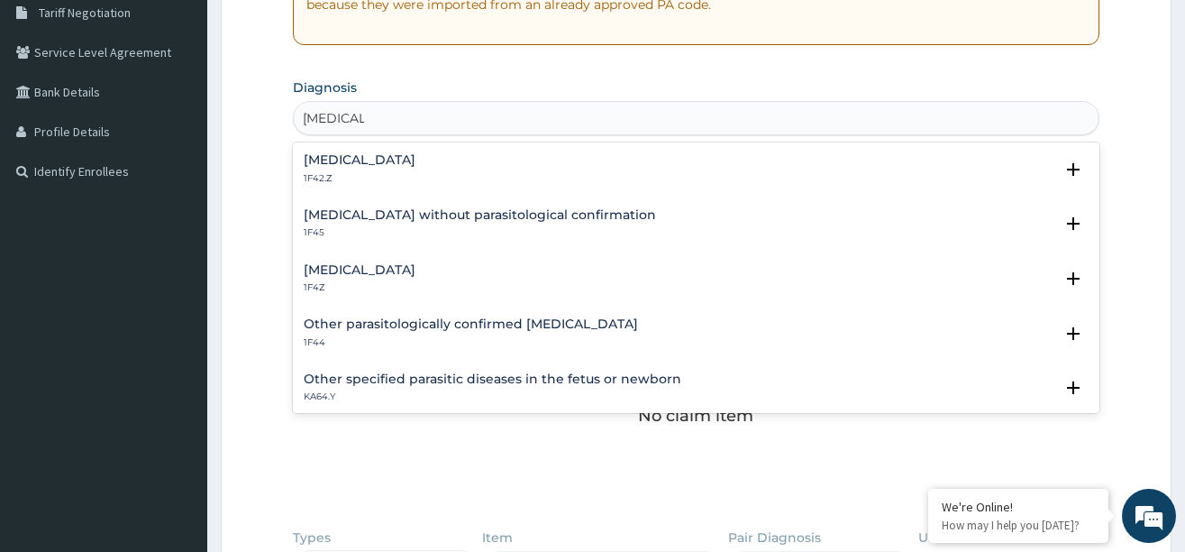
click at [332, 268] on h4 "[MEDICAL_DATA]" at bounding box center [360, 270] width 112 height 14
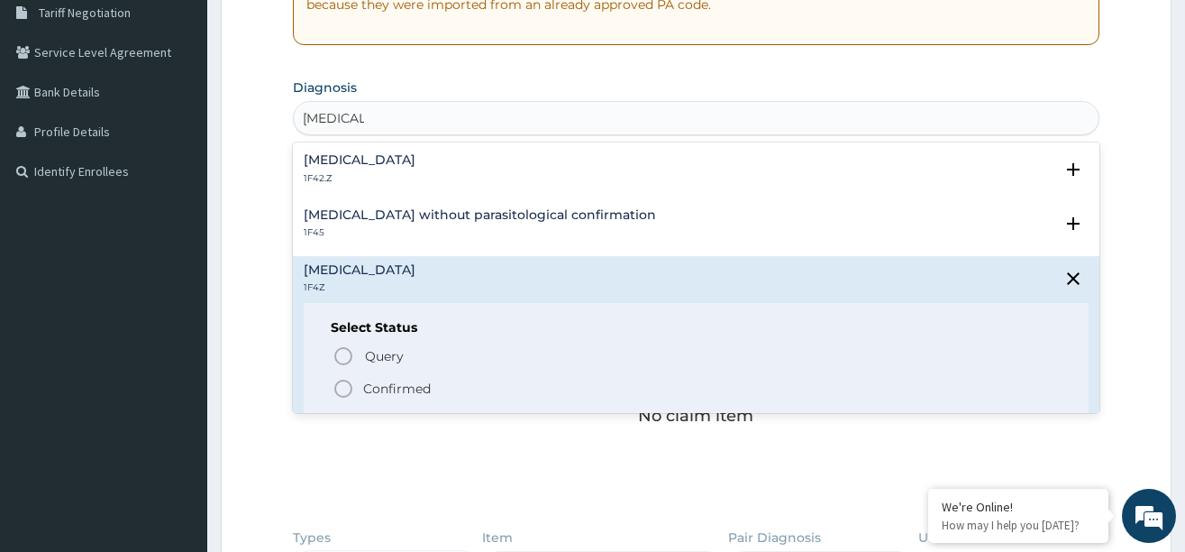
click at [340, 391] on icon "status option filled" at bounding box center [344, 389] width 22 height 22
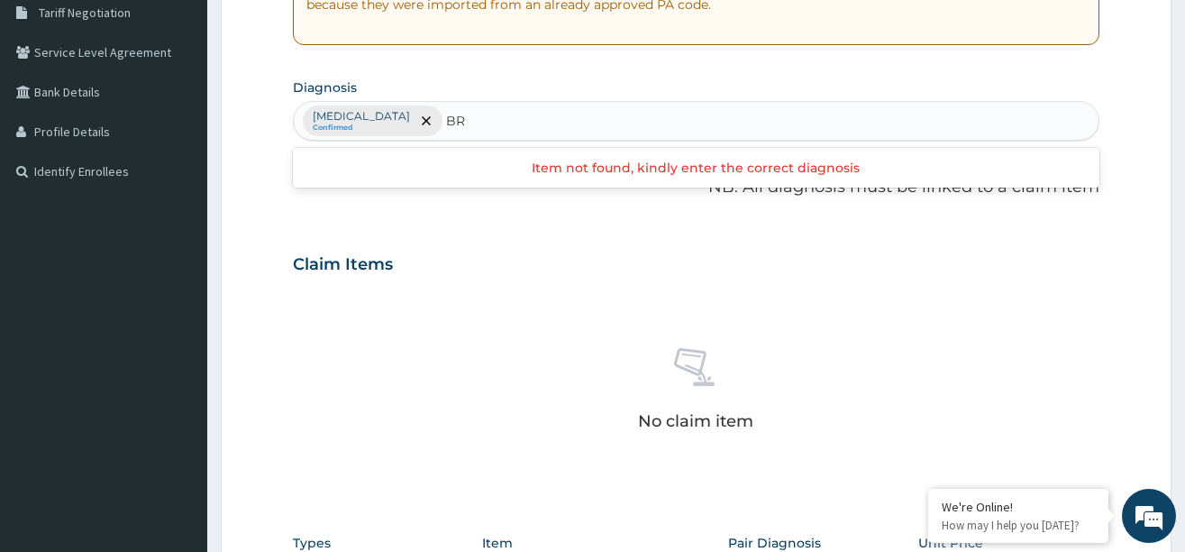
type input "B"
type input "P"
type input "UPPER"
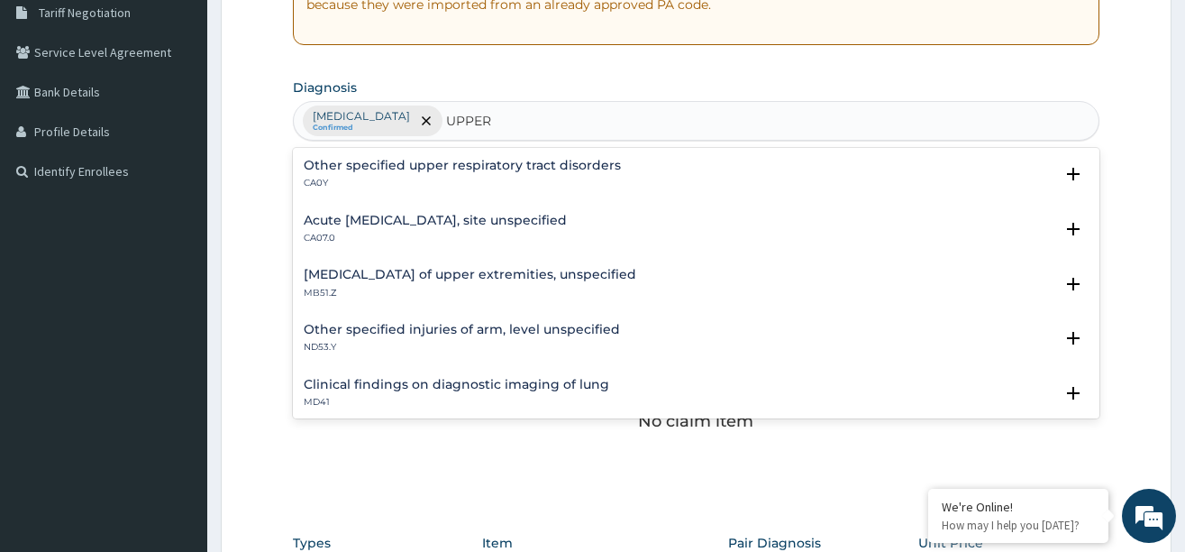
click at [350, 219] on h4 "Acute [MEDICAL_DATA], site unspecified" at bounding box center [435, 221] width 263 height 14
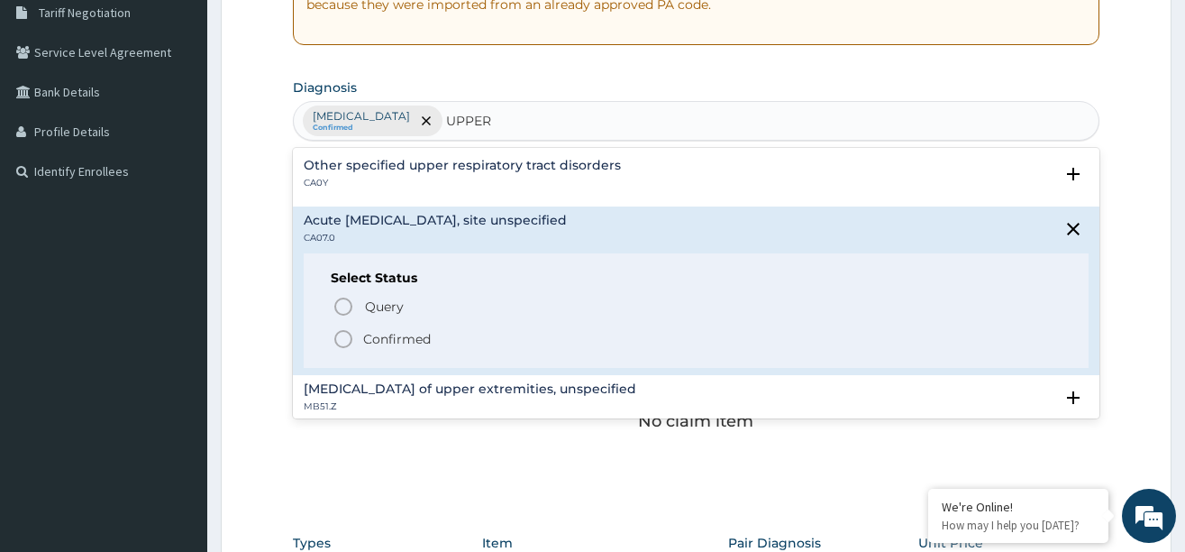
click at [340, 339] on icon "status option filled" at bounding box center [344, 339] width 22 height 22
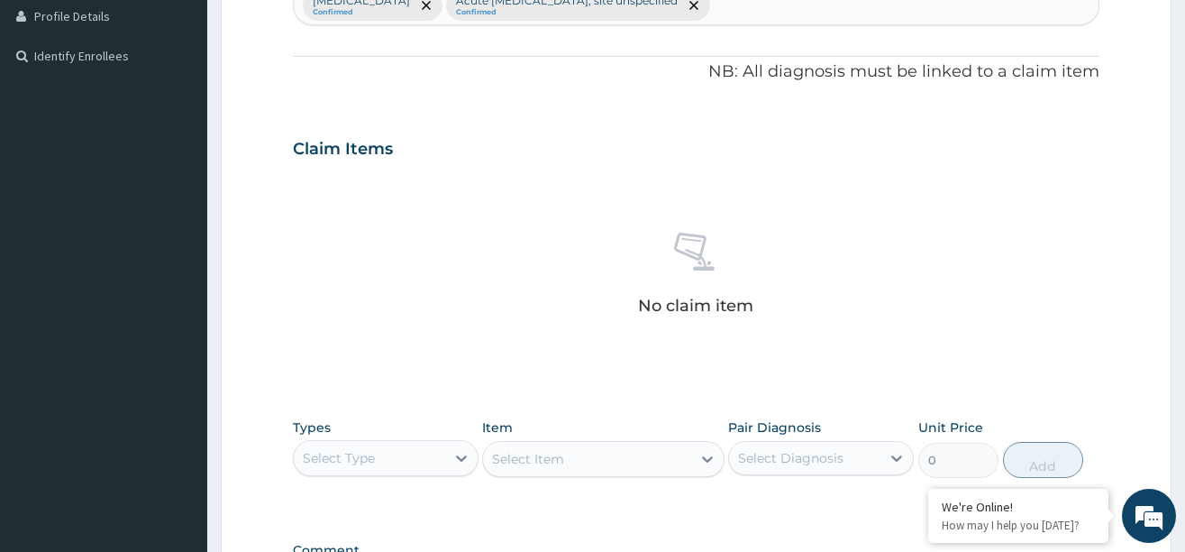
scroll to position [743, 0]
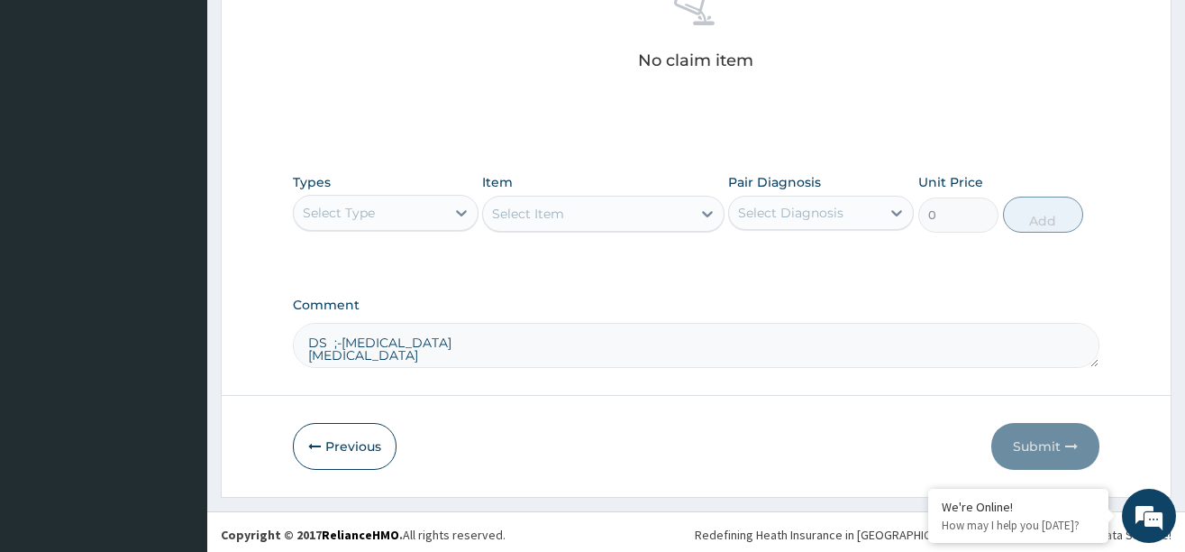
click at [442, 206] on div "Select Type" at bounding box center [369, 212] width 151 height 29
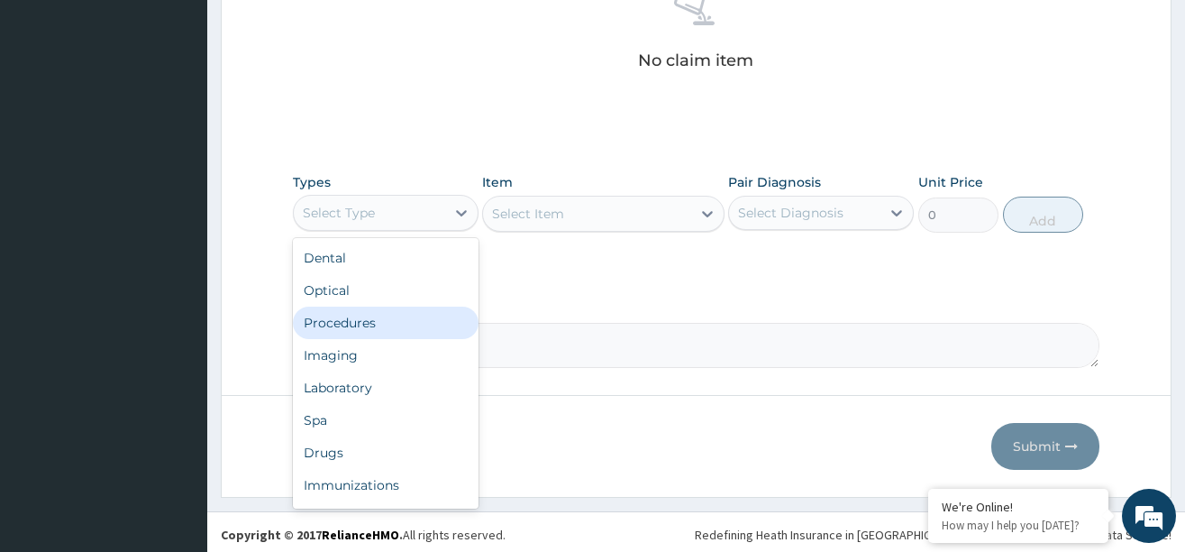
drag, startPoint x: 383, startPoint y: 314, endPoint x: 490, endPoint y: 261, distance: 119.3
click at [387, 312] on div "Procedures" at bounding box center [386, 322] width 186 height 32
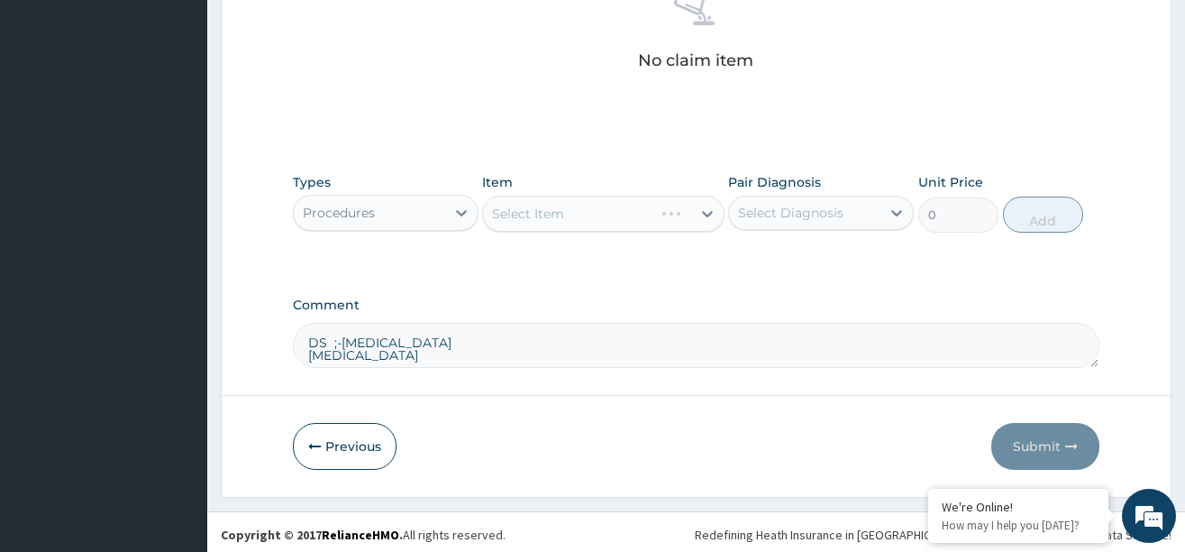
click at [655, 210] on div "Select Item" at bounding box center [603, 214] width 242 height 36
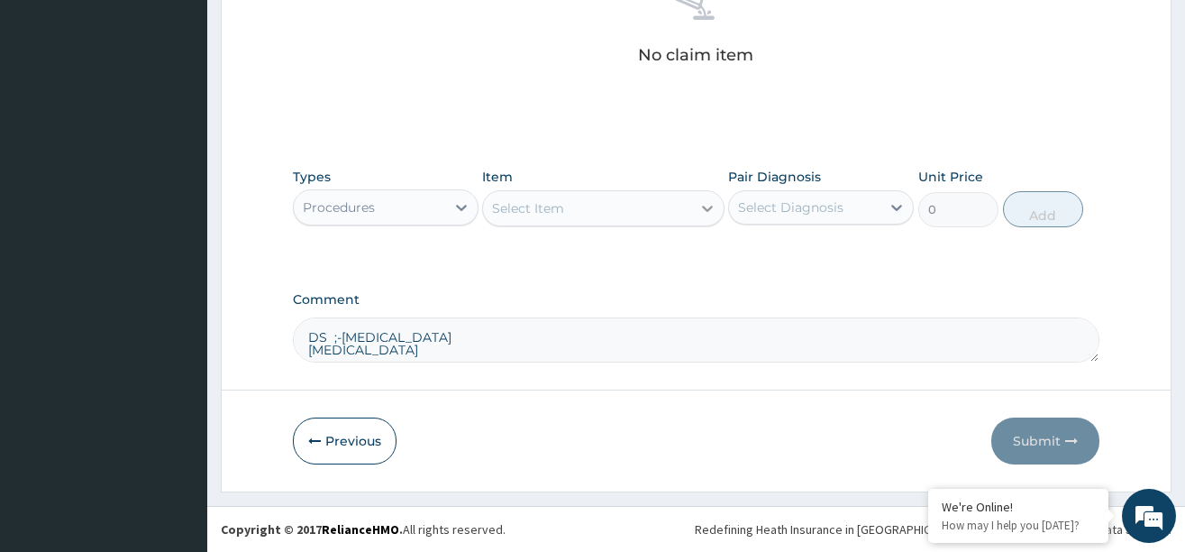
click at [701, 202] on icon at bounding box center [707, 208] width 18 height 18
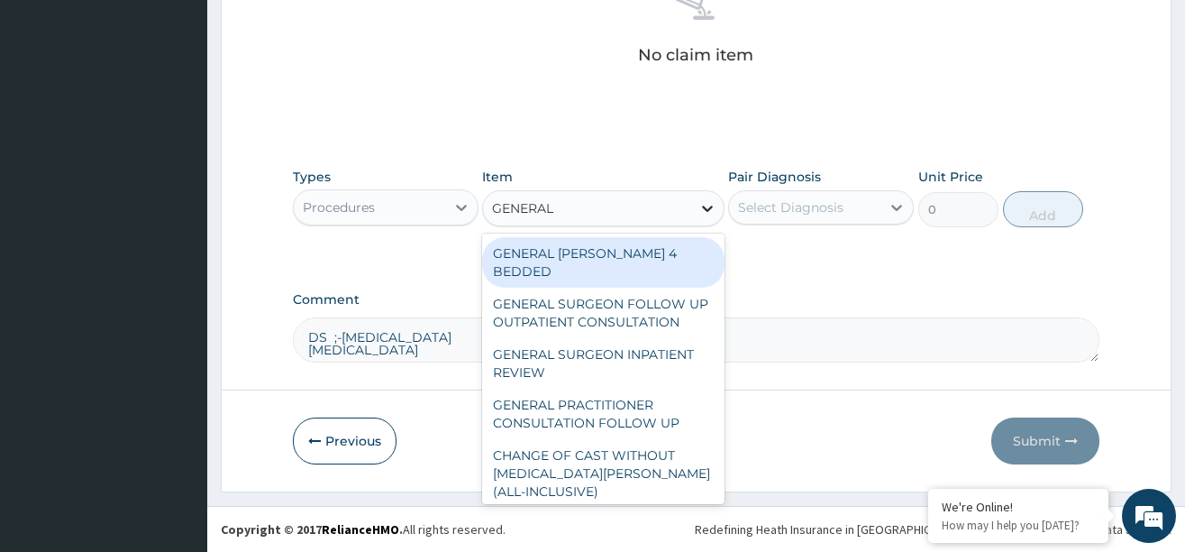
type input "GENERAL P"
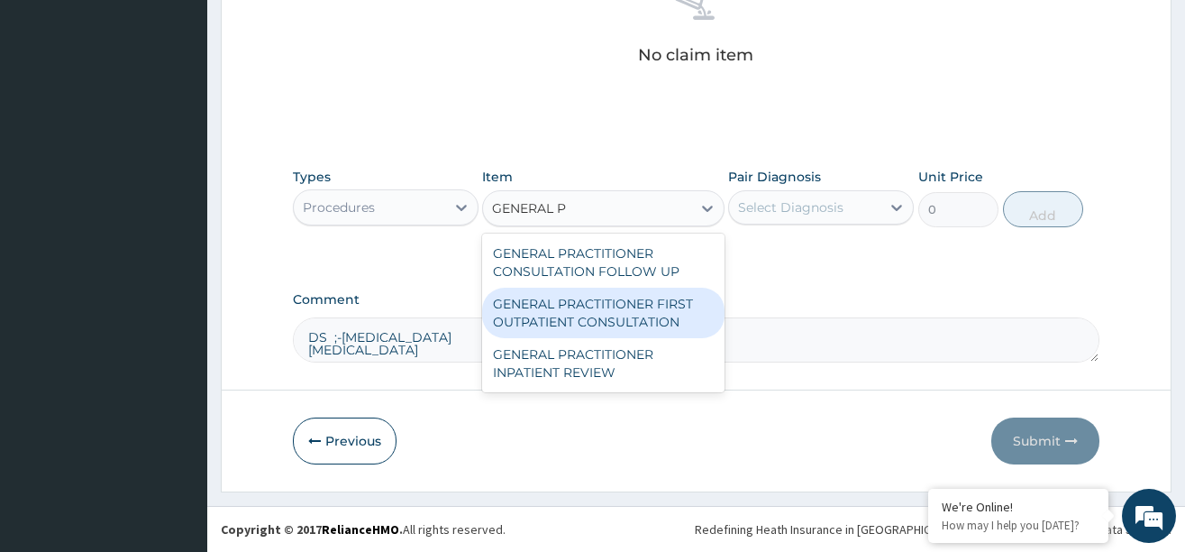
click at [625, 309] on div "GENERAL PRACTITIONER FIRST OUTPATIENT CONSULTATION" at bounding box center [603, 313] width 242 height 50
type input "3750"
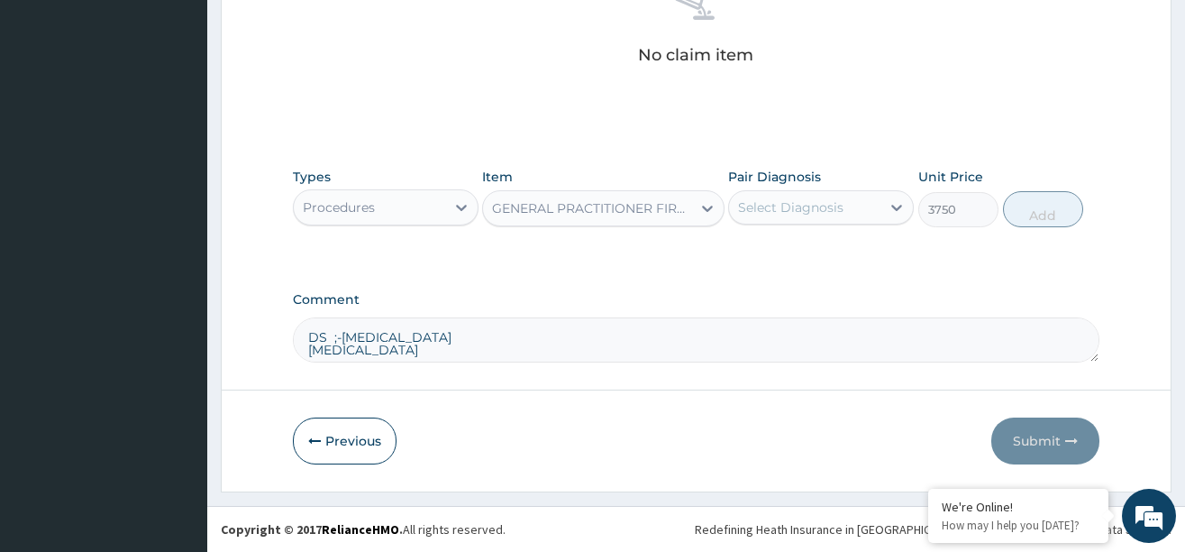
click at [836, 210] on div "Select Diagnosis" at bounding box center [790, 207] width 105 height 18
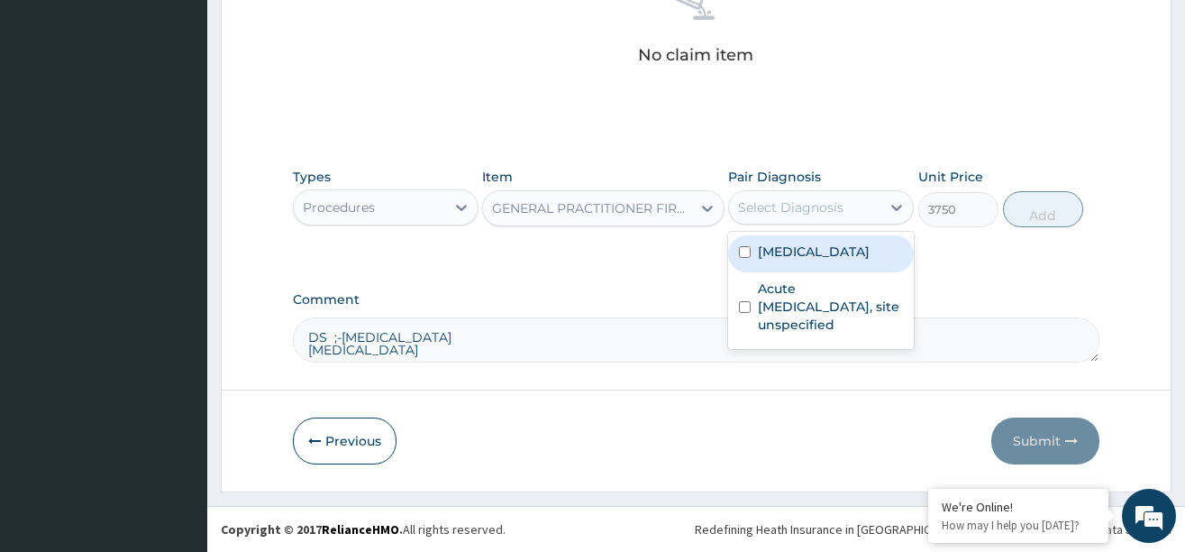
click at [818, 253] on label "[MEDICAL_DATA]" at bounding box center [814, 251] width 112 height 18
checkbox input "true"
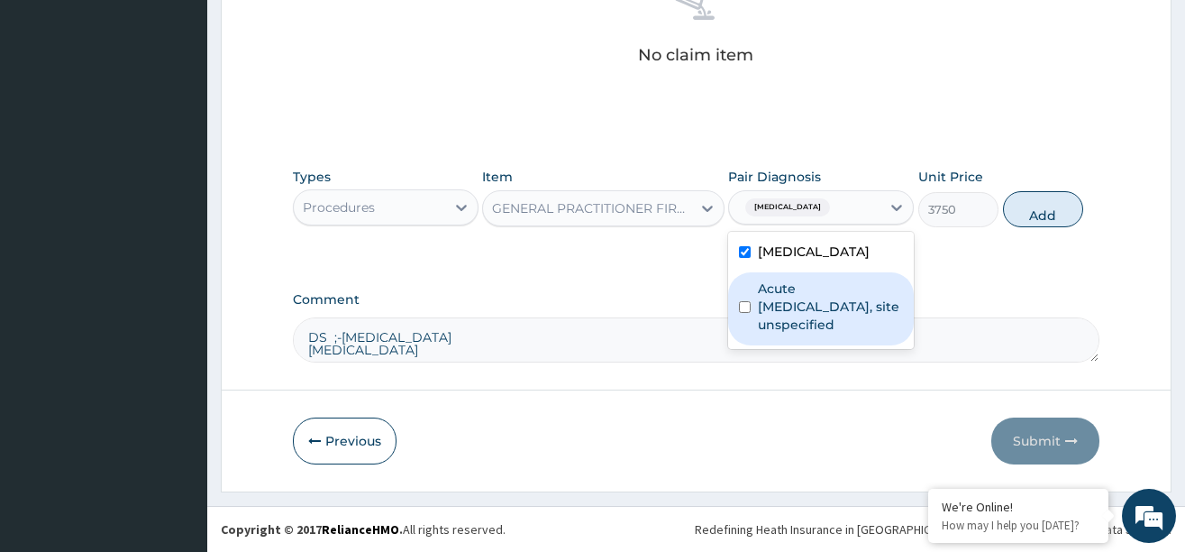
click at [792, 292] on label "Acute [MEDICAL_DATA], site unspecified" at bounding box center [830, 306] width 145 height 54
checkbox input "true"
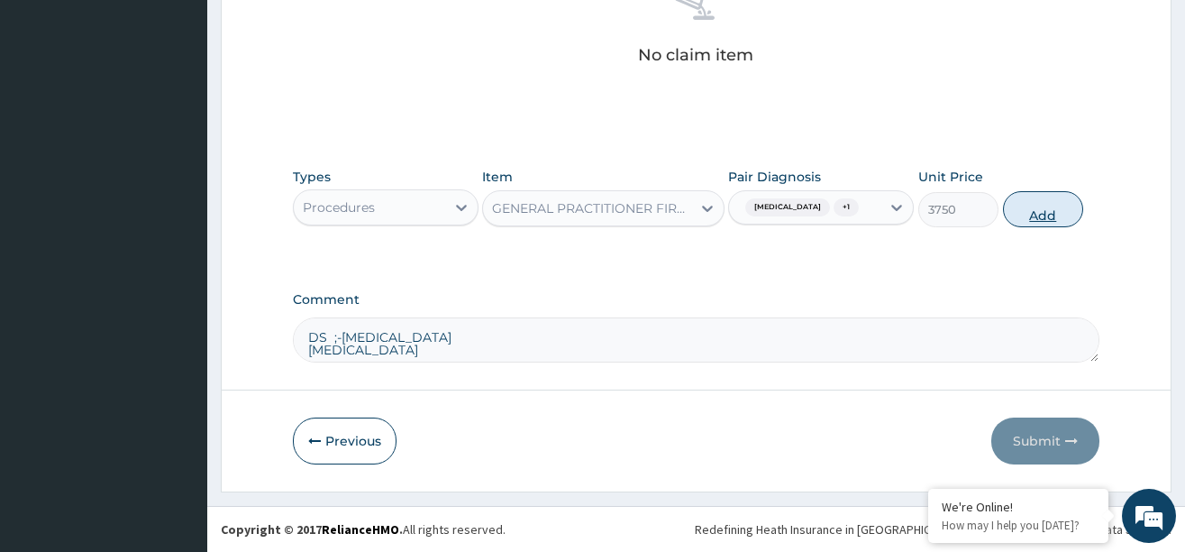
click at [1042, 221] on button "Add" at bounding box center [1043, 209] width 81 height 36
type input "0"
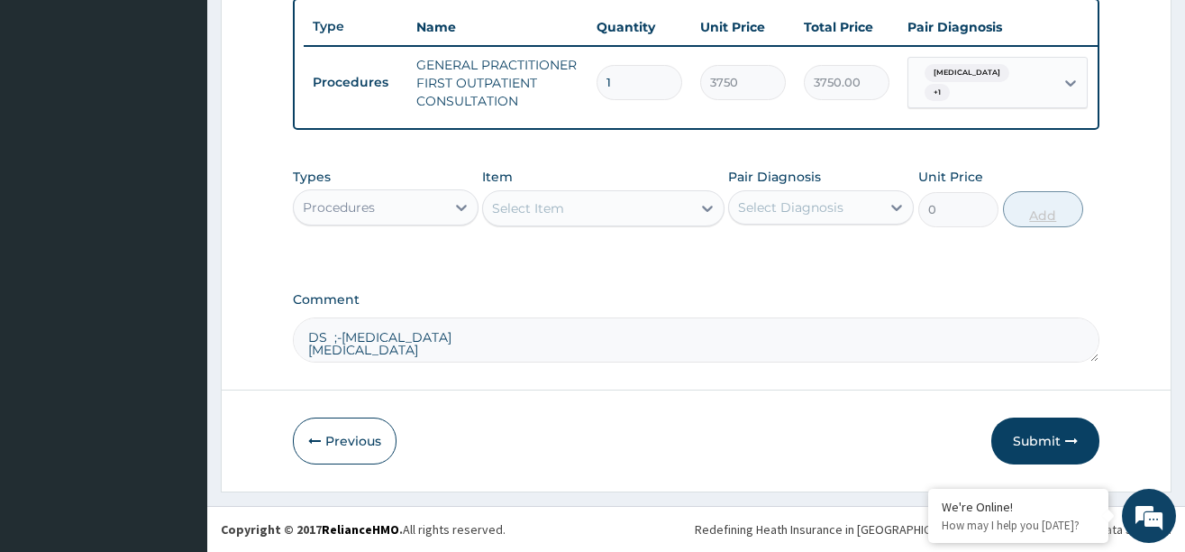
scroll to position [686, 0]
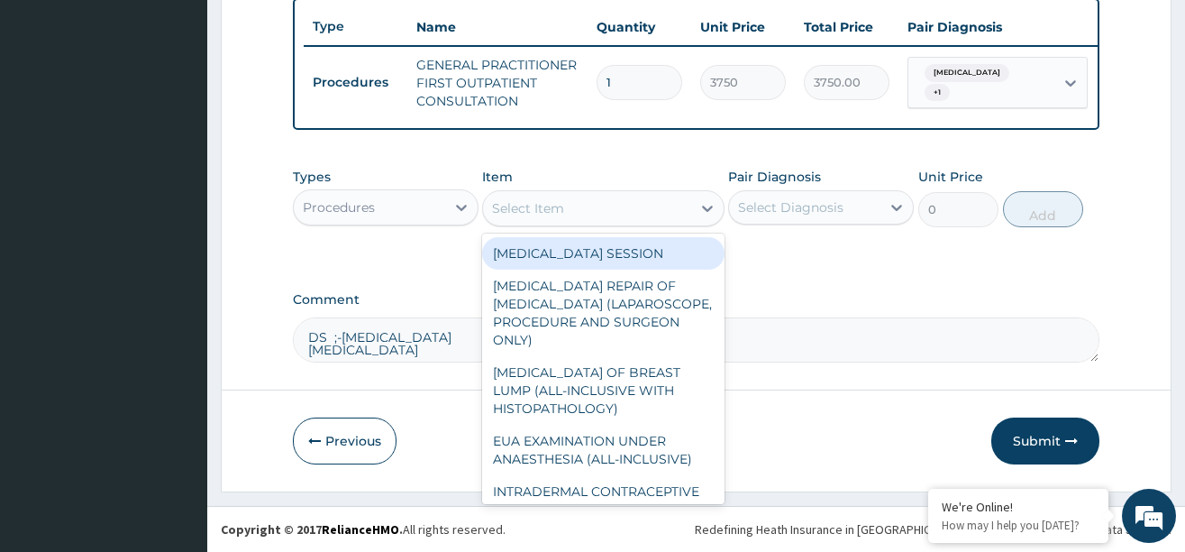
click at [690, 211] on div "Select Item" at bounding box center [587, 208] width 208 height 29
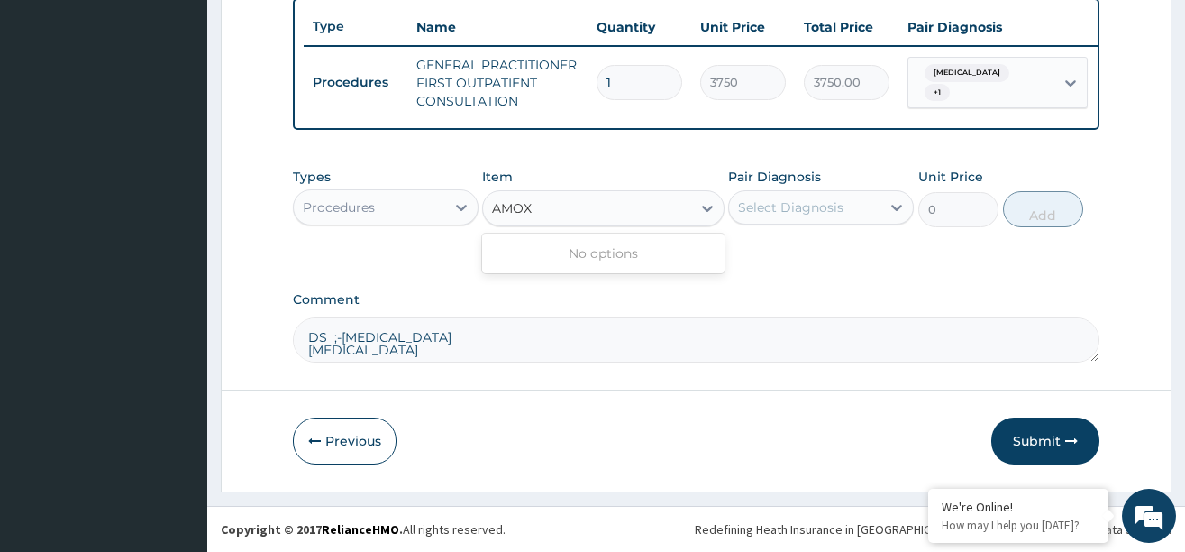
type input "AMOXI"
click at [540, 205] on div "AMOXI" at bounding box center [587, 208] width 208 height 29
click at [450, 205] on div at bounding box center [461, 207] width 32 height 32
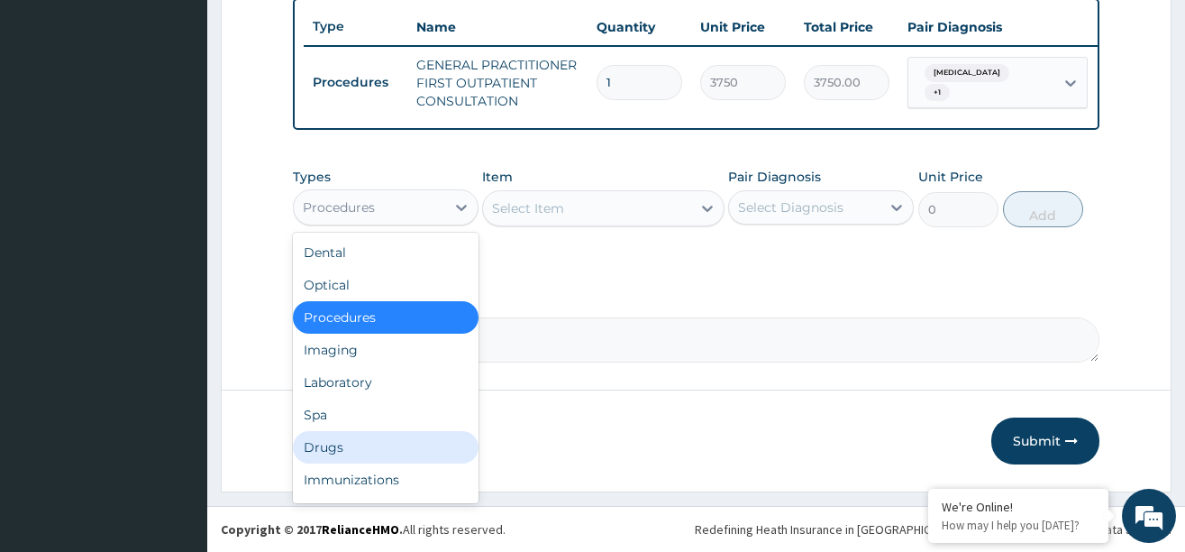
click at [340, 445] on div "Drugs" at bounding box center [386, 447] width 186 height 32
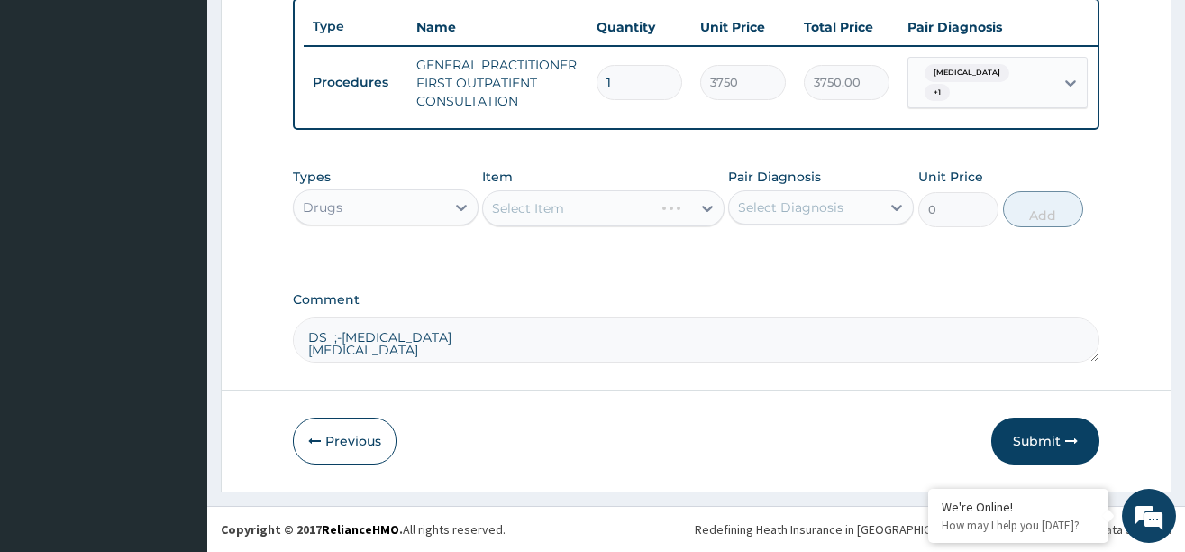
click at [680, 202] on div "Select Item" at bounding box center [603, 208] width 242 height 36
click at [683, 206] on div "Select Item" at bounding box center [603, 208] width 242 height 36
click at [695, 205] on div at bounding box center [707, 208] width 32 height 32
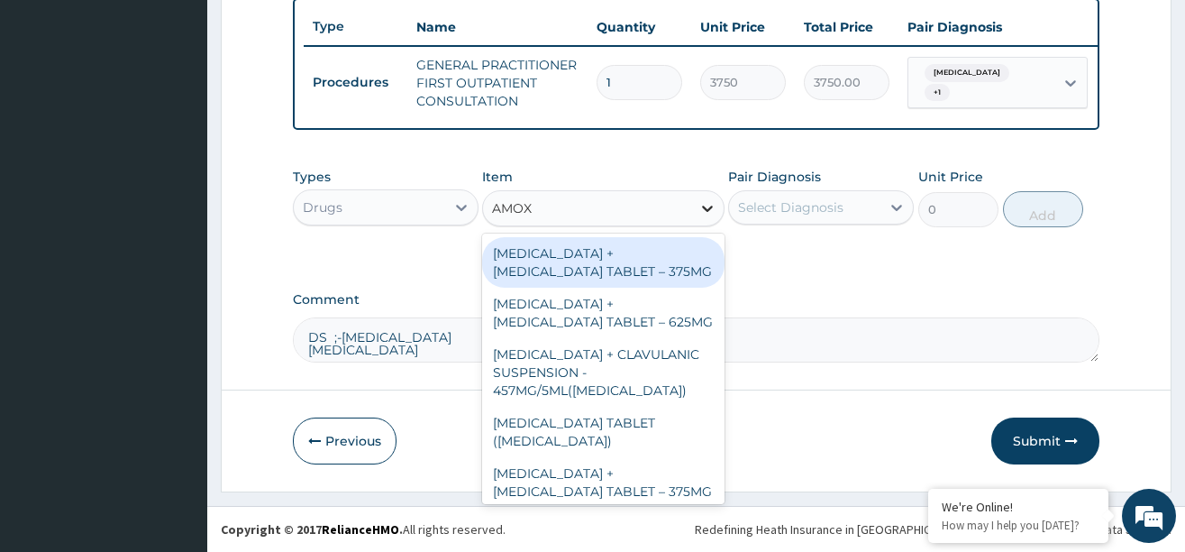
type input "AMOXI"
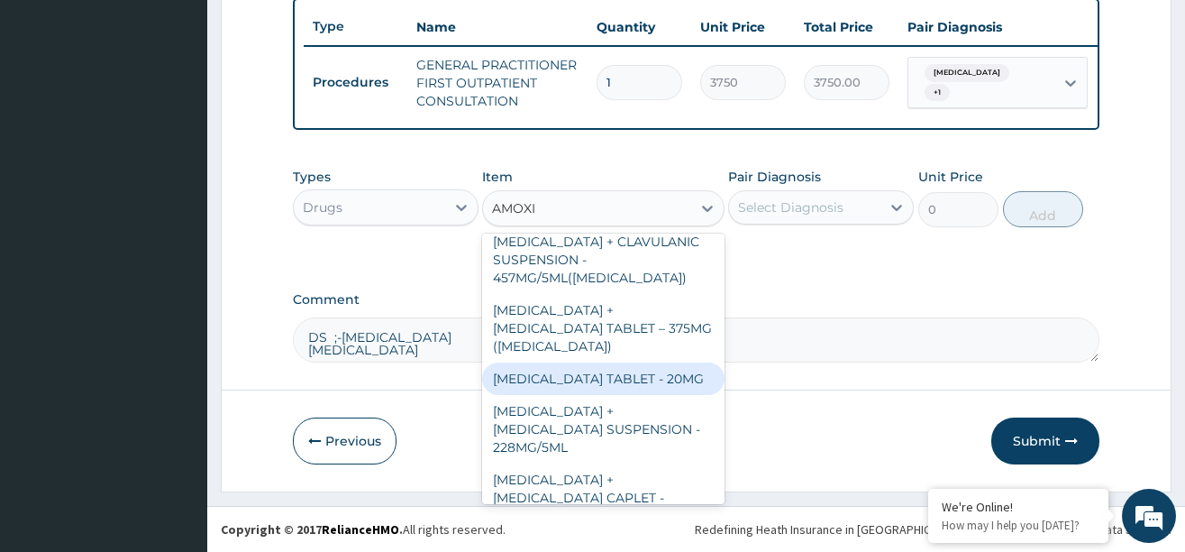
scroll to position [180, 0]
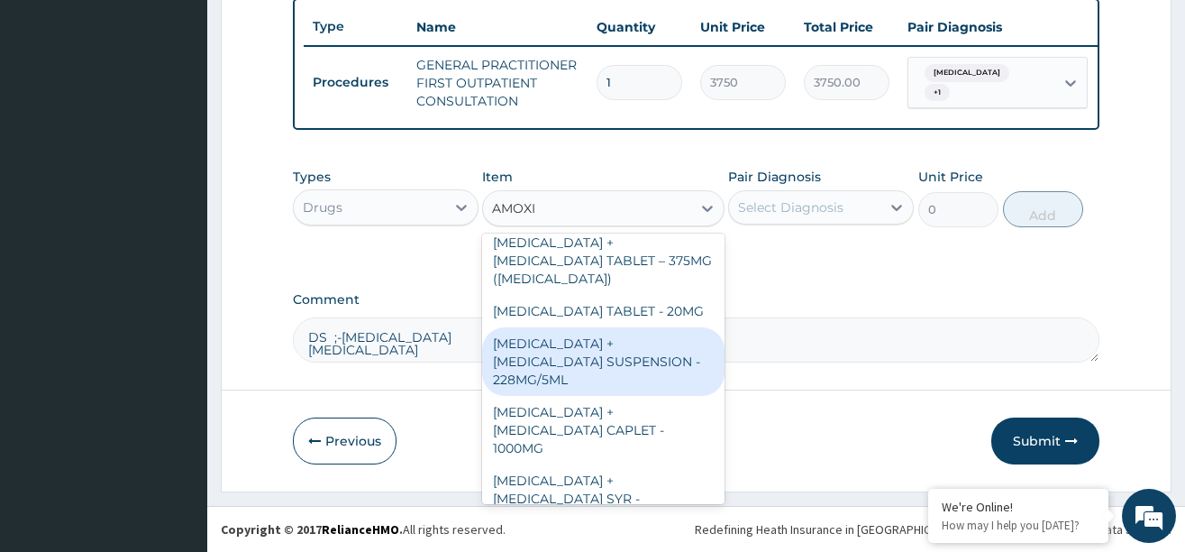
click at [556, 355] on div "[MEDICAL_DATA] + [MEDICAL_DATA] SUSPENSION - 228MG/5ML" at bounding box center [603, 361] width 242 height 68
type input "2800"
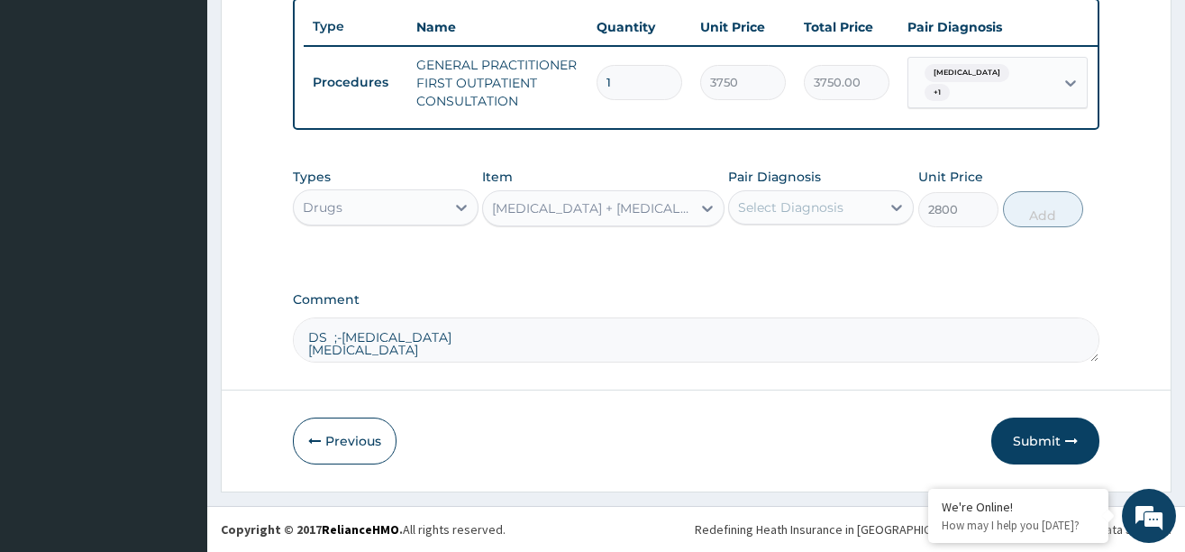
click at [835, 216] on div "Select Diagnosis" at bounding box center [804, 207] width 151 height 29
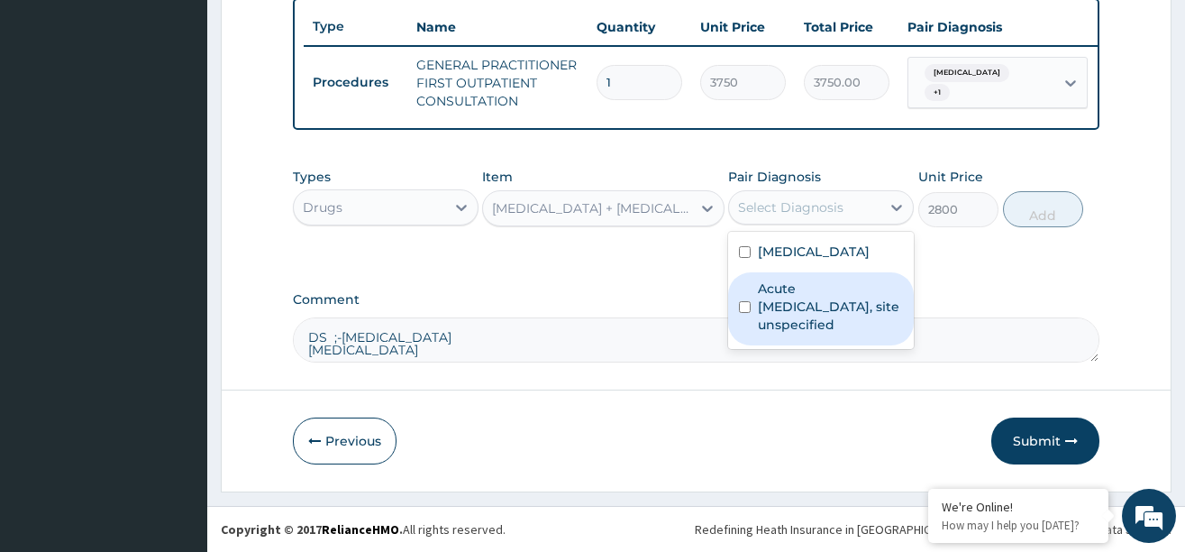
drag, startPoint x: 781, startPoint y: 294, endPoint x: 949, endPoint y: 259, distance: 171.3
click at [789, 292] on label "Acute [MEDICAL_DATA], site unspecified" at bounding box center [830, 306] width 145 height 54
checkbox input "true"
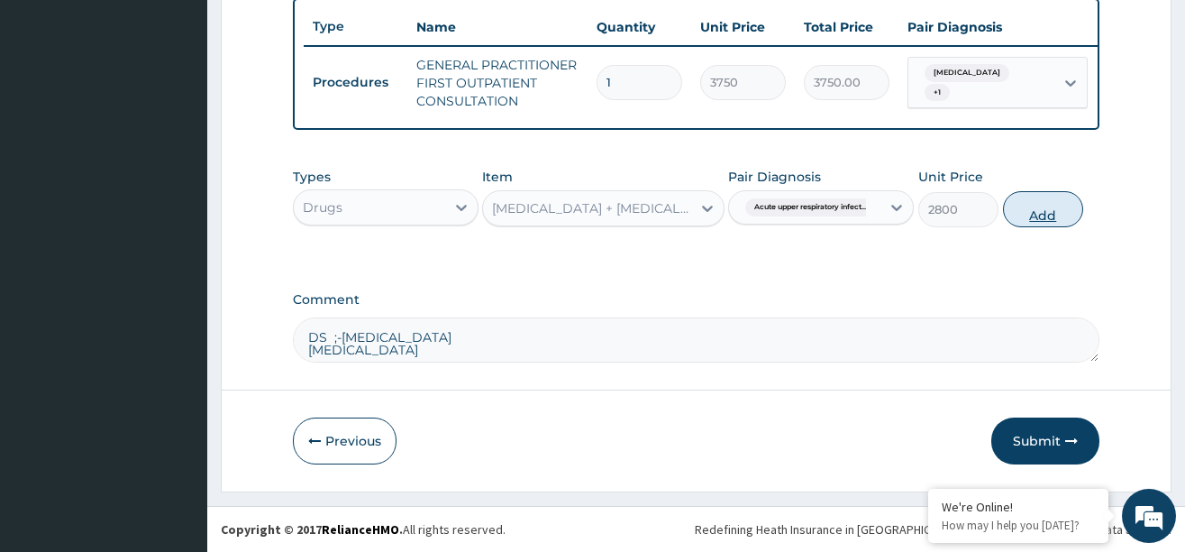
click at [1038, 211] on button "Add" at bounding box center [1043, 209] width 81 height 36
type input "0"
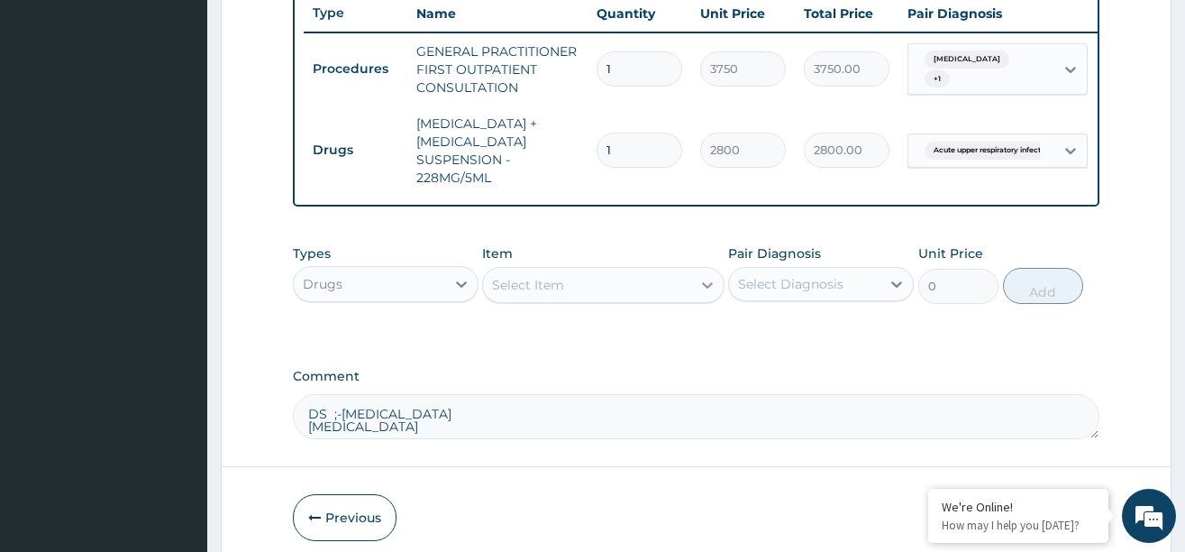
click at [704, 294] on icon at bounding box center [707, 285] width 18 height 18
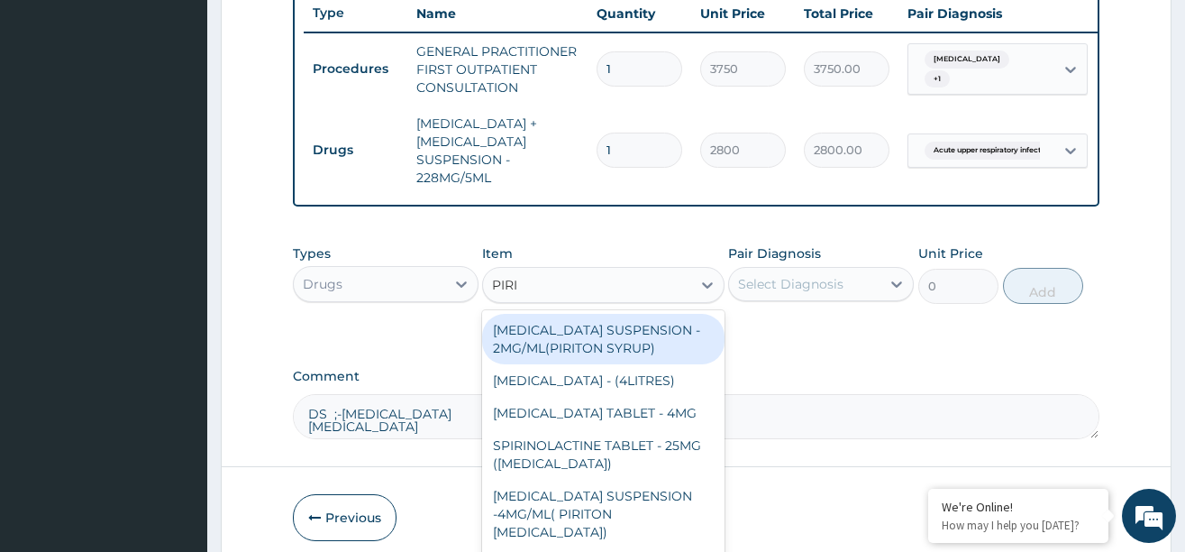
type input "PIRIT"
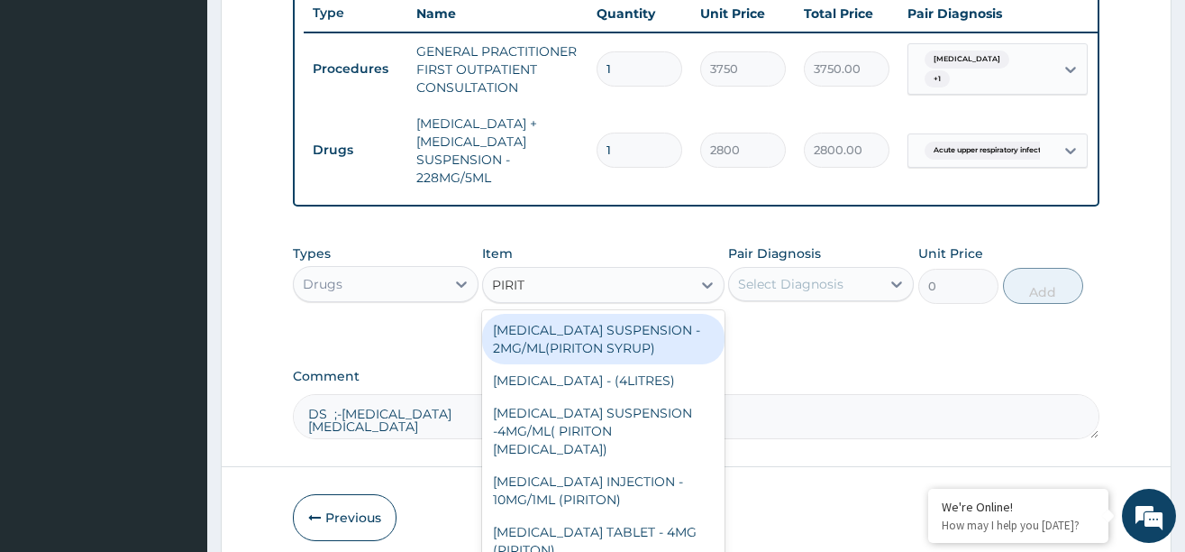
click at [581, 362] on div "[MEDICAL_DATA] SUSPENSION - 2MG/ML(PIRITON SYRUP)" at bounding box center [603, 339] width 242 height 50
type input "840"
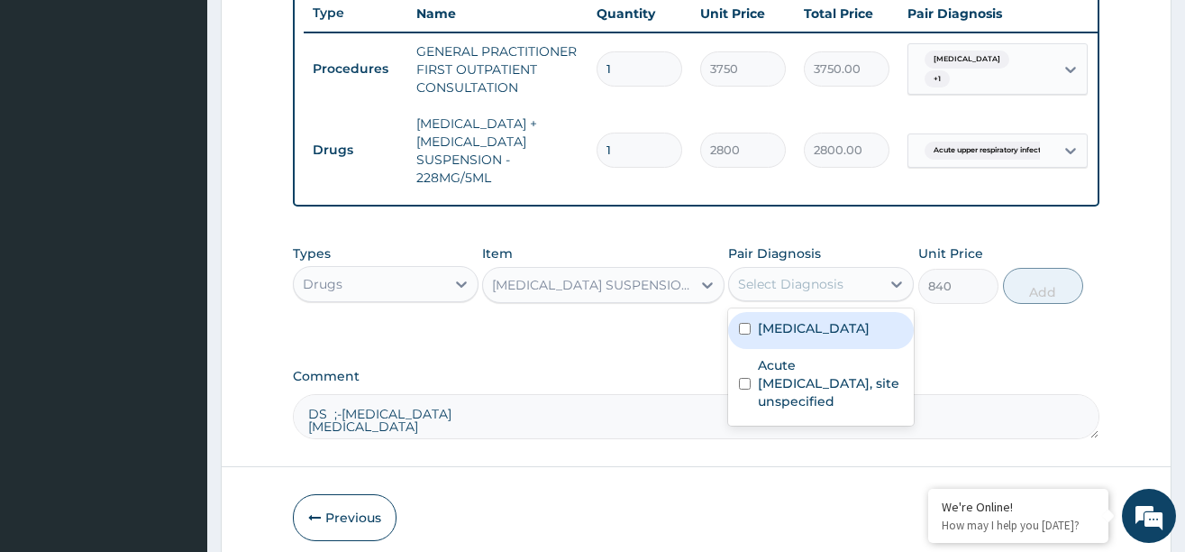
click at [855, 295] on div "Select Diagnosis" at bounding box center [804, 283] width 151 height 29
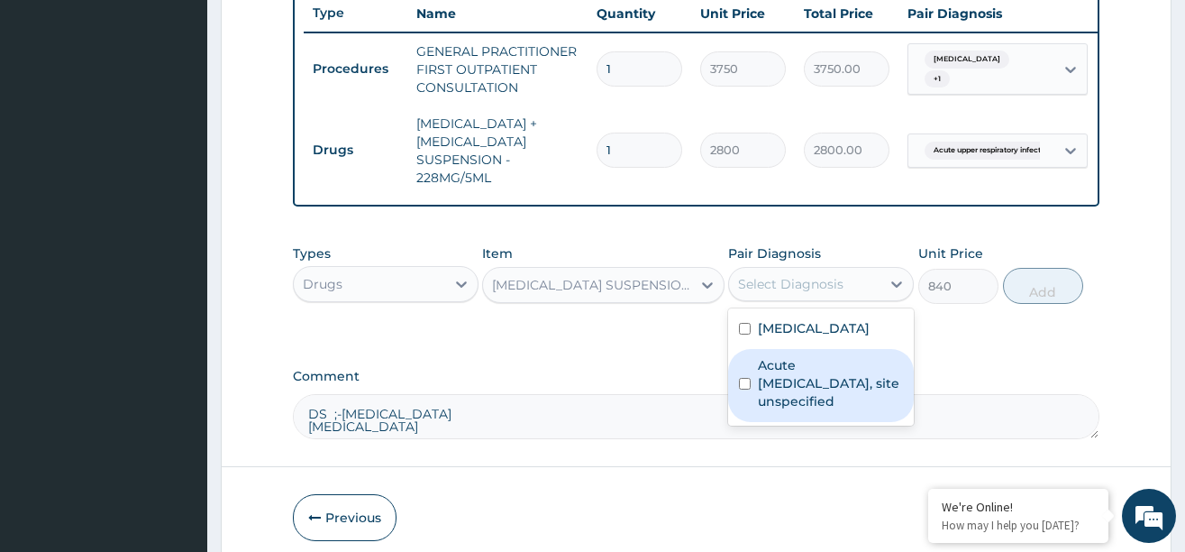
click at [802, 387] on label "Acute [MEDICAL_DATA], site unspecified" at bounding box center [830, 383] width 145 height 54
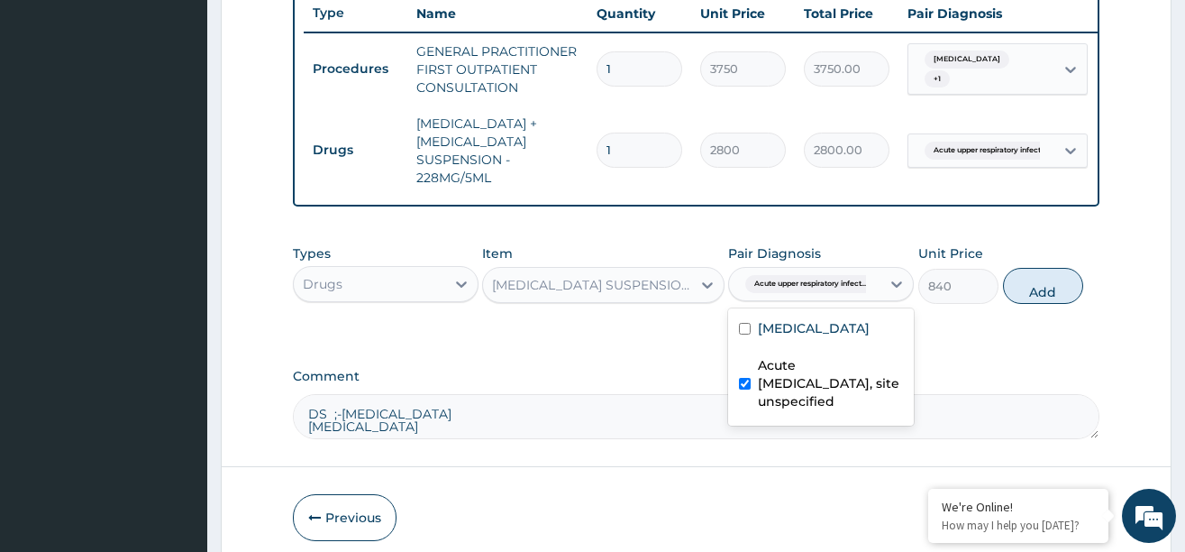
checkbox input "true"
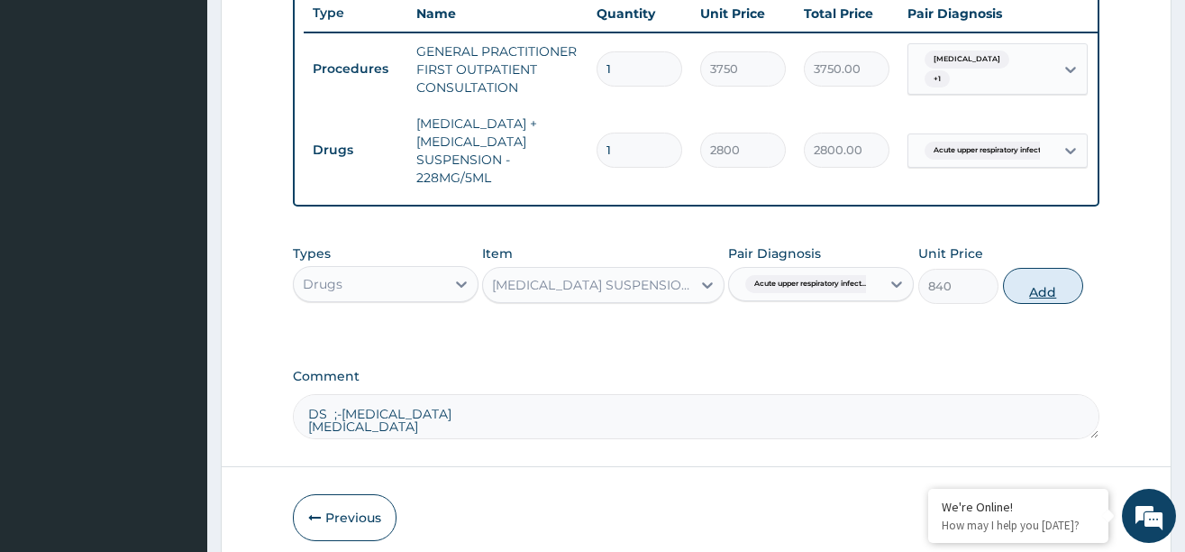
click at [1044, 296] on button "Add" at bounding box center [1043, 286] width 81 height 36
type input "0"
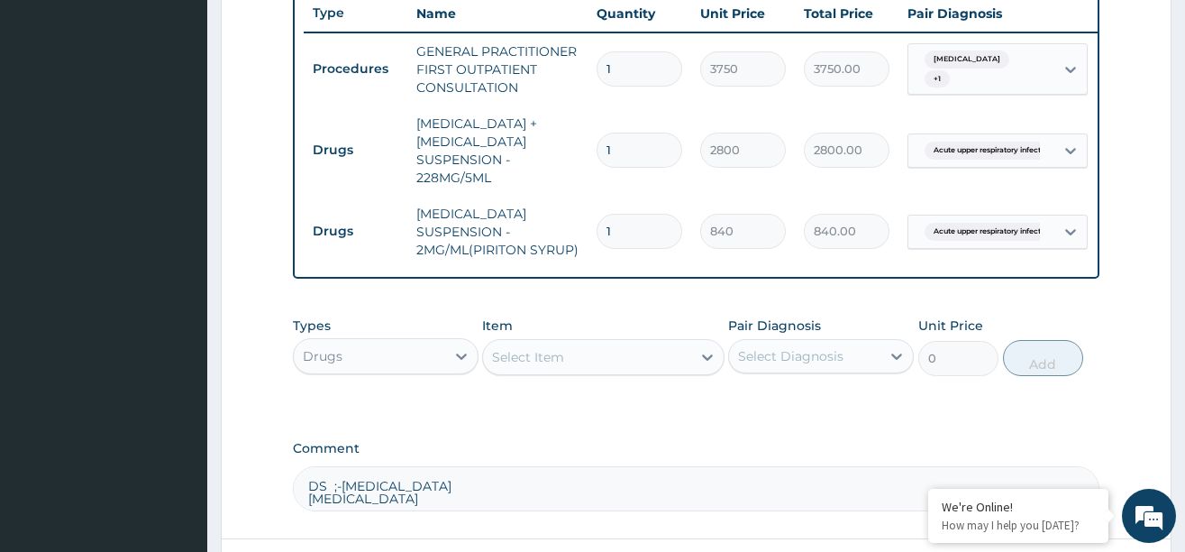
click at [686, 364] on div "Select Item" at bounding box center [587, 356] width 208 height 29
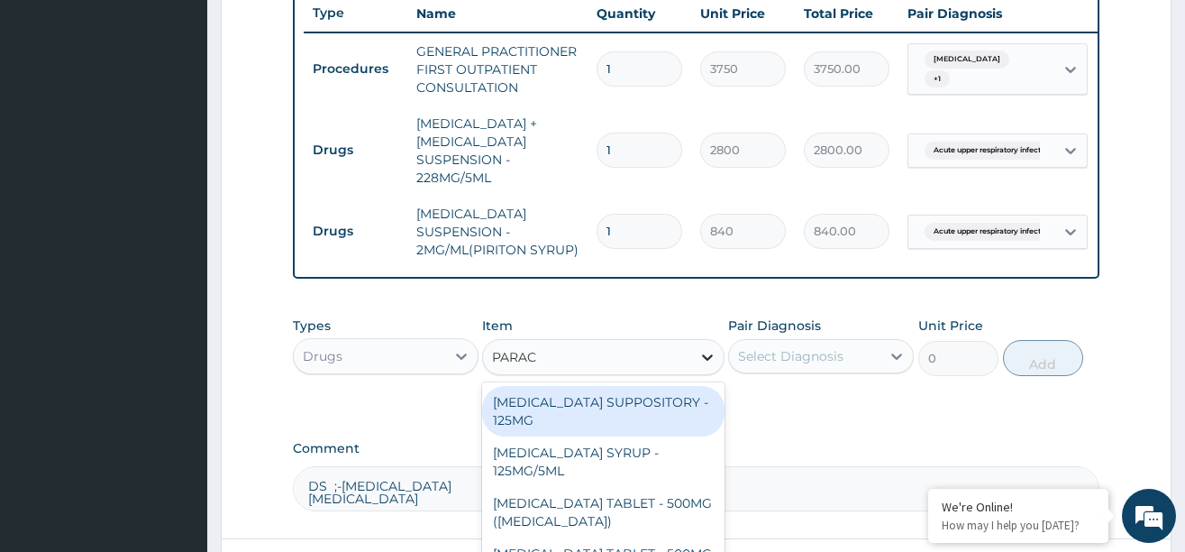
type input "PARACE"
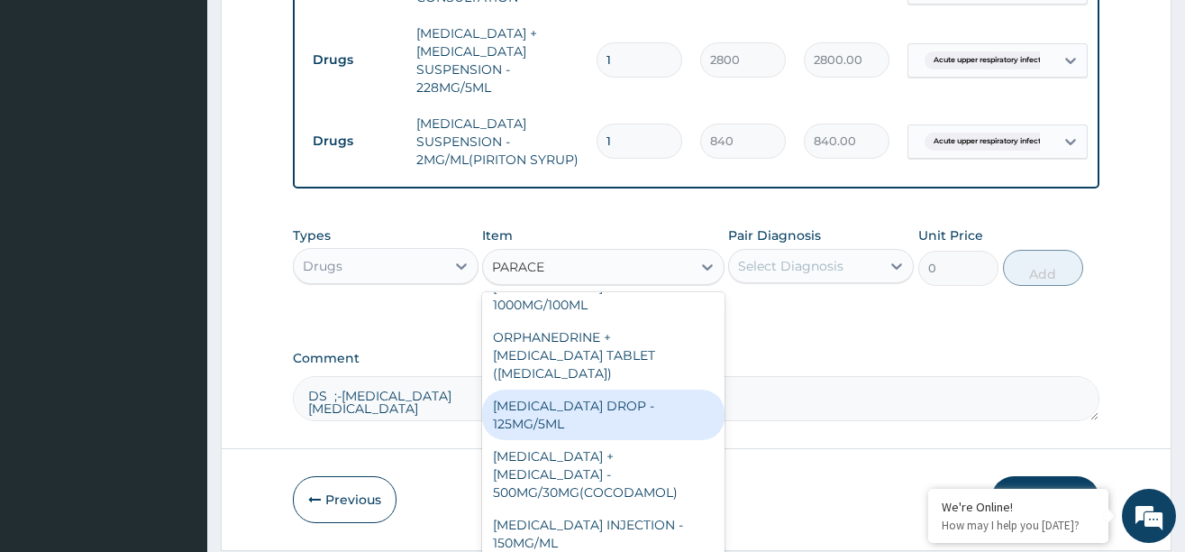
scroll to position [848, 0]
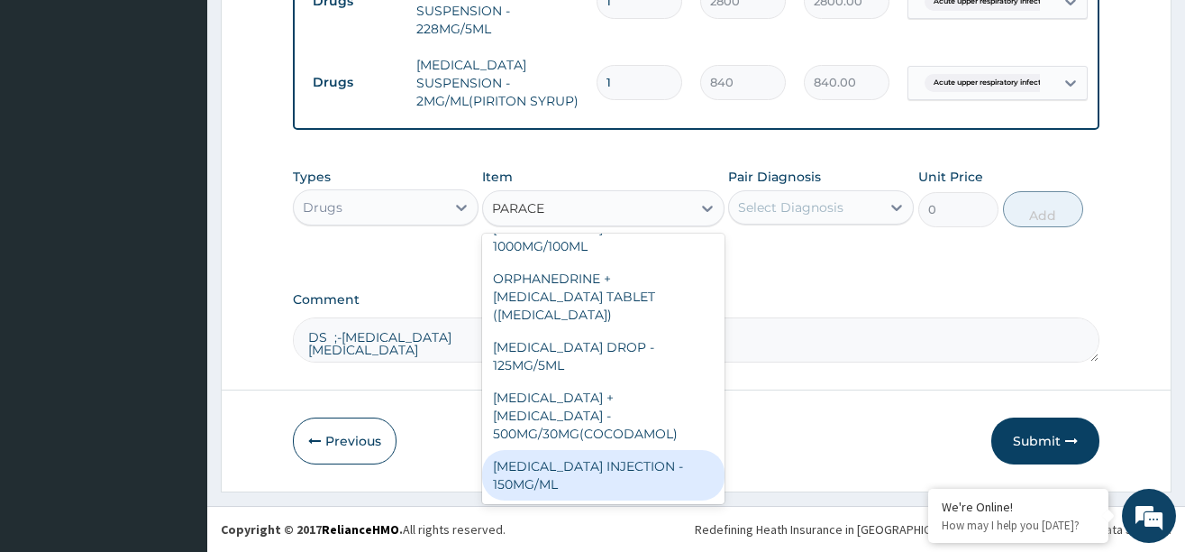
click at [585, 467] on div "[MEDICAL_DATA] INJECTION - 150MG/ML" at bounding box center [603, 475] width 242 height 50
type input "560"
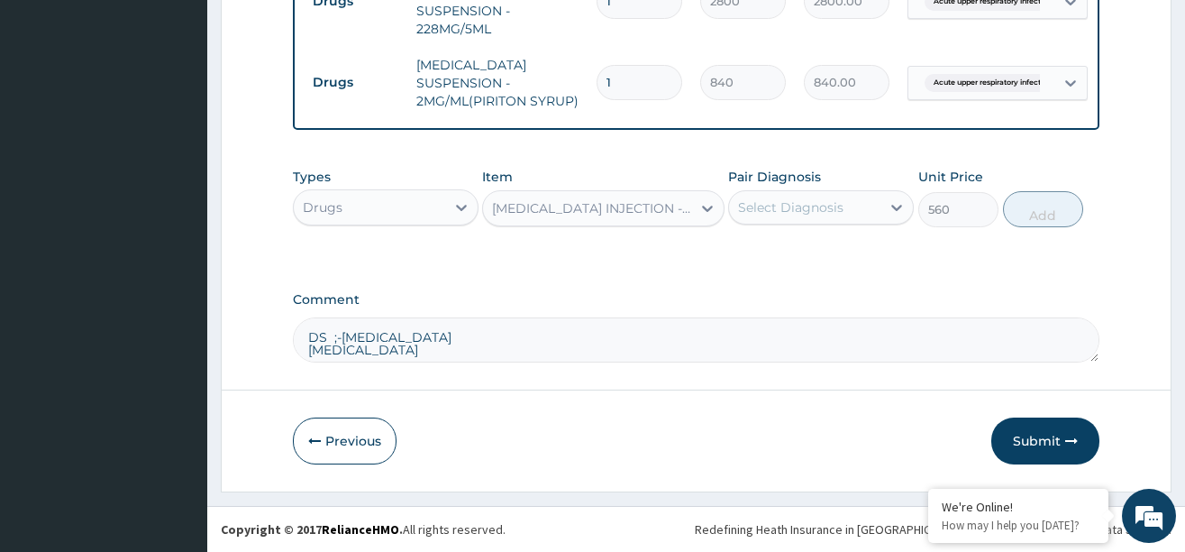
click at [832, 210] on div "Select Diagnosis" at bounding box center [790, 207] width 105 height 18
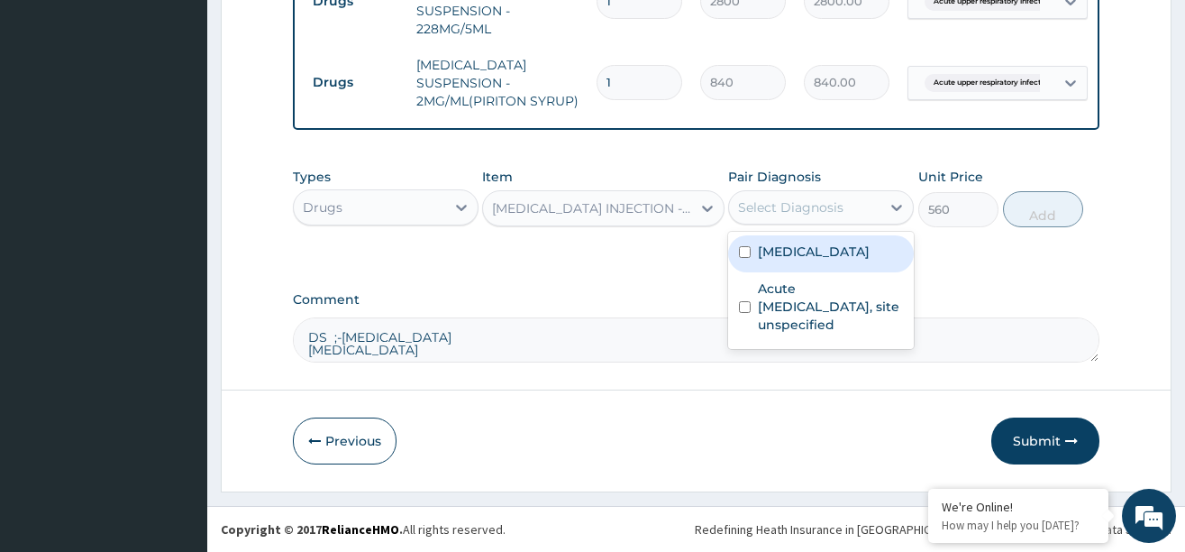
click at [801, 251] on label "[MEDICAL_DATA]" at bounding box center [814, 251] width 112 height 18
checkbox input "true"
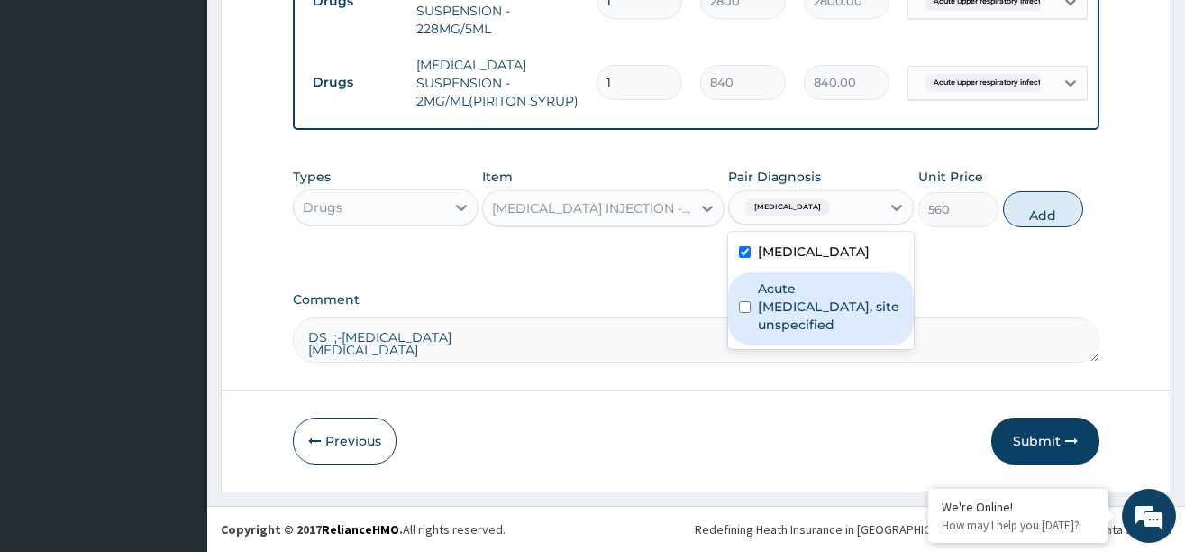
click at [797, 298] on label "Acute [MEDICAL_DATA], site unspecified" at bounding box center [830, 306] width 145 height 54
checkbox input "true"
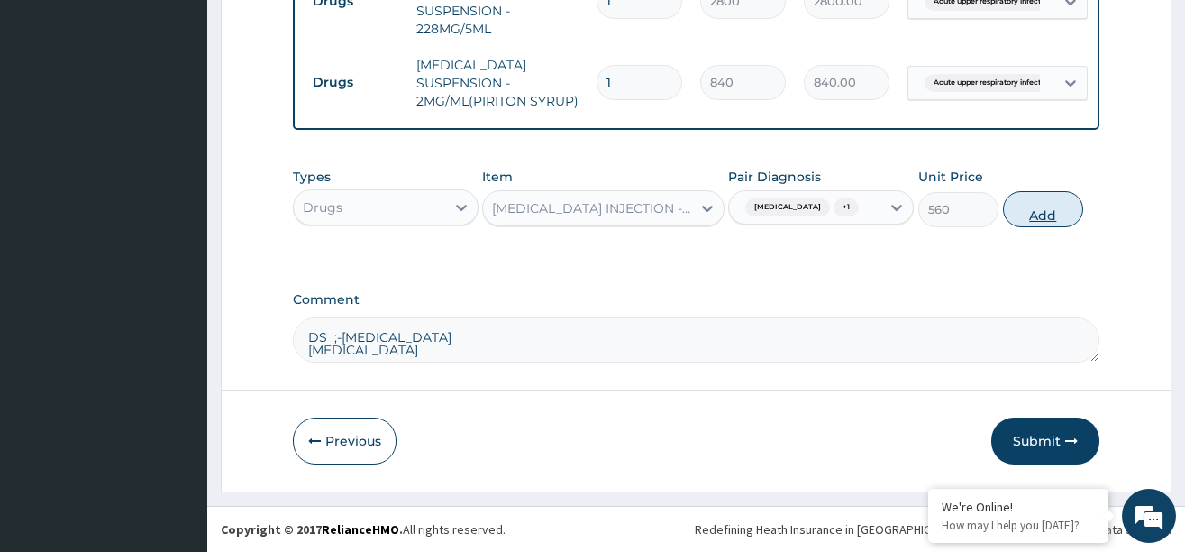
click at [1037, 219] on button "Add" at bounding box center [1043, 209] width 81 height 36
type input "0"
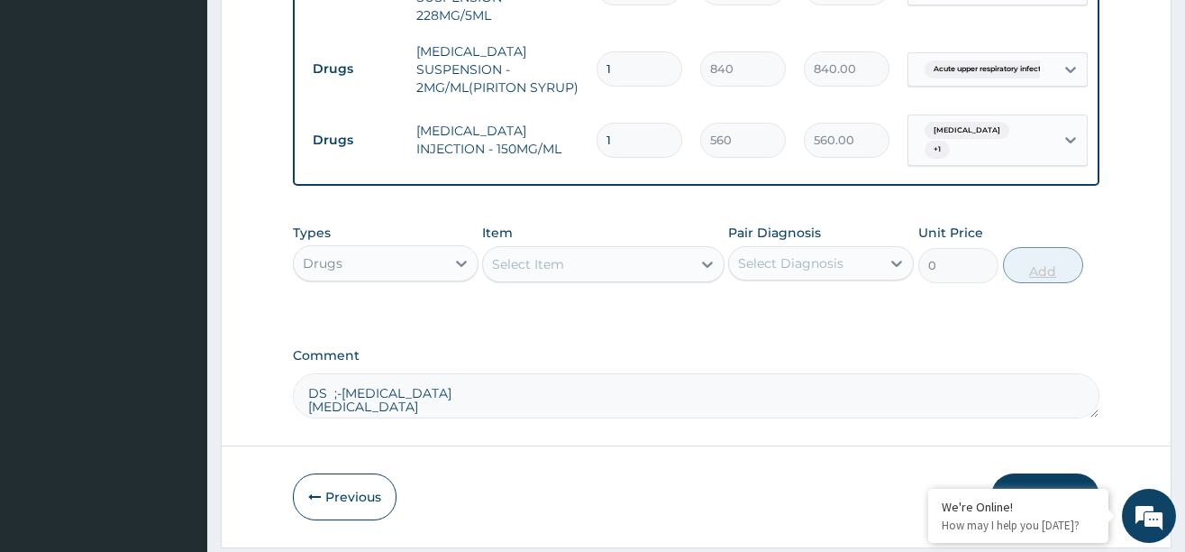
type input "0.00"
type input "2"
type input "1120.00"
type input "2"
click at [705, 273] on icon at bounding box center [707, 264] width 18 height 18
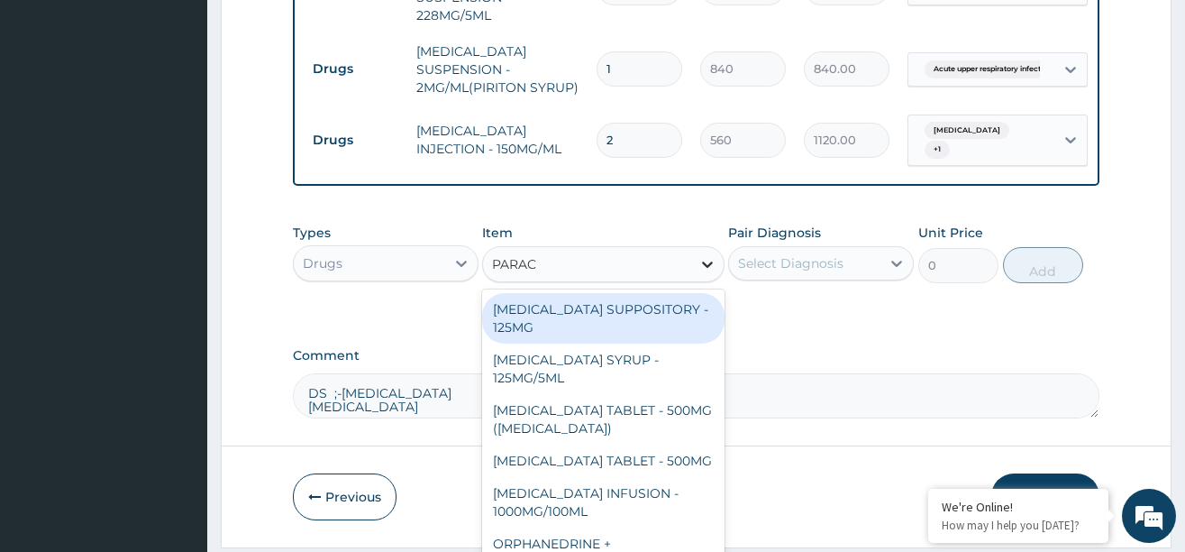
type input "PARACE"
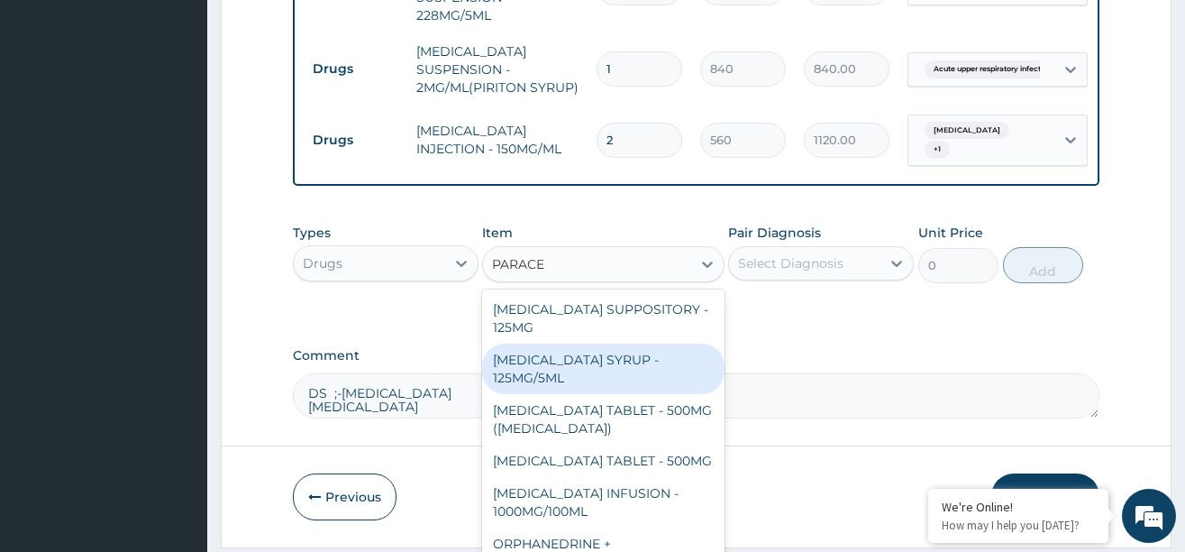
click at [590, 383] on div "PARACETAMOL SYRUP - 125MG/5ML" at bounding box center [603, 368] width 242 height 50
type input "840"
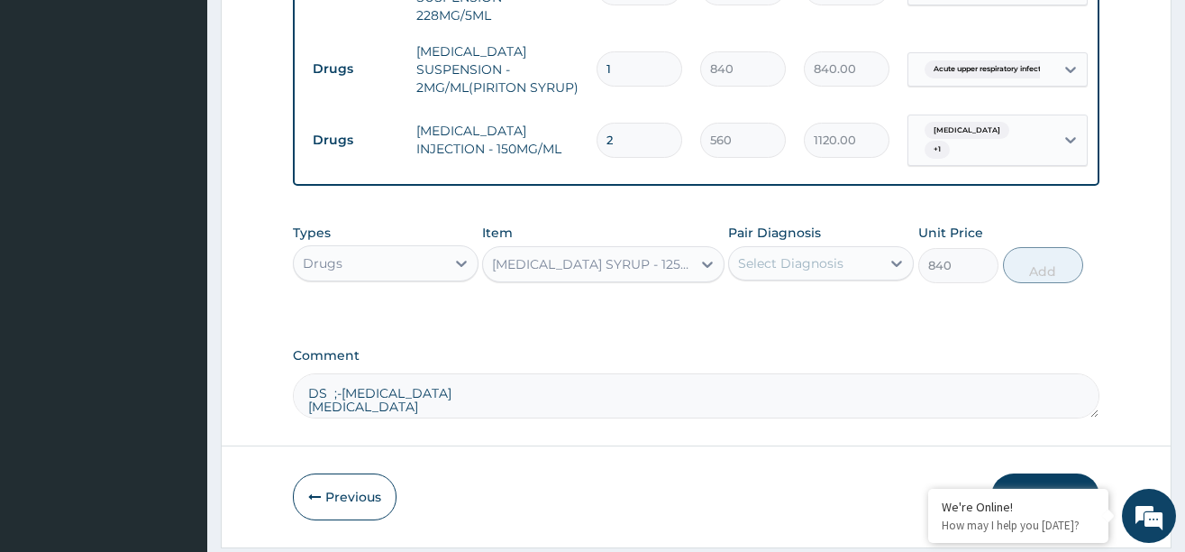
click at [835, 272] on div "Select Diagnosis" at bounding box center [790, 263] width 105 height 18
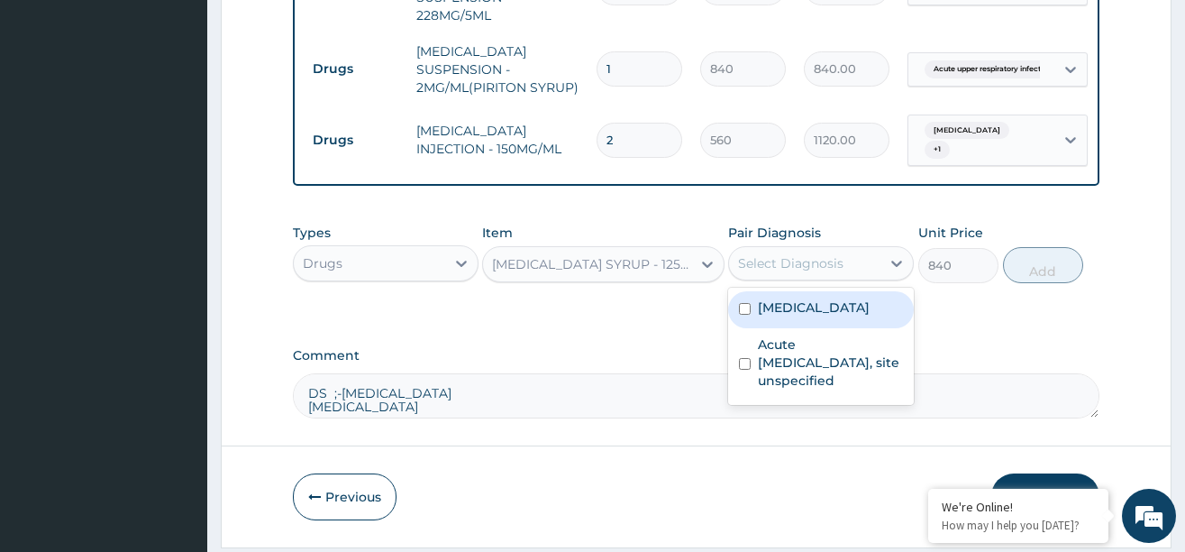
click at [807, 316] on label "Malaria, unspecified" at bounding box center [814, 307] width 112 height 18
checkbox input "true"
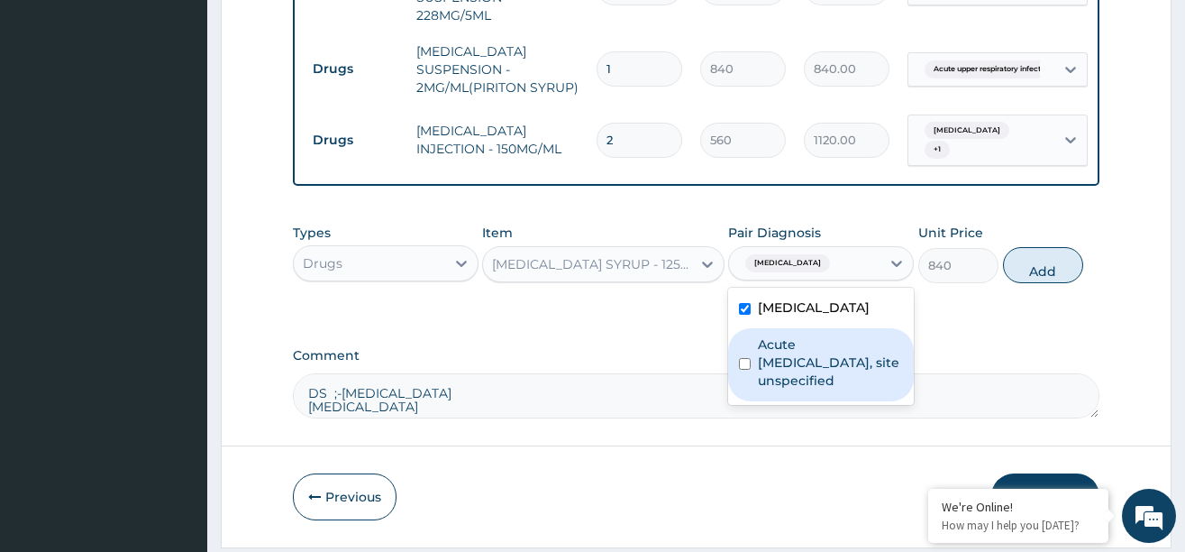
click at [800, 369] on label "Acute upper respiratory infection, site unspecified" at bounding box center [830, 362] width 145 height 54
checkbox input "true"
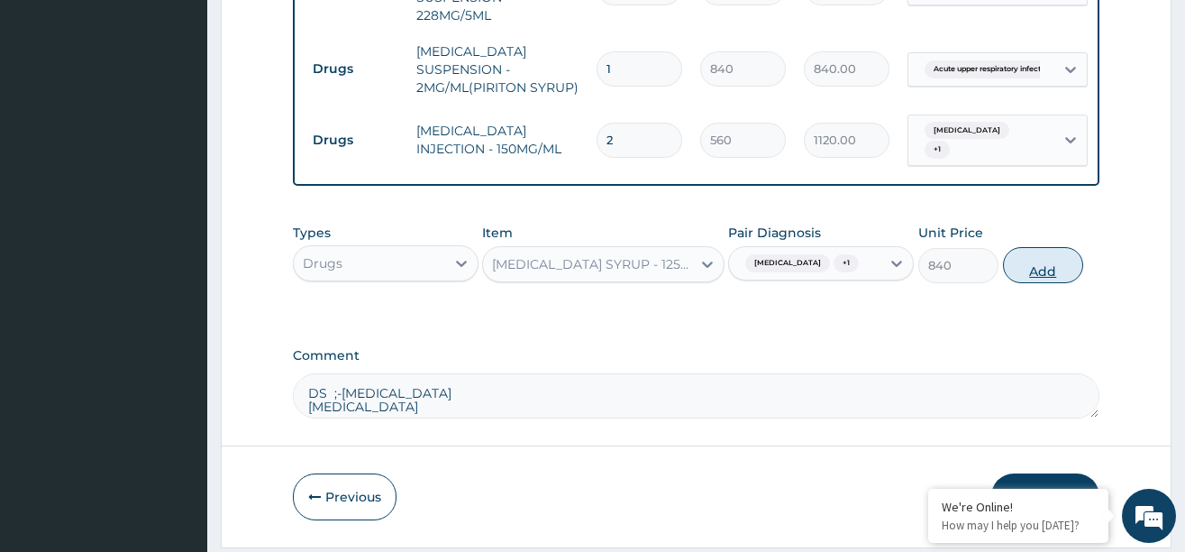
click at [1041, 283] on button "Add" at bounding box center [1043, 265] width 81 height 36
type input "0"
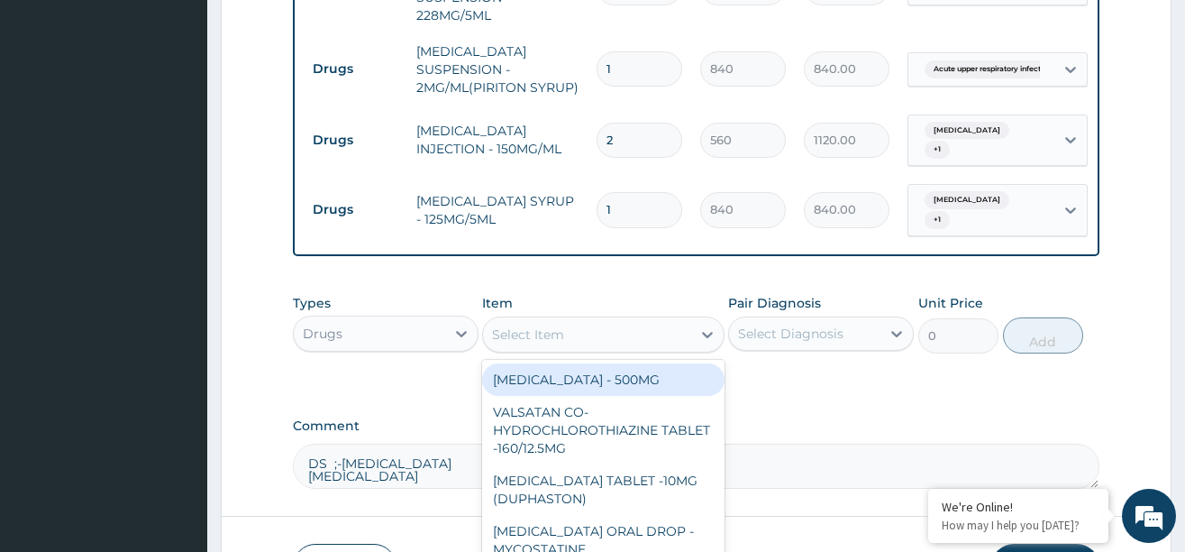
click at [690, 339] on div "Select Item" at bounding box center [587, 334] width 208 height 29
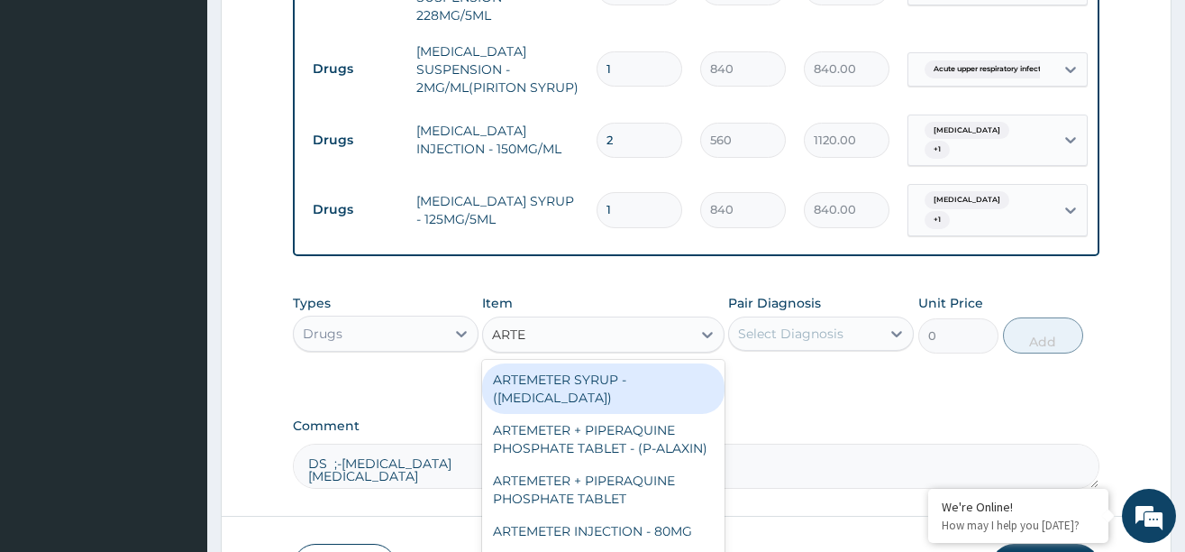
type input "ARTEM"
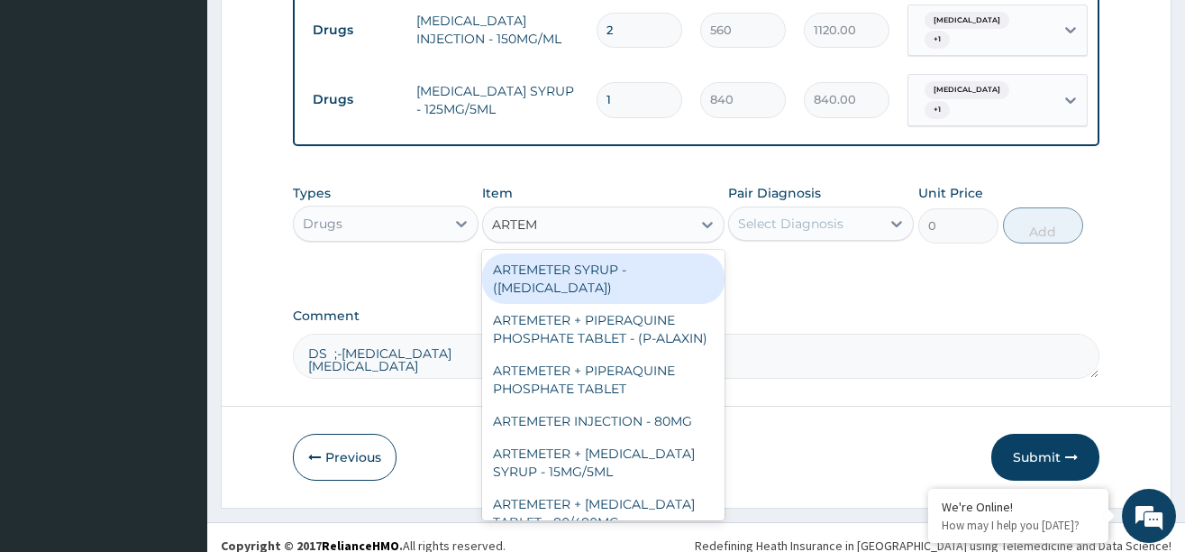
scroll to position [988, 0]
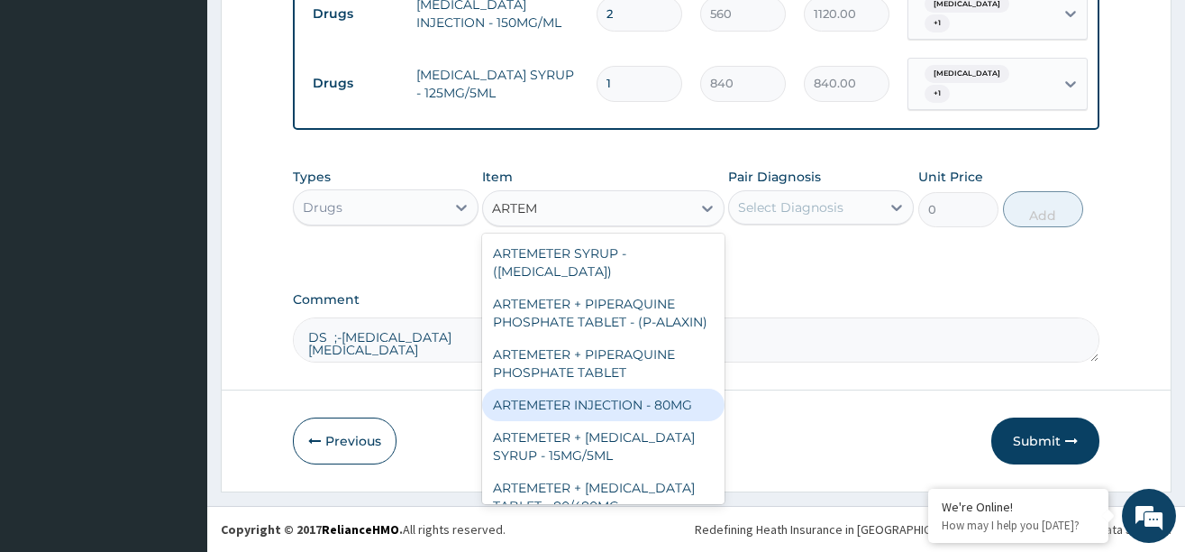
click at [625, 415] on div "ARTEMETER INJECTION - 80MG" at bounding box center [603, 404] width 242 height 32
type input "475.99999999999994"
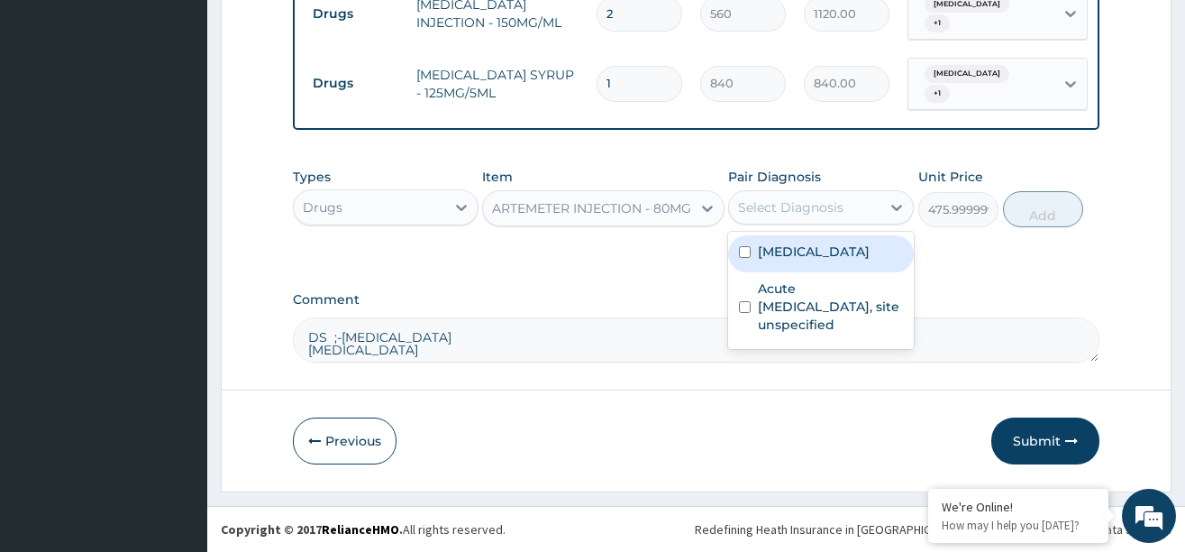
click at [812, 210] on div "Select Diagnosis" at bounding box center [790, 207] width 105 height 18
click at [799, 253] on label "Malaria, unspecified" at bounding box center [814, 251] width 112 height 18
checkbox input "true"
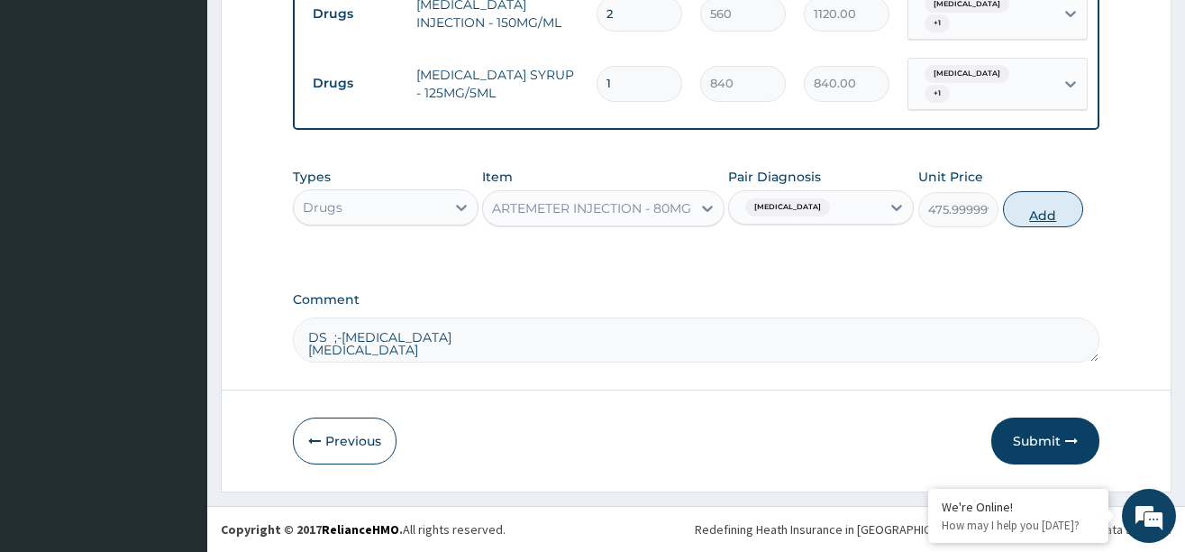
click at [1050, 209] on button "Add" at bounding box center [1043, 209] width 81 height 36
type input "0"
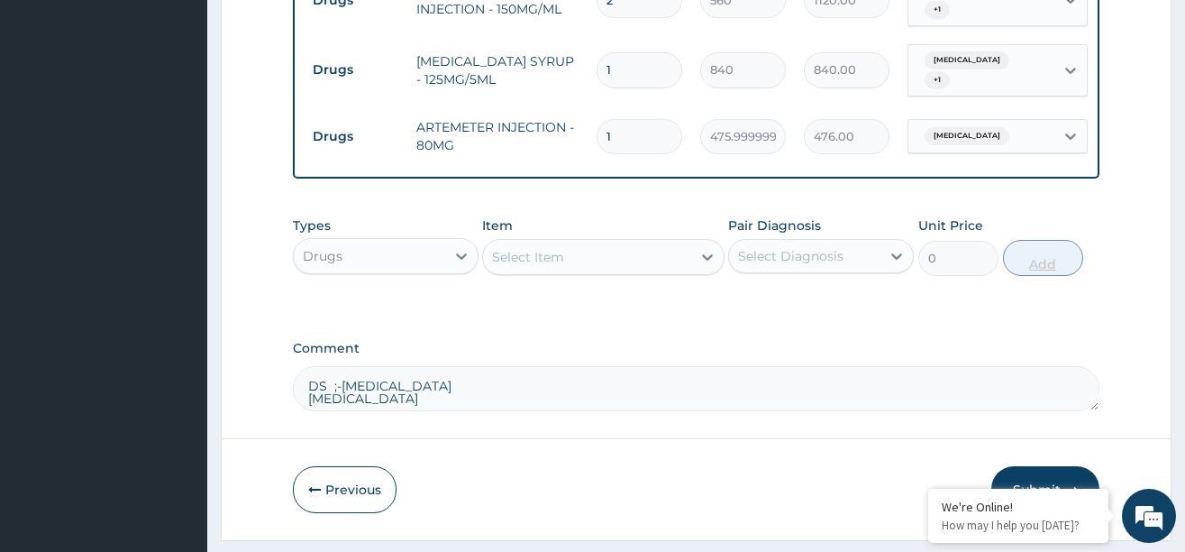
type input "0.00"
type input "3"
type input "1428.00"
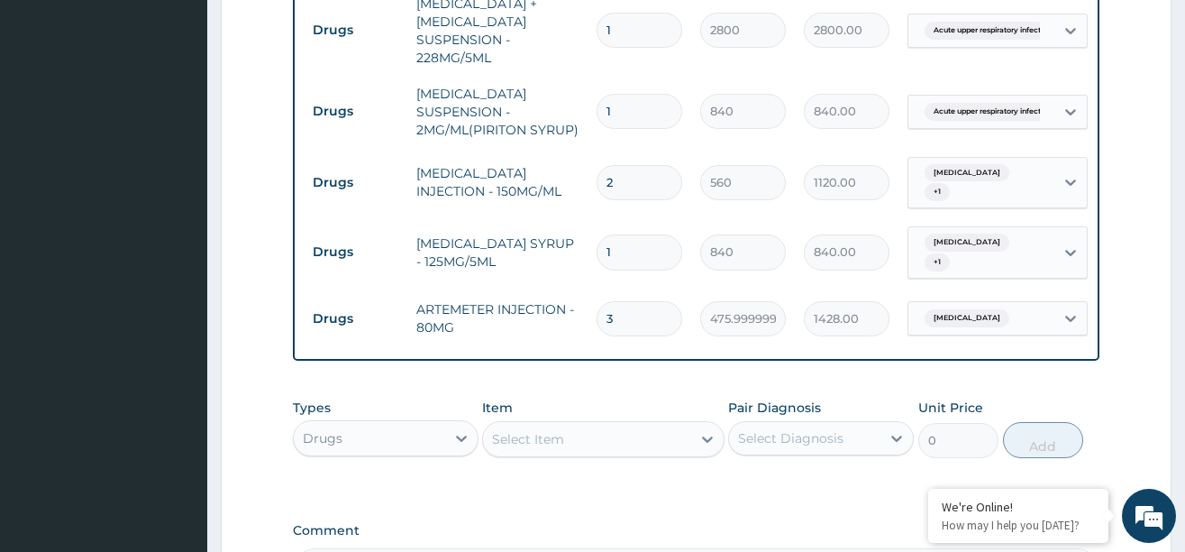
scroll to position [808, 0]
type input "3"
click at [687, 449] on div "Select Item" at bounding box center [587, 437] width 208 height 29
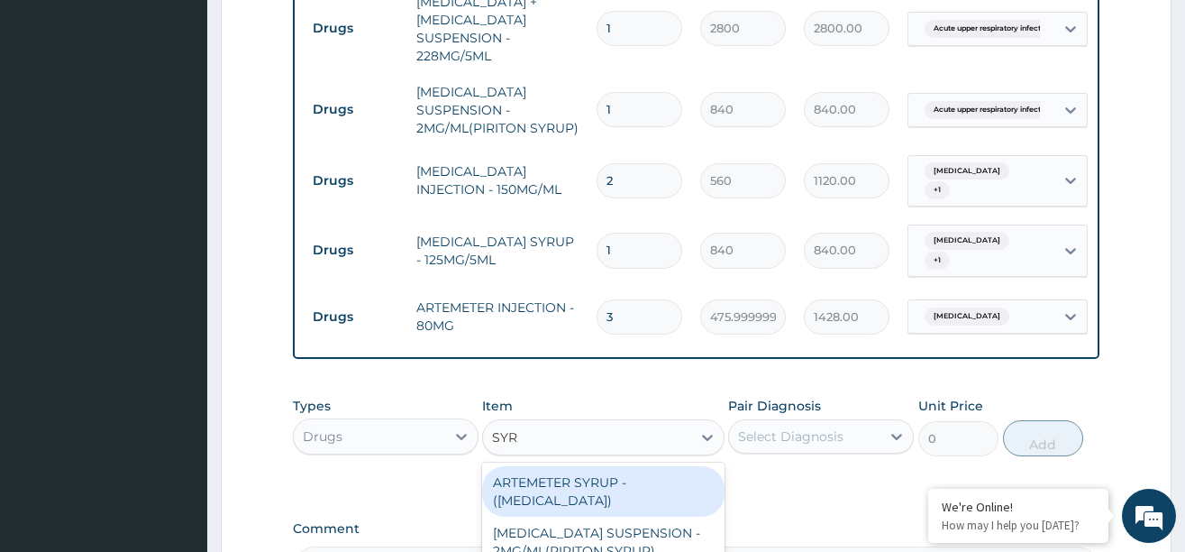
type input "SYRI"
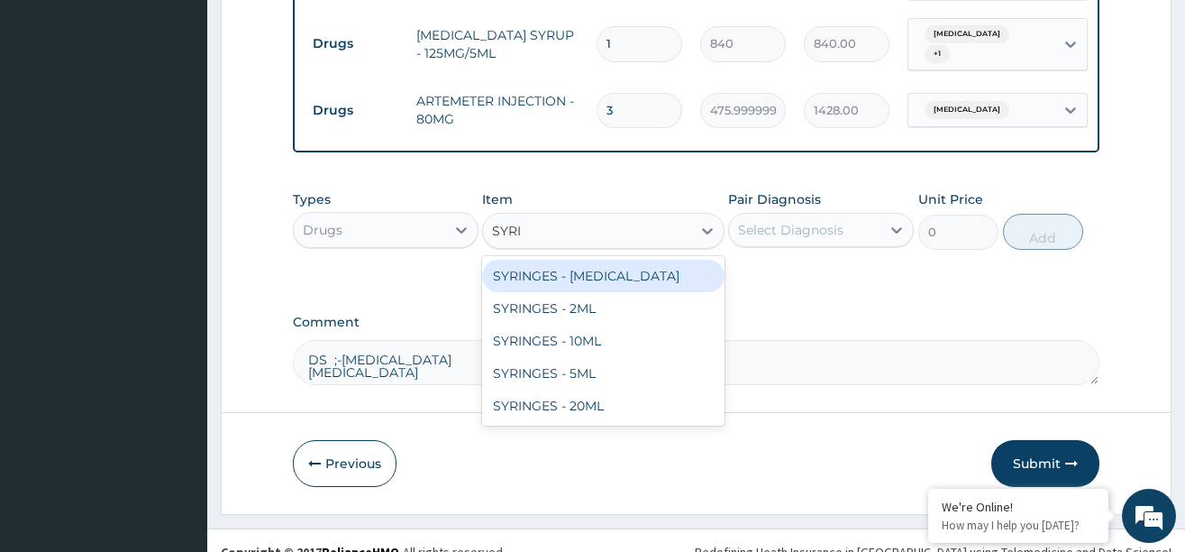
scroll to position [1050, 0]
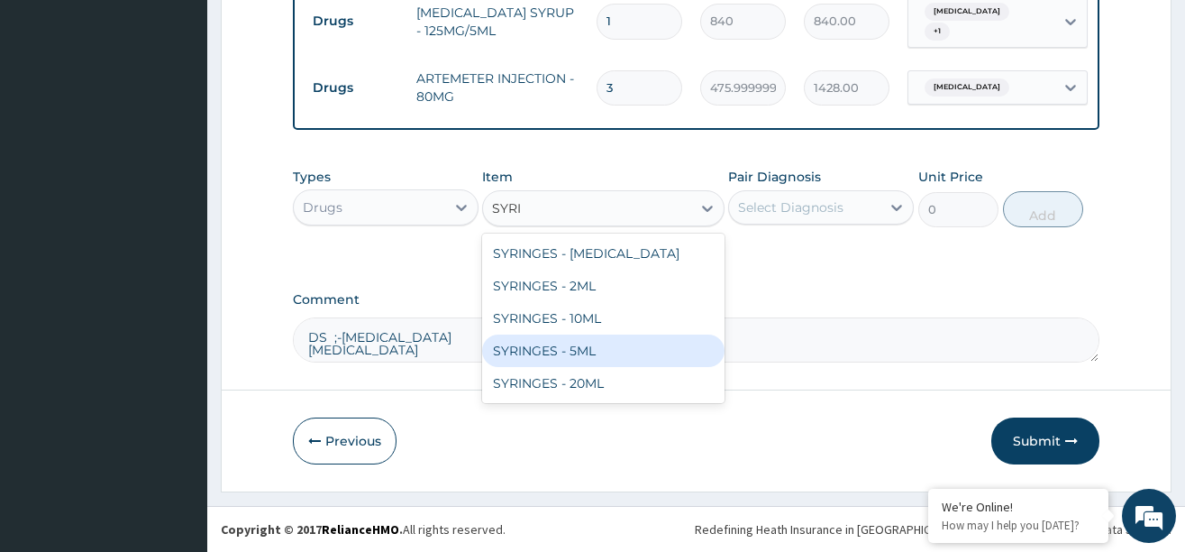
click at [547, 347] on div "SYRINGES - 5ML" at bounding box center [603, 350] width 242 height 32
type input "42"
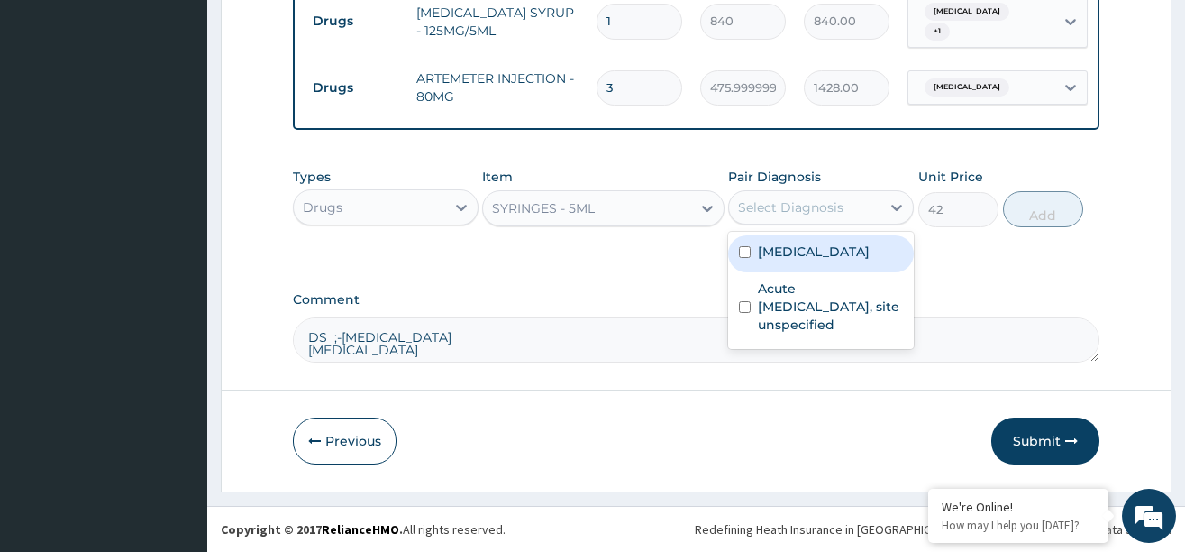
click at [830, 207] on div "Select Diagnosis" at bounding box center [790, 207] width 105 height 18
click at [780, 257] on label "Malaria, unspecified" at bounding box center [814, 251] width 112 height 18
checkbox input "true"
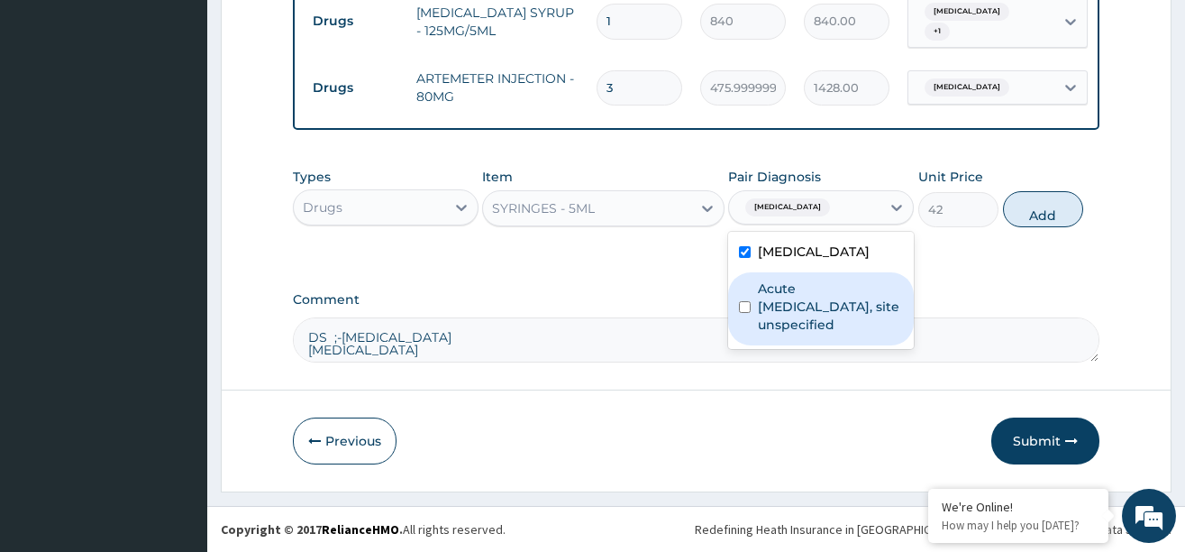
click at [780, 296] on label "Acute upper respiratory infection, site unspecified" at bounding box center [830, 306] width 145 height 54
checkbox input "true"
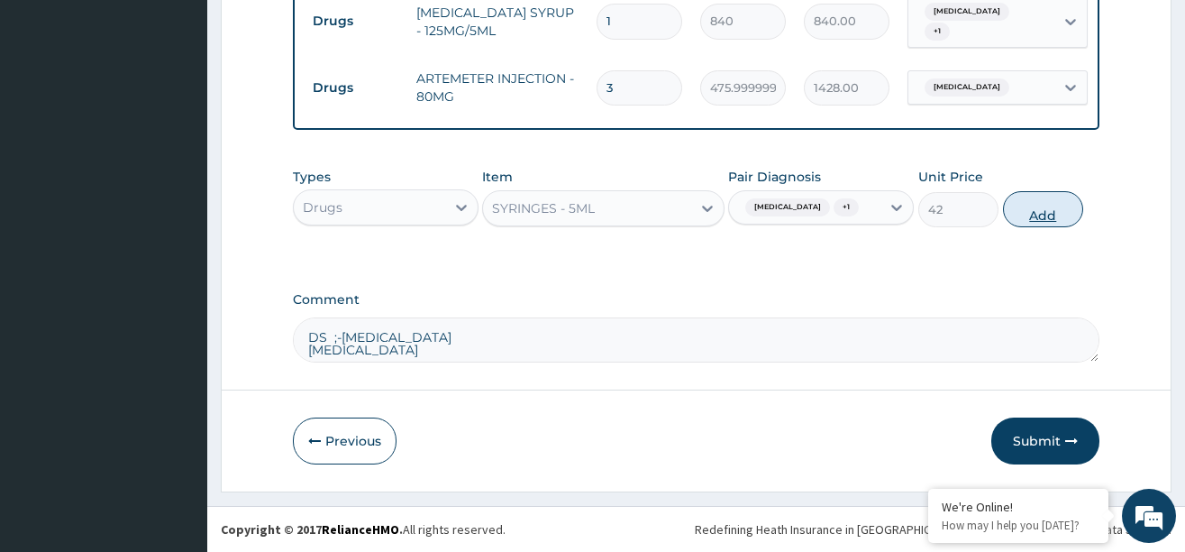
click at [1035, 227] on button "Add" at bounding box center [1043, 209] width 81 height 36
type input "0"
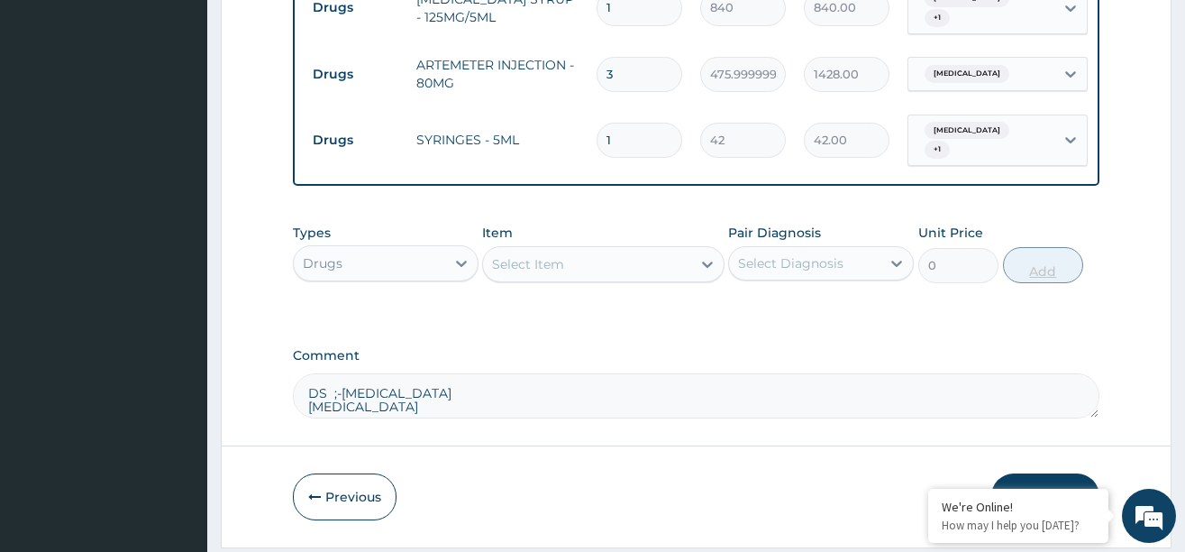
type input "0.00"
type input "4"
type input "168.00"
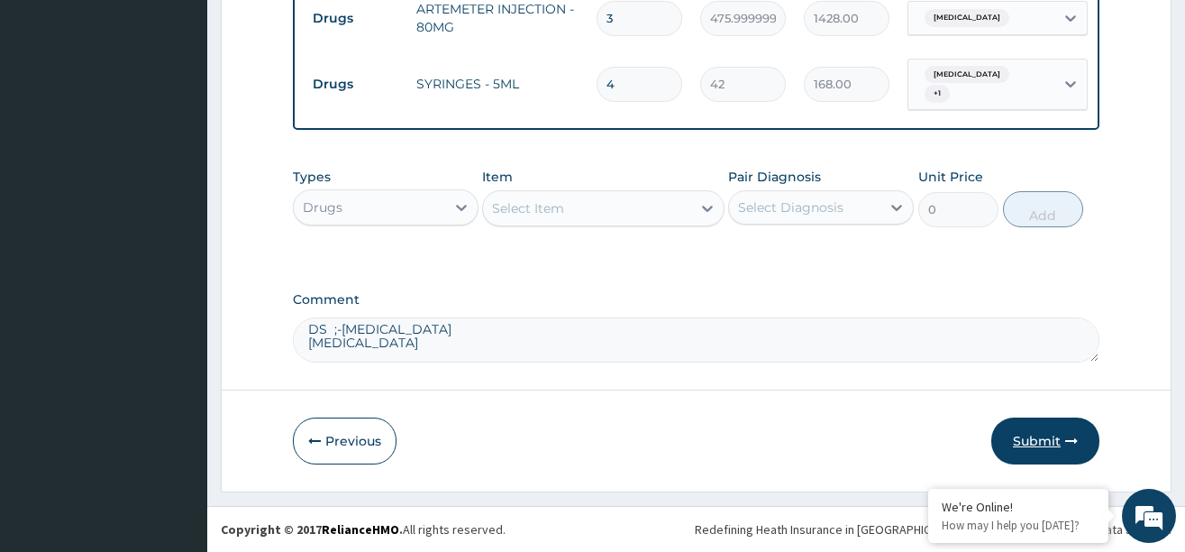
type input "4"
click at [1029, 428] on button "Submit" at bounding box center [1045, 440] width 108 height 47
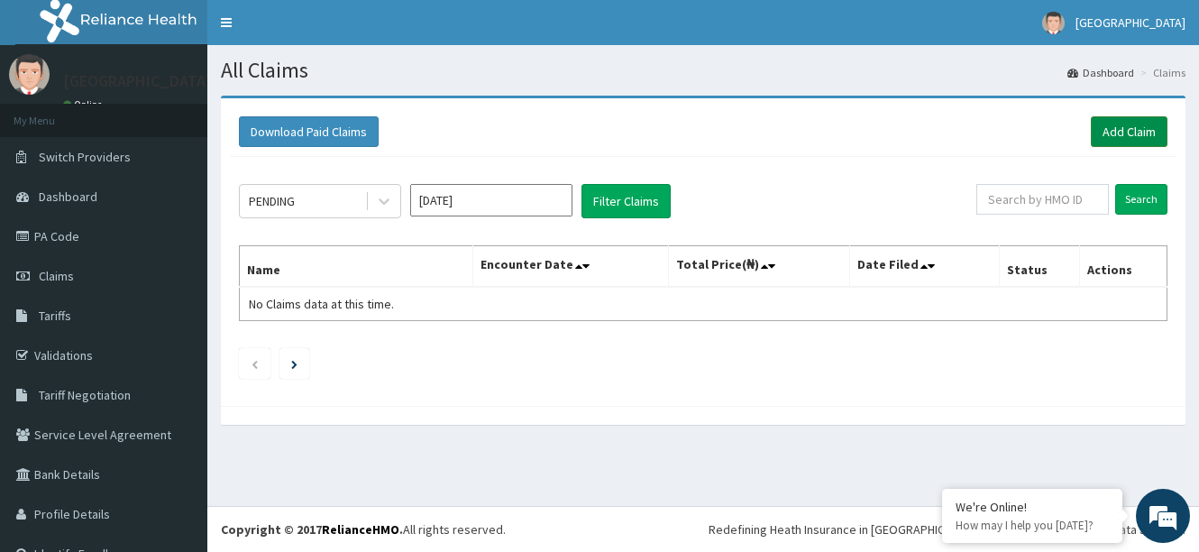
click at [1111, 139] on link "Add Claim" at bounding box center [1129, 131] width 77 height 31
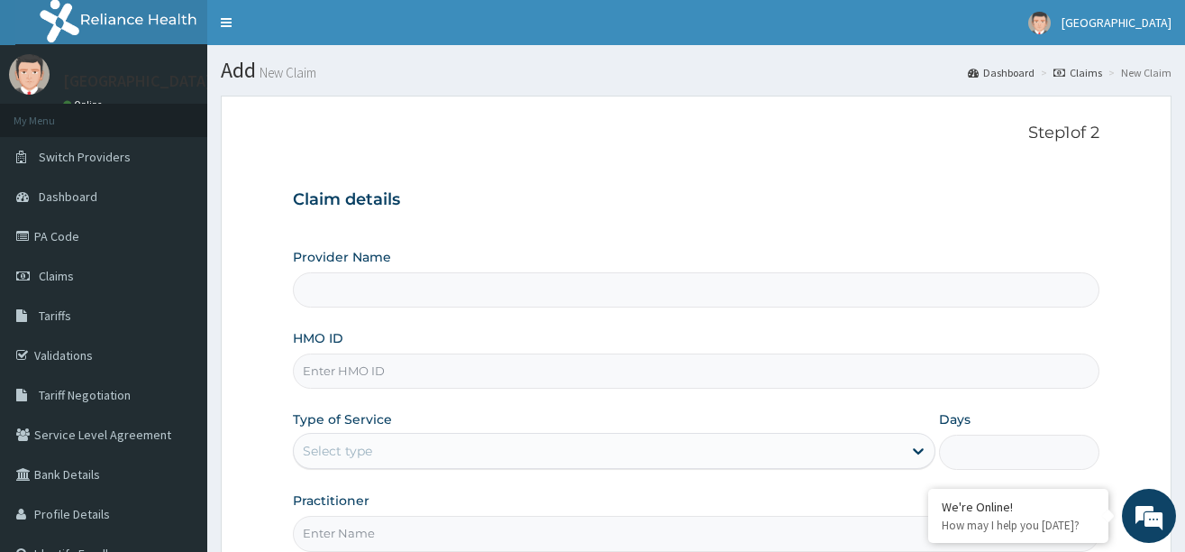
type input "[GEOGRAPHIC_DATA]"
paste input "ELN/10550/C"
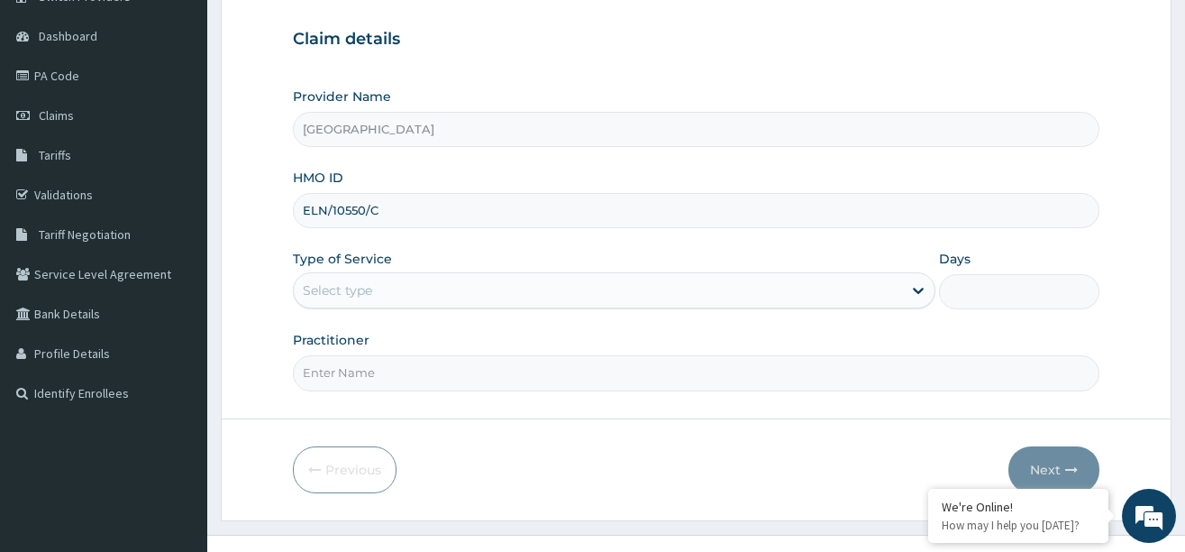
scroll to position [180, 0]
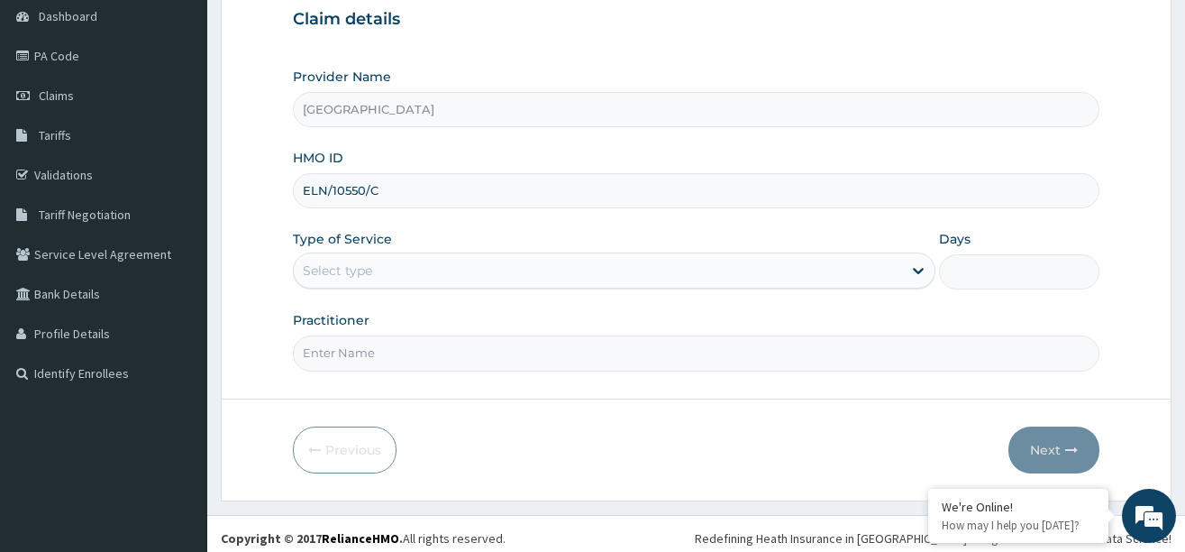
type input "ELN/10550/C"
click at [402, 270] on div "Select type" at bounding box center [598, 270] width 608 height 29
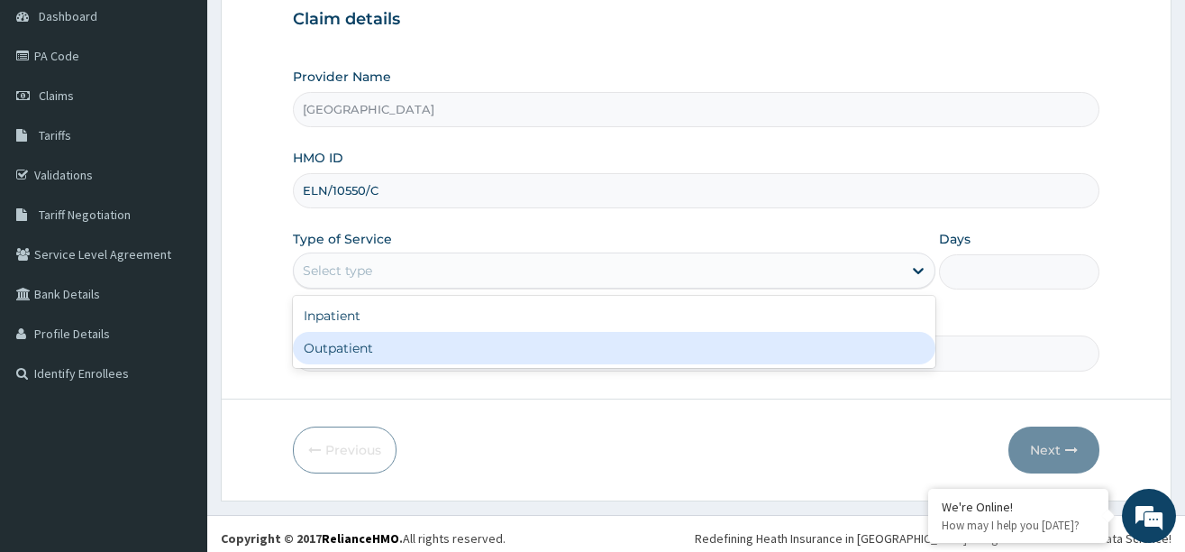
click at [356, 343] on div "Outpatient" at bounding box center [614, 348] width 643 height 32
type input "1"
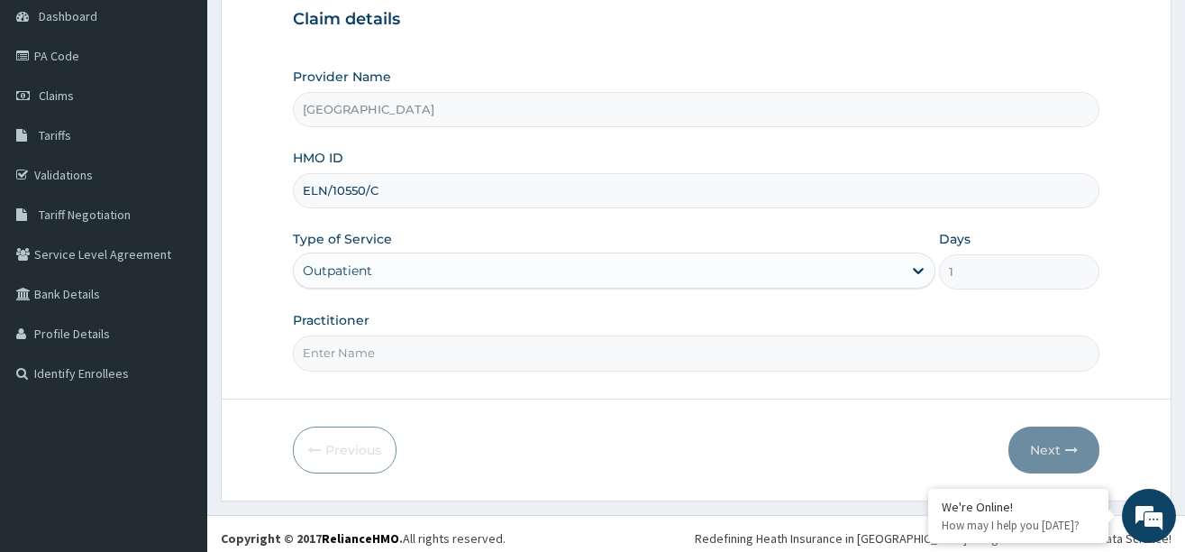
click at [367, 354] on input "Practitioner" at bounding box center [696, 352] width 807 height 35
type input "DR. ELUWA VICTOR"
click at [1052, 432] on button "Next" at bounding box center [1054, 449] width 91 height 47
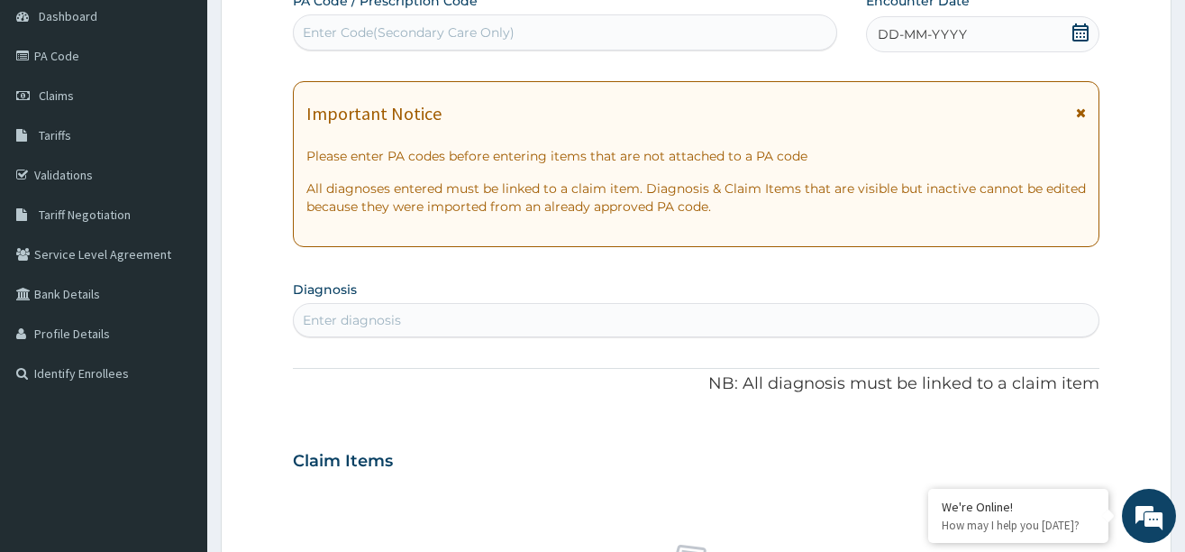
click at [1077, 30] on icon at bounding box center [1081, 32] width 16 height 18
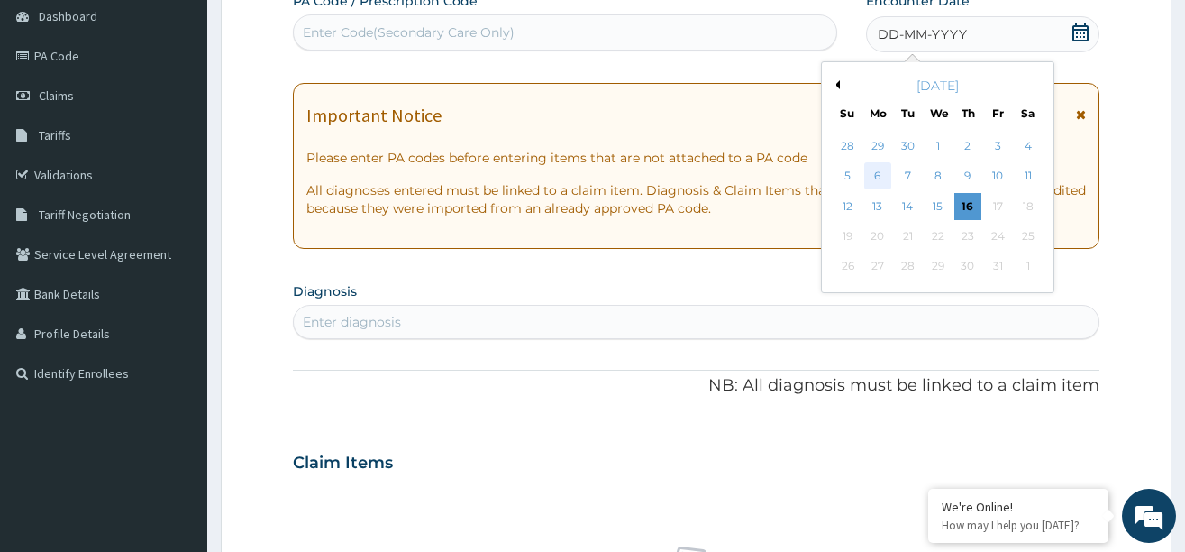
click at [884, 177] on div "6" at bounding box center [877, 176] width 27 height 27
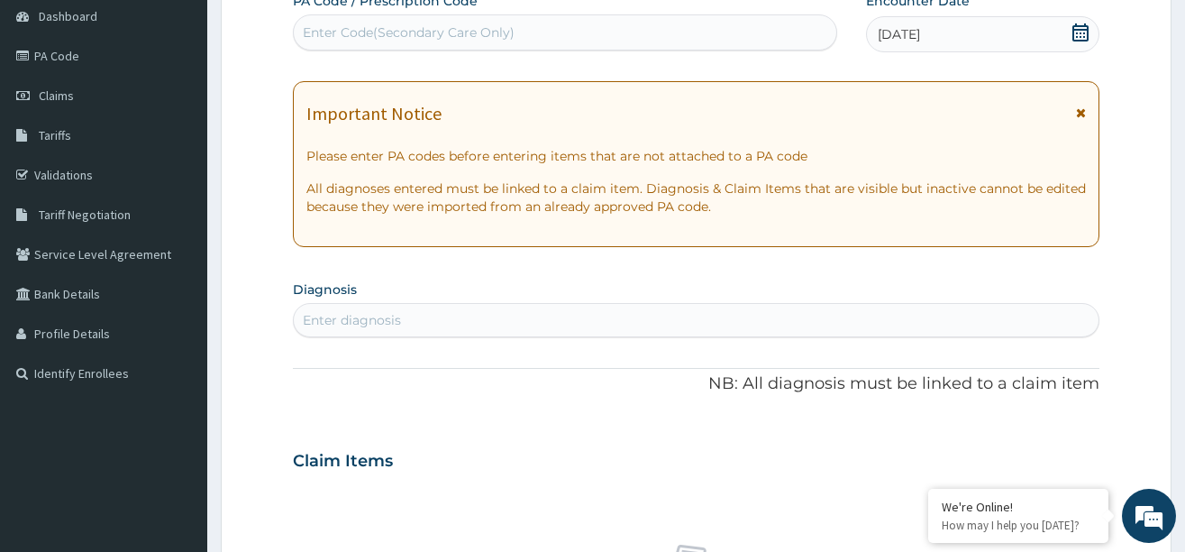
click at [564, 317] on div "Enter diagnosis" at bounding box center [696, 320] width 805 height 29
type input "RED"
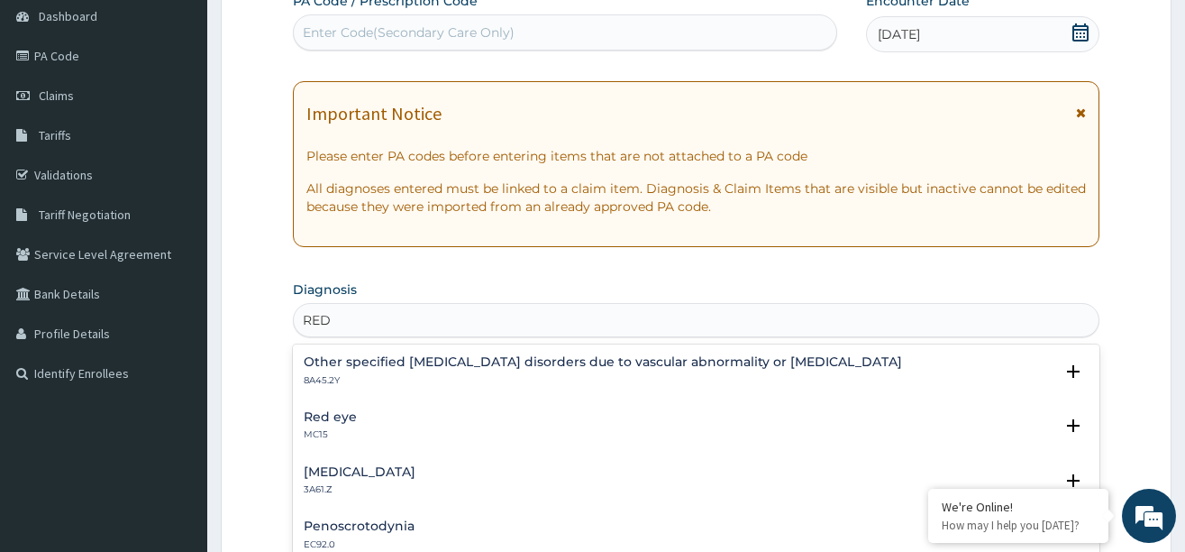
click at [329, 414] on h4 "Red eye" at bounding box center [330, 417] width 53 height 14
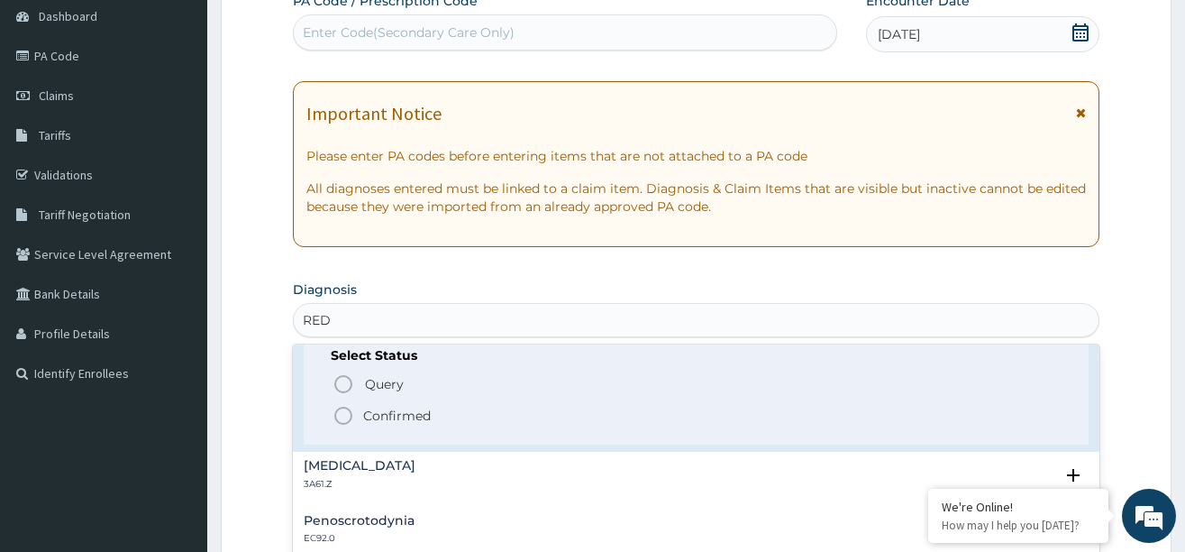
scroll to position [90, 0]
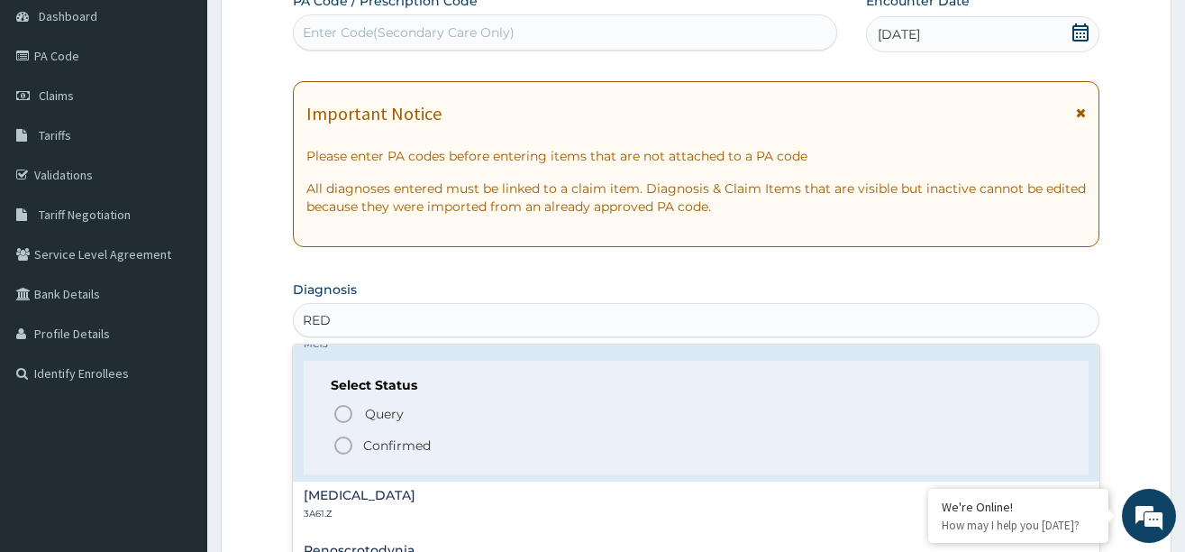
click at [340, 444] on icon "status option filled" at bounding box center [344, 445] width 22 height 22
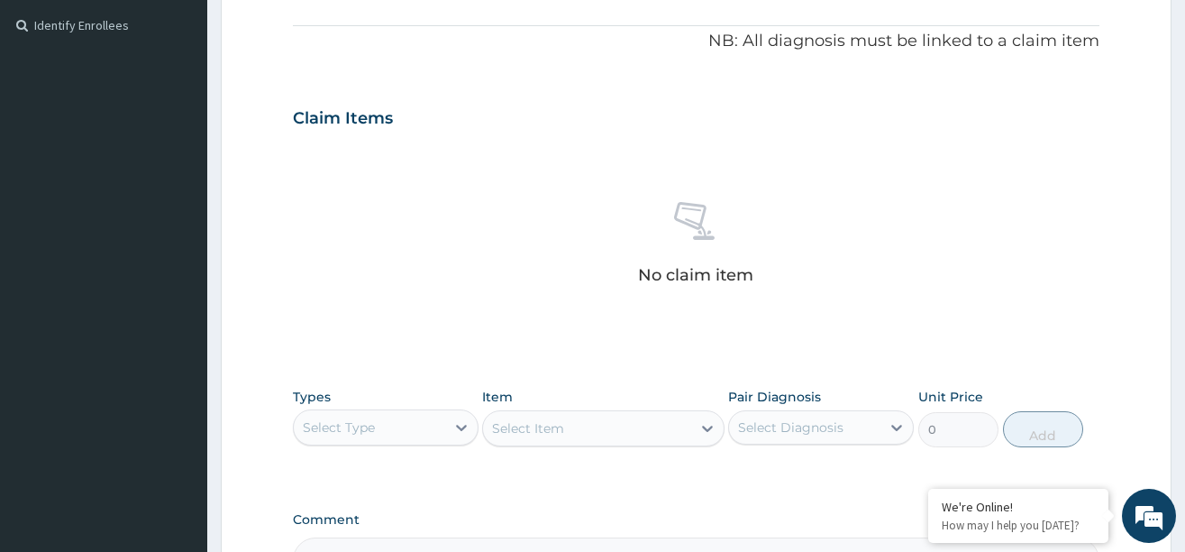
scroll to position [541, 0]
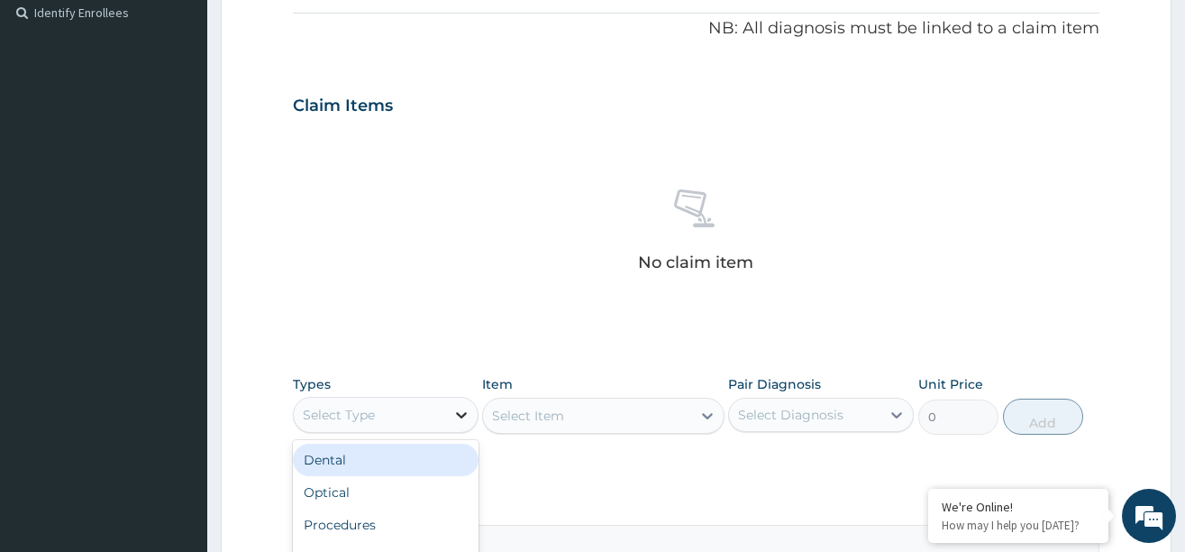
click at [456, 411] on icon at bounding box center [461, 415] width 18 height 18
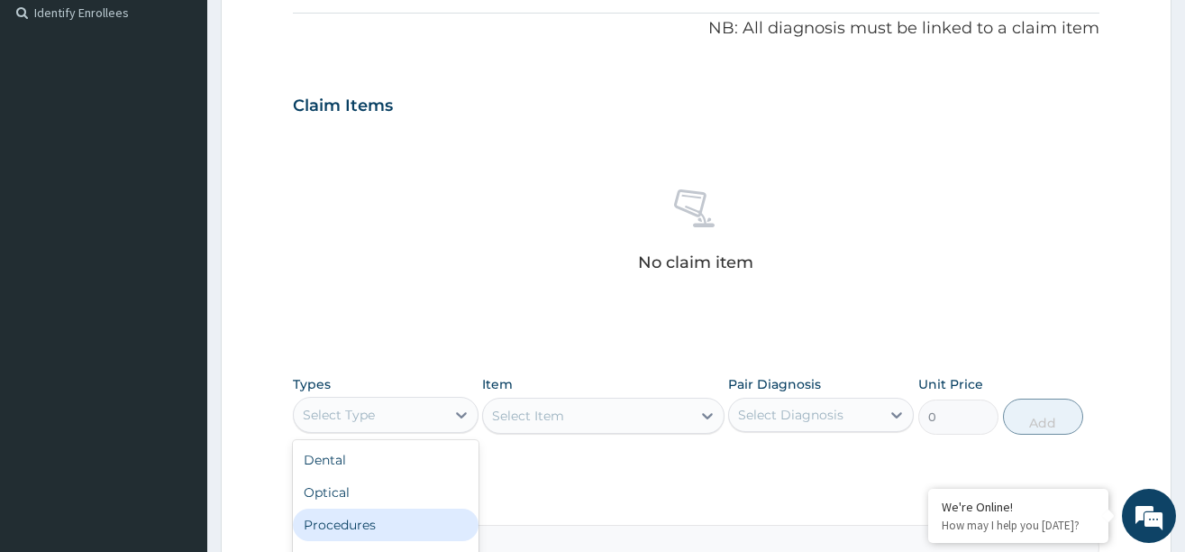
click at [390, 528] on div "Procedures" at bounding box center [386, 524] width 186 height 32
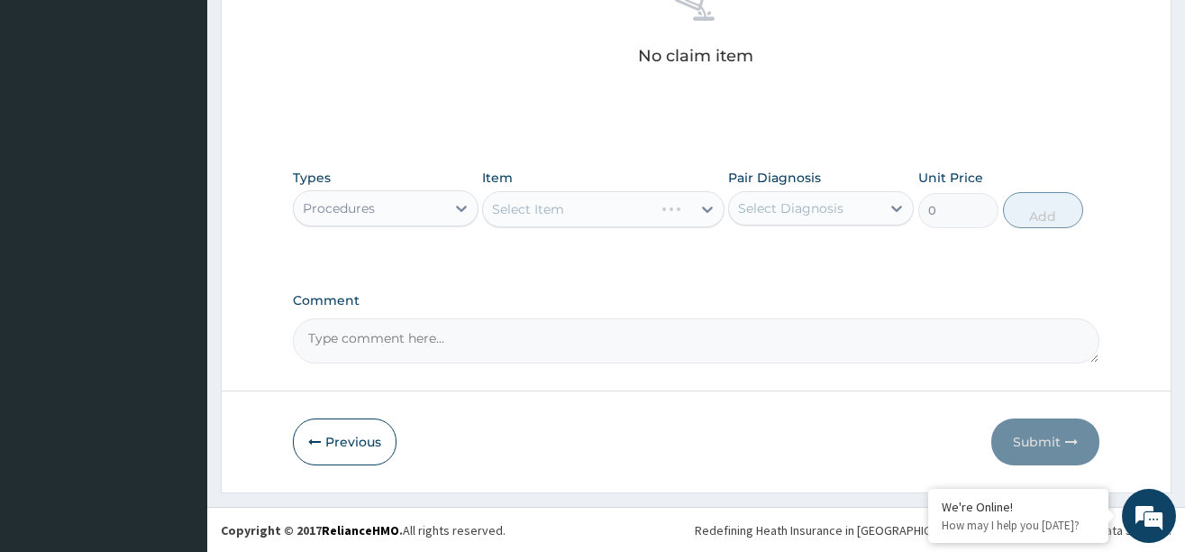
scroll to position [748, 0]
click at [695, 205] on div "Select Item" at bounding box center [603, 208] width 242 height 36
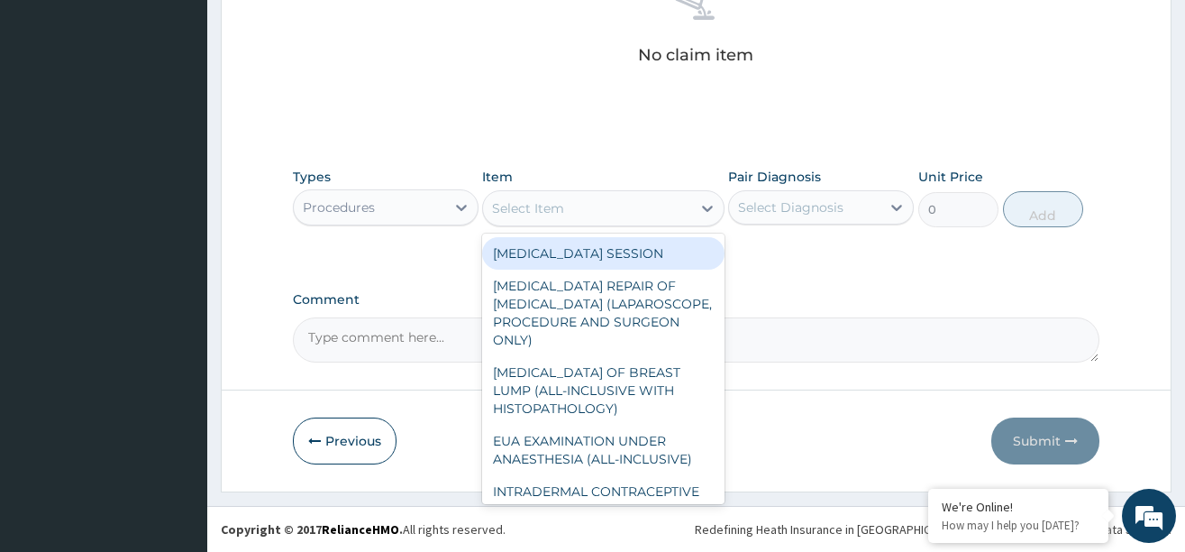
click at [695, 205] on div at bounding box center [707, 208] width 32 height 32
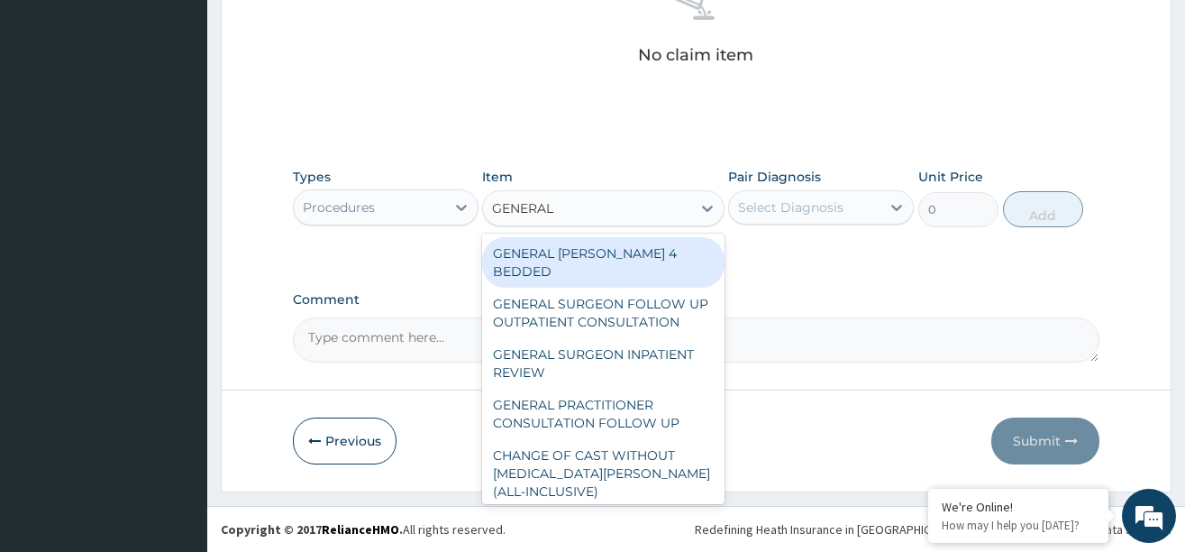
type input "GENERAL P"
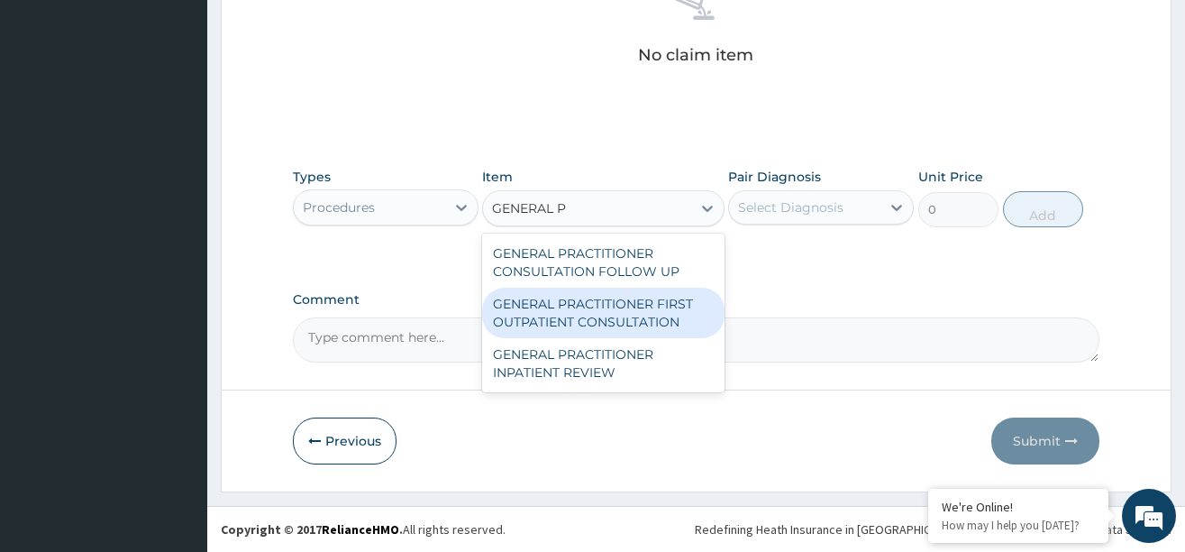
click at [593, 319] on div "GENERAL PRACTITIONER FIRST OUTPATIENT CONSULTATION" at bounding box center [603, 313] width 242 height 50
type input "3750"
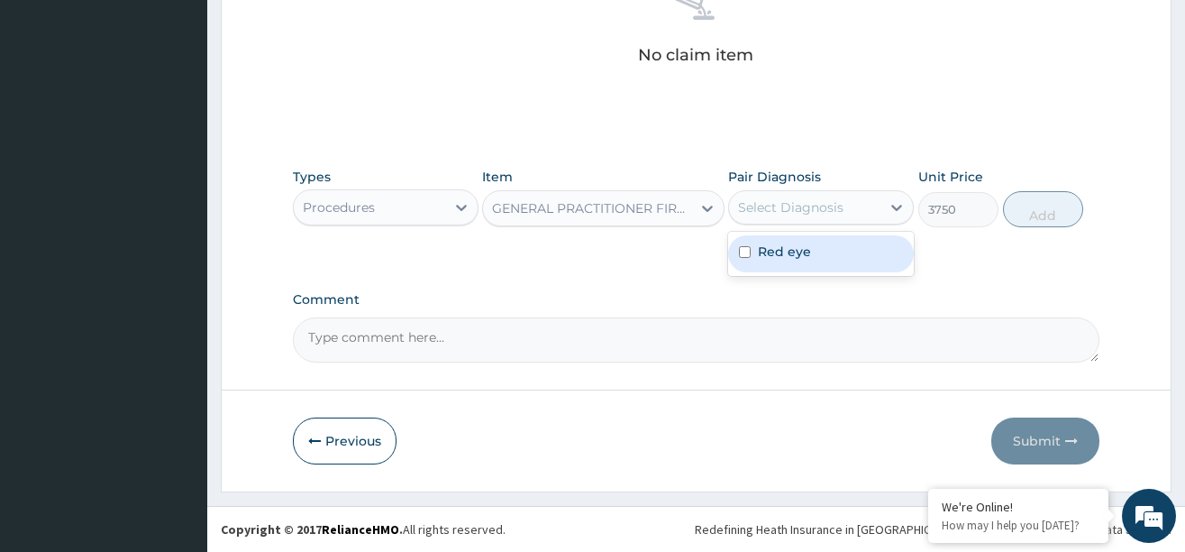
click at [795, 215] on div "Select Diagnosis" at bounding box center [790, 207] width 105 height 18
drag, startPoint x: 771, startPoint y: 260, endPoint x: 859, endPoint y: 230, distance: 93.5
click at [803, 249] on div "Red eye" at bounding box center [821, 253] width 186 height 37
checkbox input "true"
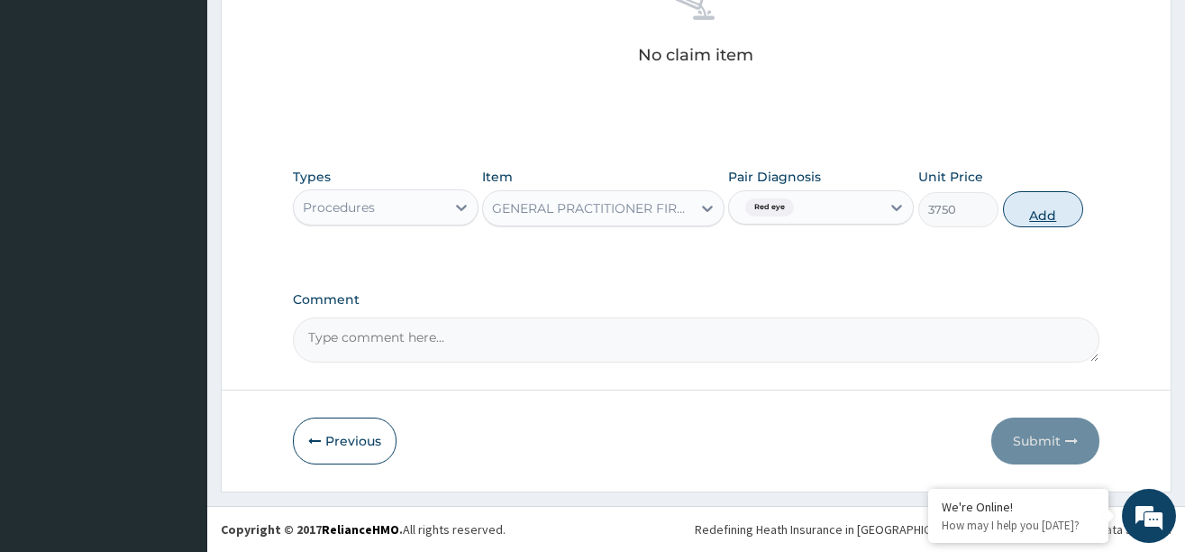
click at [1029, 205] on button "Add" at bounding box center [1043, 209] width 81 height 36
type input "0"
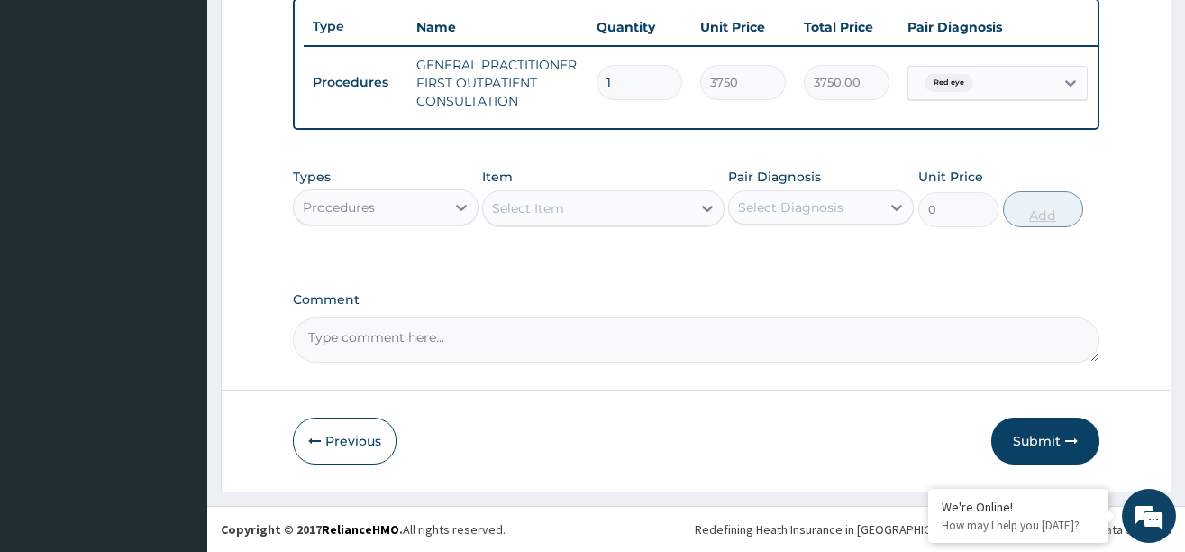
scroll to position [686, 0]
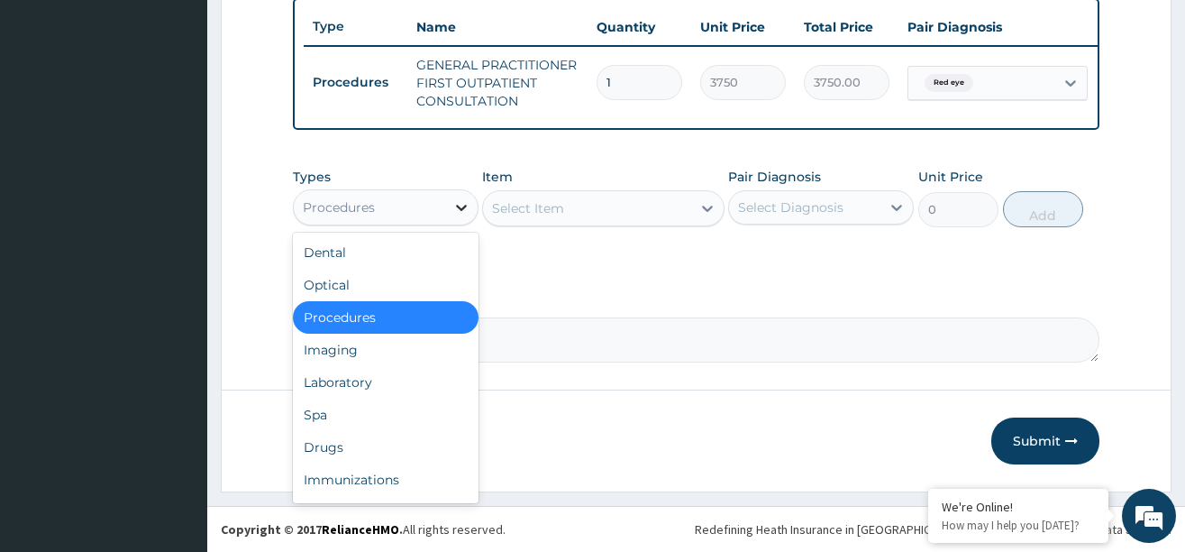
click at [452, 205] on icon at bounding box center [461, 207] width 18 height 18
click at [332, 444] on div "Drugs" at bounding box center [386, 447] width 186 height 32
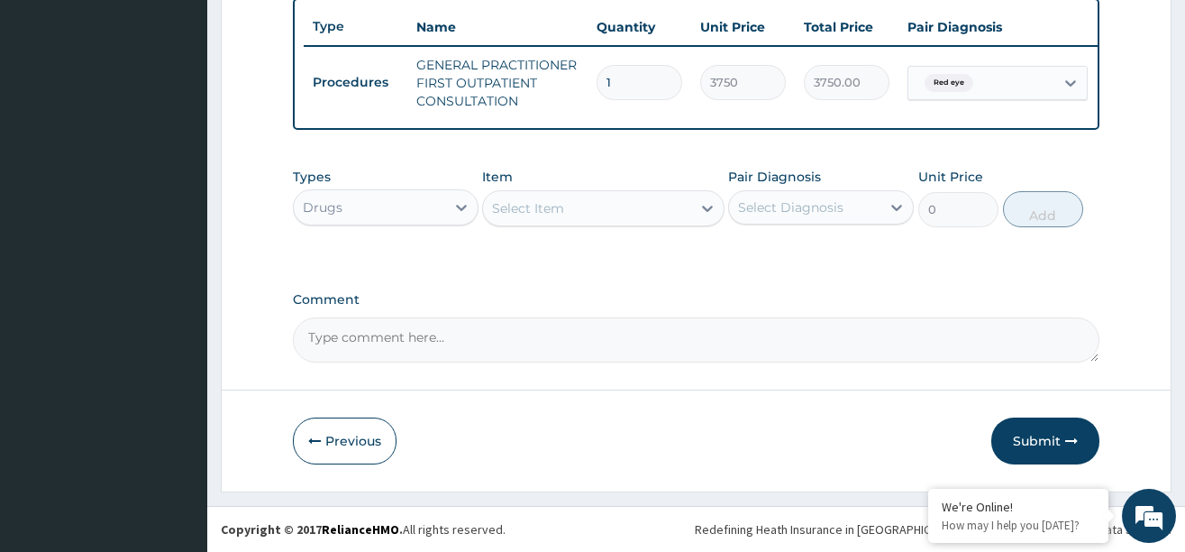
click at [606, 210] on div "Select Item" at bounding box center [587, 208] width 208 height 29
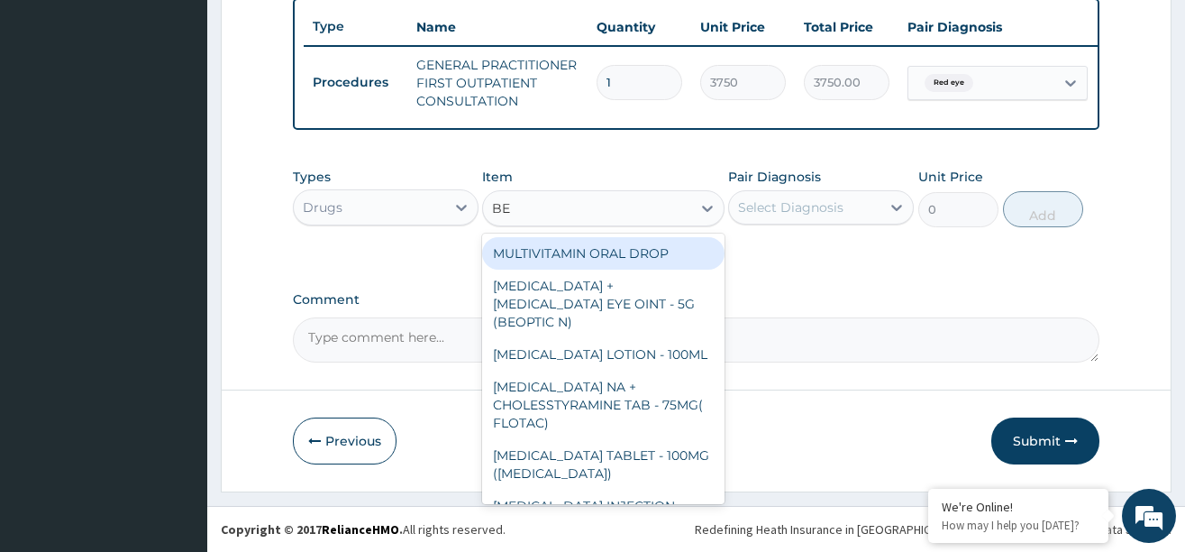
type input "BET"
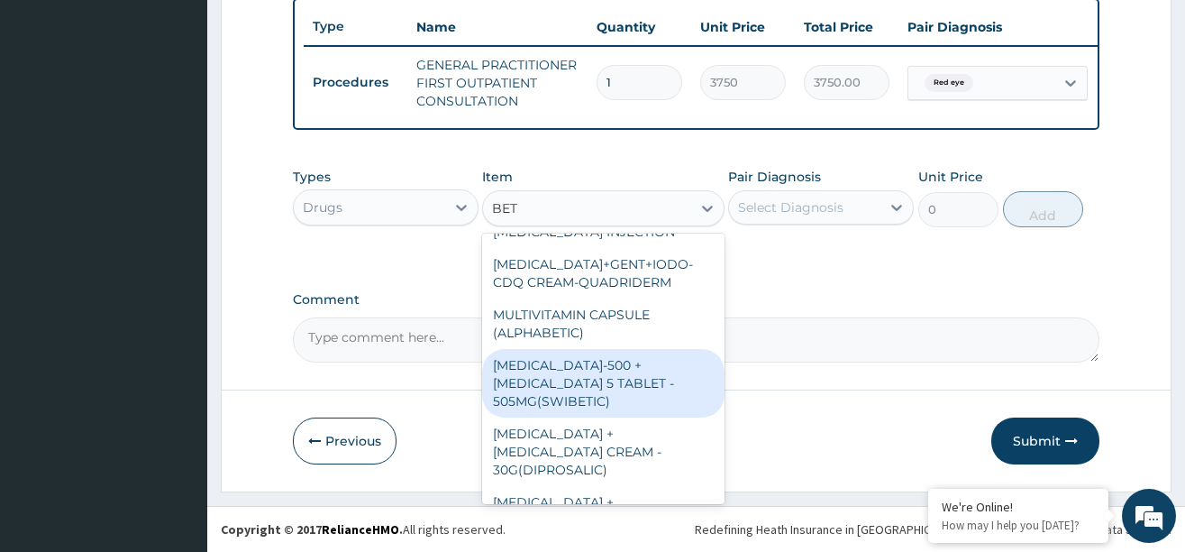
scroll to position [180, 0]
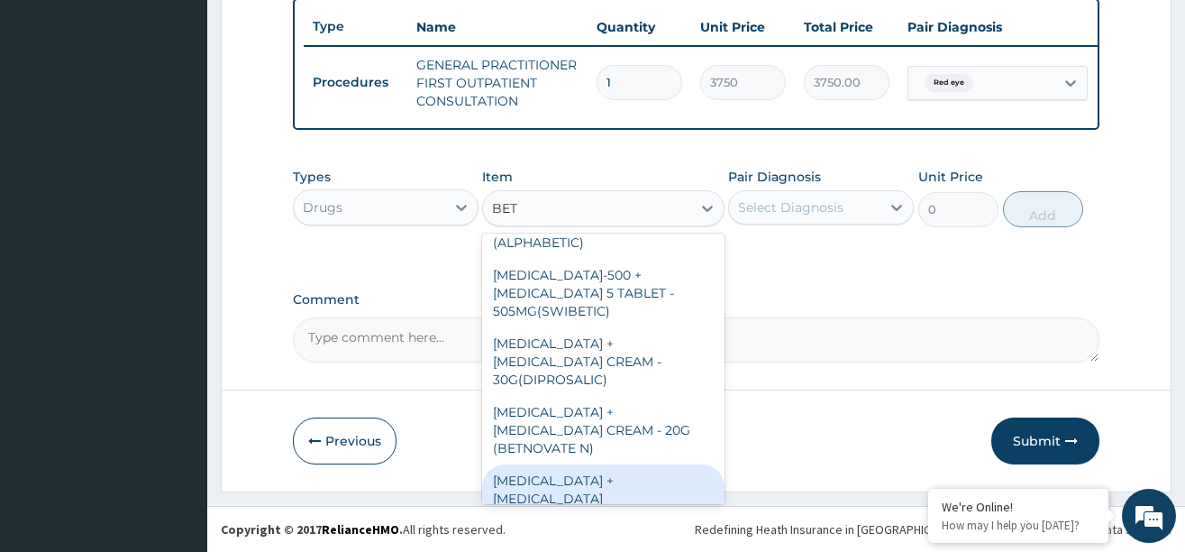
click at [555, 464] on div "[MEDICAL_DATA] + [MEDICAL_DATA] [MEDICAL_DATA] - BEOPTIC-N" at bounding box center [603, 498] width 242 height 68
type input "812"
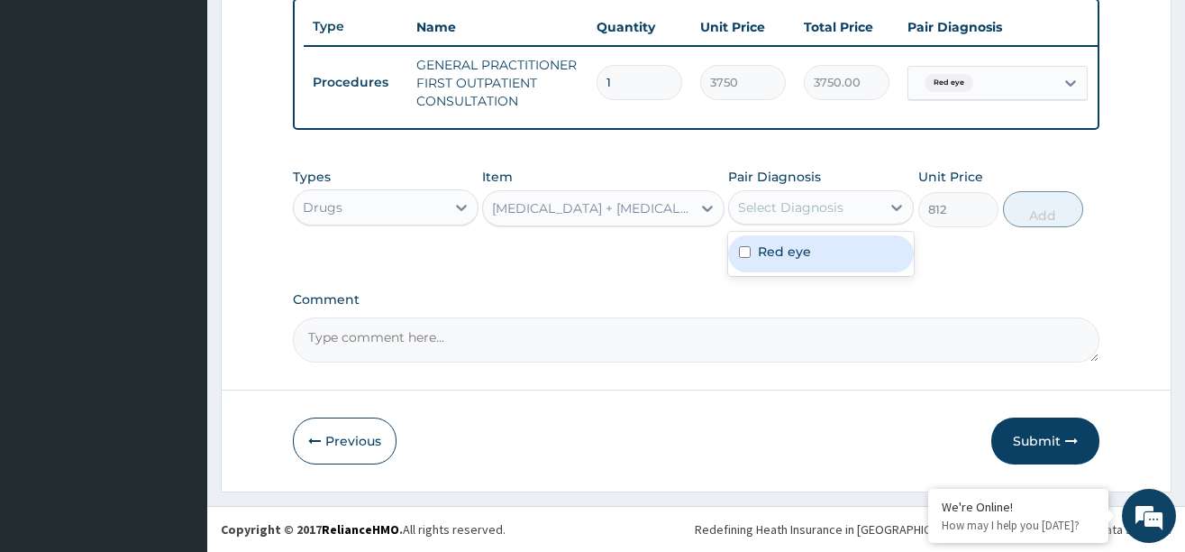
click at [833, 206] on div "Select Diagnosis" at bounding box center [790, 207] width 105 height 18
click at [807, 246] on label "Red eye" at bounding box center [784, 251] width 53 height 18
checkbox input "true"
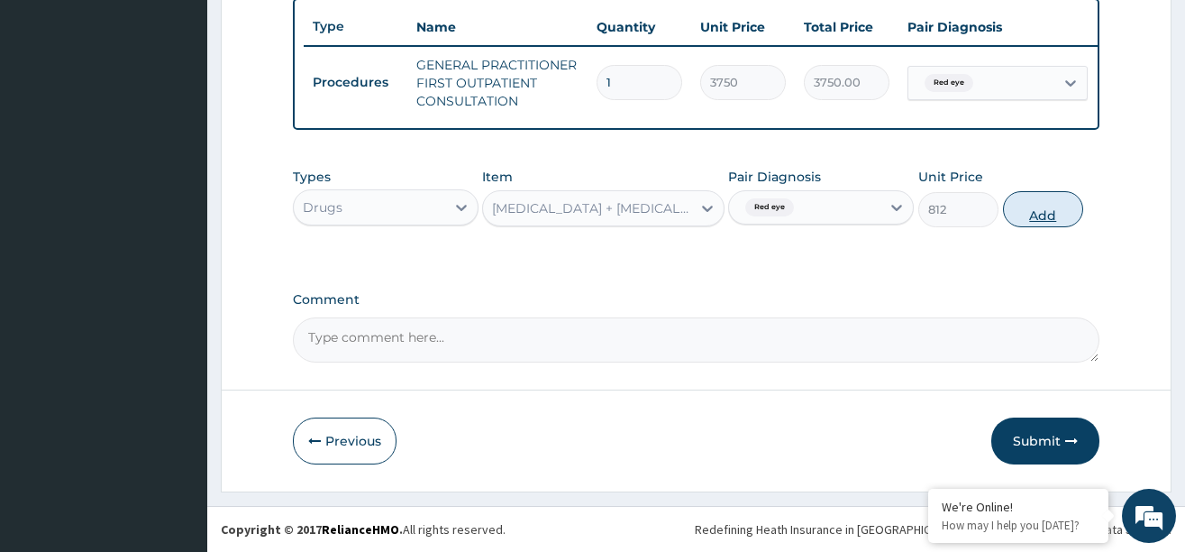
click at [1038, 207] on button "Add" at bounding box center [1043, 209] width 81 height 36
type input "0"
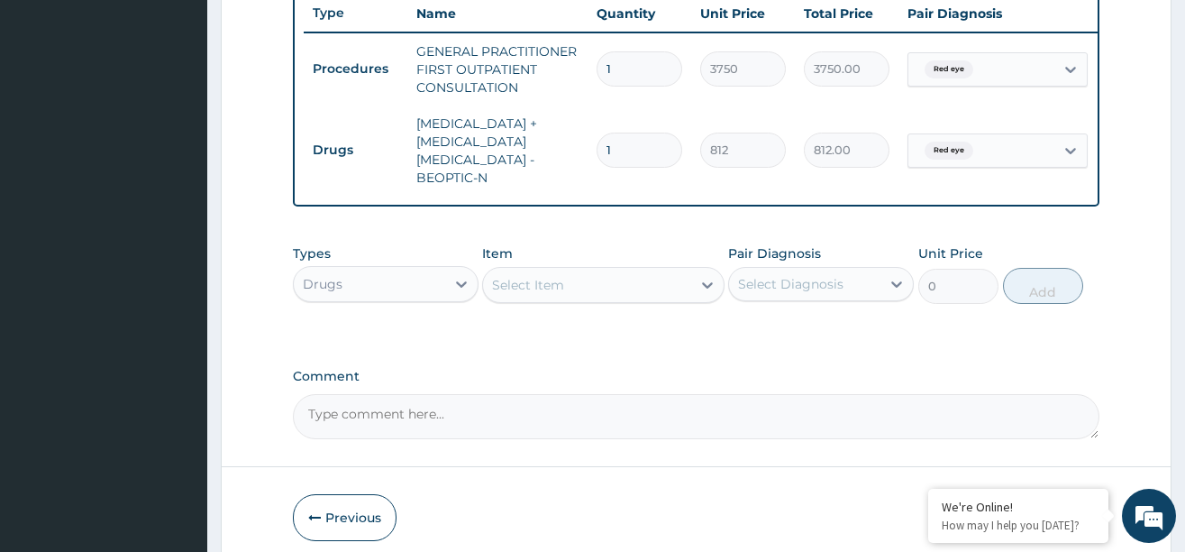
click at [346, 394] on textarea "Comment" at bounding box center [696, 416] width 807 height 45
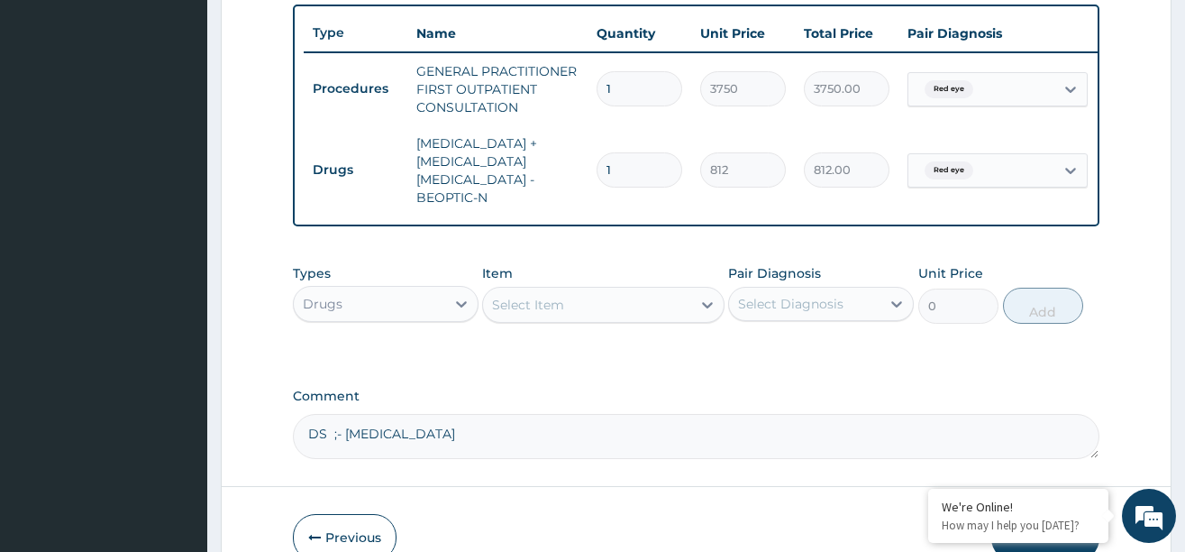
scroll to position [758, 0]
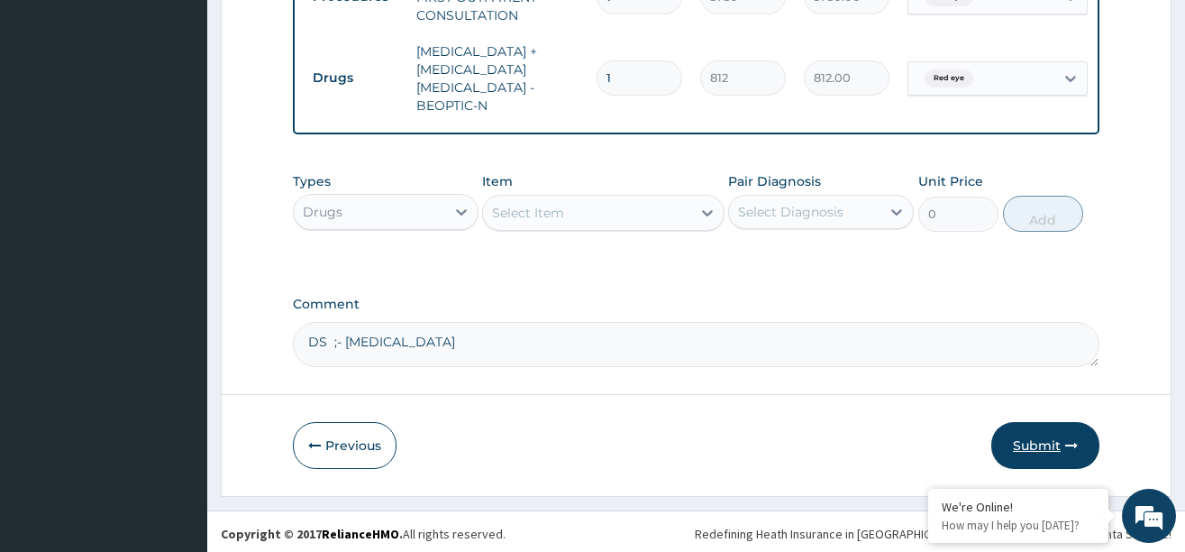
type textarea "DS ;- RED EYE"
click at [1023, 440] on button "Submit" at bounding box center [1045, 445] width 108 height 47
click at [1032, 437] on button "Submit" at bounding box center [1045, 445] width 108 height 47
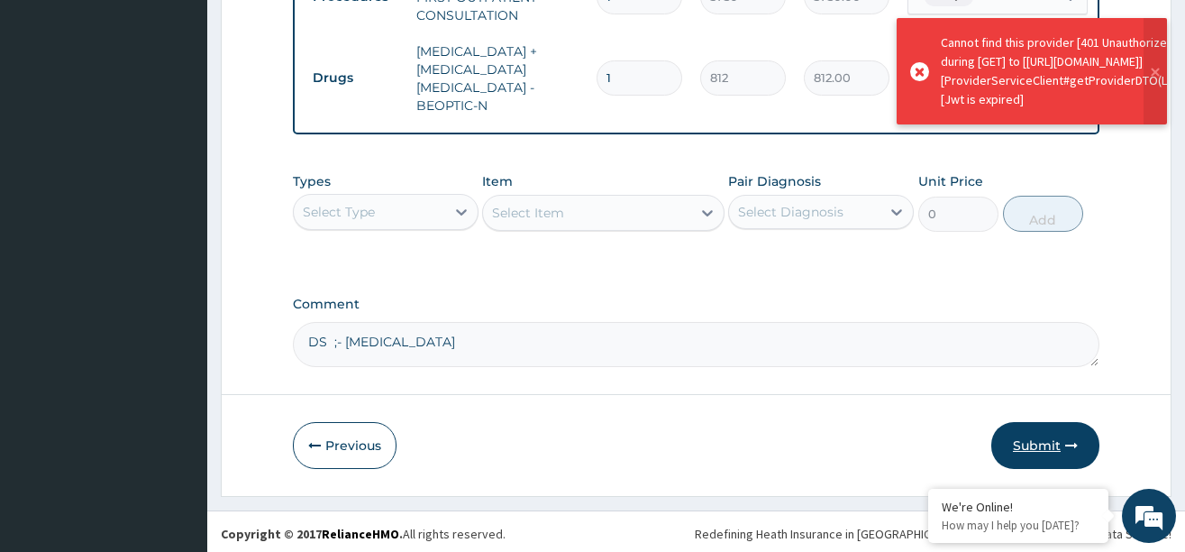
click at [1034, 440] on button "Submit" at bounding box center [1045, 445] width 108 height 47
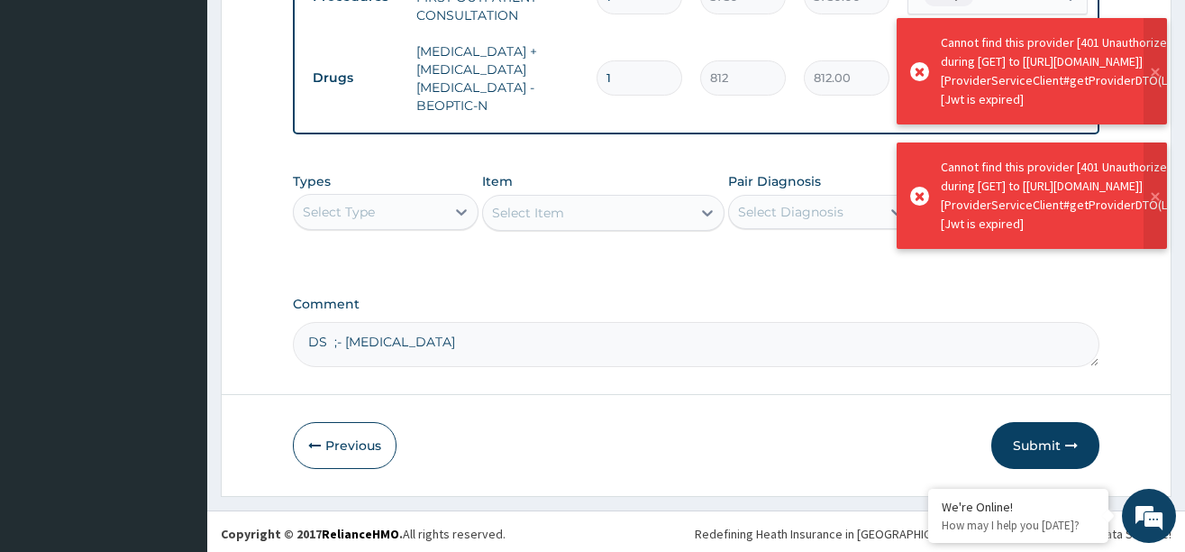
click at [1034, 440] on button "Submit" at bounding box center [1045, 445] width 108 height 47
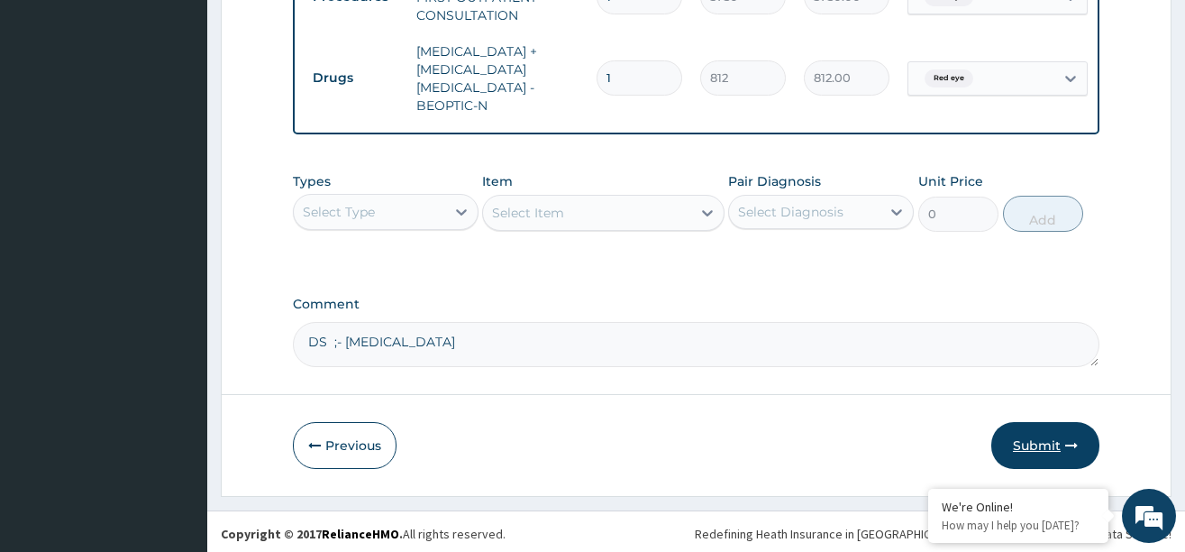
click at [1029, 443] on button "Submit" at bounding box center [1045, 445] width 108 height 47
click at [1029, 441] on button "Submit" at bounding box center [1045, 445] width 108 height 47
click at [1034, 440] on button "Submit" at bounding box center [1045, 445] width 108 height 47
click at [345, 447] on button "Previous" at bounding box center [345, 445] width 104 height 47
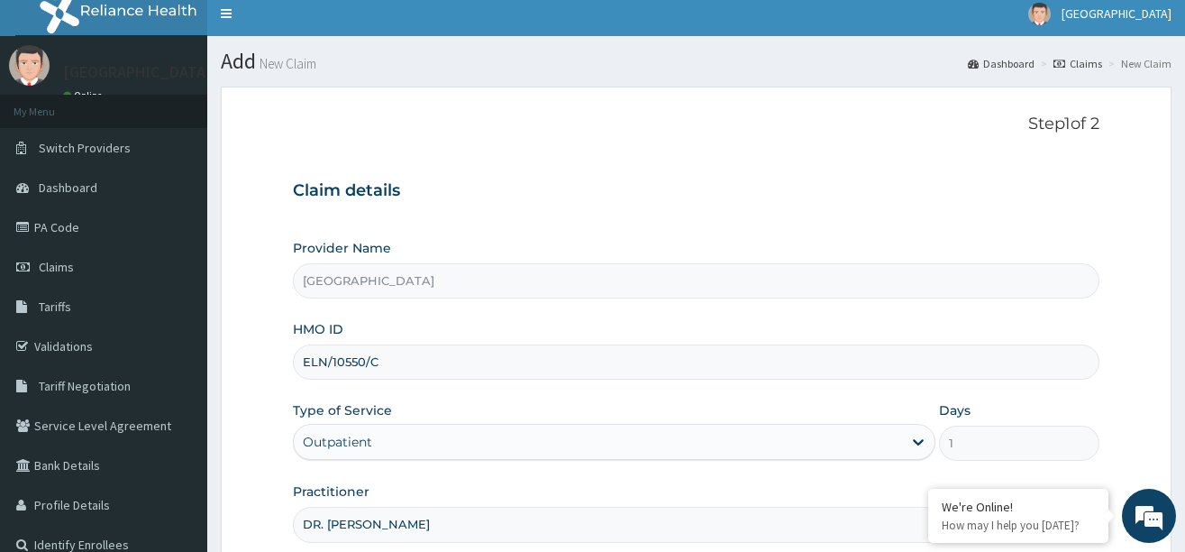
scroll to position [0, 0]
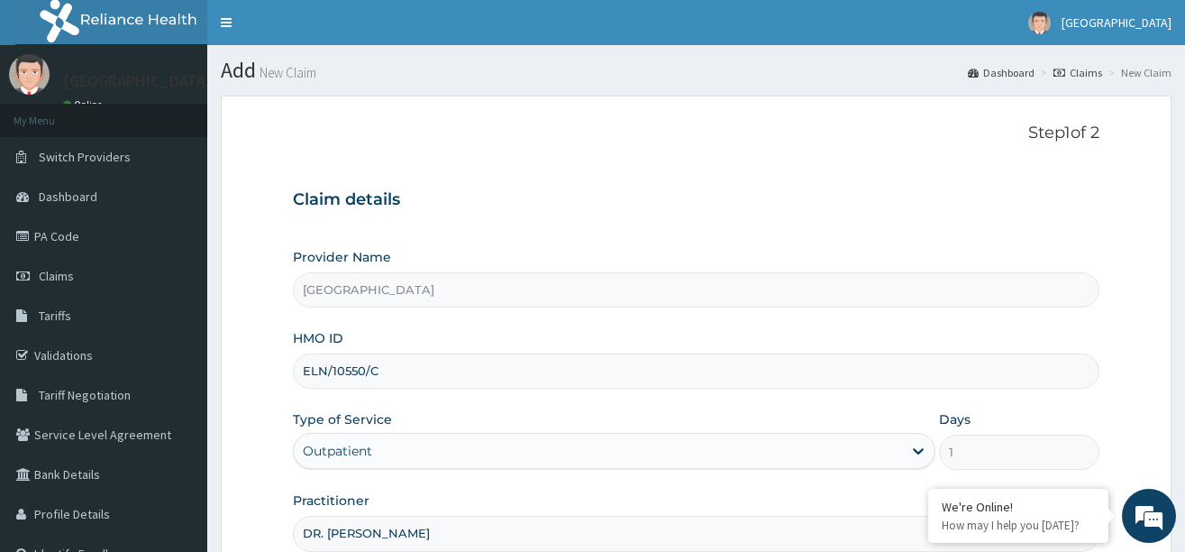
click at [397, 372] on input "ELN/10550/C" at bounding box center [696, 370] width 807 height 35
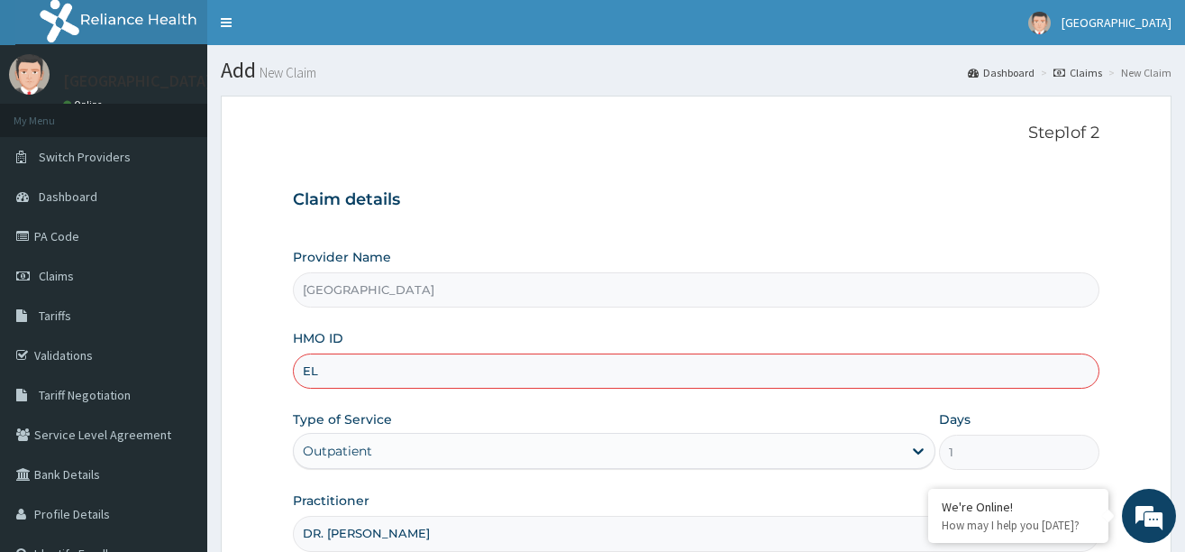
type input "E"
paste input "DCS/10016/B"
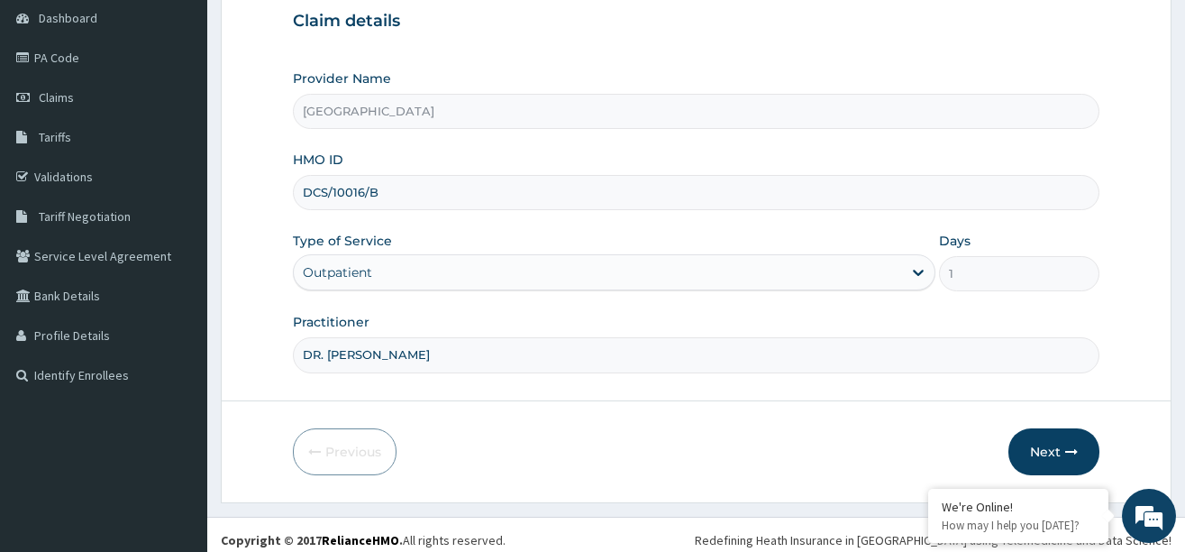
scroll to position [189, 0]
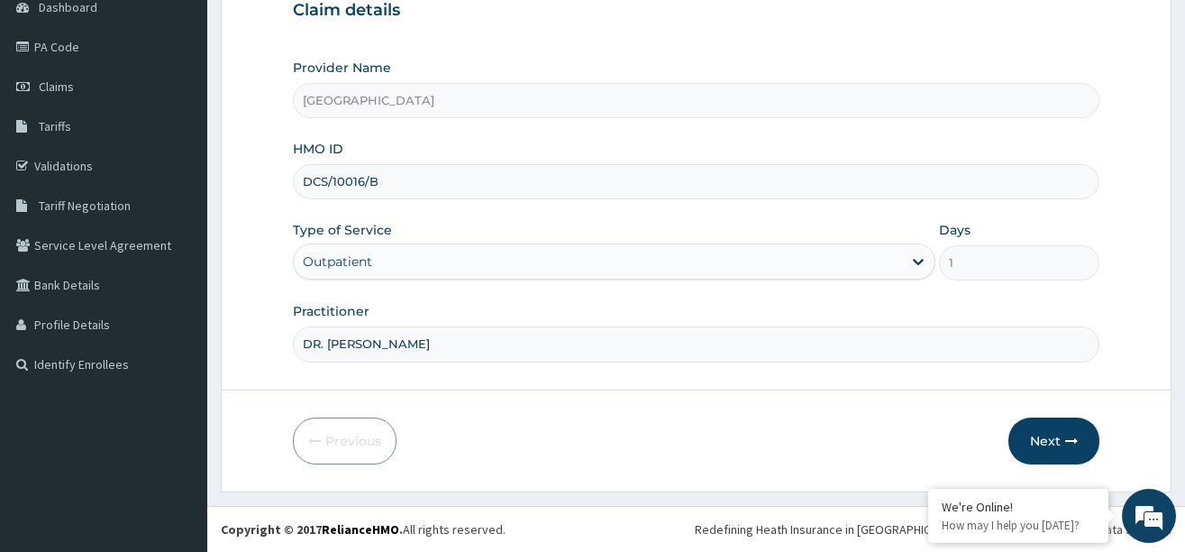
type input "DCS/10016/B"
click at [1041, 415] on form "Step 1 of 2 Claim details Provider Name KIngsmill Hospital HMO ID DCS/10016/B T…" at bounding box center [696, 198] width 951 height 585
click at [1048, 431] on button "Next" at bounding box center [1054, 440] width 91 height 47
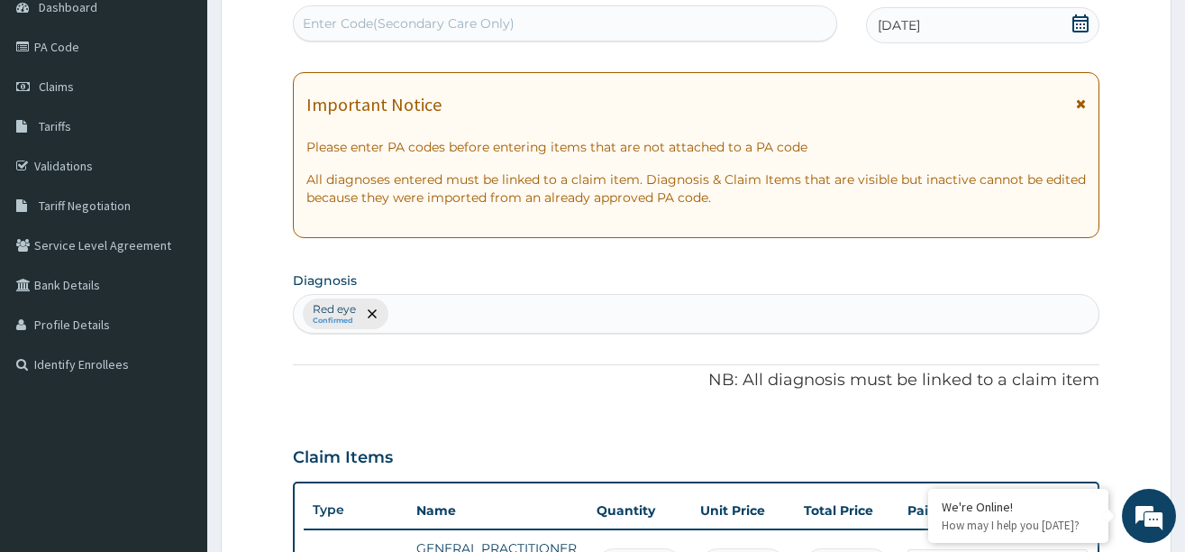
click at [1077, 18] on icon at bounding box center [1081, 23] width 18 height 18
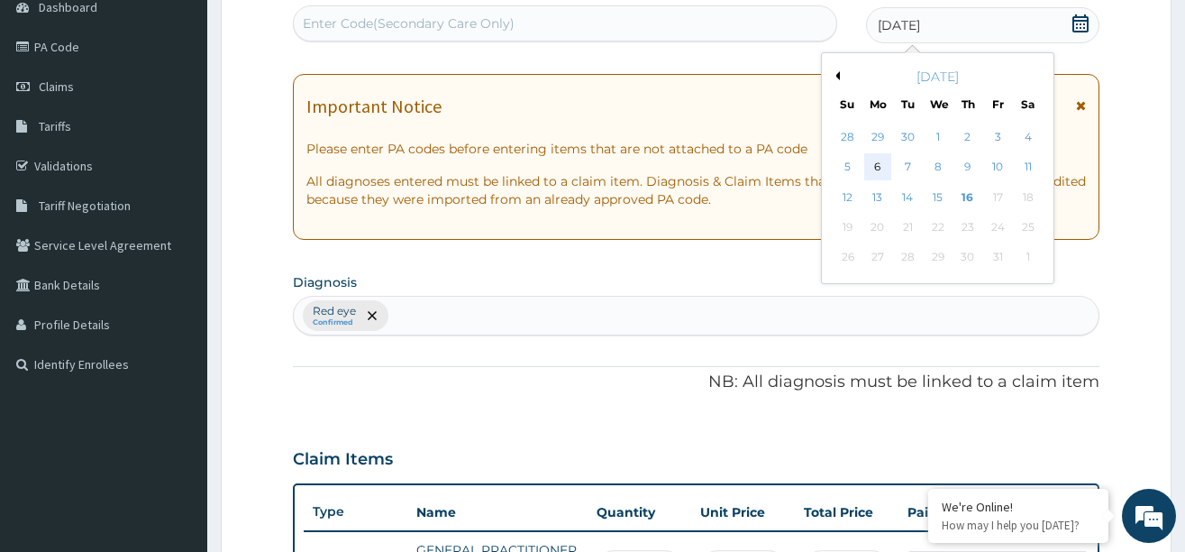
click at [877, 165] on div "6" at bounding box center [877, 167] width 27 height 27
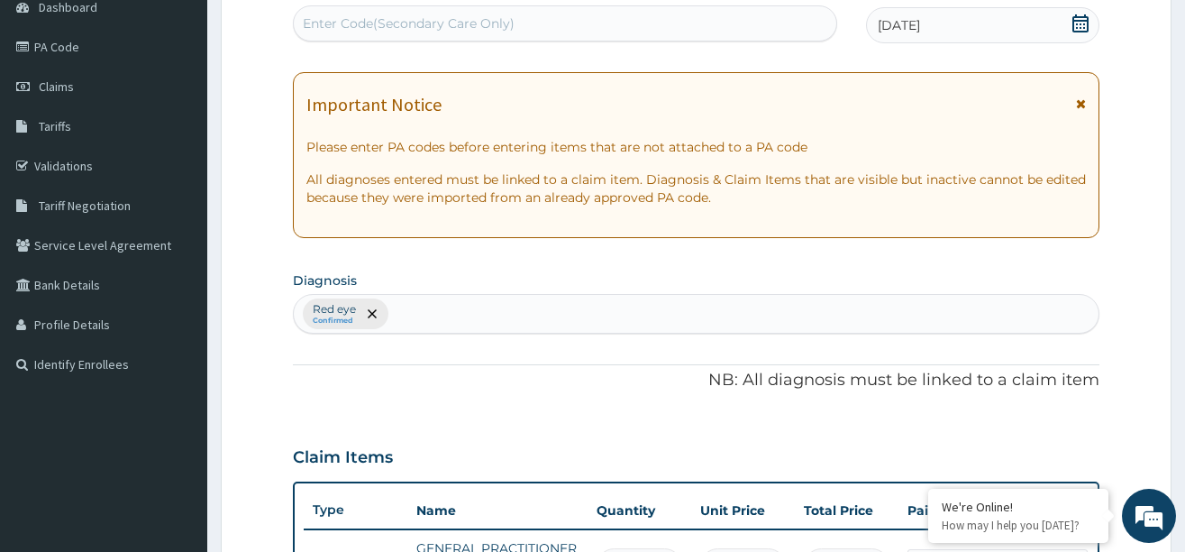
click at [406, 314] on div "Red eye Confirmed" at bounding box center [696, 314] width 805 height 38
click at [374, 313] on icon "remove selection option" at bounding box center [372, 313] width 9 height 9
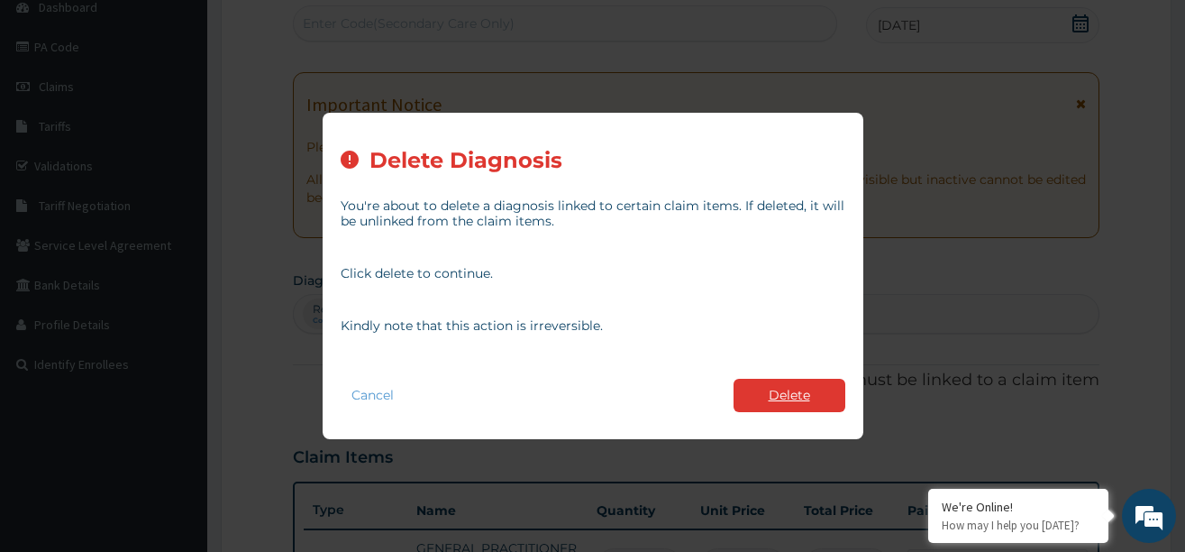
click at [780, 399] on button "Delete" at bounding box center [790, 395] width 112 height 33
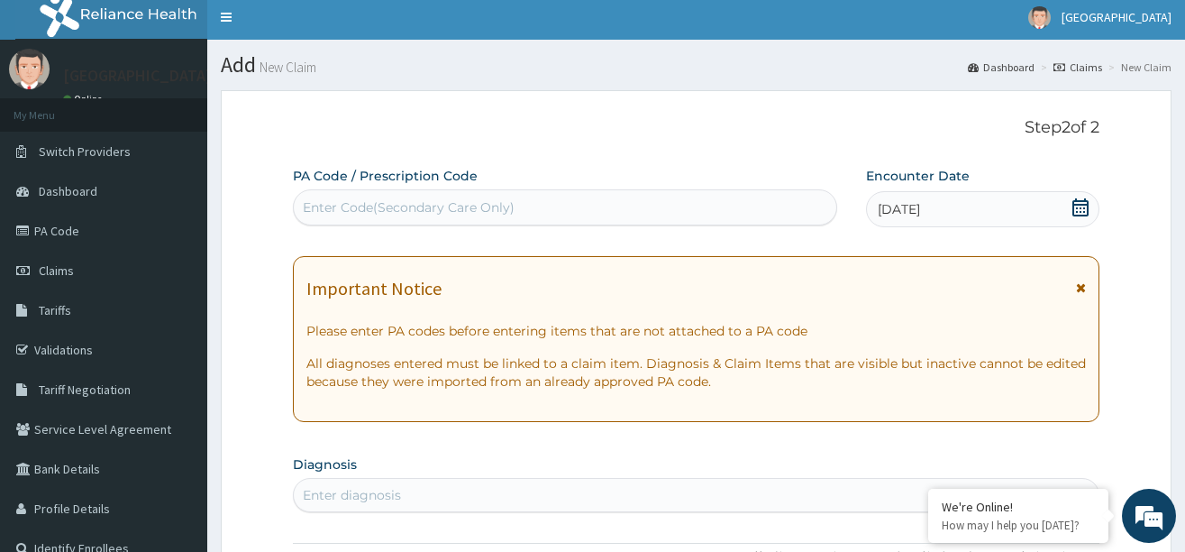
scroll to position [0, 0]
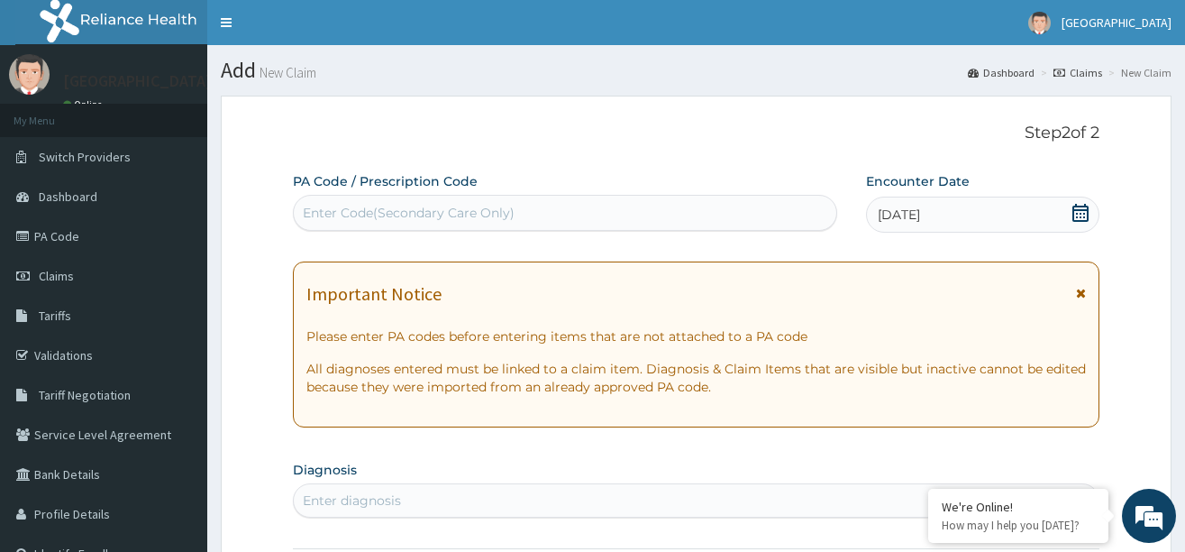
drag, startPoint x: 408, startPoint y: 209, endPoint x: 260, endPoint y: 267, distance: 159.5
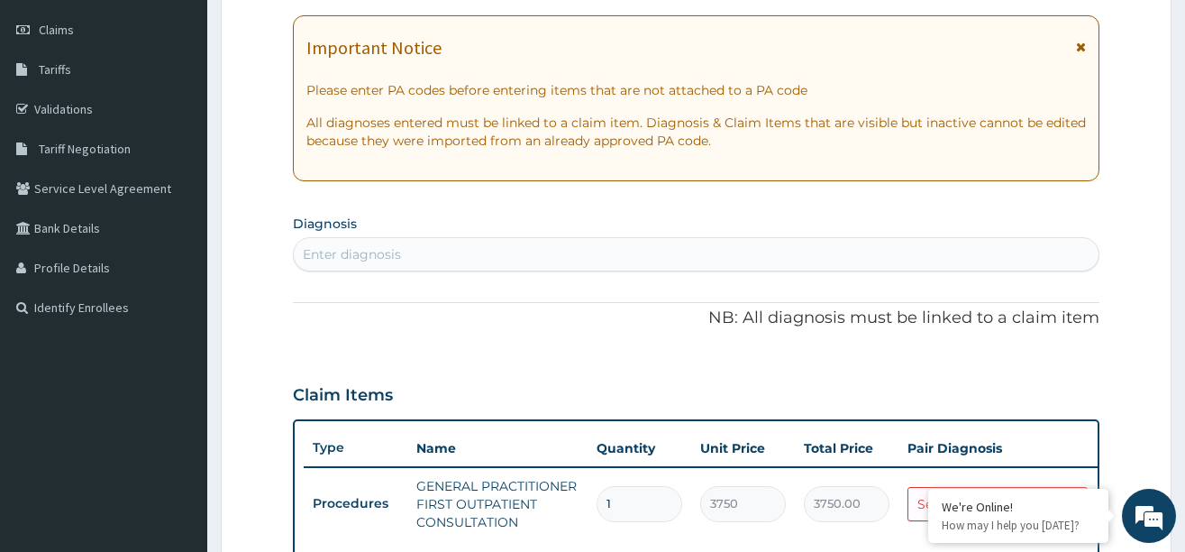
scroll to position [270, 0]
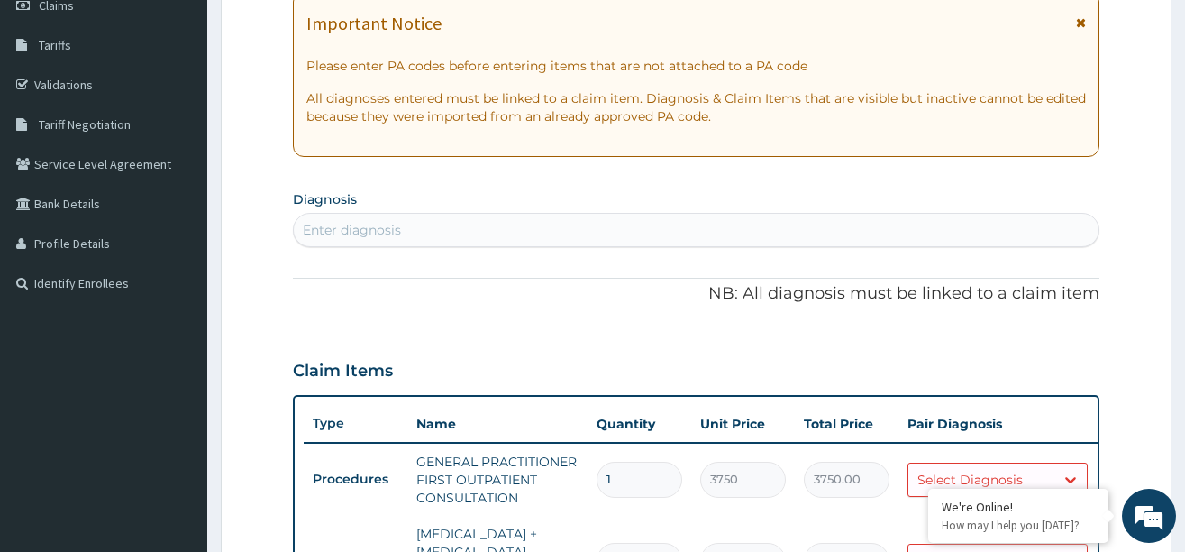
click at [354, 224] on div "Enter diagnosis" at bounding box center [352, 230] width 98 height 18
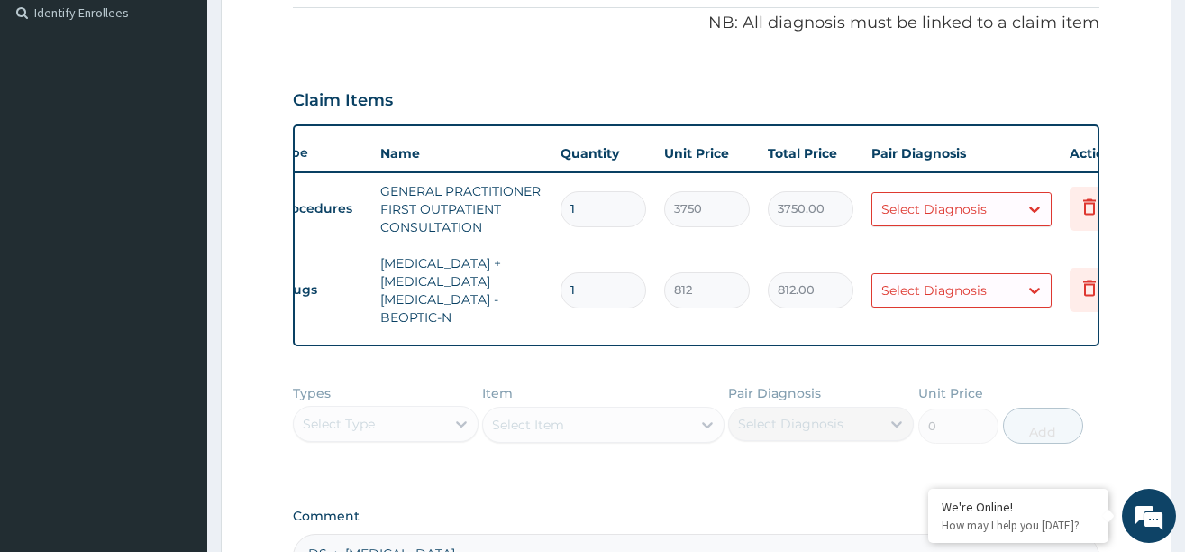
scroll to position [0, 98]
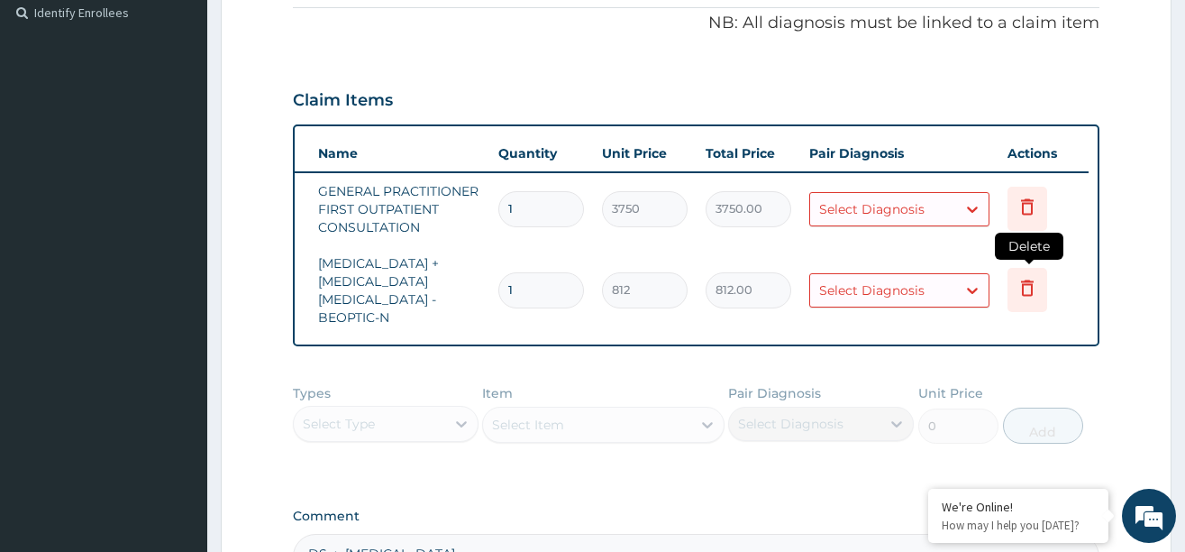
click at [1018, 278] on icon at bounding box center [1028, 288] width 22 height 22
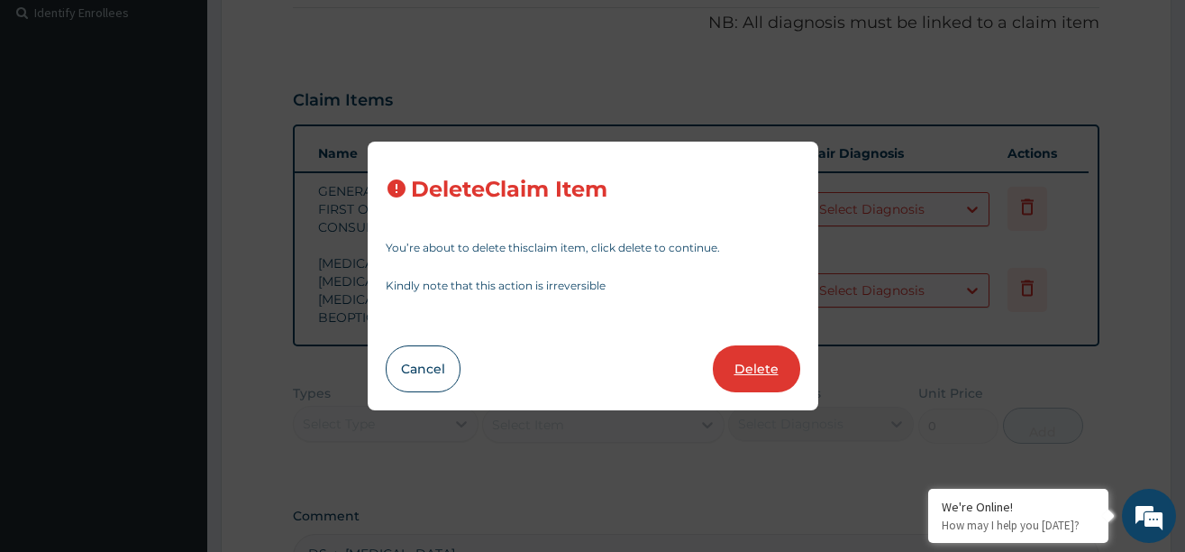
click at [768, 361] on button "Delete" at bounding box center [756, 368] width 87 height 47
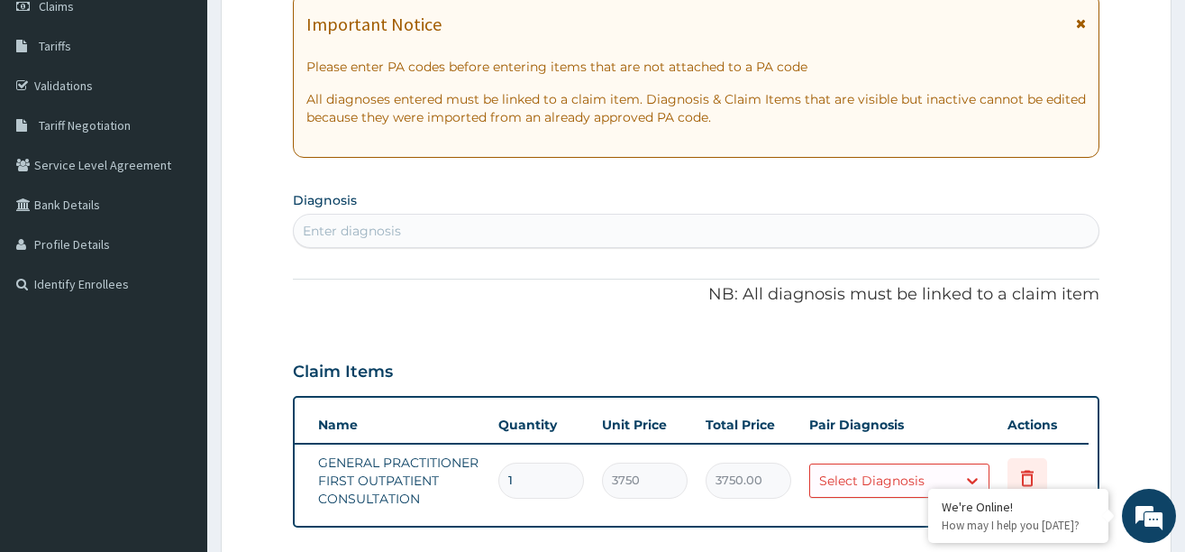
scroll to position [270, 0]
click at [418, 224] on div "Enter diagnosis" at bounding box center [696, 229] width 805 height 29
type input "W"
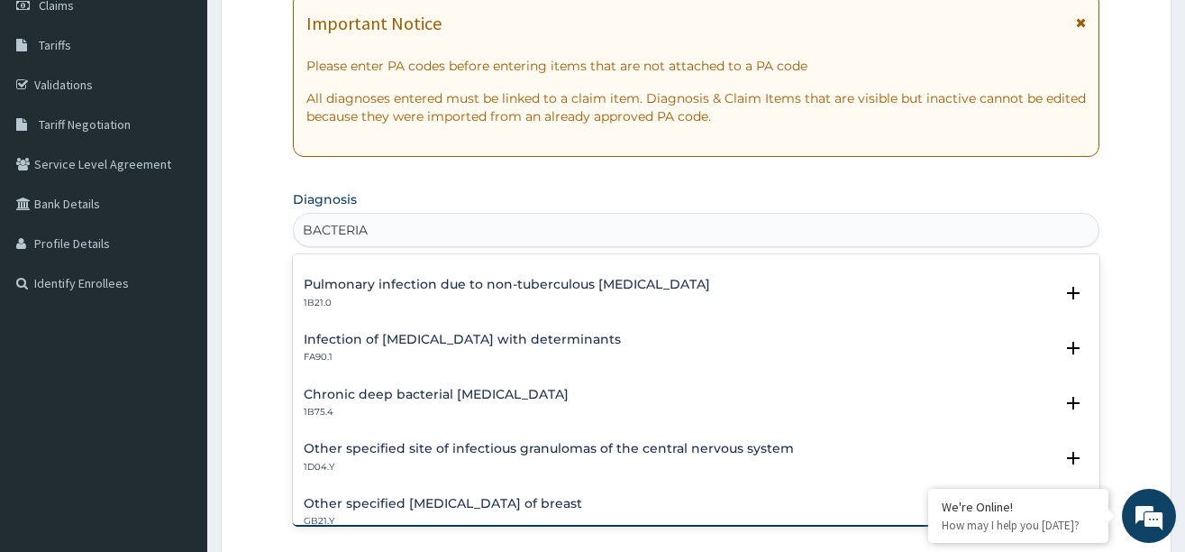
scroll to position [1712, 0]
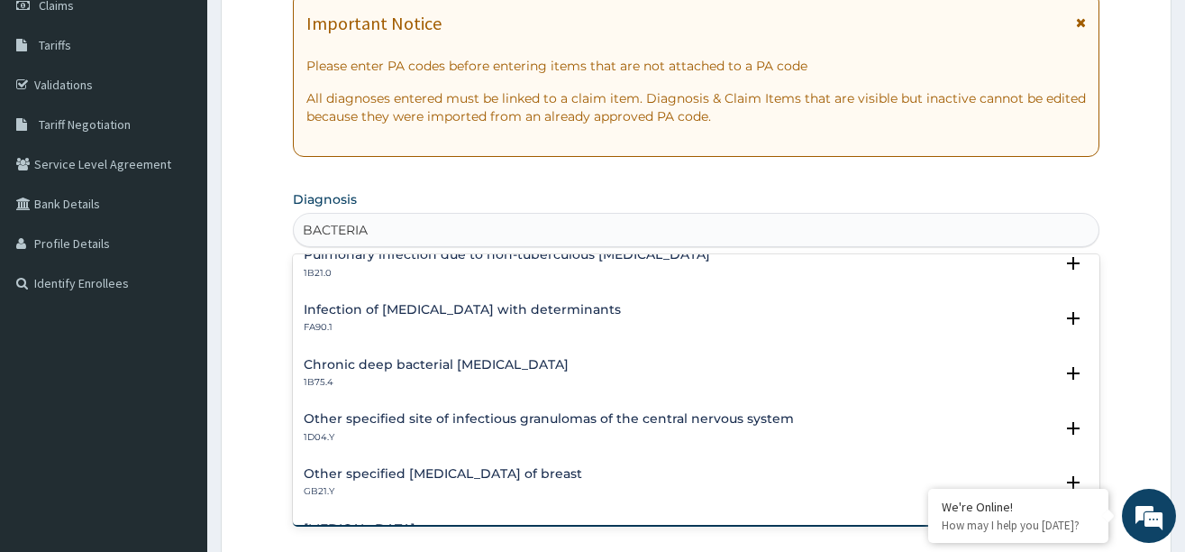
type input "BACTERIA"
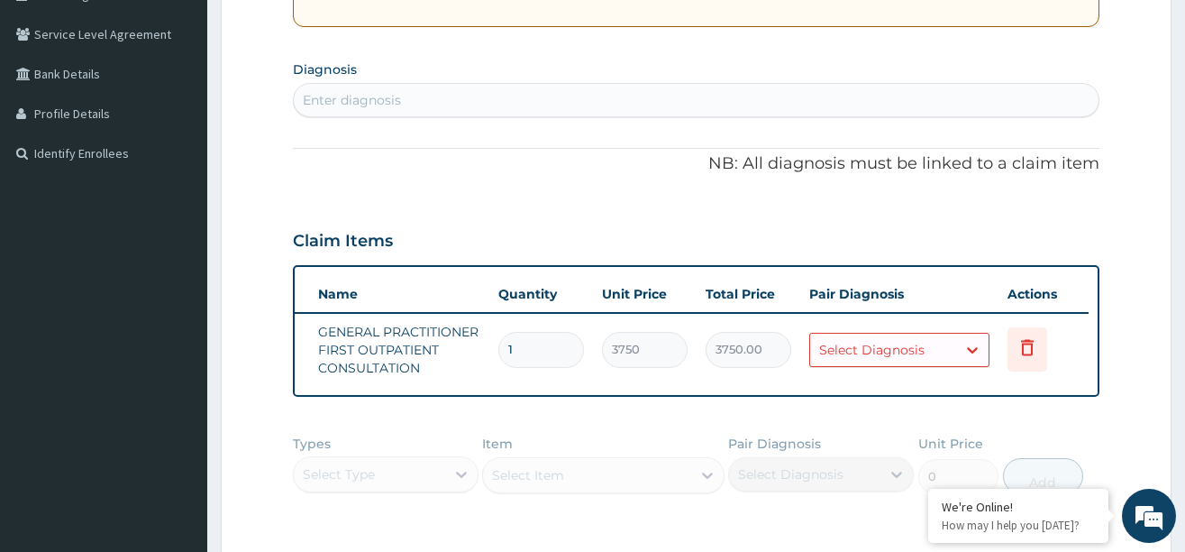
scroll to position [361, 0]
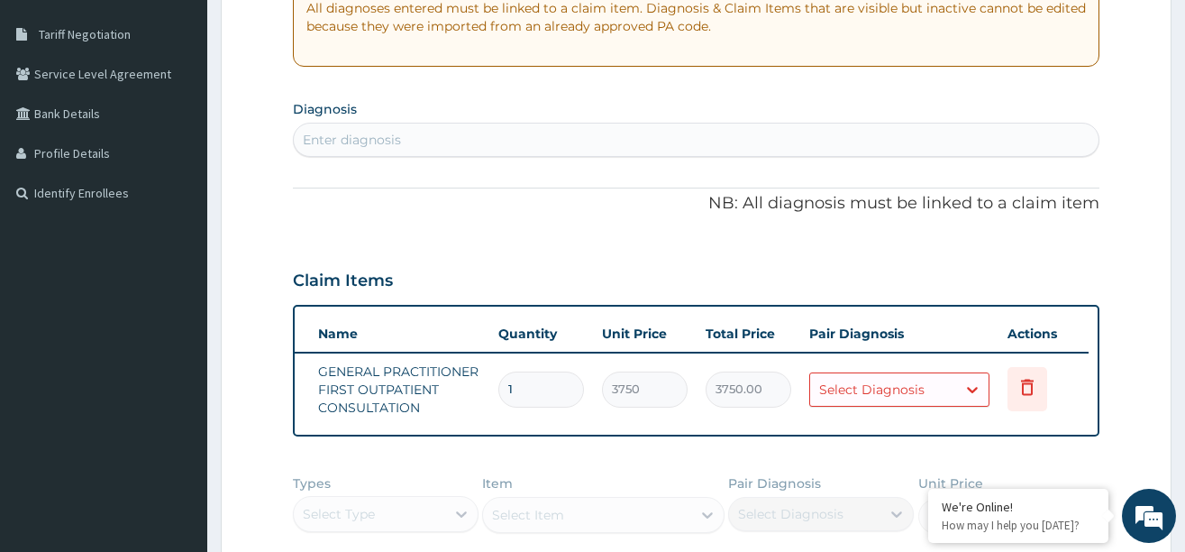
click at [363, 143] on div "Enter diagnosis" at bounding box center [352, 140] width 98 height 18
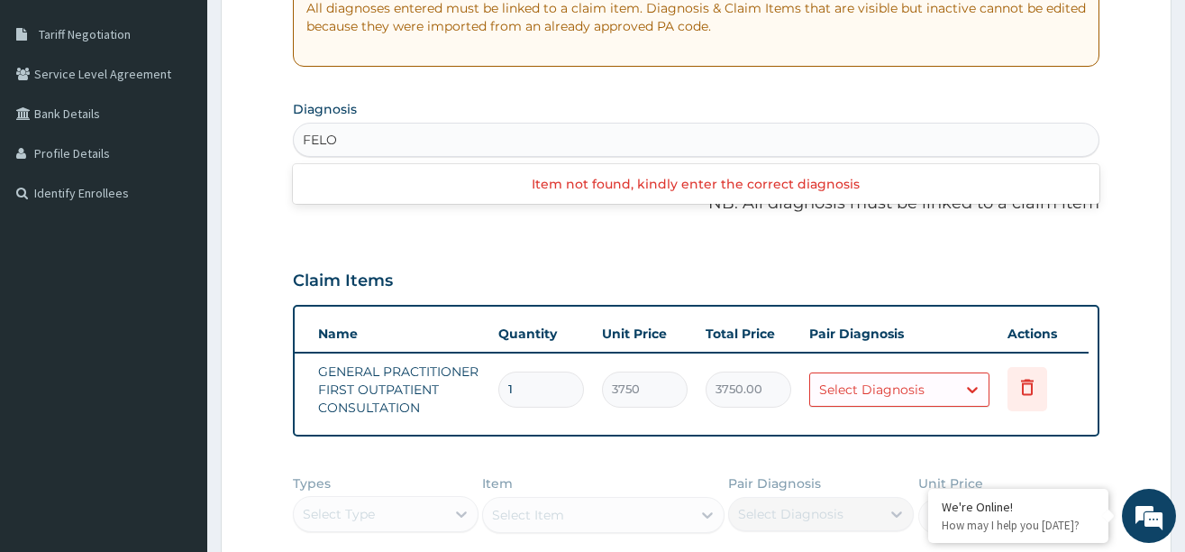
type input "FELON"
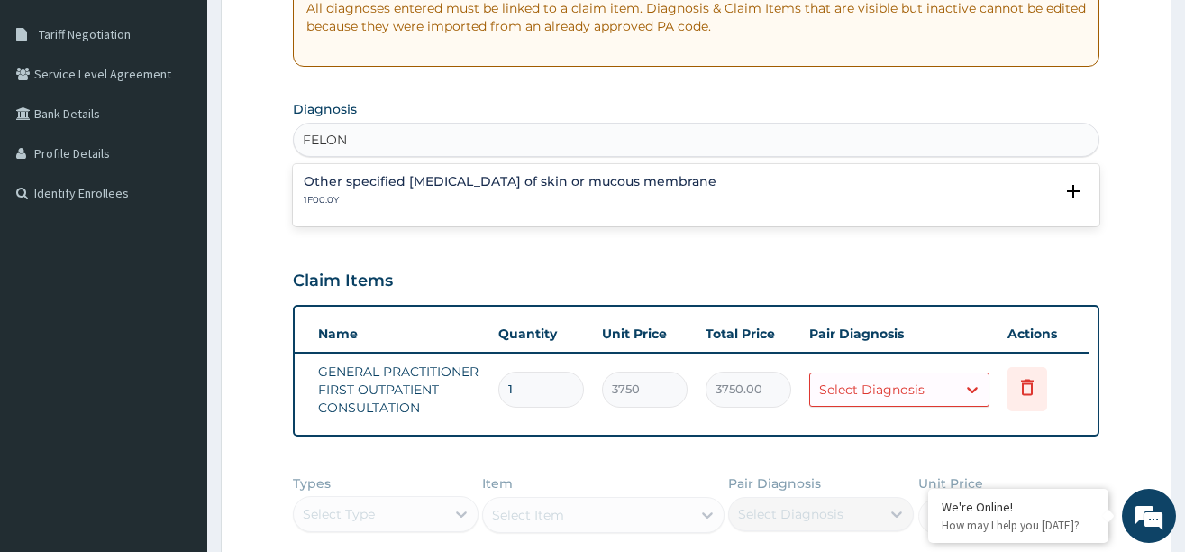
click at [423, 178] on h4 "Other specified herpes simplex infection of skin or mucous membrane" at bounding box center [510, 182] width 413 height 14
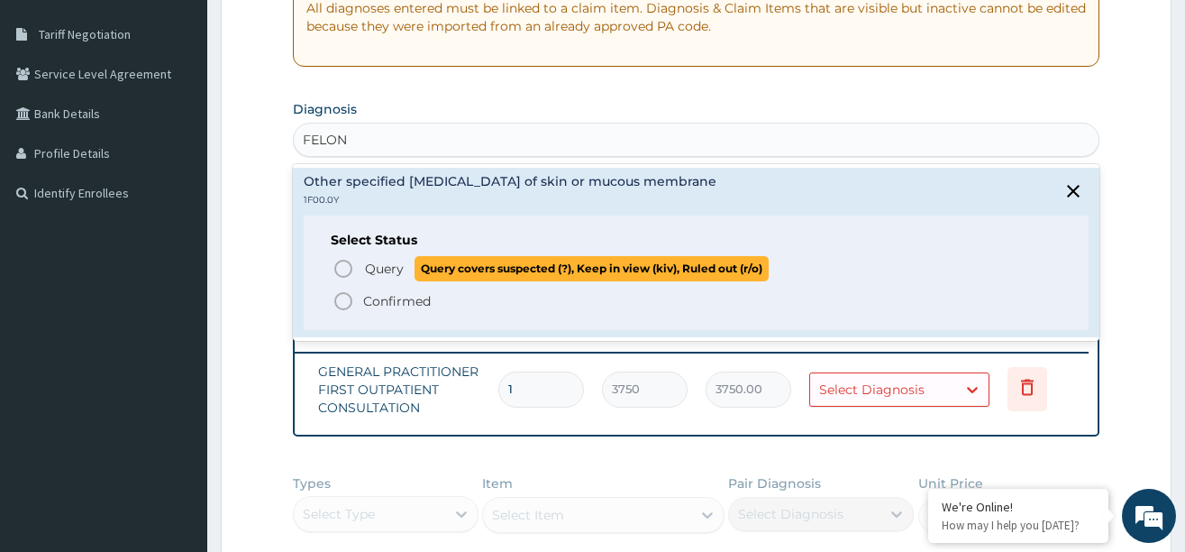
click at [341, 269] on icon "status option query" at bounding box center [344, 269] width 22 height 22
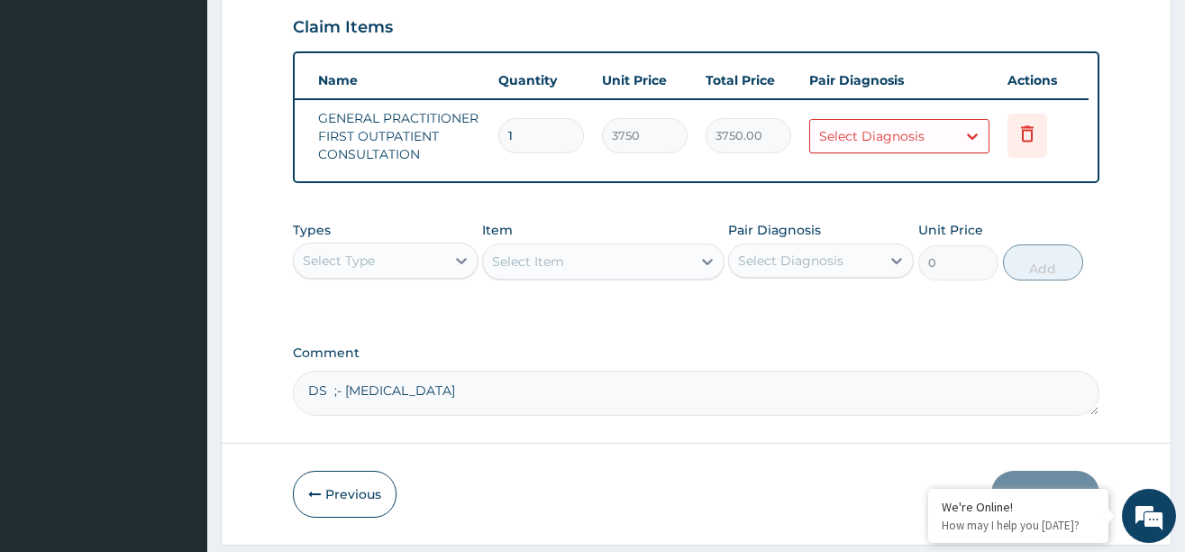
scroll to position [631, 0]
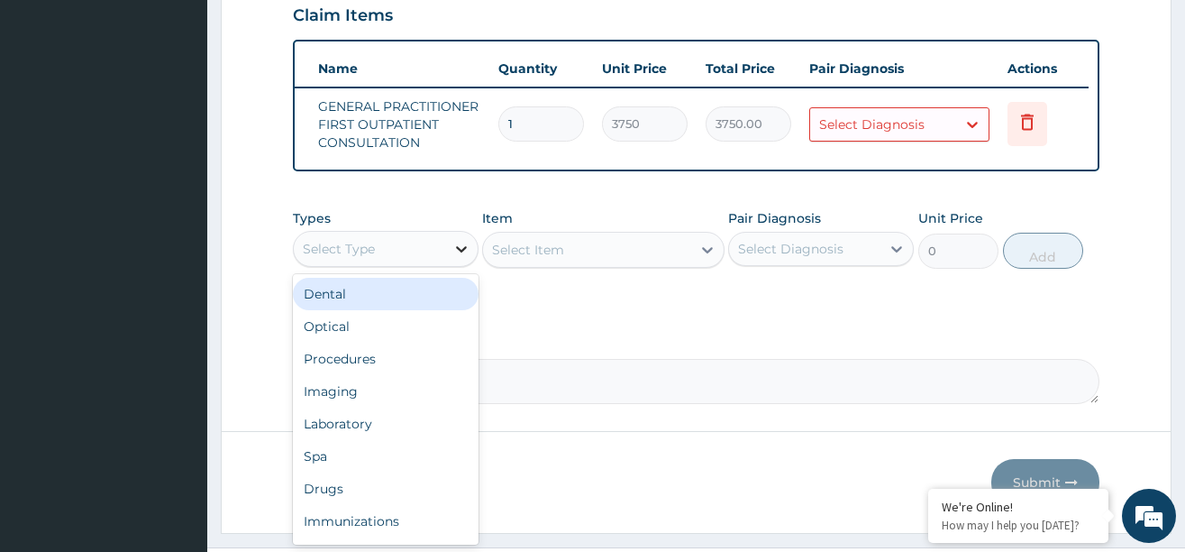
click at [459, 258] on icon at bounding box center [461, 249] width 18 height 18
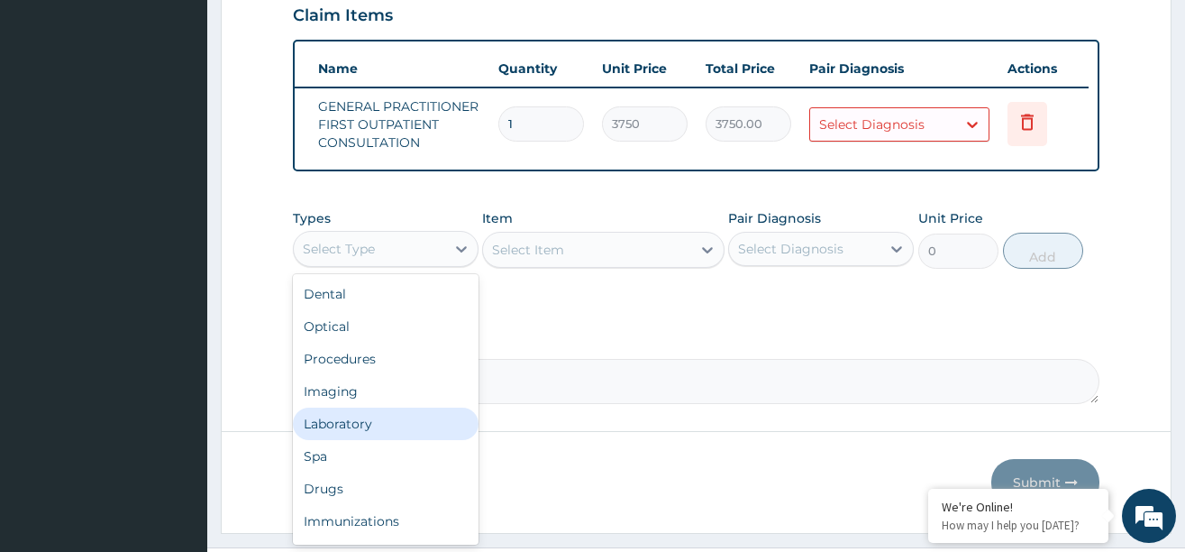
scroll to position [61, 0]
click at [343, 431] on div "Drugs" at bounding box center [386, 427] width 186 height 32
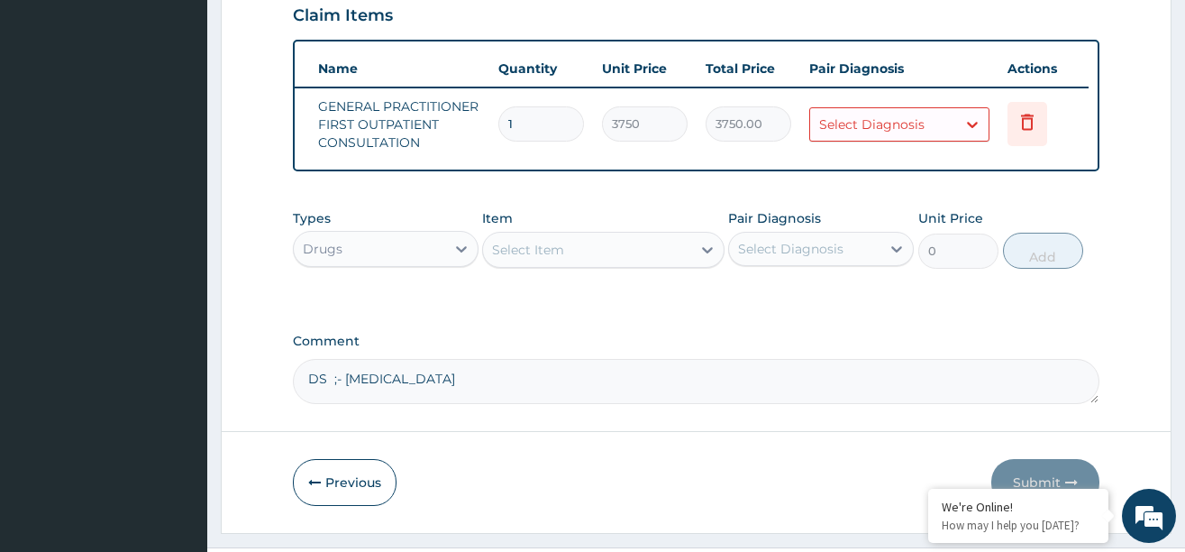
click at [619, 256] on div "Select Item" at bounding box center [587, 249] width 208 height 29
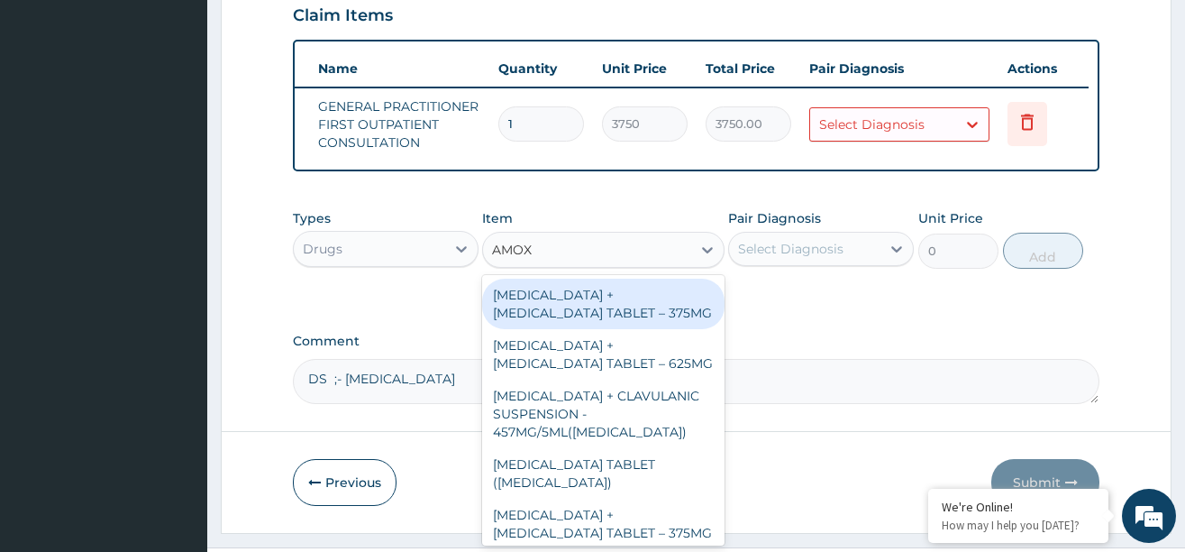
type input "AMOXI"
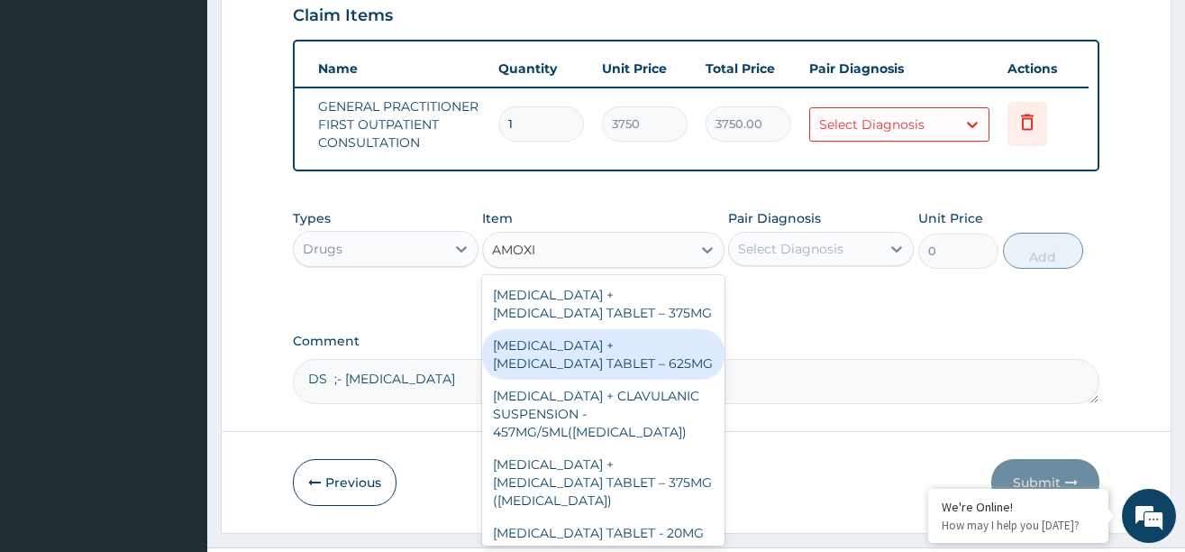
click at [569, 366] on div "AMOXICILLIN + CLAVULANIC ACID TABLET – 625MG" at bounding box center [603, 354] width 242 height 50
type input "420"
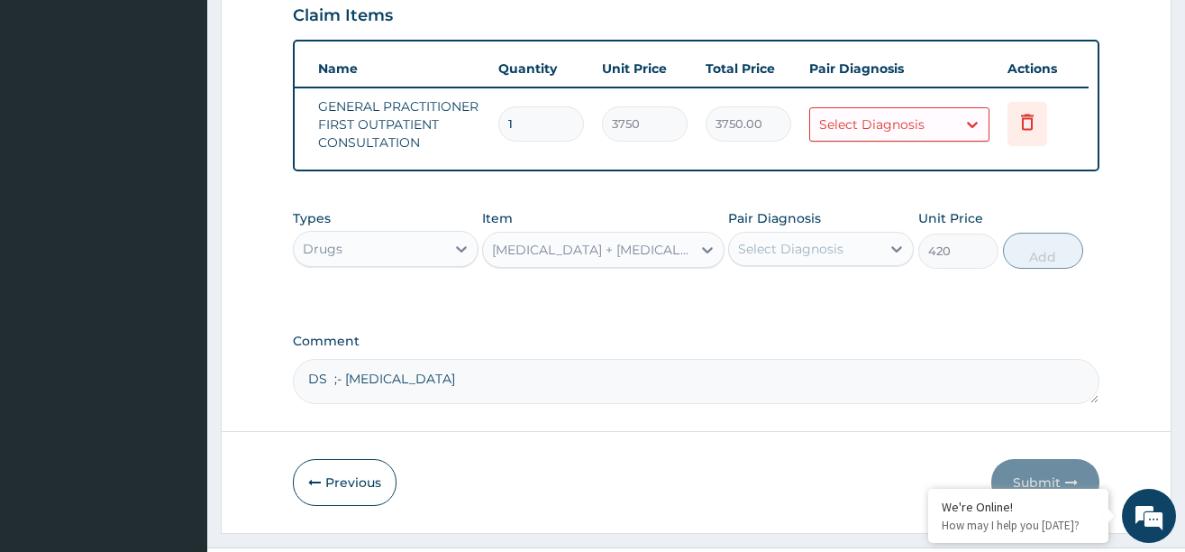
click at [824, 258] on div "Select Diagnosis" at bounding box center [790, 249] width 105 height 18
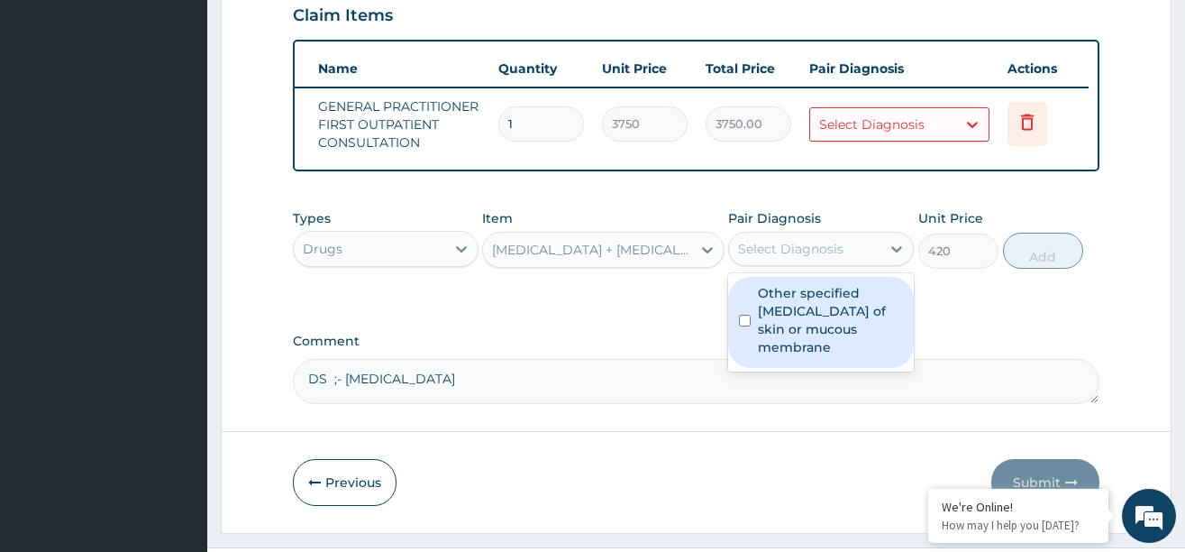
click at [784, 331] on label "Other specified herpes simplex infection of skin or mucous membrane" at bounding box center [830, 320] width 145 height 72
checkbox input "true"
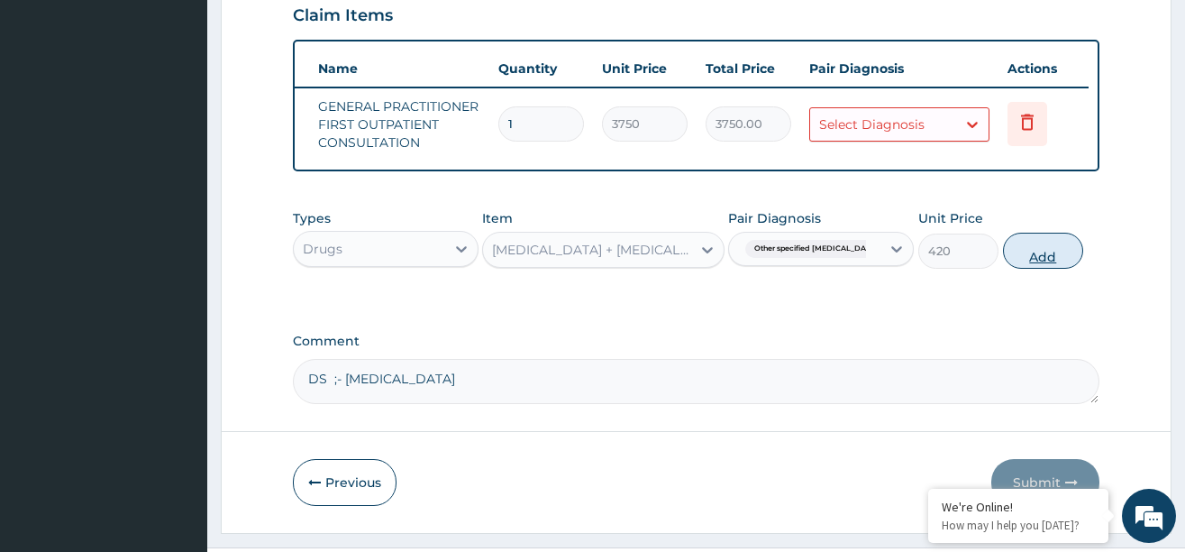
click at [1021, 262] on button "Add" at bounding box center [1043, 251] width 81 height 36
type input "0"
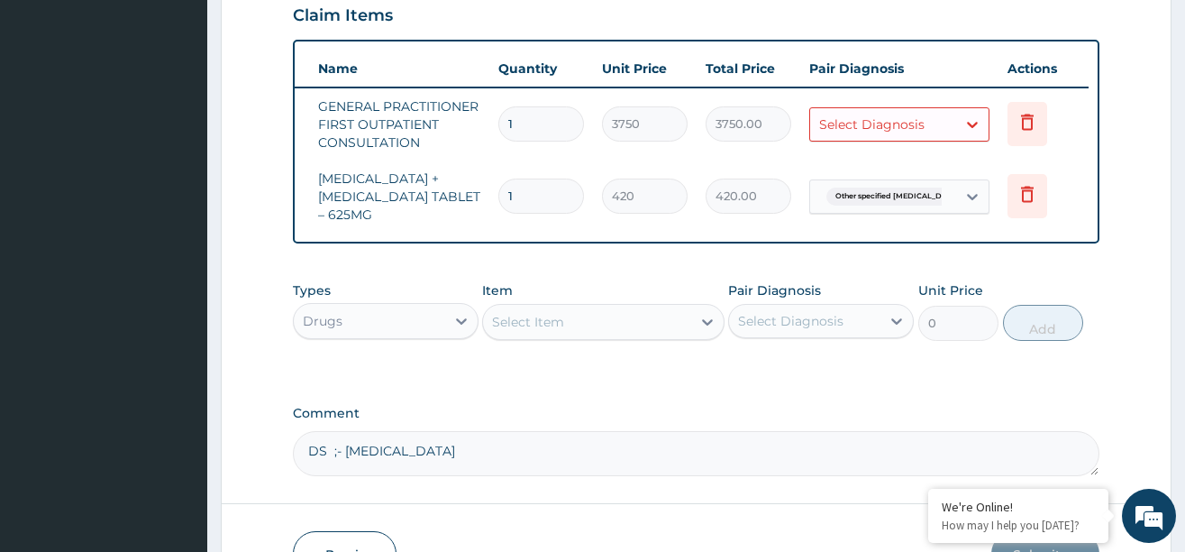
type input "14"
type input "5880.00"
type input "14"
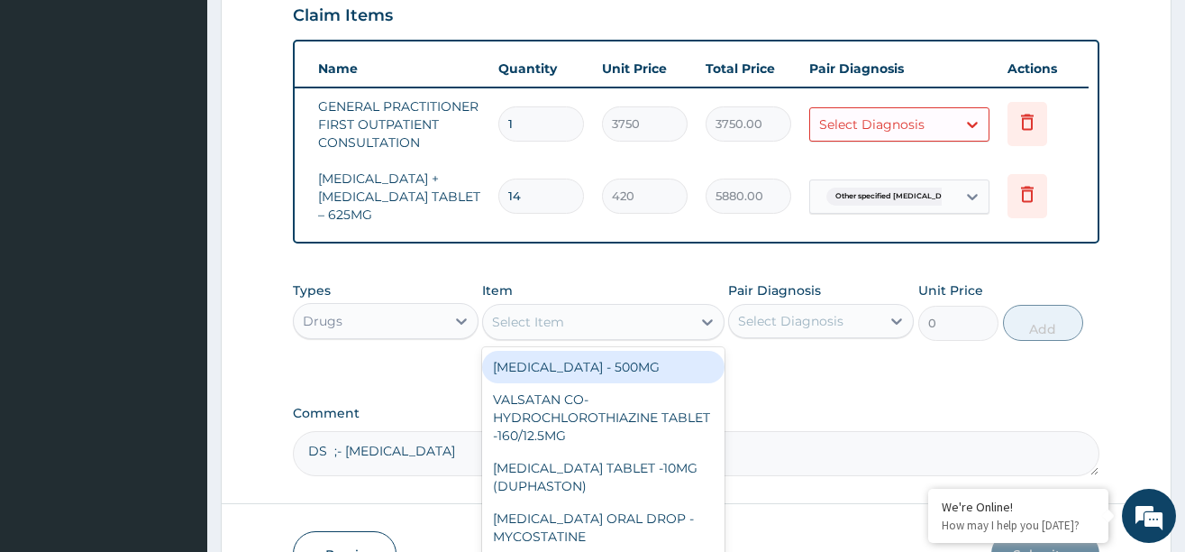
click at [598, 331] on div "Select Item" at bounding box center [587, 321] width 208 height 29
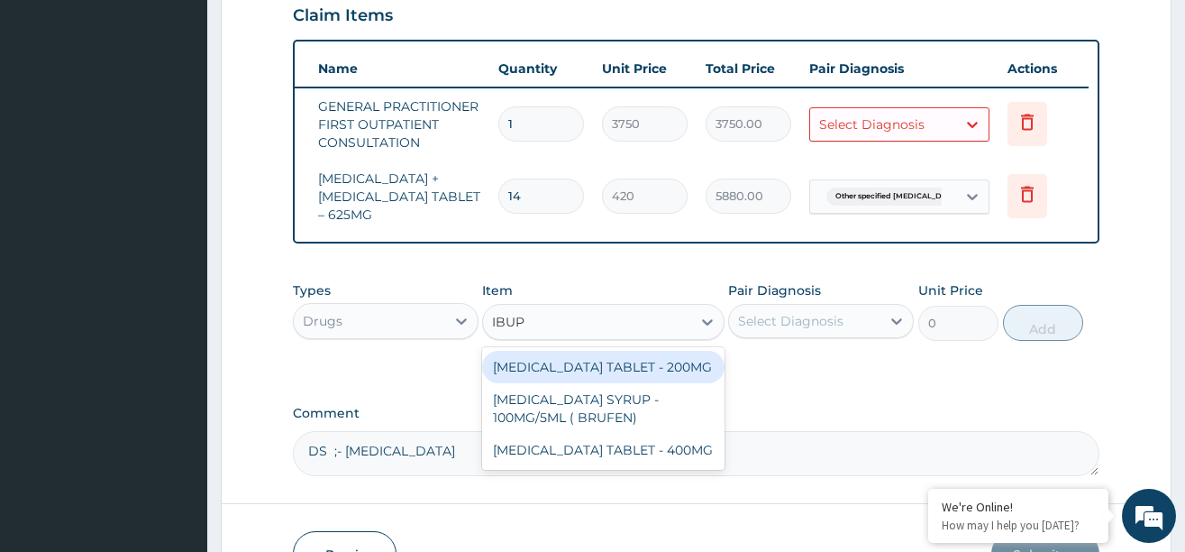
type input "IBUPR"
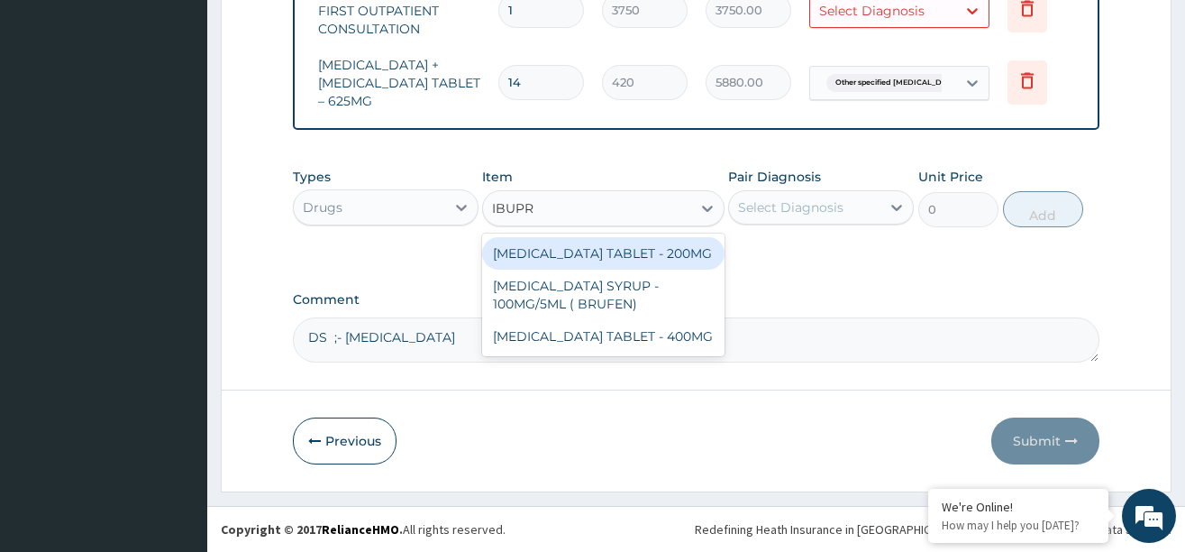
scroll to position [758, 0]
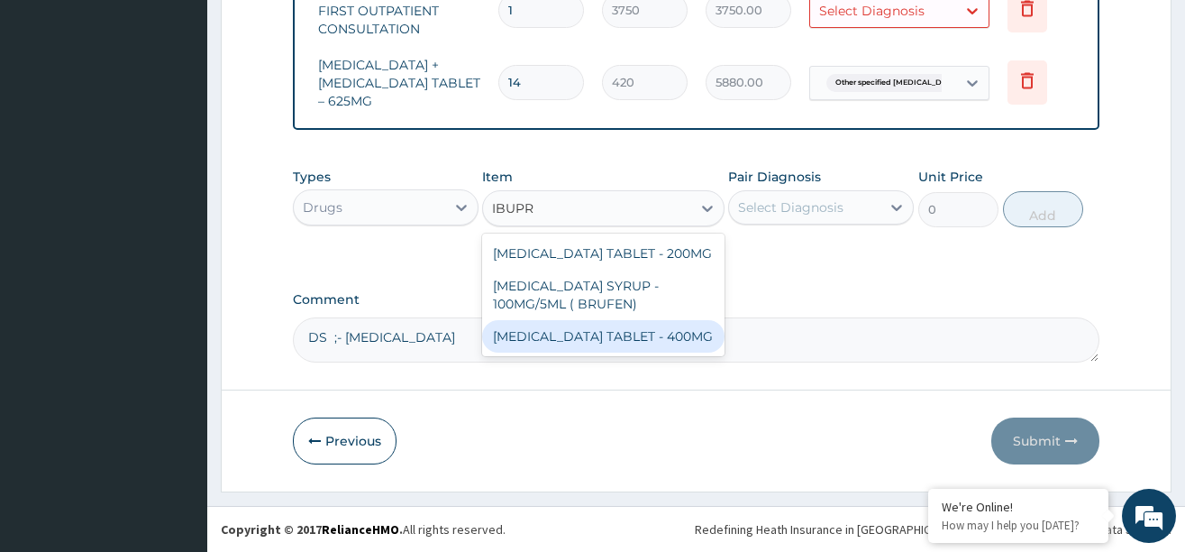
click at [552, 337] on div "IBUPROFEN TABLET - 400MG" at bounding box center [603, 336] width 242 height 32
type input "560"
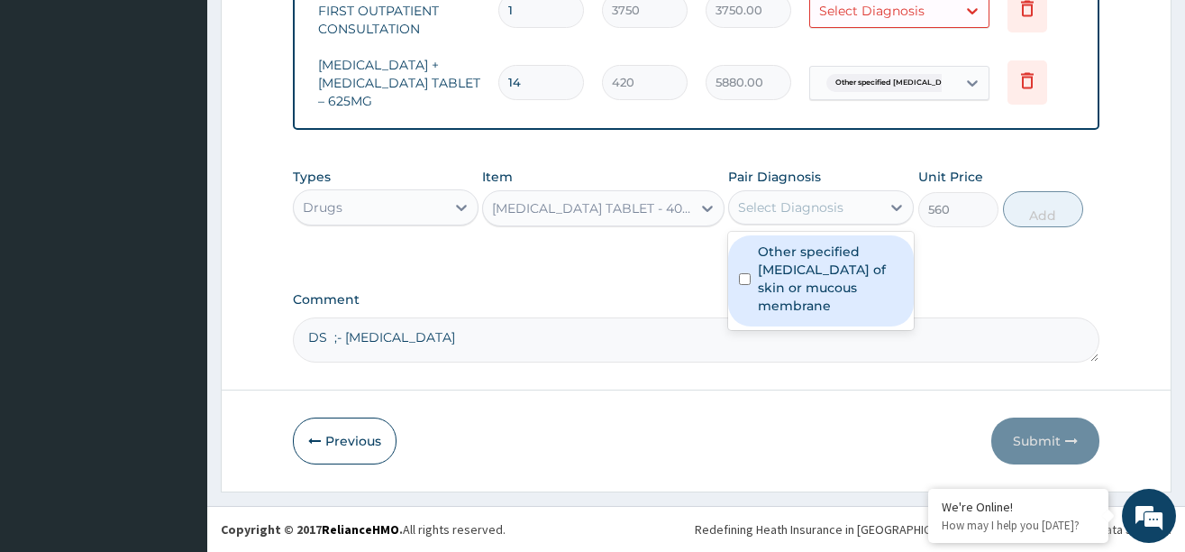
click at [786, 199] on div "Select Diagnosis" at bounding box center [790, 207] width 105 height 18
click at [772, 272] on label "Other specified herpes simplex infection of skin or mucous membrane" at bounding box center [830, 278] width 145 height 72
checkbox input "true"
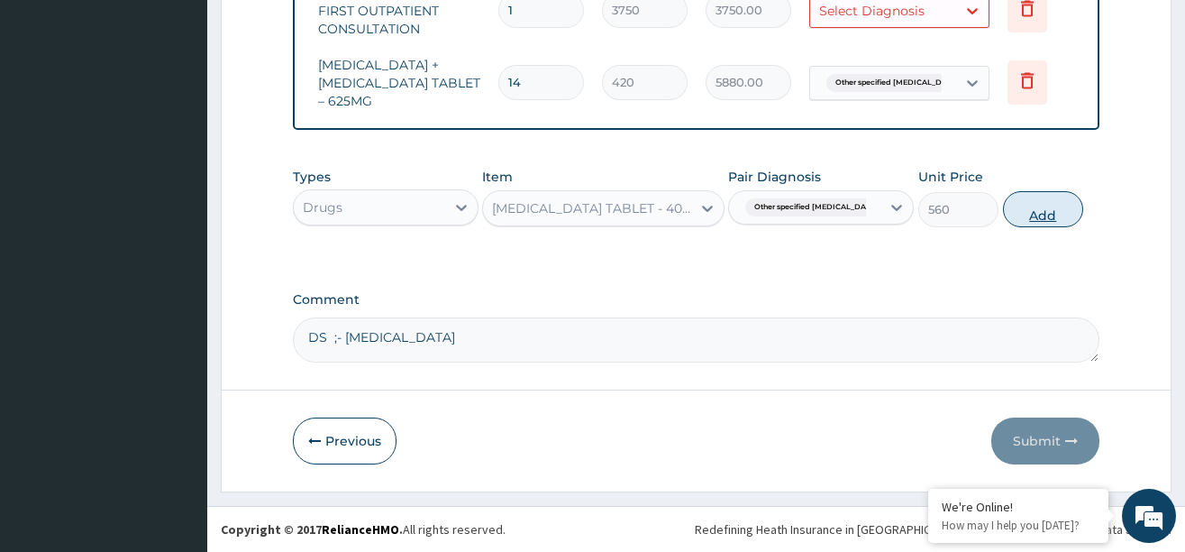
click at [1032, 209] on button "Add" at bounding box center [1043, 209] width 81 height 36
type input "0"
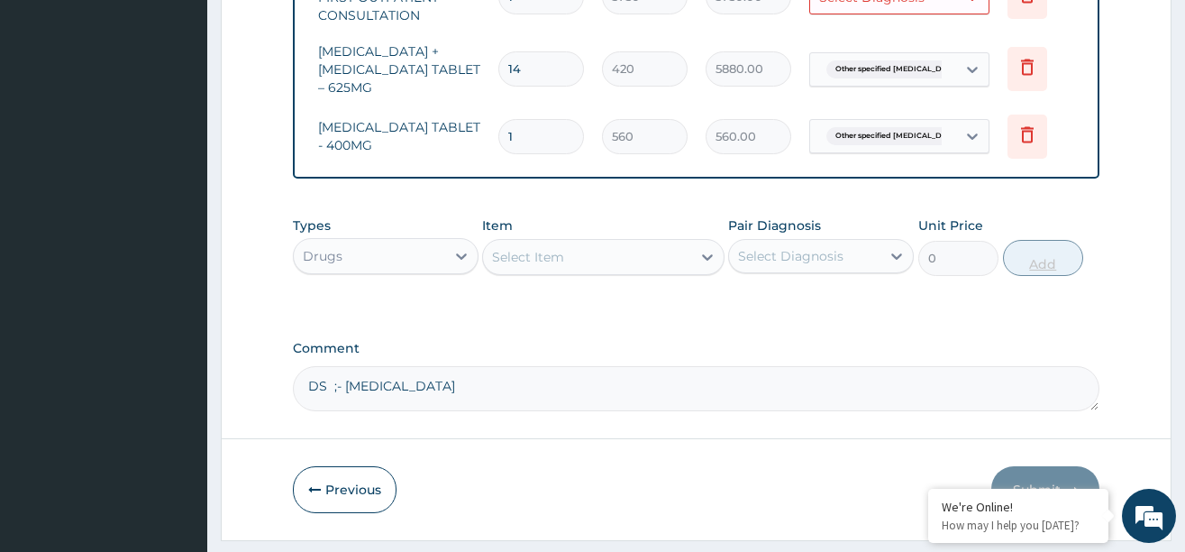
type input "10"
type input "5600.00"
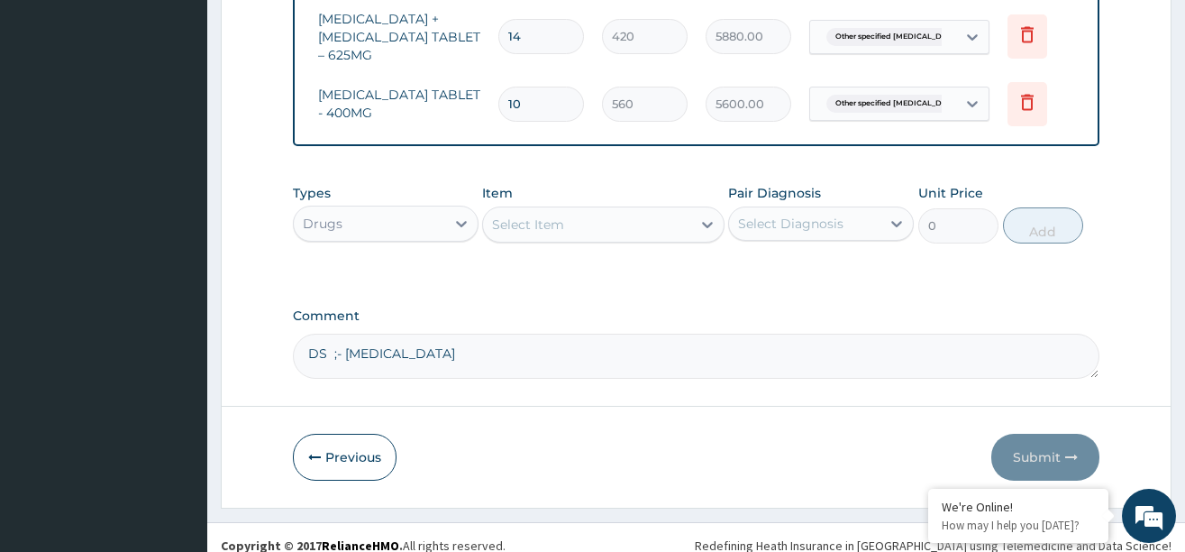
scroll to position [820, 0]
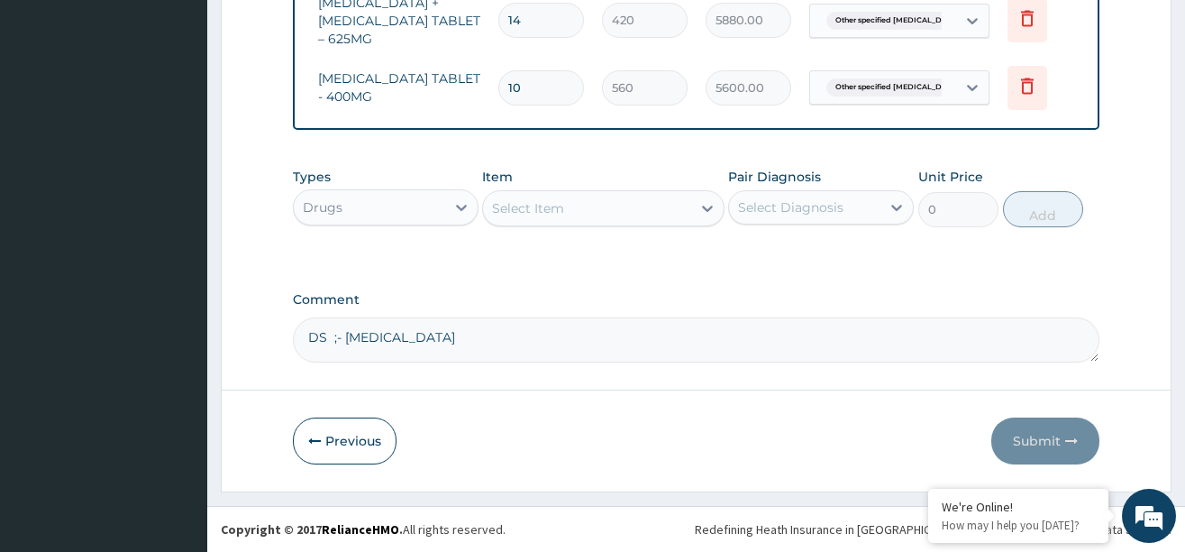
type input "10"
click at [460, 341] on textarea "DS ;- RED EYE" at bounding box center [696, 339] width 807 height 45
type textarea "D"
paste textarea "Bacterial Felon r/o Herpetic whitlow ?Peripheral Neuropathy"
type textarea "DS ;-Bacterial Felon r/o Herpetic whitlow ?Peripheral Neuropathy"
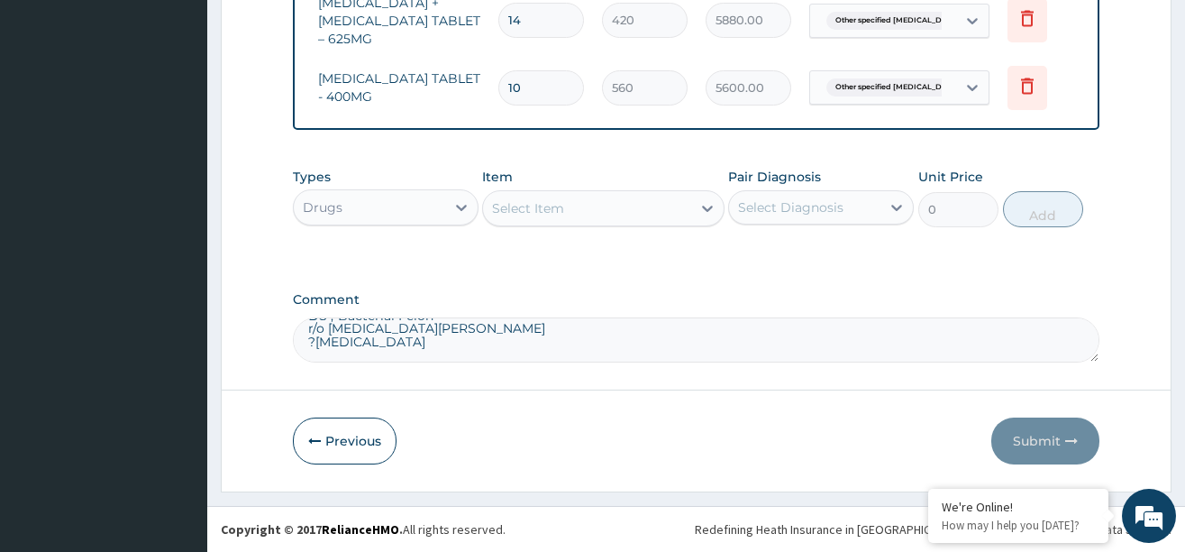
click at [616, 210] on div "Select Item" at bounding box center [587, 208] width 208 height 29
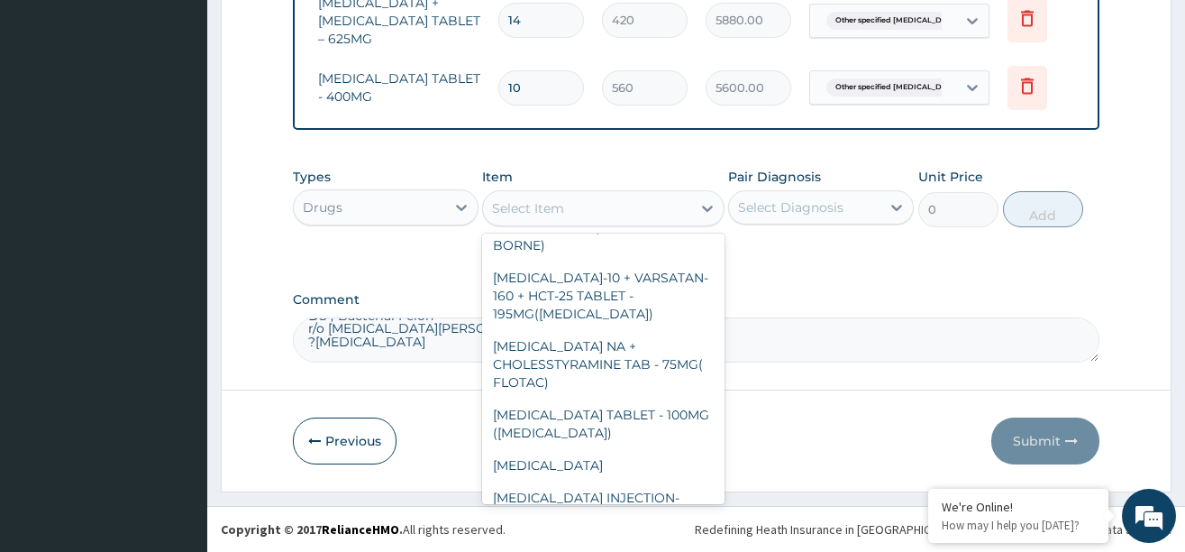
scroll to position [811, 0]
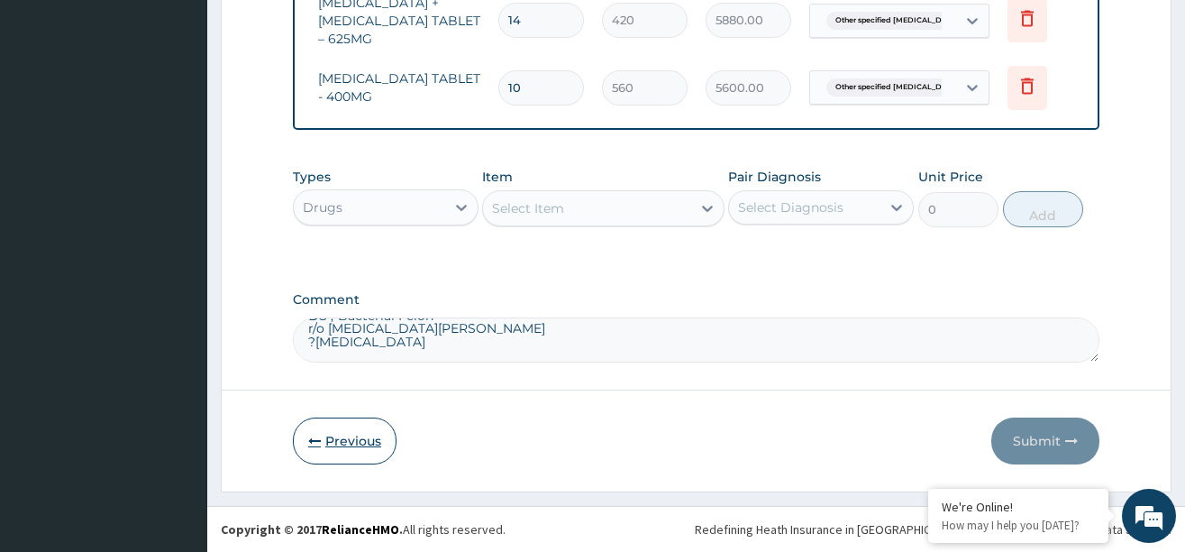
click at [356, 420] on button "Previous" at bounding box center [345, 440] width 104 height 47
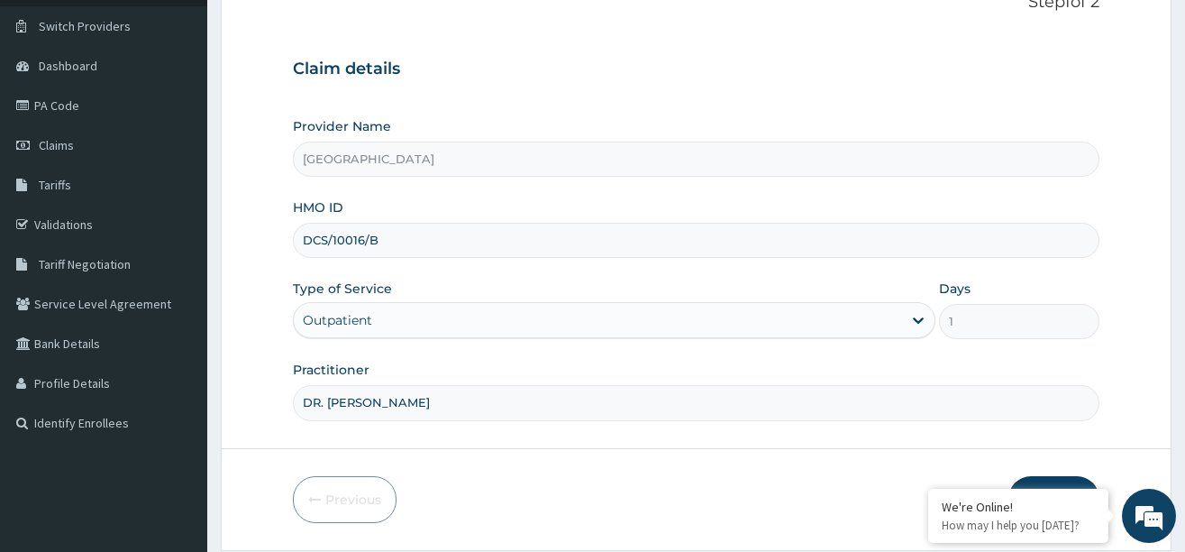
scroll to position [99, 0]
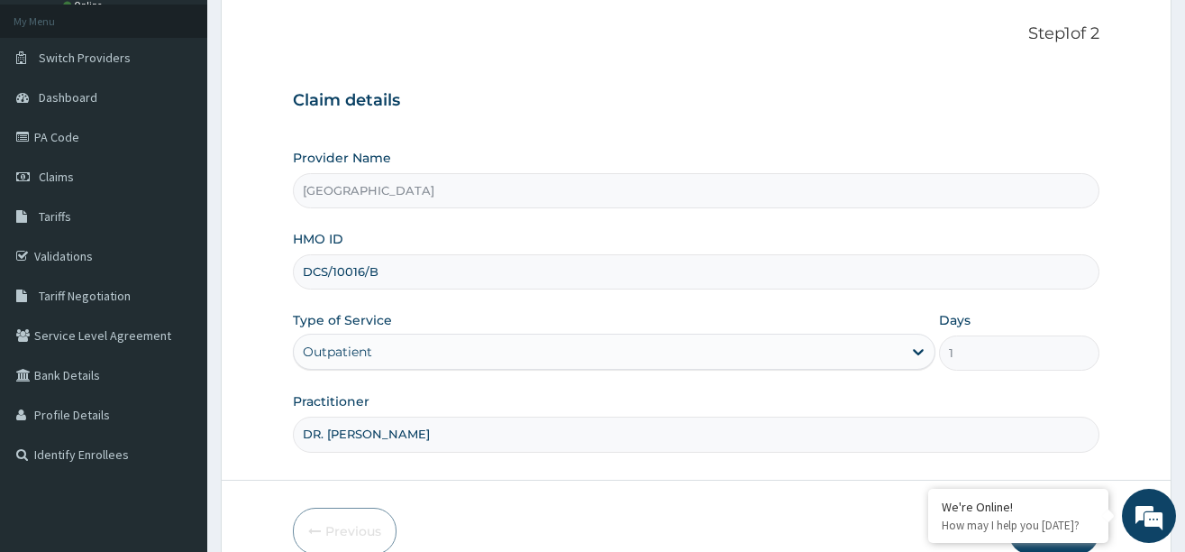
click at [580, 352] on div "Outpatient" at bounding box center [598, 351] width 608 height 29
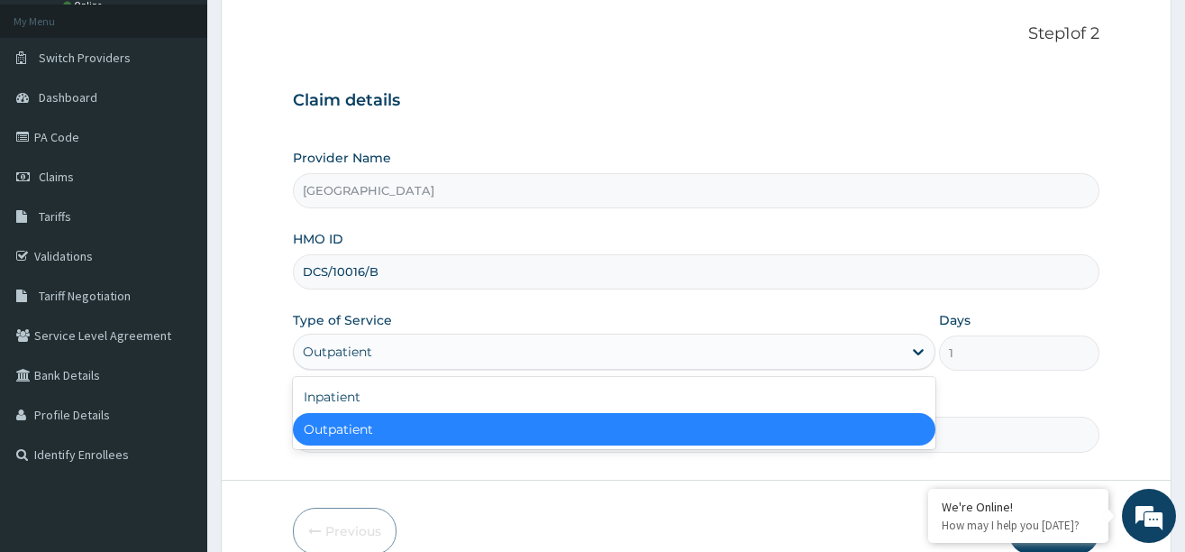
click at [384, 427] on div "Outpatient" at bounding box center [614, 429] width 643 height 32
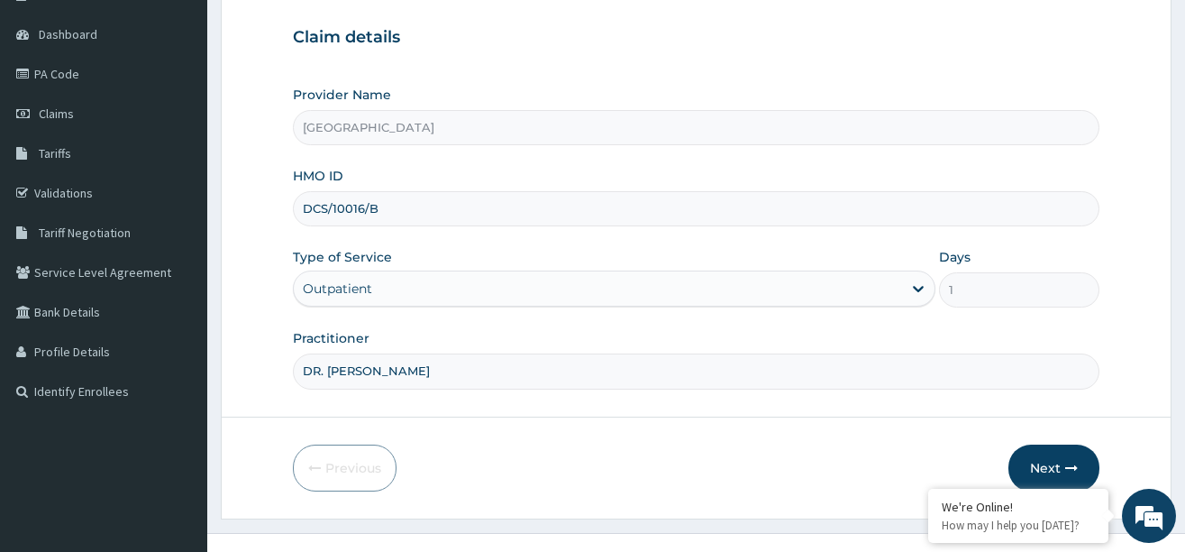
scroll to position [189, 0]
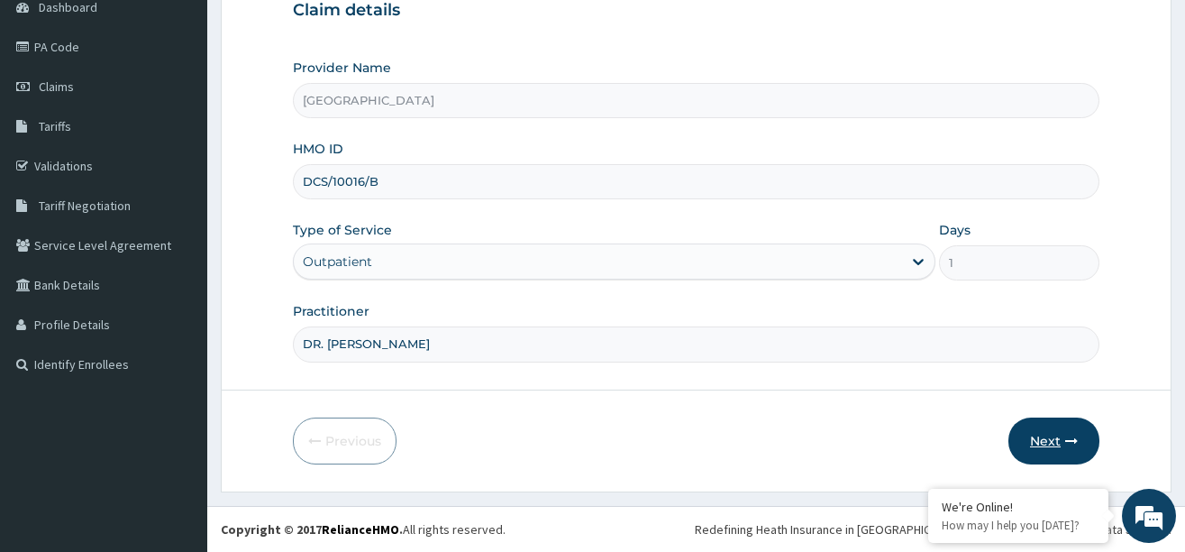
click at [1054, 443] on button "Next" at bounding box center [1054, 440] width 91 height 47
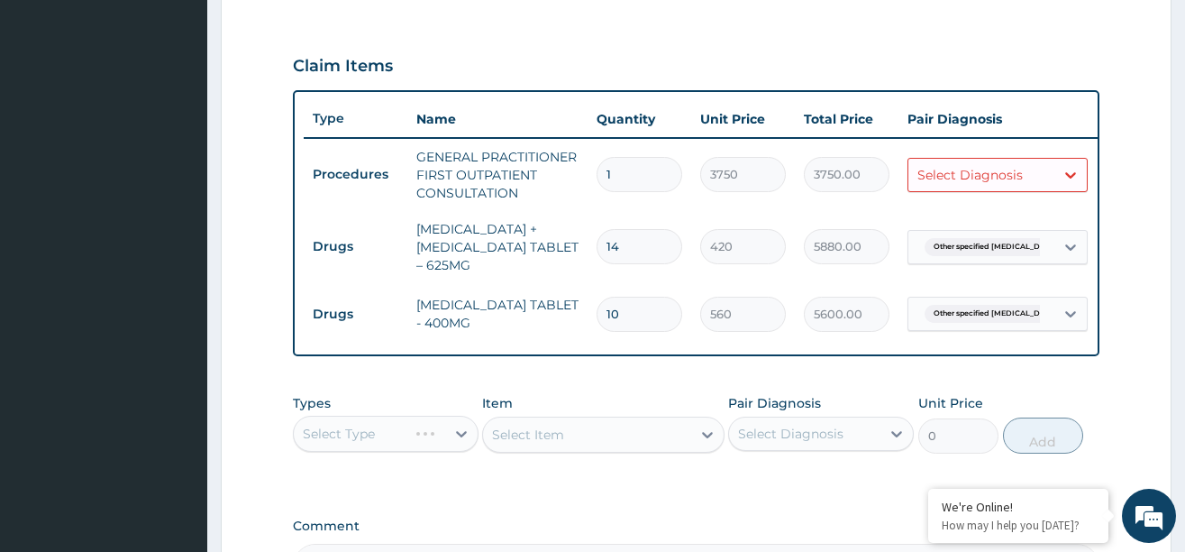
scroll to position [550, 0]
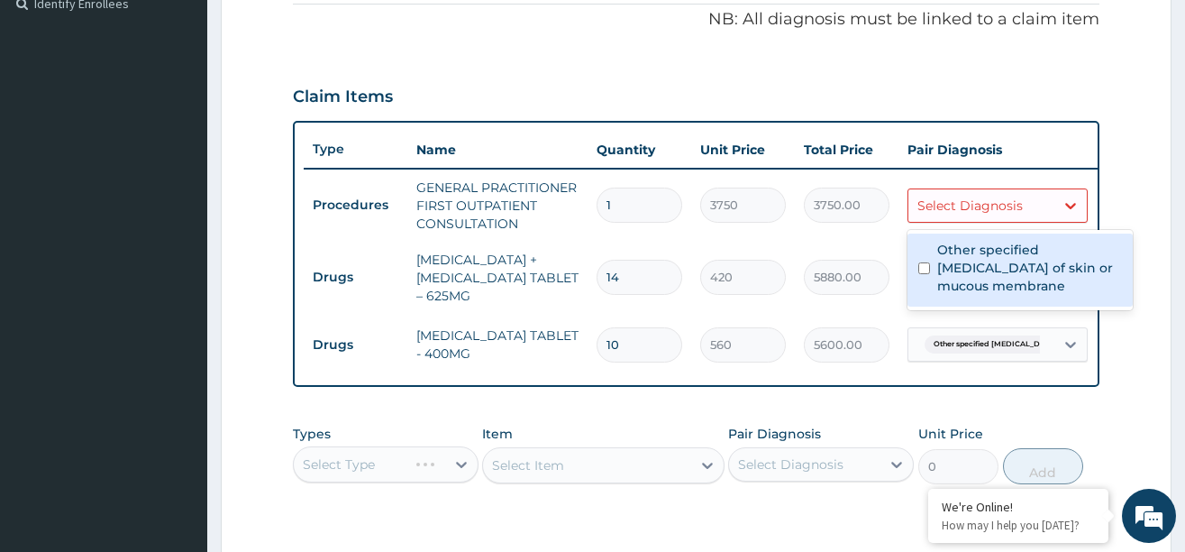
click at [1032, 207] on div "Select Diagnosis" at bounding box center [981, 205] width 146 height 29
click at [1008, 260] on label "Other specified herpes simplex infection of skin or mucous membrane" at bounding box center [1029, 268] width 185 height 54
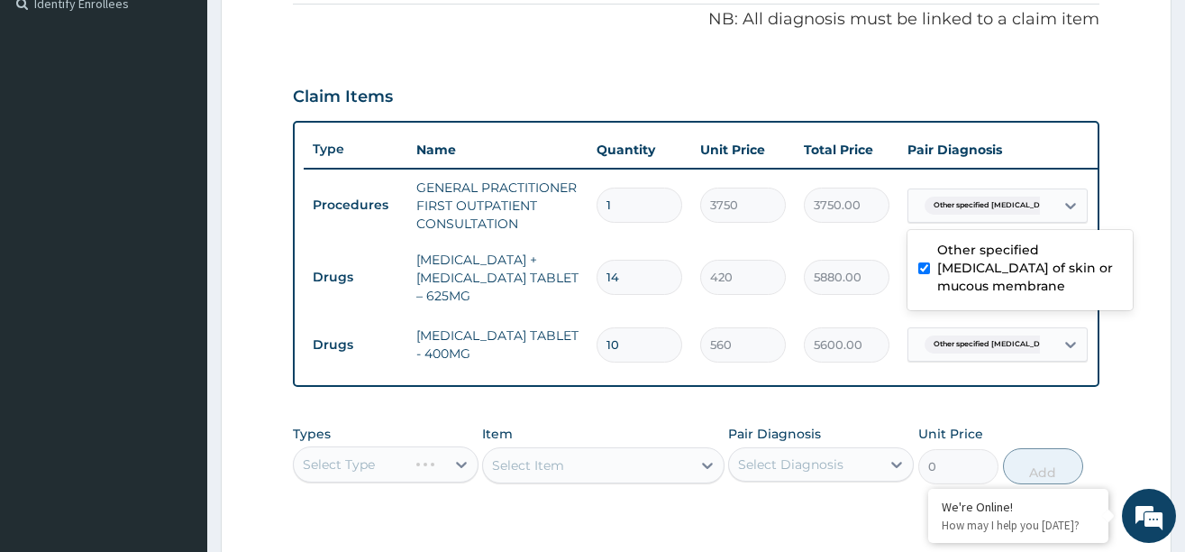
checkbox input "true"
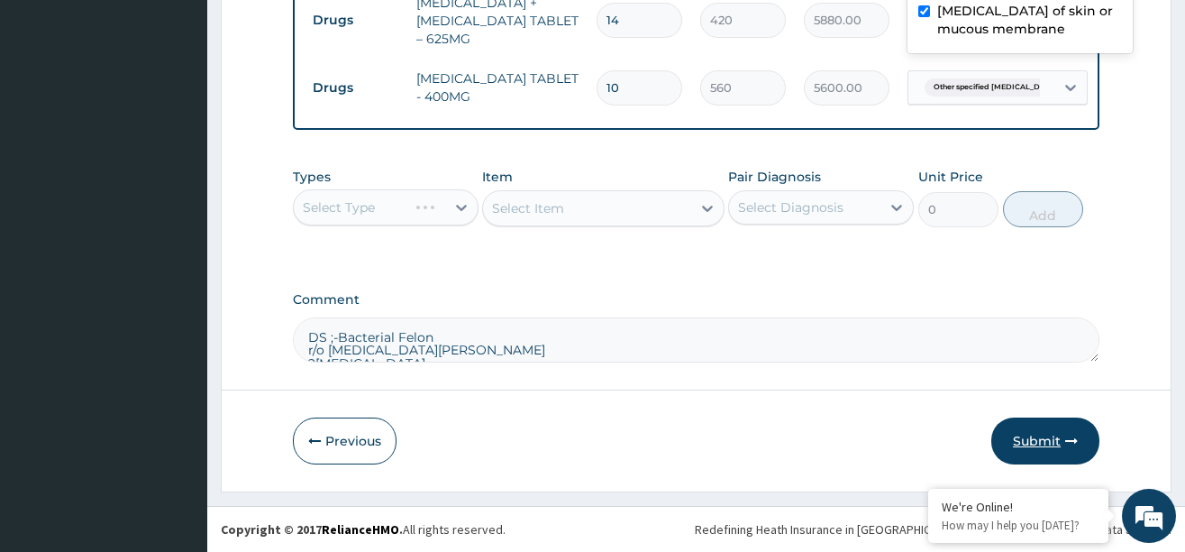
click at [1049, 440] on button "Submit" at bounding box center [1045, 440] width 108 height 47
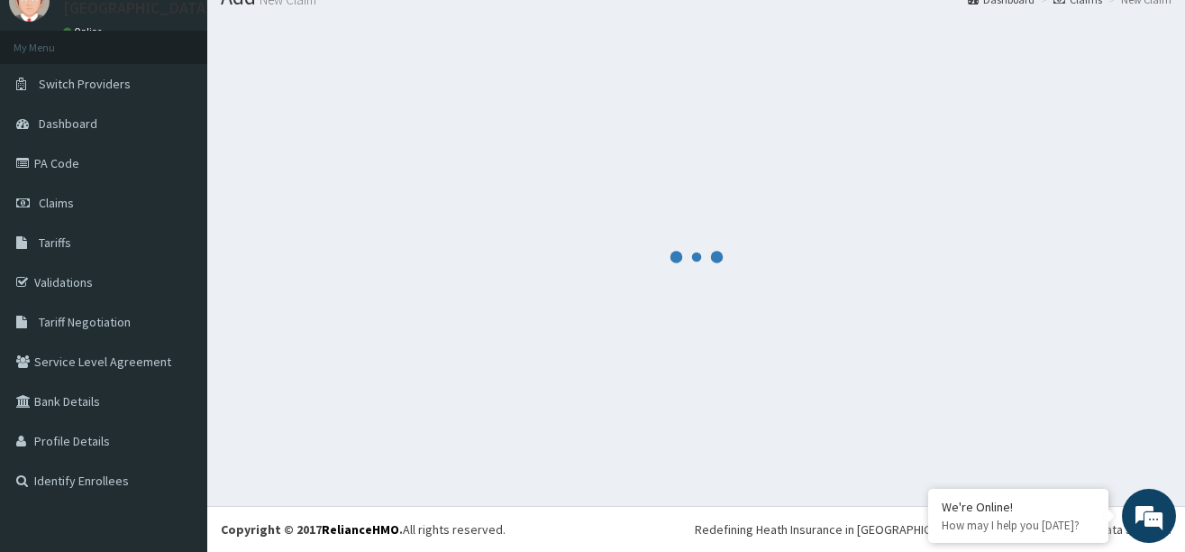
scroll to position [820, 0]
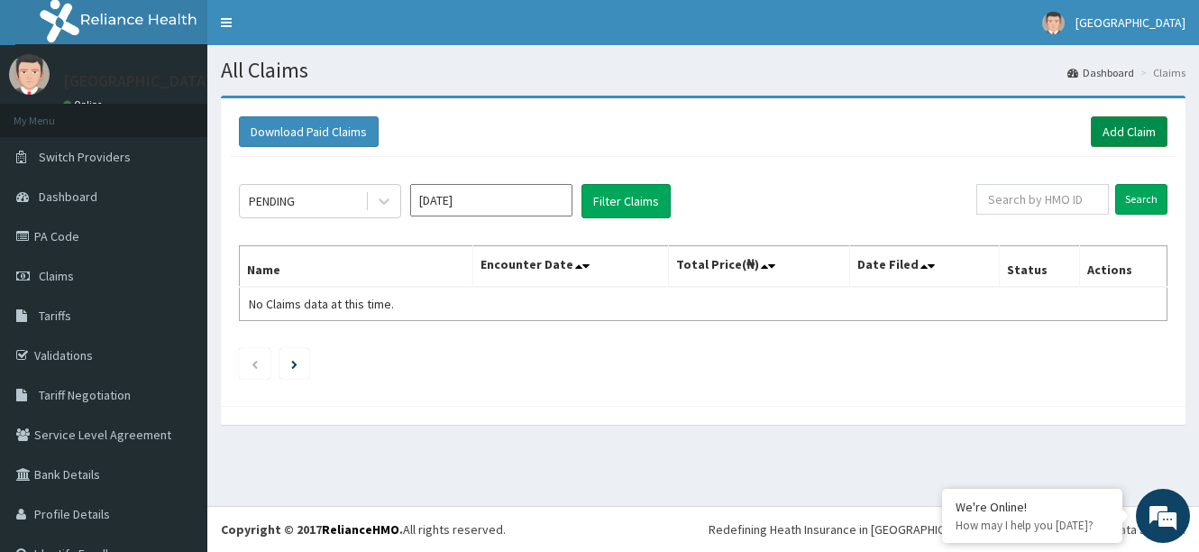
click at [1108, 125] on link "Add Claim" at bounding box center [1129, 131] width 77 height 31
click at [1122, 124] on link "Add Claim" at bounding box center [1129, 131] width 77 height 31
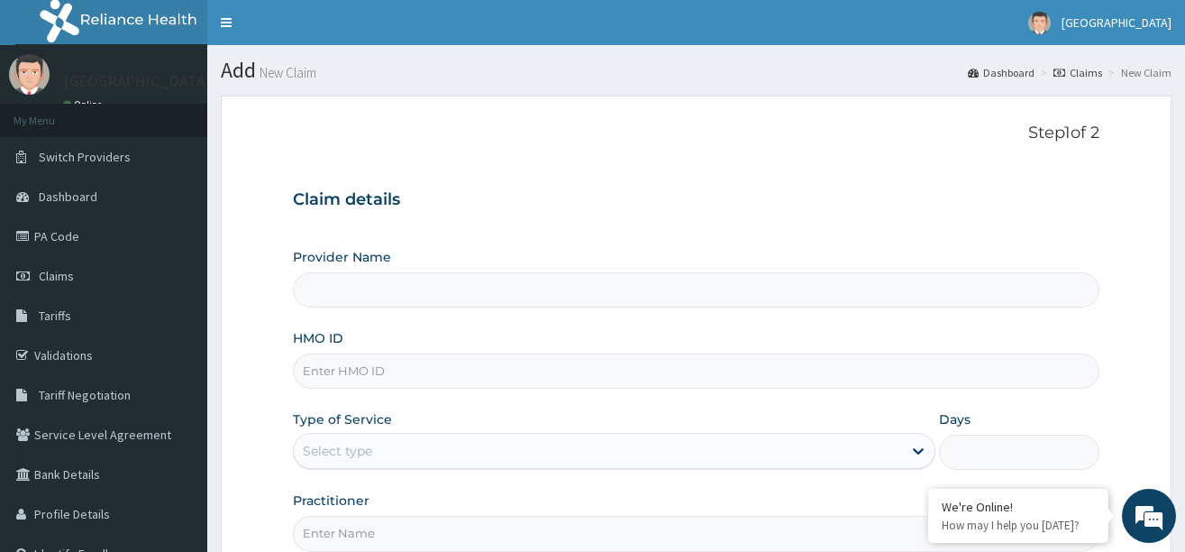
type input "[GEOGRAPHIC_DATA]"
paste input "BOF/10061/B"
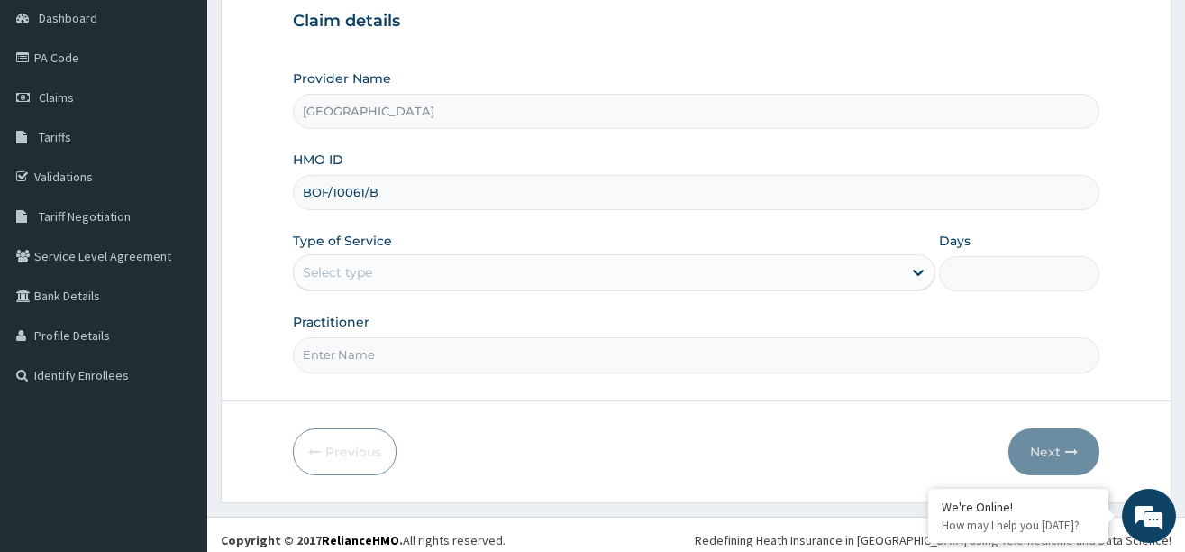
scroll to position [180, 0]
type input "BOF/10061/B"
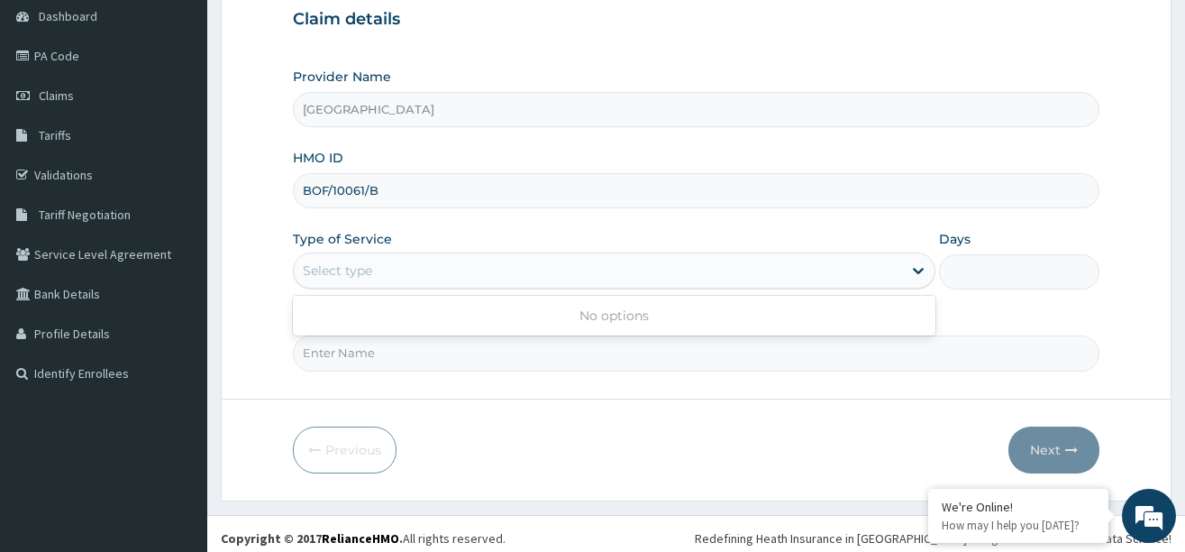
click at [459, 272] on div "Select type" at bounding box center [598, 270] width 608 height 29
click at [580, 251] on div "Type of Service Select type" at bounding box center [614, 259] width 643 height 59
click at [394, 355] on input "Practitioner" at bounding box center [696, 352] width 807 height 35
type input "[PERSON_NAME]"
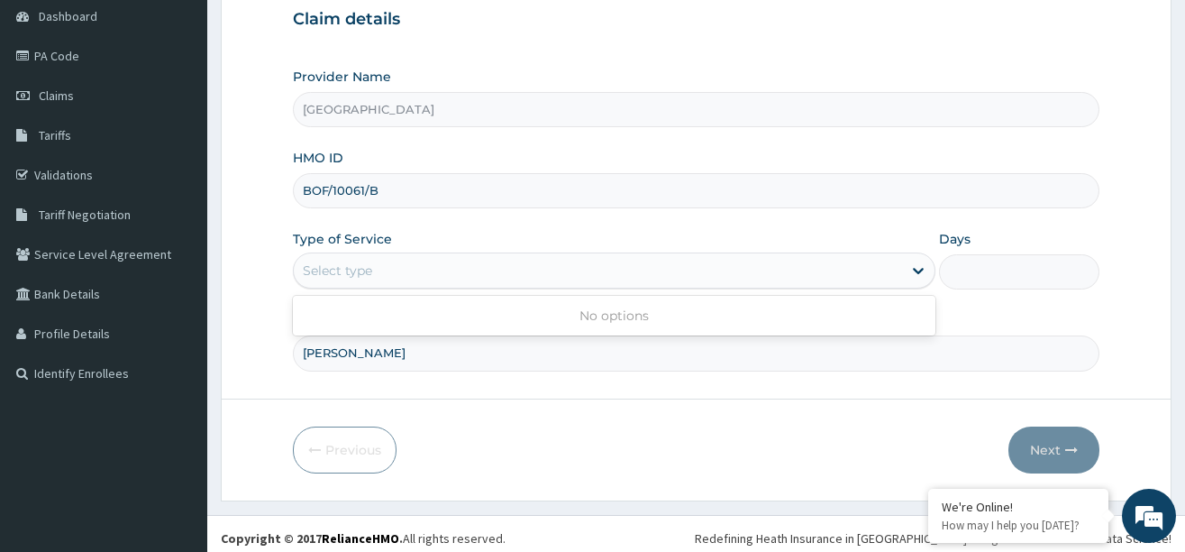
click at [524, 276] on div "Select type" at bounding box center [598, 270] width 608 height 29
click at [577, 273] on div "Select type" at bounding box center [598, 270] width 608 height 29
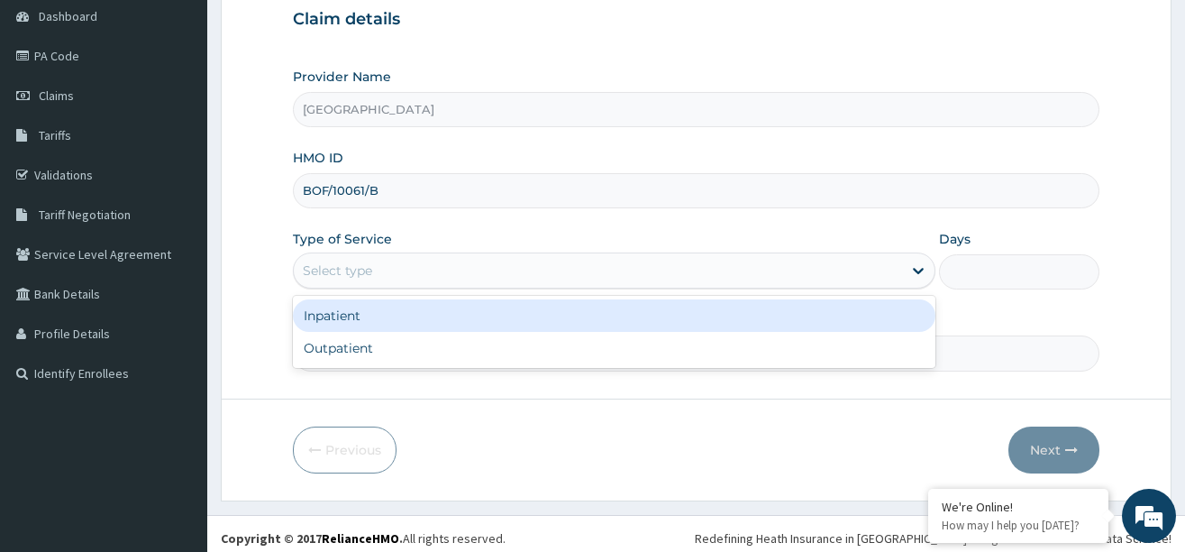
click at [577, 273] on div "Select type" at bounding box center [598, 270] width 608 height 29
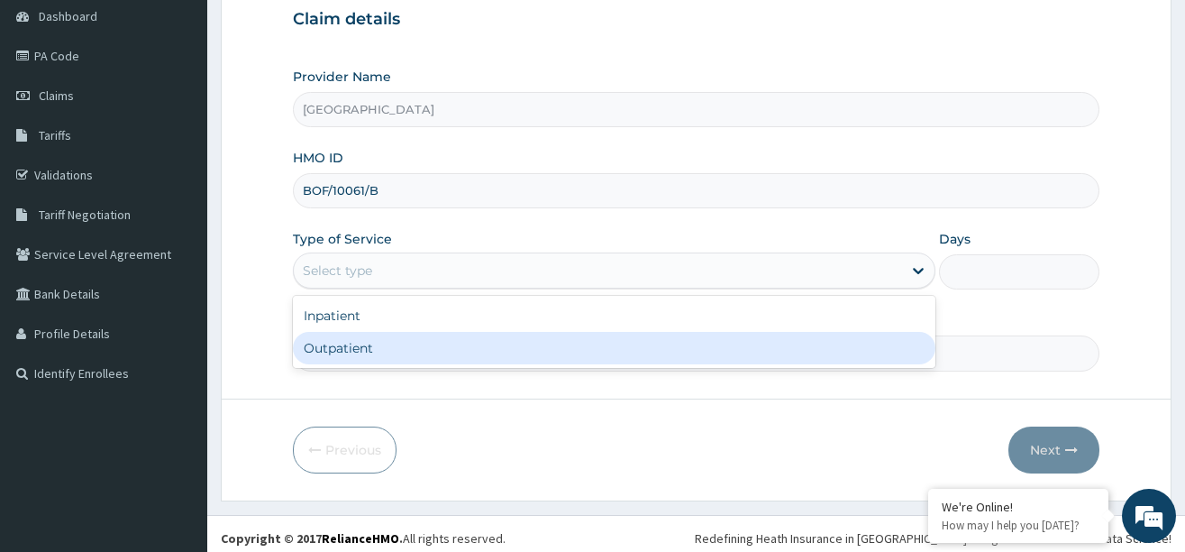
click at [394, 351] on div "Outpatient" at bounding box center [614, 348] width 643 height 32
type input "1"
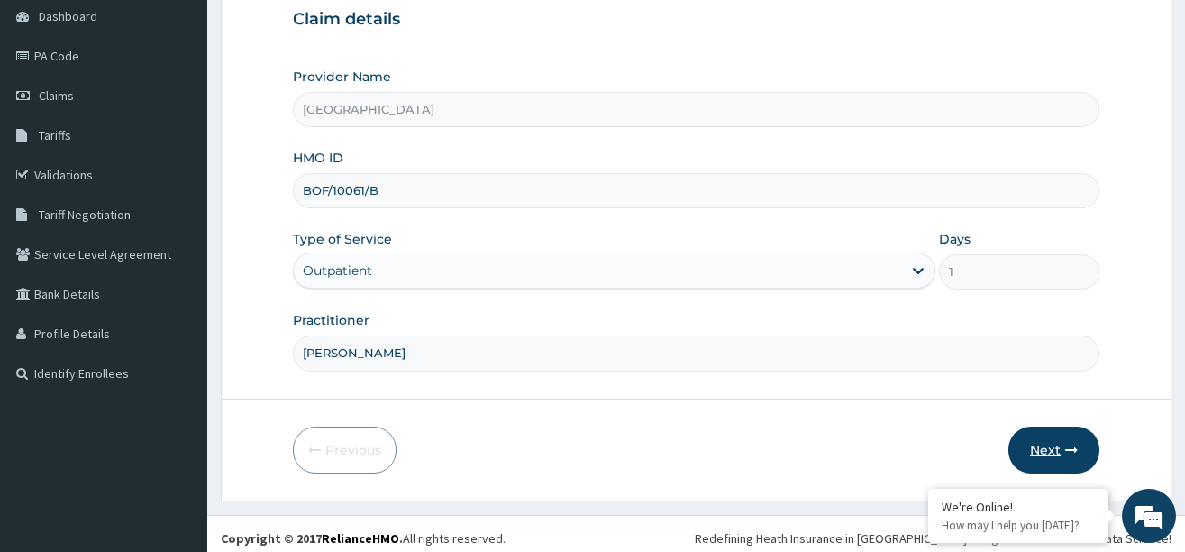
click at [1037, 452] on button "Next" at bounding box center [1054, 449] width 91 height 47
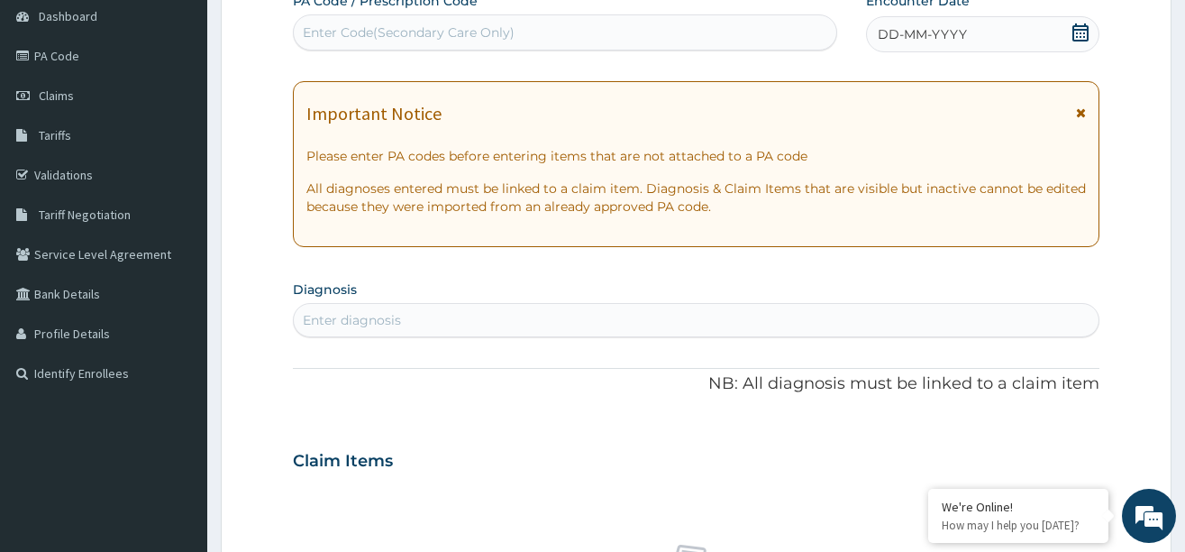
click at [1073, 32] on icon at bounding box center [1081, 32] width 18 height 18
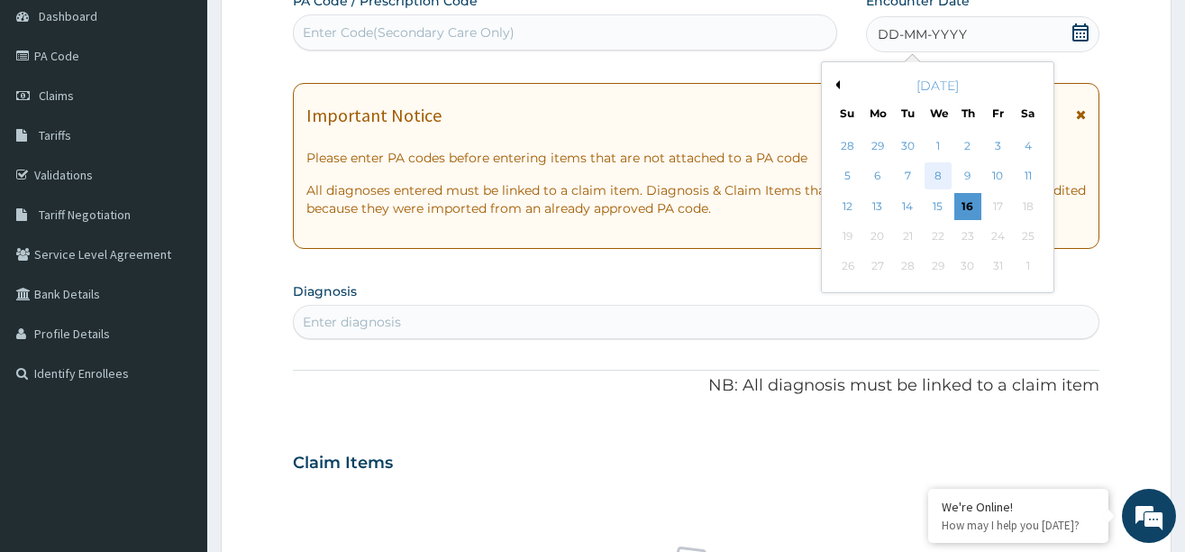
click at [937, 178] on div "8" at bounding box center [938, 176] width 27 height 27
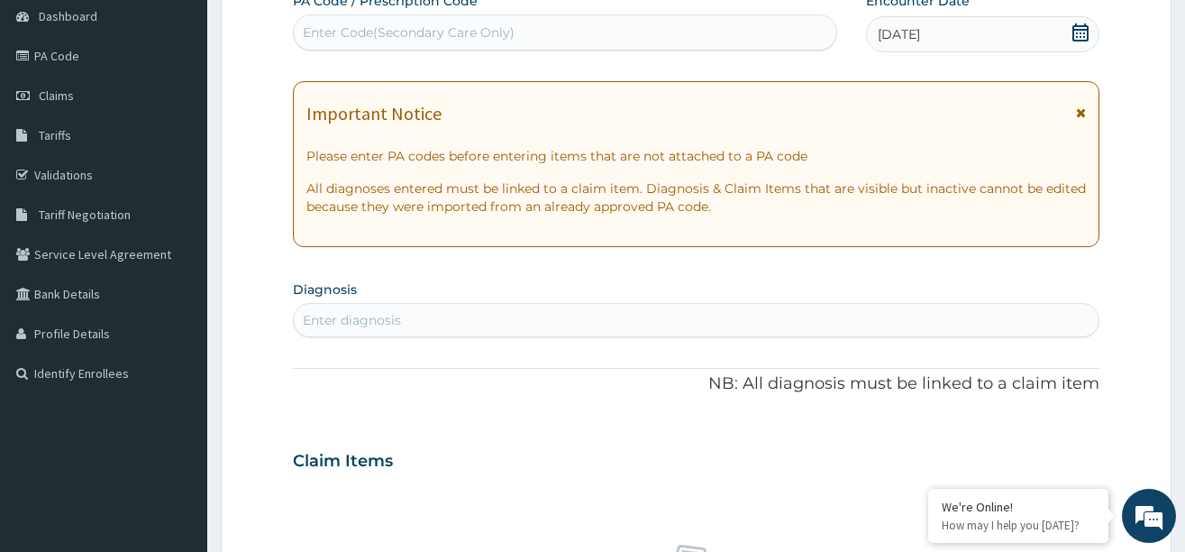
click at [415, 306] on div "Enter diagnosis" at bounding box center [696, 320] width 805 height 29
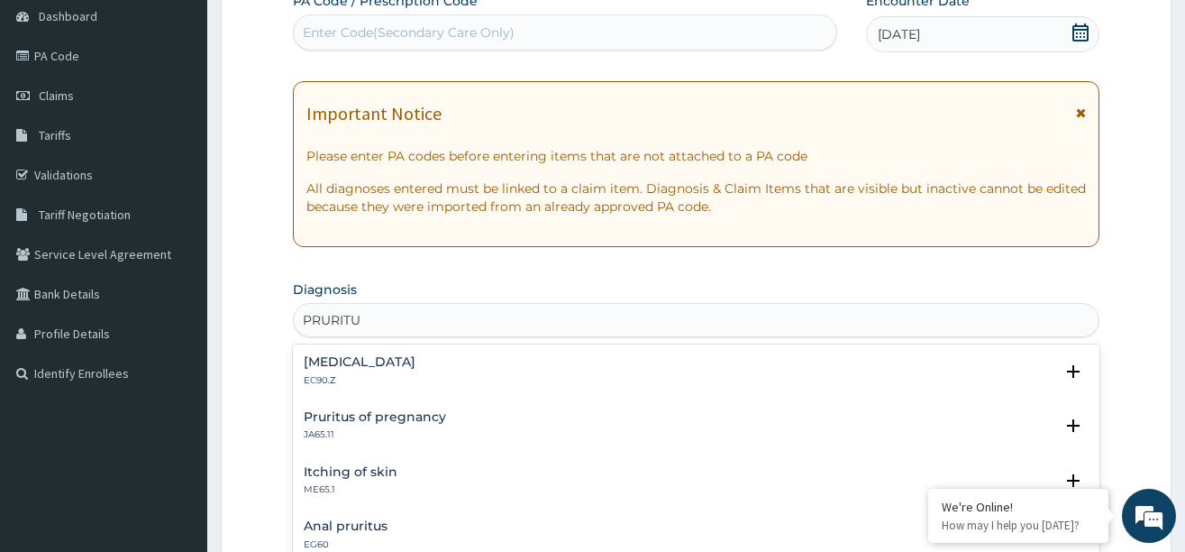
type input "PRURITUS"
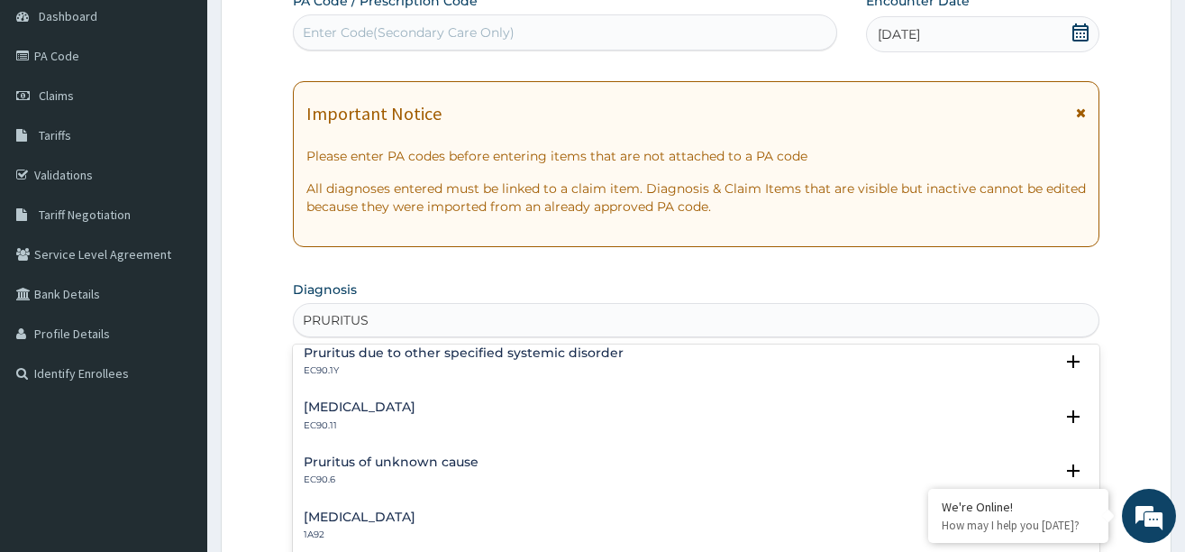
scroll to position [582, 0]
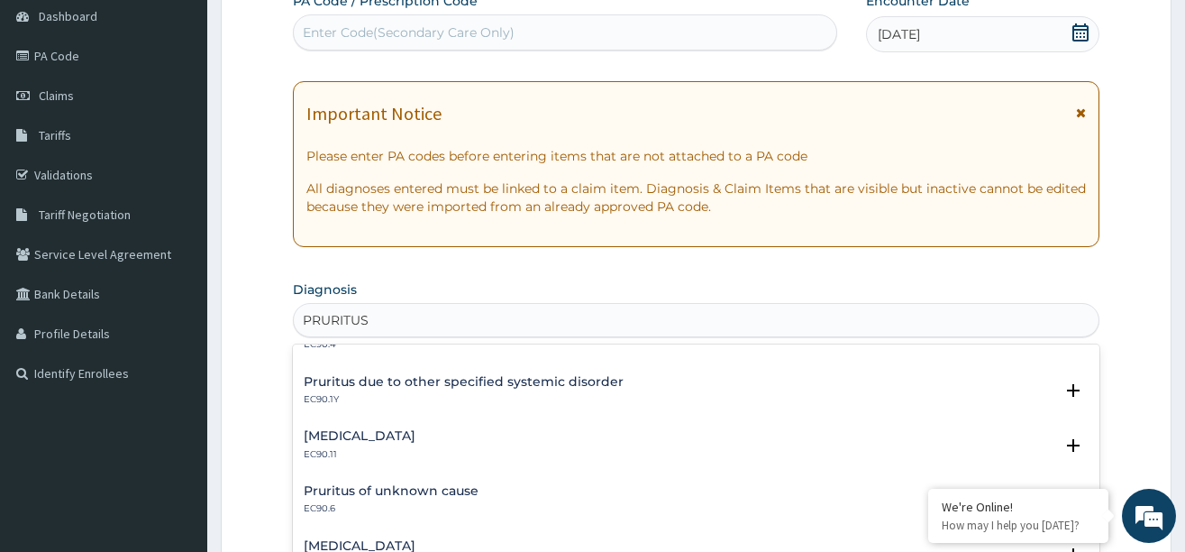
click at [341, 488] on h4 "Pruritus of unknown cause" at bounding box center [391, 491] width 175 height 14
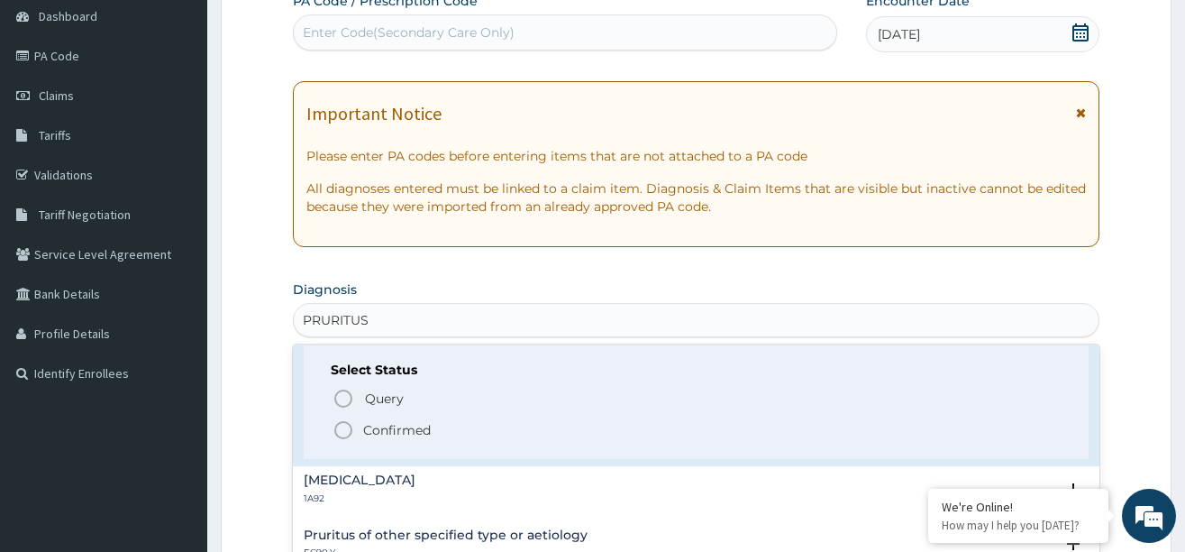
scroll to position [762, 0]
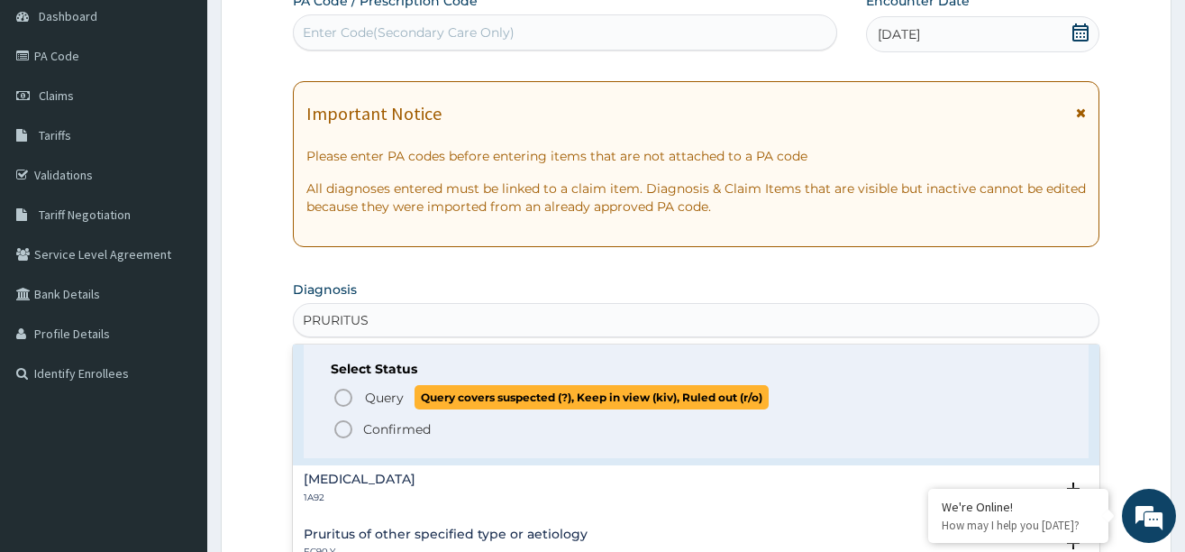
click at [342, 403] on icon "status option query" at bounding box center [344, 398] width 22 height 22
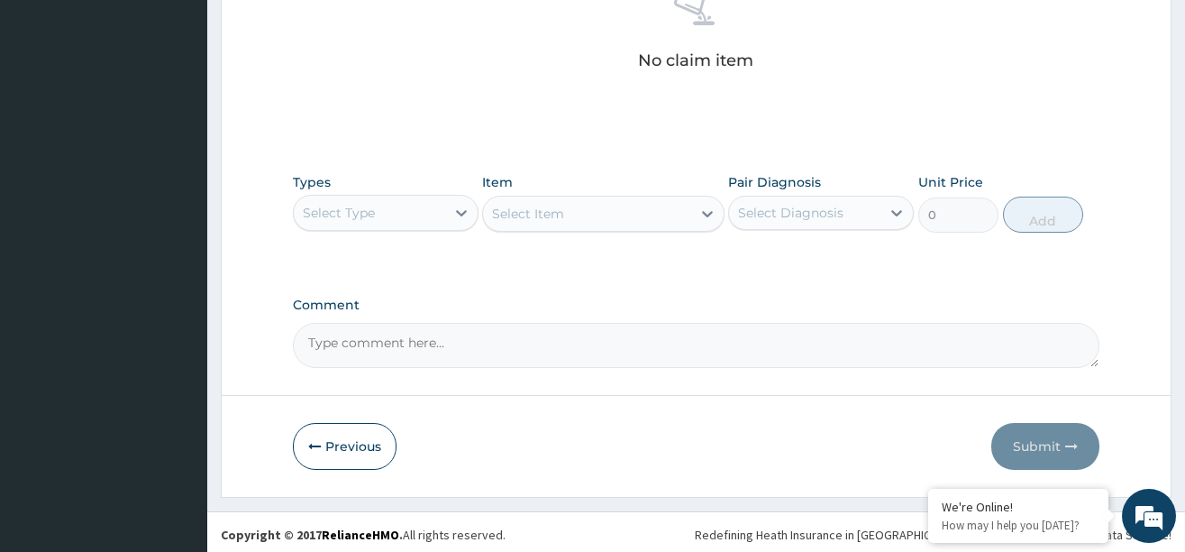
scroll to position [748, 0]
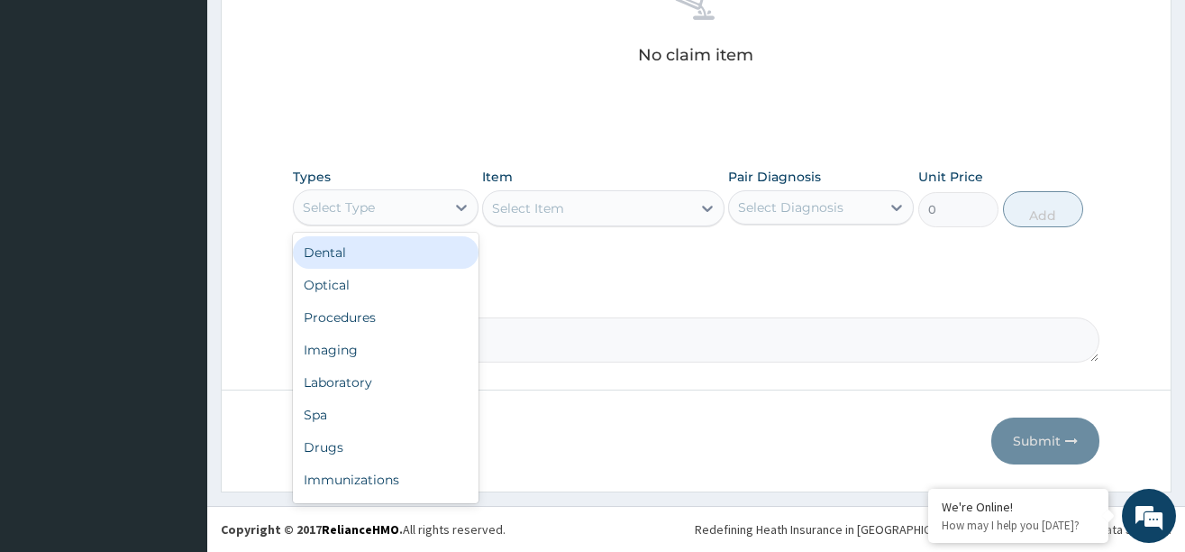
click at [430, 193] on div "Select Type" at bounding box center [369, 207] width 151 height 29
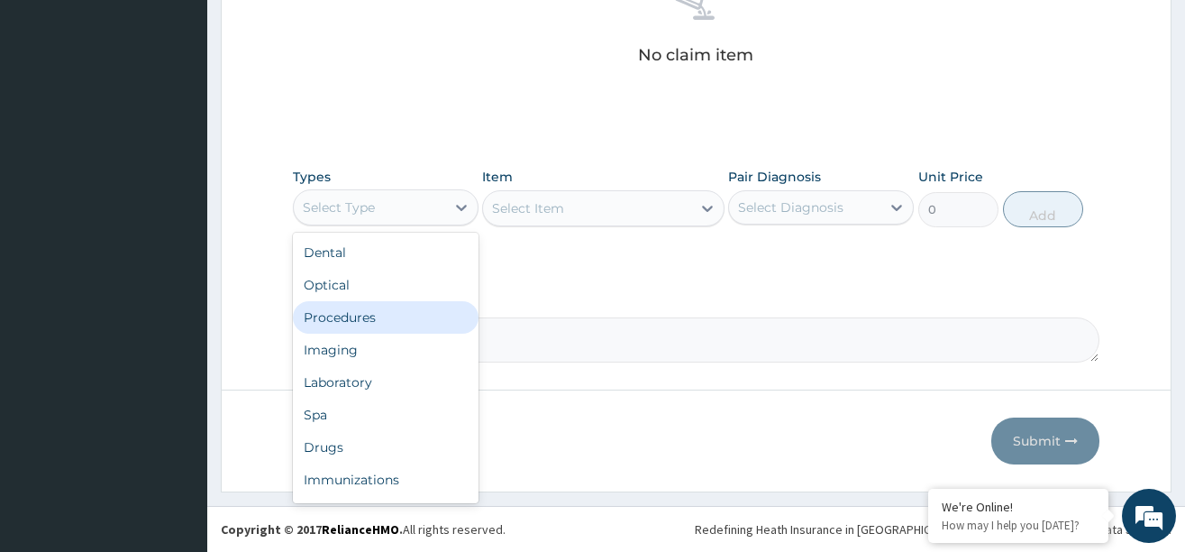
click at [392, 319] on div "Procedures" at bounding box center [386, 317] width 186 height 32
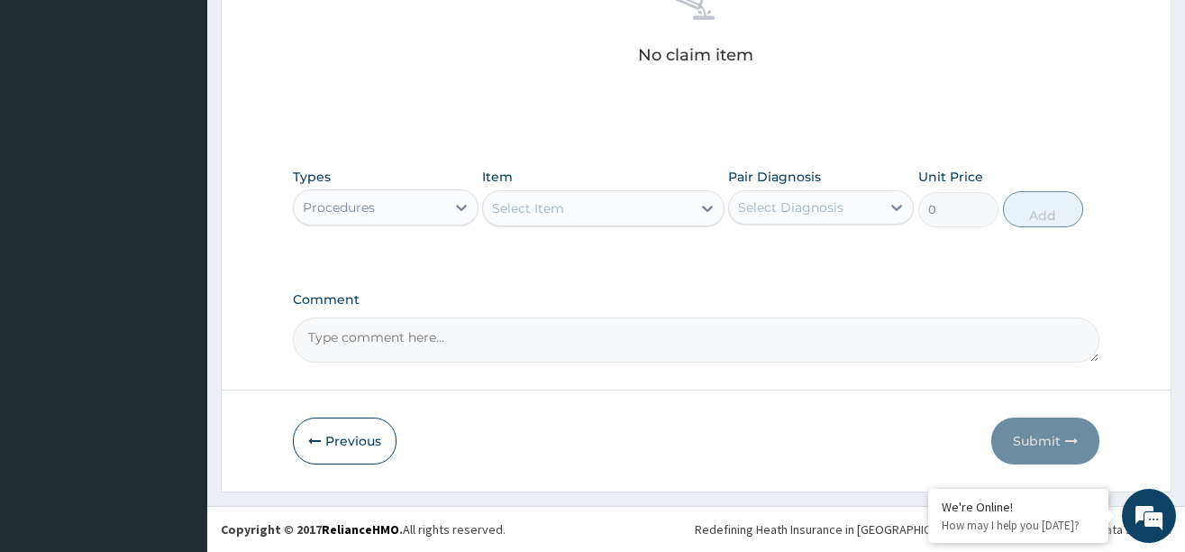
click at [661, 211] on div "Select Item" at bounding box center [587, 208] width 208 height 29
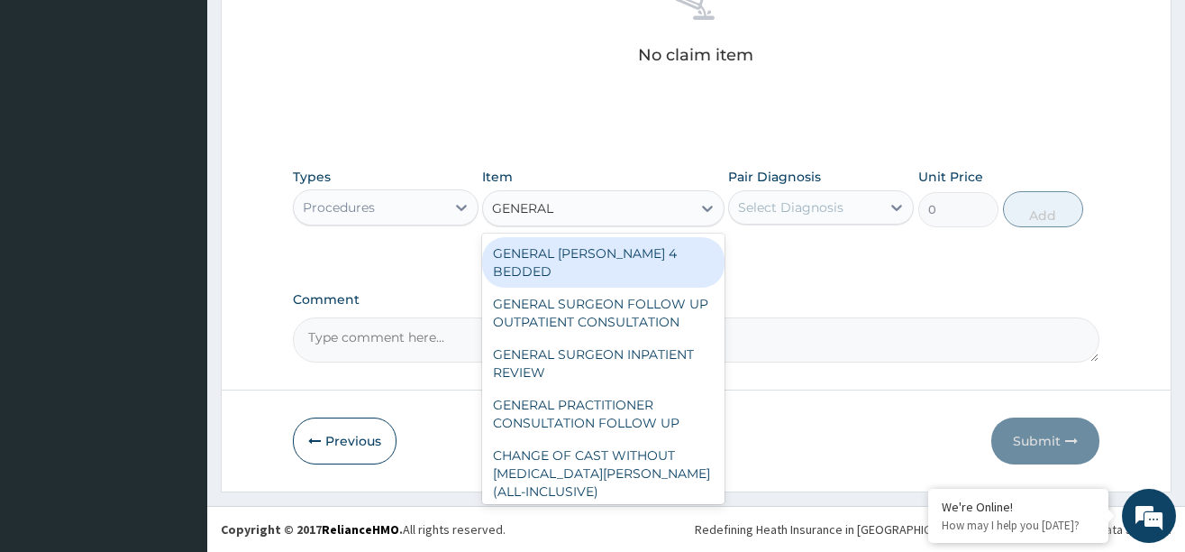
type input "GENERAL P"
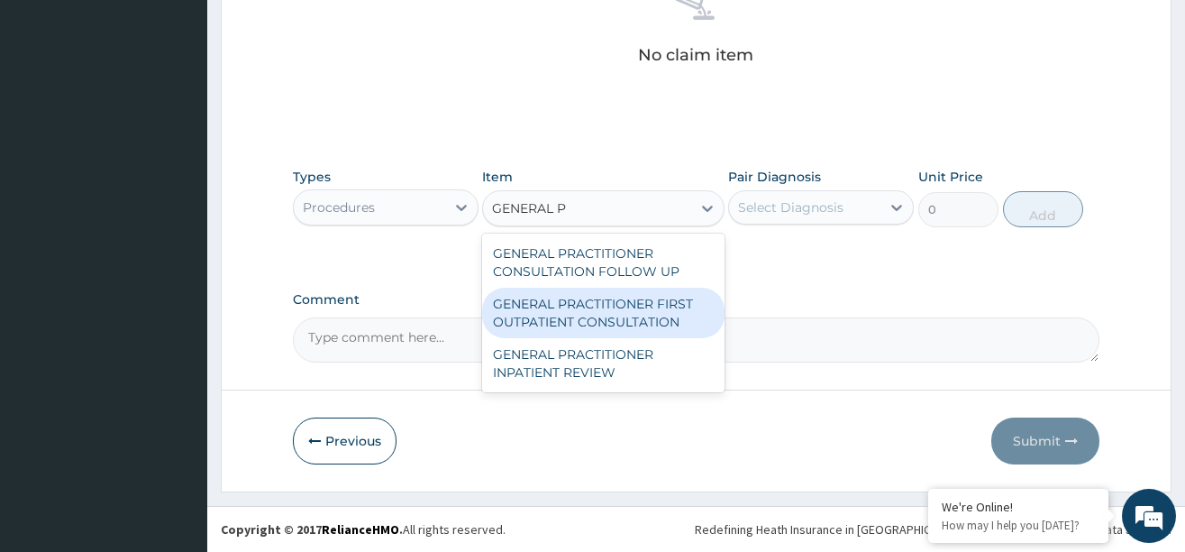
click at [581, 306] on div "GENERAL PRACTITIONER FIRST OUTPATIENT CONSULTATION" at bounding box center [603, 313] width 242 height 50
type input "3750"
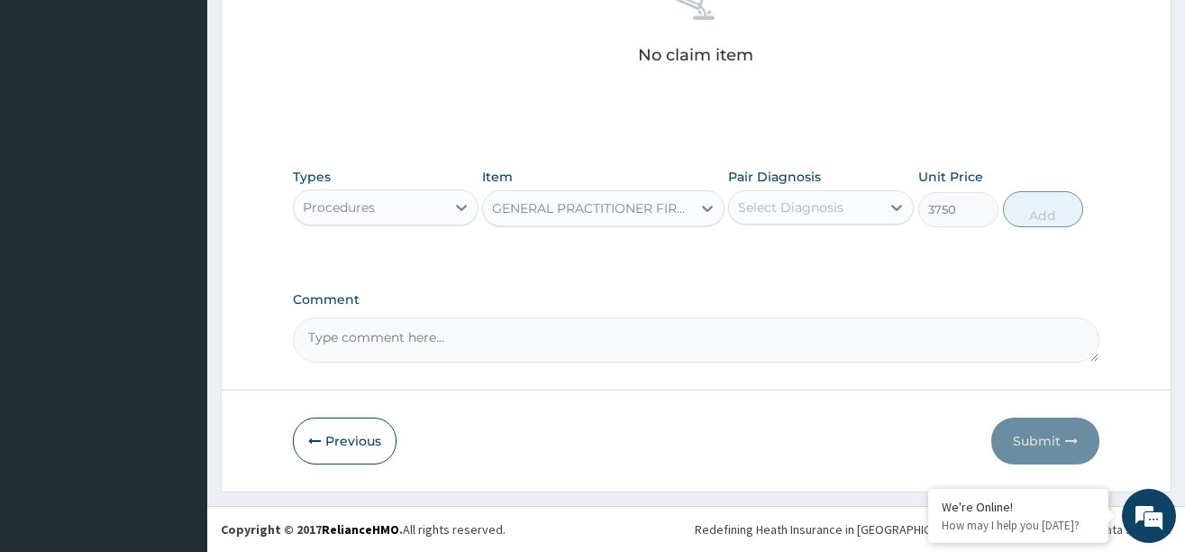
click at [813, 201] on div "Select Diagnosis" at bounding box center [790, 207] width 105 height 18
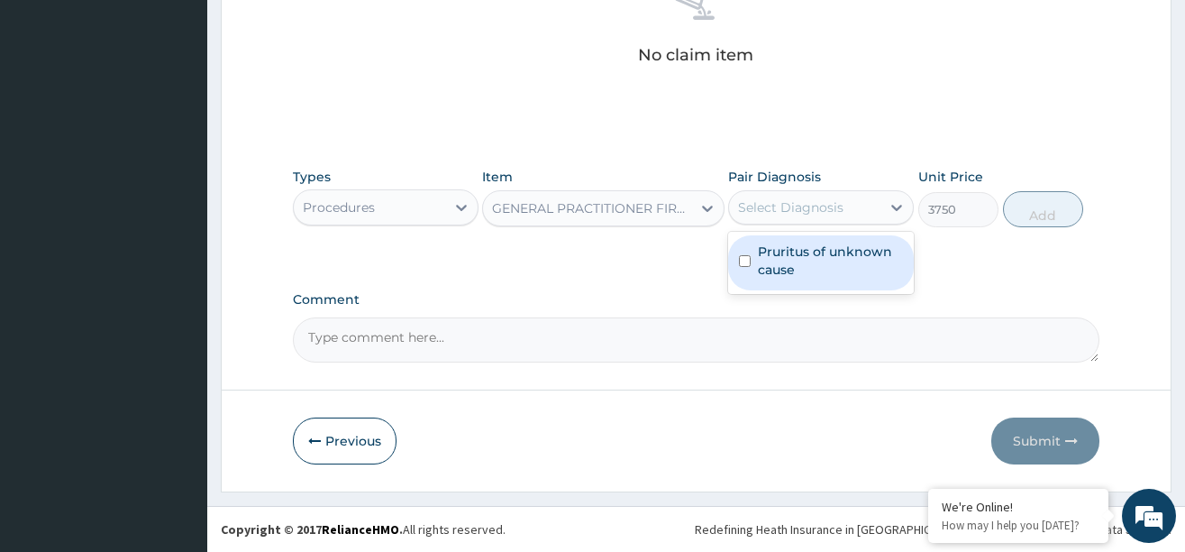
click at [804, 257] on label "Pruritus of unknown cause" at bounding box center [830, 260] width 145 height 36
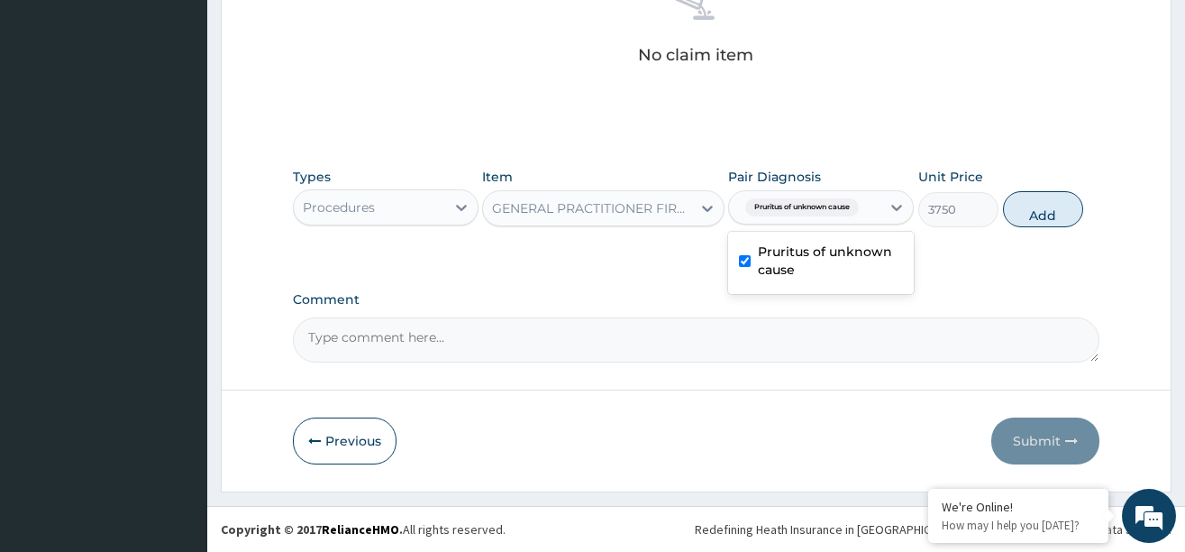
checkbox input "true"
click at [1028, 207] on button "Add" at bounding box center [1043, 209] width 81 height 36
type input "0"
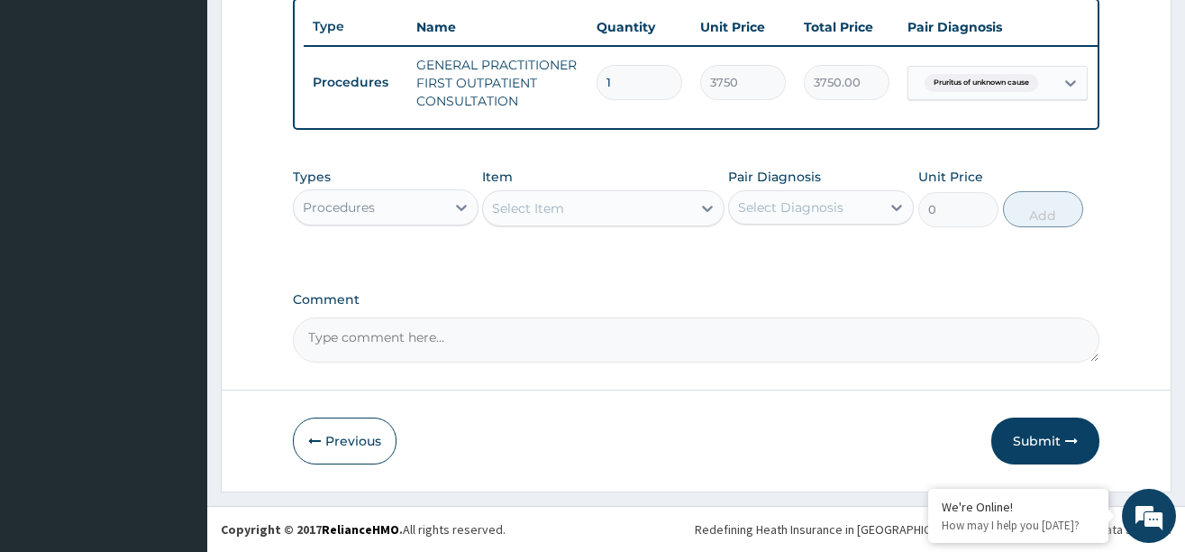
scroll to position [686, 0]
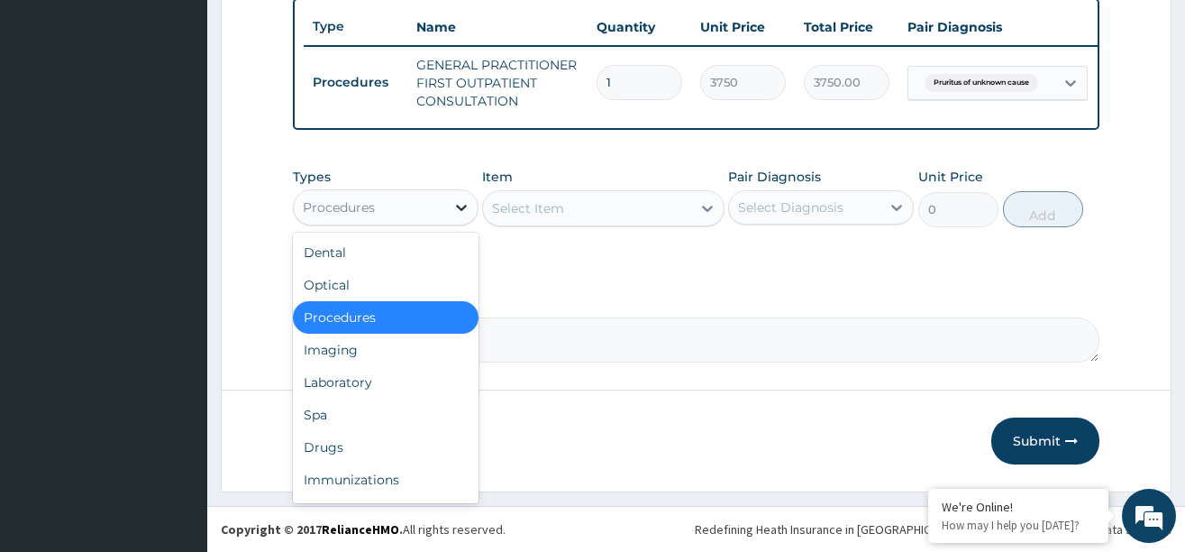
click at [461, 205] on icon at bounding box center [461, 207] width 18 height 18
click at [363, 443] on div "Drugs" at bounding box center [386, 447] width 186 height 32
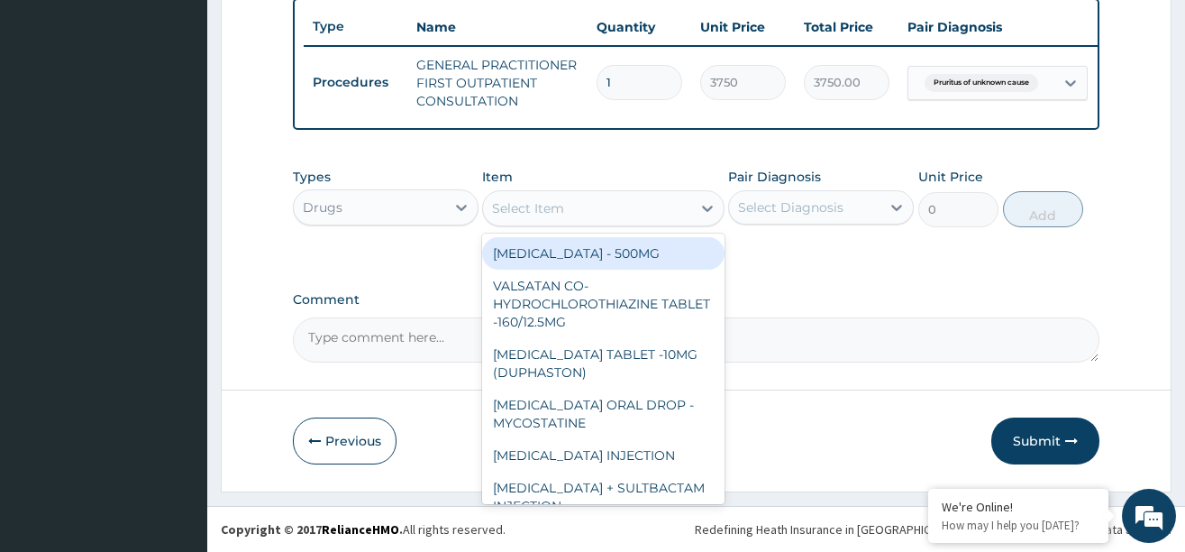
click at [688, 206] on div "Select Item" at bounding box center [587, 208] width 208 height 29
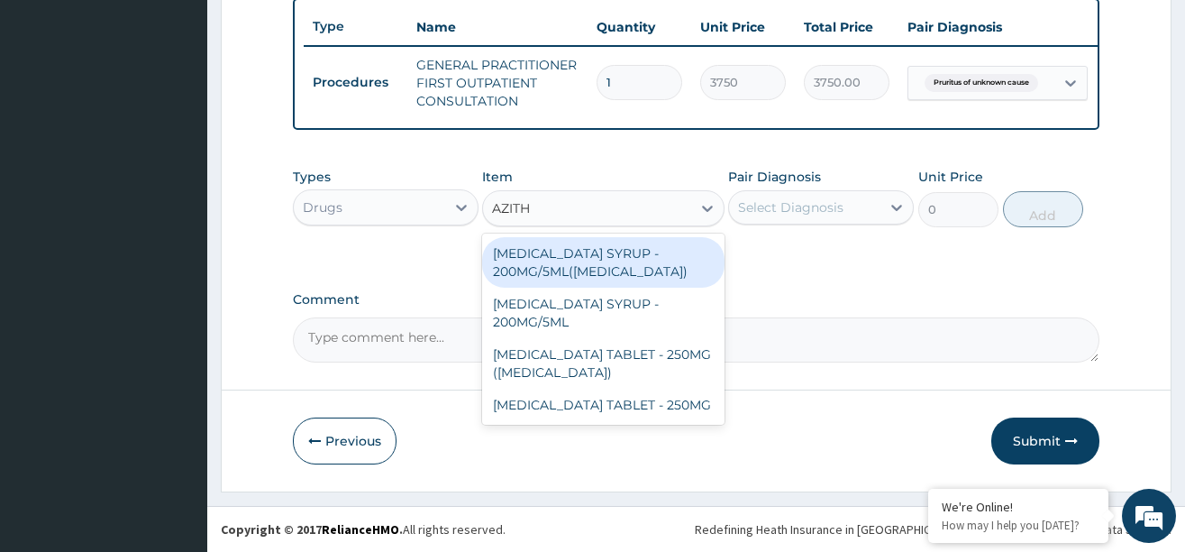
type input "AZITHR"
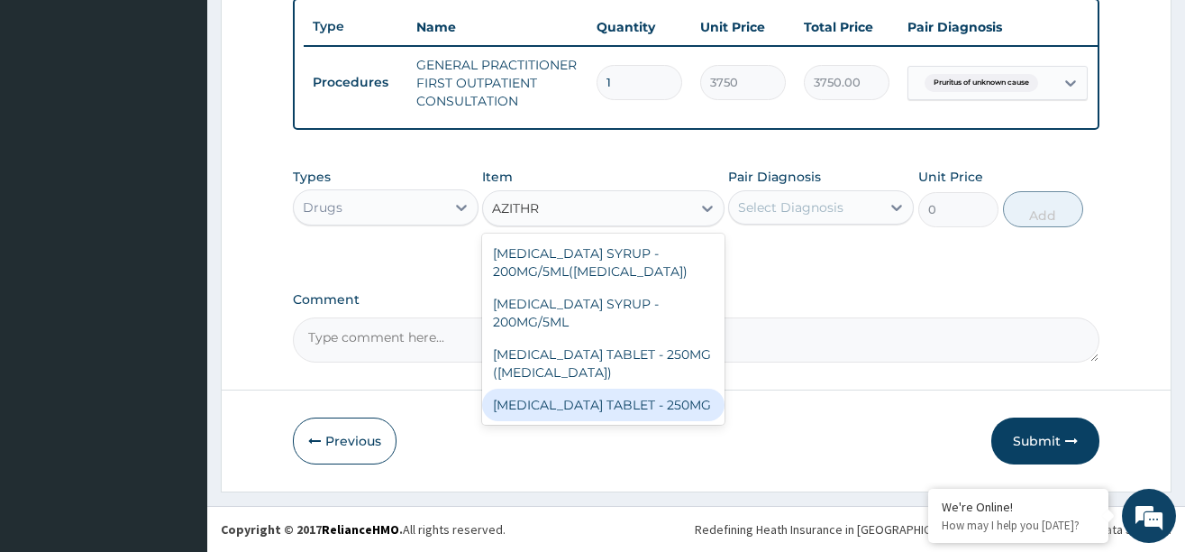
click at [598, 397] on div "AZITHROMYCIN TABLET - 250MG" at bounding box center [603, 404] width 242 height 32
type input "280"
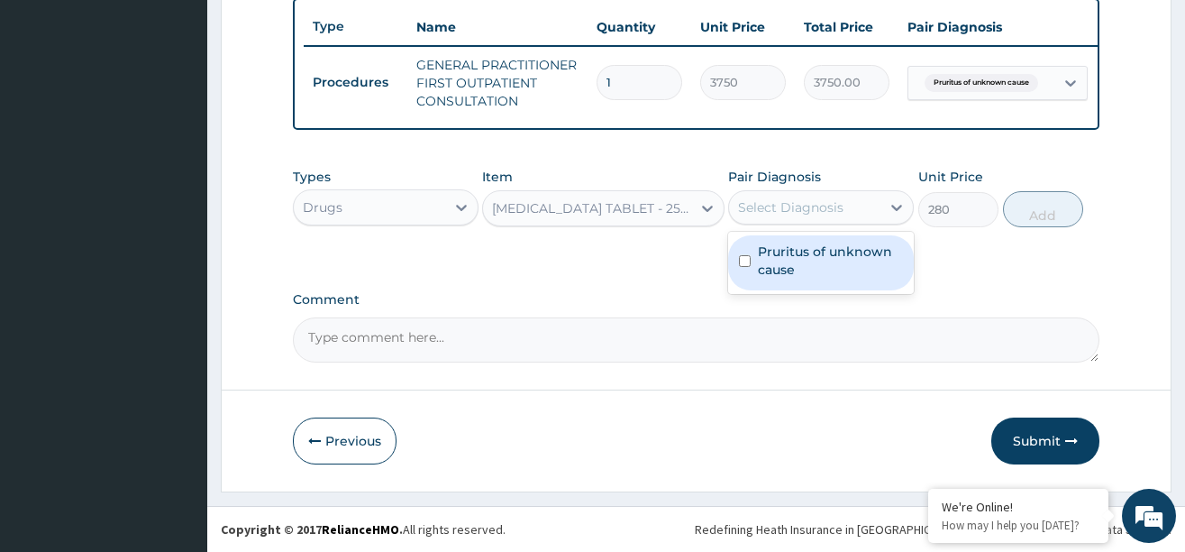
drag, startPoint x: 832, startPoint y: 199, endPoint x: 829, endPoint y: 216, distance: 17.3
click at [832, 202] on div "Select Diagnosis" at bounding box center [790, 207] width 105 height 18
click at [791, 254] on label "Pruritus of unknown cause" at bounding box center [830, 260] width 145 height 36
checkbox input "true"
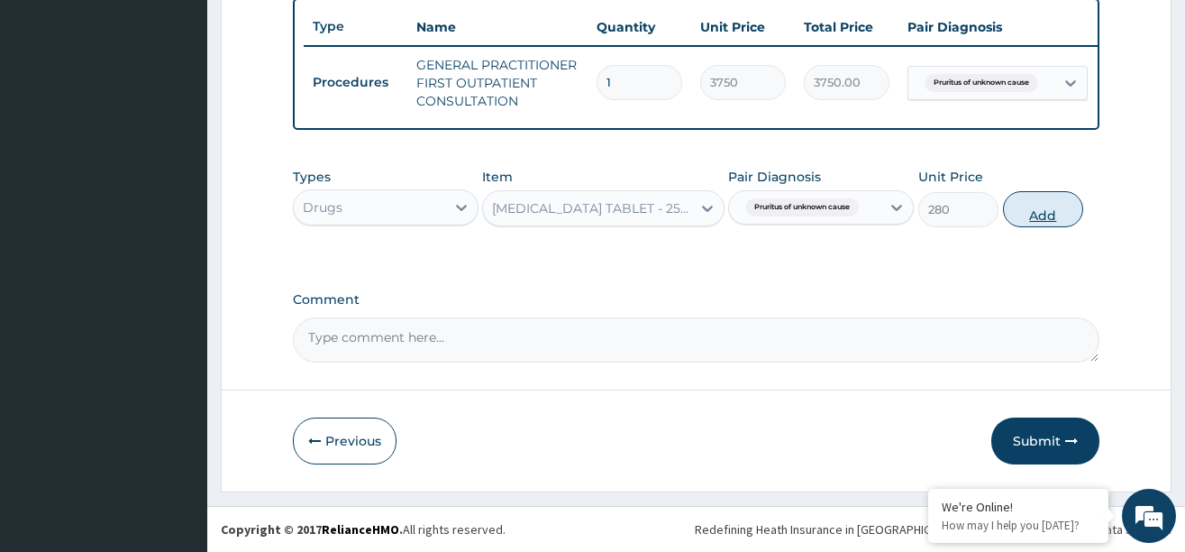
click at [1024, 218] on button "Add" at bounding box center [1043, 209] width 81 height 36
type input "0"
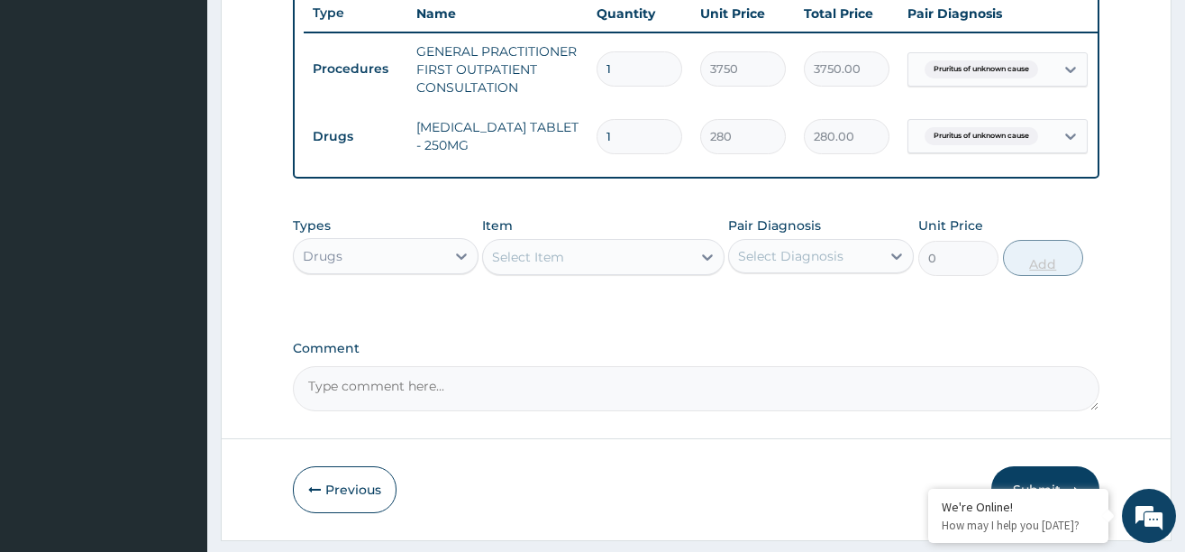
type input "10"
type input "2800.00"
type input "10"
click at [698, 266] on icon at bounding box center [707, 257] width 18 height 18
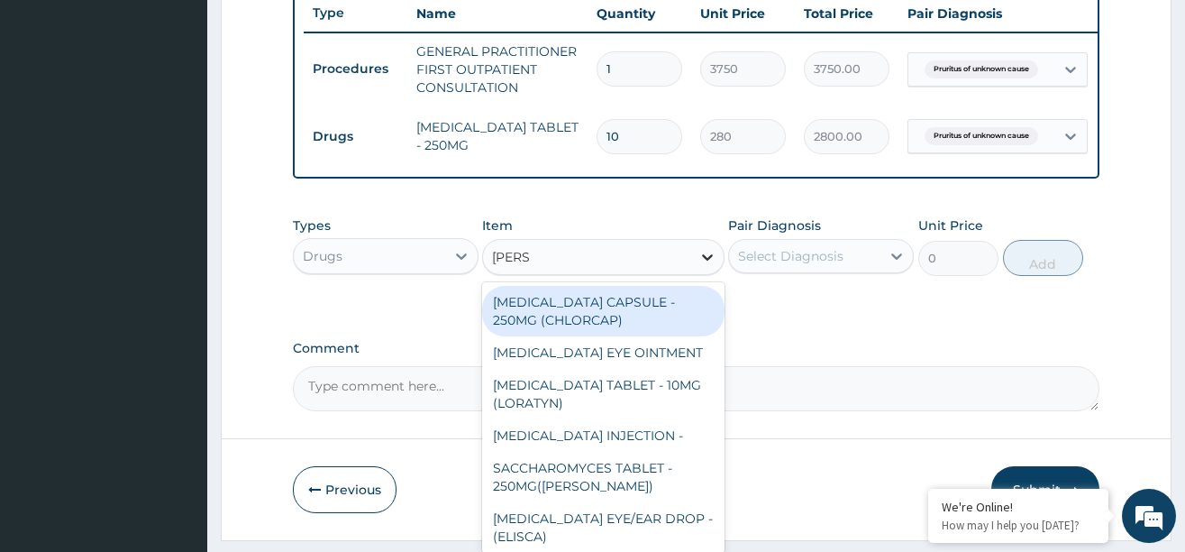
type input "LORAT"
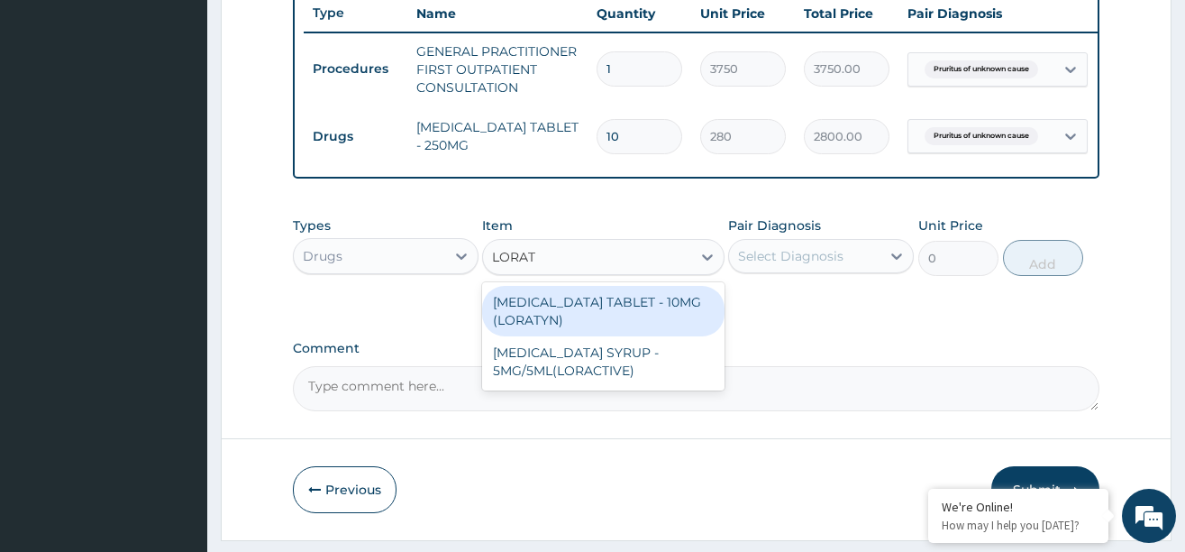
click at [625, 321] on div "[MEDICAL_DATA] TABLET - 10MG (LORATYN)" at bounding box center [603, 311] width 242 height 50
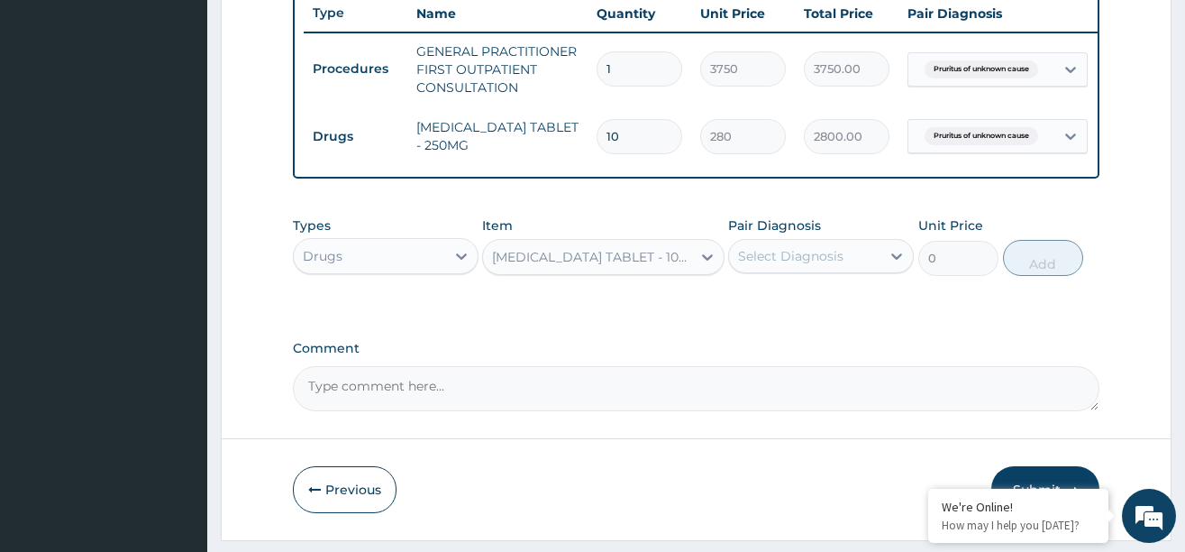
type input "98"
click at [788, 265] on div "Select Diagnosis" at bounding box center [790, 256] width 105 height 18
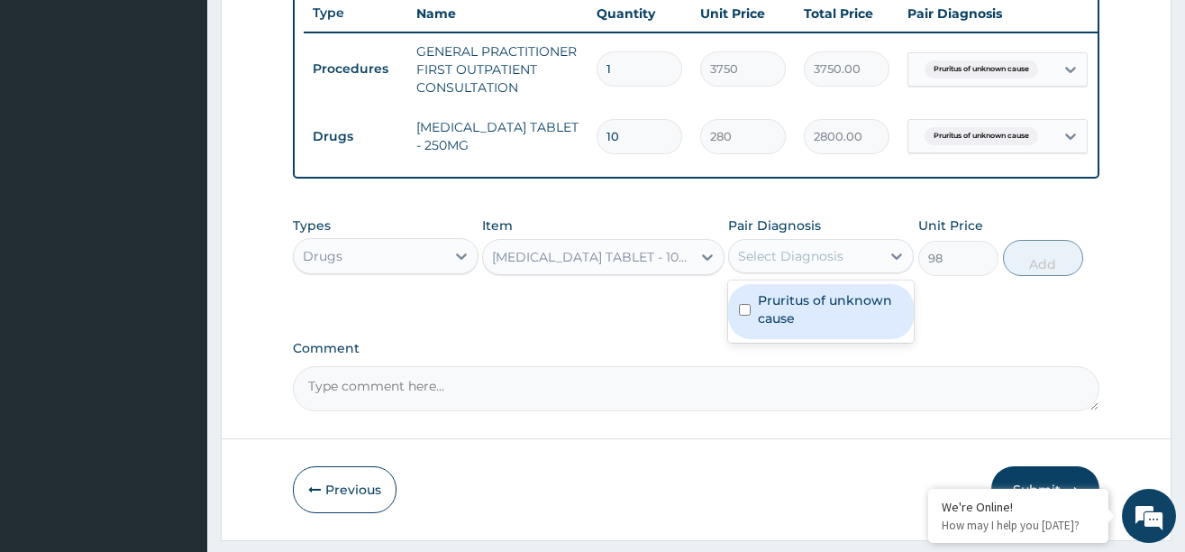
click at [830, 324] on label "Pruritus of unknown cause" at bounding box center [830, 309] width 145 height 36
checkbox input "true"
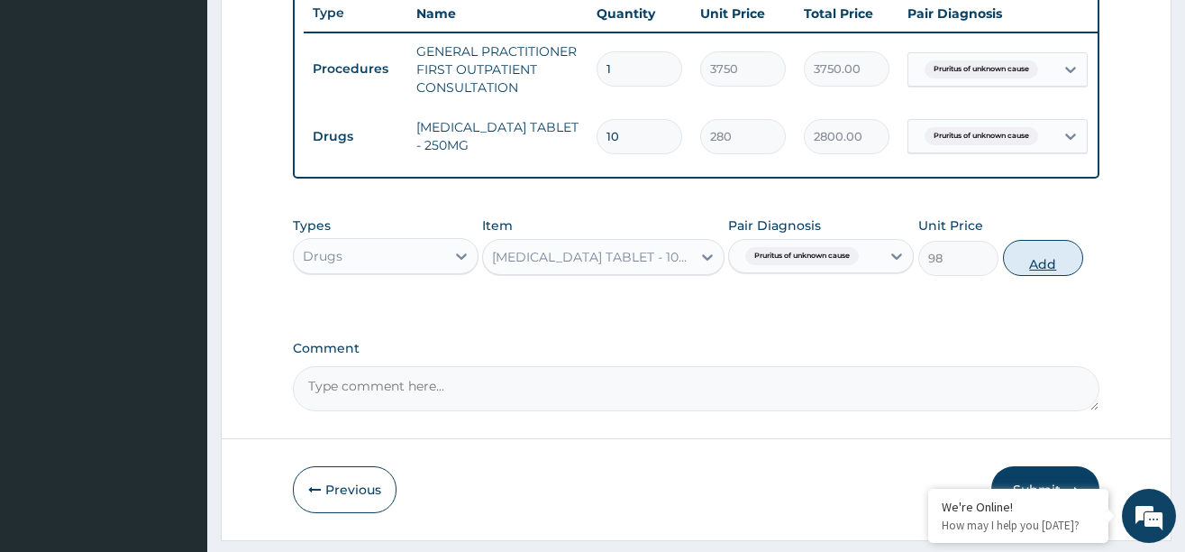
click at [1027, 263] on button "Add" at bounding box center [1043, 258] width 81 height 36
type input "0"
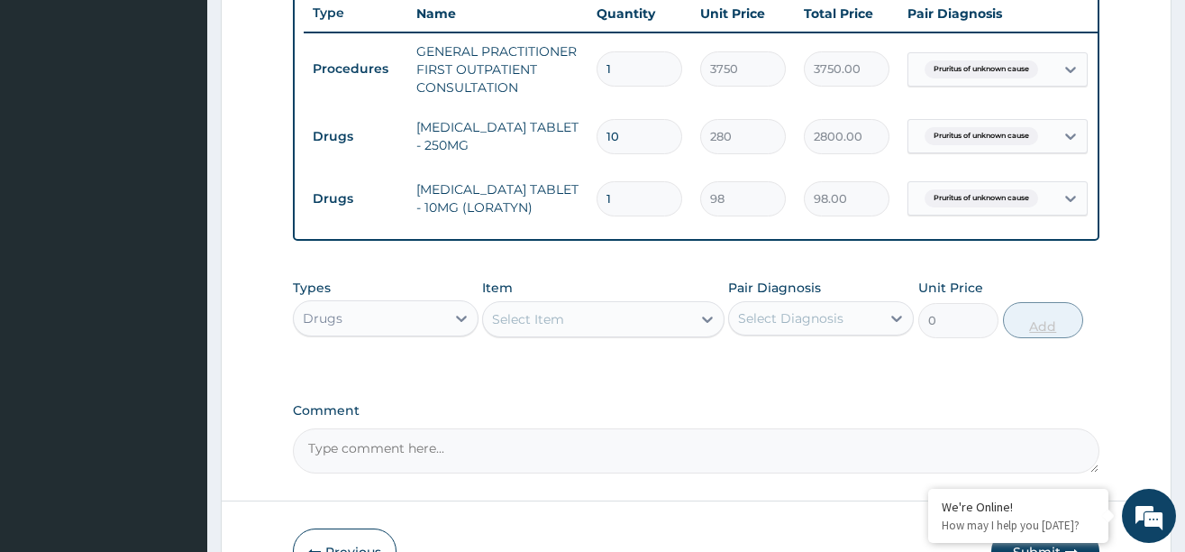
type input "10"
type input "980.00"
type input "10"
click at [428, 458] on textarea "Comment" at bounding box center [696, 450] width 807 height 45
paste textarea "Aquagenic Puritus"
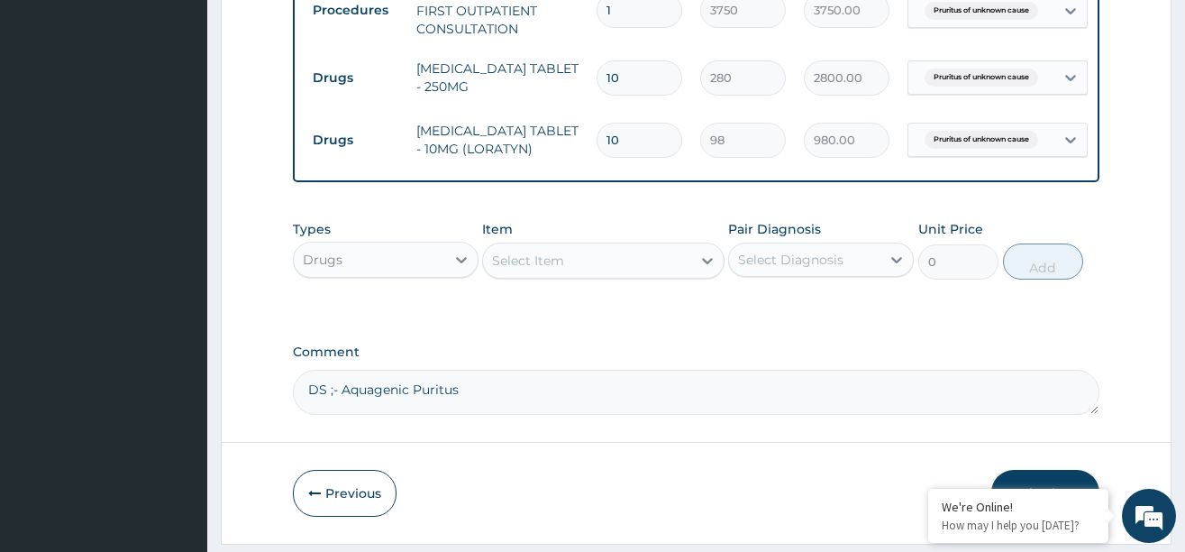
scroll to position [810, 0]
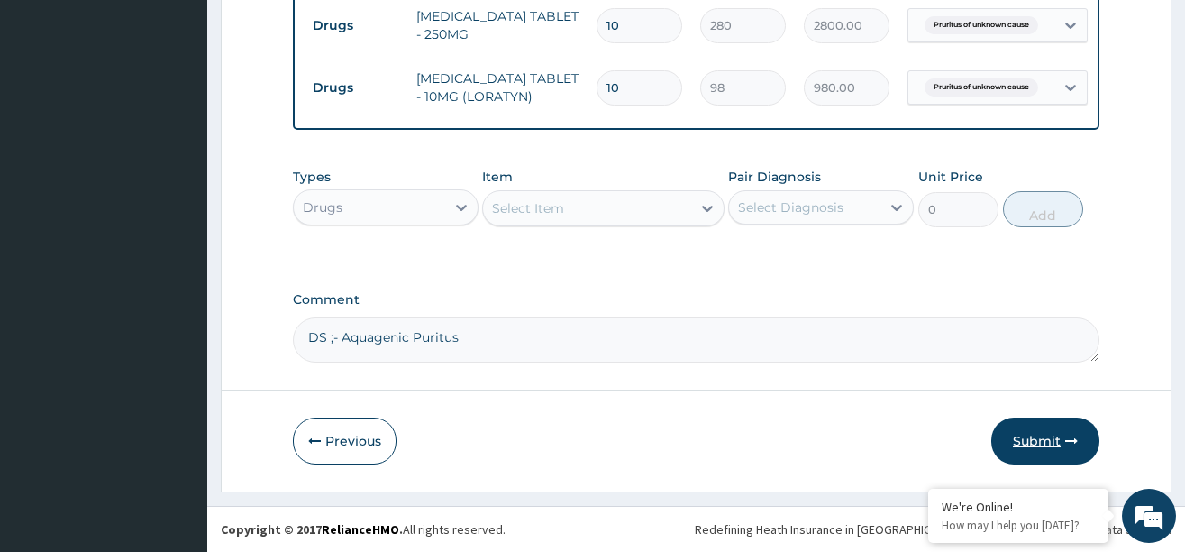
type textarea "DS ;- Aquagenic Puritus"
click at [1038, 432] on button "Submit" at bounding box center [1045, 440] width 108 height 47
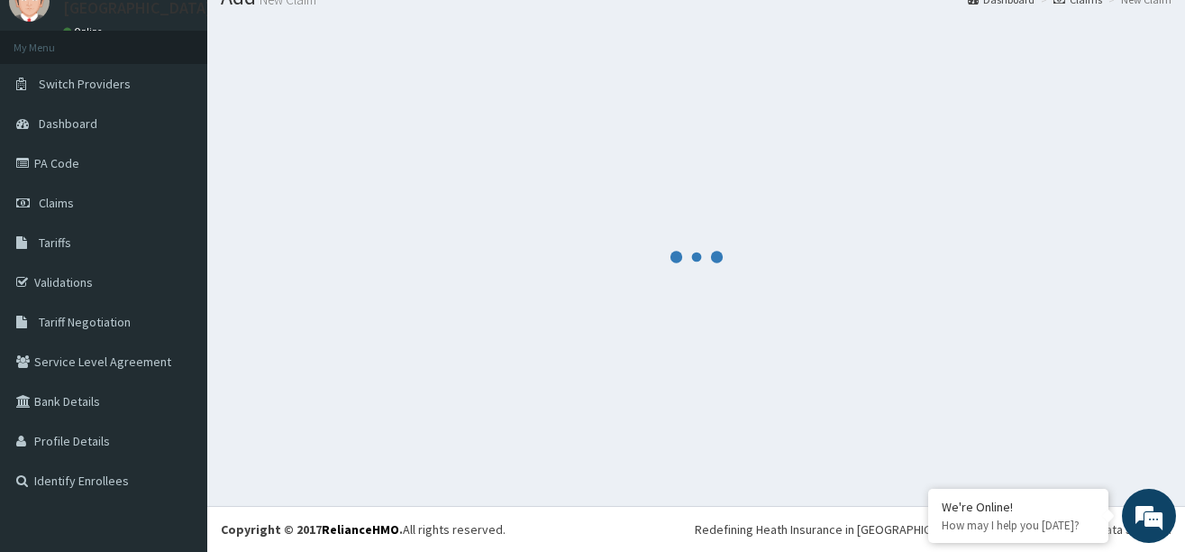
scroll to position [73, 0]
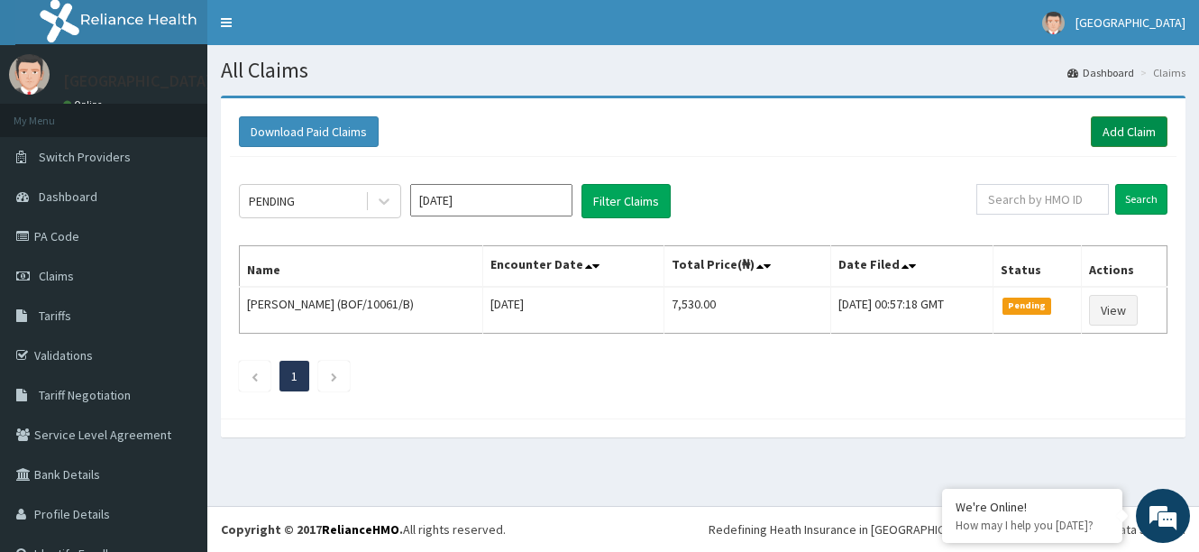
click at [1100, 132] on link "Add Claim" at bounding box center [1129, 131] width 77 height 31
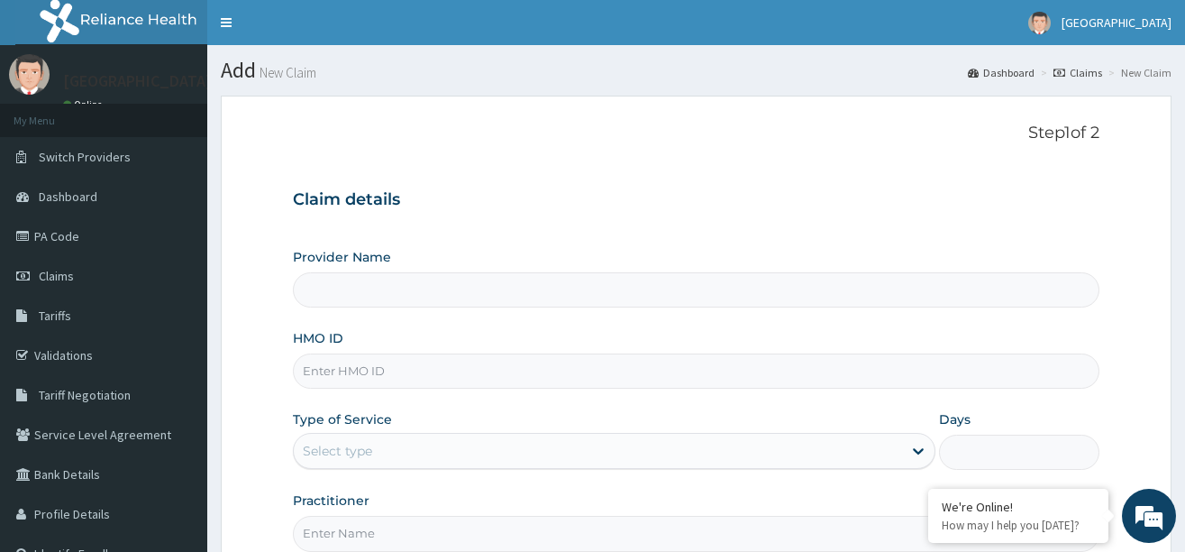
type input "[GEOGRAPHIC_DATA]"
paste input "Aquagenic Puritus"
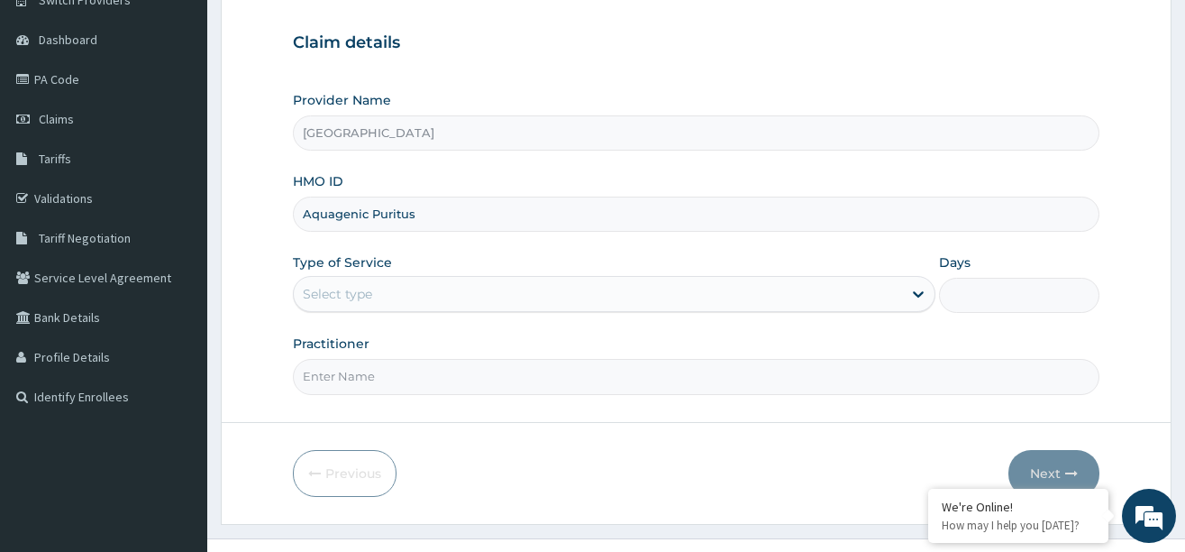
scroll to position [180, 0]
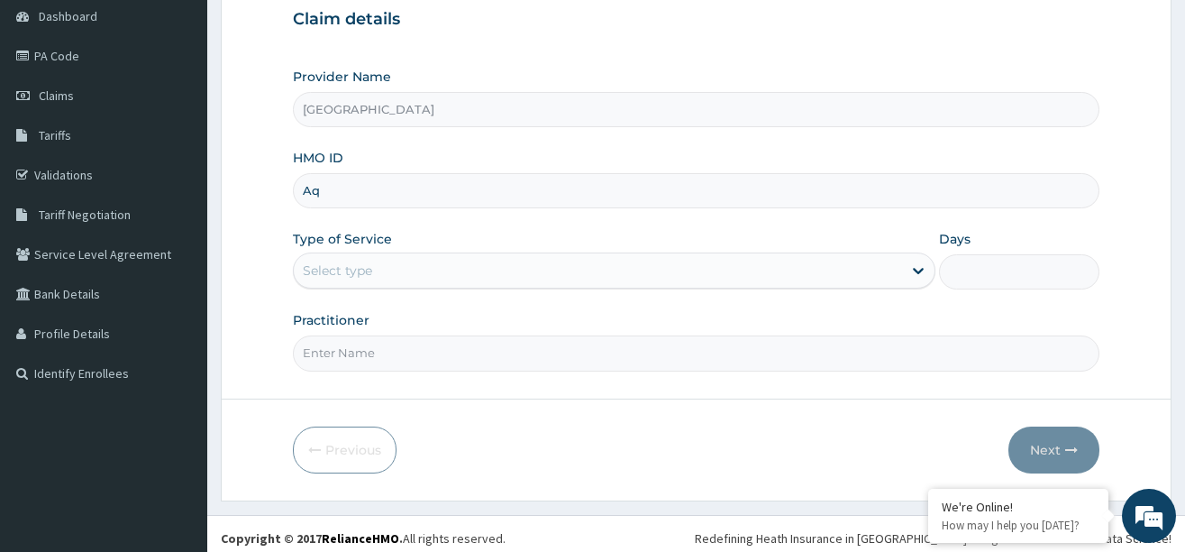
type input "A"
paste input "BOF/10061/E"
type input "BOF/10061/E"
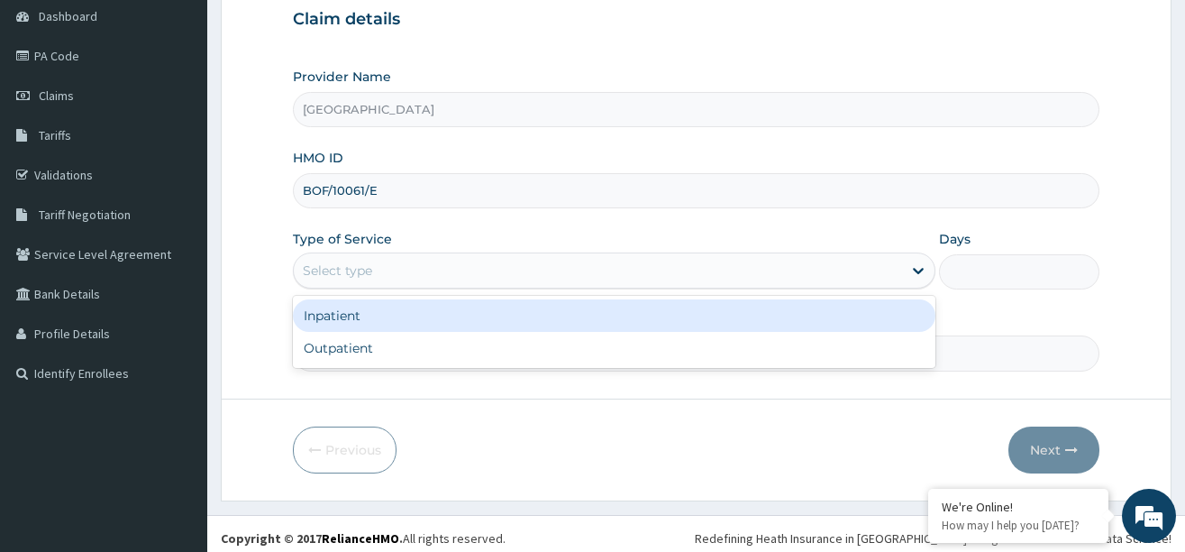
click at [443, 267] on div "Select type" at bounding box center [598, 270] width 608 height 29
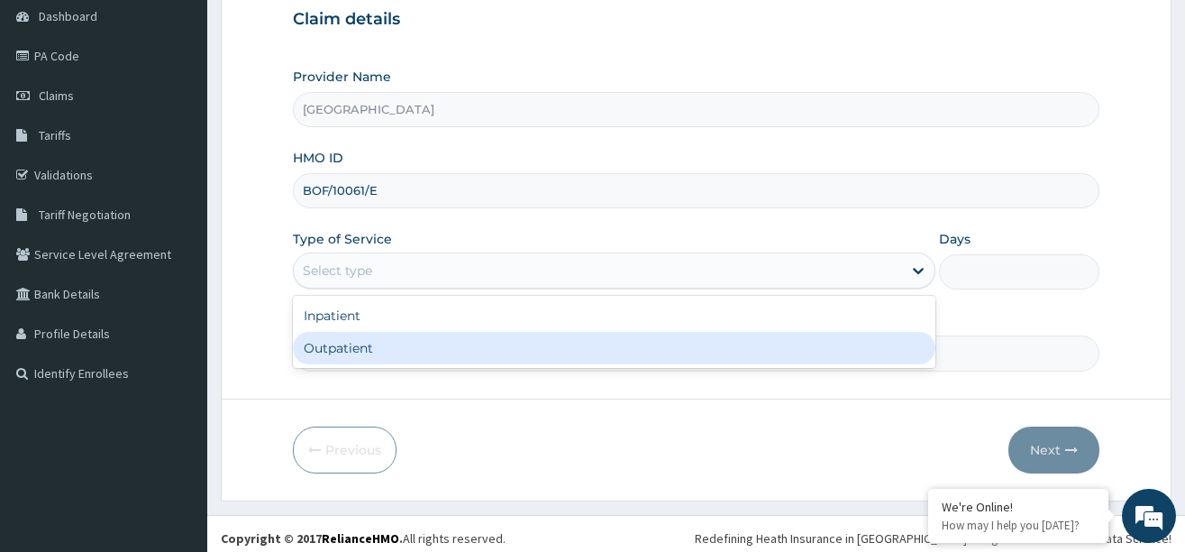
click at [368, 346] on div "Outpatient" at bounding box center [614, 348] width 643 height 32
type input "1"
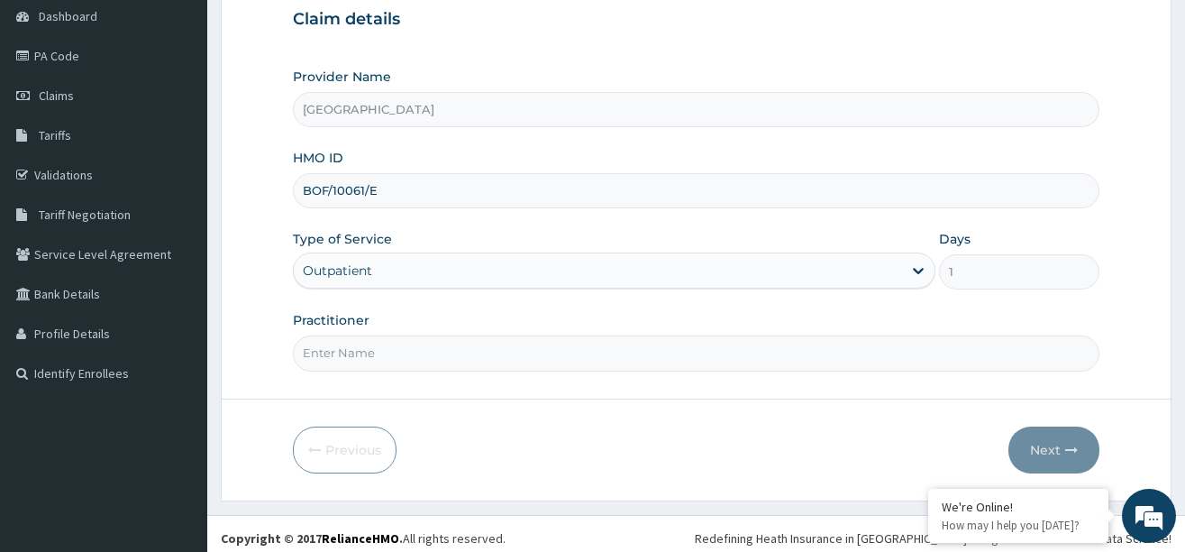
click at [372, 353] on input "Practitioner" at bounding box center [696, 352] width 807 height 35
type input "[PERSON_NAME]"
click at [1043, 446] on button "Next" at bounding box center [1054, 449] width 91 height 47
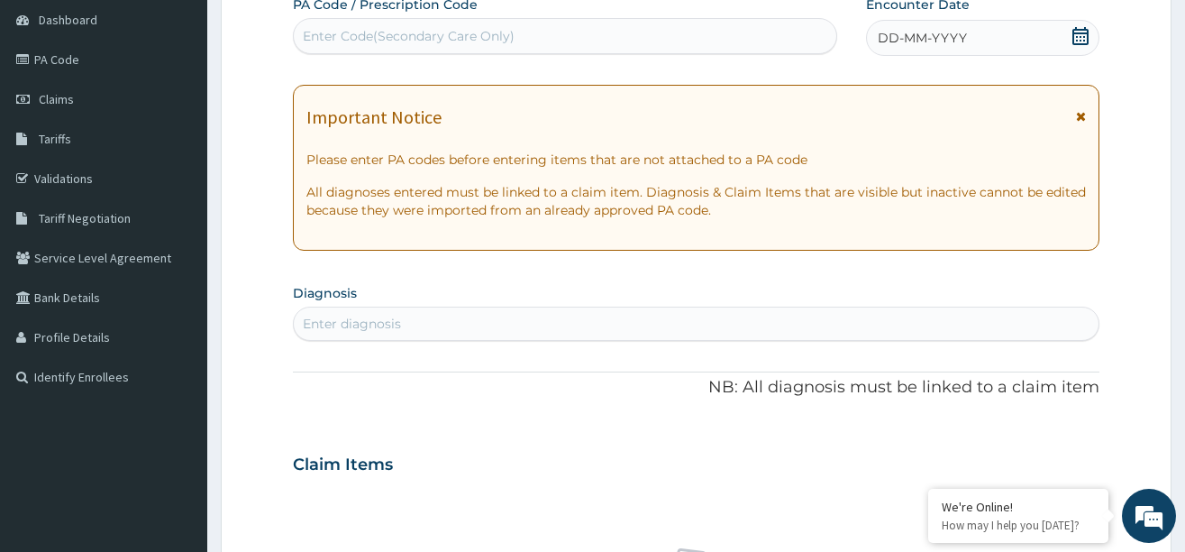
scroll to position [270, 0]
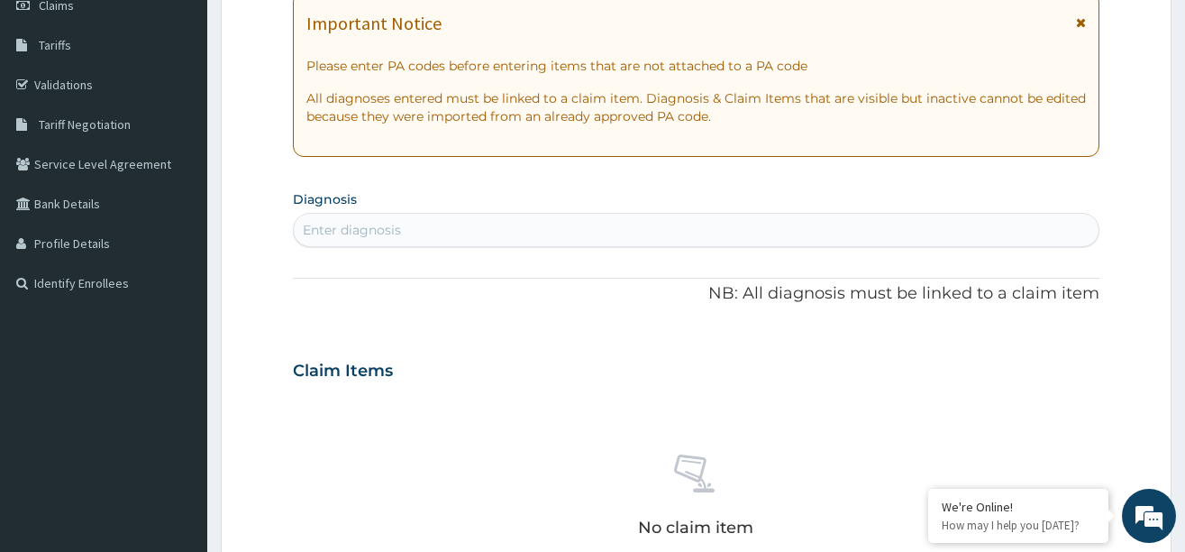
click at [410, 221] on div "Enter diagnosis" at bounding box center [696, 229] width 805 height 29
type input "[MEDICAL_DATA]"
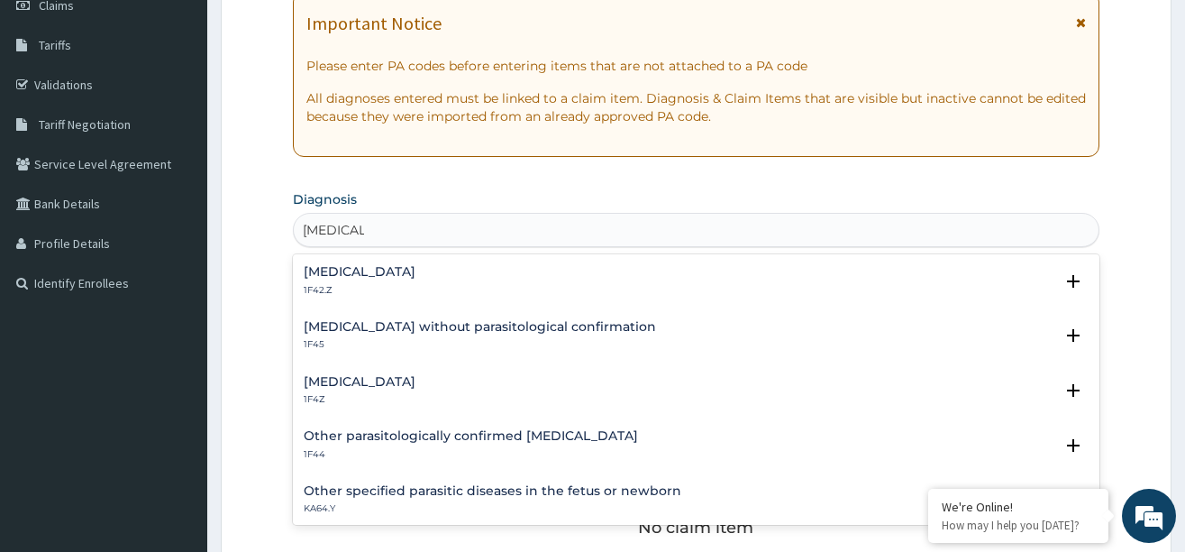
click at [359, 382] on h4 "Malaria, unspecified" at bounding box center [360, 382] width 112 height 14
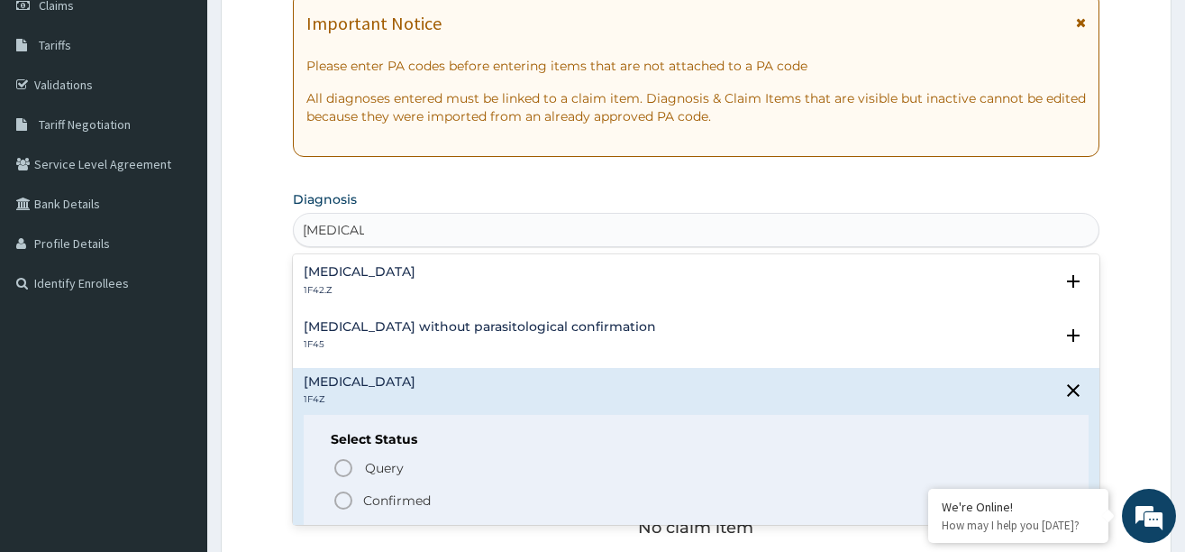
click at [342, 497] on icon "status option filled" at bounding box center [344, 500] width 22 height 22
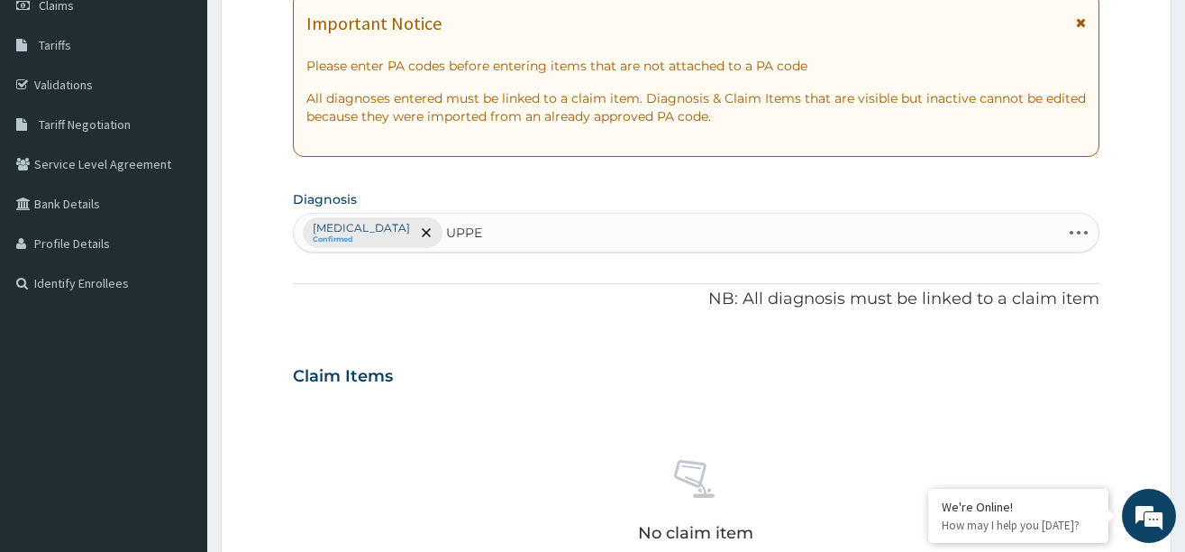
type input "UPPER"
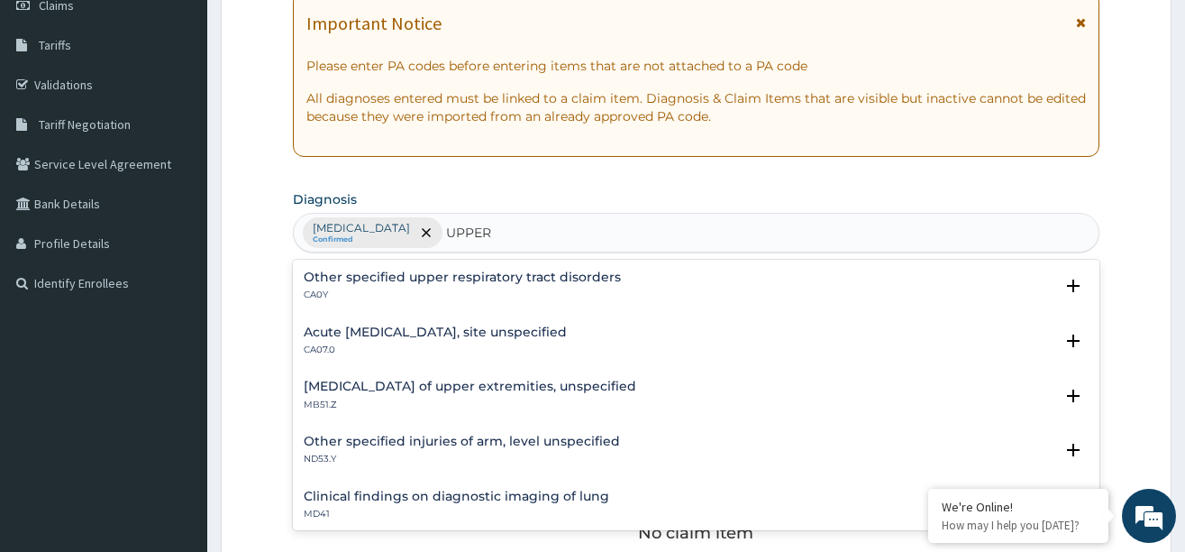
click at [365, 335] on h4 "Acute upper respiratory infection, site unspecified" at bounding box center [435, 332] width 263 height 14
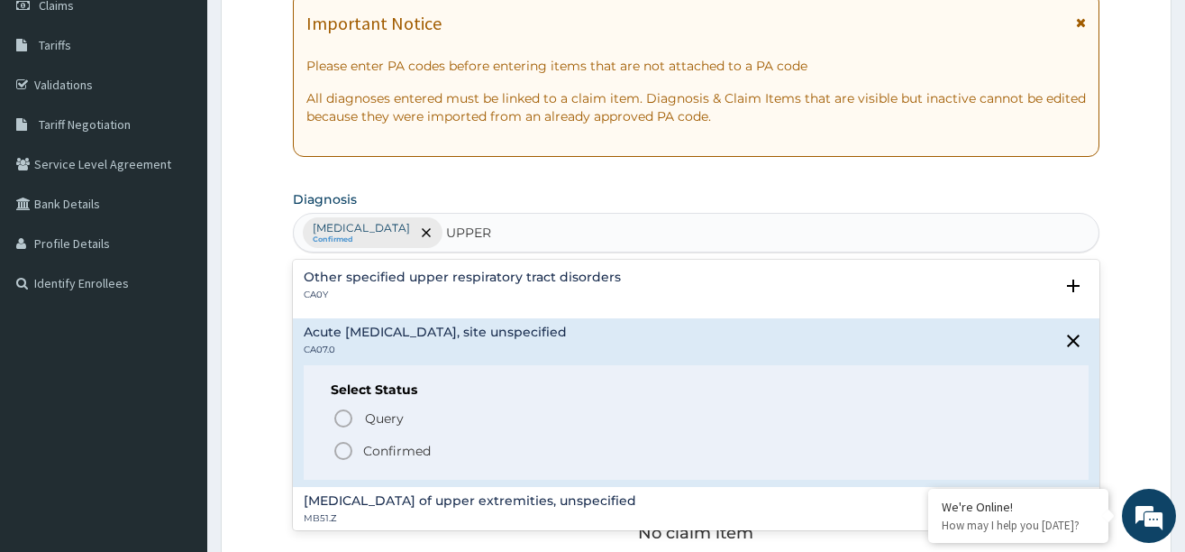
click at [342, 447] on icon "status option filled" at bounding box center [344, 451] width 22 height 22
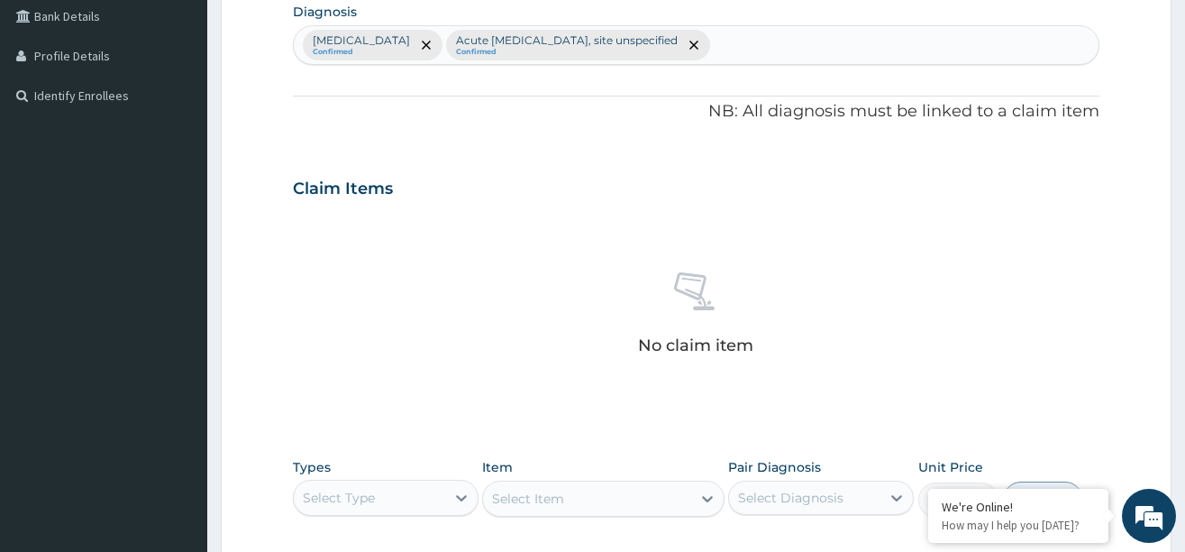
scroll to position [631, 0]
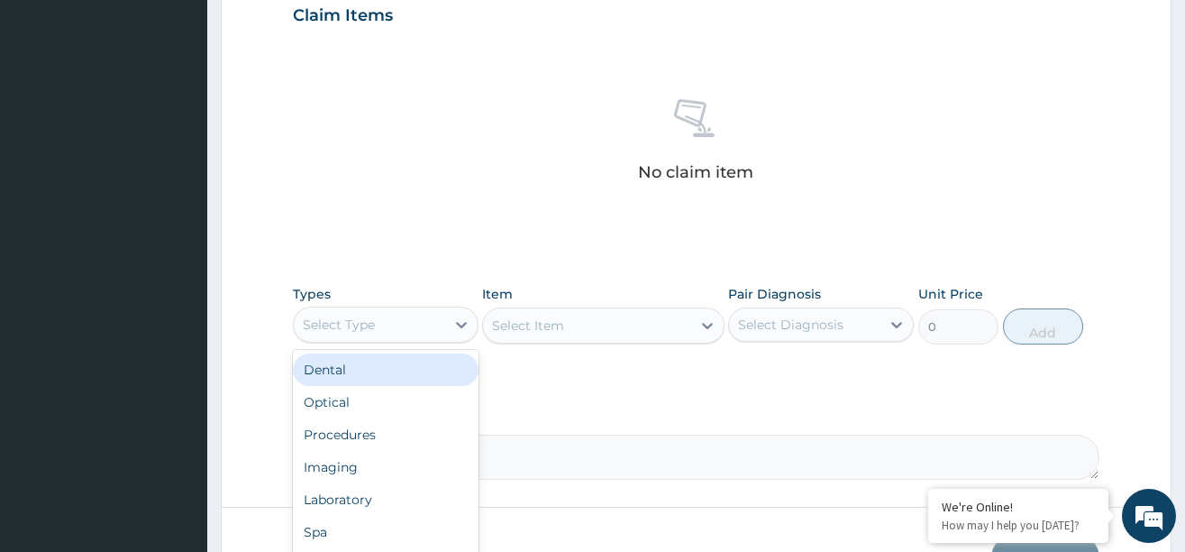
click at [428, 328] on div "Select Type" at bounding box center [369, 324] width 151 height 29
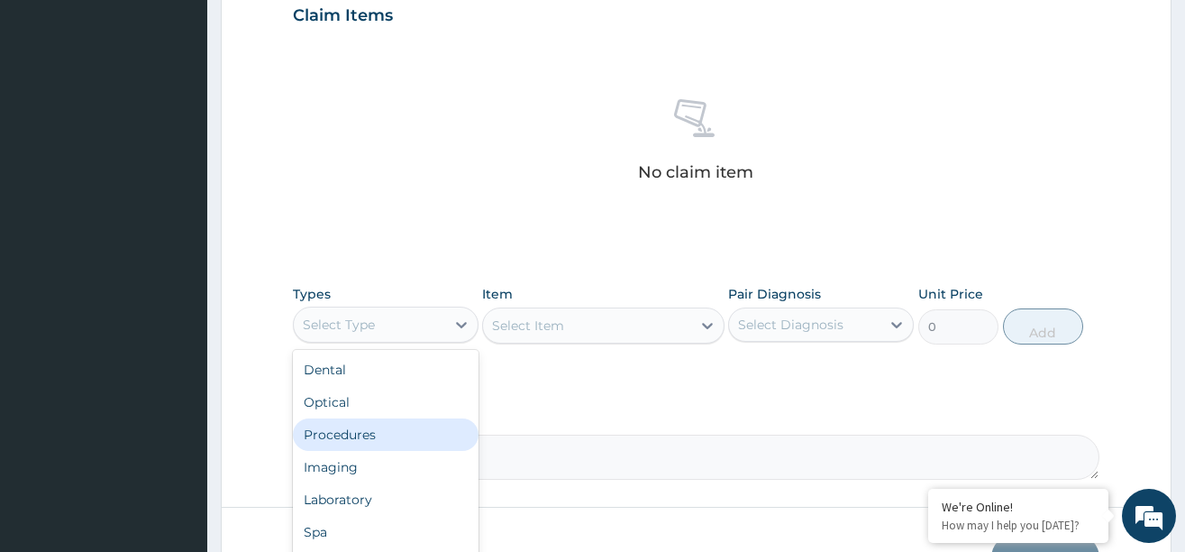
click at [381, 432] on div "Procedures" at bounding box center [386, 434] width 186 height 32
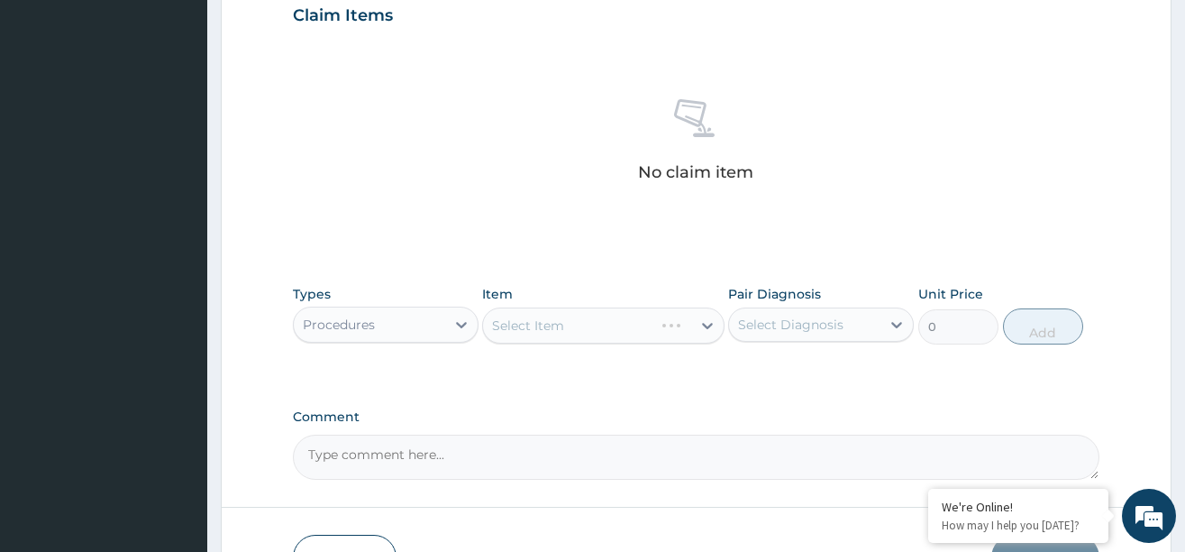
click at [655, 324] on div "Select Item" at bounding box center [603, 325] width 242 height 36
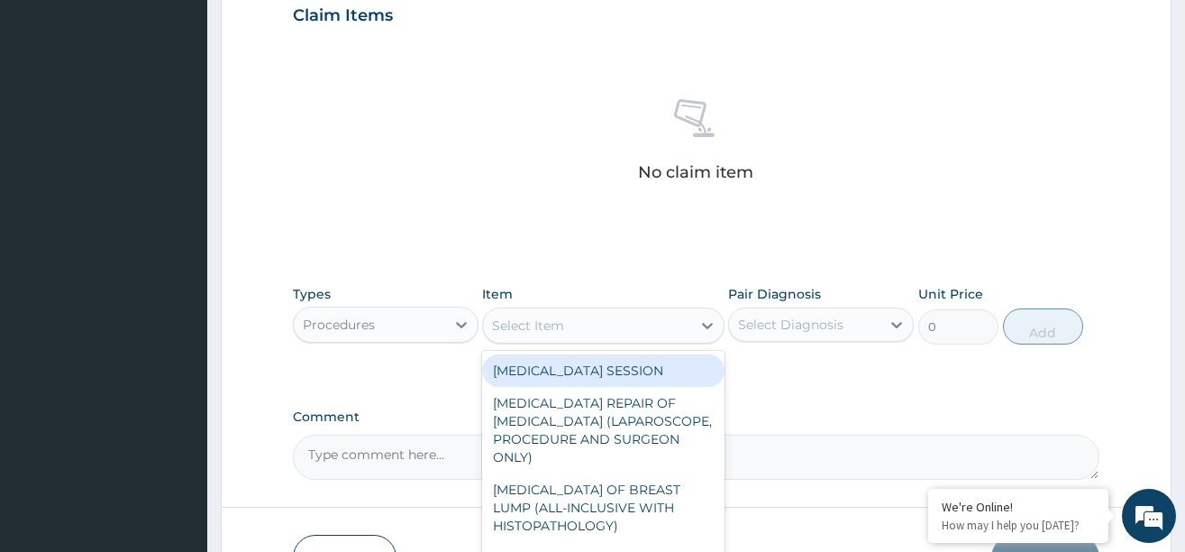
click at [683, 328] on div "Select Item" at bounding box center [587, 325] width 208 height 29
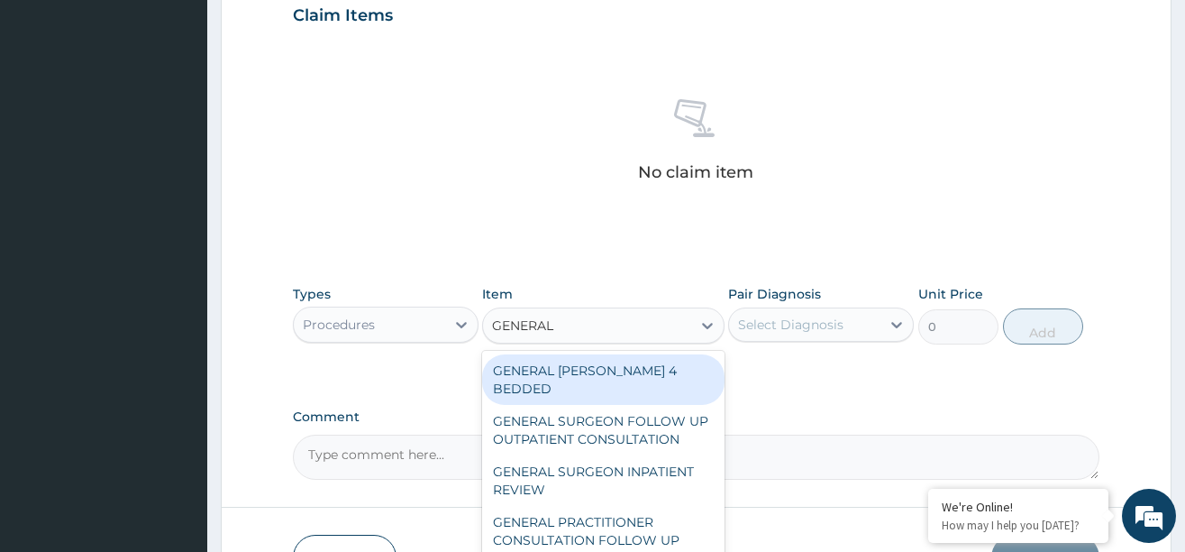
type input "GENERAL P"
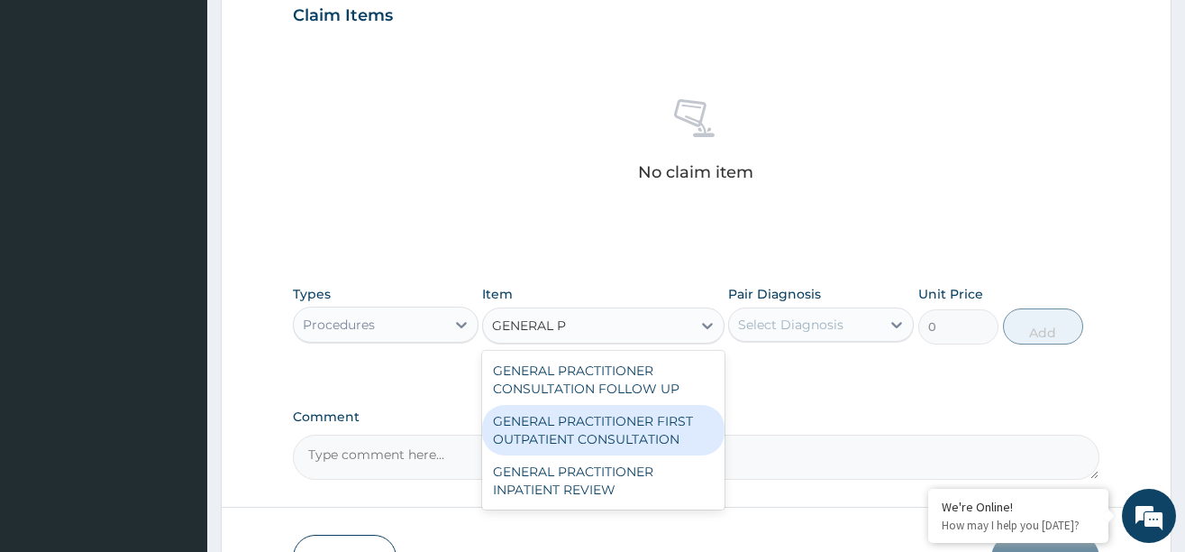
click at [582, 421] on div "GENERAL PRACTITIONER FIRST OUTPATIENT CONSULTATION" at bounding box center [603, 430] width 242 height 50
type input "3750"
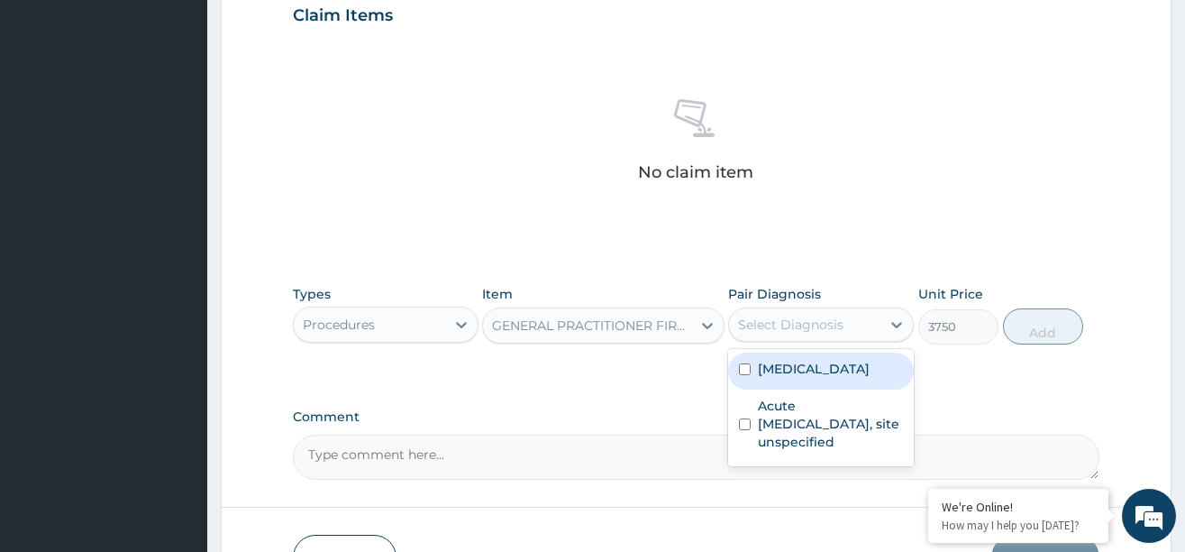
click at [799, 325] on div "Select Diagnosis" at bounding box center [790, 324] width 105 height 18
click at [790, 370] on label "Malaria, unspecified" at bounding box center [814, 369] width 112 height 18
checkbox input "true"
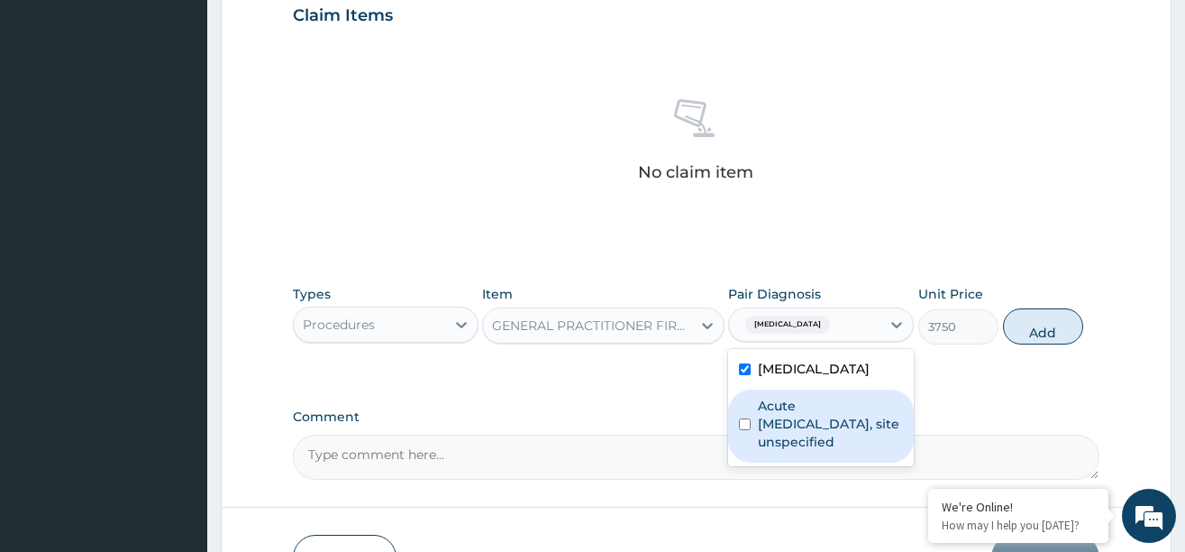
click at [789, 424] on label "Acute upper respiratory infection, site unspecified" at bounding box center [830, 424] width 145 height 54
checkbox input "true"
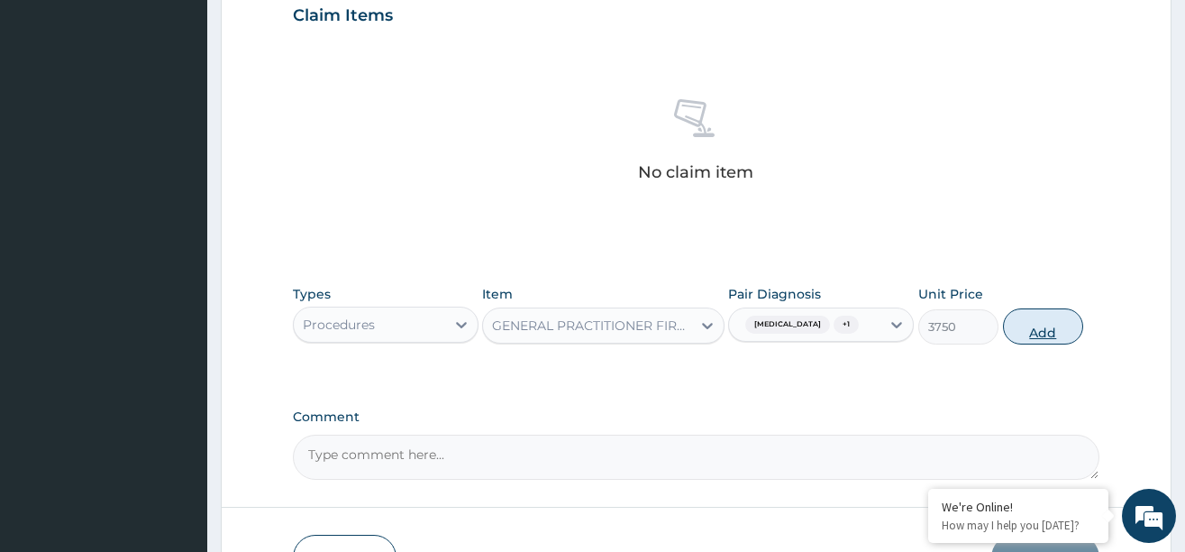
click at [1050, 344] on button "Add" at bounding box center [1043, 326] width 81 height 36
type input "0"
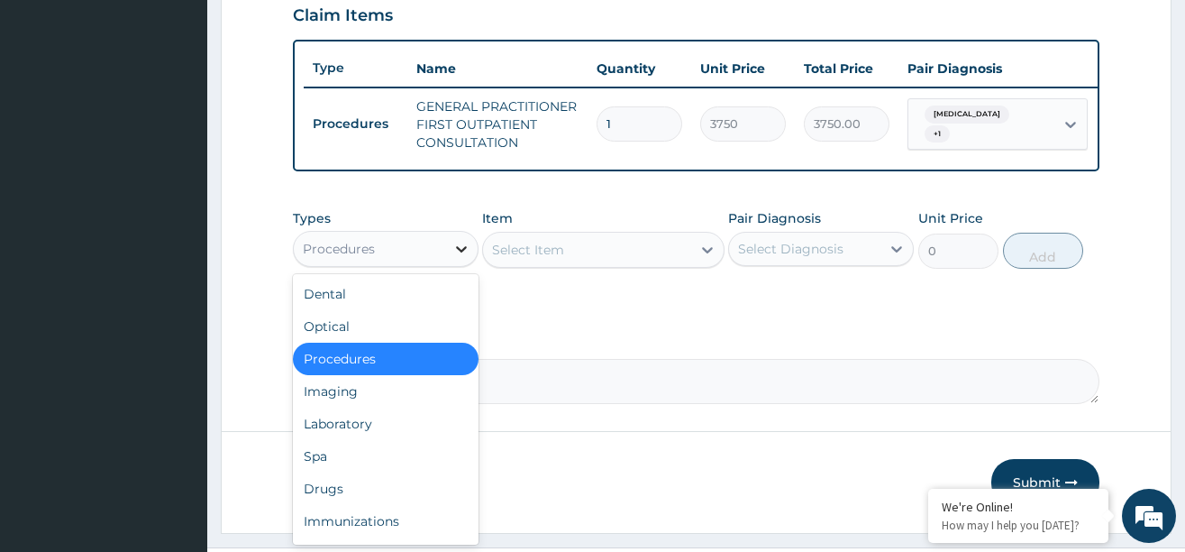
click at [452, 258] on icon at bounding box center [461, 249] width 18 height 18
click at [352, 431] on div "Laboratory" at bounding box center [386, 423] width 186 height 32
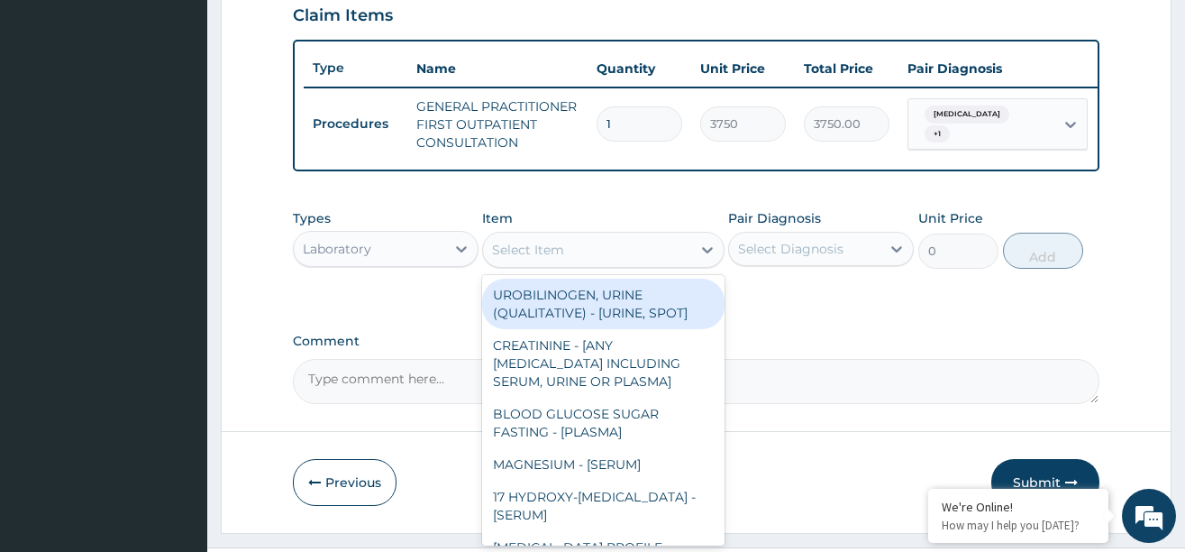
click at [657, 259] on div "Select Item" at bounding box center [587, 249] width 208 height 29
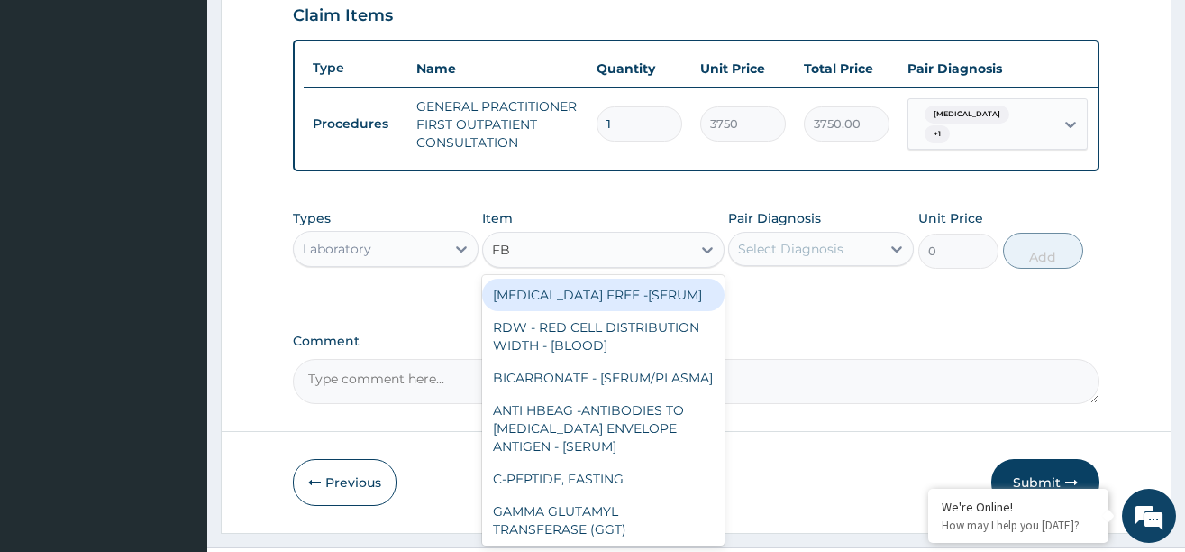
type input "FBC"
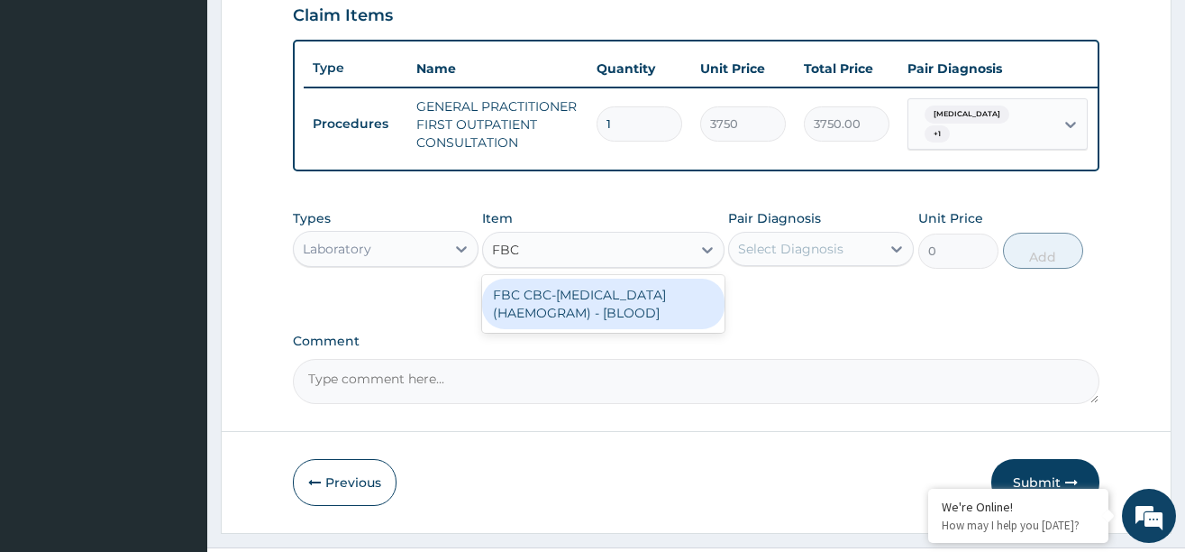
click at [617, 313] on div "FBC CBC-COMPLETE BLOOD COUNT (HAEMOGRAM) - [BLOOD]" at bounding box center [603, 303] width 242 height 50
type input "5000"
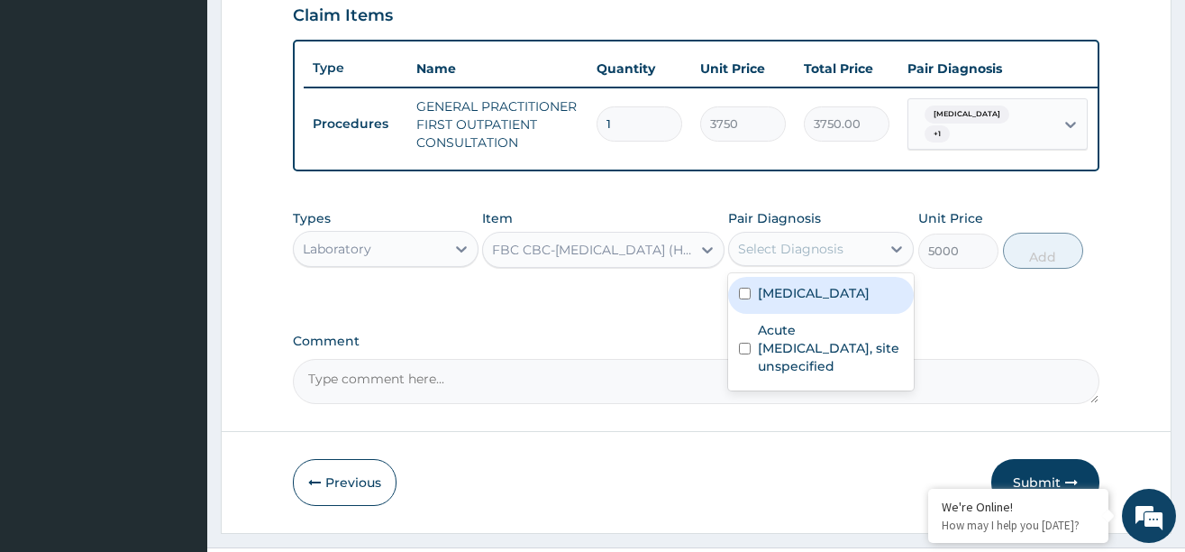
click at [789, 258] on div "Select Diagnosis" at bounding box center [790, 249] width 105 height 18
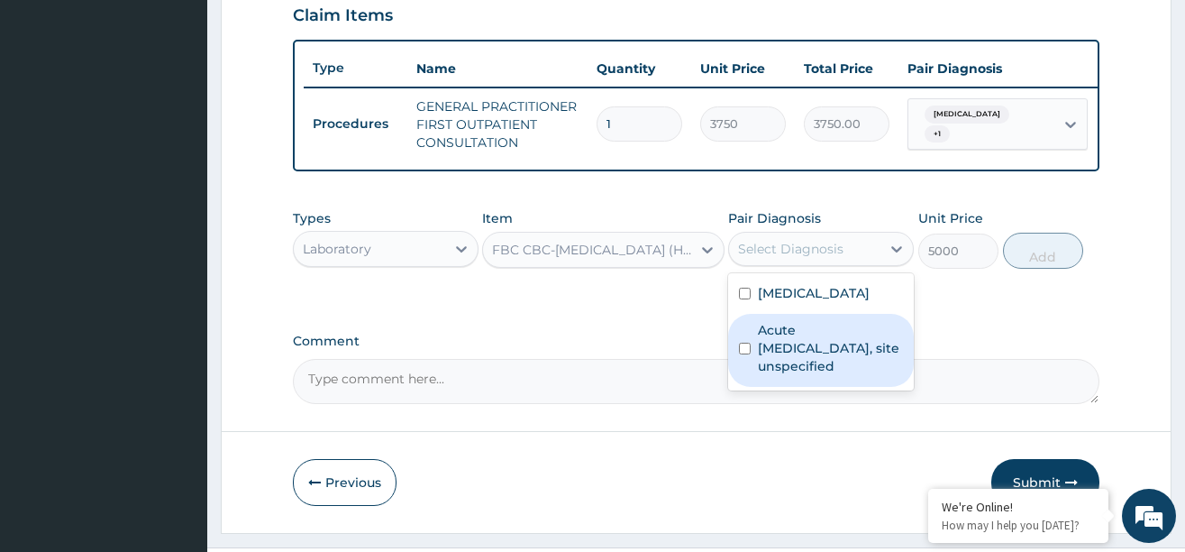
click at [788, 349] on label "Acute [MEDICAL_DATA], site unspecified" at bounding box center [830, 348] width 145 height 54
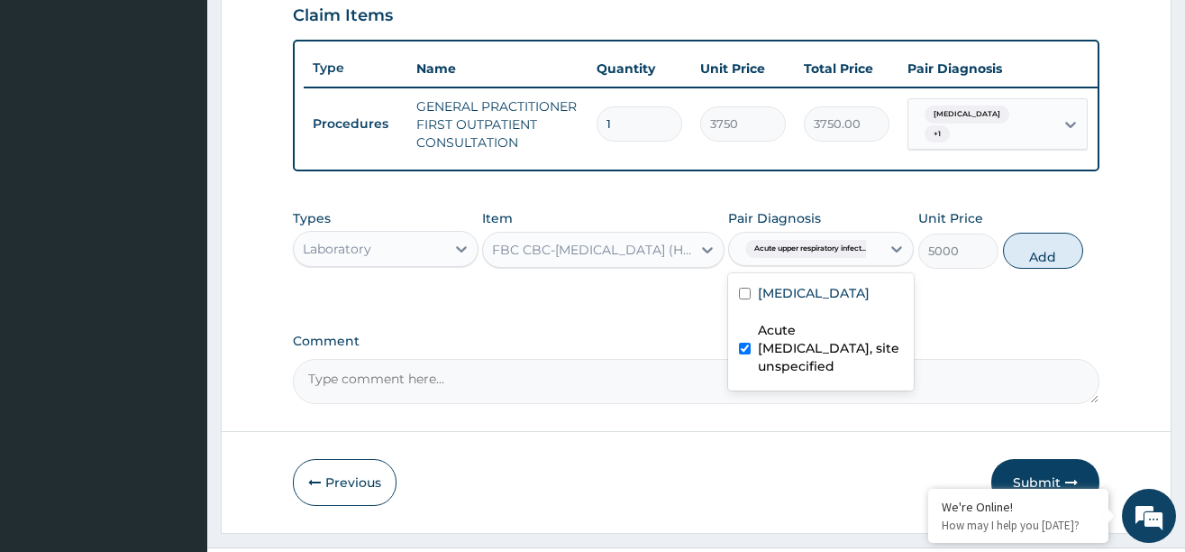
click at [788, 349] on label "Acute [MEDICAL_DATA], site unspecified" at bounding box center [830, 348] width 145 height 54
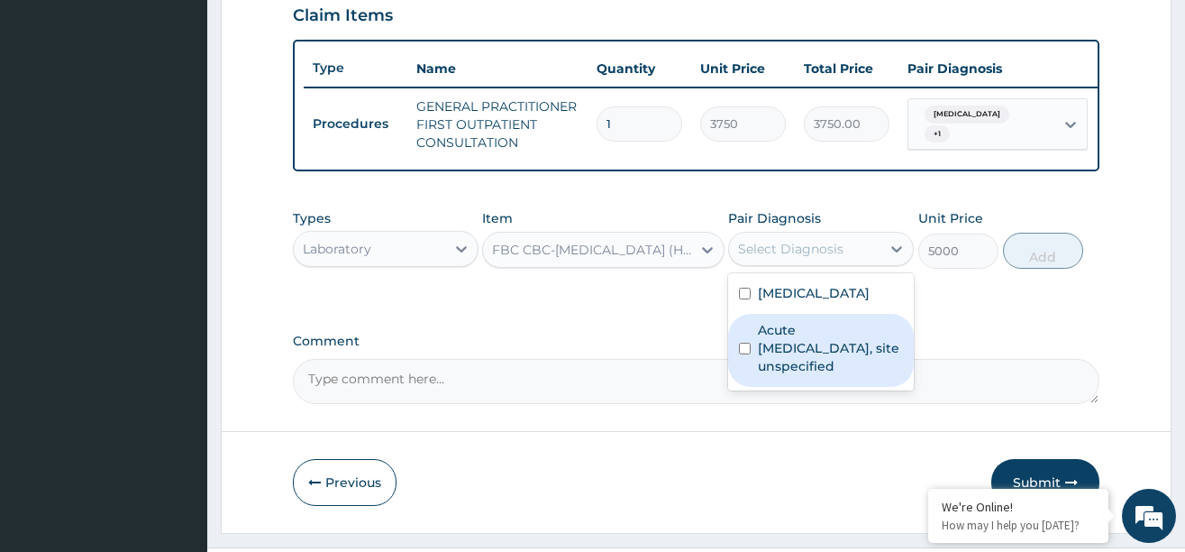
click at [788, 345] on label "Acute [MEDICAL_DATA], site unspecified" at bounding box center [830, 348] width 145 height 54
checkbox input "true"
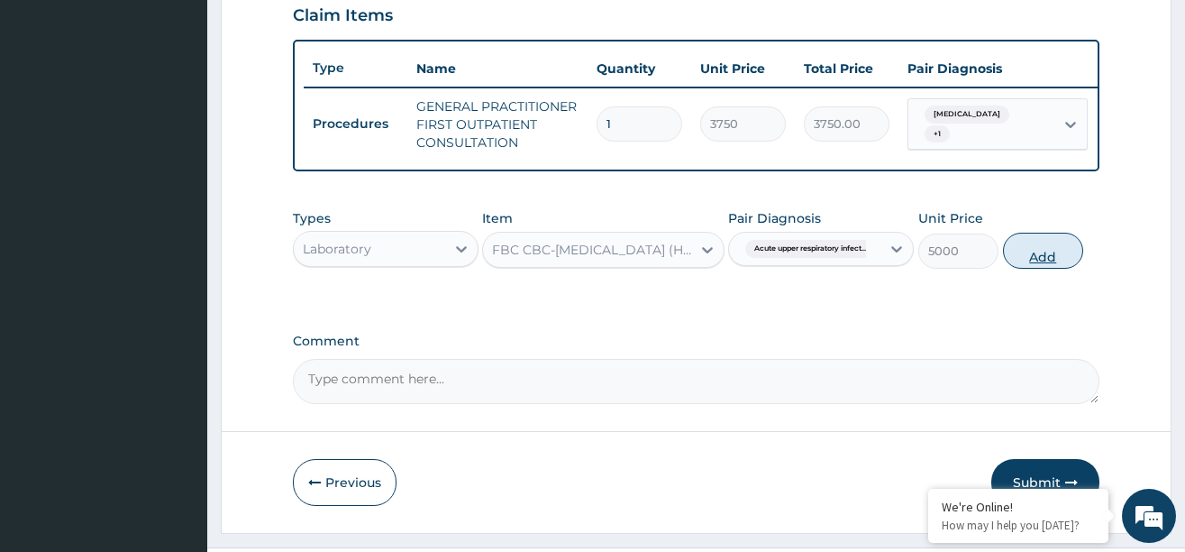
click at [1030, 262] on button "Add" at bounding box center [1043, 251] width 81 height 36
type input "0"
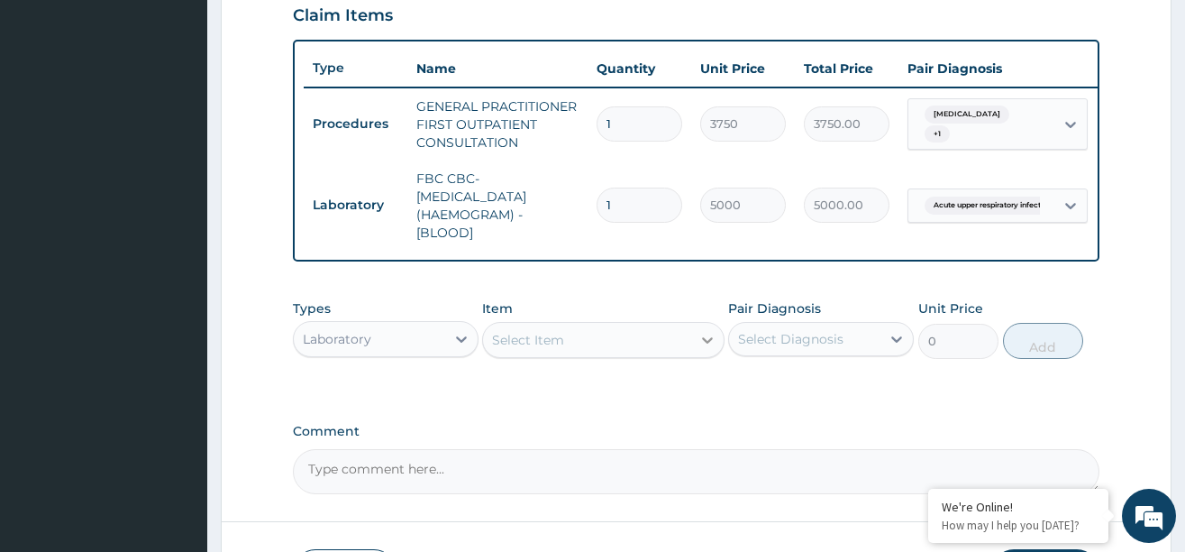
click at [710, 339] on div at bounding box center [707, 340] width 32 height 32
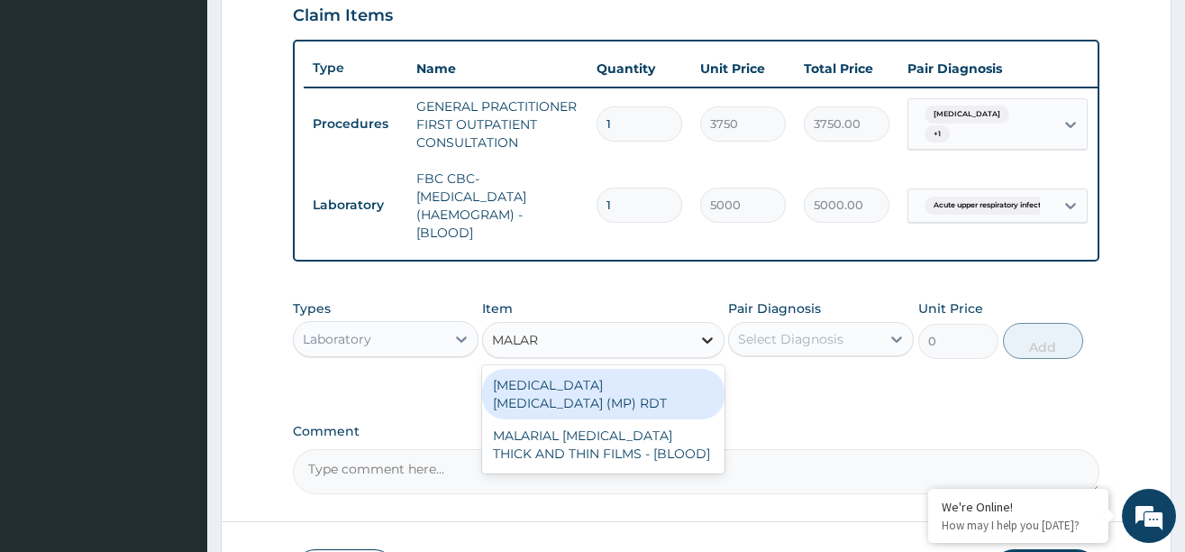
type input "MALARI"
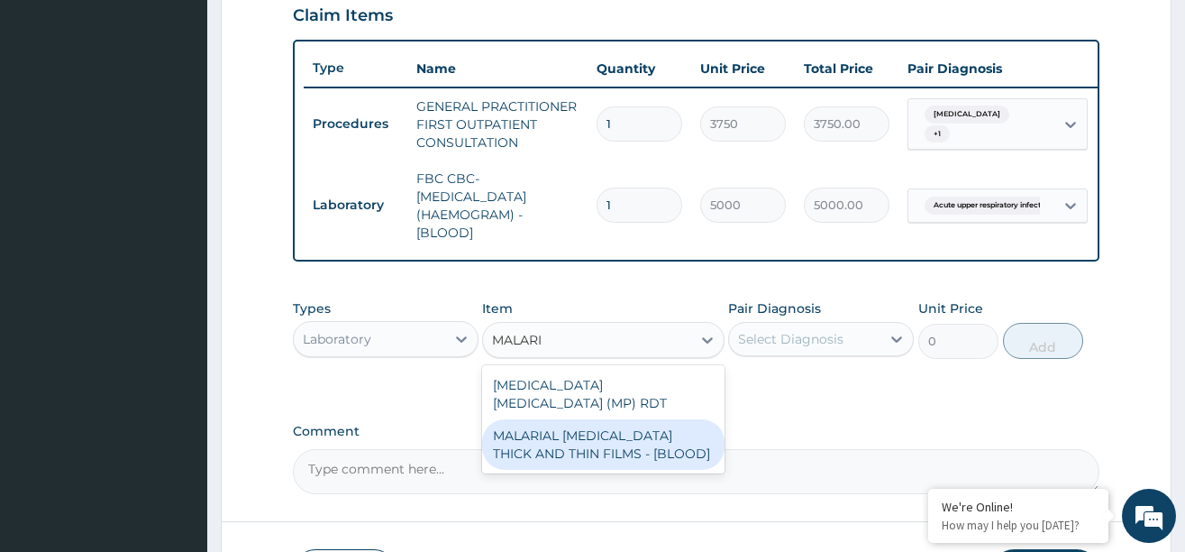
click at [647, 429] on div "MALARIAL PARASITE THICK AND THIN FILMS - [BLOOD]" at bounding box center [603, 444] width 242 height 50
type input "2187.5"
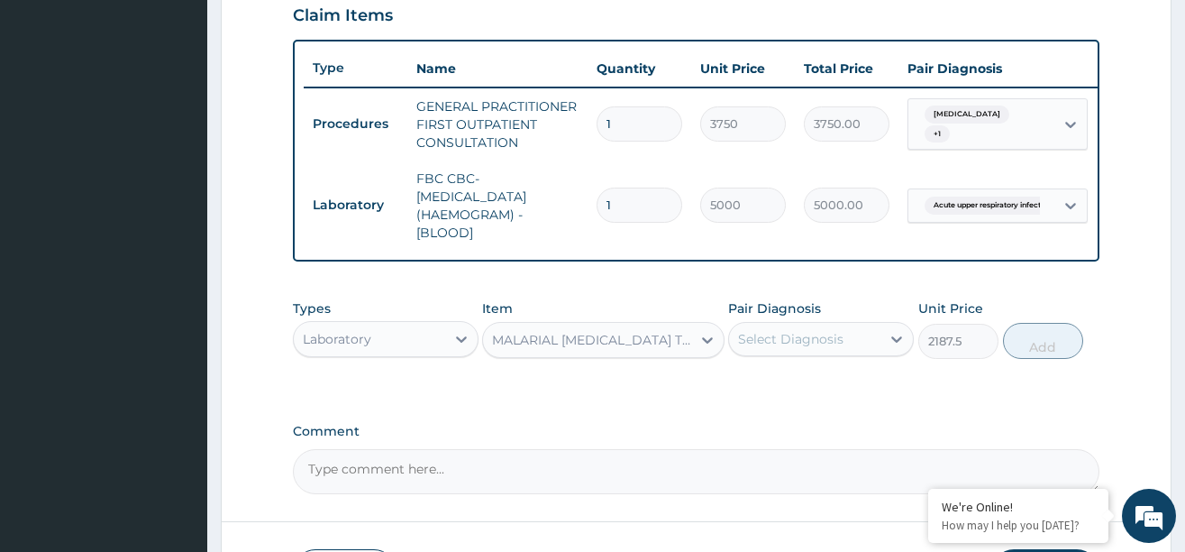
click at [790, 348] on div "Select Diagnosis" at bounding box center [790, 339] width 105 height 18
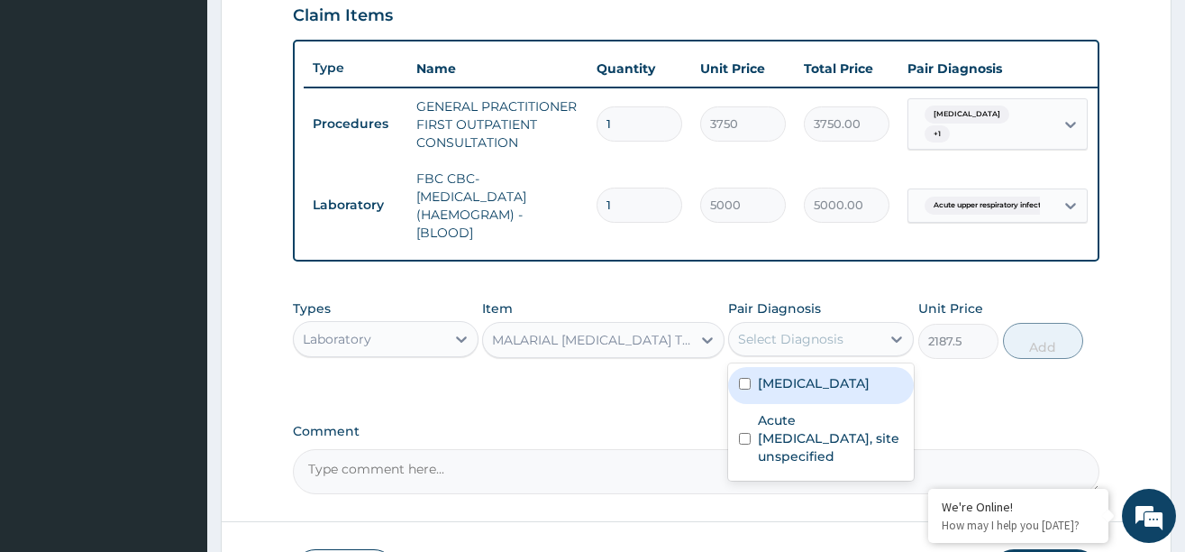
click at [782, 392] on label "Malaria, unspecified" at bounding box center [814, 383] width 112 height 18
checkbox input "true"
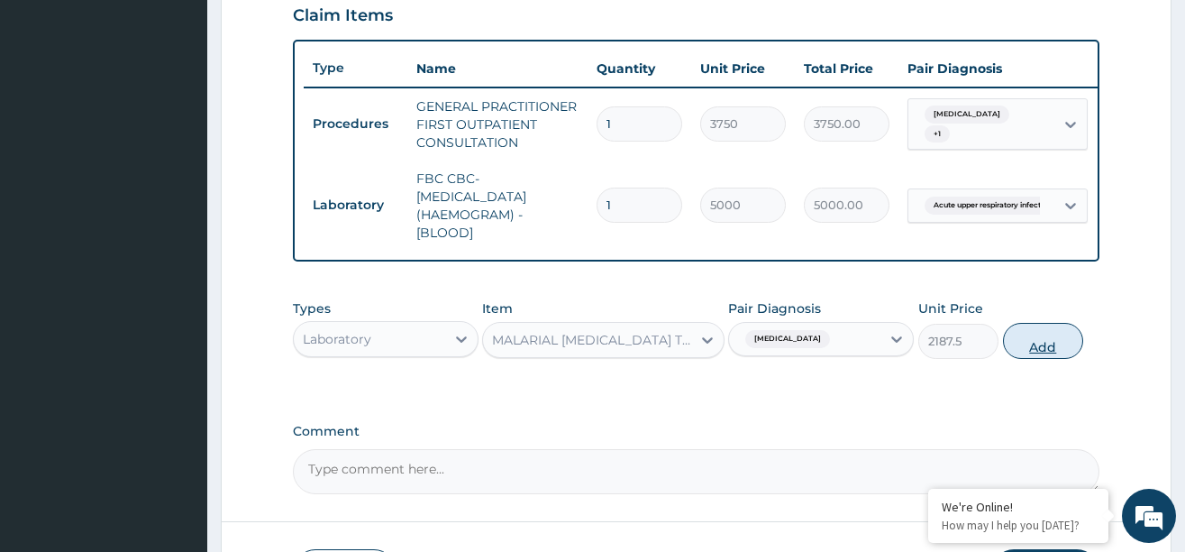
click at [1032, 348] on button "Add" at bounding box center [1043, 341] width 81 height 36
type input "0"
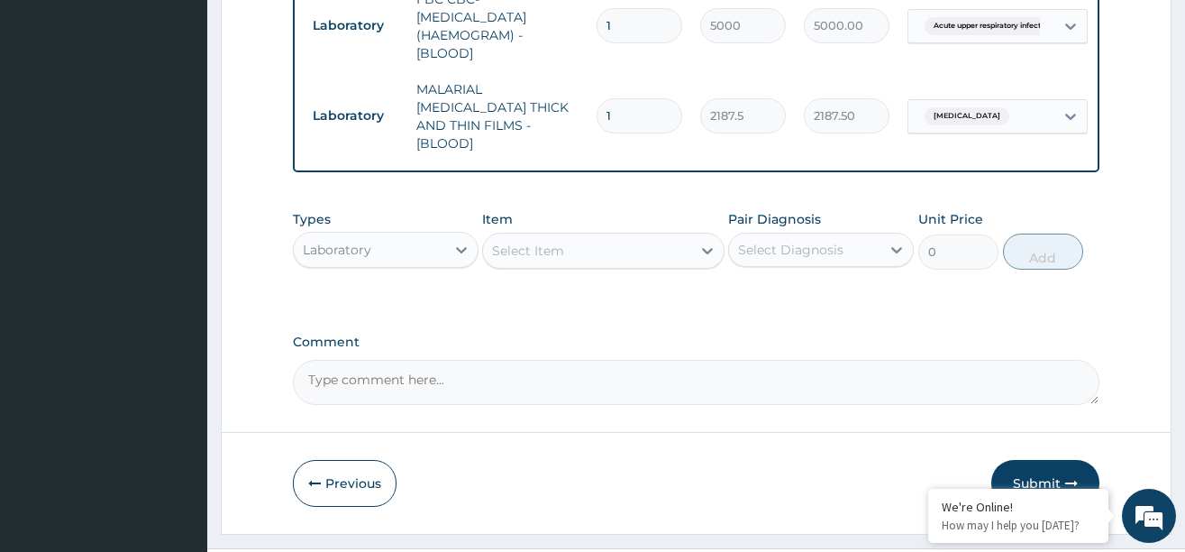
scroll to position [811, 0]
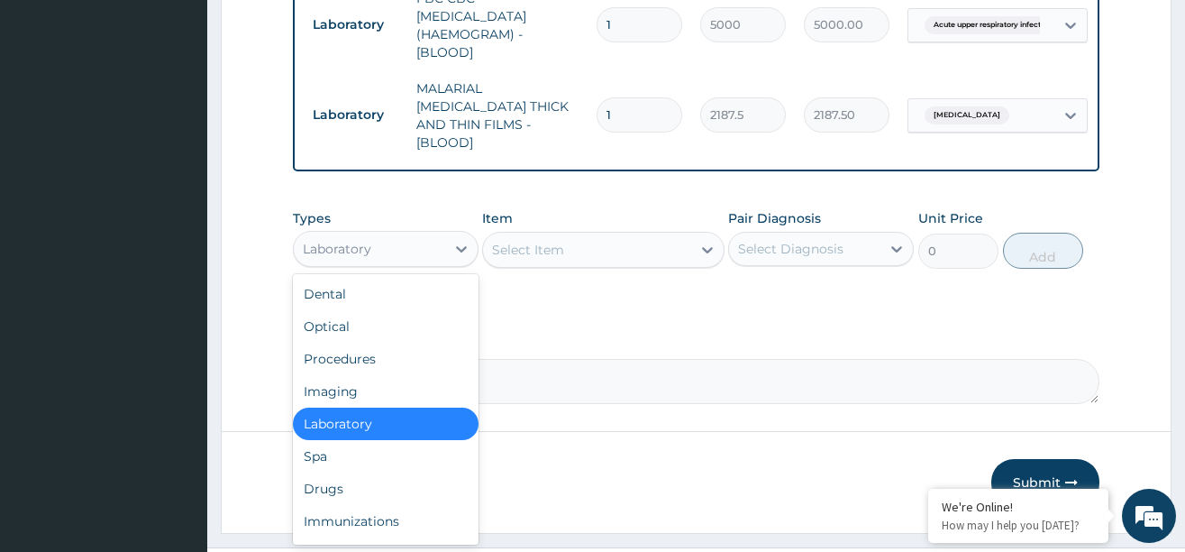
click at [424, 248] on div "Laboratory" at bounding box center [369, 248] width 151 height 29
click at [333, 491] on div "Drugs" at bounding box center [386, 488] width 186 height 32
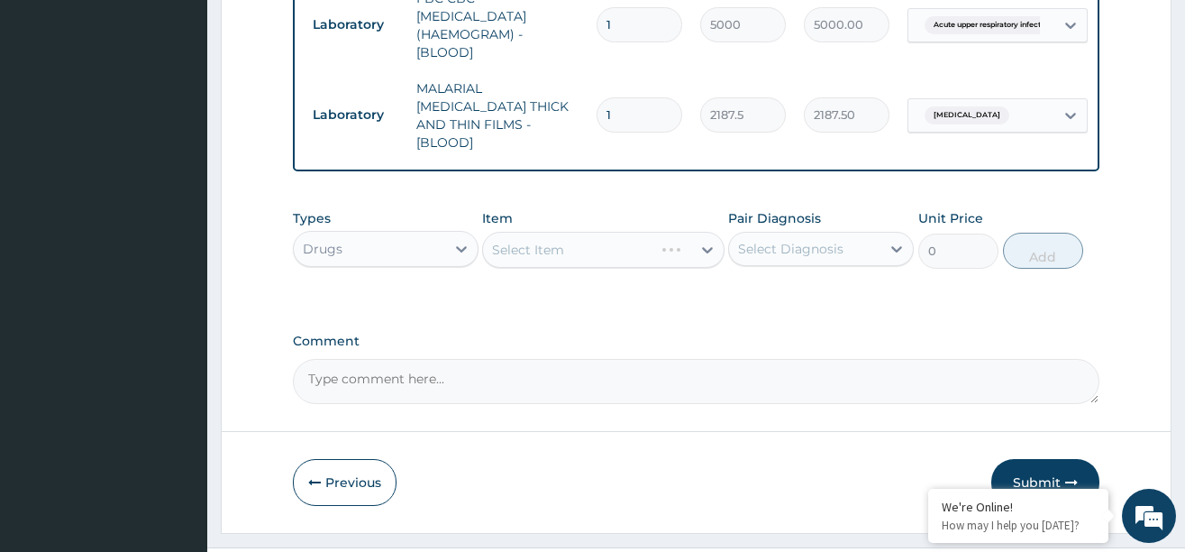
click at [669, 252] on div "Select Item" at bounding box center [603, 250] width 242 height 36
drag, startPoint x: 566, startPoint y: 0, endPoint x: 565, endPoint y: 219, distance: 219.0
click at [565, 219] on div "Item Select Item" at bounding box center [603, 238] width 242 height 59
click at [587, 245] on div "Select Item" at bounding box center [587, 249] width 208 height 29
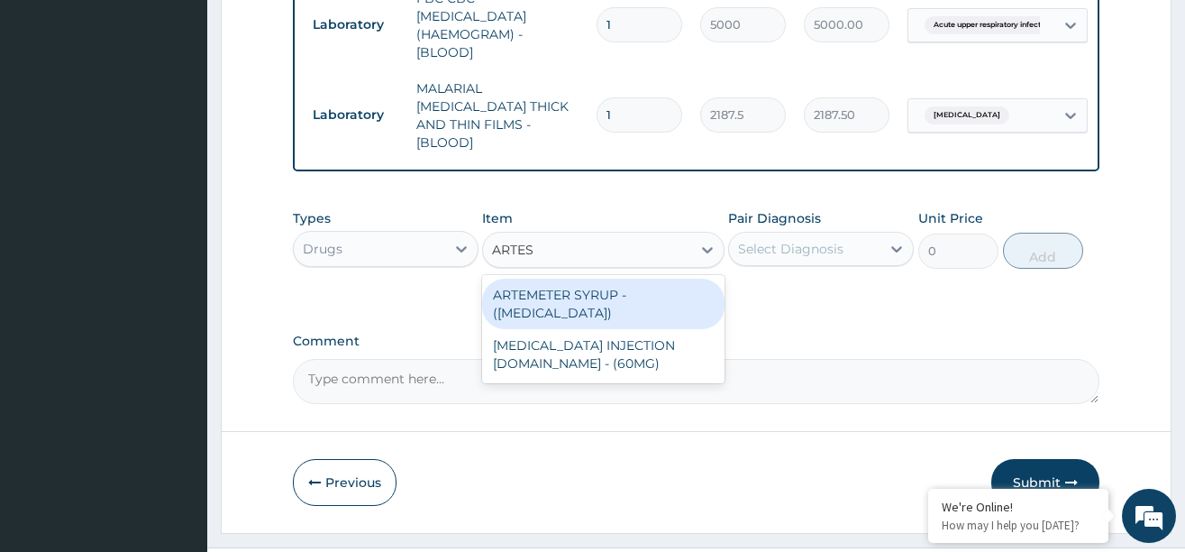
type input "ARTESU"
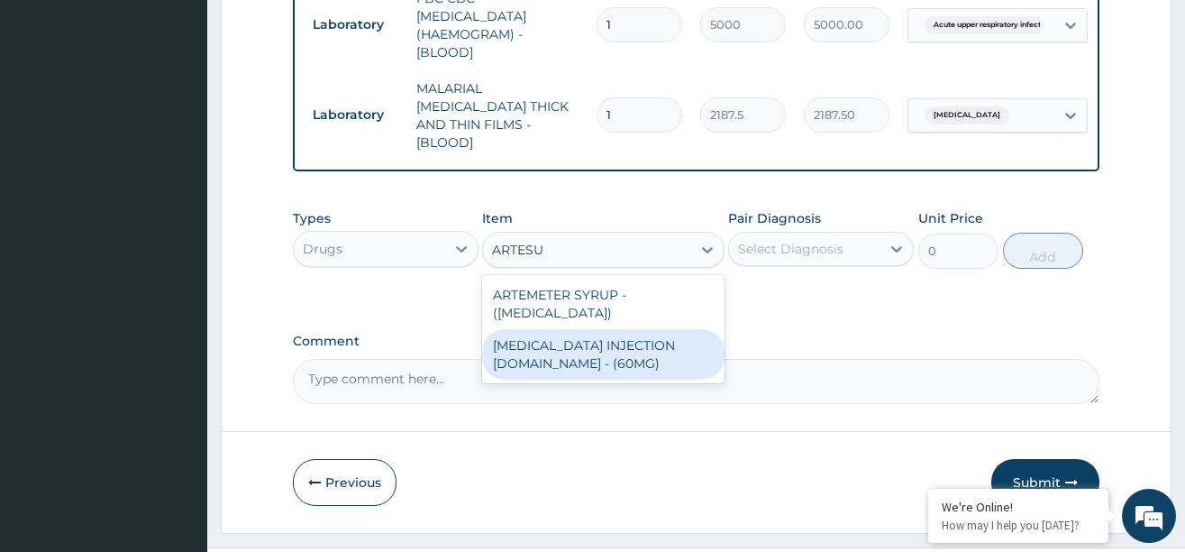
click at [575, 343] on div "[MEDICAL_DATA] INJECTION [DOMAIN_NAME] - (60MG)" at bounding box center [603, 354] width 242 height 50
type input "1596"
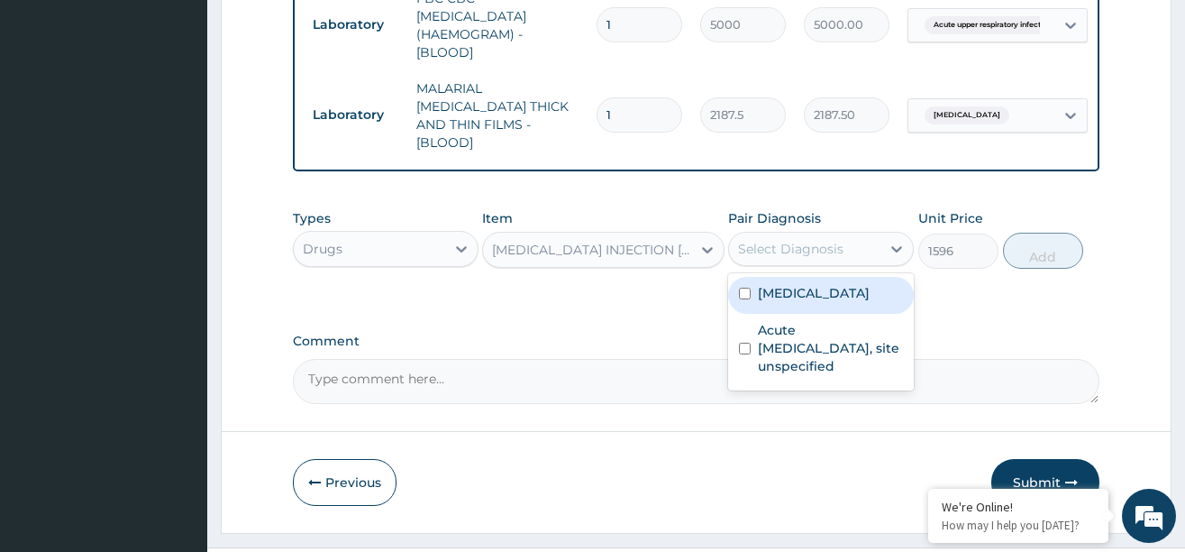
click at [780, 249] on div "Select Diagnosis" at bounding box center [790, 249] width 105 height 18
click at [777, 292] on label "Malaria, unspecified" at bounding box center [814, 293] width 112 height 18
checkbox input "true"
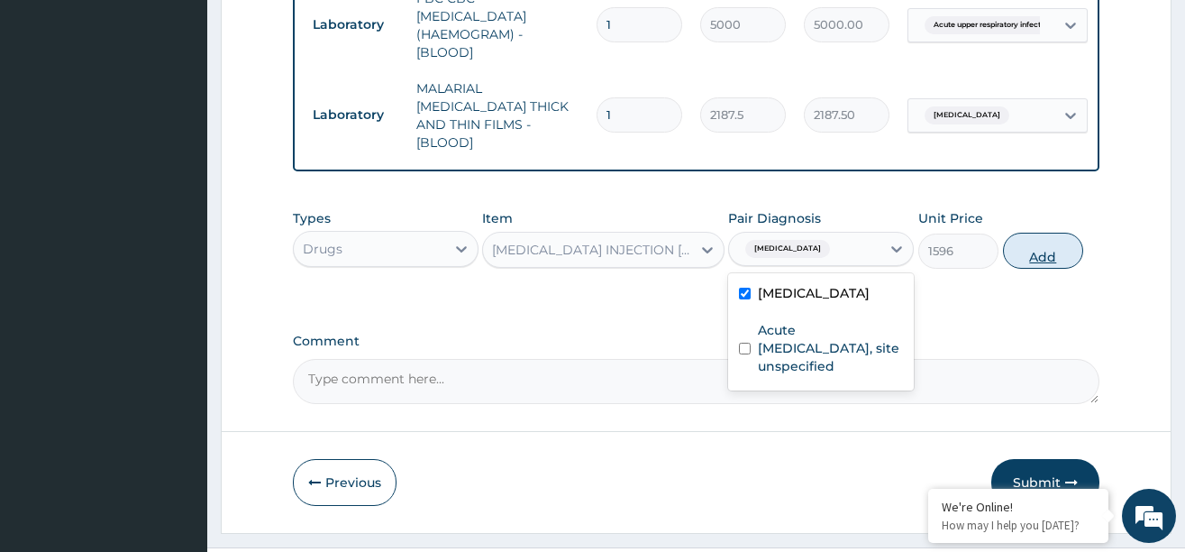
click at [1031, 248] on button "Add" at bounding box center [1043, 251] width 81 height 36
type input "0"
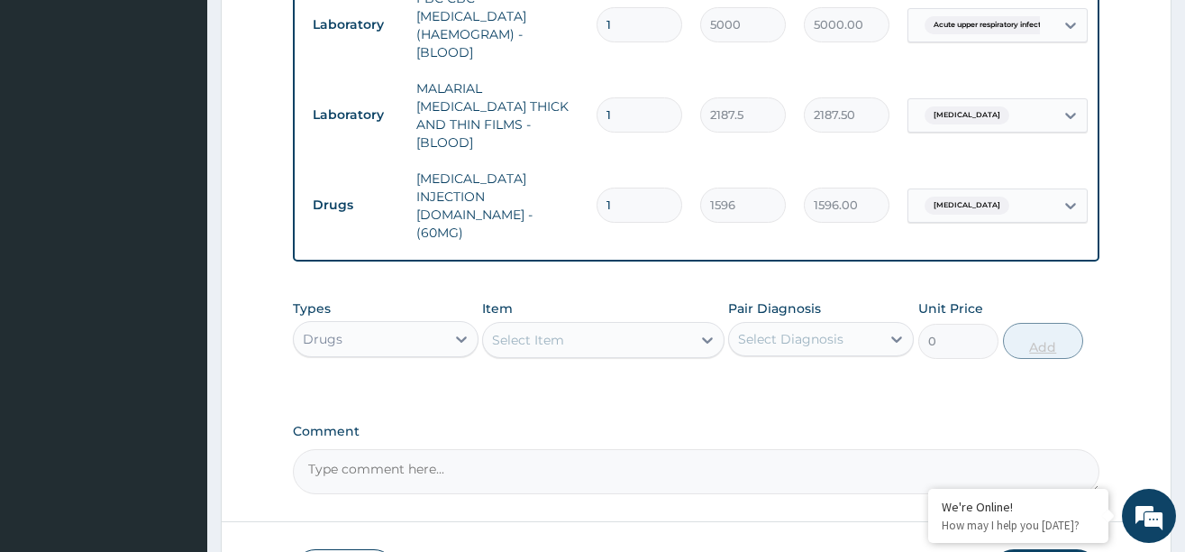
type input "0.00"
type input "3"
type input "4788.00"
type input "0.00"
type input "6"
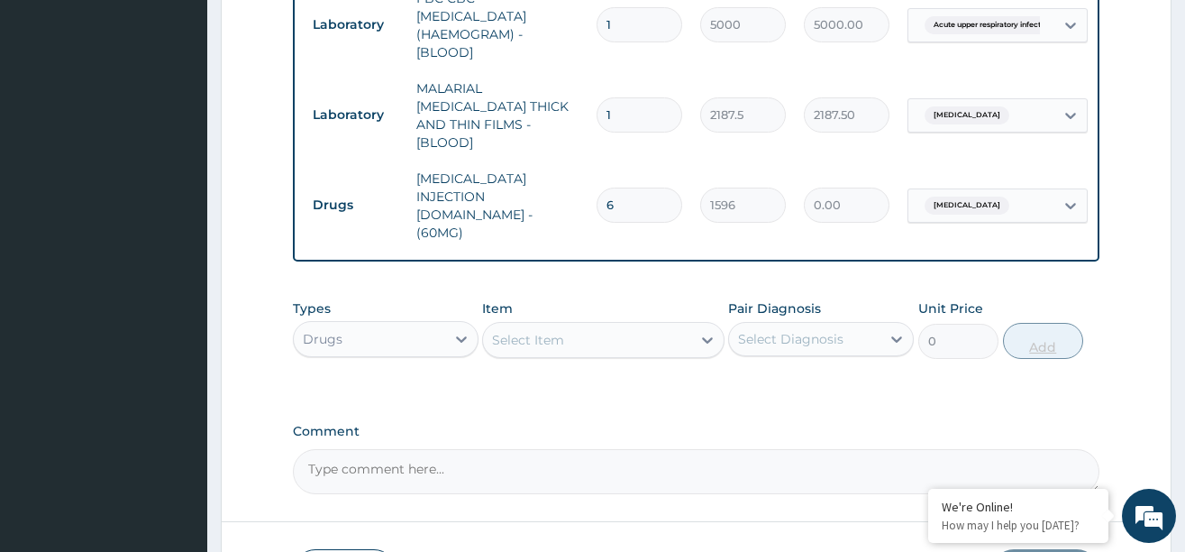
type input "9576.00"
type input "6"
click at [689, 325] on div "Select Item" at bounding box center [587, 339] width 208 height 29
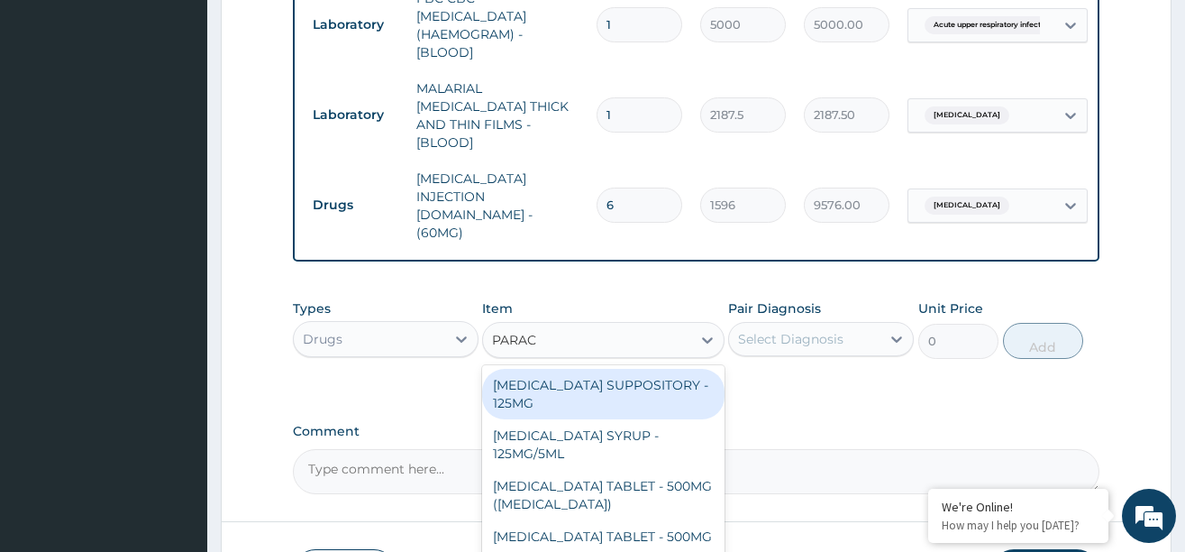
type input "PARAC"
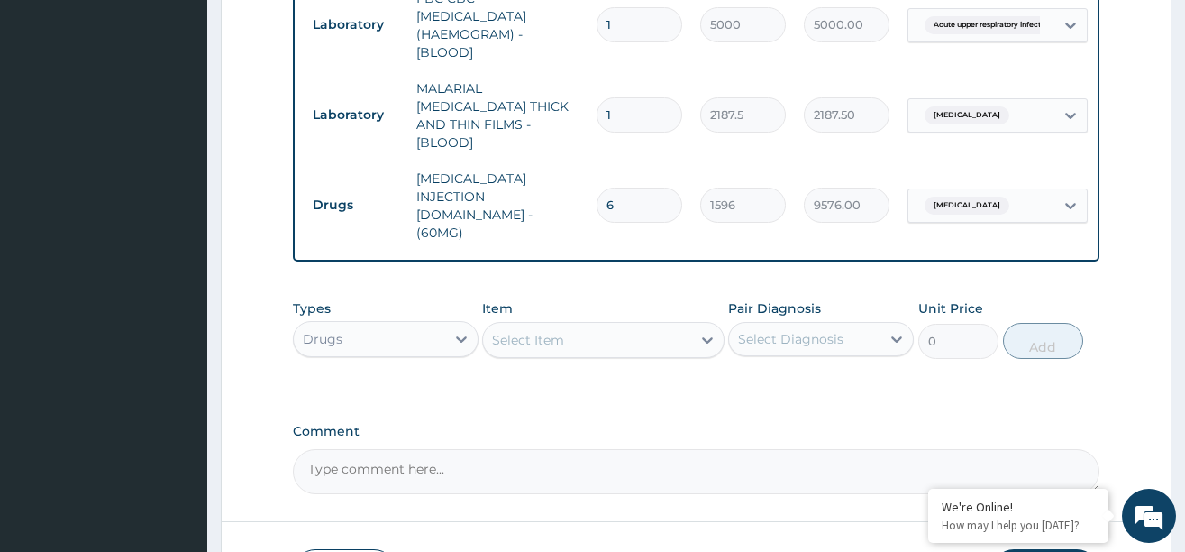
click at [644, 187] on input "6" at bounding box center [640, 204] width 86 height 35
type input "0.00"
type input "3"
type input "4788.00"
type input "3"
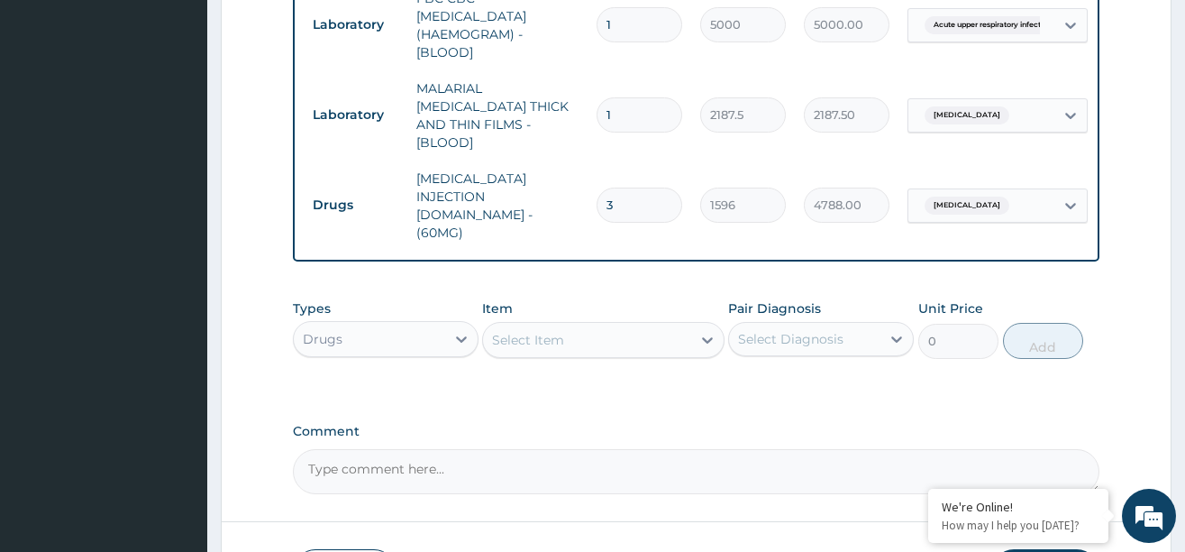
click at [660, 325] on div "Select Item" at bounding box center [587, 339] width 208 height 29
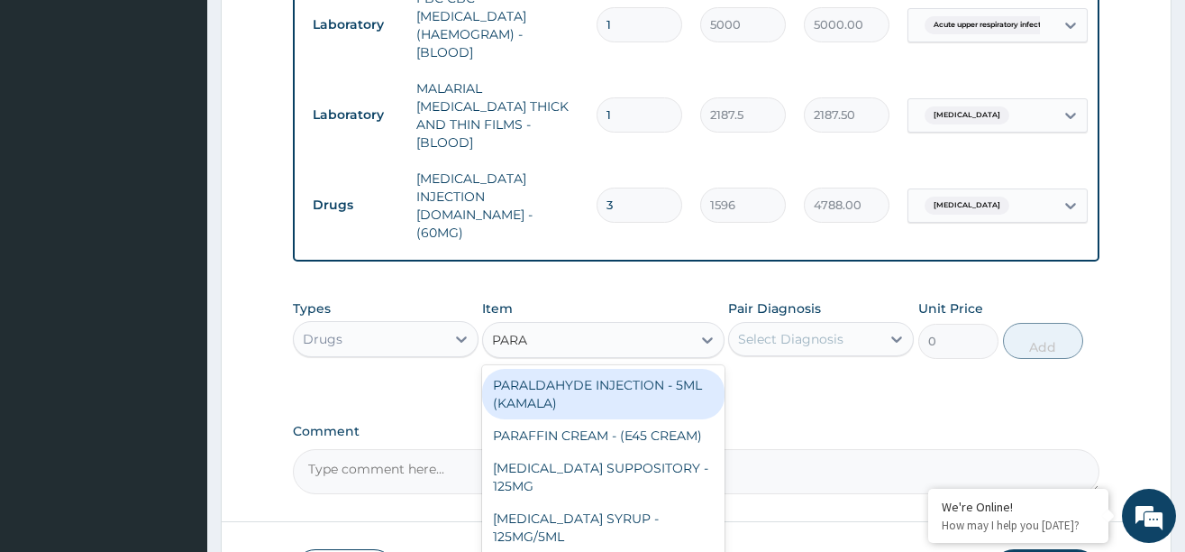
type input "PARAC"
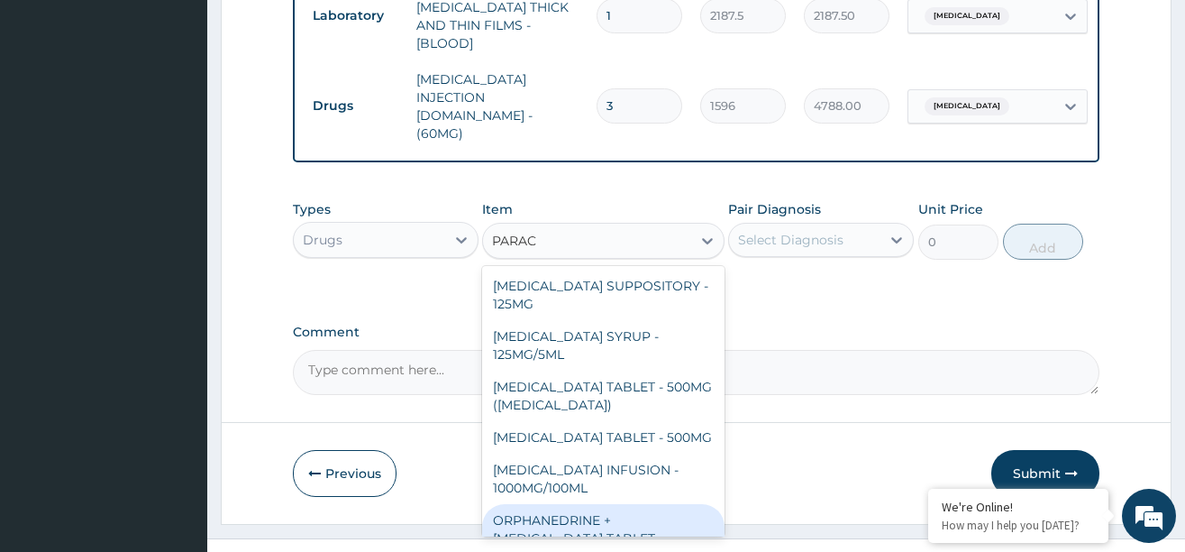
scroll to position [209, 0]
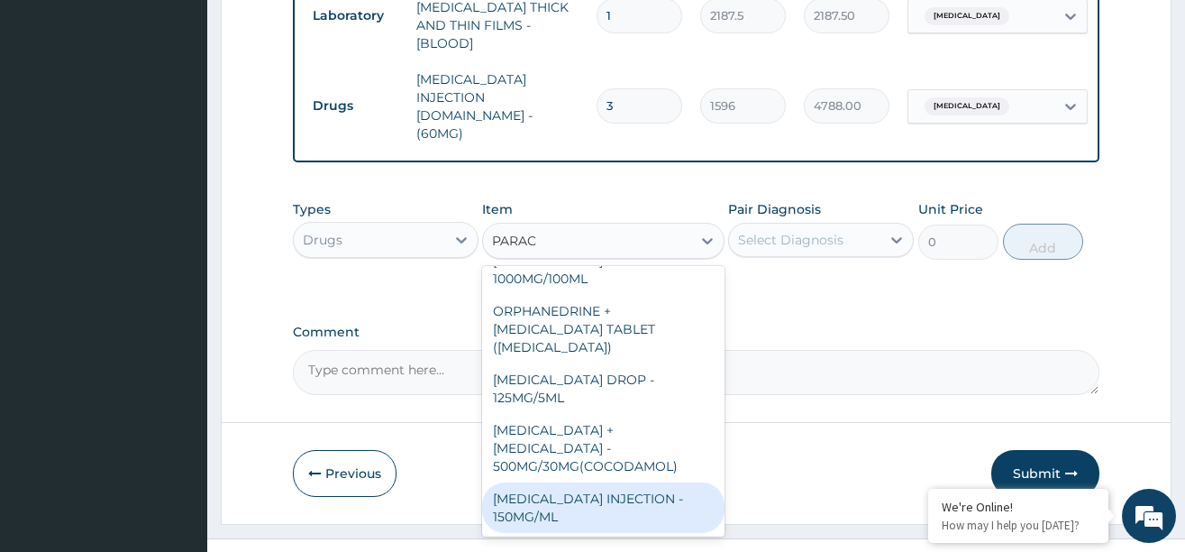
click at [547, 482] on div "PARACETAMOL INJECTION - 150MG/ML" at bounding box center [603, 507] width 242 height 50
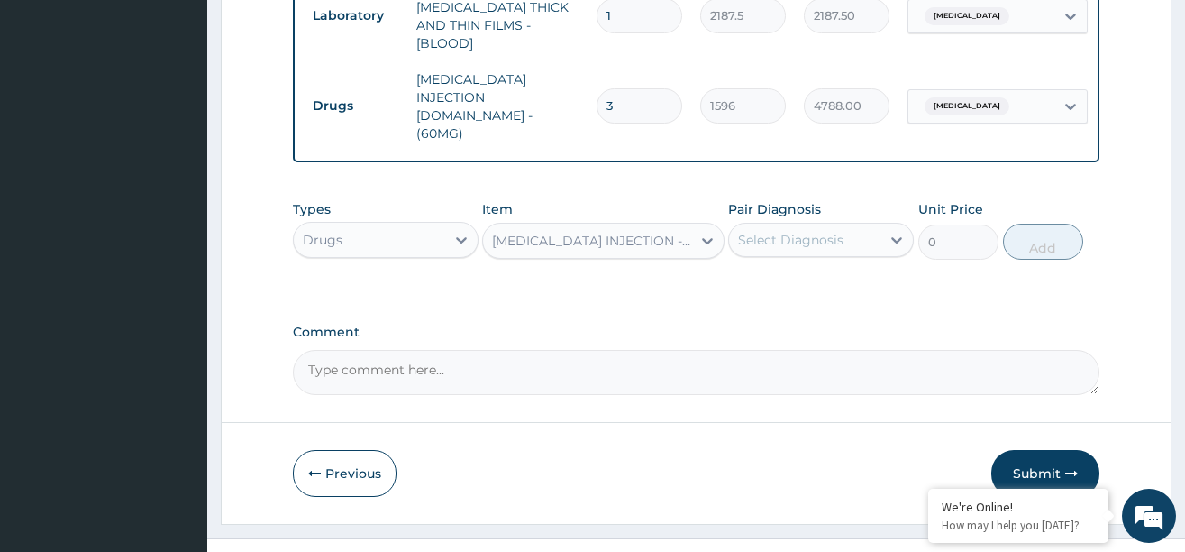
type input "560"
click at [823, 231] on div "Select Diagnosis" at bounding box center [790, 240] width 105 height 18
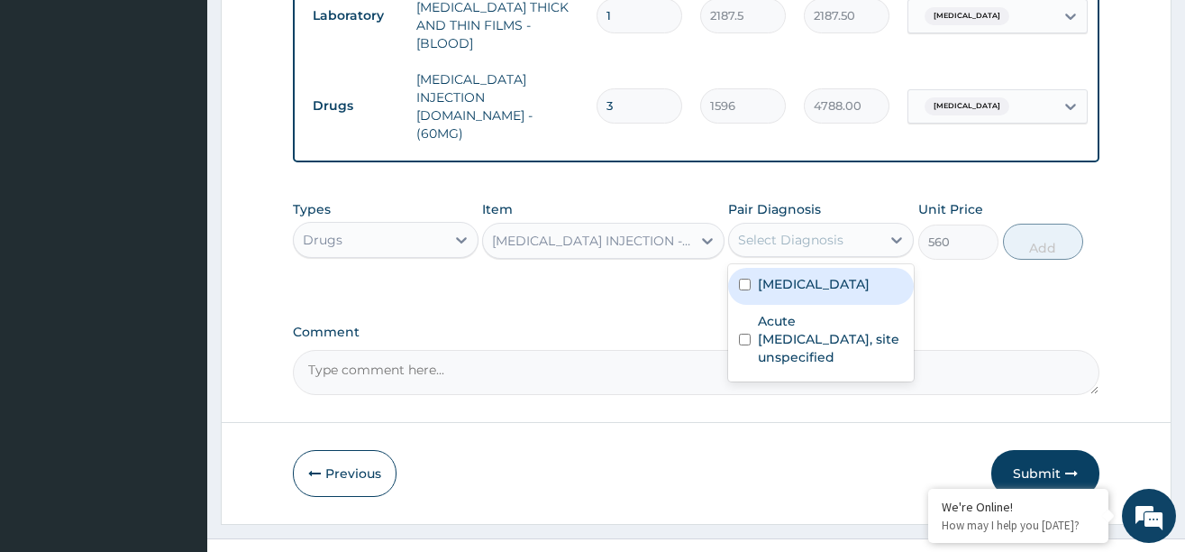
click at [828, 275] on label "Malaria, unspecified" at bounding box center [814, 284] width 112 height 18
checkbox input "true"
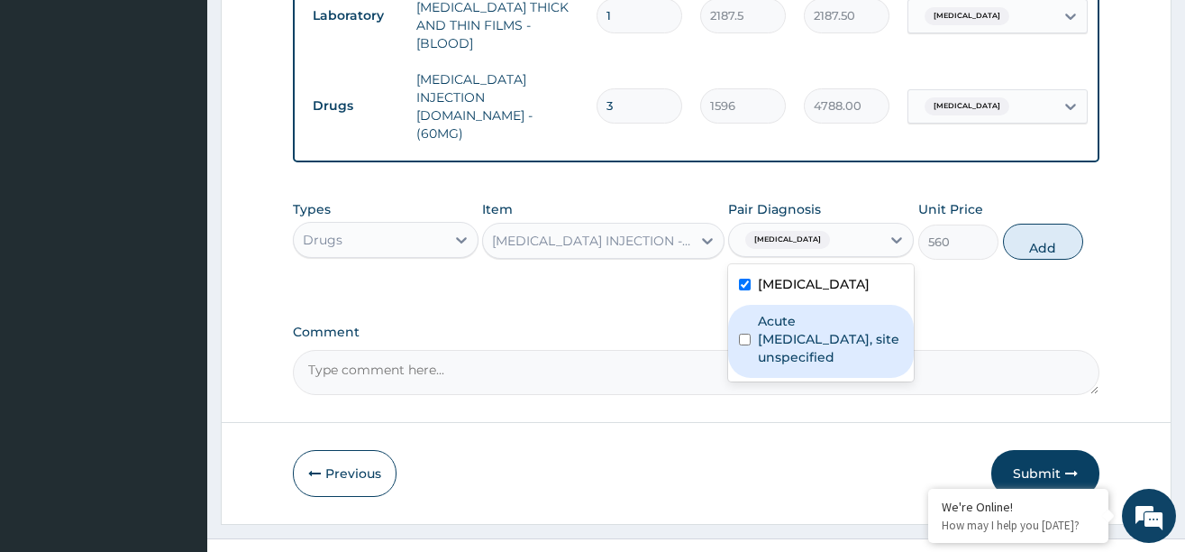
click at [812, 312] on label "Acute upper respiratory infection, site unspecified" at bounding box center [830, 339] width 145 height 54
checkbox input "true"
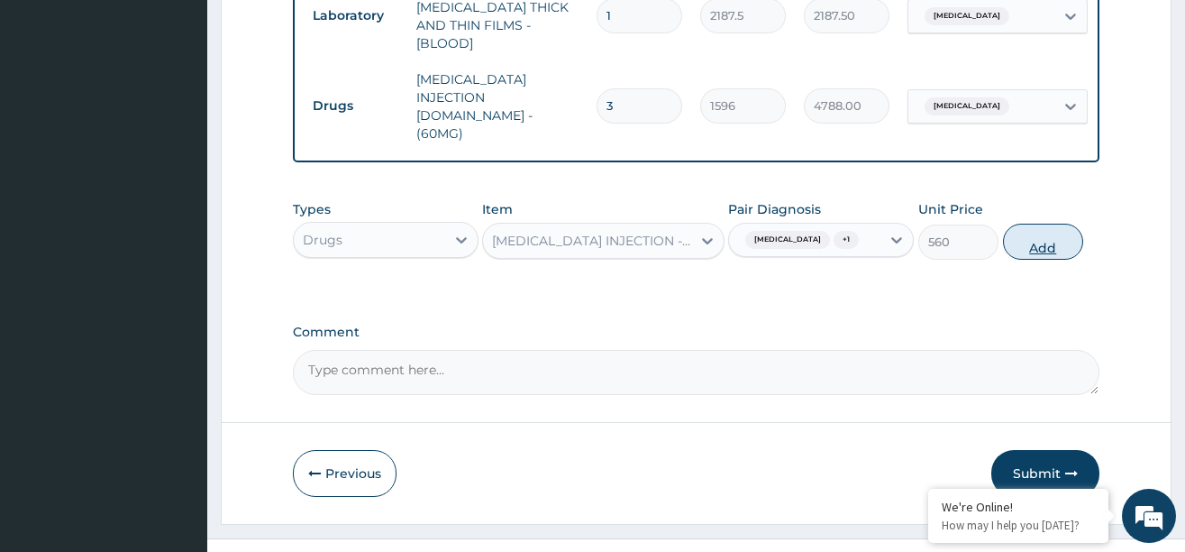
click at [1038, 227] on button "Add" at bounding box center [1043, 242] width 81 height 36
type input "0"
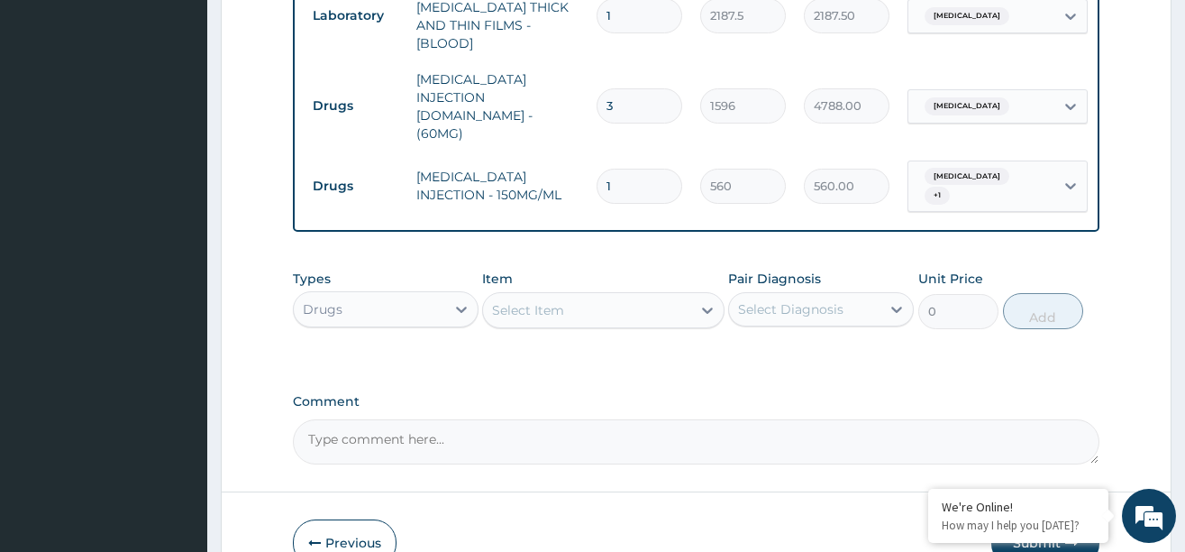
click at [643, 296] on div "Select Item" at bounding box center [587, 310] width 208 height 29
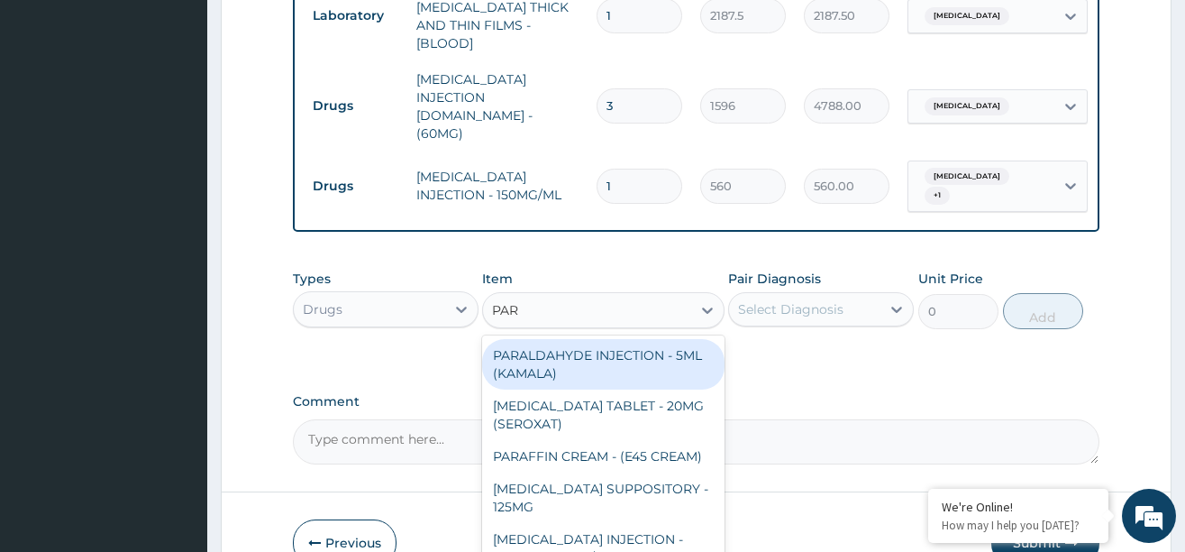
type input "PARA"
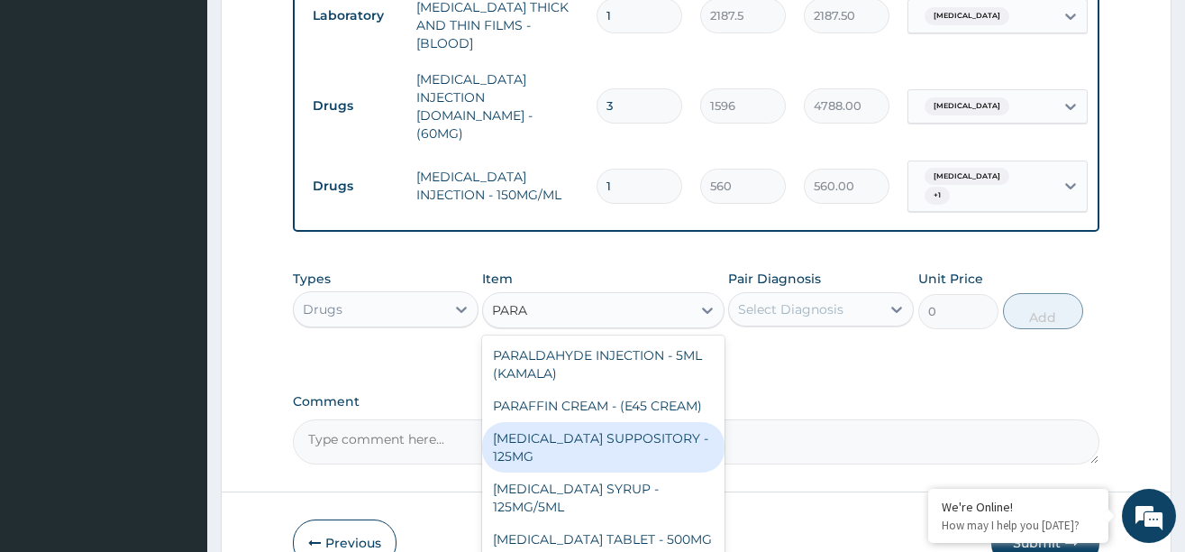
click at [599, 425] on div "PARACETAMOL SUPPOSITORY - 125MG" at bounding box center [603, 447] width 242 height 50
type input "840"
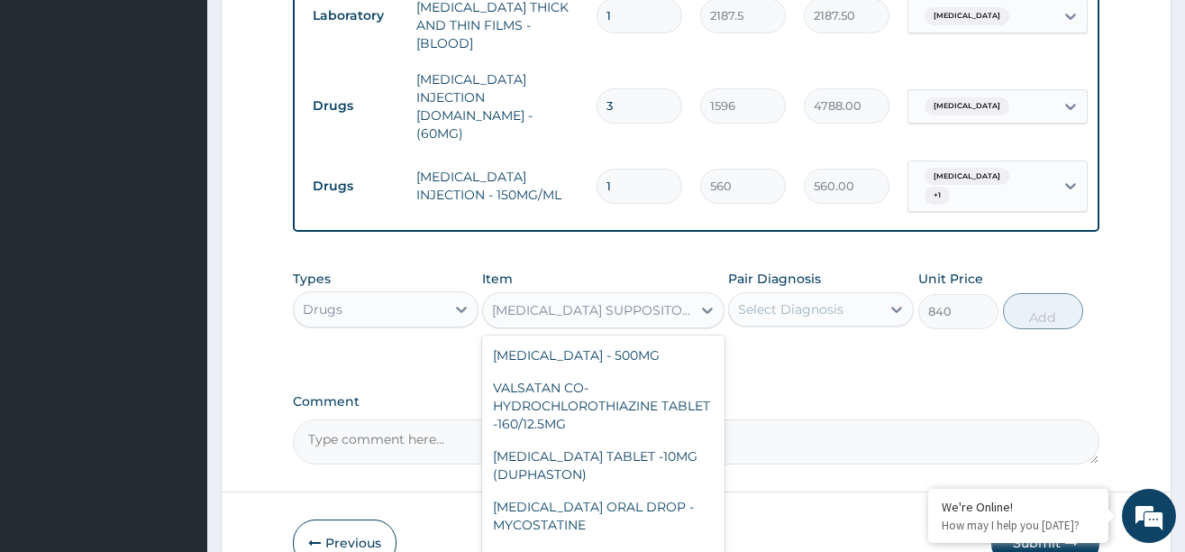
click at [688, 301] on div "PARACETAMOL SUPPOSITORY - 125MG" at bounding box center [592, 310] width 201 height 18
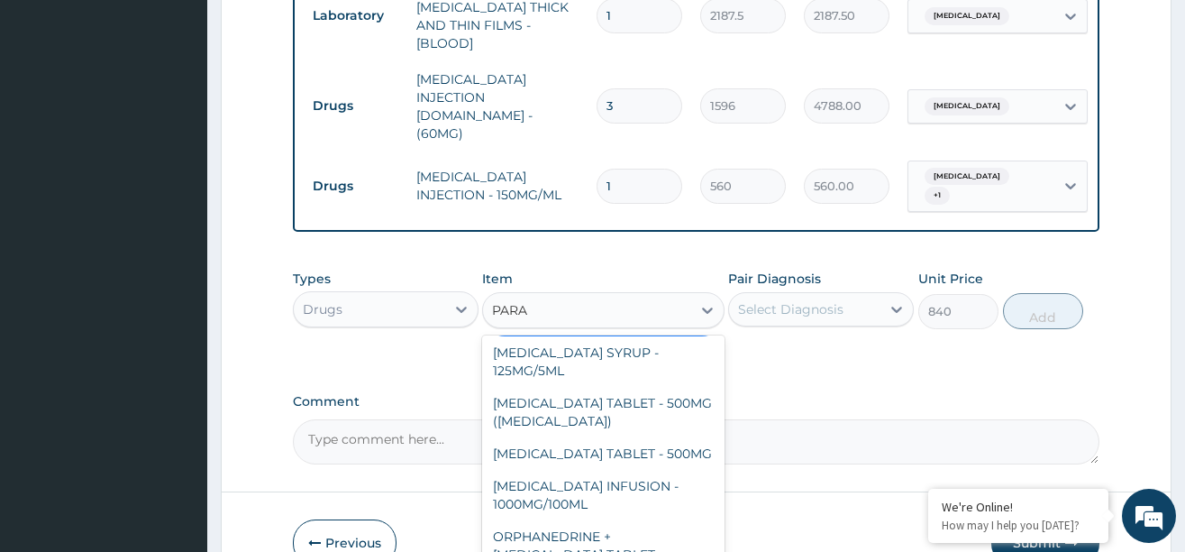
scroll to position [86, 0]
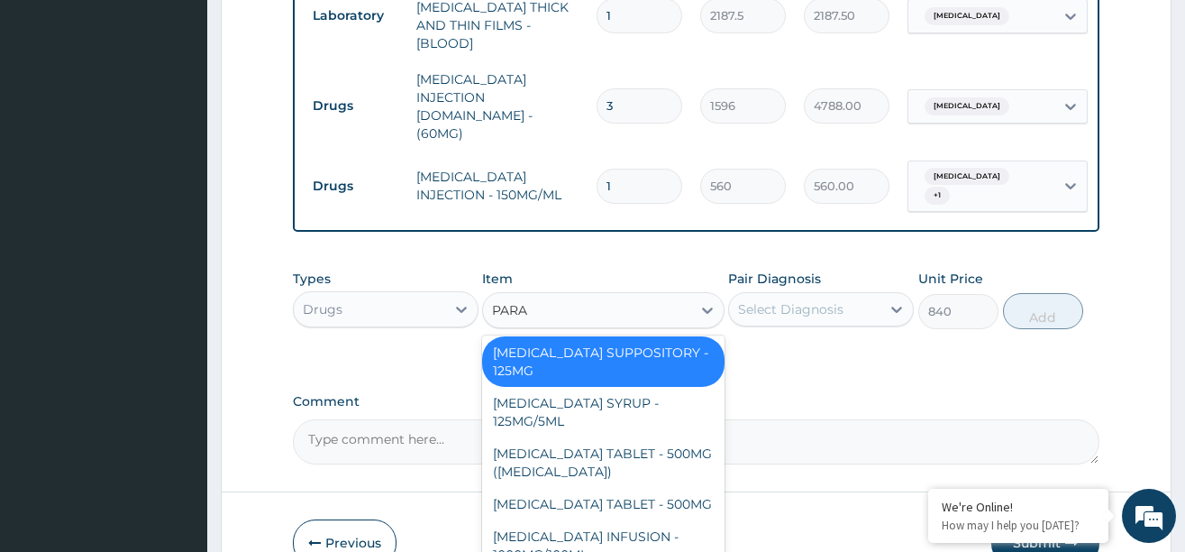
type input "PARAC"
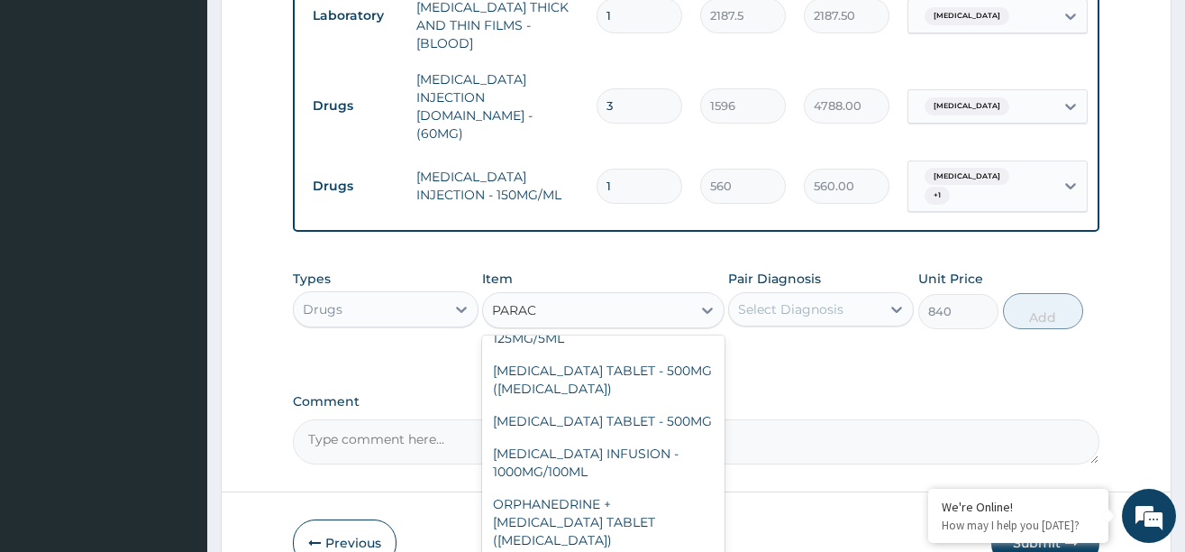
scroll to position [0, 0]
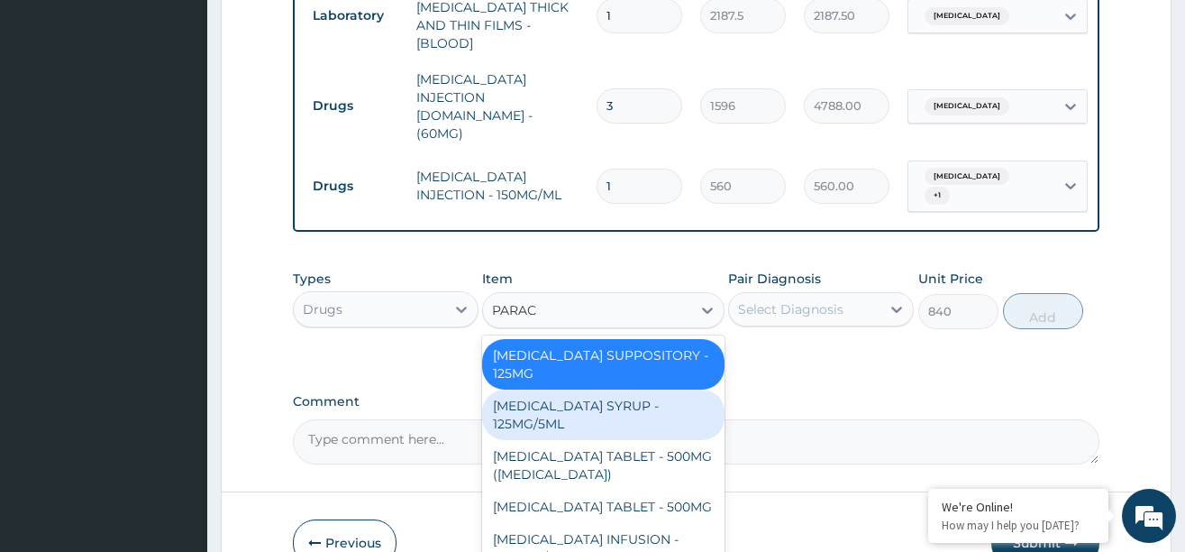
click at [566, 389] on div "PARACETAMOL SYRUP - 125MG/5ML" at bounding box center [603, 414] width 242 height 50
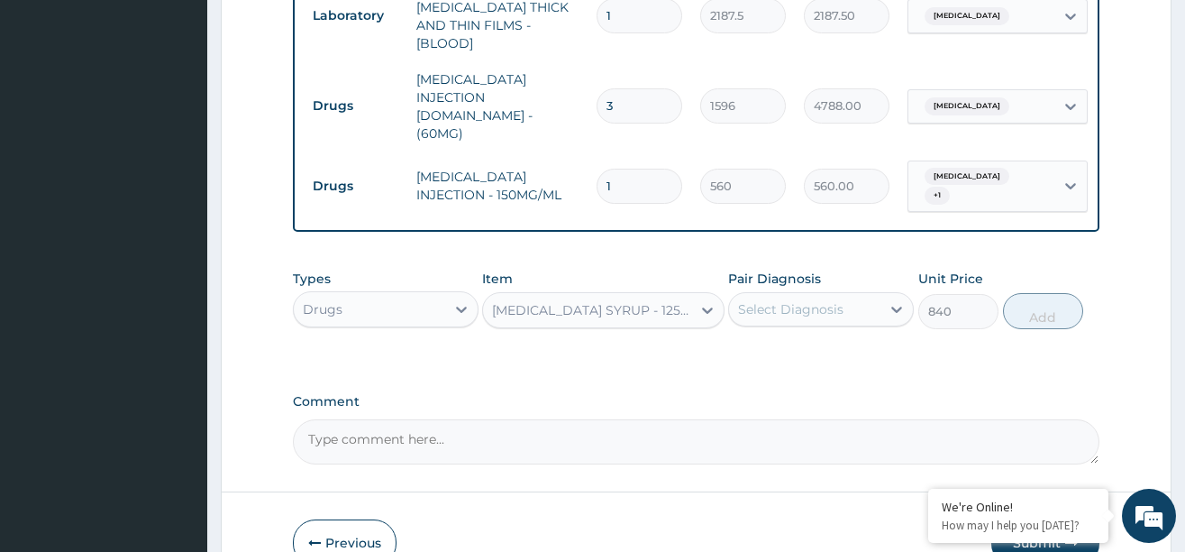
click at [778, 300] on div "Select Diagnosis" at bounding box center [790, 309] width 105 height 18
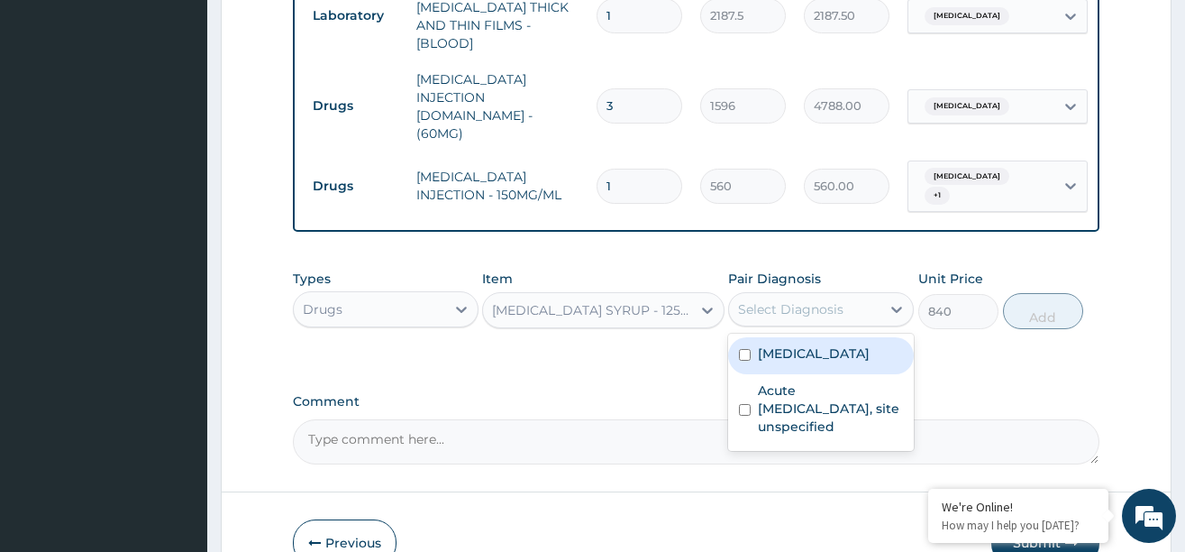
click at [778, 344] on label "Malaria, unspecified" at bounding box center [814, 353] width 112 height 18
checkbox input "true"
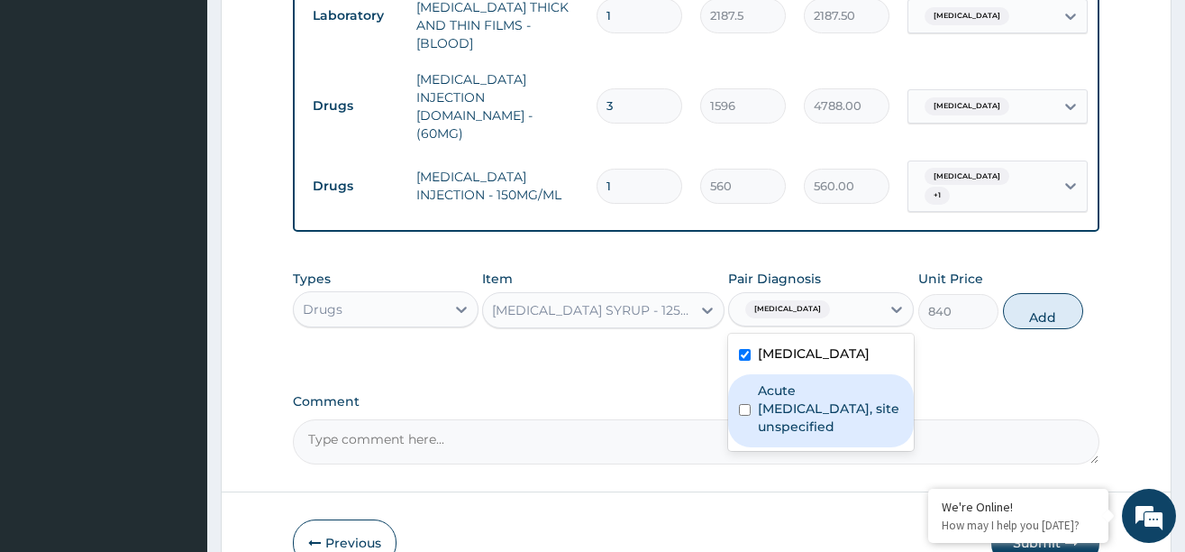
click at [784, 381] on label "Acute upper respiratory infection, site unspecified" at bounding box center [830, 408] width 145 height 54
checkbox input "true"
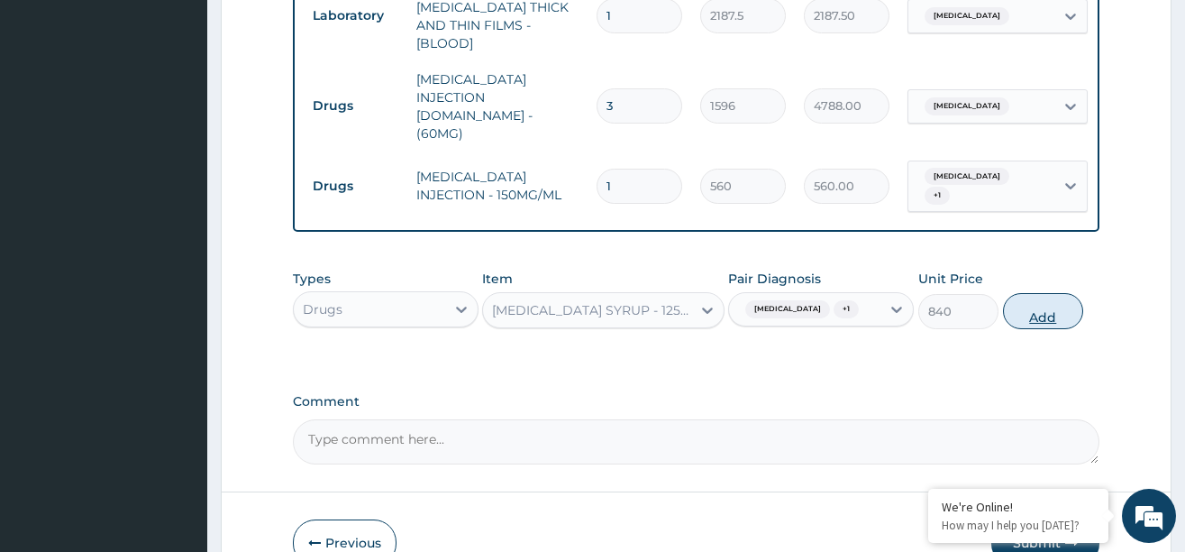
click at [1015, 297] on button "Add" at bounding box center [1043, 311] width 81 height 36
type input "0"
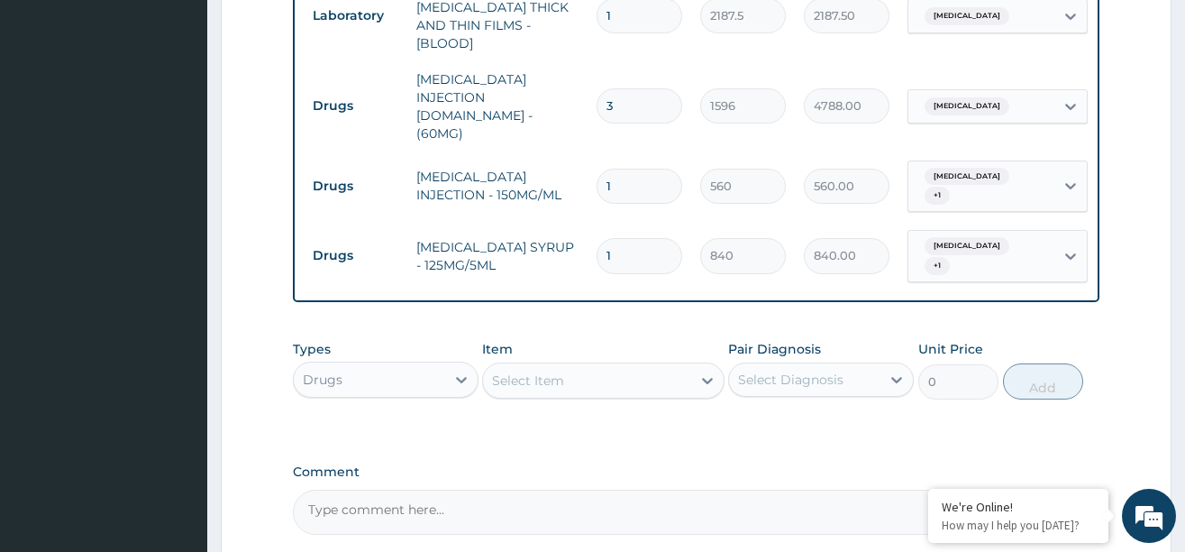
click at [628, 366] on div "Select Item" at bounding box center [587, 380] width 208 height 29
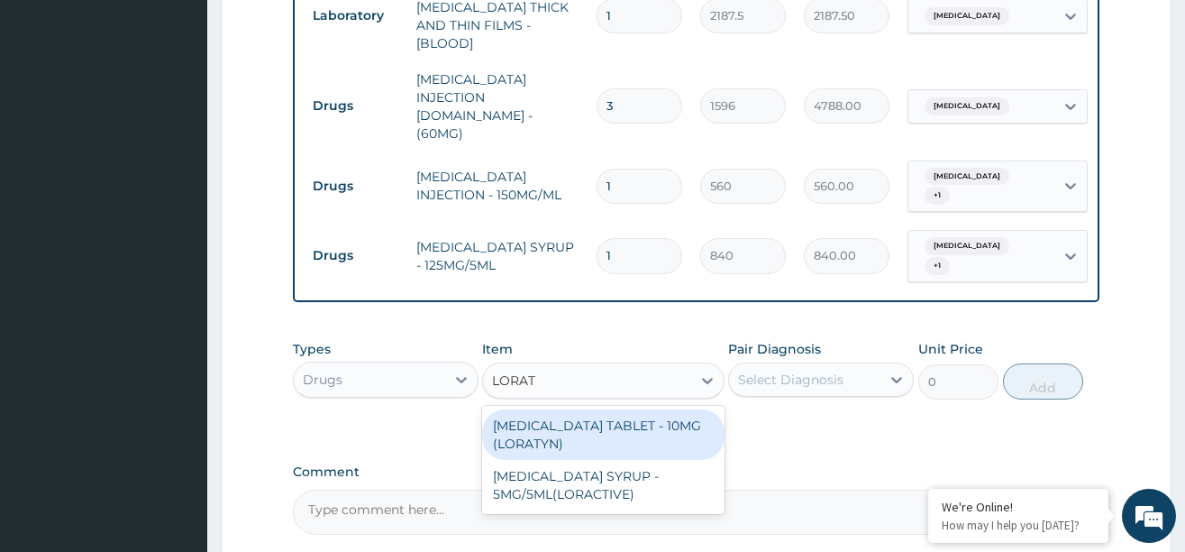
type input "LORATA"
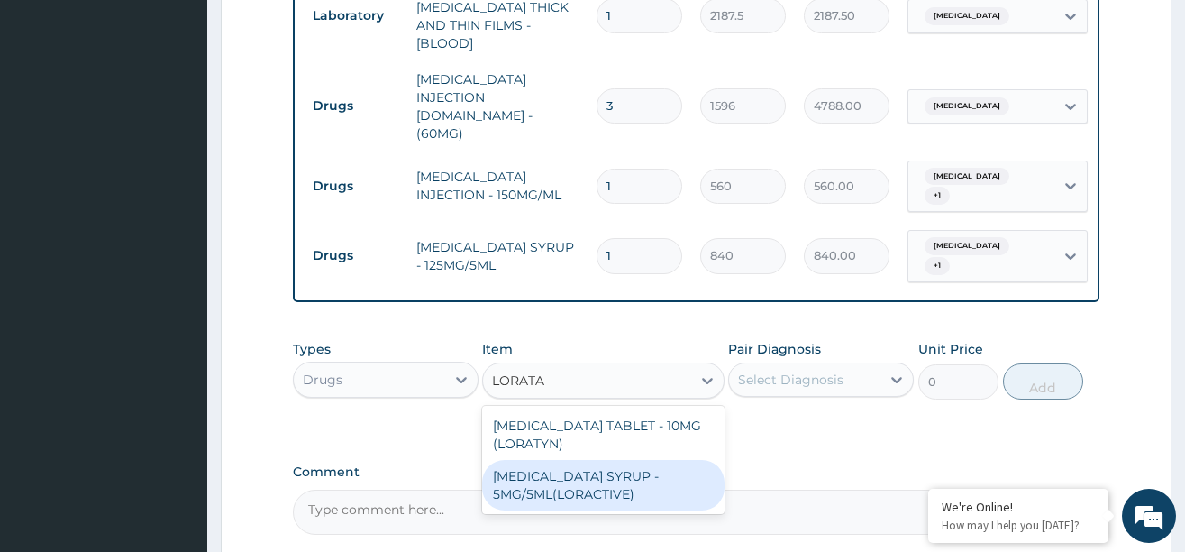
drag, startPoint x: 545, startPoint y: 450, endPoint x: 568, endPoint y: 442, distance: 23.9
click at [547, 460] on div "LORATADINE SYRUP - 5MG/5ML(LORACTIVE)" at bounding box center [603, 485] width 242 height 50
type input "1232"
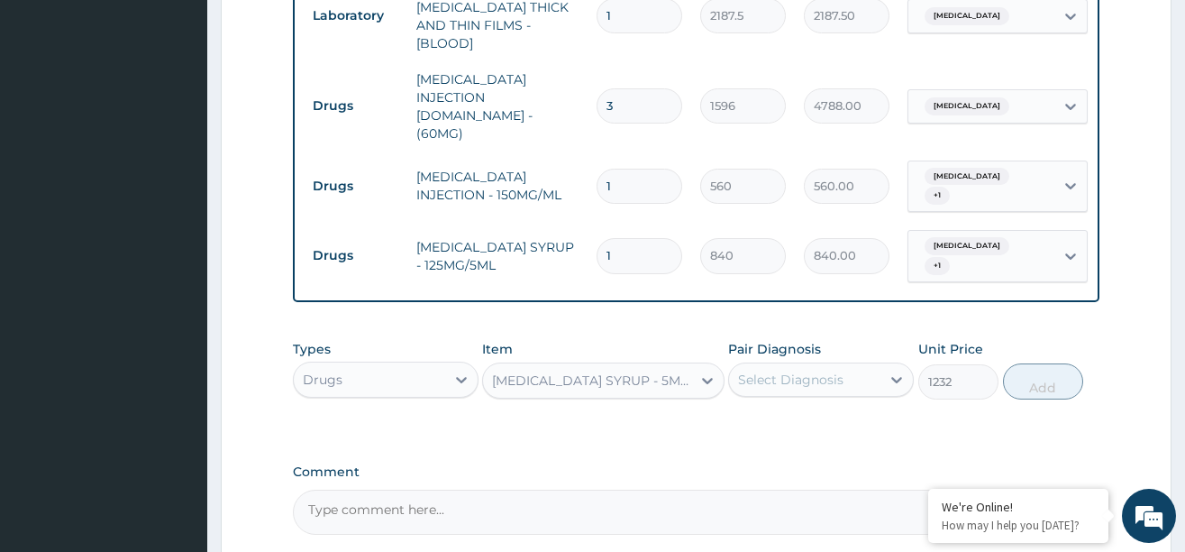
click at [784, 370] on div "Select Diagnosis" at bounding box center [790, 379] width 105 height 18
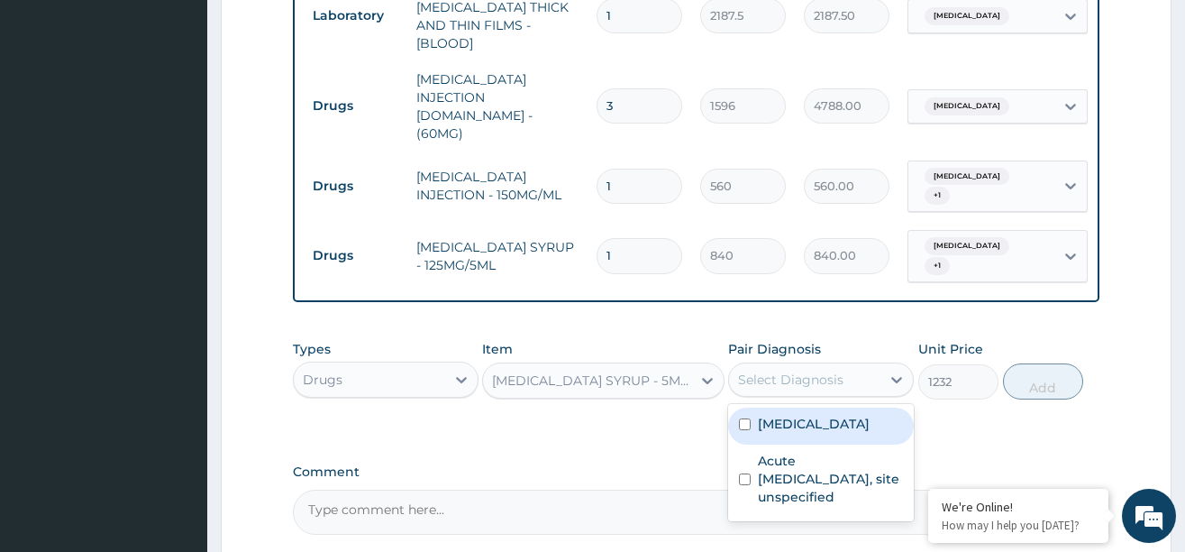
click at [784, 415] on label "Malaria, unspecified" at bounding box center [814, 424] width 112 height 18
checkbox input "true"
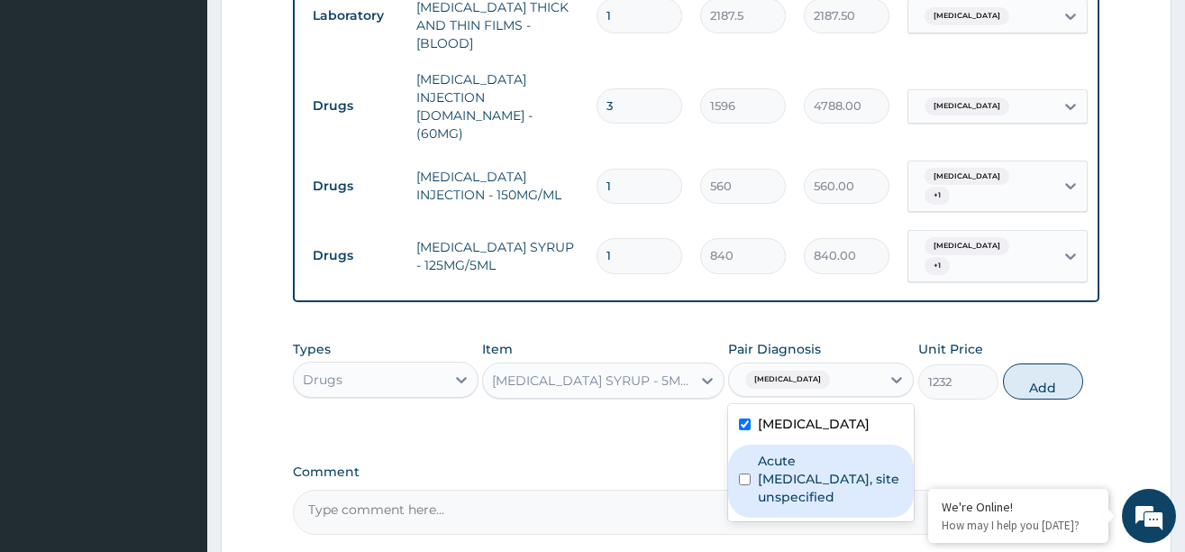
click at [782, 452] on label "Acute upper respiratory infection, site unspecified" at bounding box center [830, 479] width 145 height 54
checkbox input "true"
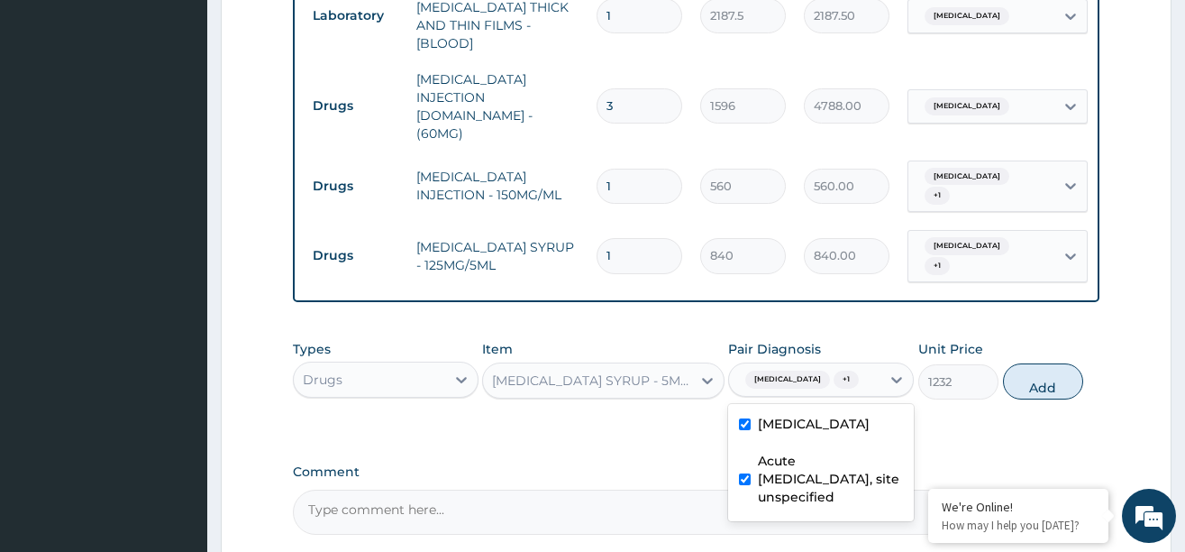
click at [777, 415] on label "Malaria, unspecified" at bounding box center [814, 424] width 112 height 18
checkbox input "false"
click at [1037, 363] on button "Add" at bounding box center [1043, 381] width 81 height 36
type input "0"
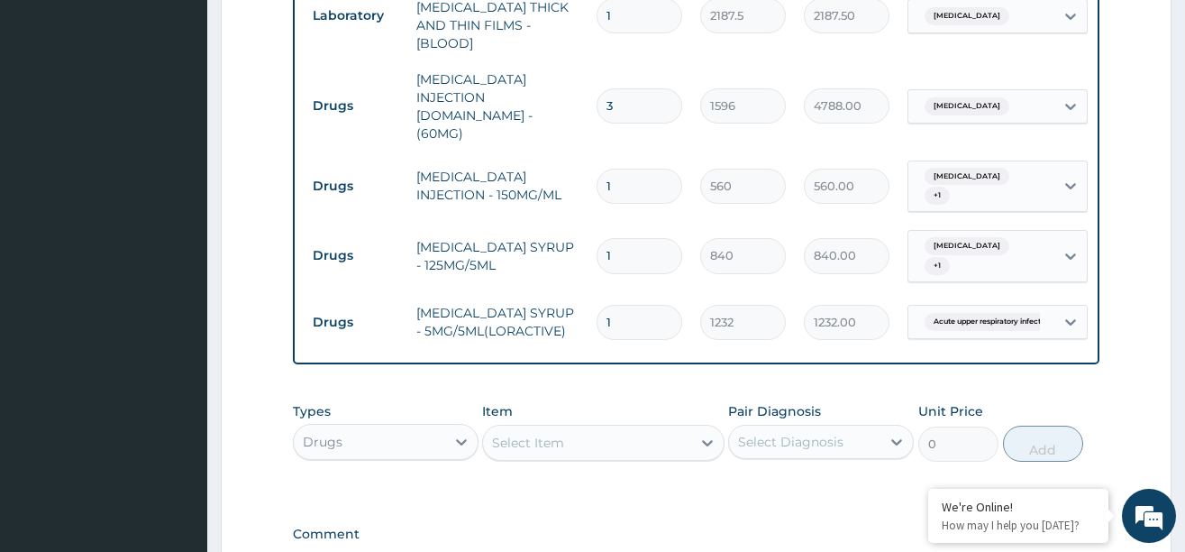
scroll to position [1000, 0]
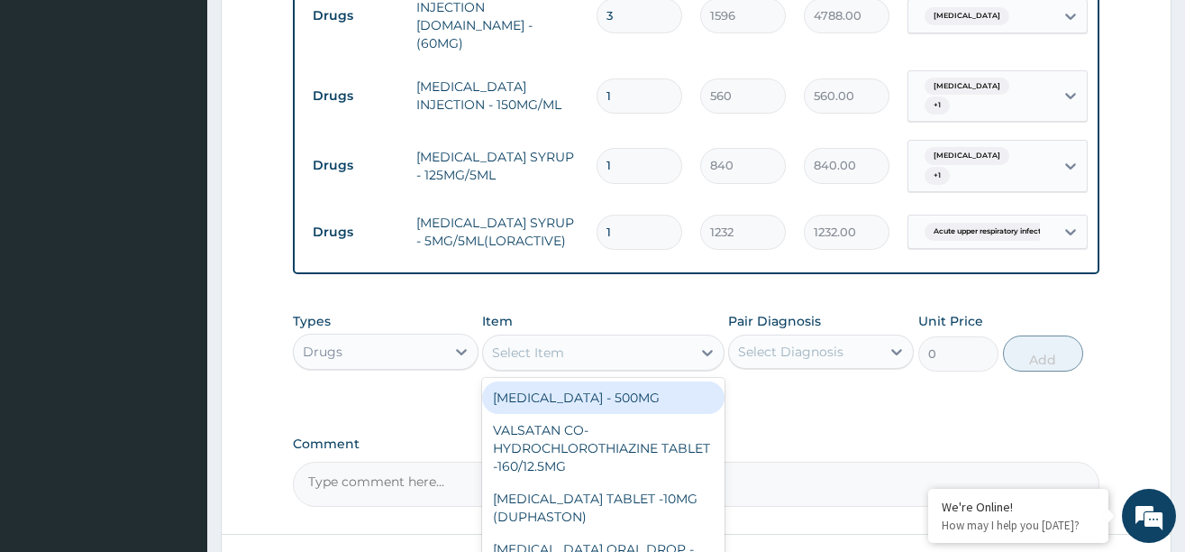
click at [645, 338] on div "Select Item" at bounding box center [587, 352] width 208 height 29
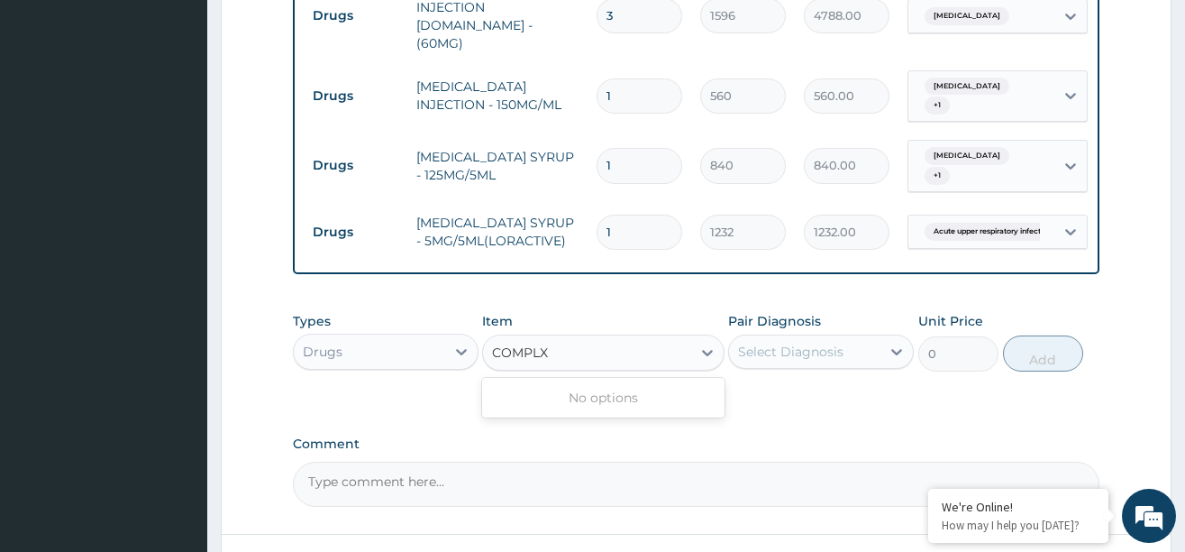
type input "COMPL"
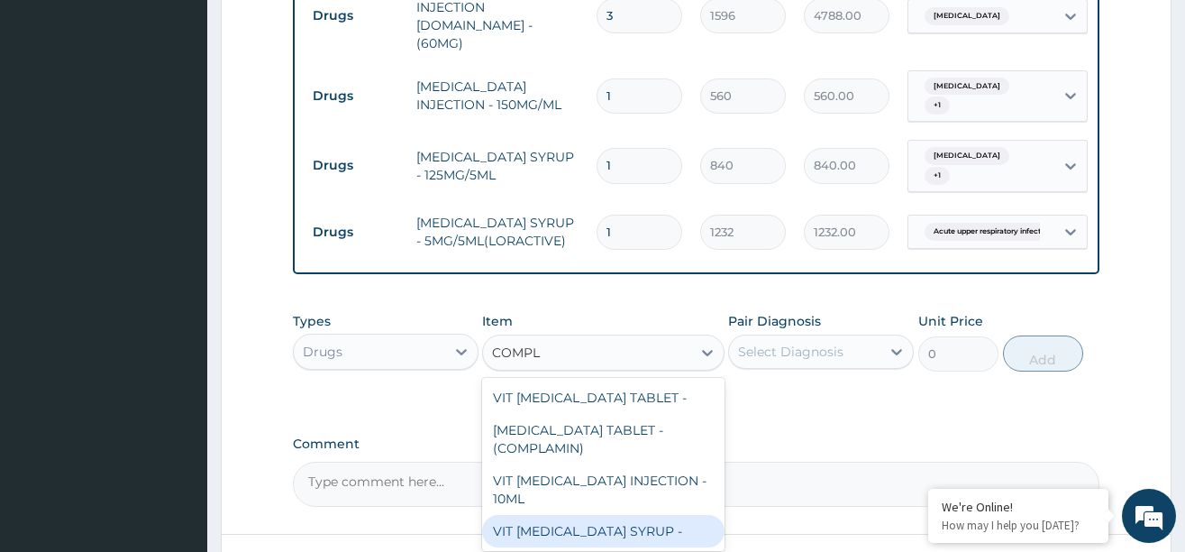
click at [581, 515] on div "VIT B- COMPLEX SYRUP -" at bounding box center [603, 531] width 242 height 32
type input "475.99999999999994"
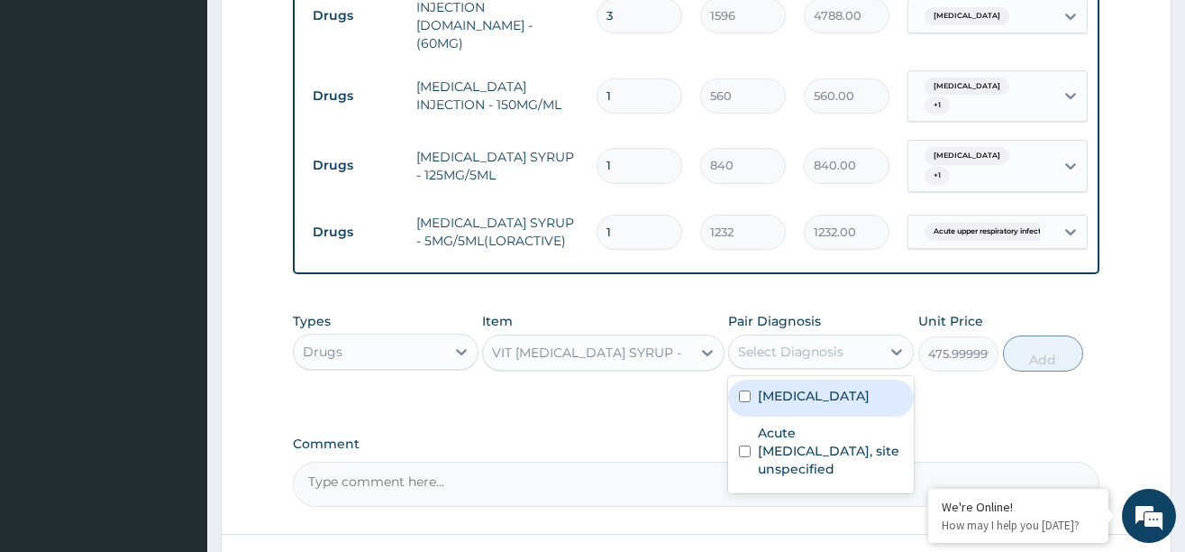
click at [824, 342] on div "Select Diagnosis" at bounding box center [790, 351] width 105 height 18
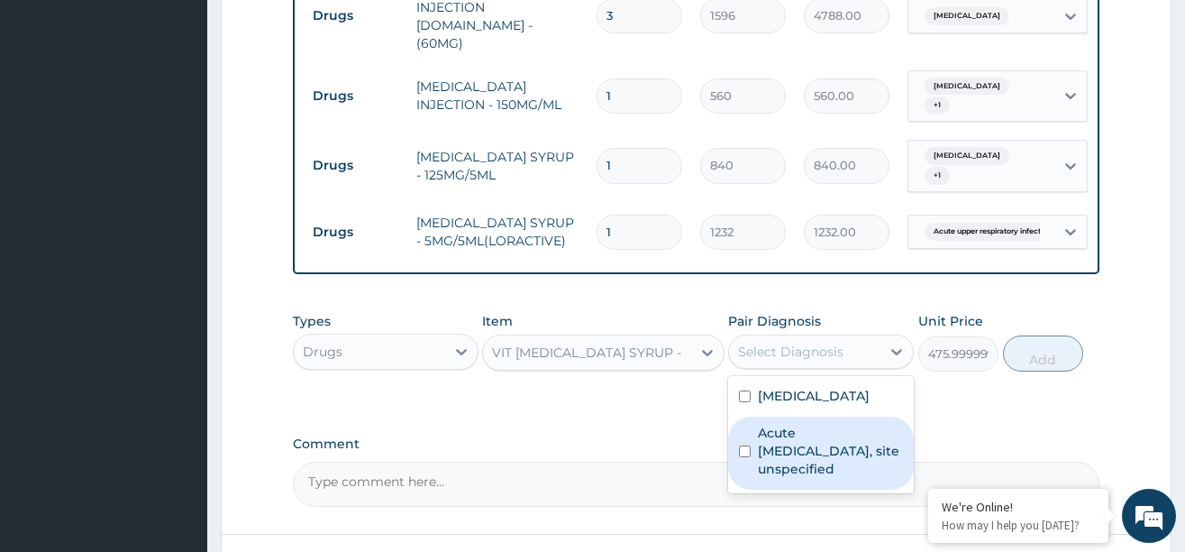
click at [799, 424] on label "Acute upper respiratory infection, site unspecified" at bounding box center [830, 451] width 145 height 54
checkbox input "true"
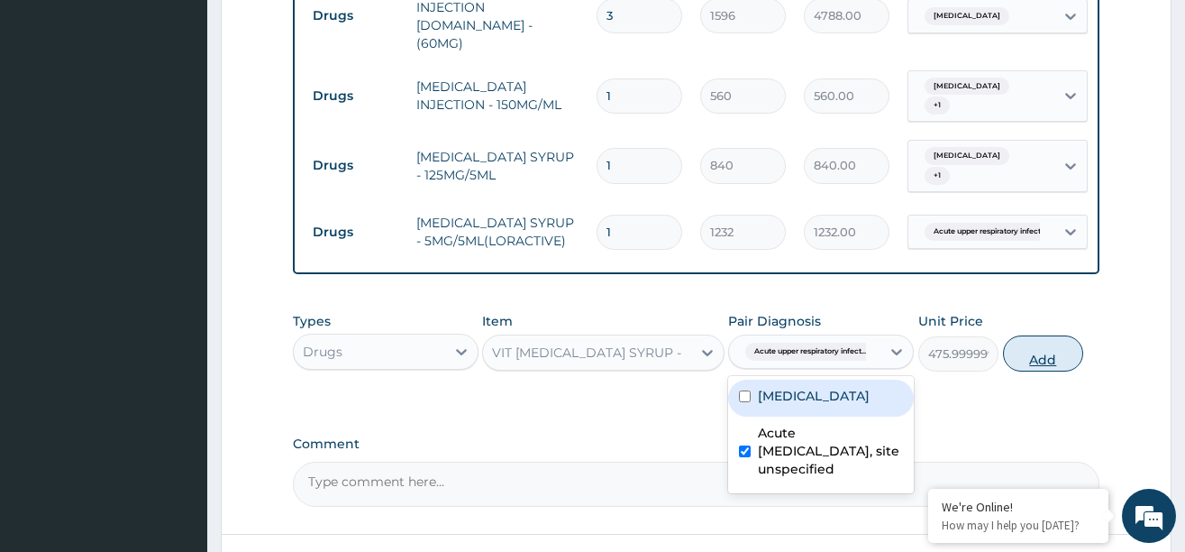
click at [1018, 335] on button "Add" at bounding box center [1043, 353] width 81 height 36
type input "0"
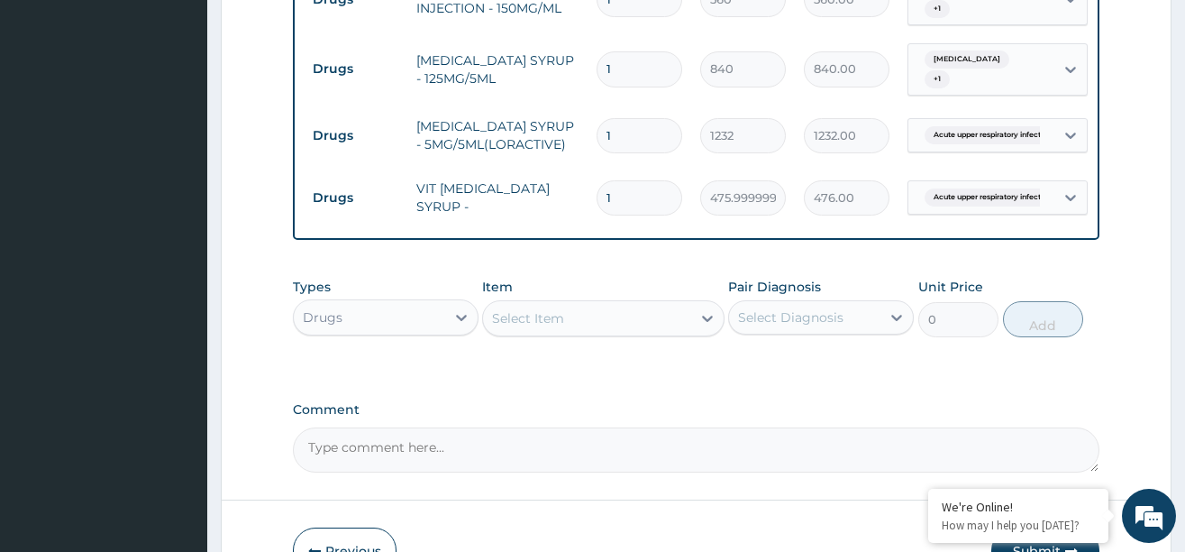
scroll to position [1174, 0]
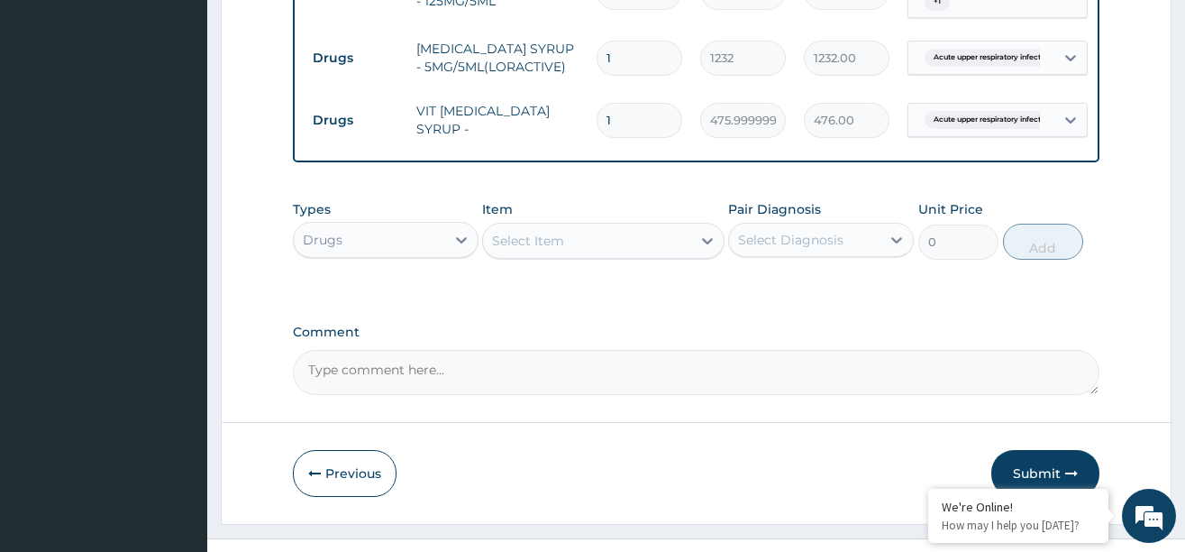
click at [380, 350] on textarea "Comment" at bounding box center [696, 372] width 807 height 45
paste textarea "MALARIA URTI"
type textarea "DS ;-MALARIA URTI"
drag, startPoint x: 1041, startPoint y: 434, endPoint x: 804, endPoint y: 335, distance: 256.9
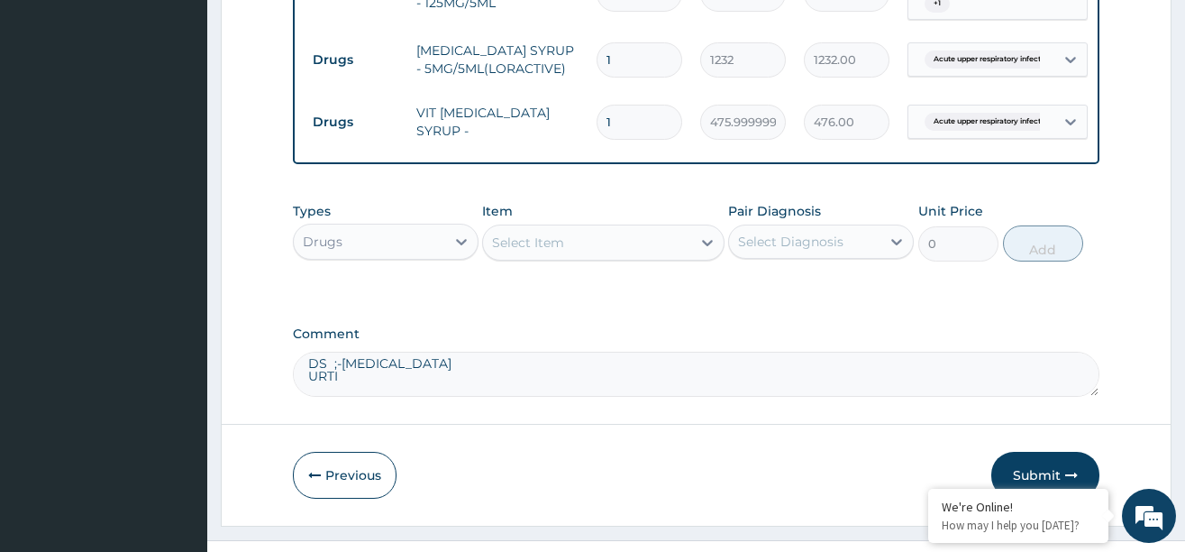
scroll to position [1174, 0]
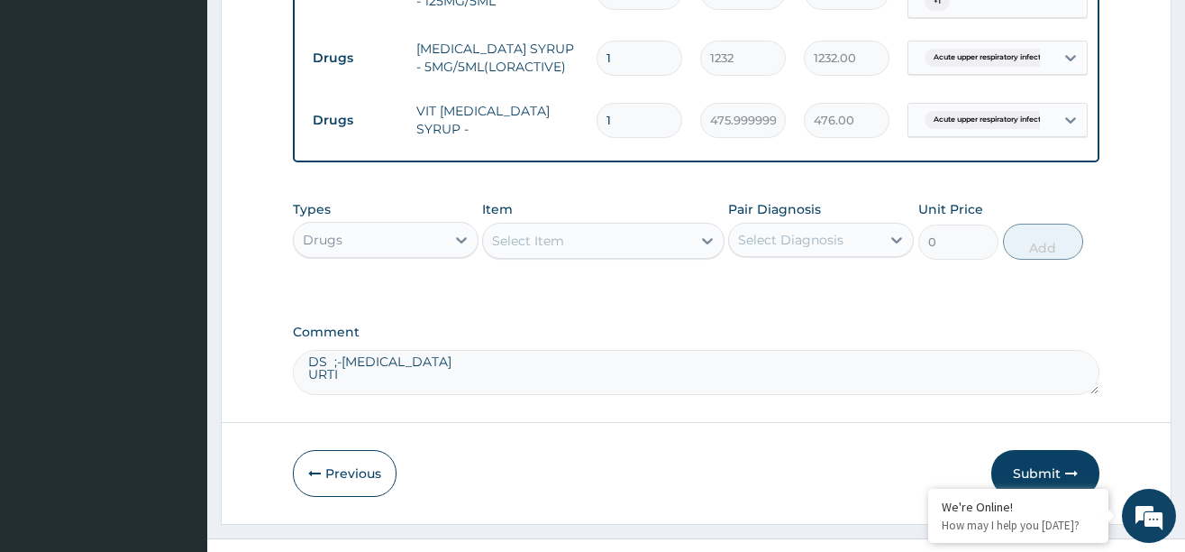
click at [609, 226] on div "Select Item" at bounding box center [587, 240] width 208 height 29
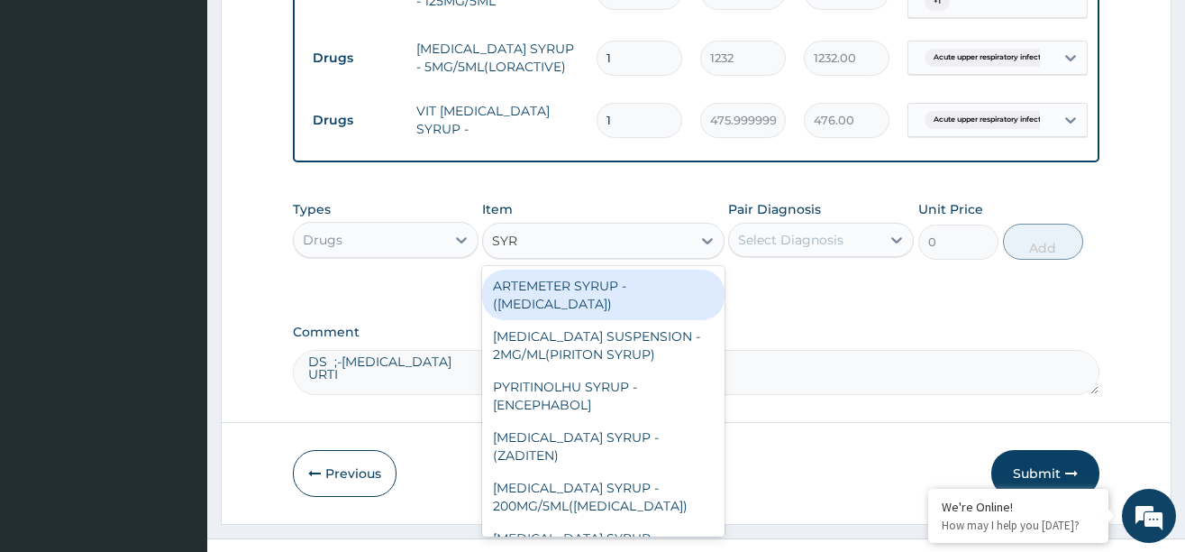
type input "SYRI"
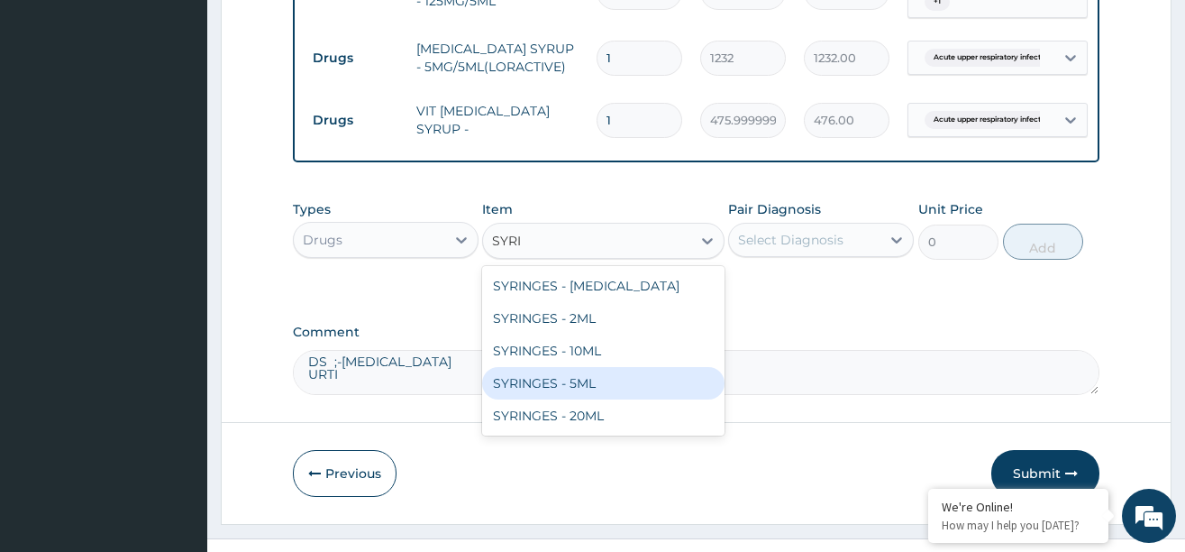
click at [578, 367] on div "SYRINGES - 5ML" at bounding box center [603, 383] width 242 height 32
type input "42"
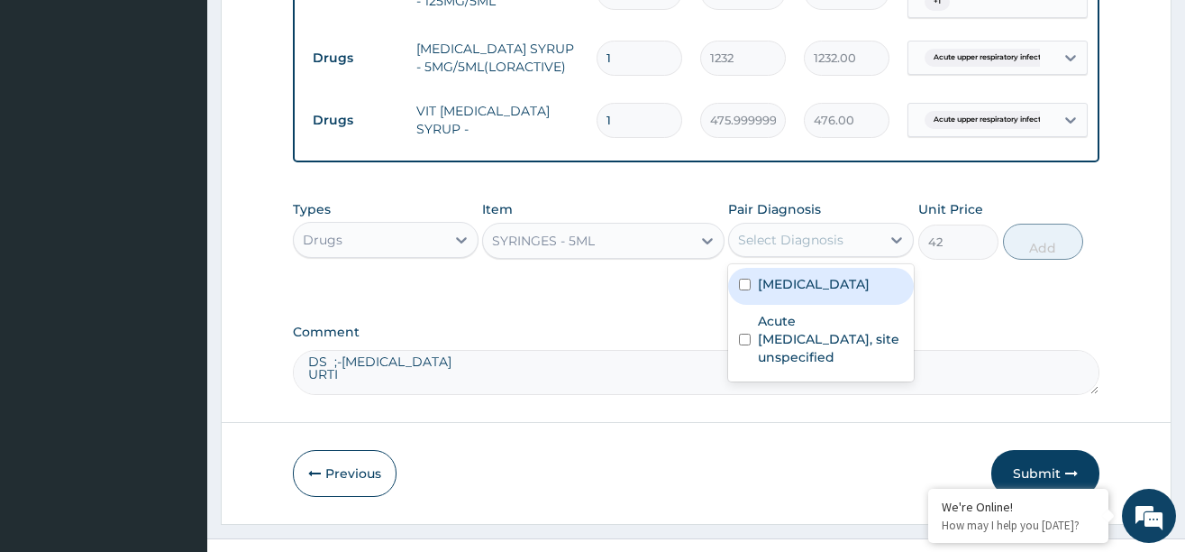
click at [766, 231] on div "Select Diagnosis" at bounding box center [790, 240] width 105 height 18
click at [796, 275] on label "Malaria, unspecified" at bounding box center [814, 284] width 112 height 18
checkbox input "true"
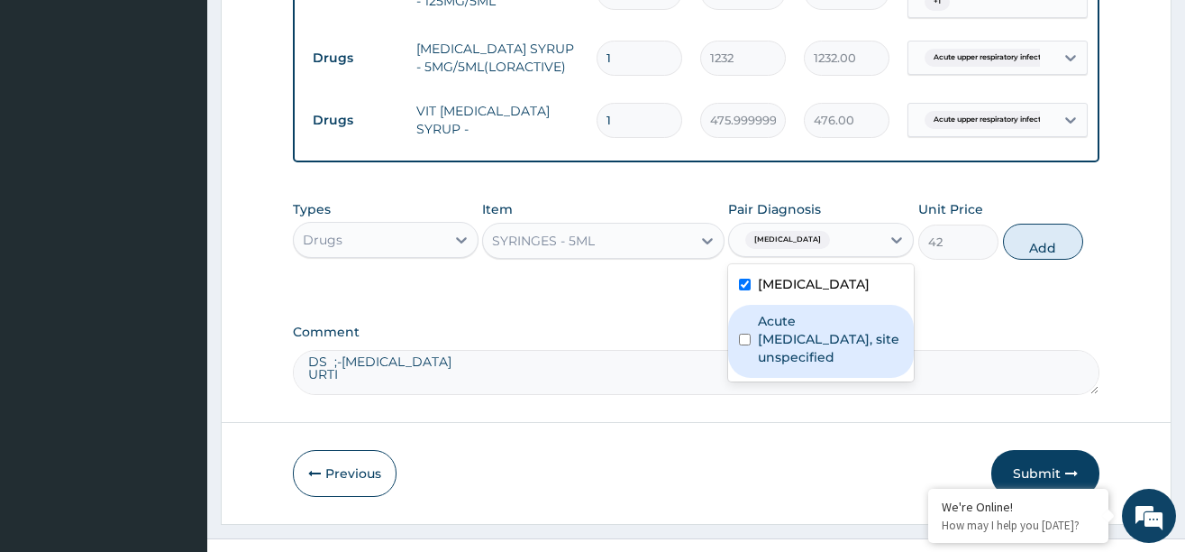
drag, startPoint x: 791, startPoint y: 302, endPoint x: 871, endPoint y: 264, distance: 87.9
click at [799, 312] on label "Acute upper respiratory infection, site unspecified" at bounding box center [830, 339] width 145 height 54
checkbox input "true"
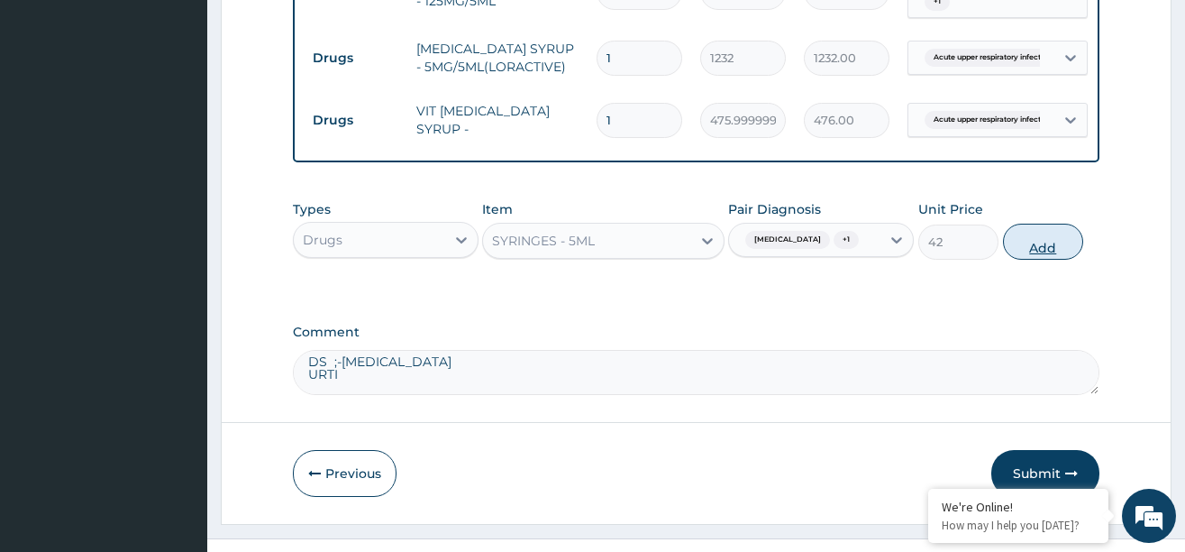
click at [1020, 224] on button "Add" at bounding box center [1043, 242] width 81 height 36
type input "0"
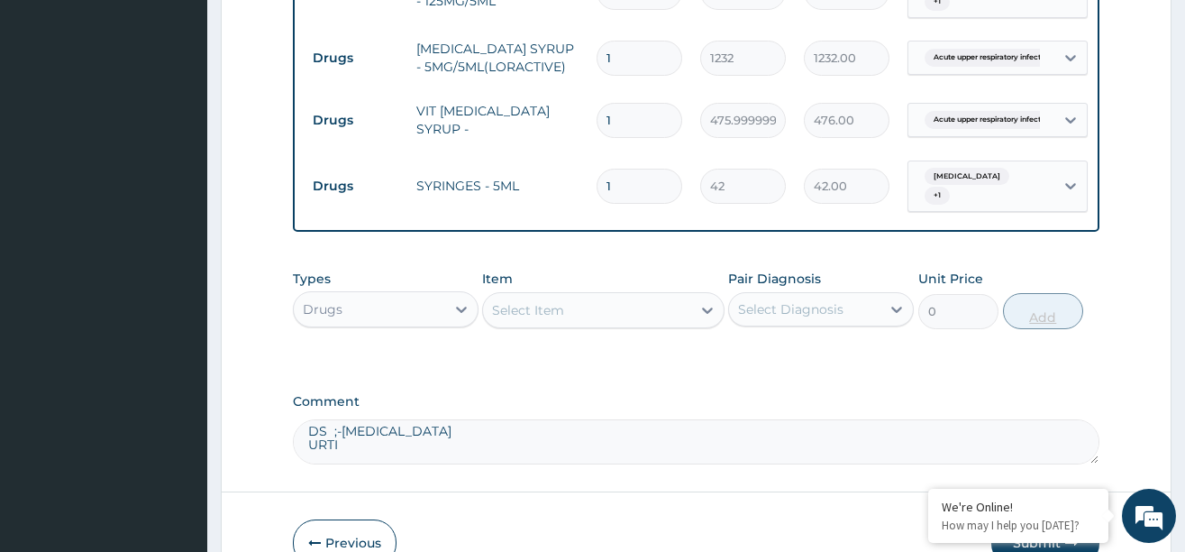
type input "0.00"
type input "4"
type input "168.00"
type input "4"
drag, startPoint x: 1020, startPoint y: 216, endPoint x: 541, endPoint y: 335, distance: 494.0
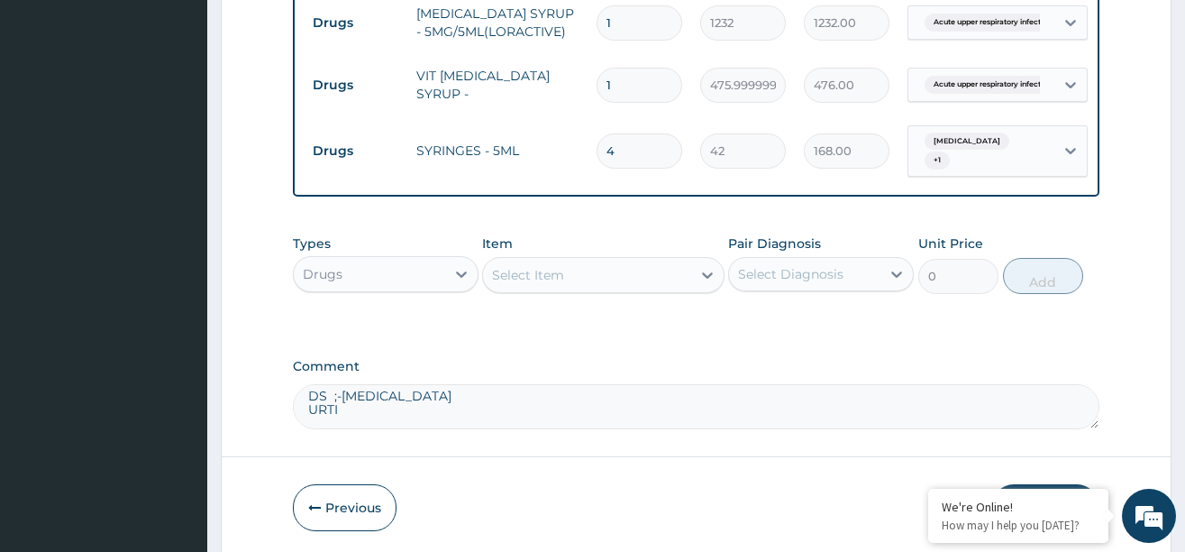
scroll to position [1244, 0]
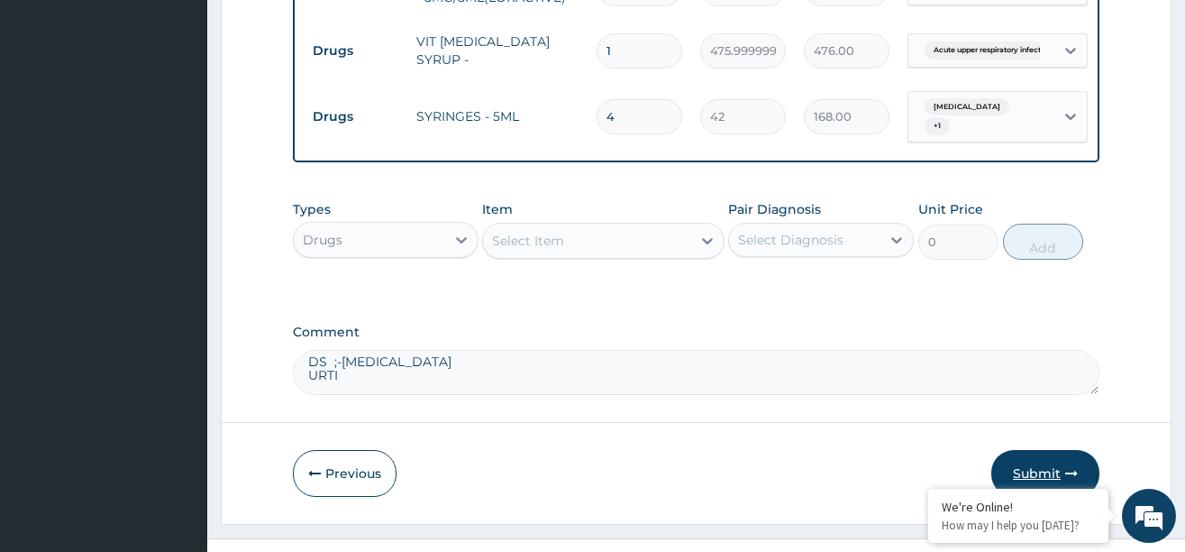
click at [1020, 450] on button "Submit" at bounding box center [1045, 473] width 108 height 47
click at [1036, 450] on button "Submit" at bounding box center [1045, 473] width 108 height 47
click at [1041, 450] on button "Submit" at bounding box center [1045, 473] width 108 height 47
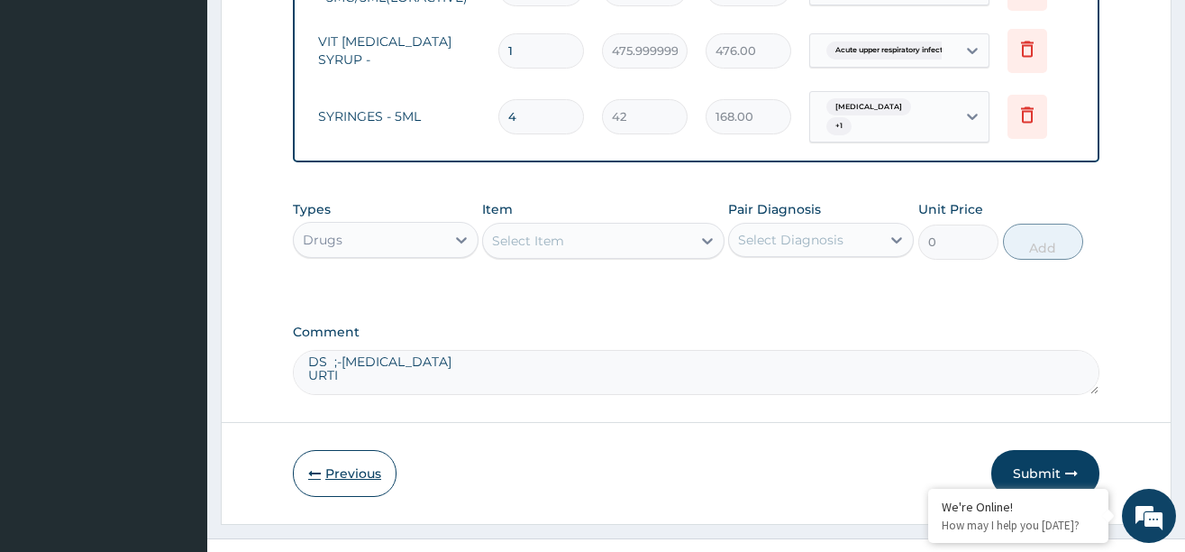
click at [324, 450] on button "Previous" at bounding box center [345, 473] width 104 height 47
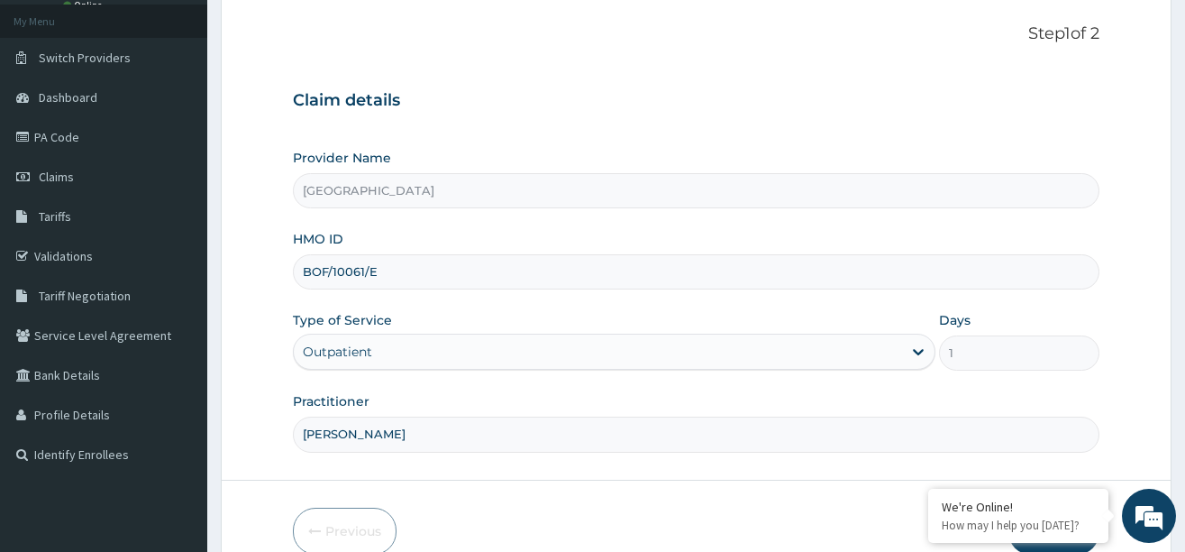
scroll to position [189, 0]
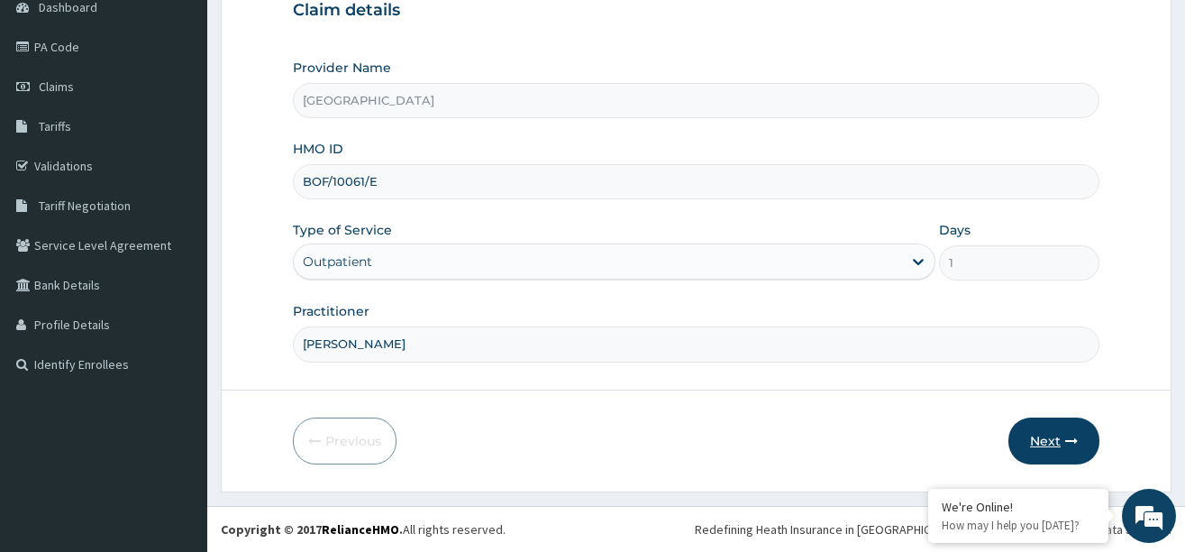
click at [1056, 438] on button "Next" at bounding box center [1054, 440] width 91 height 47
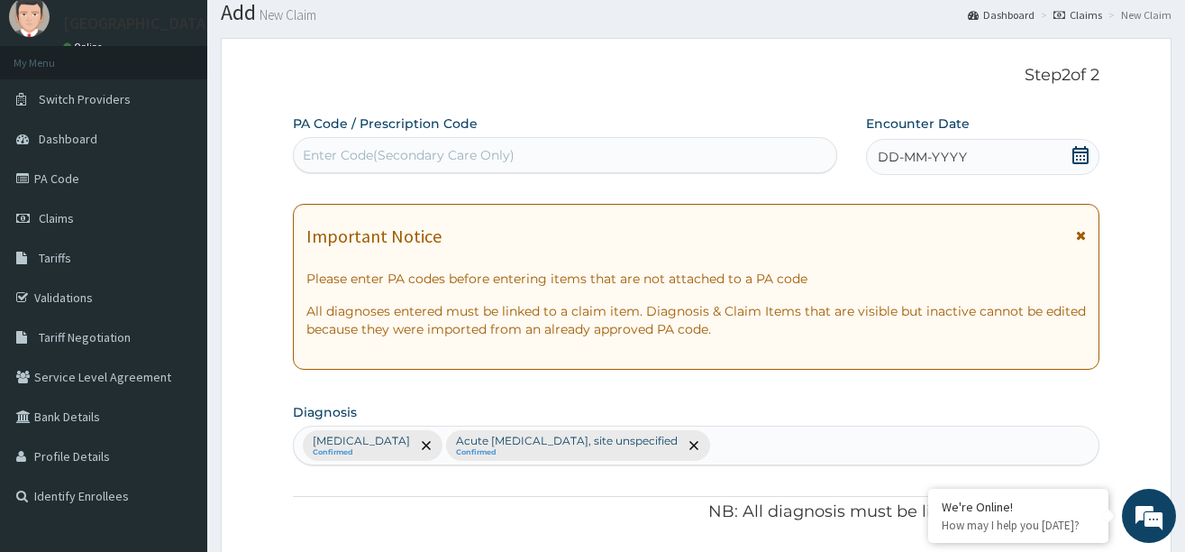
scroll to position [9, 0]
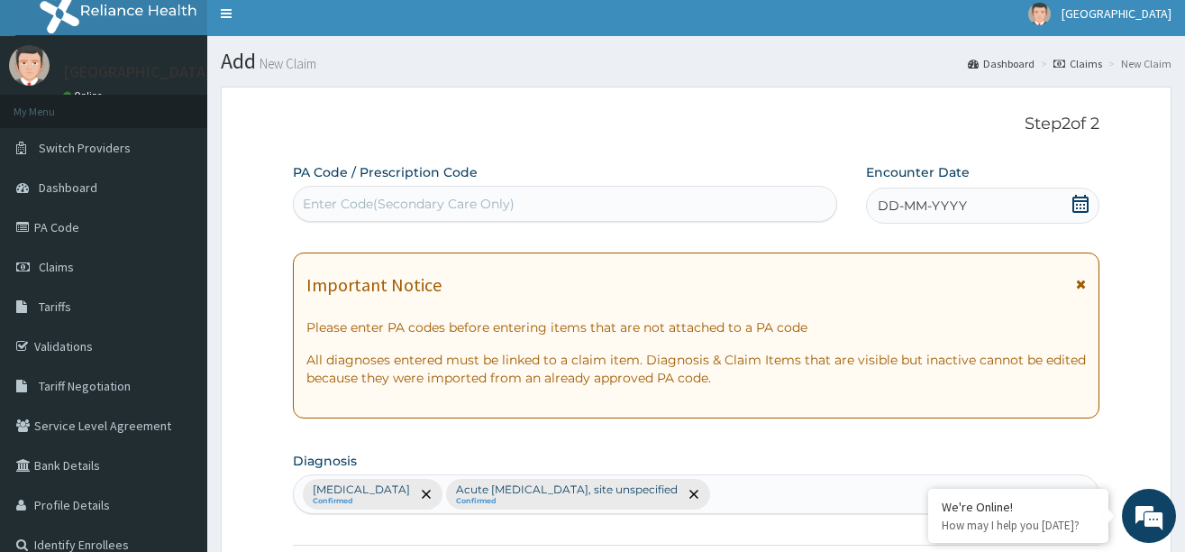
click at [1075, 205] on icon at bounding box center [1081, 204] width 18 height 18
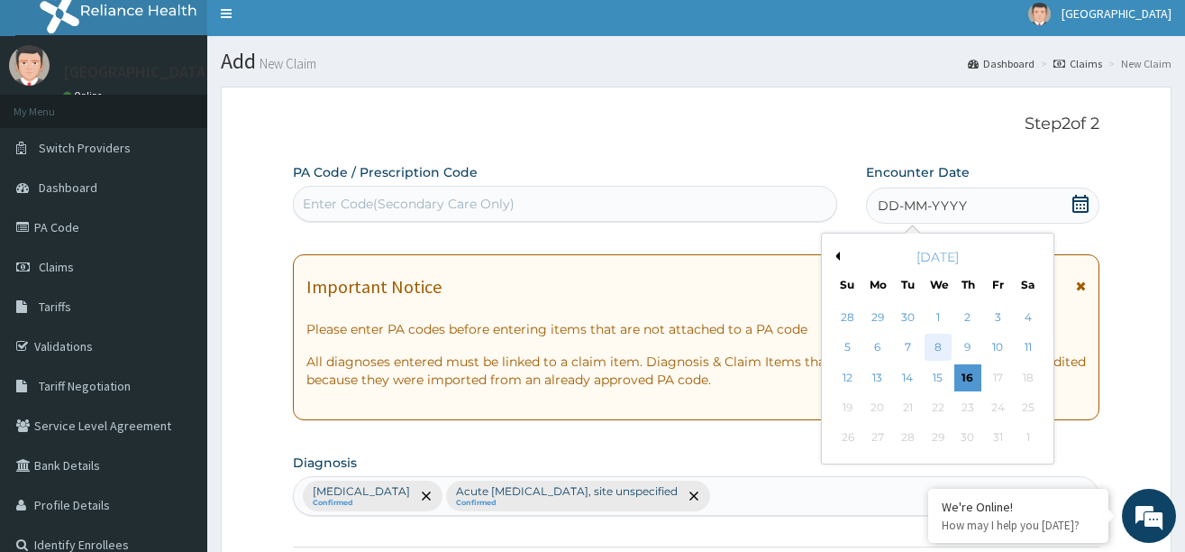
click at [941, 345] on div "8" at bounding box center [938, 347] width 27 height 27
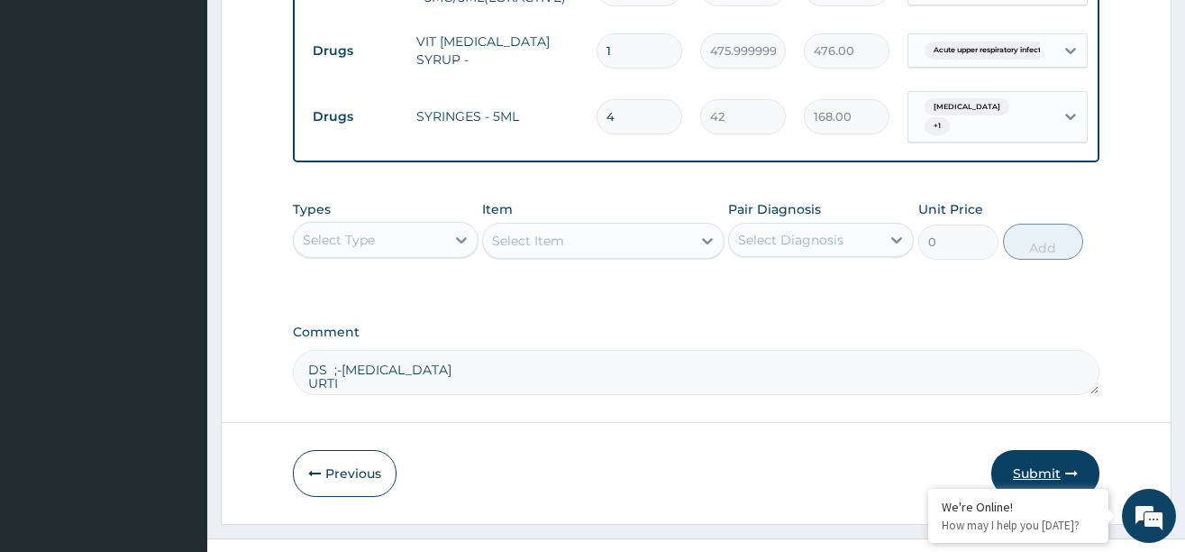
click at [1030, 450] on button "Submit" at bounding box center [1045, 473] width 108 height 47
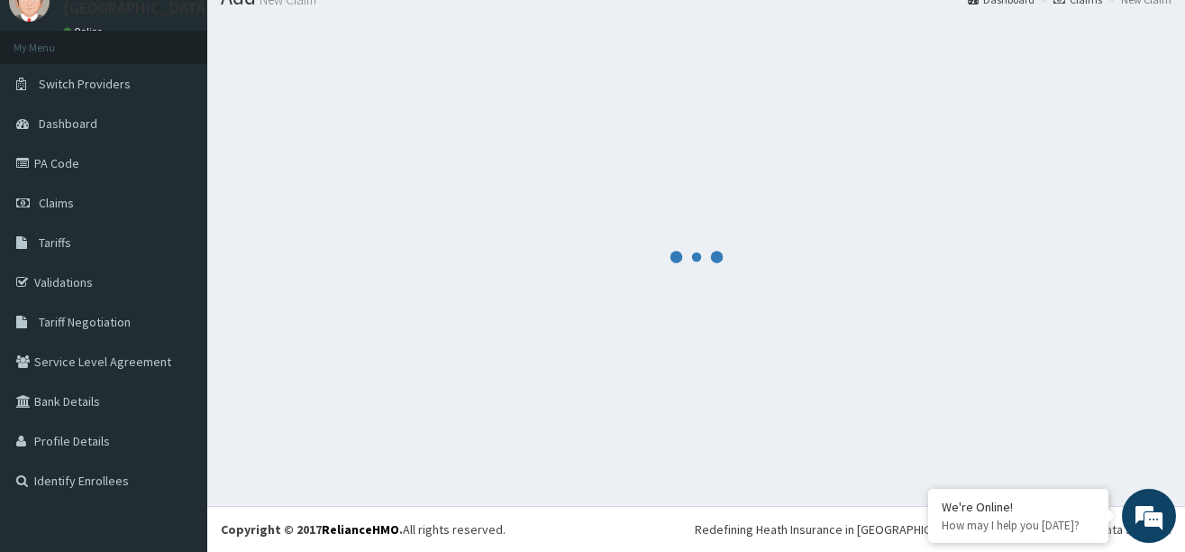
scroll to position [1244, 0]
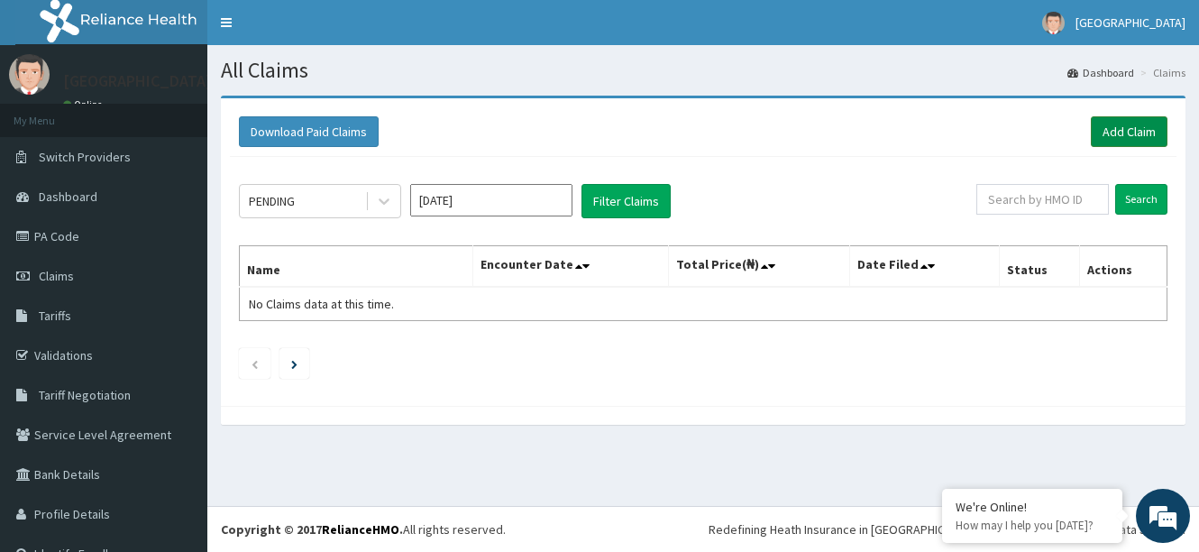
click at [1109, 121] on link "Add Claim" at bounding box center [1129, 131] width 77 height 31
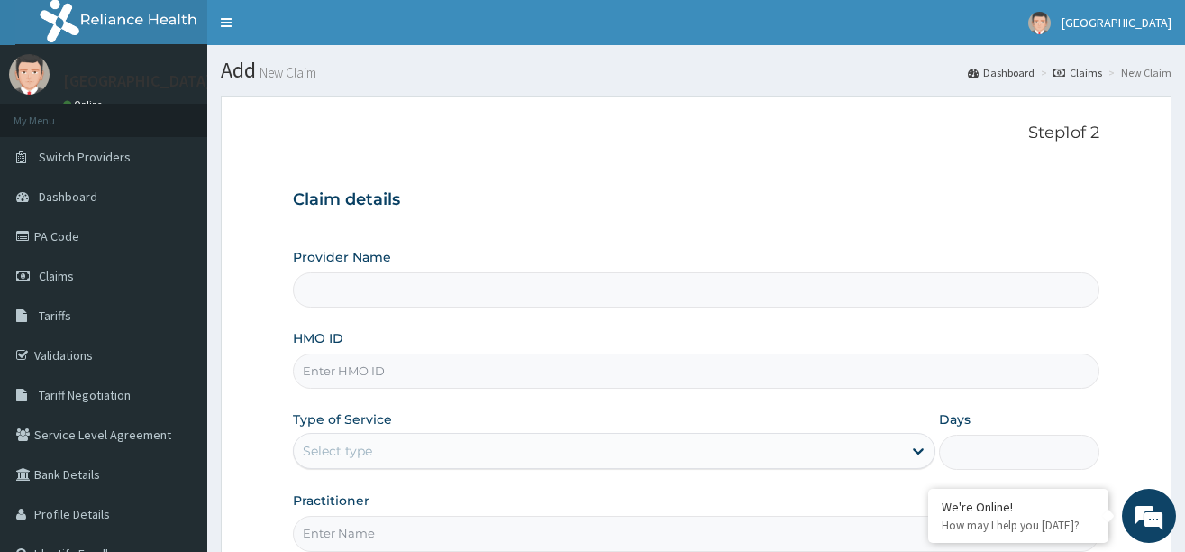
type input "[GEOGRAPHIC_DATA]"
paste input "BOF/10061/E"
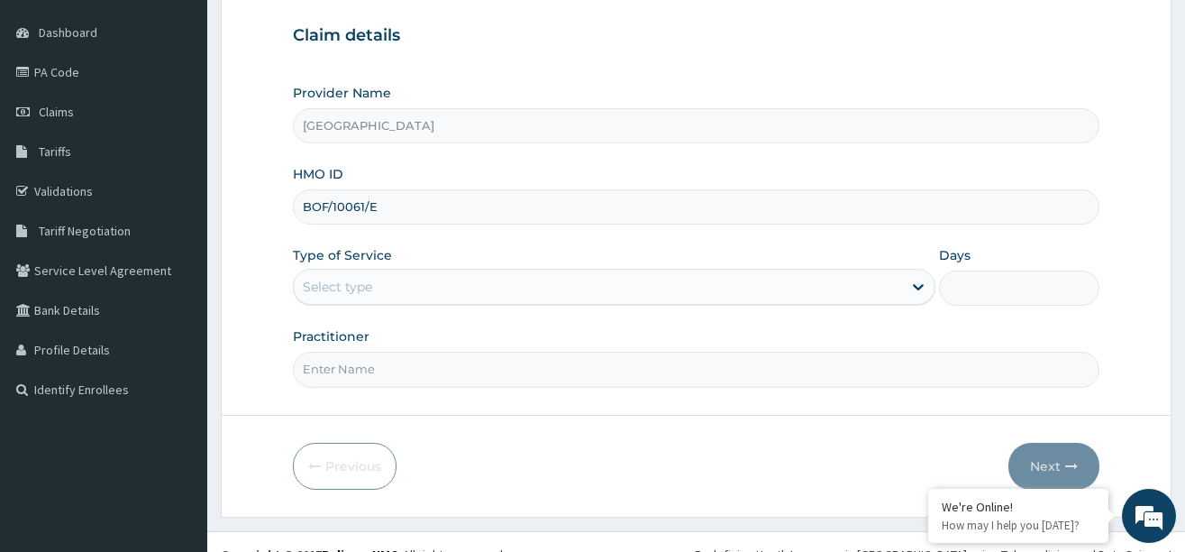
scroll to position [189, 0]
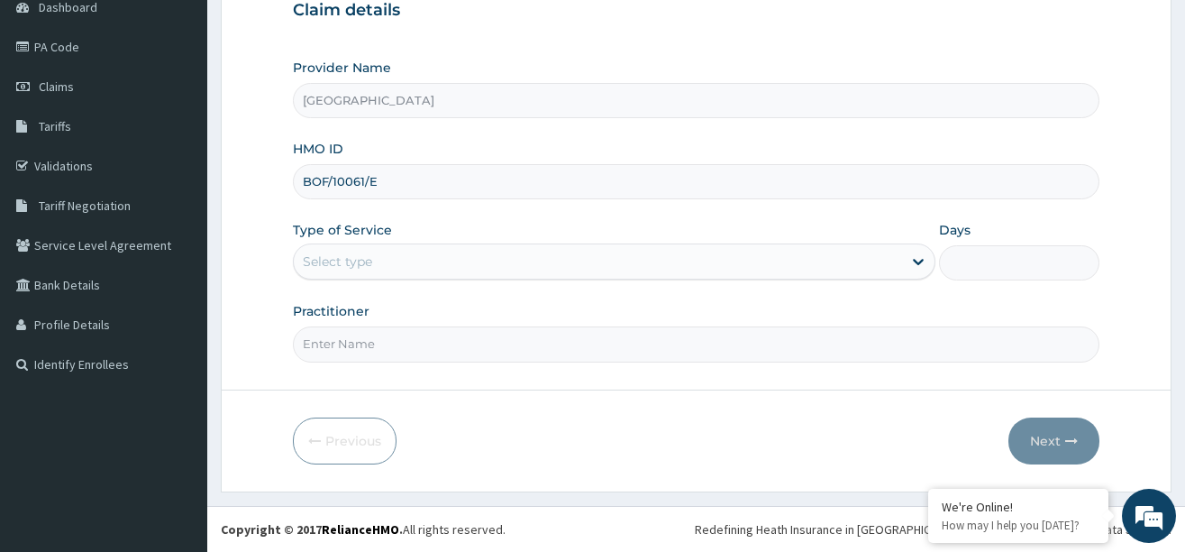
type input "BOF/10061/E"
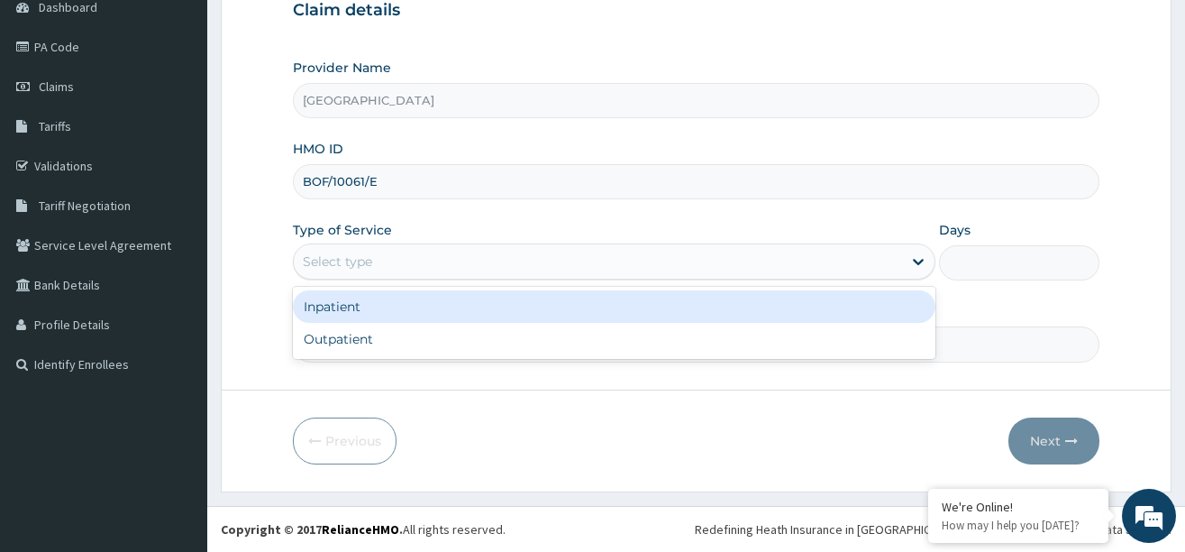
click at [390, 272] on div "Select type" at bounding box center [598, 261] width 608 height 29
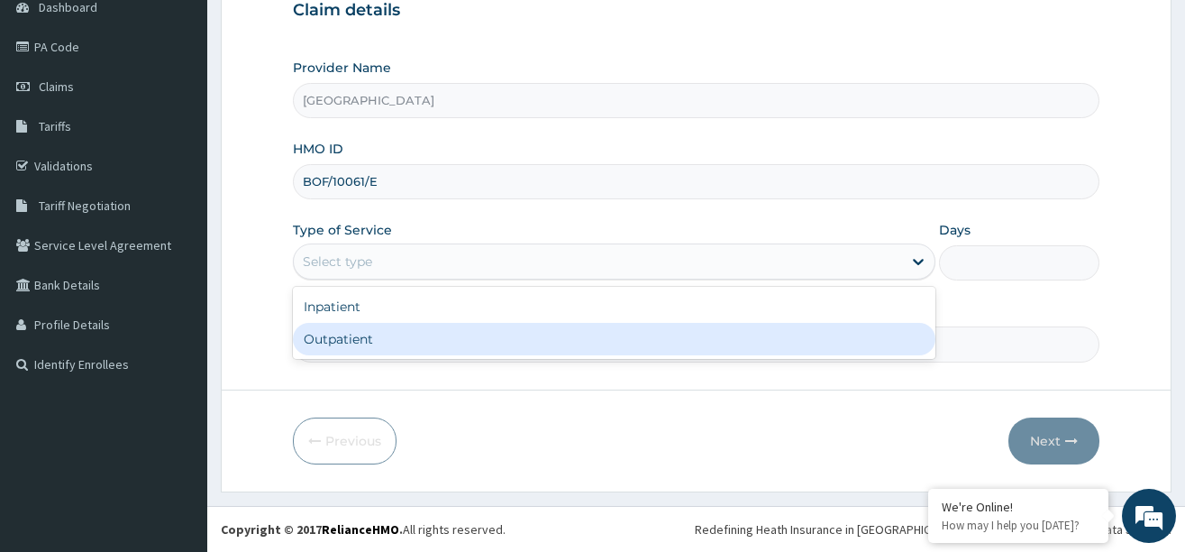
click at [369, 340] on div "Outpatient" at bounding box center [614, 339] width 643 height 32
type input "1"
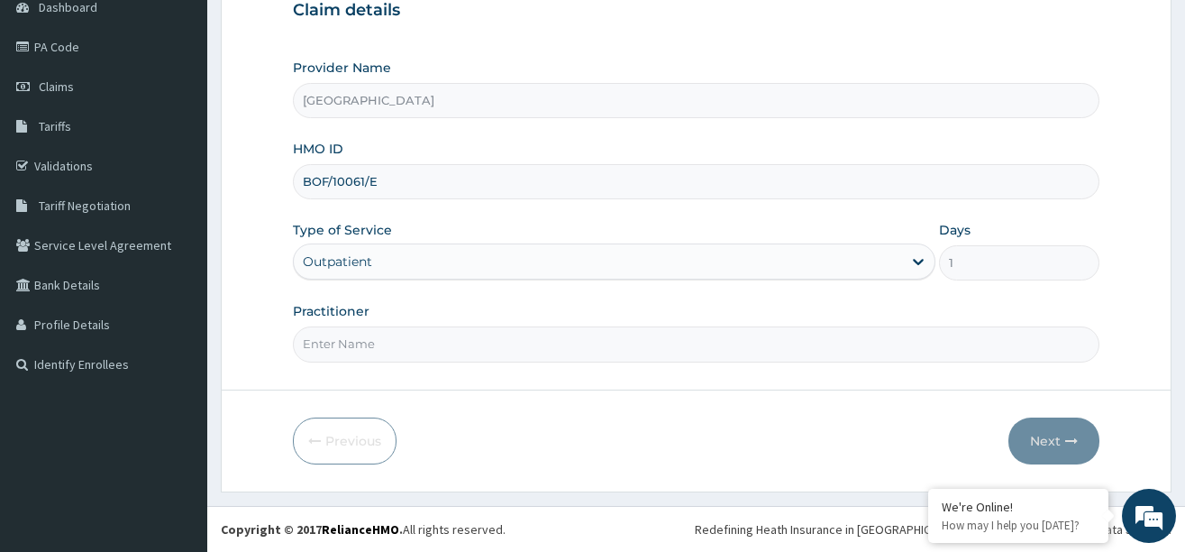
click at [372, 350] on input "Practitioner" at bounding box center [696, 343] width 807 height 35
type input "[PERSON_NAME]"
click at [1027, 434] on button "Next" at bounding box center [1054, 440] width 91 height 47
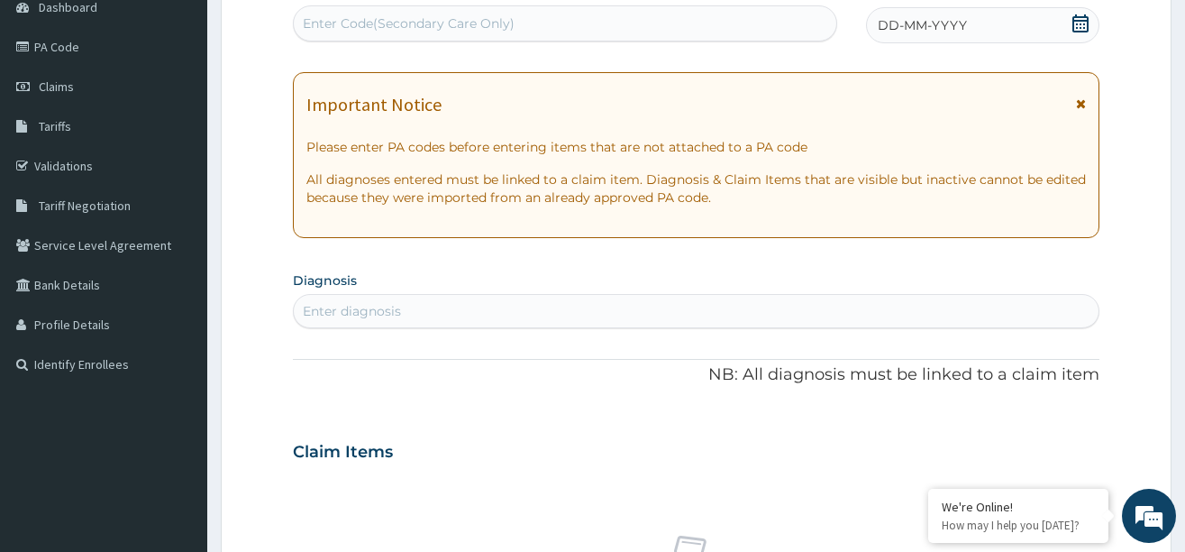
click at [1075, 20] on icon at bounding box center [1081, 23] width 16 height 18
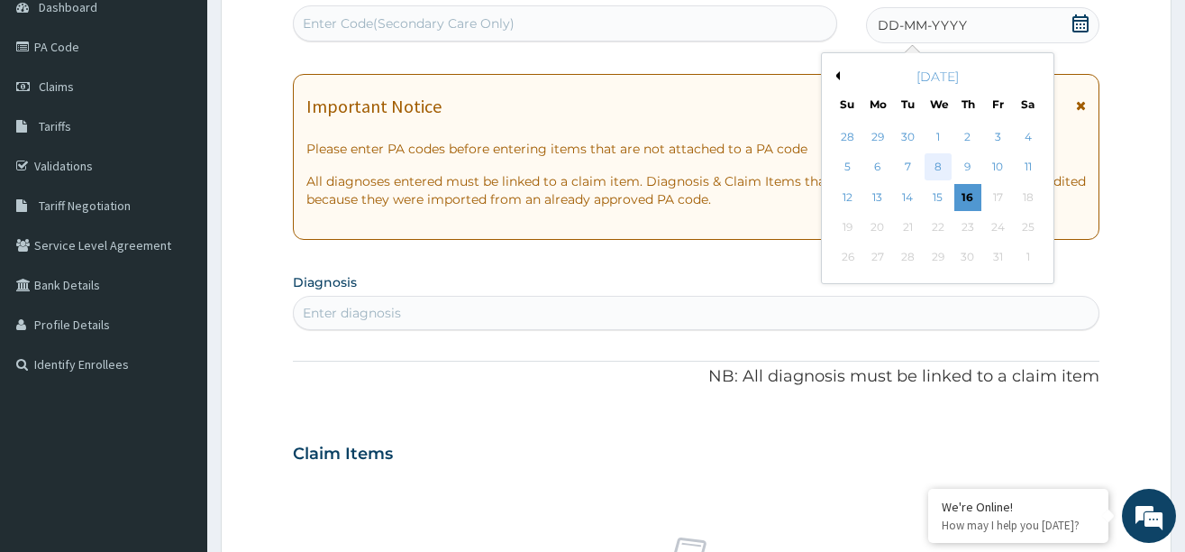
click at [941, 169] on div "8" at bounding box center [938, 167] width 27 height 27
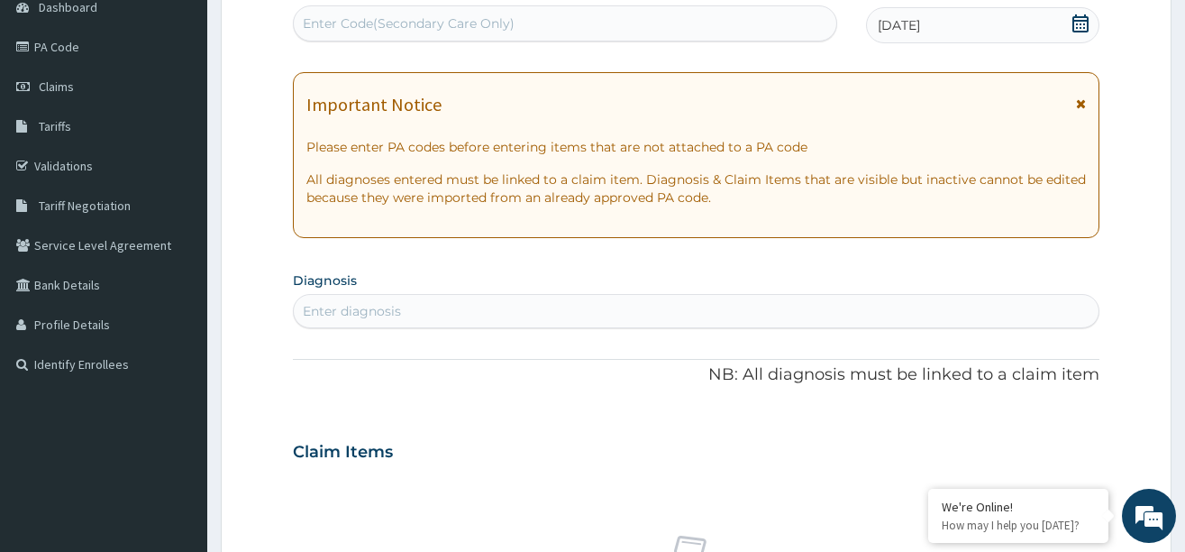
click at [465, 316] on div "Enter diagnosis" at bounding box center [696, 311] width 805 height 29
type input "UPPER"
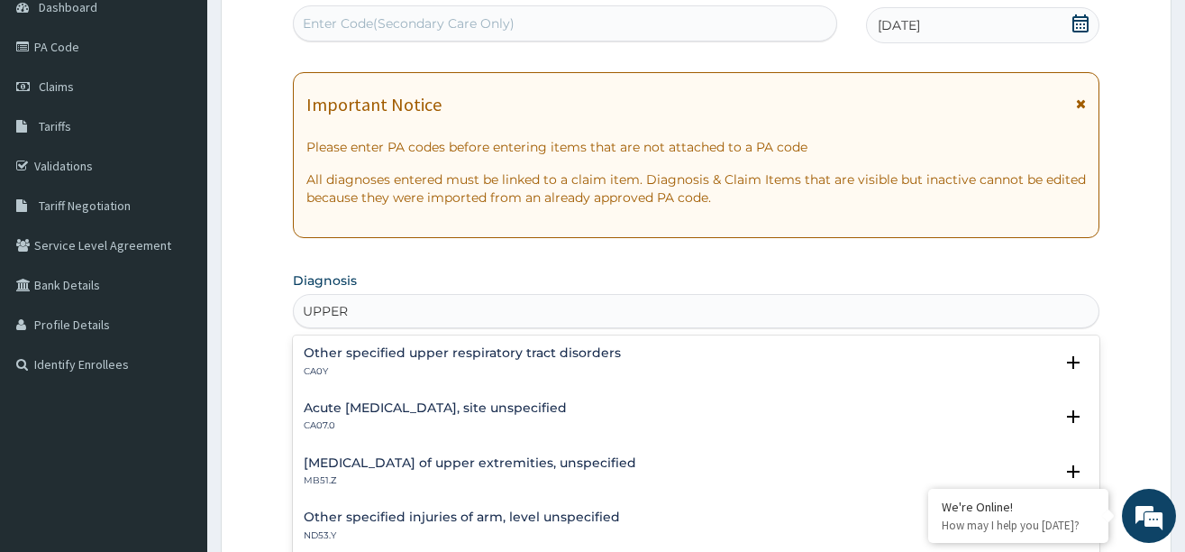
click at [369, 408] on h4 "Acute upper respiratory infection, site unspecified" at bounding box center [435, 408] width 263 height 14
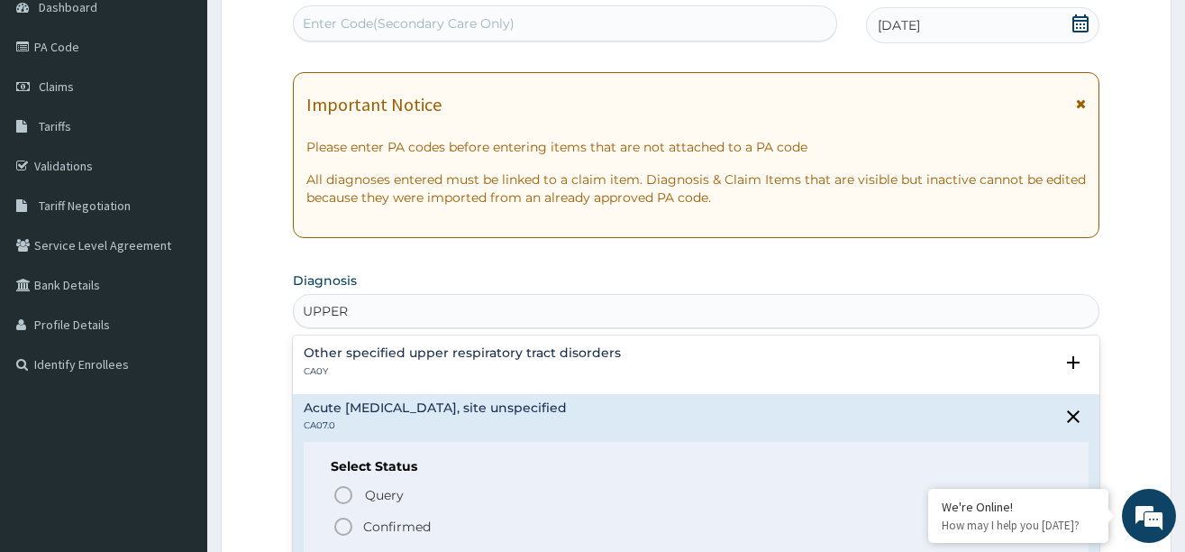
click at [345, 521] on icon "status option filled" at bounding box center [344, 527] width 22 height 22
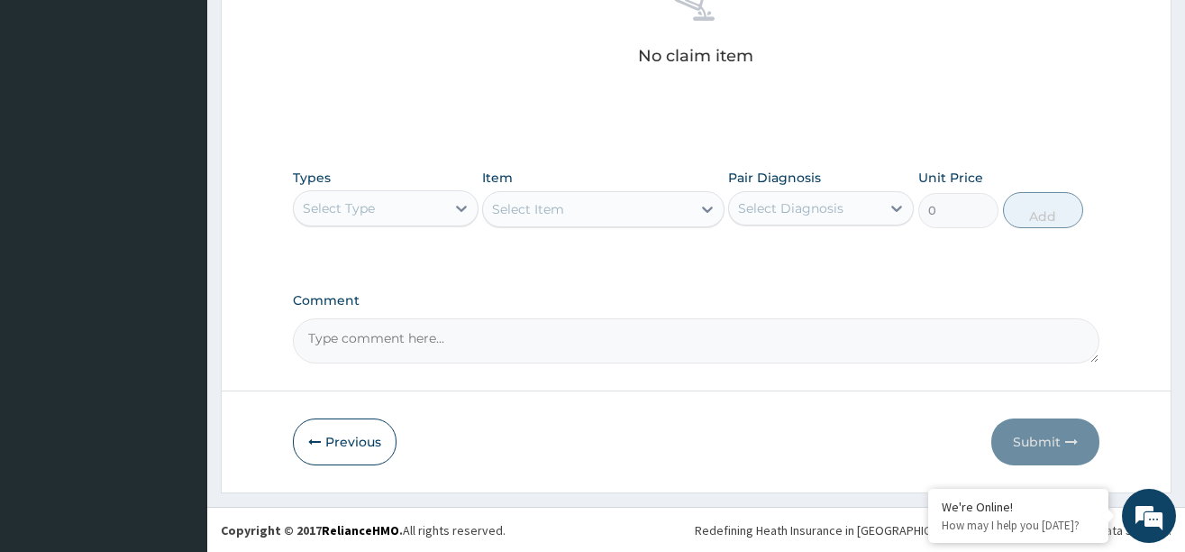
scroll to position [748, 0]
click at [449, 213] on div at bounding box center [461, 207] width 32 height 32
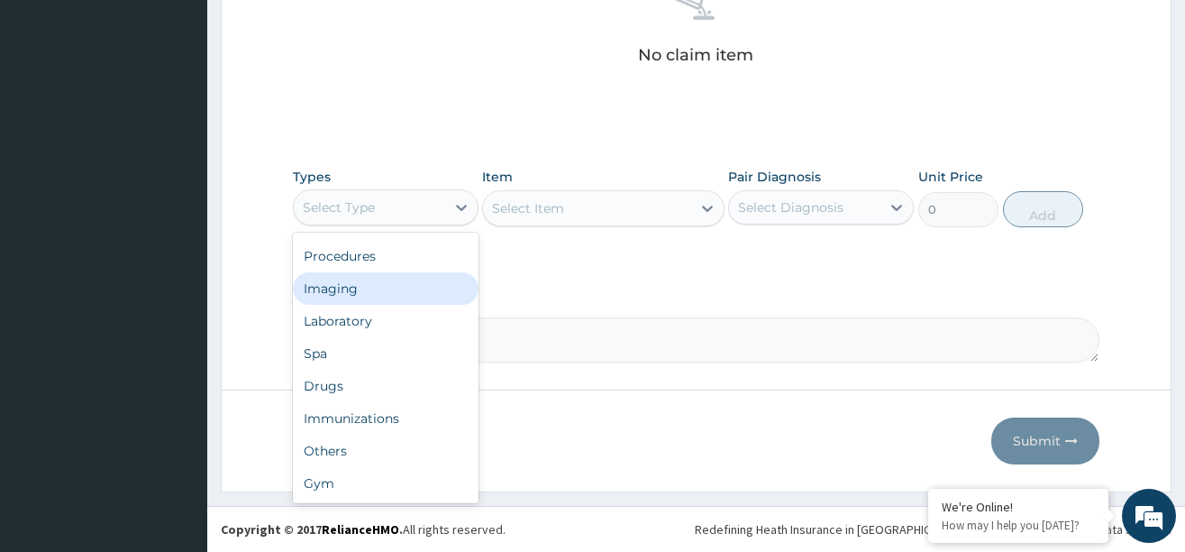
scroll to position [0, 0]
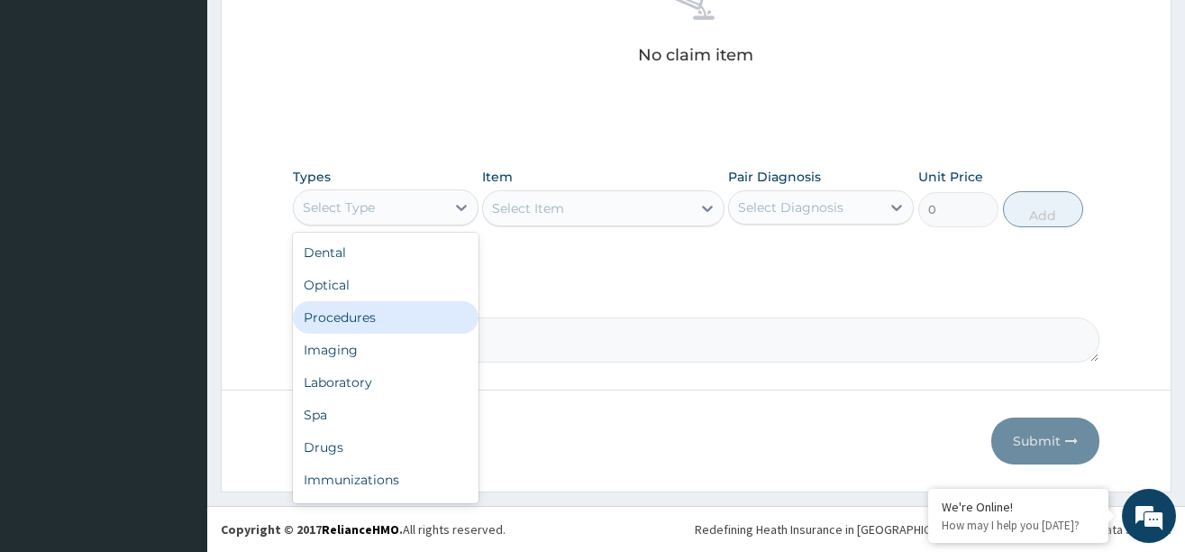
click at [369, 314] on div "Procedures" at bounding box center [386, 317] width 186 height 32
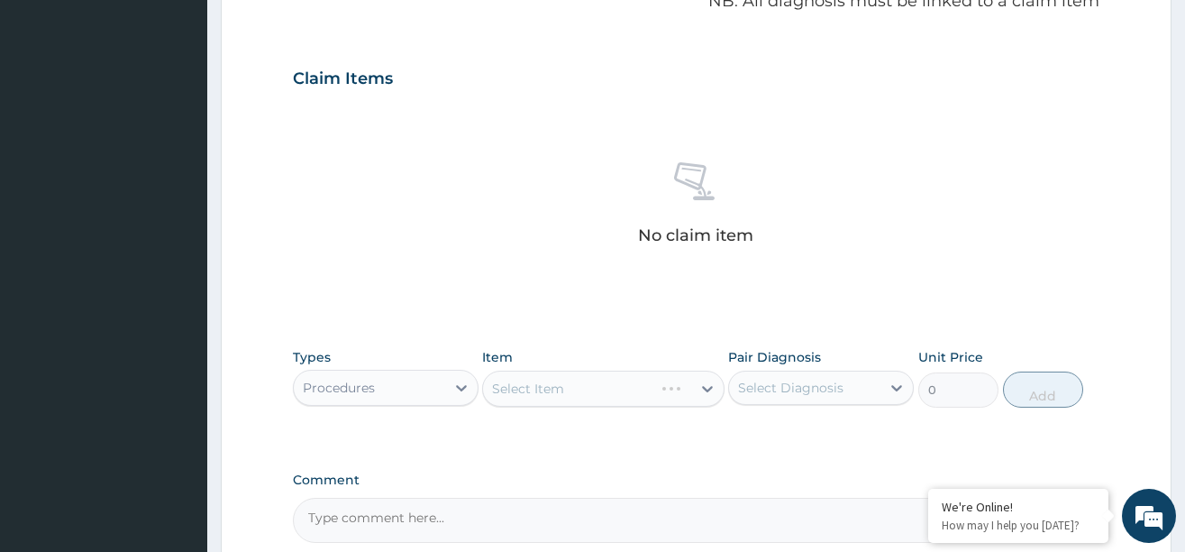
scroll to position [748, 0]
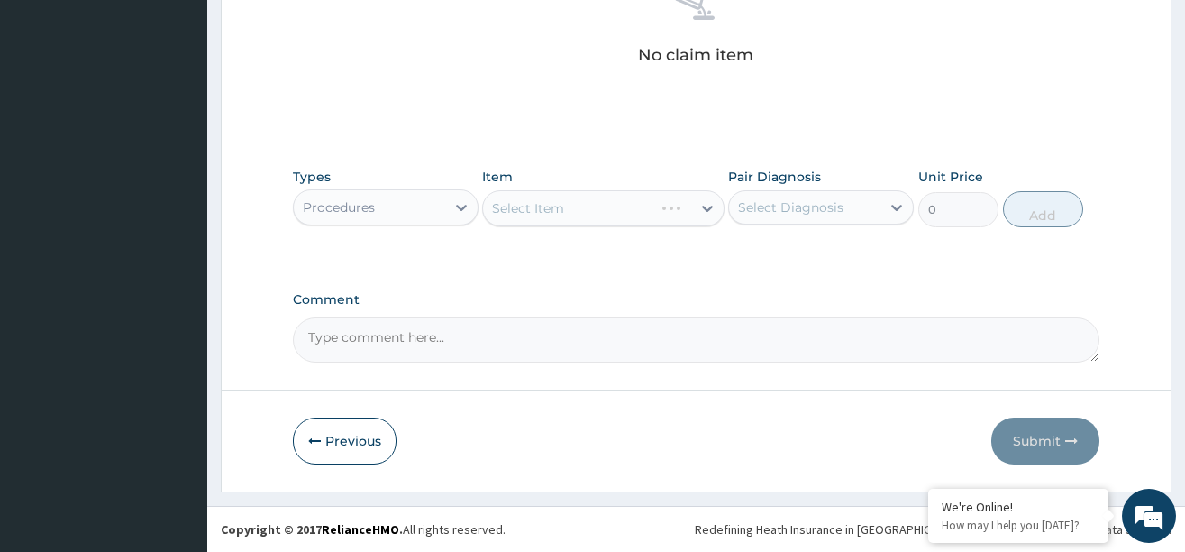
click at [638, 201] on div "Select Item" at bounding box center [603, 208] width 242 height 36
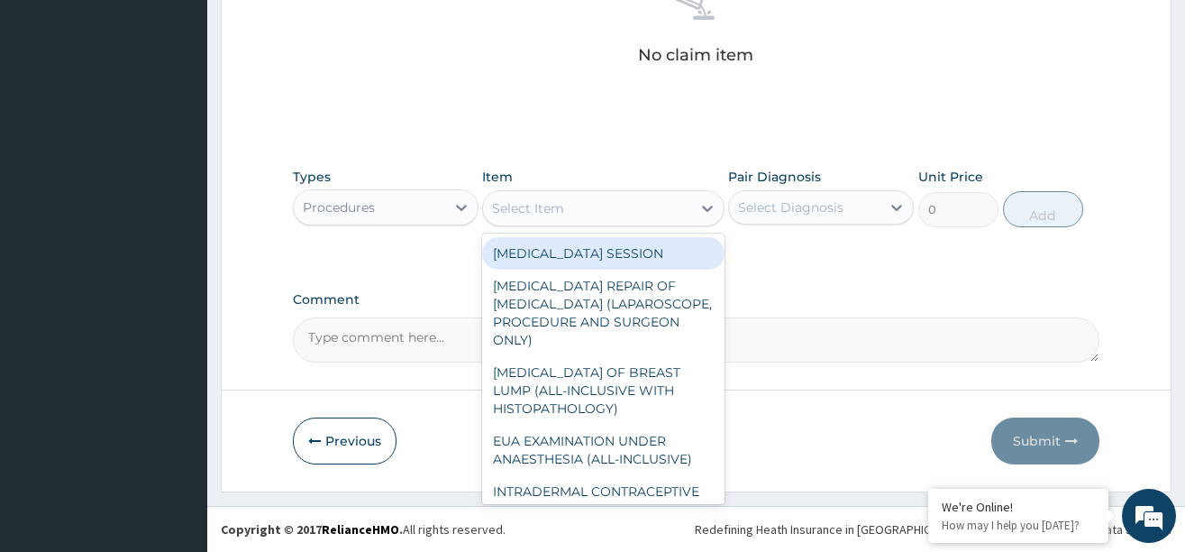
click at [663, 202] on div "Select Item" at bounding box center [587, 208] width 208 height 29
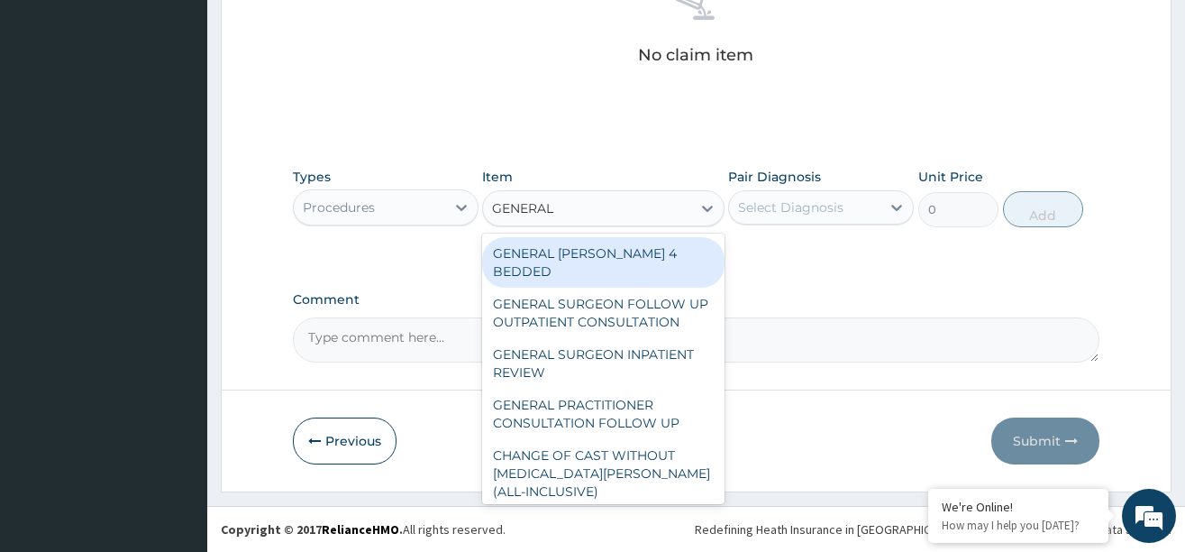
type input "GENERAL P"
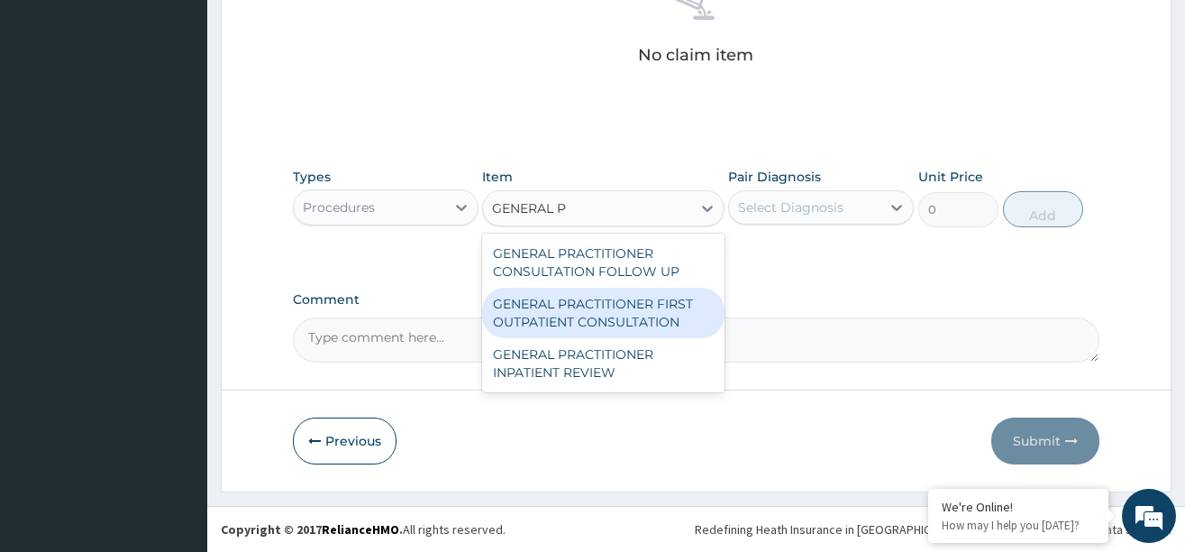
click at [603, 315] on div "GENERAL PRACTITIONER FIRST OUTPATIENT CONSULTATION" at bounding box center [603, 313] width 242 height 50
type input "3750"
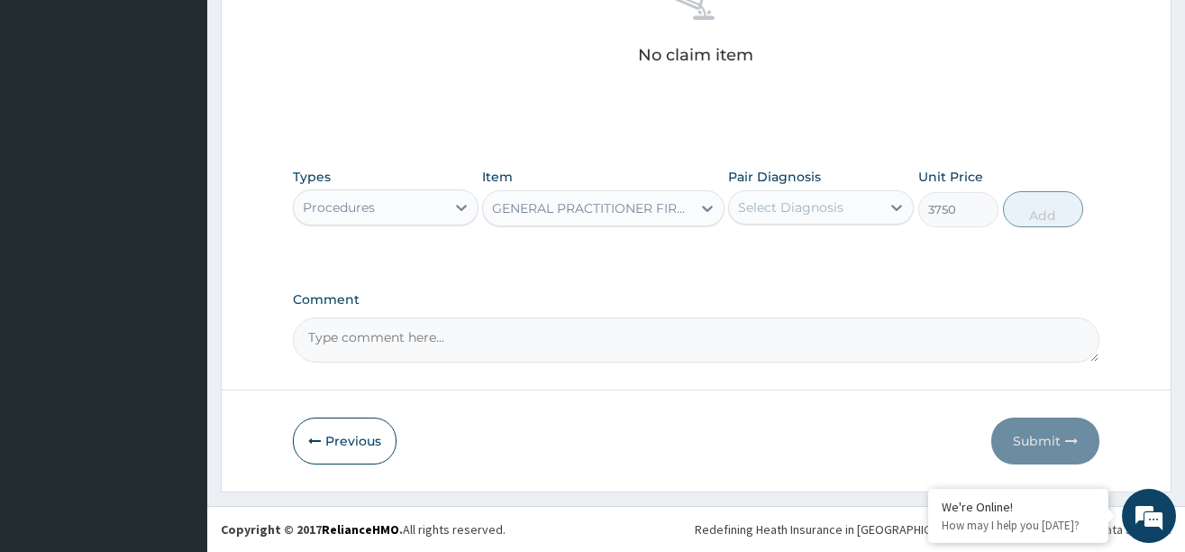
click at [826, 195] on div "Select Diagnosis" at bounding box center [804, 207] width 151 height 29
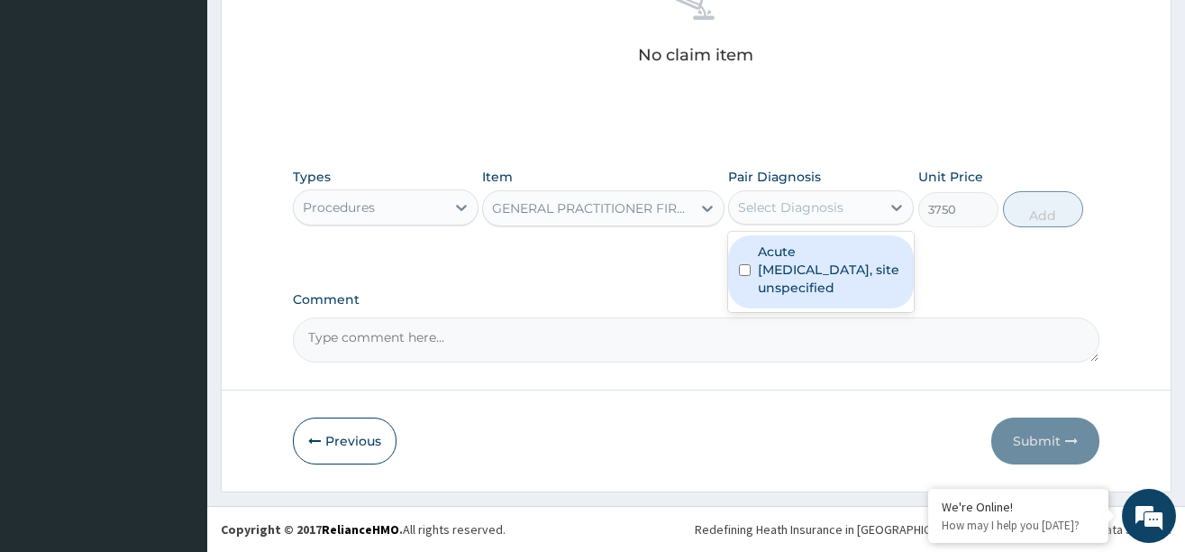
drag, startPoint x: 804, startPoint y: 264, endPoint x: 908, endPoint y: 249, distance: 105.7
click at [805, 264] on label "Acute upper respiratory infection, site unspecified" at bounding box center [830, 269] width 145 height 54
checkbox input "true"
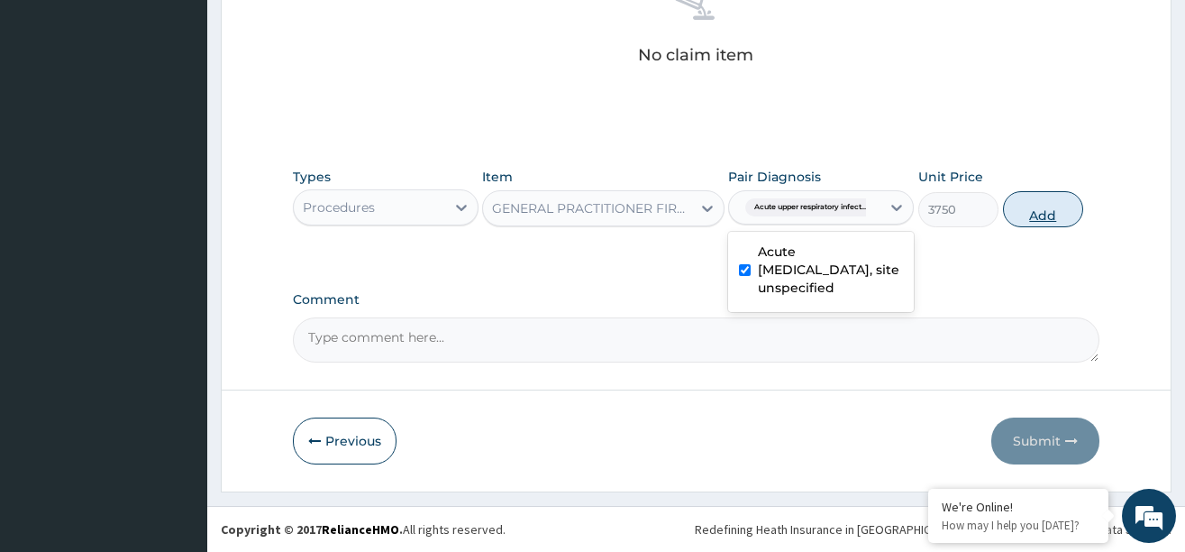
click at [1032, 208] on button "Add" at bounding box center [1043, 209] width 81 height 36
type input "0"
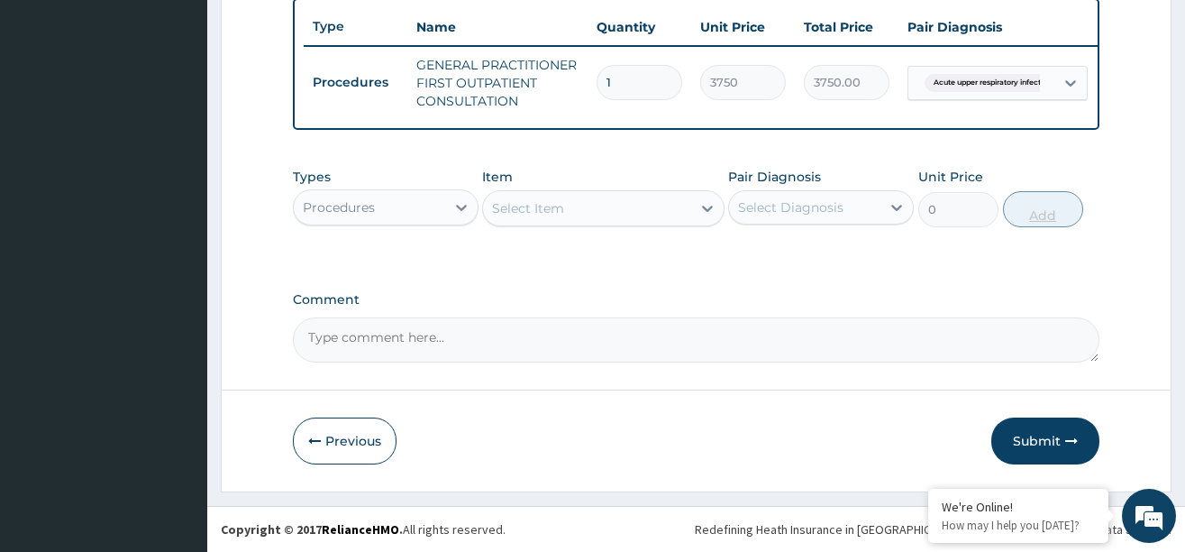
scroll to position [686, 0]
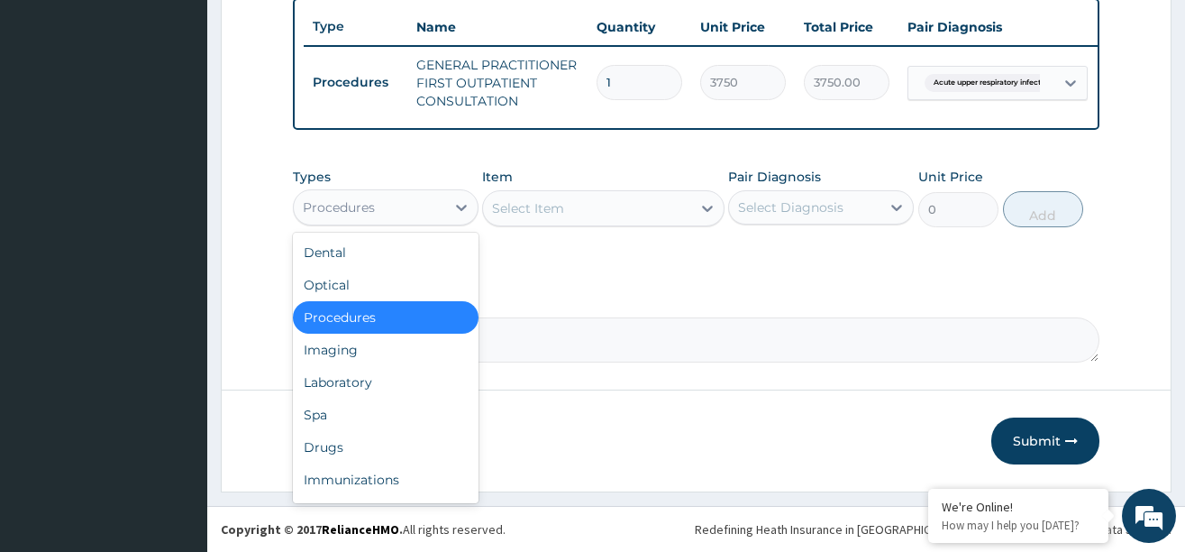
click at [443, 210] on div "Procedures" at bounding box center [369, 207] width 151 height 29
click at [336, 450] on div "Drugs" at bounding box center [386, 447] width 186 height 32
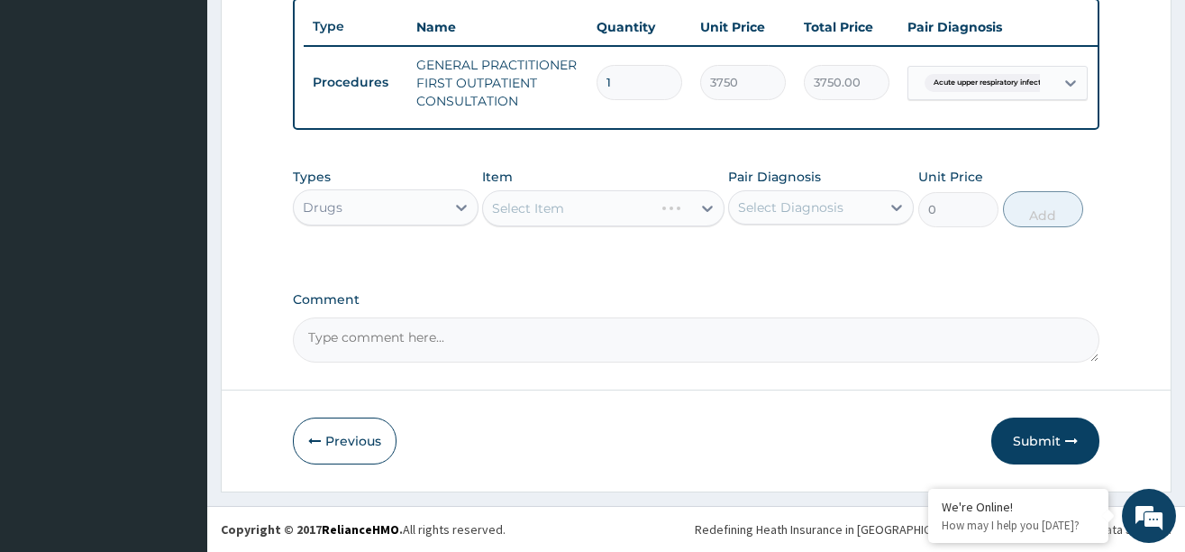
click at [637, 202] on div "Select Item" at bounding box center [603, 208] width 242 height 36
click at [659, 199] on div "Select Item" at bounding box center [587, 208] width 208 height 29
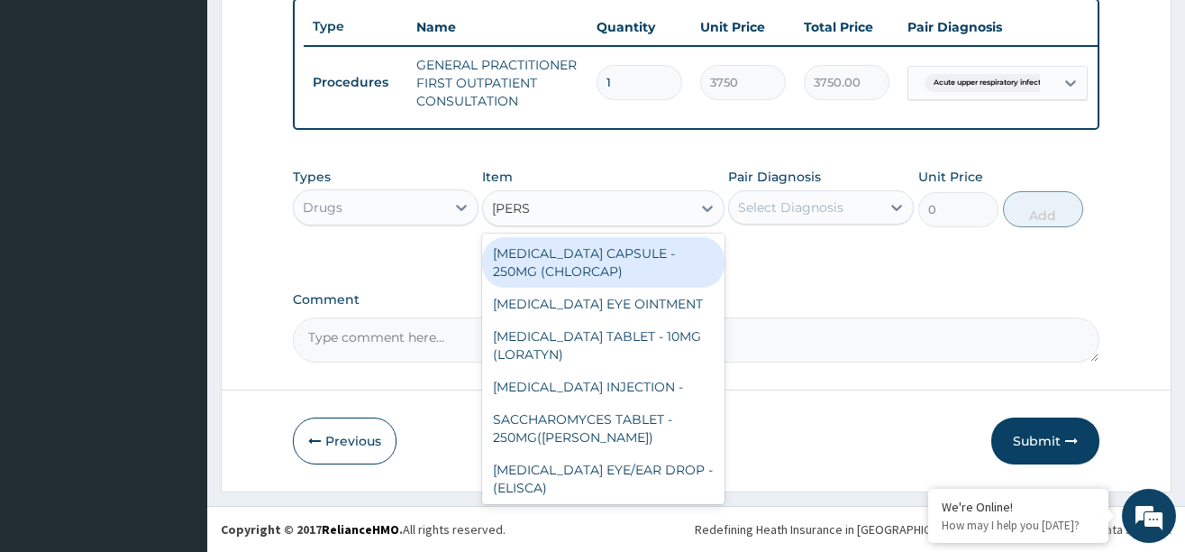
type input "LORAT"
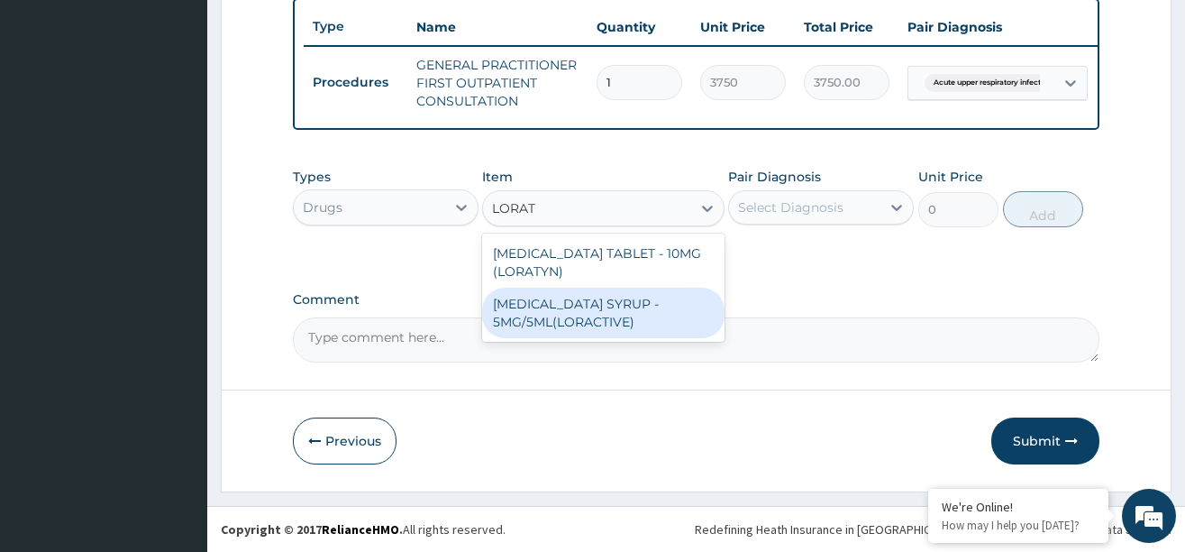
click at [571, 313] on div "LORATADINE SYRUP - 5MG/5ML(LORACTIVE)" at bounding box center [603, 313] width 242 height 50
type input "1232"
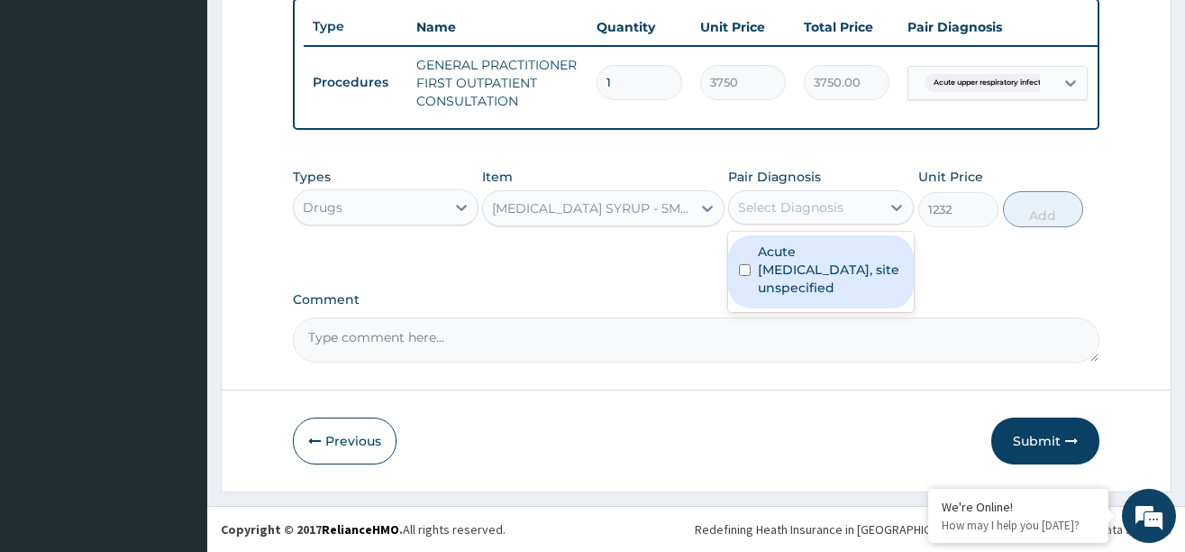
click at [784, 200] on div "Select Diagnosis" at bounding box center [790, 207] width 105 height 18
click at [771, 265] on label "Acute upper respiratory infection, site unspecified" at bounding box center [830, 269] width 145 height 54
checkbox input "true"
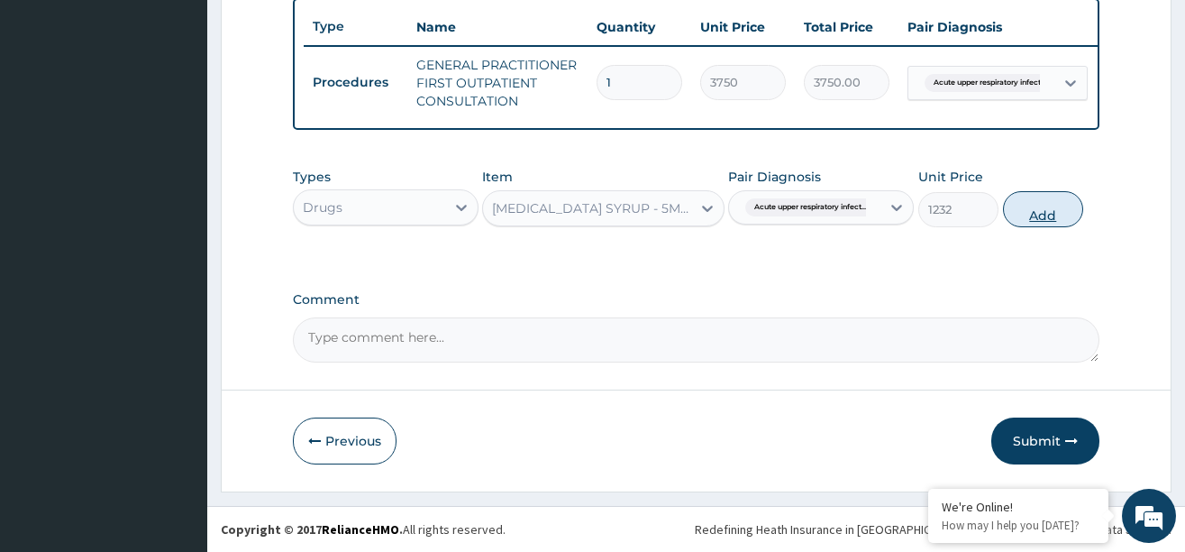
click at [1036, 206] on button "Add" at bounding box center [1043, 209] width 81 height 36
type input "0"
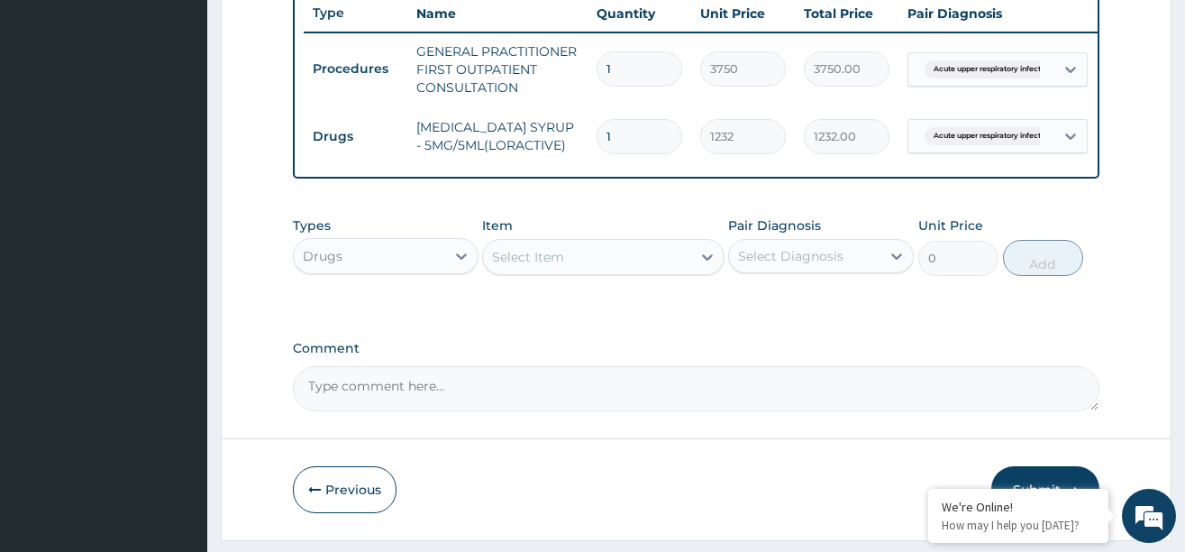
click at [633, 268] on div "Select Item" at bounding box center [587, 256] width 208 height 29
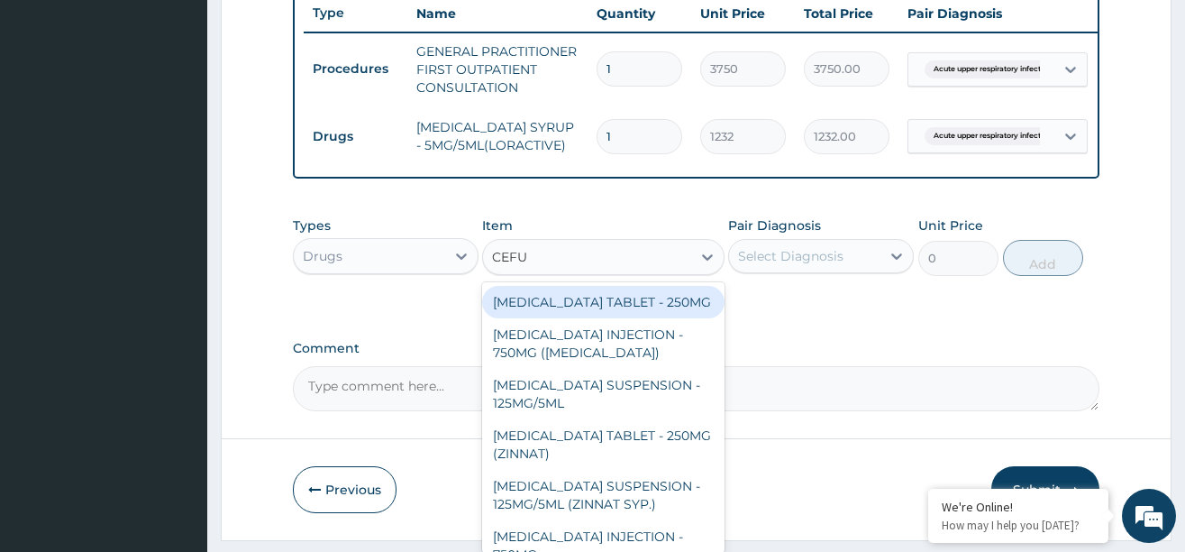
type input "CEFUR"
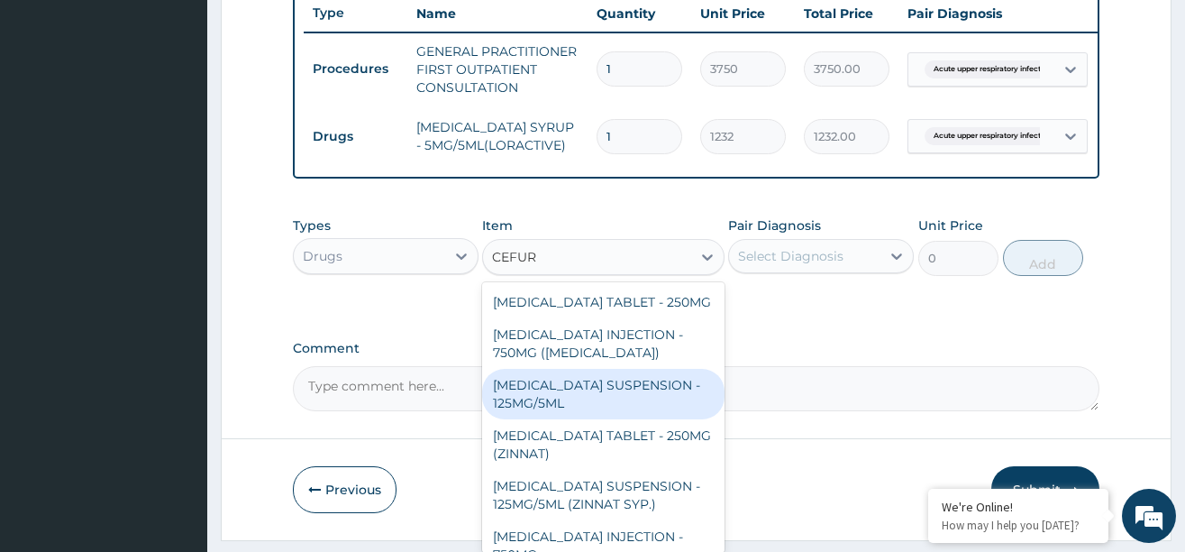
click at [578, 395] on div "CEFUROXIME SUSPENSION - 125MG/5ML" at bounding box center [603, 394] width 242 height 50
type input "3919.9999999999995"
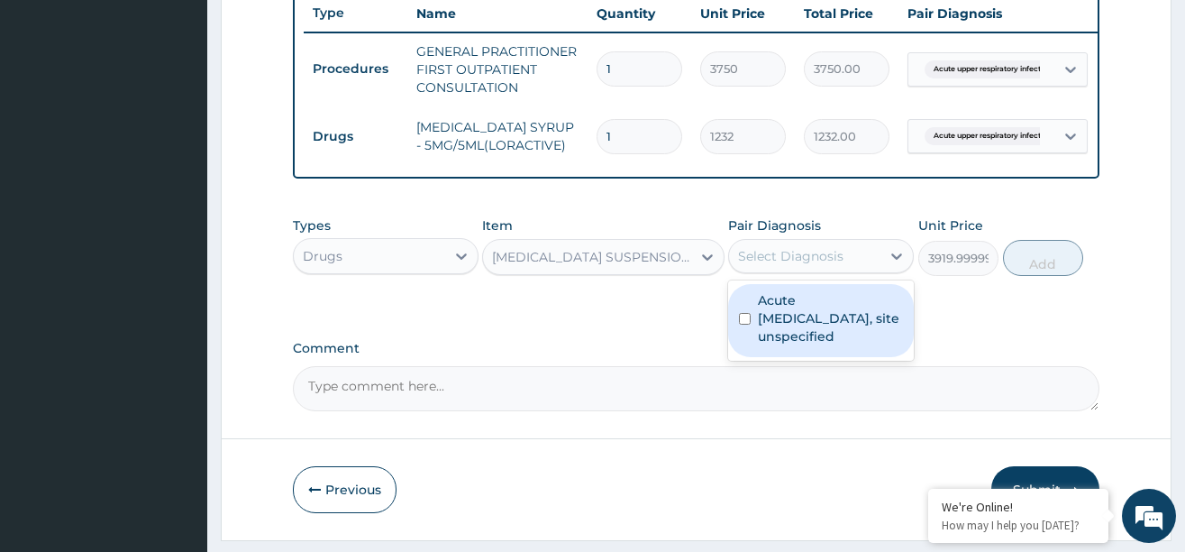
click at [790, 265] on div "Select Diagnosis" at bounding box center [790, 256] width 105 height 18
click at [787, 333] on label "Acute upper respiratory infection, site unspecified" at bounding box center [830, 318] width 145 height 54
checkbox input "true"
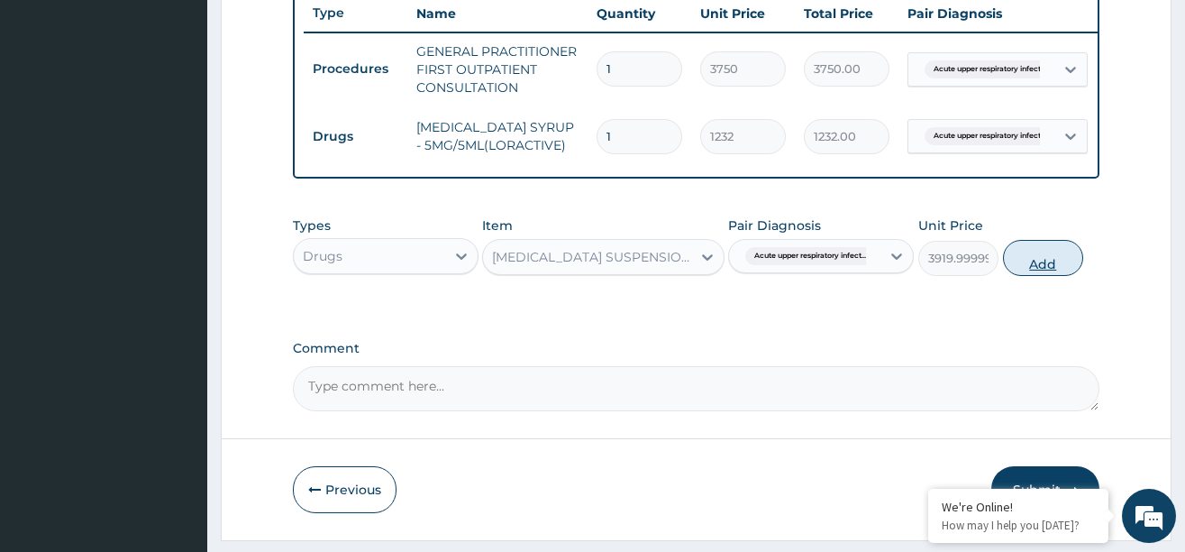
click at [1028, 271] on button "Add" at bounding box center [1043, 258] width 81 height 36
type input "0"
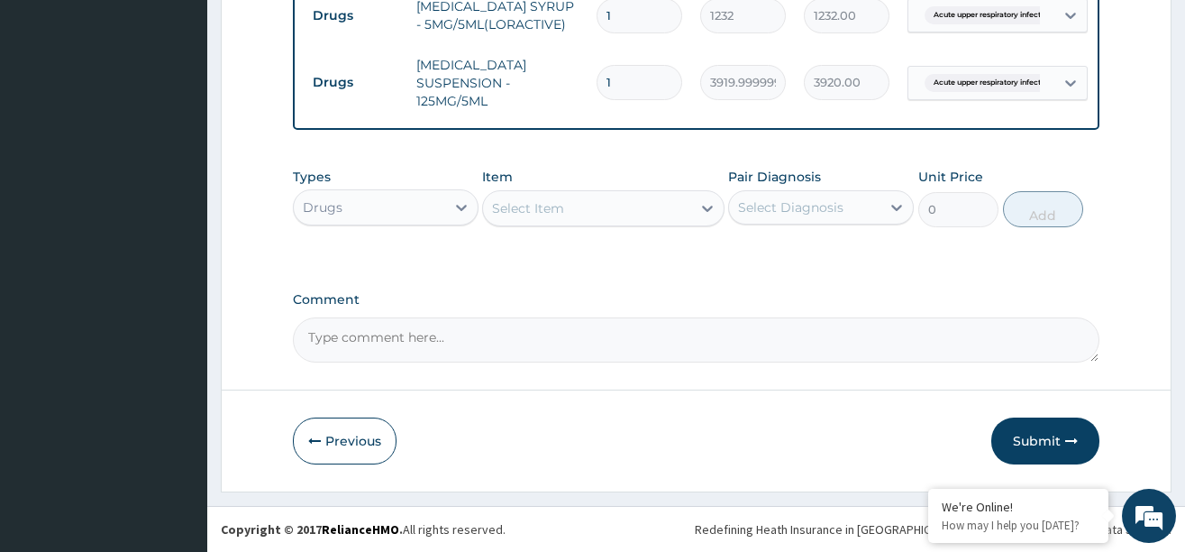
scroll to position [820, 0]
click at [332, 344] on textarea "Comment" at bounding box center [696, 339] width 807 height 45
type textarea "DS ;- URTI"
click at [1027, 436] on button "Submit" at bounding box center [1045, 440] width 108 height 47
